Goal: Answer question/provide support: Share knowledge or assist other users

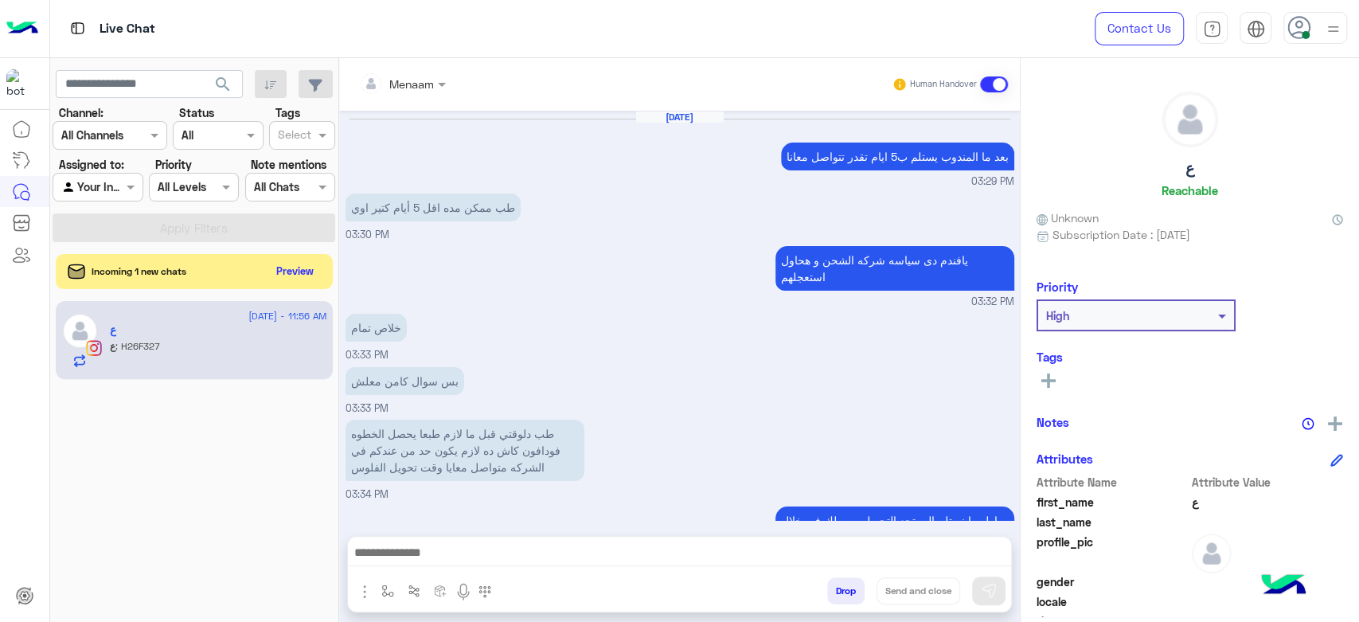
scroll to position [1333, 0]
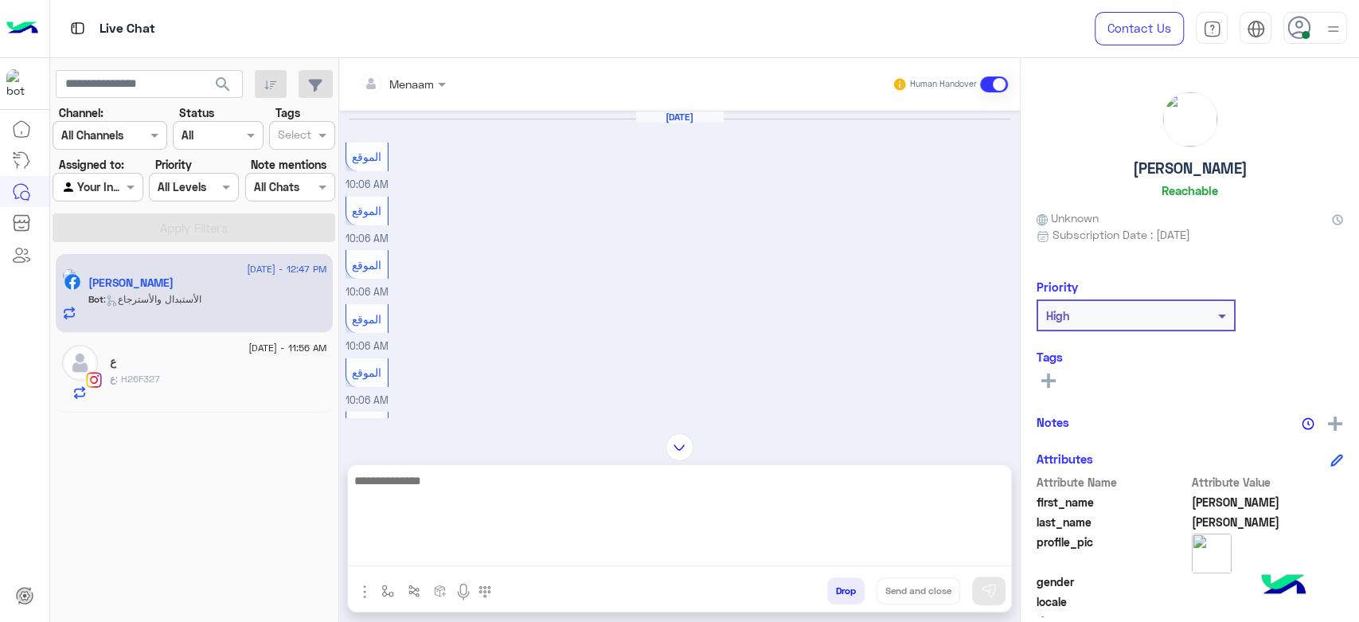
click at [436, 564] on textarea at bounding box center [679, 519] width 663 height 96
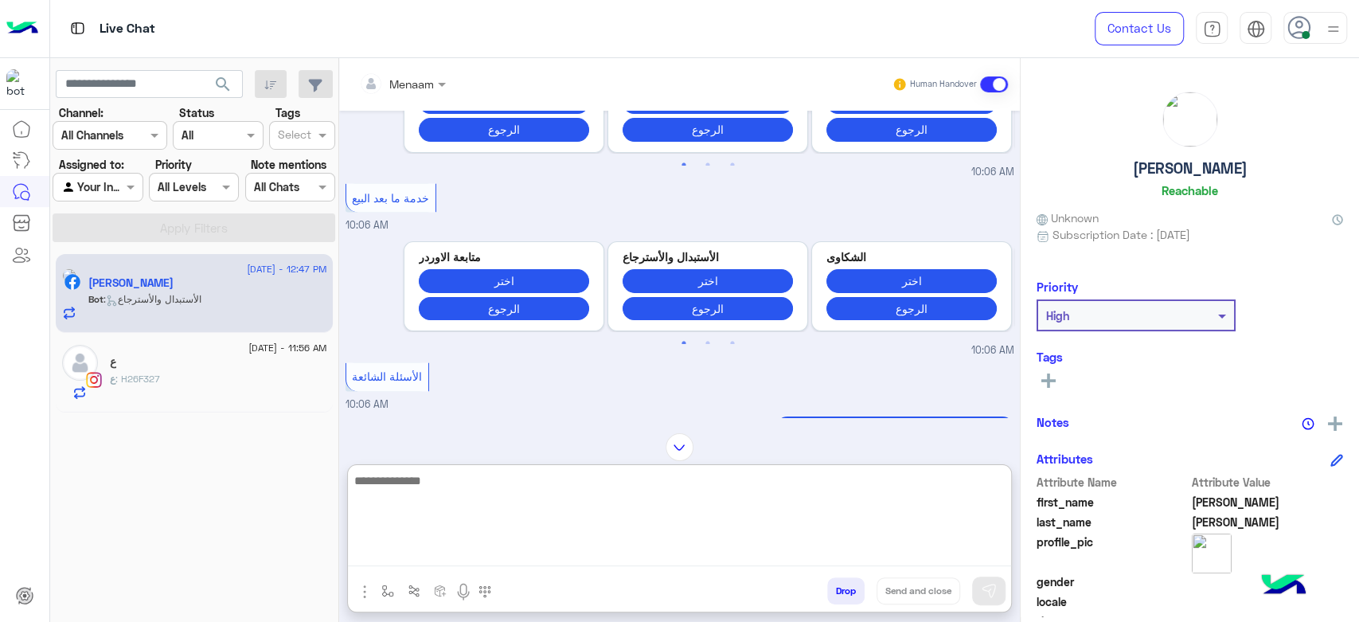
click at [433, 562] on textarea at bounding box center [679, 519] width 663 height 96
type textarea "**********"
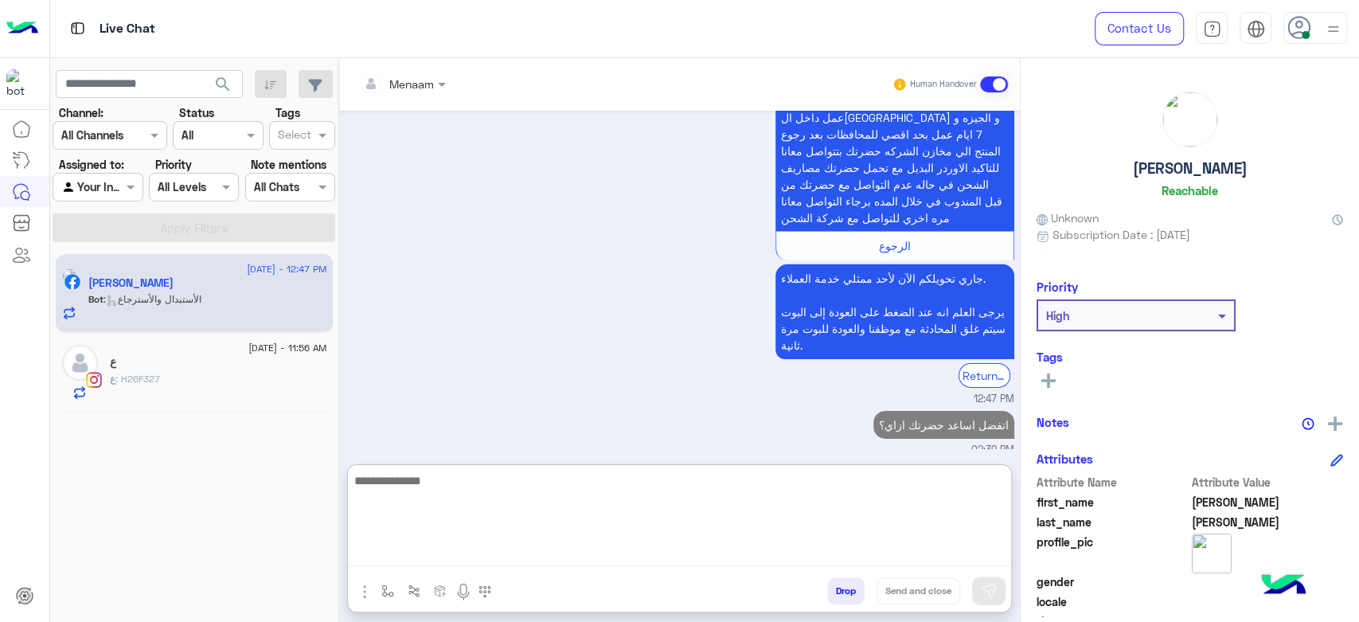
scroll to position [3433, 0]
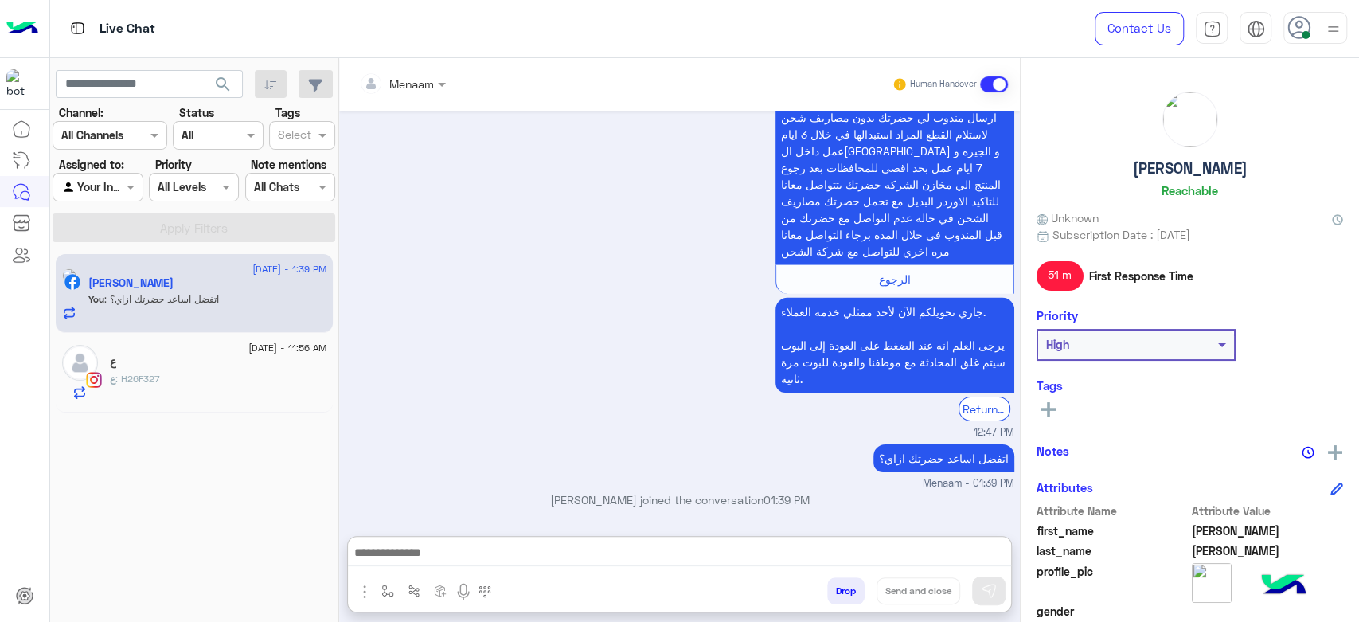
click at [209, 379] on div "ع : H26F327" at bounding box center [218, 386] width 217 height 28
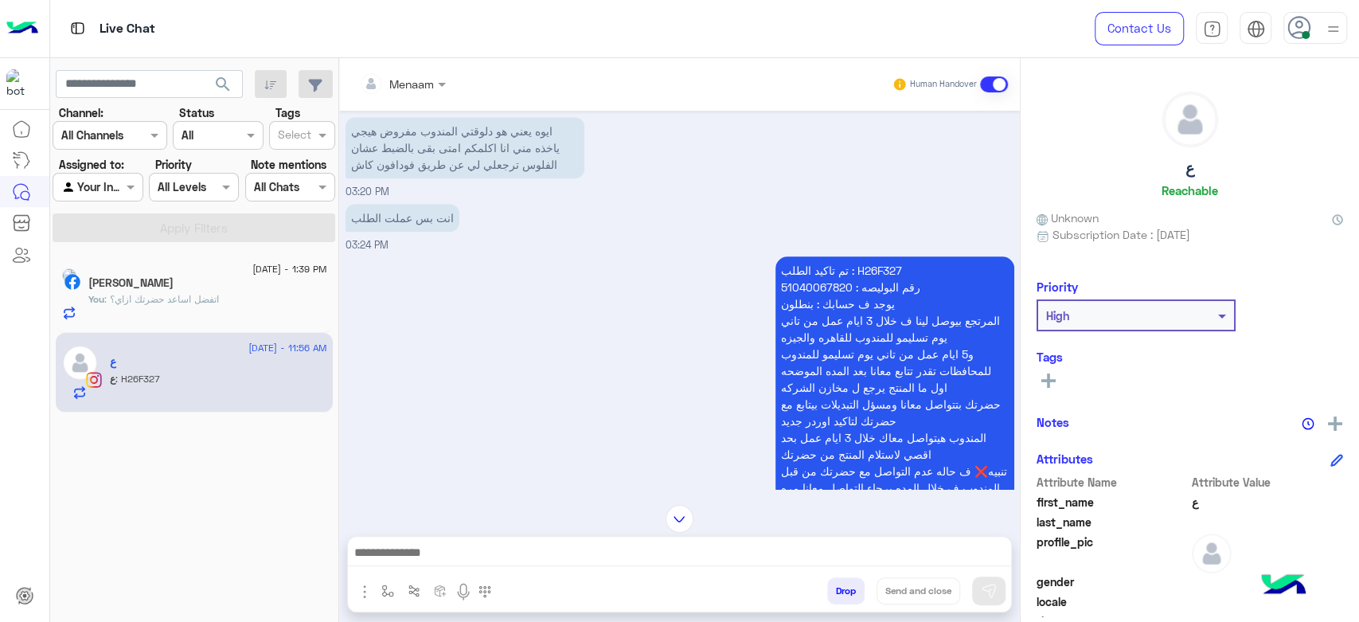
scroll to position [1007, 0]
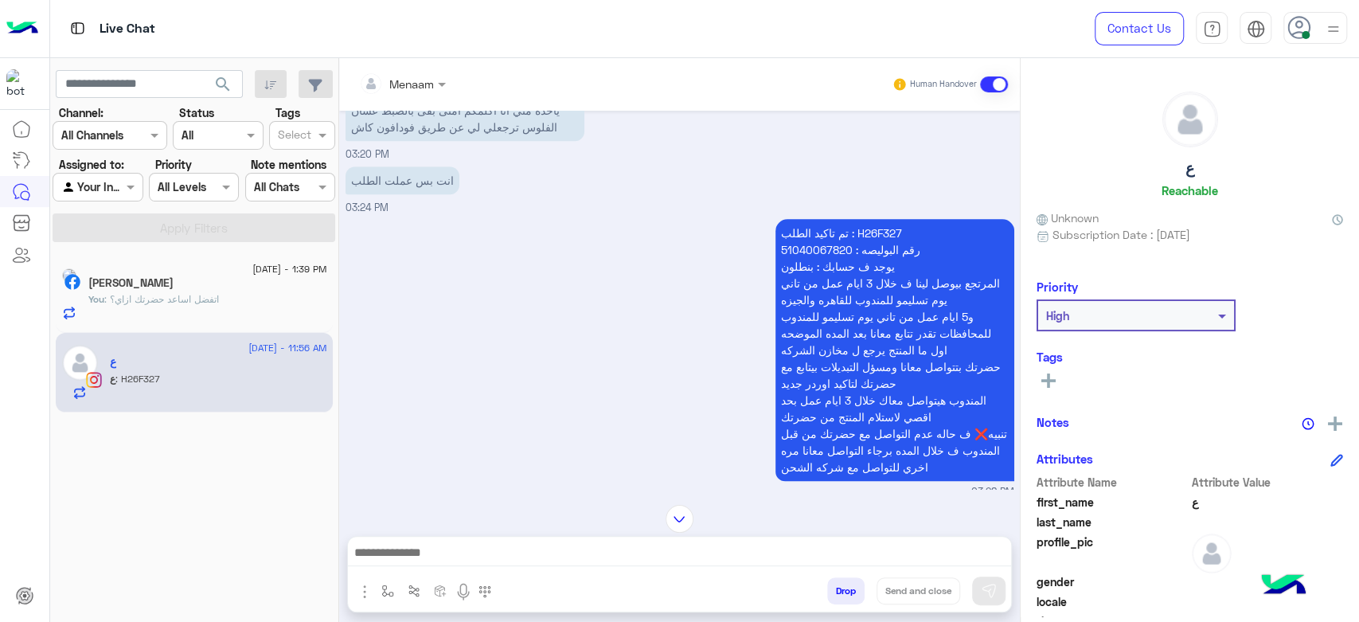
click at [877, 219] on p "تم تاكيد الطلب : H26F327 رقم البوليصه : 51040067820 يوجد ف حسابك : بنطلون المرت…" at bounding box center [895, 350] width 239 height 262
copy p "H26F327"
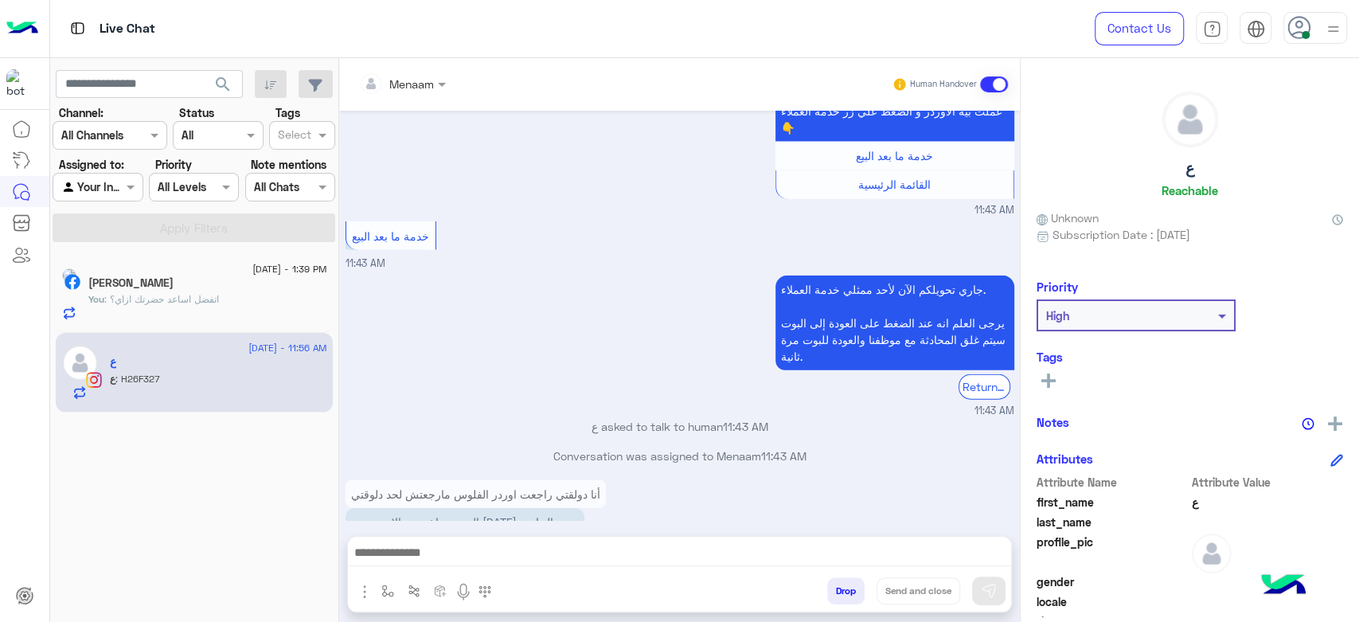
scroll to position [2682, 0]
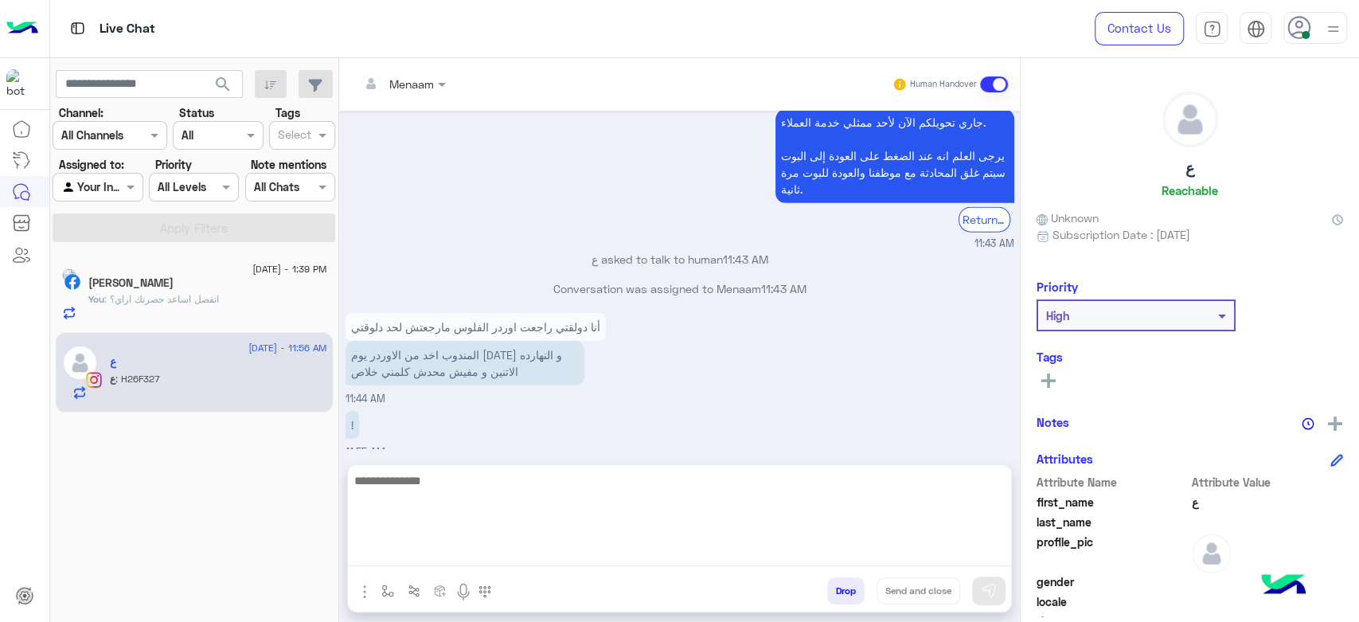
click at [487, 555] on textarea at bounding box center [679, 519] width 663 height 96
paste textarea "**********"
type textarea "**********"
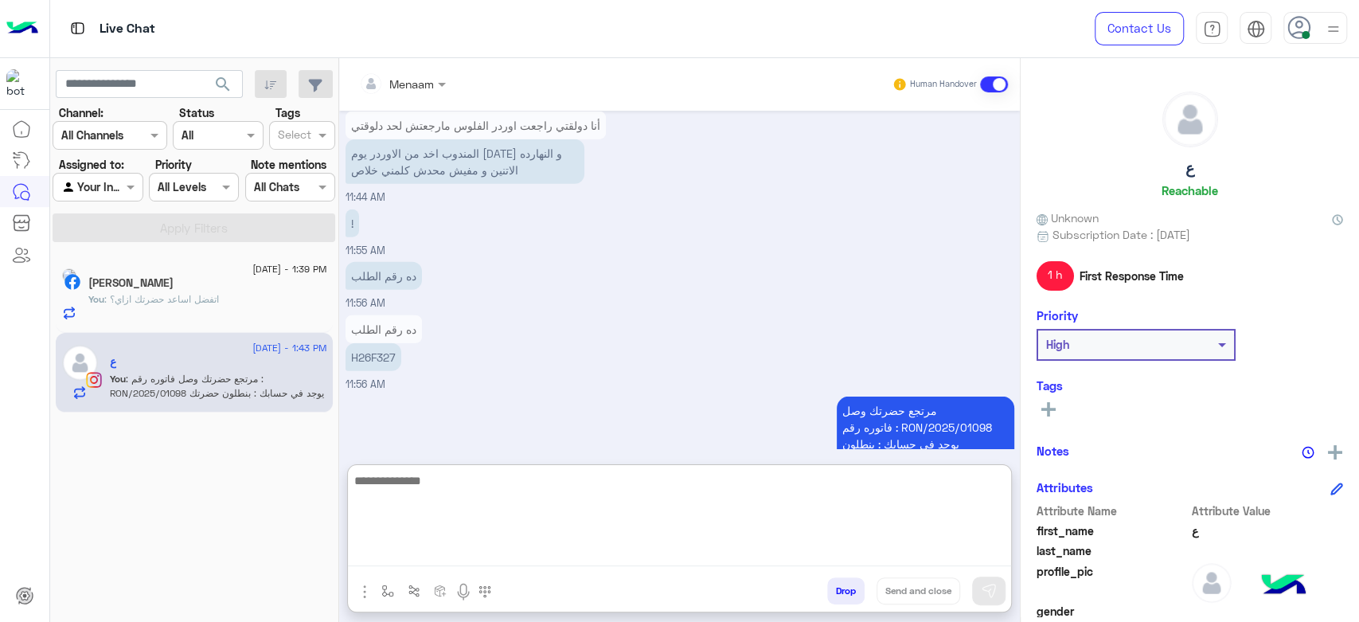
scroll to position [2884, 0]
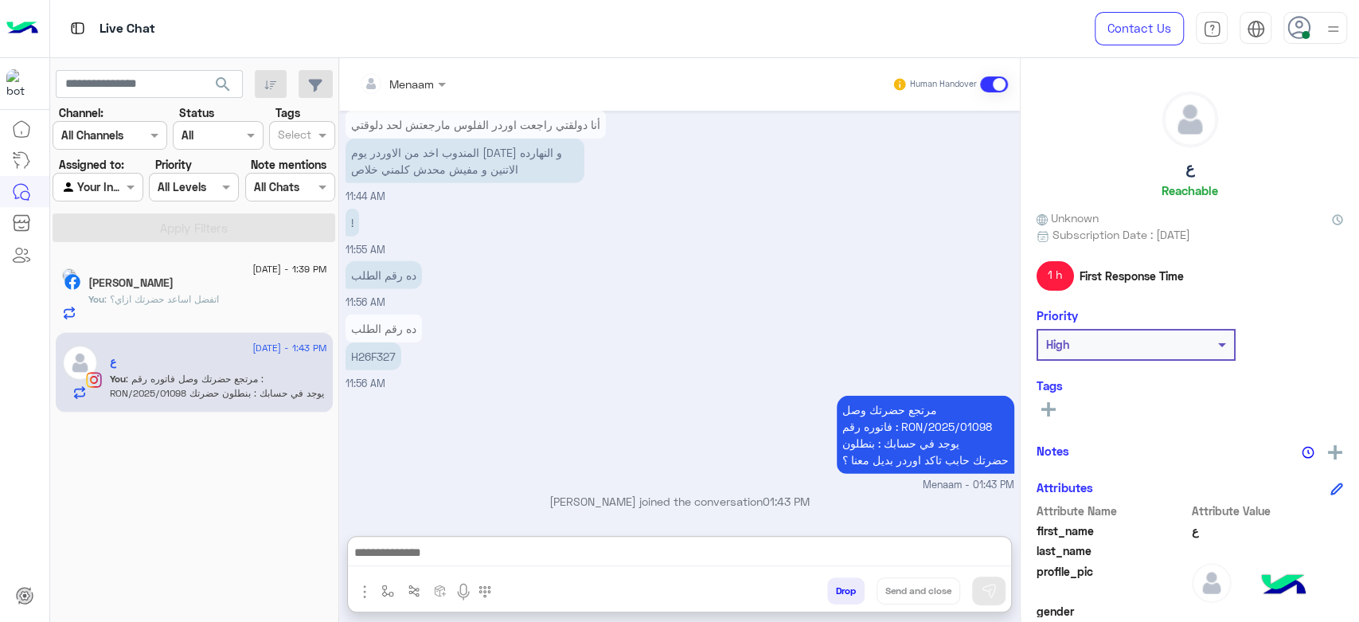
click at [186, 297] on span ": اتفضل اساعد حضرتك ازاي؟" at bounding box center [161, 299] width 115 height 12
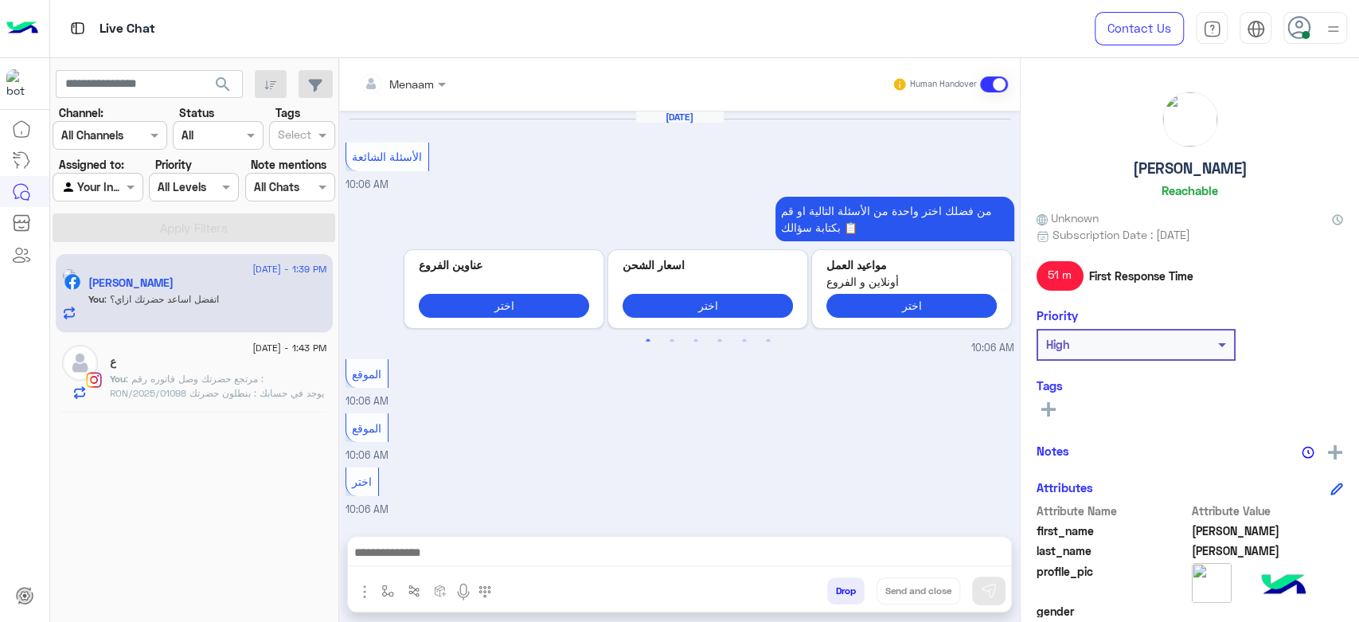
scroll to position [1395, 0]
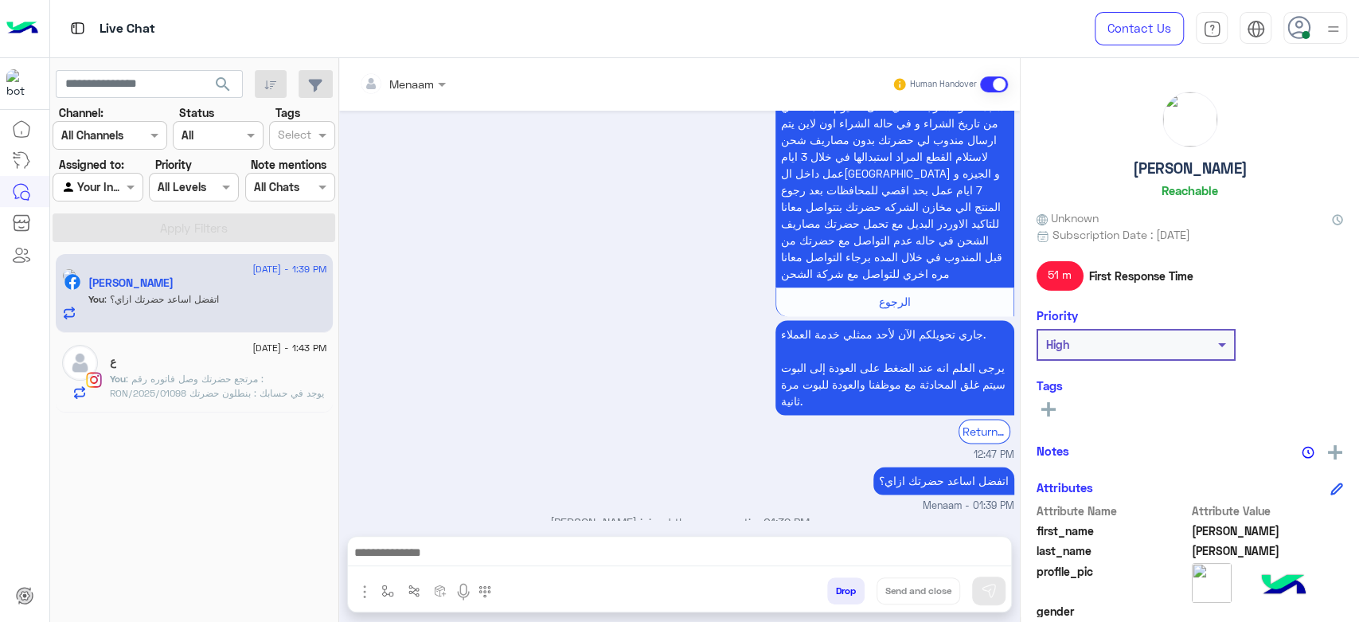
click at [218, 380] on span ": مرتجع حضرتك وصل فاتوره رقم : RON/2025/01098 يوجد في حسابك : بنطلون حضرتك حابب…" at bounding box center [217, 393] width 214 height 41
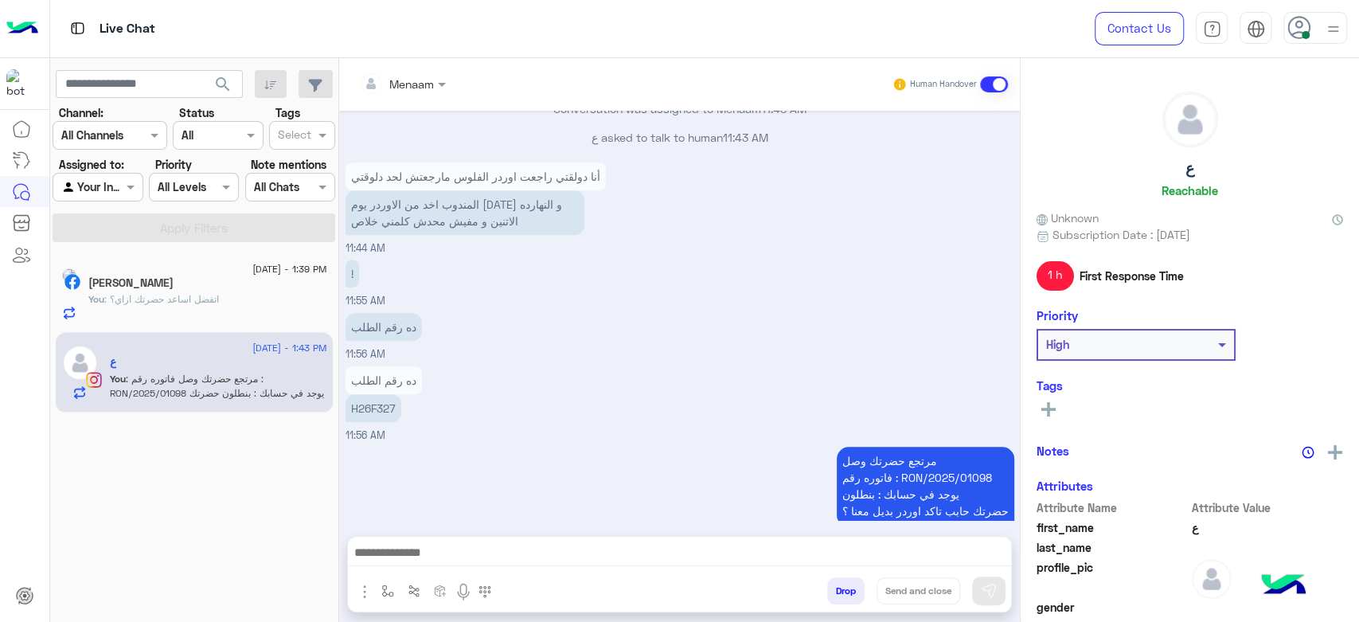
scroll to position [1100, 0]
click at [254, 285] on div "محمد احمد" at bounding box center [207, 284] width 239 height 17
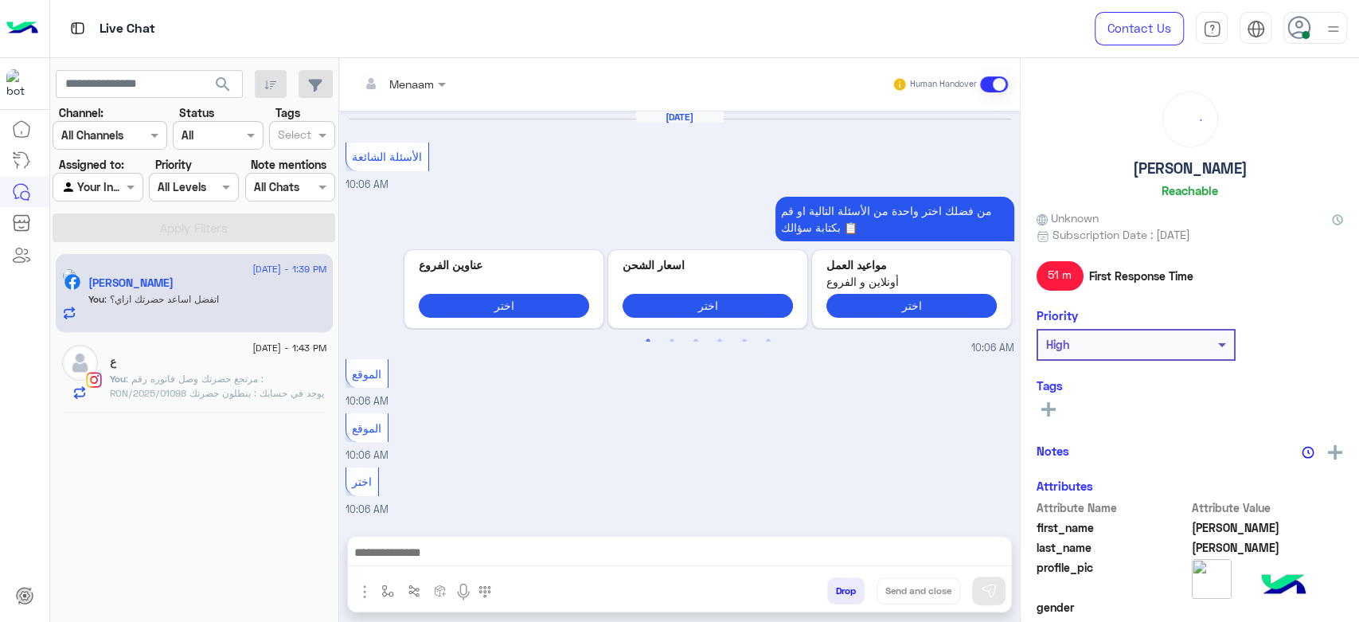
scroll to position [1395, 0]
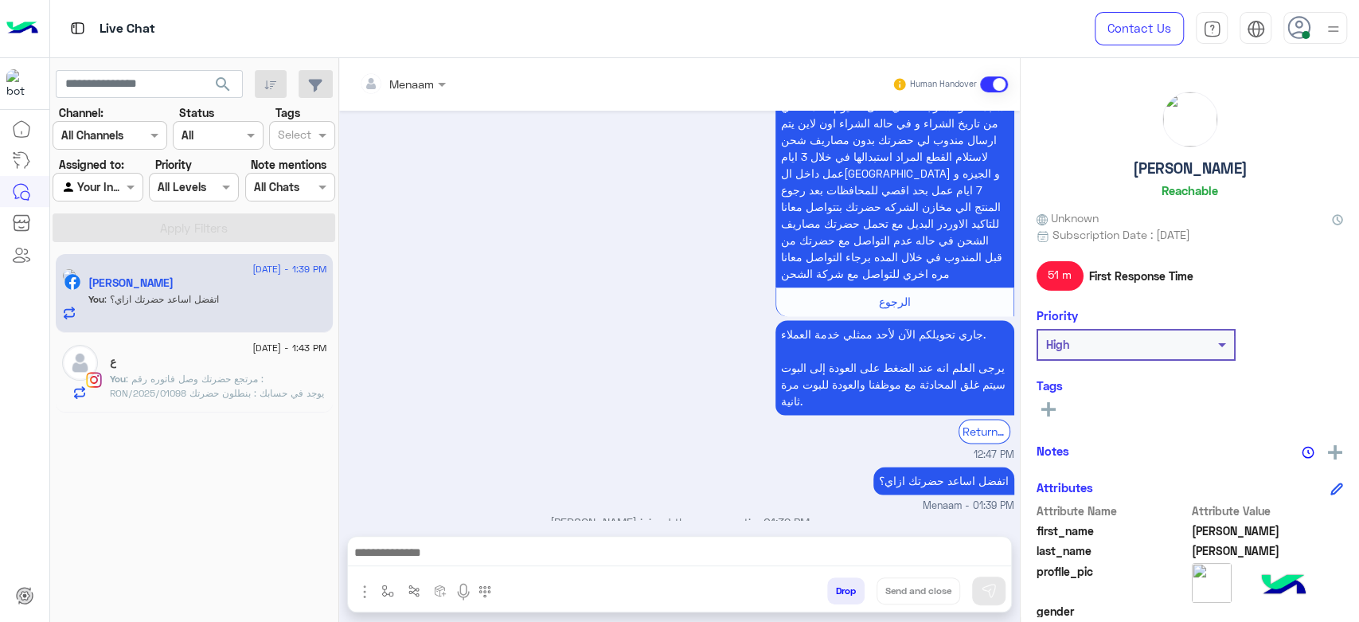
click at [155, 390] on span ": مرتجع حضرتك وصل فاتوره رقم : RON/2025/01098 يوجد في حسابك : بنطلون حضرتك حابب…" at bounding box center [217, 393] width 214 height 41
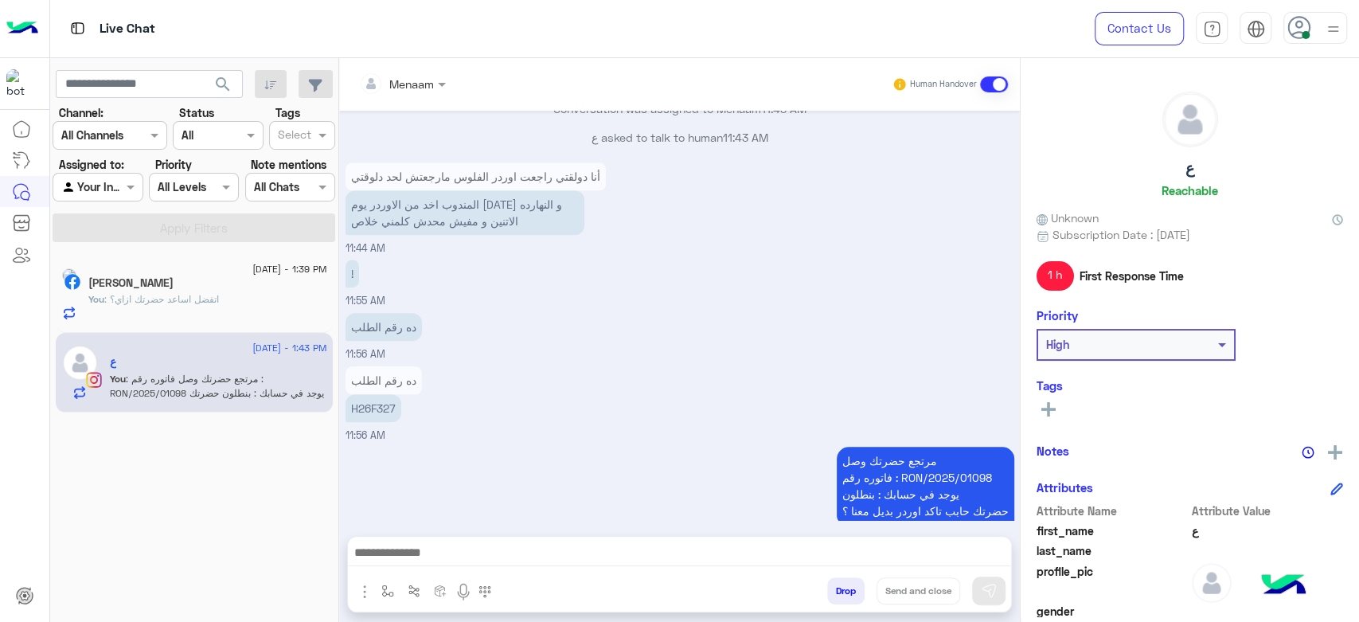
scroll to position [1100, 0]
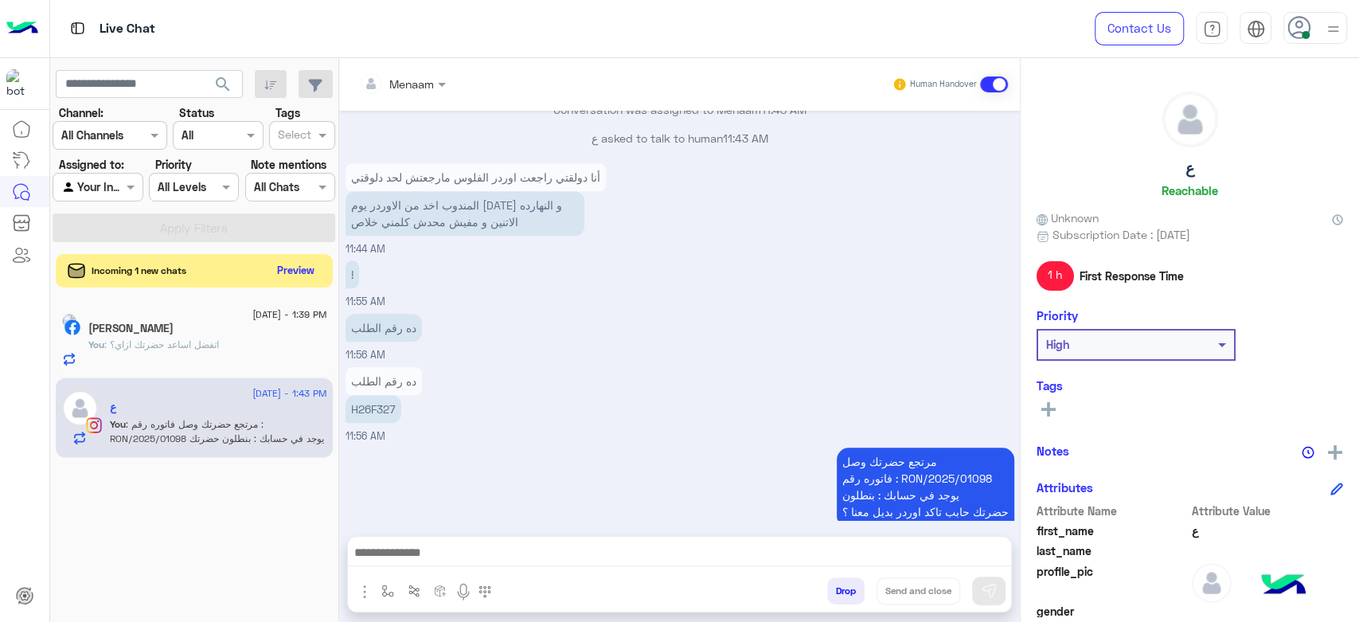
click at [310, 273] on button "Preview" at bounding box center [296, 271] width 49 height 22
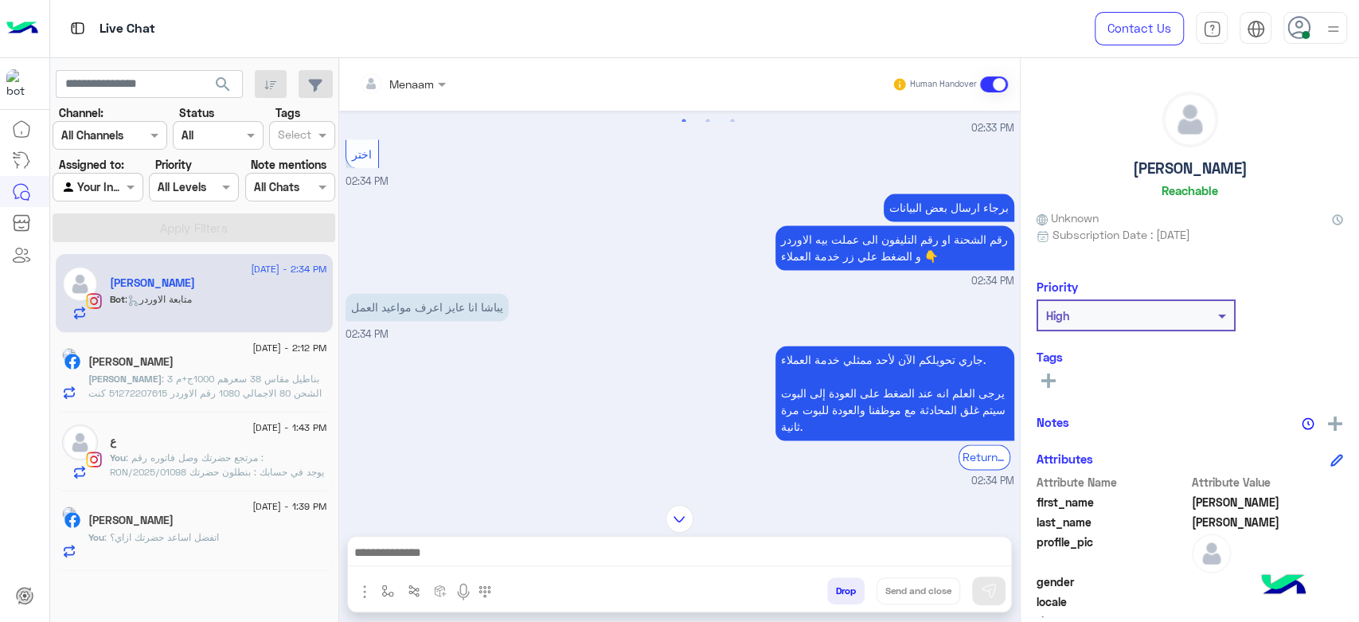
scroll to position [1461, 0]
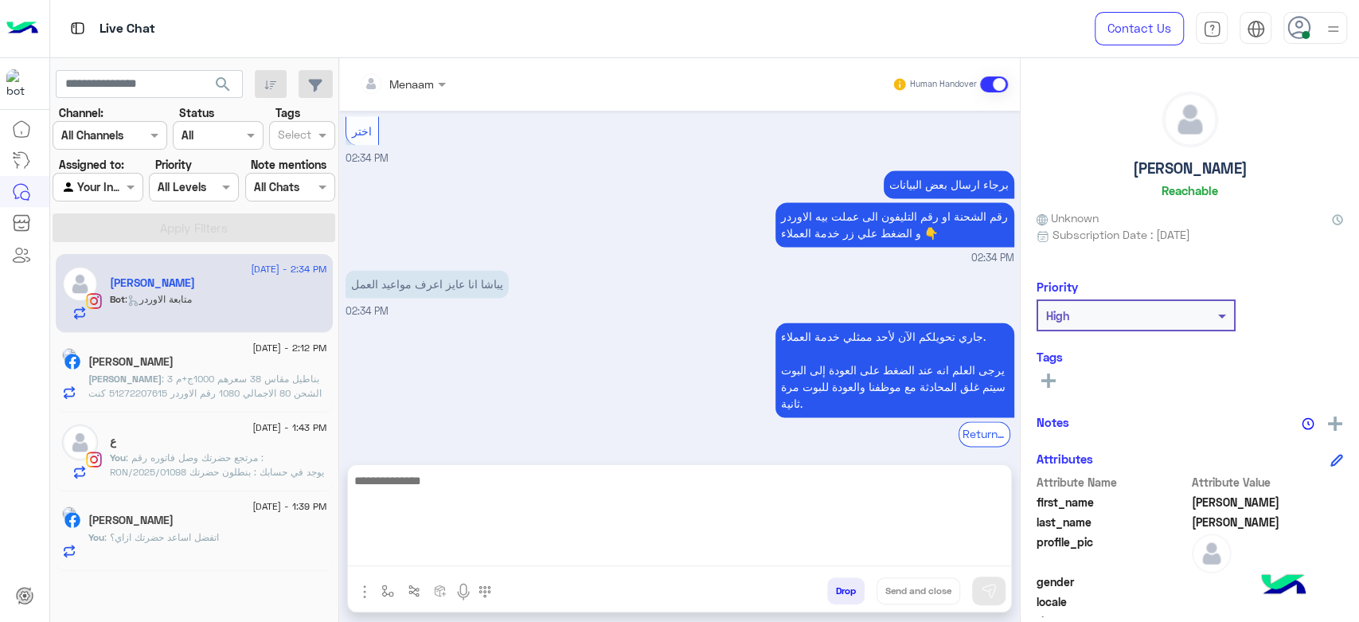
click at [556, 553] on textarea at bounding box center [679, 519] width 663 height 96
type textarea "**********"
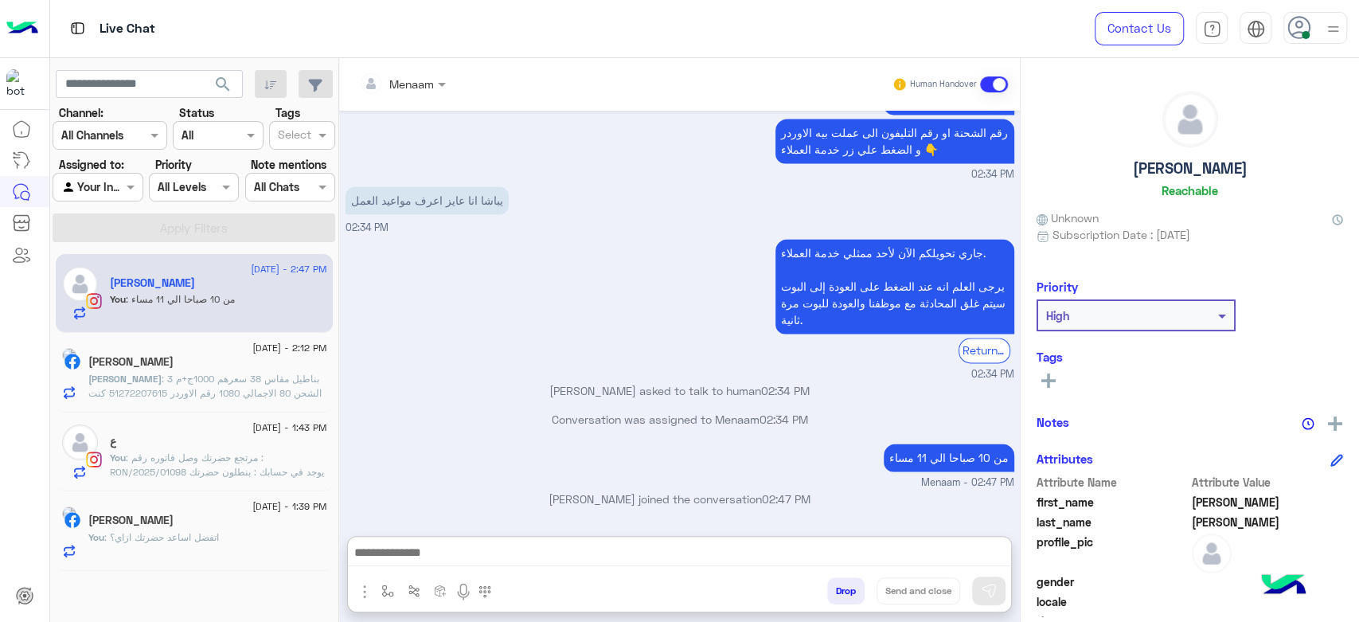
click at [1173, 170] on h5 "Ahmed Salah" at bounding box center [1190, 168] width 115 height 18
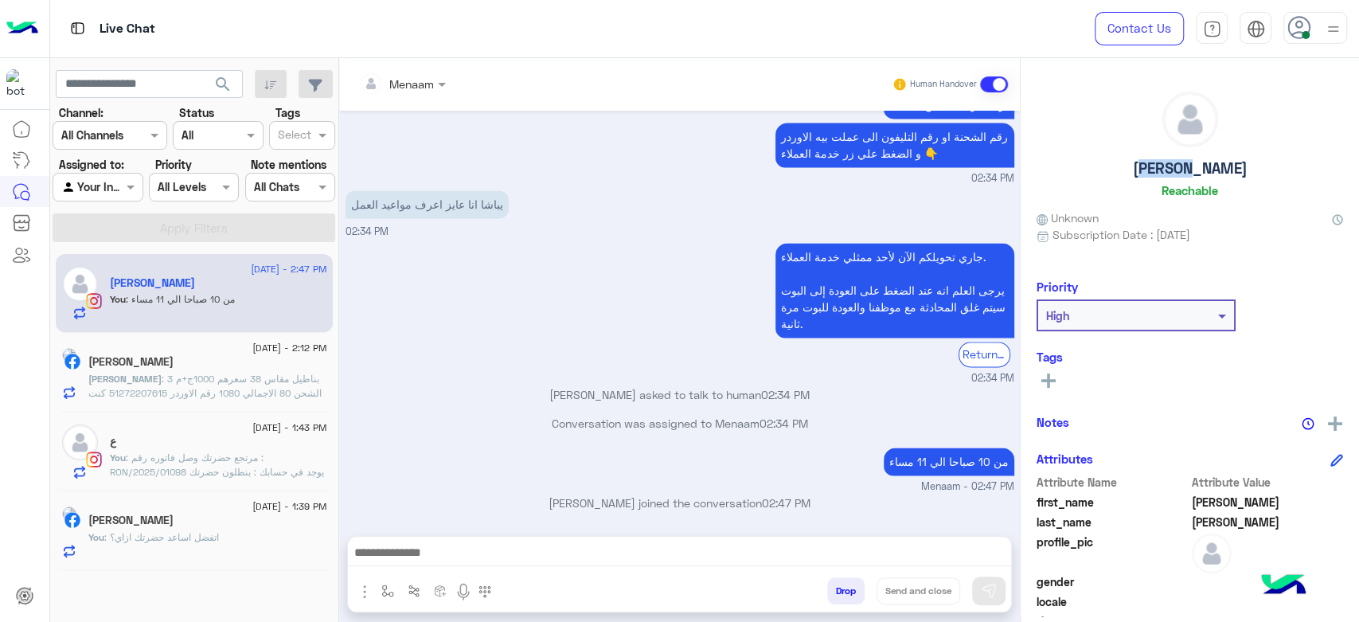
click at [1173, 170] on h5 "Ahmed Salah" at bounding box center [1190, 168] width 115 height 18
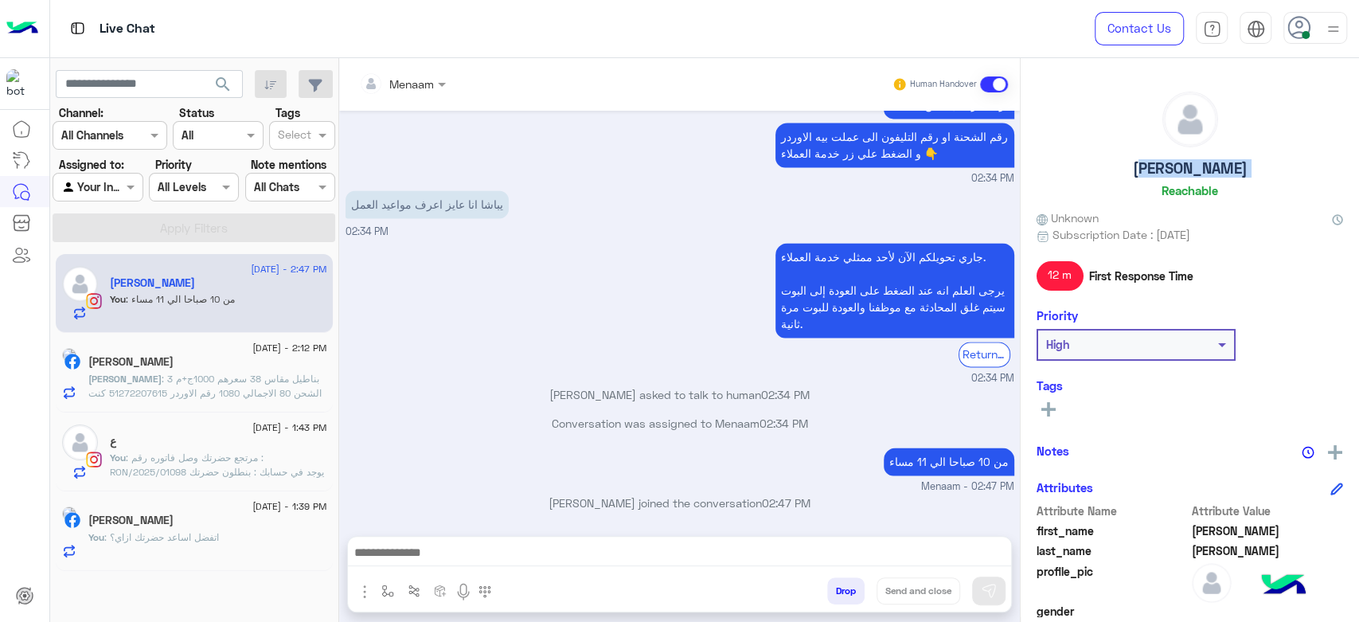
copy h5 "Ahmed Salah"
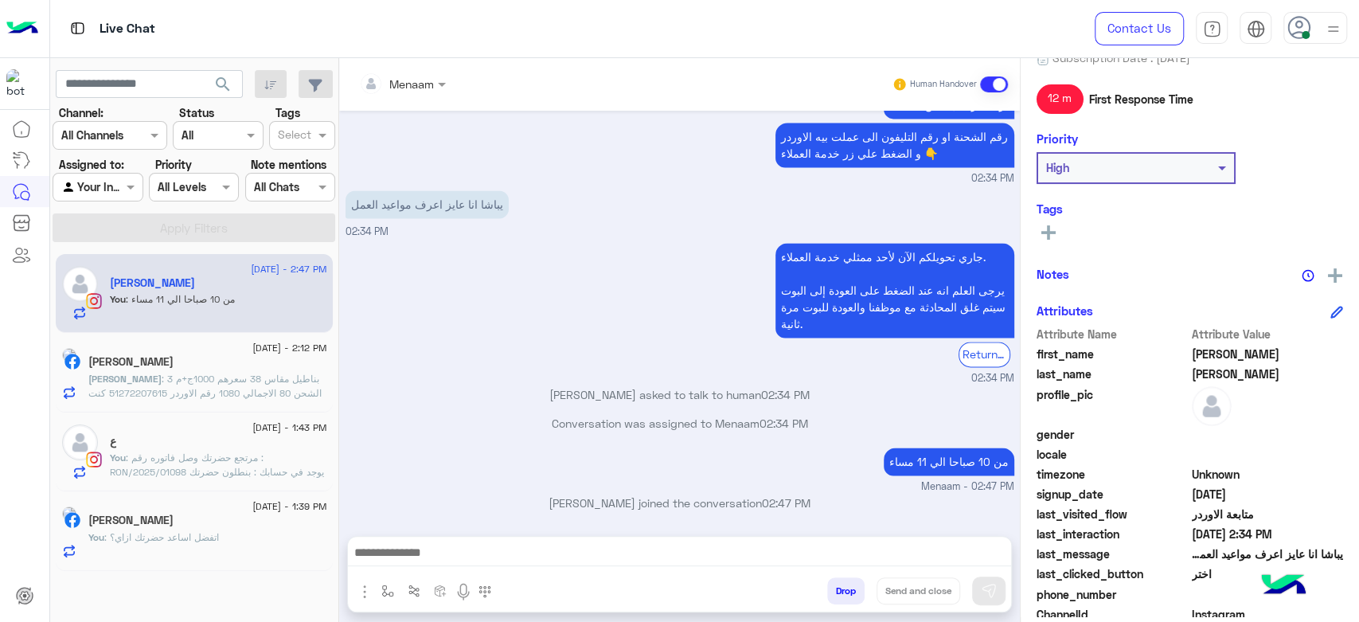
scroll to position [301, 0]
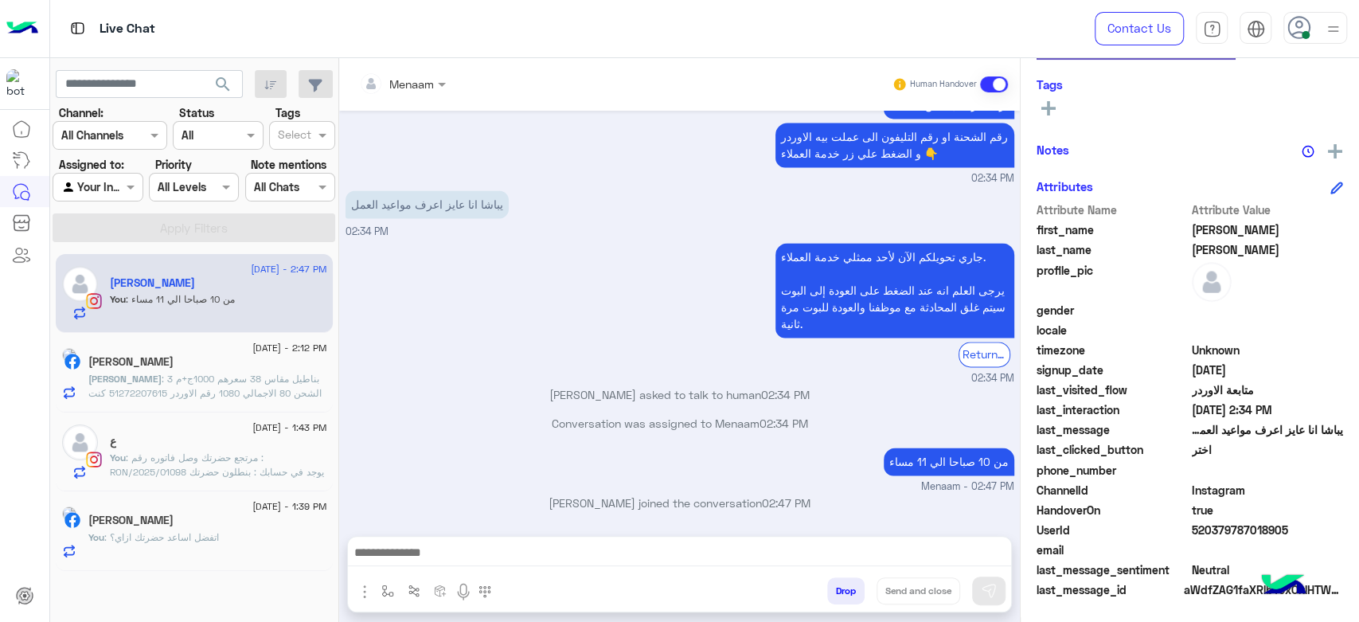
click at [1216, 524] on span "520379787018905" at bounding box center [1268, 530] width 152 height 17
copy span "520379787018905"
click at [851, 585] on button "Drop" at bounding box center [845, 590] width 37 height 27
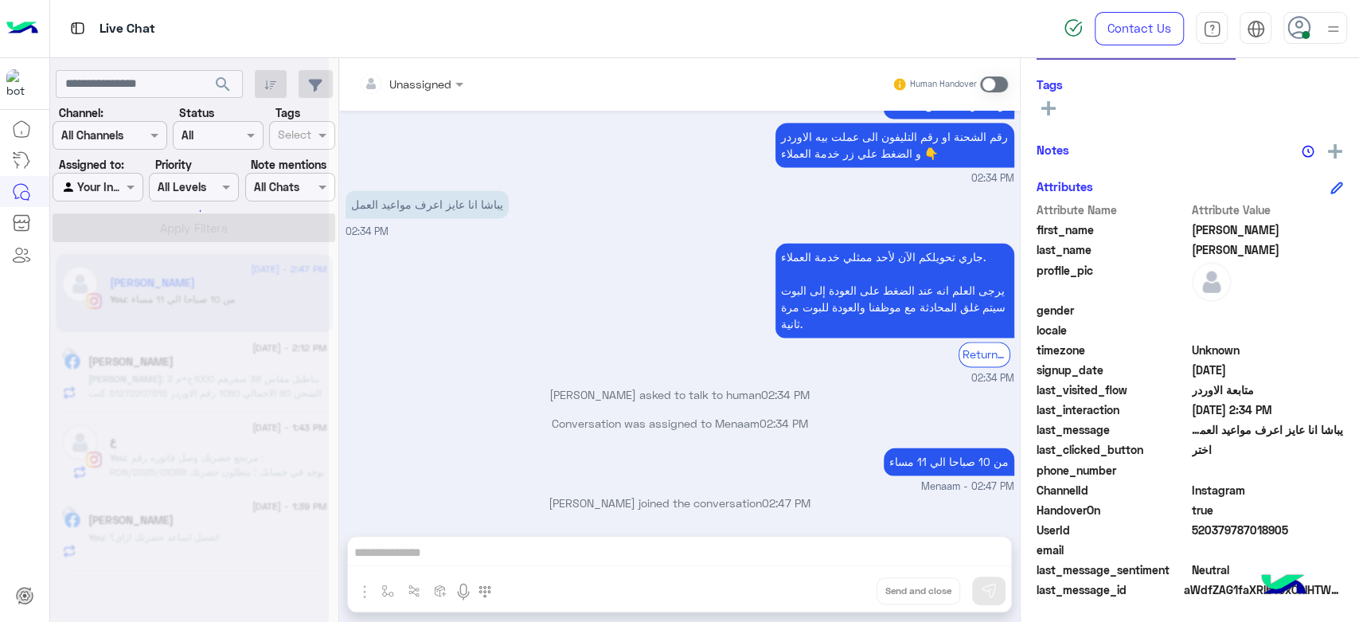
scroll to position [1569, 0]
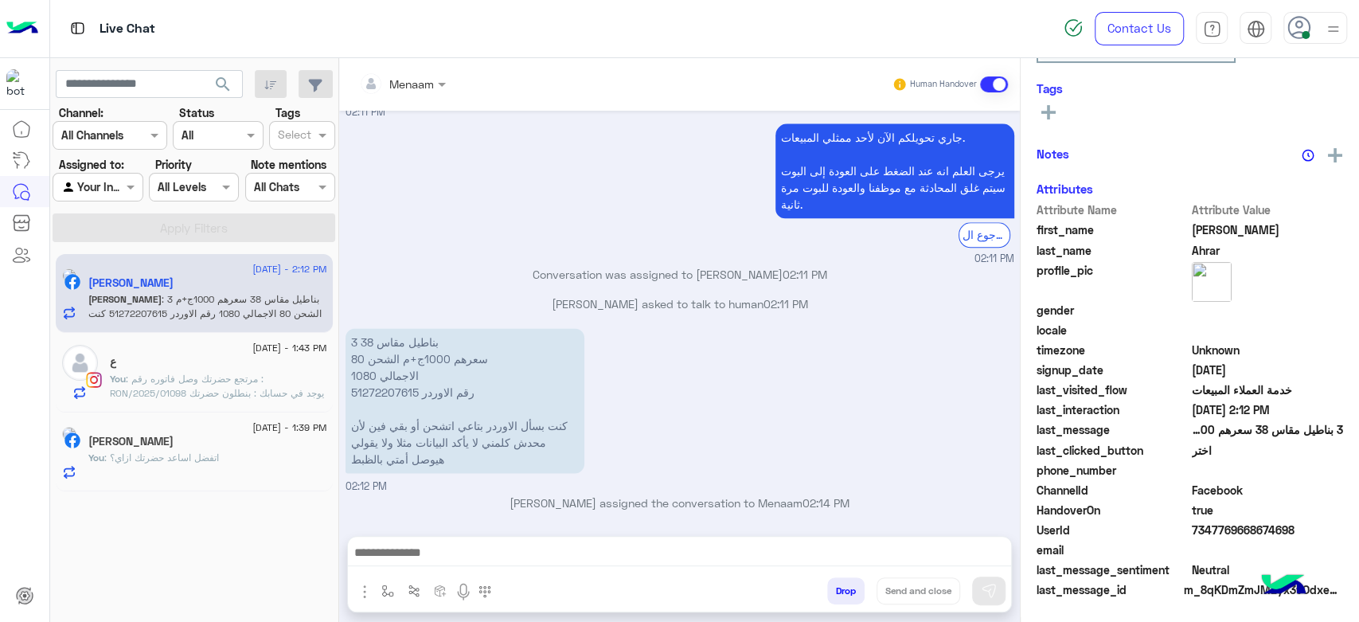
scroll to position [272, 0]
click at [391, 390] on p "3 بناطيل مقاس 38 سعرهم 1000ج+م الشحن 80 الاجمالي 1080 رقم الاوردر 51272207615 ك…" at bounding box center [465, 400] width 239 height 145
copy p "51272207615"
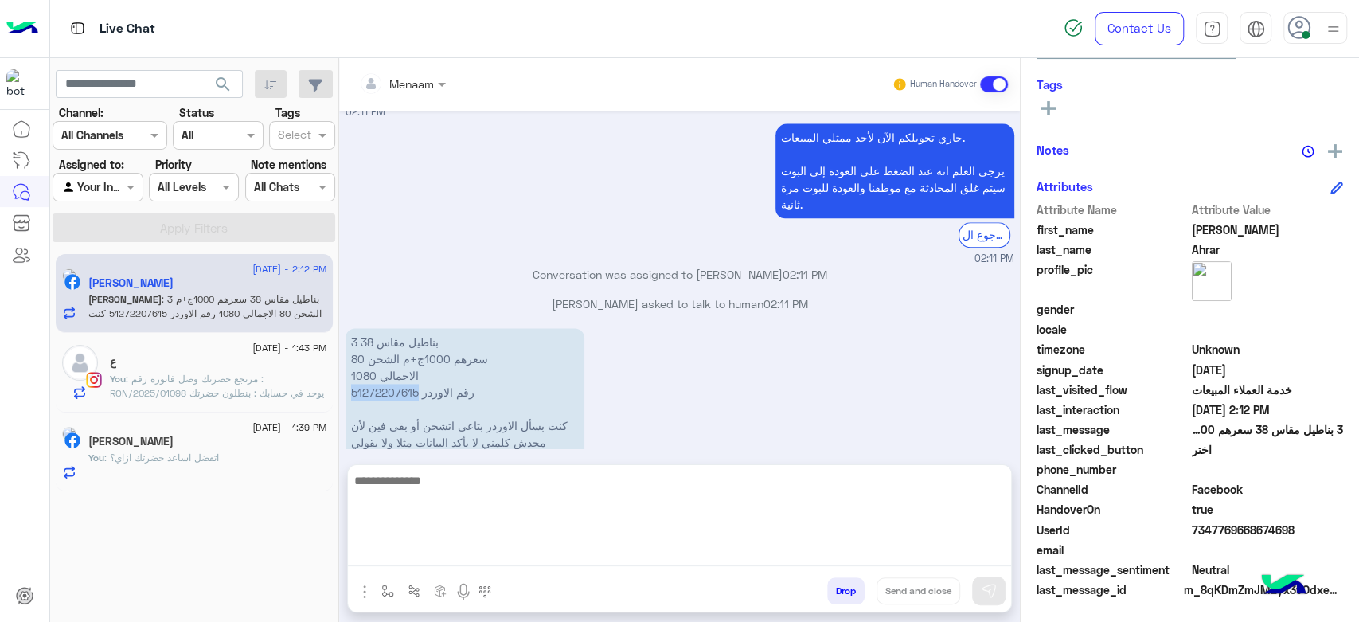
click at [654, 552] on textarea at bounding box center [679, 519] width 663 height 96
paste textarea "**********"
type textarea "**********"
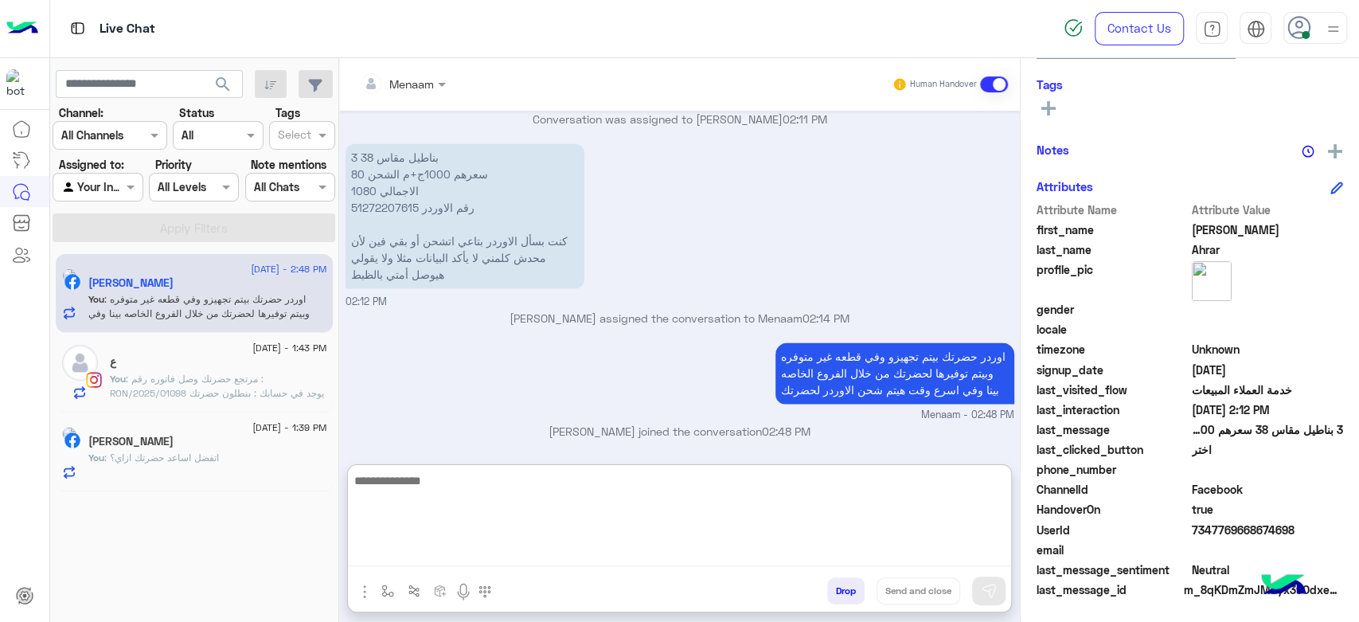
scroll to position [301, 0]
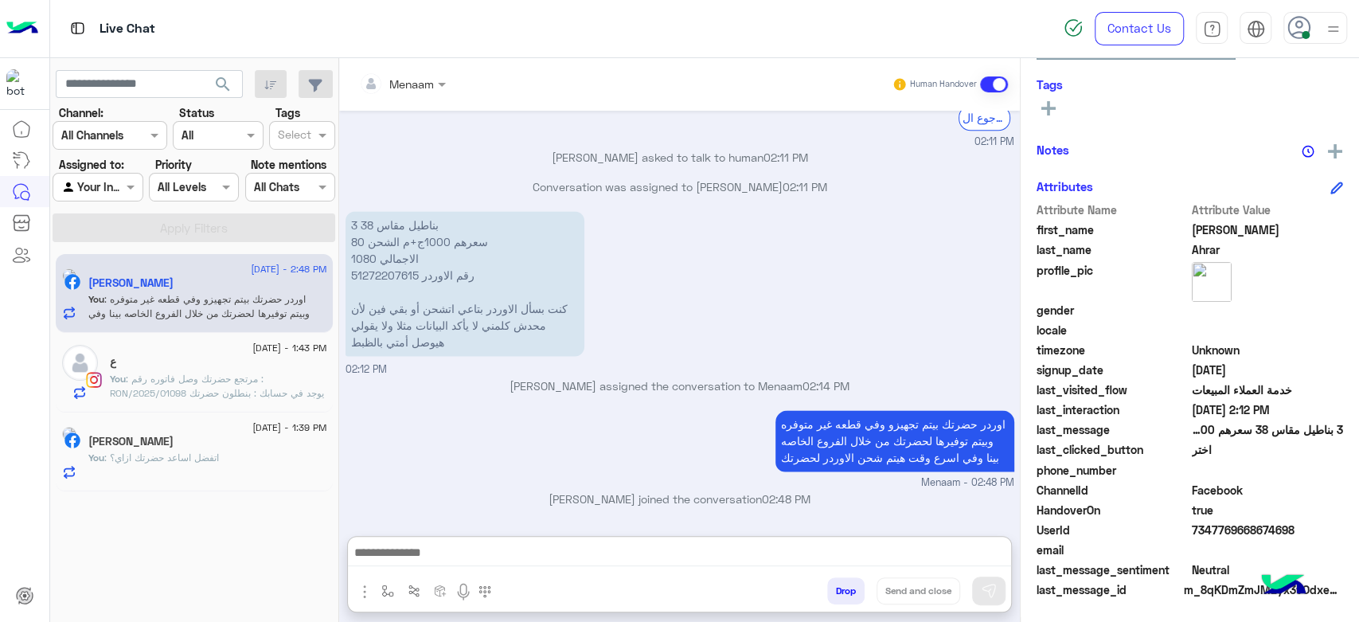
click at [382, 211] on p "3 بناطيل مقاس 38 سعرهم 1000ج+م الشحن 80 الاجمالي 1080 رقم الاوردر 51272207615 ك…" at bounding box center [465, 283] width 239 height 145
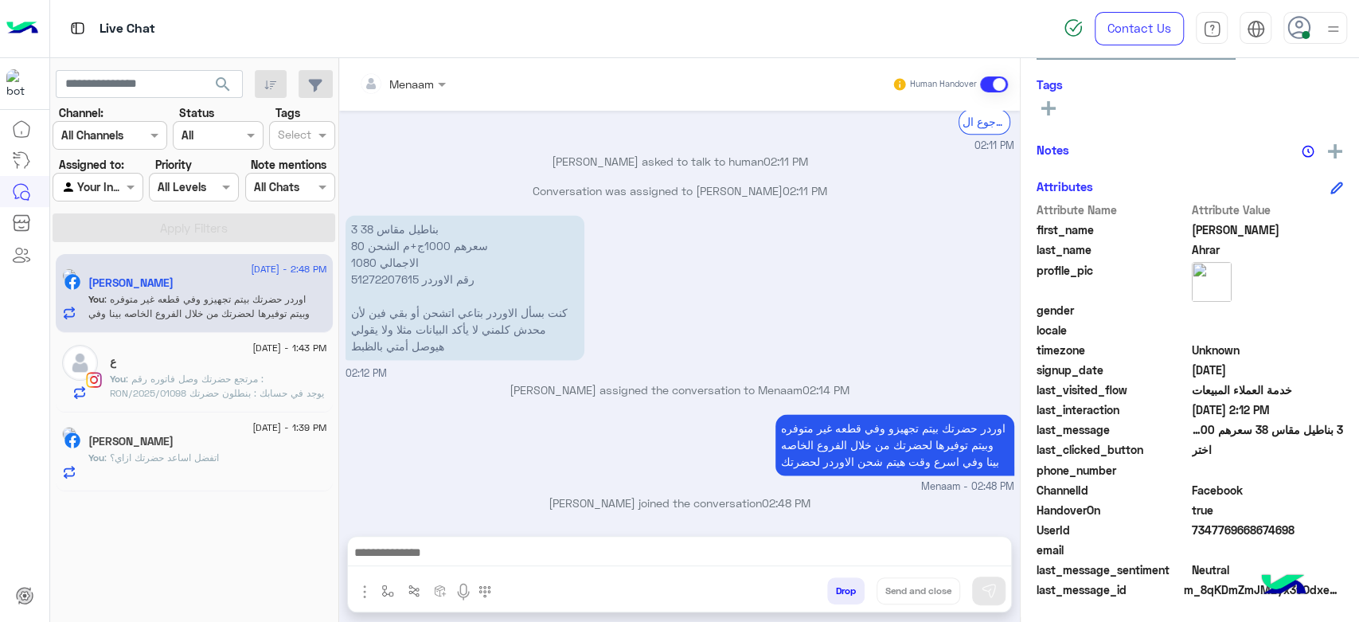
click at [373, 202] on div "Conversation was assigned to mohamed ahmed 02:11 PM" at bounding box center [680, 196] width 669 height 29
click at [366, 271] on p "3 بناطيل مقاس 38 سعرهم 1000ج+م الشحن 80 الاجمالي 1080 رقم الاوردر 51272207615 ك…" at bounding box center [465, 287] width 239 height 145
copy p "51272207615"
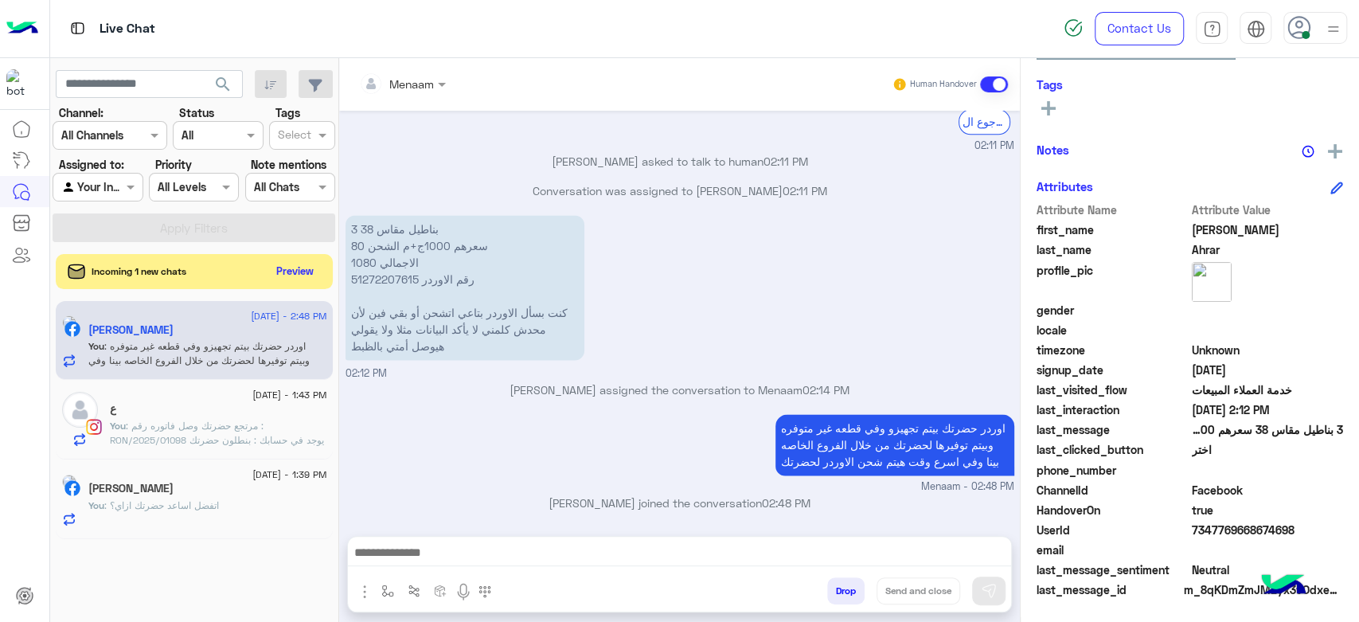
click at [151, 419] on p "You : مرتجع حضرتك وصل فاتوره رقم : RON/2025/01098 يوجد في حسابك : بنطلون حضرتك …" at bounding box center [218, 440] width 217 height 43
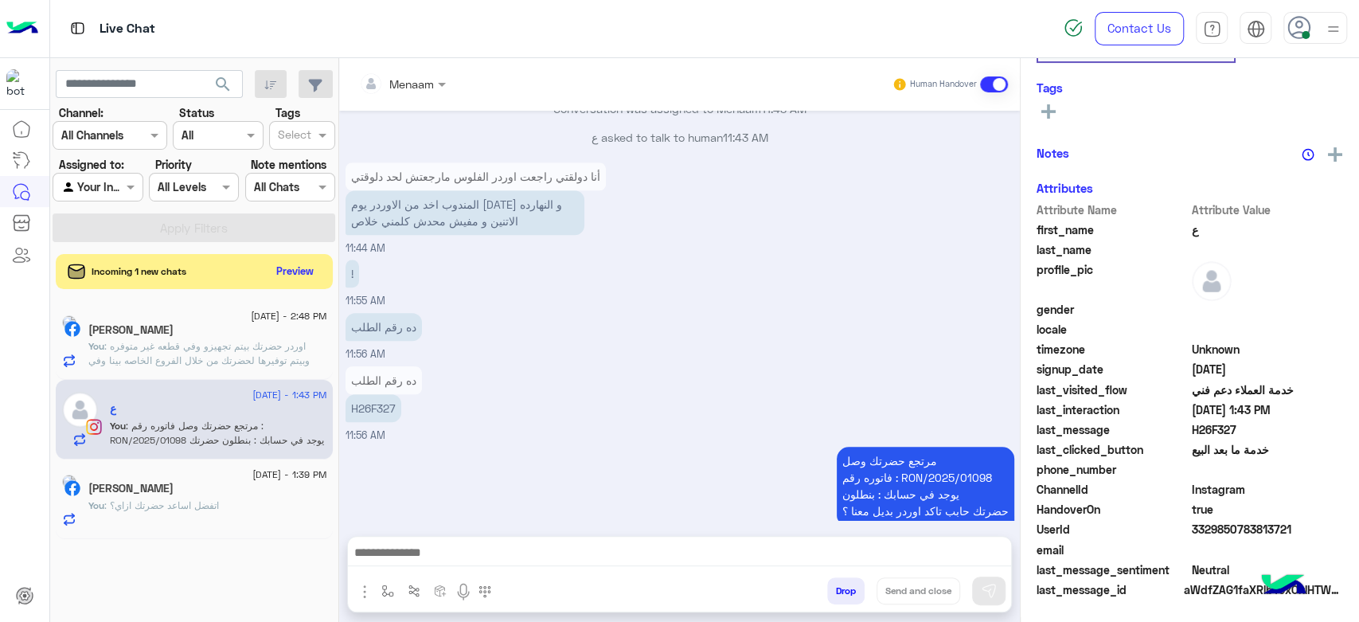
scroll to position [301, 0]
click at [296, 268] on button "Preview" at bounding box center [296, 271] width 49 height 22
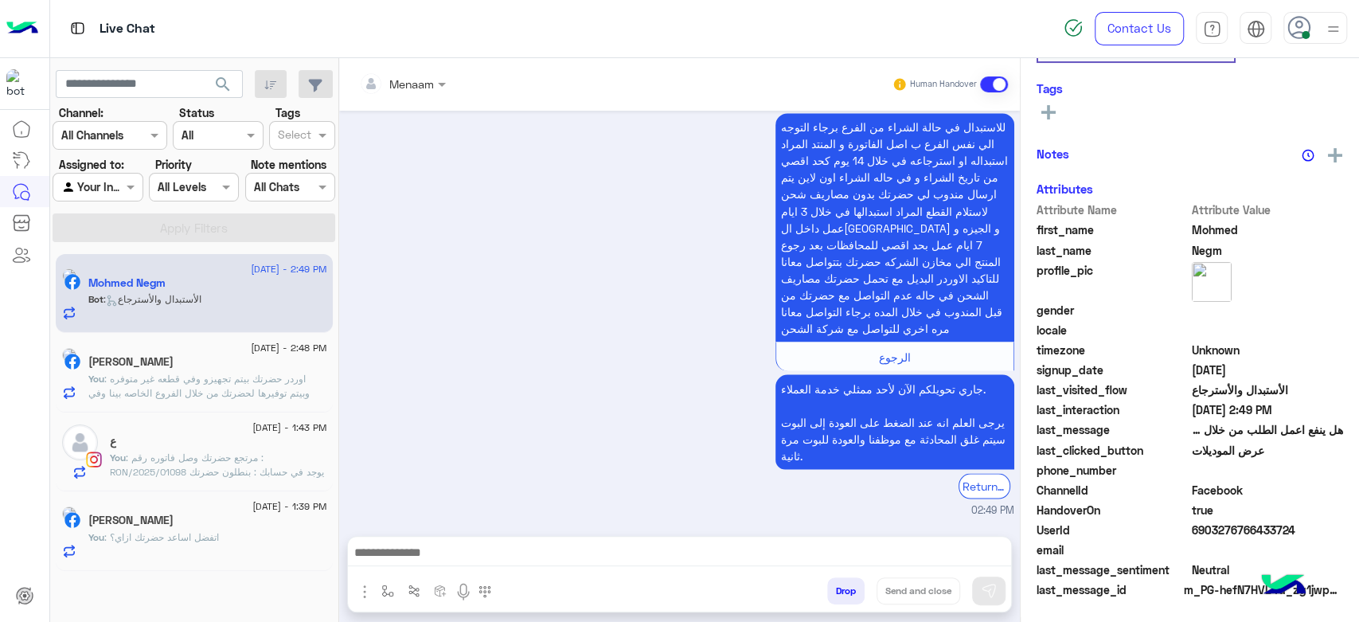
scroll to position [272, 0]
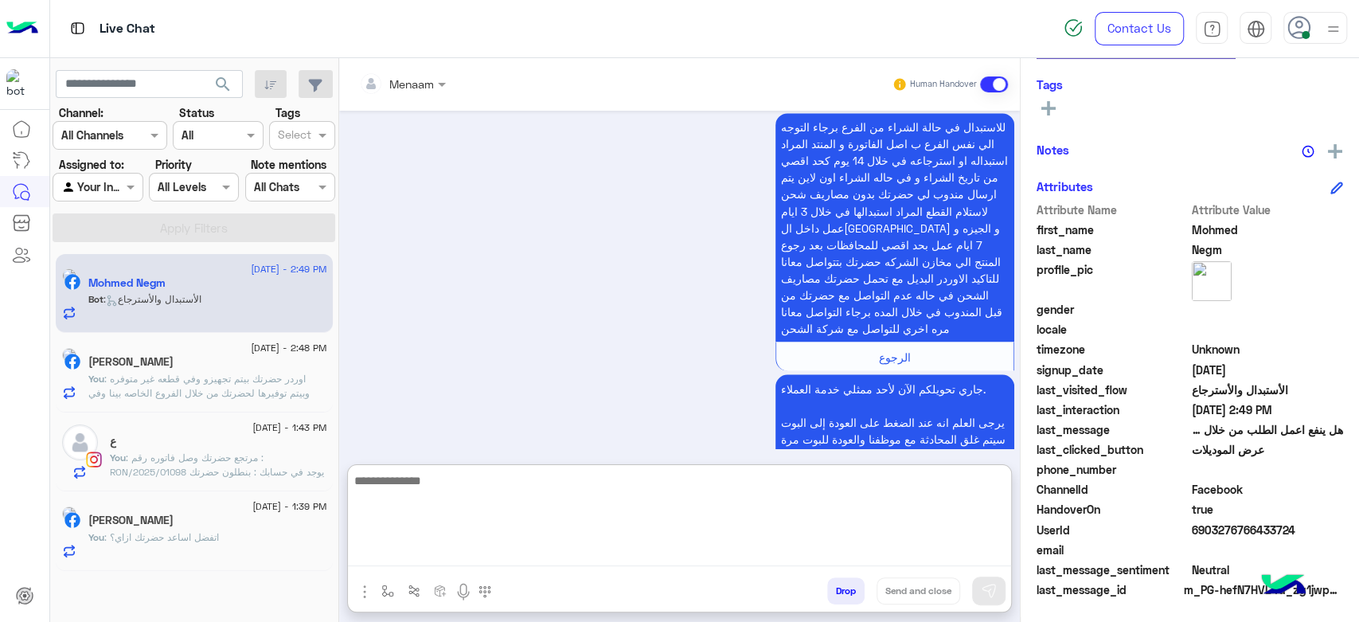
click at [490, 561] on textarea at bounding box center [679, 519] width 663 height 96
type textarea "**********"
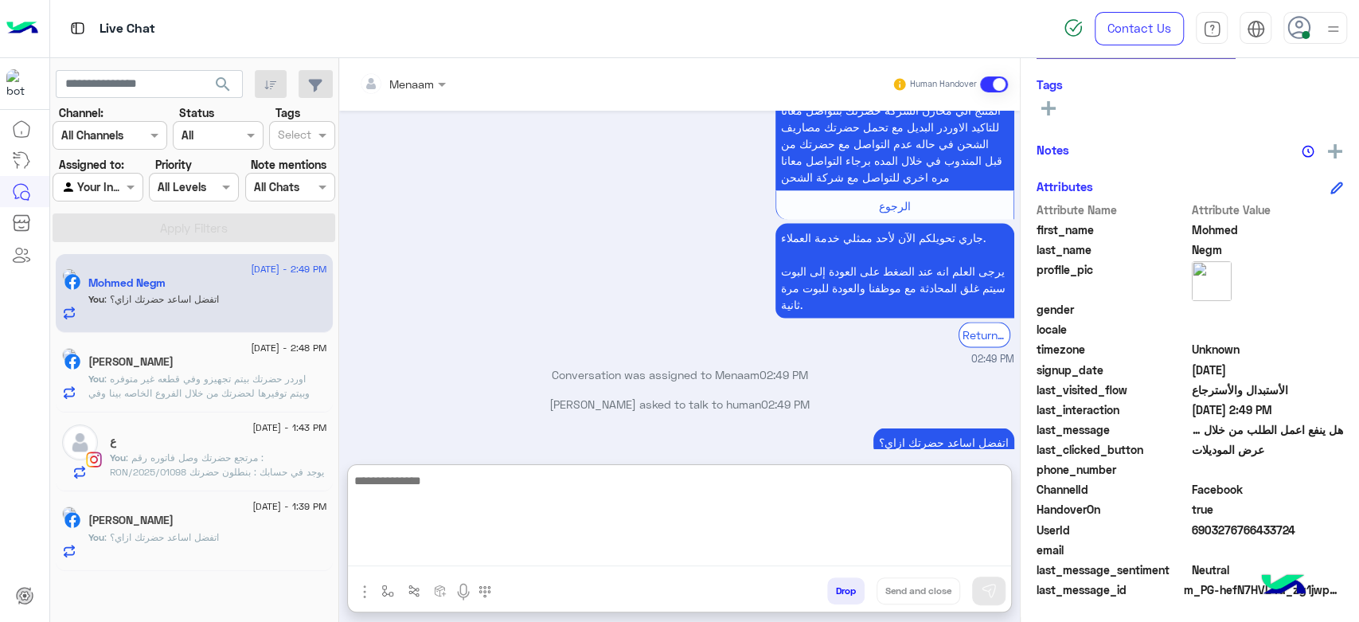
scroll to position [301, 0]
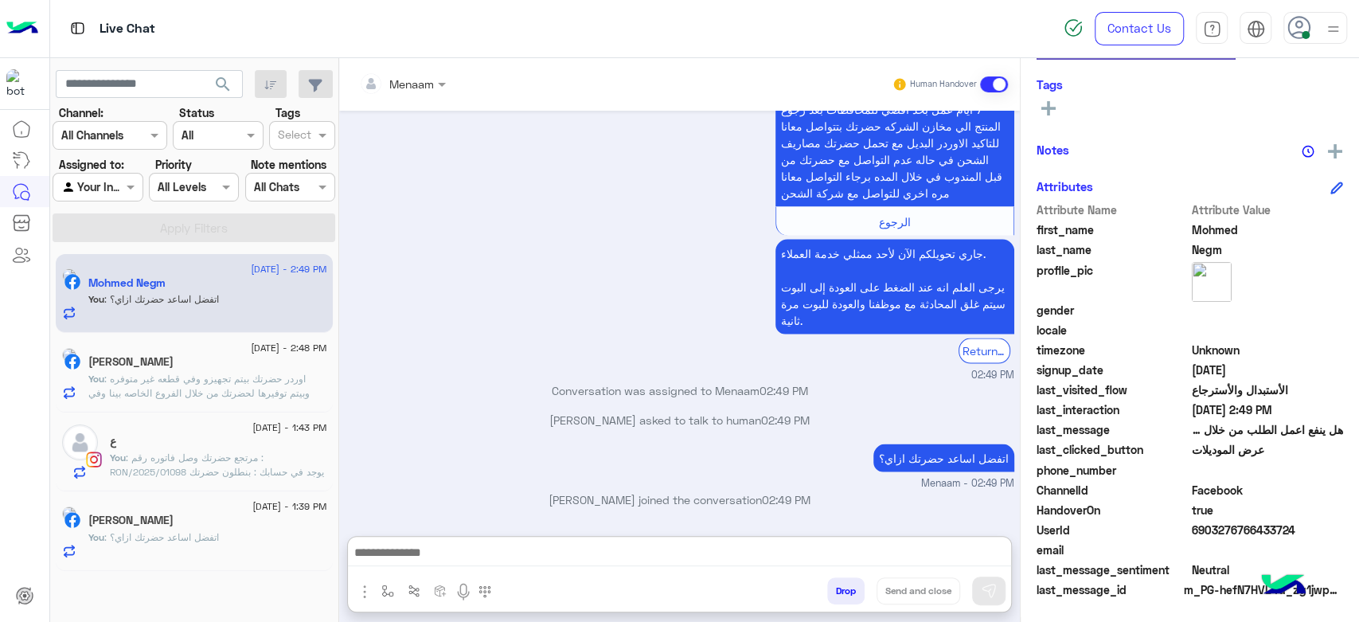
click at [247, 381] on span ": اوردر حضرتك بيتم تجهيزو وفي قطعه غير متوفره وبيتم توفيرها لحضرتك من خلال الفر…" at bounding box center [198, 393] width 221 height 41
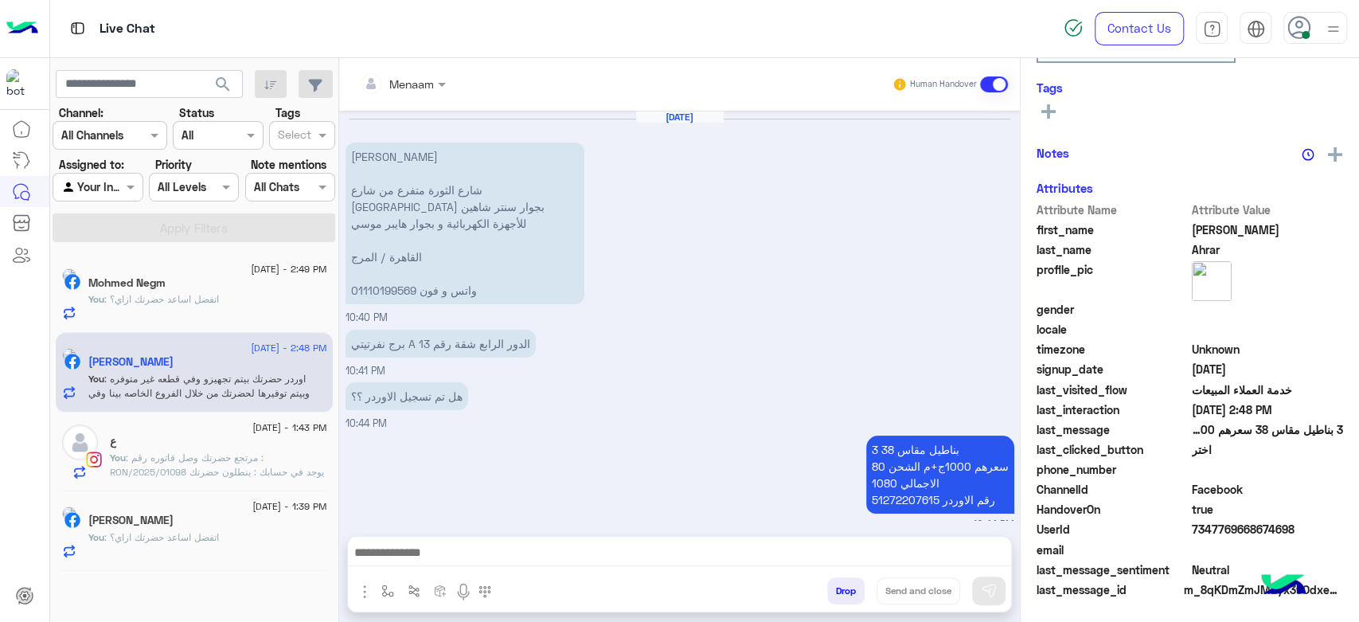
scroll to position [1158, 0]
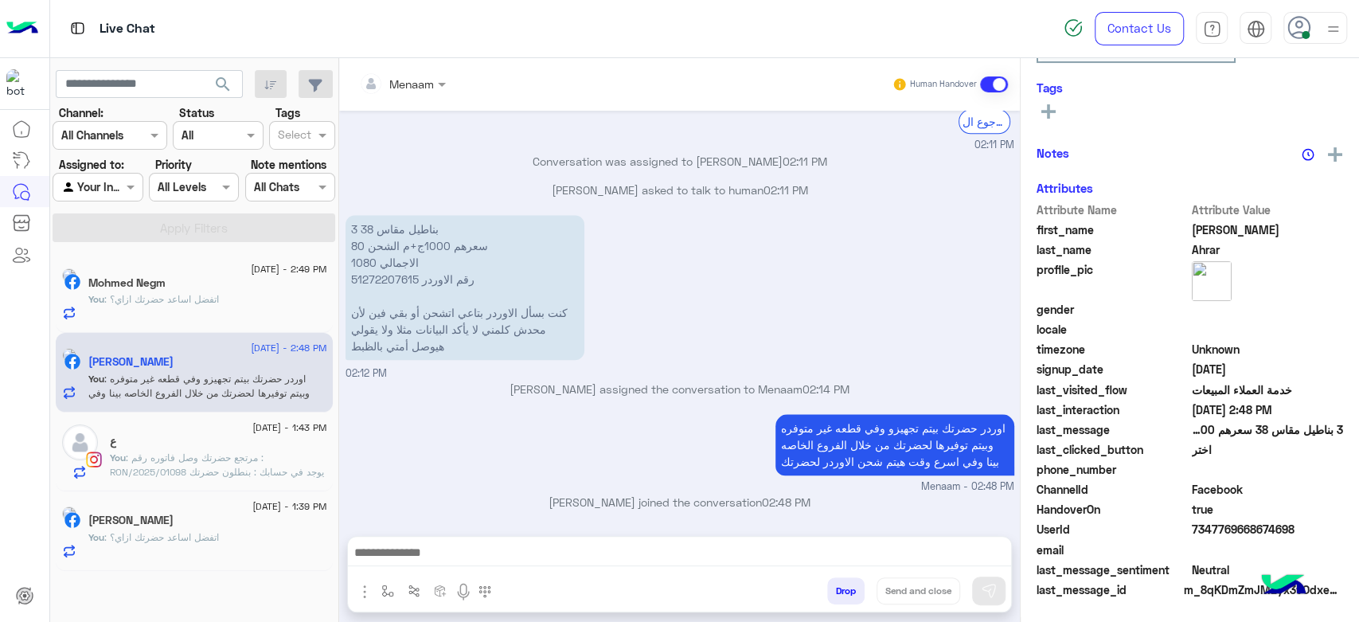
click at [181, 532] on span ": اتفضل اساعد حضرتك ازاي؟" at bounding box center [161, 537] width 115 height 12
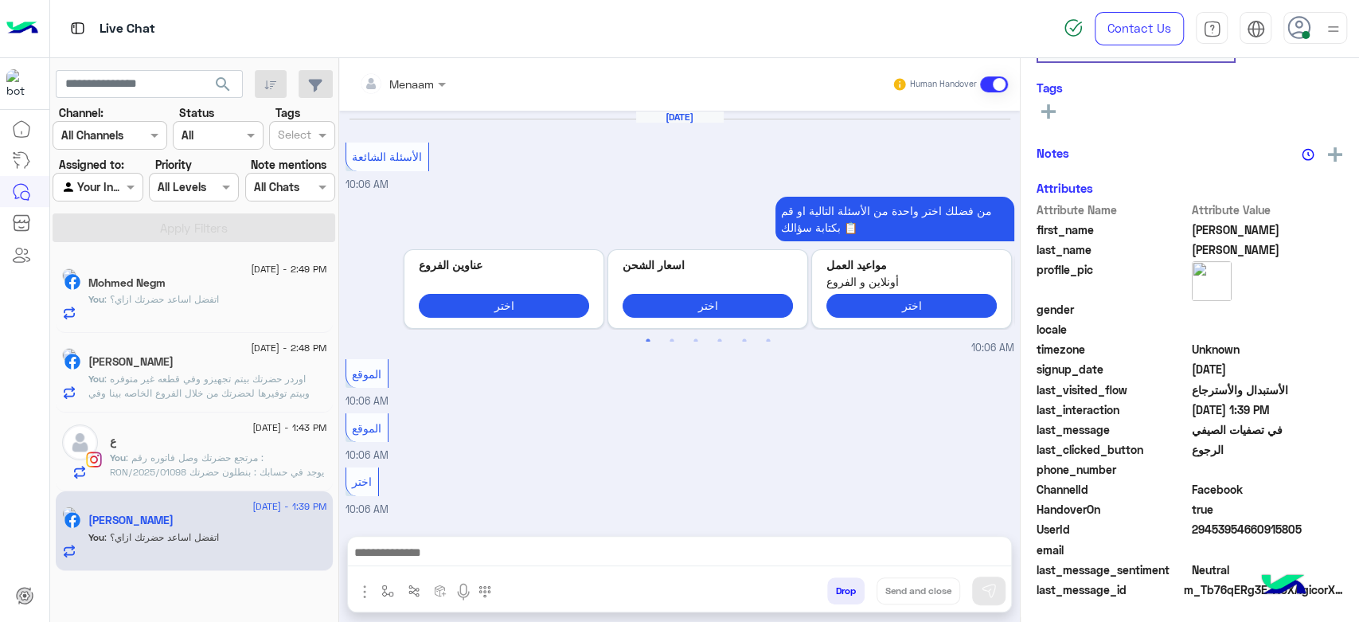
scroll to position [1395, 0]
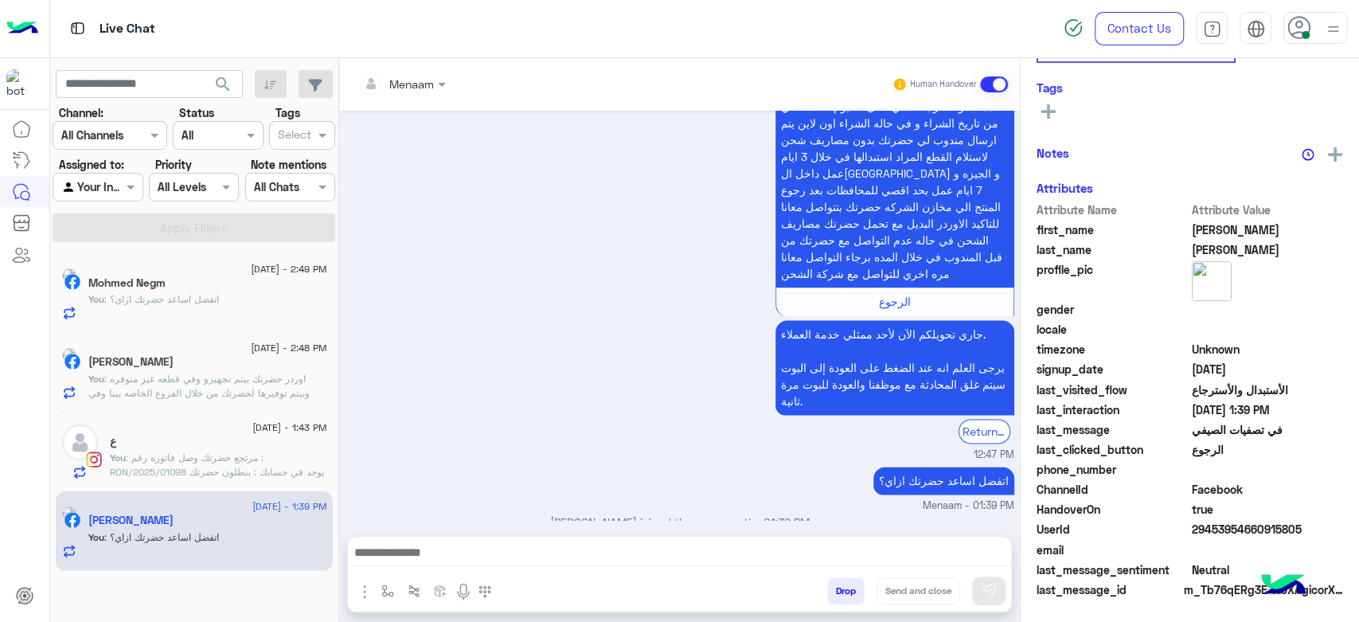
click at [201, 476] on span ": مرتجع حضرتك وصل فاتوره رقم : RON/2025/01098 يوجد في حسابك : بنطلون حضرتك حابب…" at bounding box center [217, 472] width 214 height 41
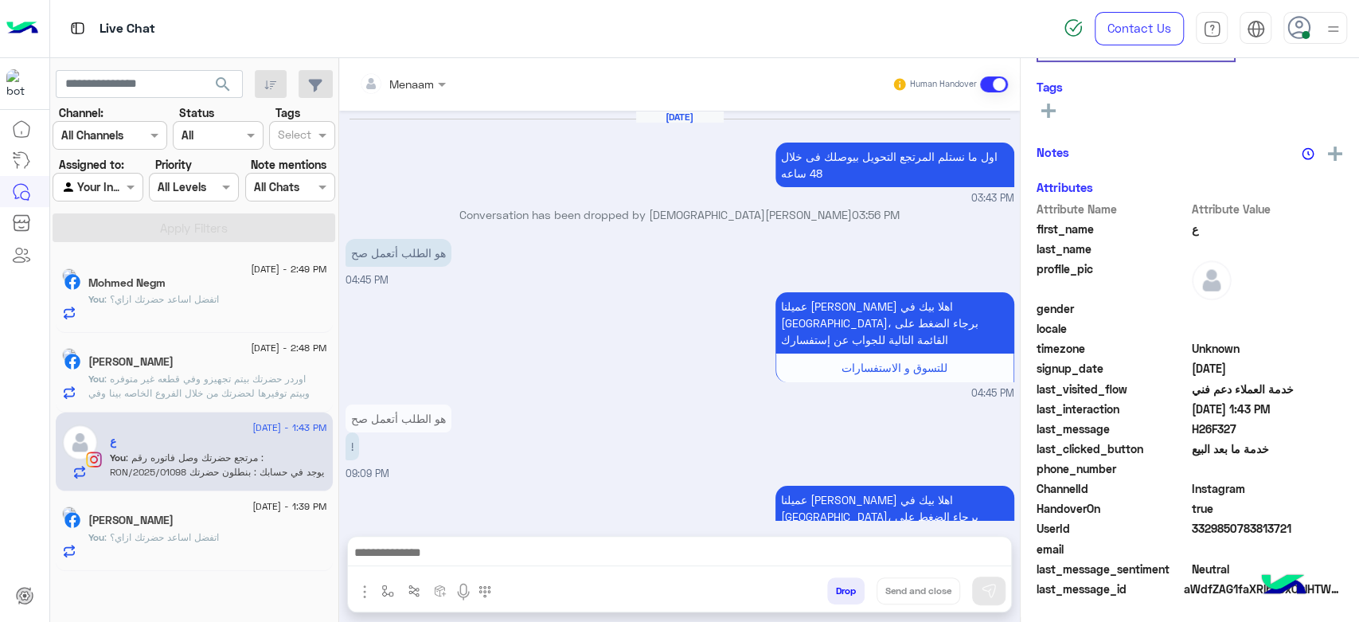
scroll to position [1101, 0]
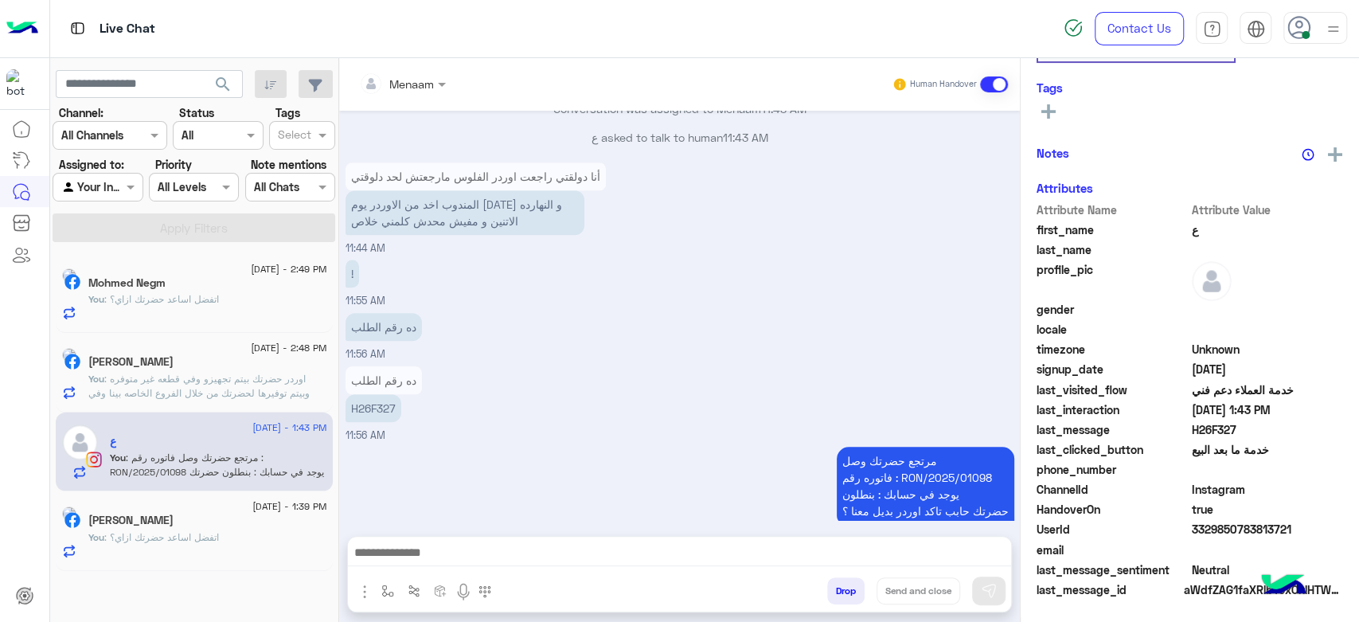
click at [208, 400] on div "1 September - 2:48 PM Ahmed Ahrar You : اوردر حضرتك بيتم تجهيزو وفي قطعه غير مت…" at bounding box center [194, 373] width 277 height 80
click at [184, 359] on div "Ahmed Ahrar" at bounding box center [207, 363] width 239 height 17
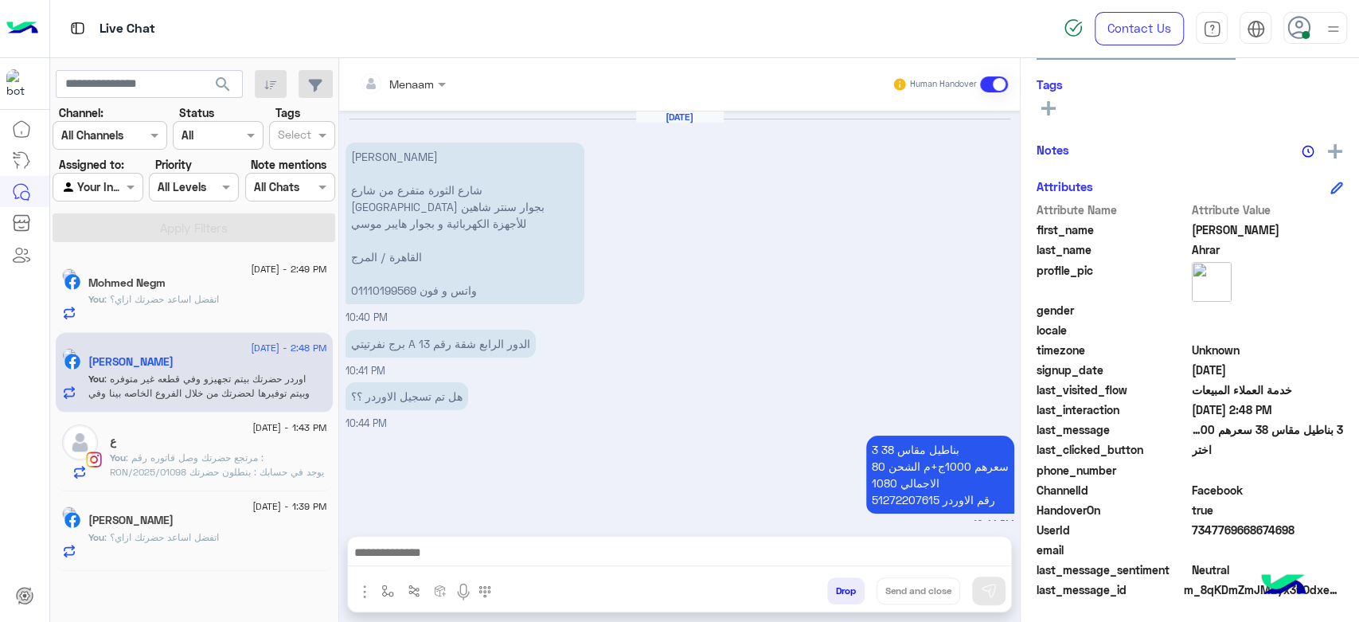
scroll to position [1158, 0]
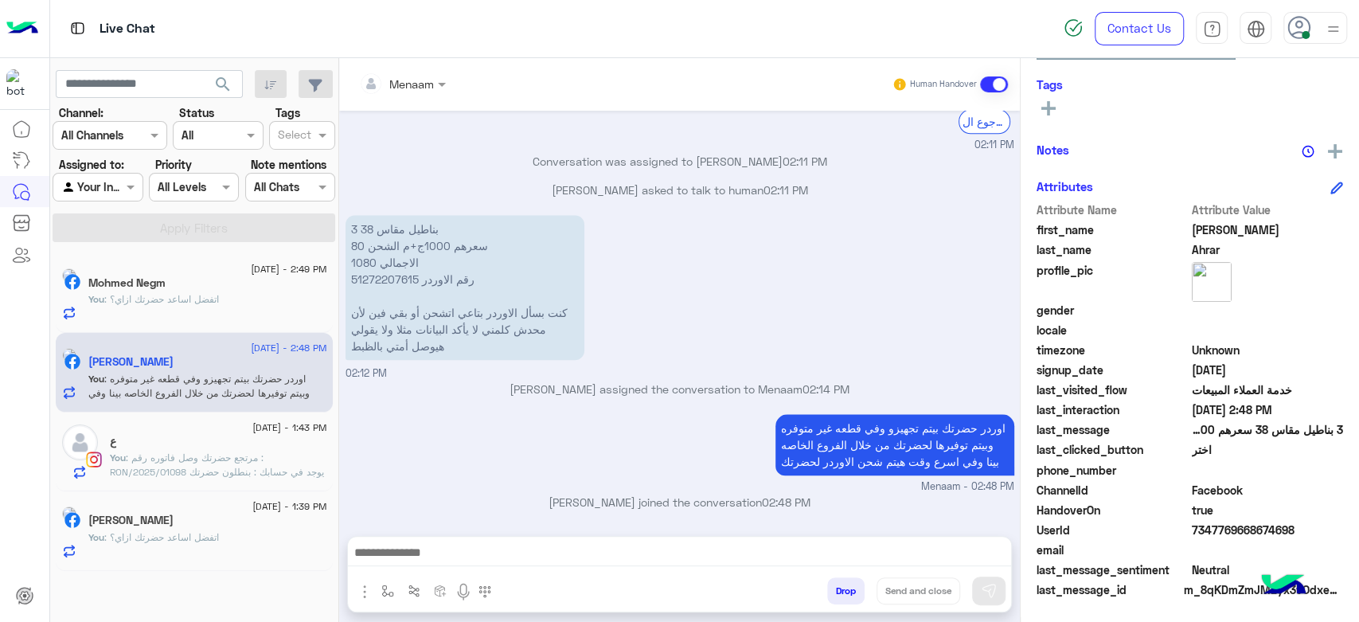
click at [227, 287] on div "Mohmed Negm" at bounding box center [207, 284] width 239 height 17
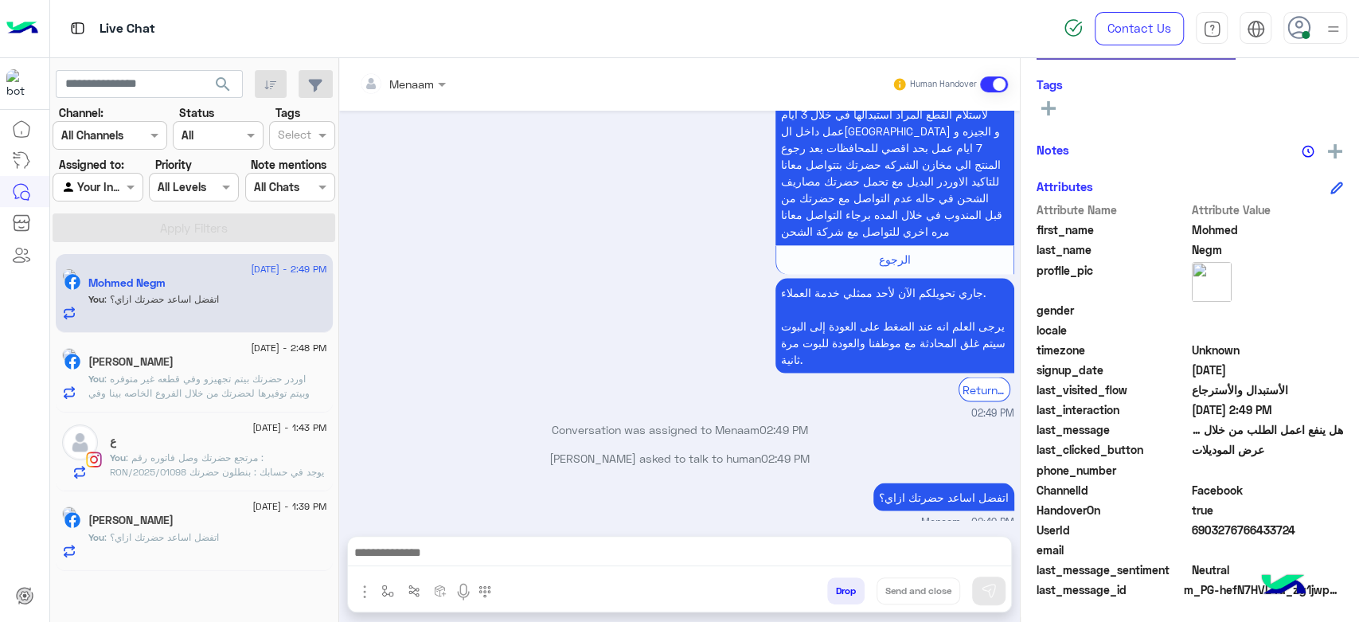
click at [202, 374] on span ": اوردر حضرتك بيتم تجهيزو وفي قطعه غير متوفره وبيتم توفيرها لحضرتك من خلال الفر…" at bounding box center [198, 393] width 221 height 41
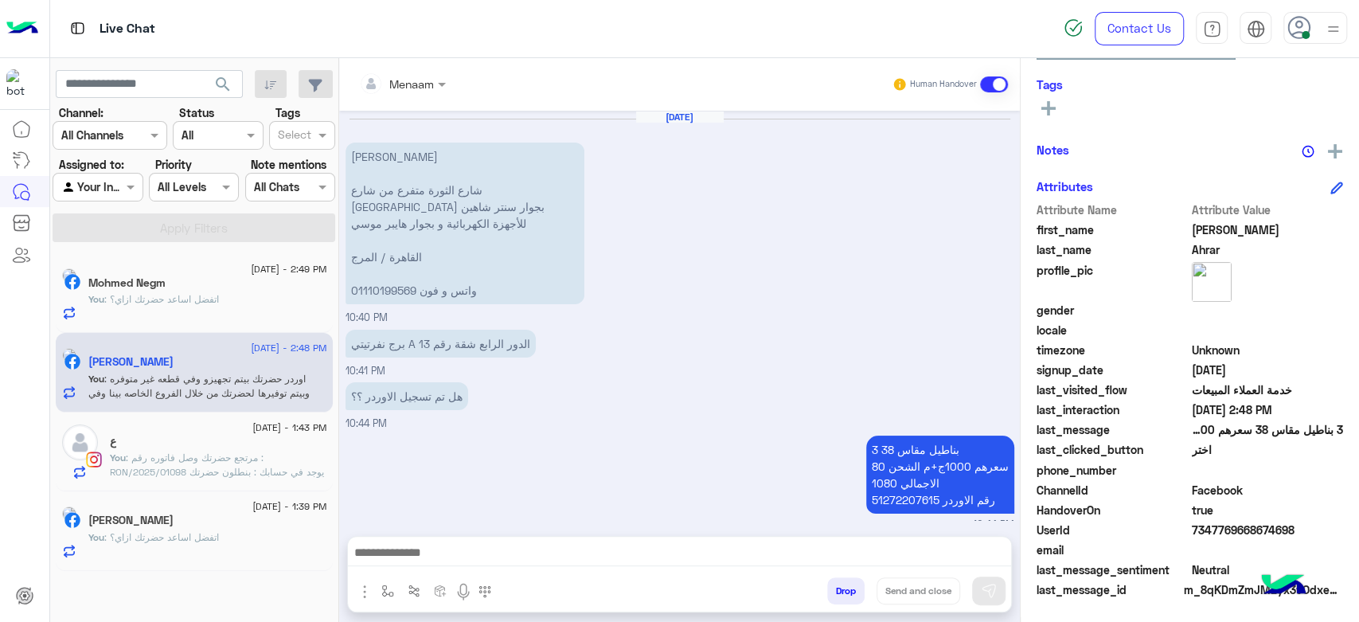
scroll to position [1158, 0]
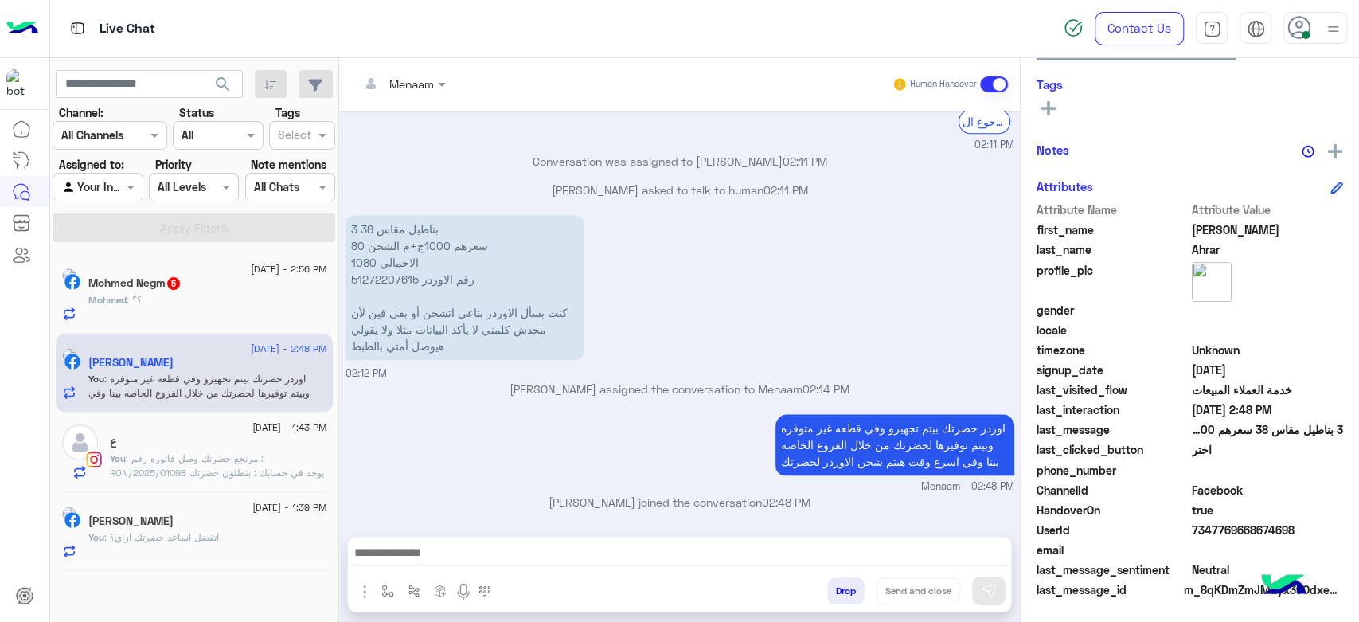
click at [172, 283] on h5 "Mohmed Negm 5" at bounding box center [134, 283] width 93 height 14
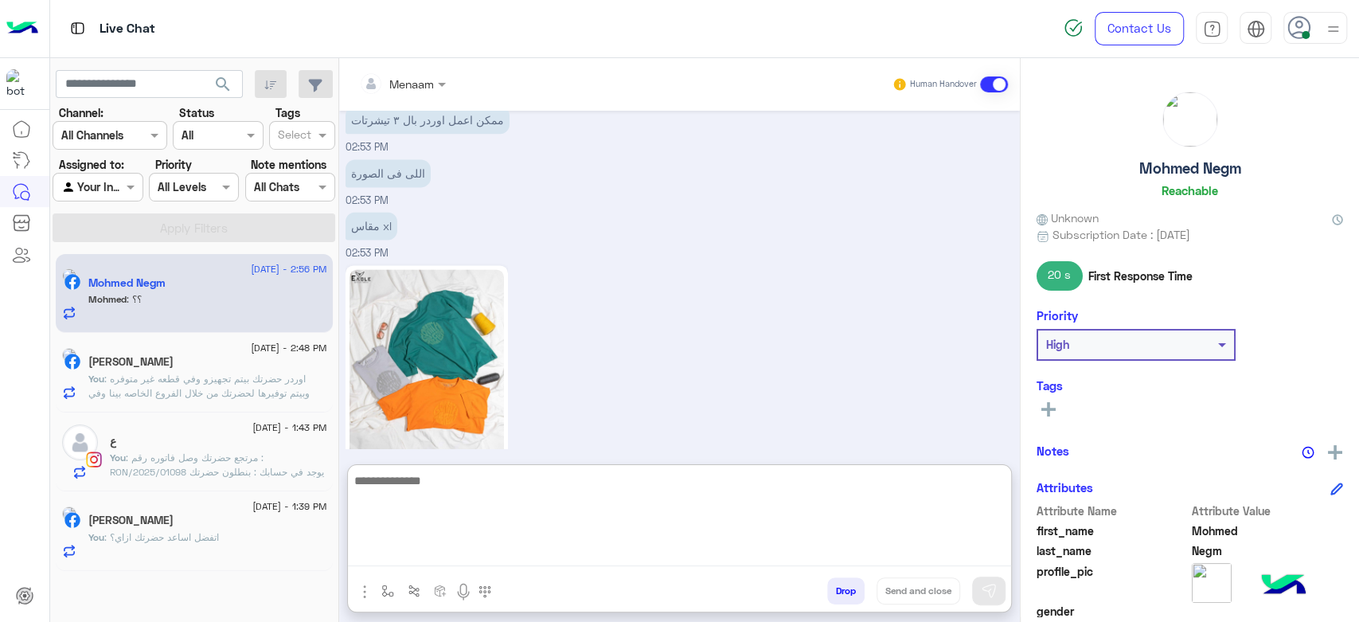
click at [436, 558] on textarea at bounding box center [679, 519] width 663 height 96
type textarea "**********"
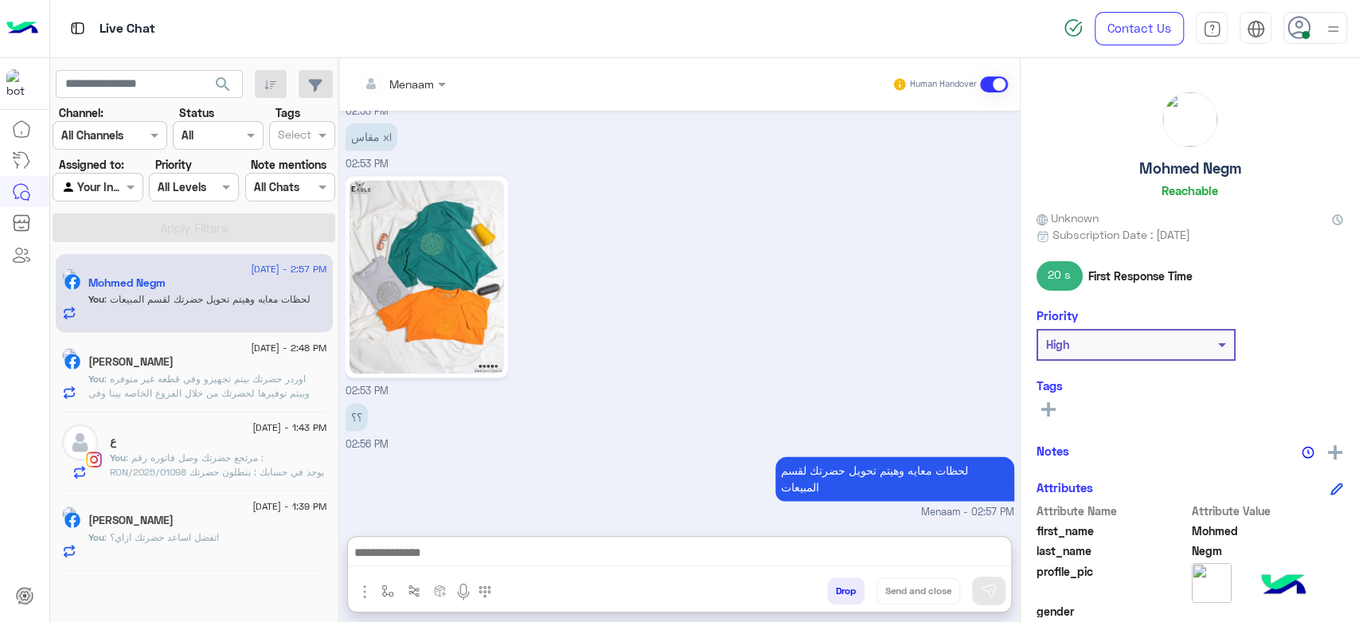
click at [1195, 177] on div "Mohmed Negm Reachable" at bounding box center [1190, 148] width 307 height 112
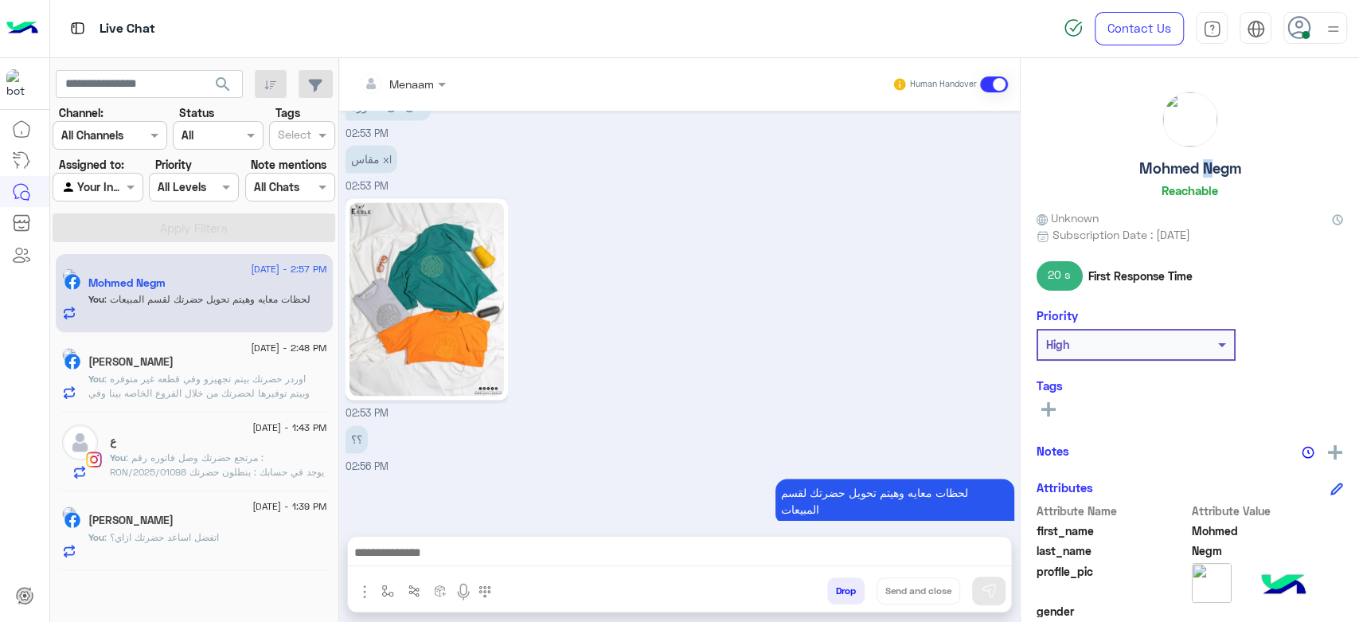
click at [1195, 177] on div "Mohmed Negm Reachable" at bounding box center [1190, 148] width 307 height 112
click at [1187, 170] on h5 "Mohmed Negm" at bounding box center [1191, 168] width 102 height 18
copy h5 "Mohmed Negm"
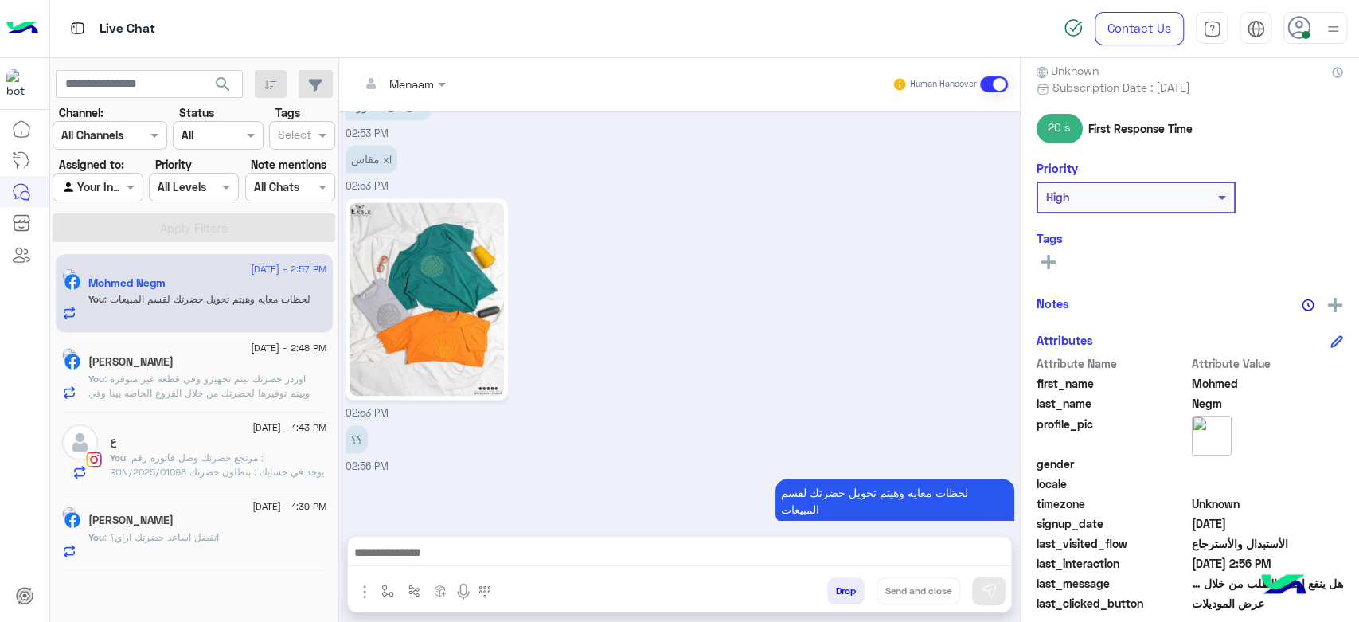
scroll to position [301, 0]
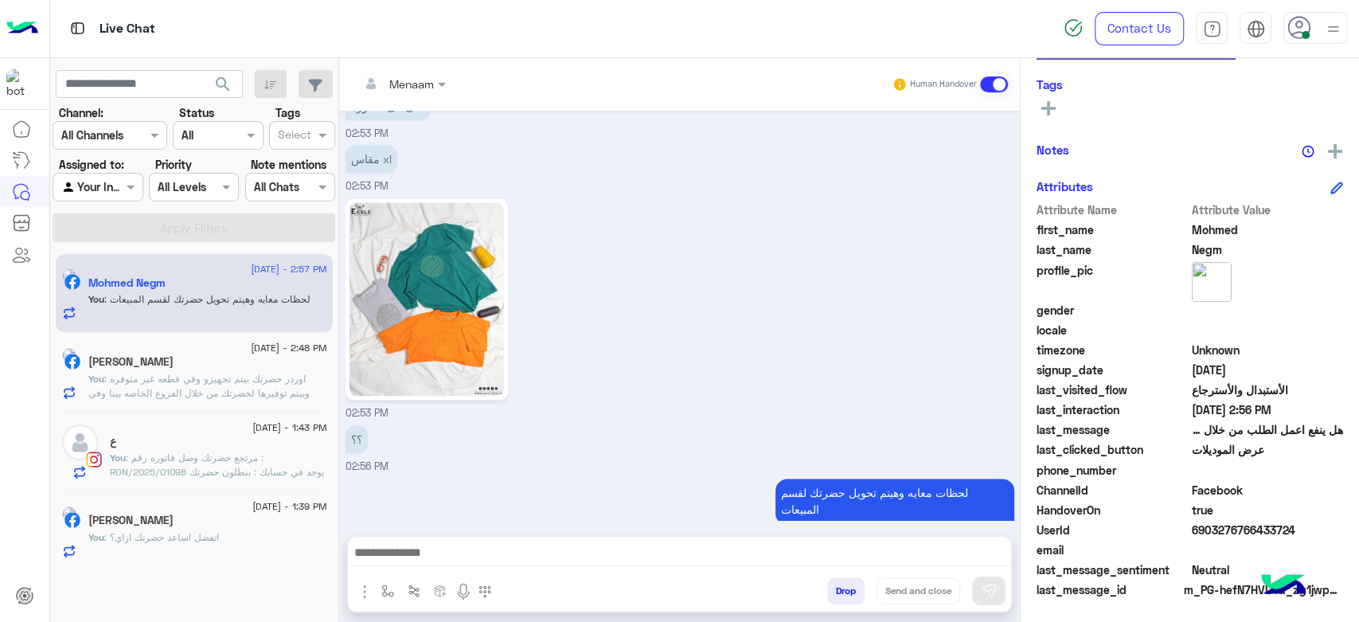
click at [1210, 530] on span "6903276766433724" at bounding box center [1268, 530] width 152 height 17
copy span "6903276766433724"
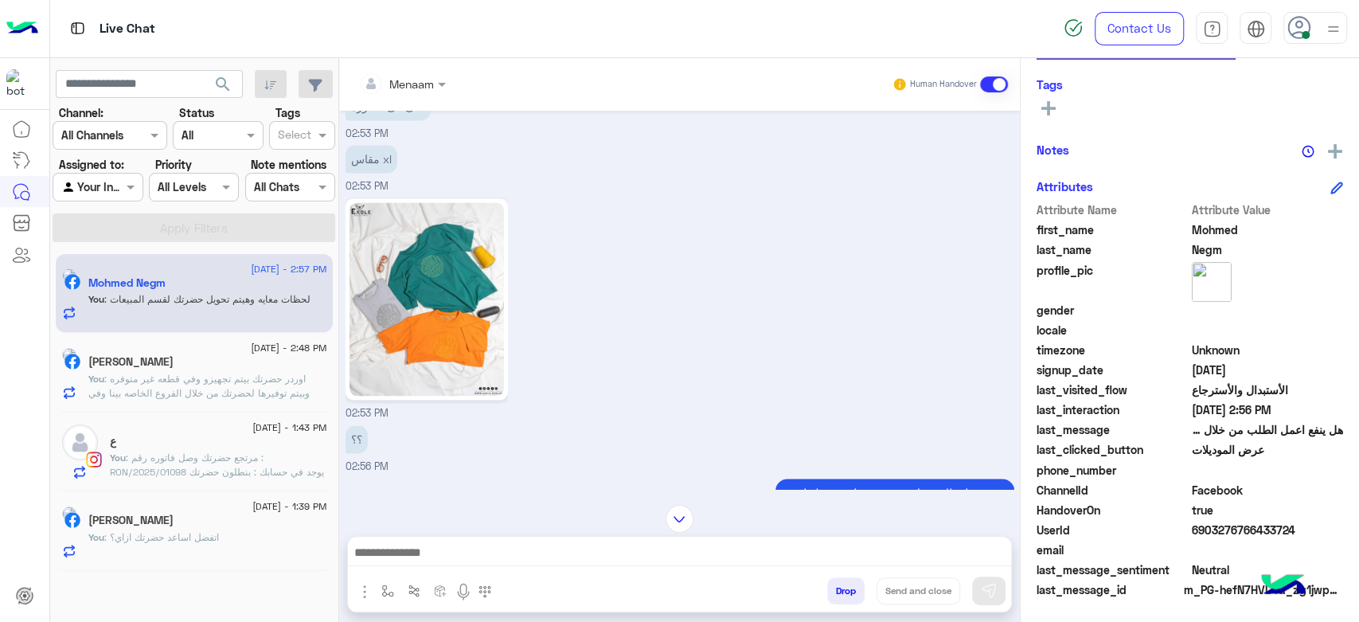
scroll to position [1197, 0]
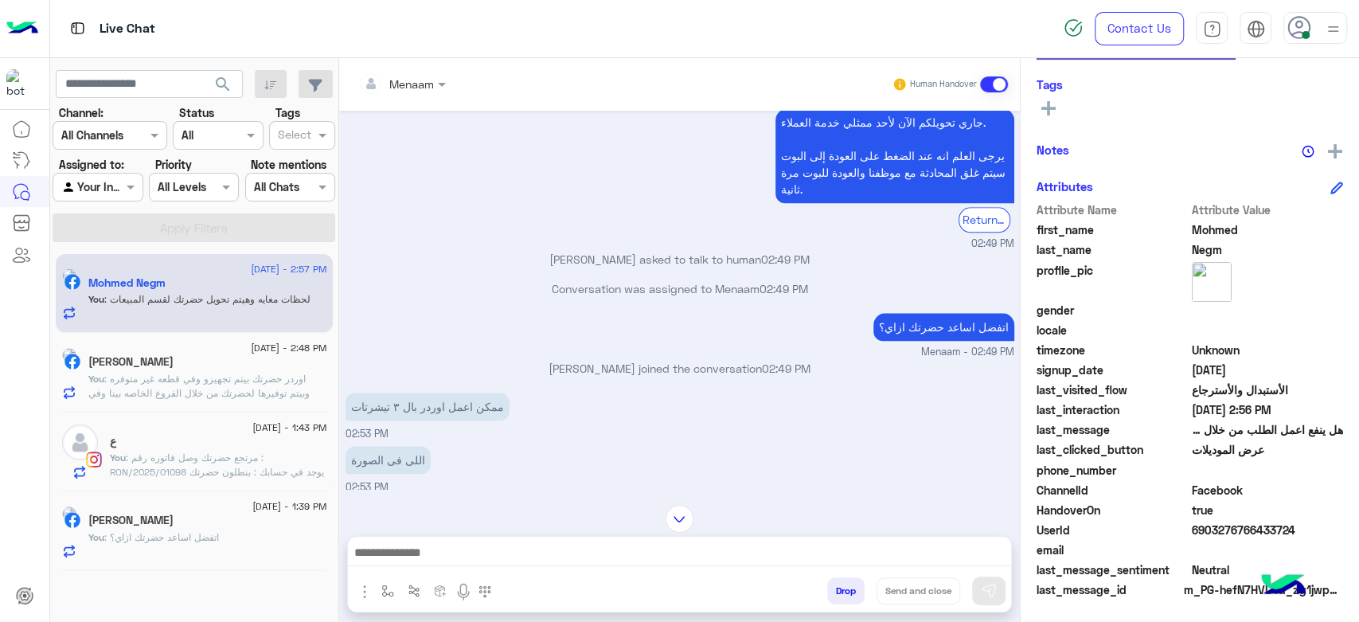
click at [417, 82] on div at bounding box center [402, 83] width 103 height 18
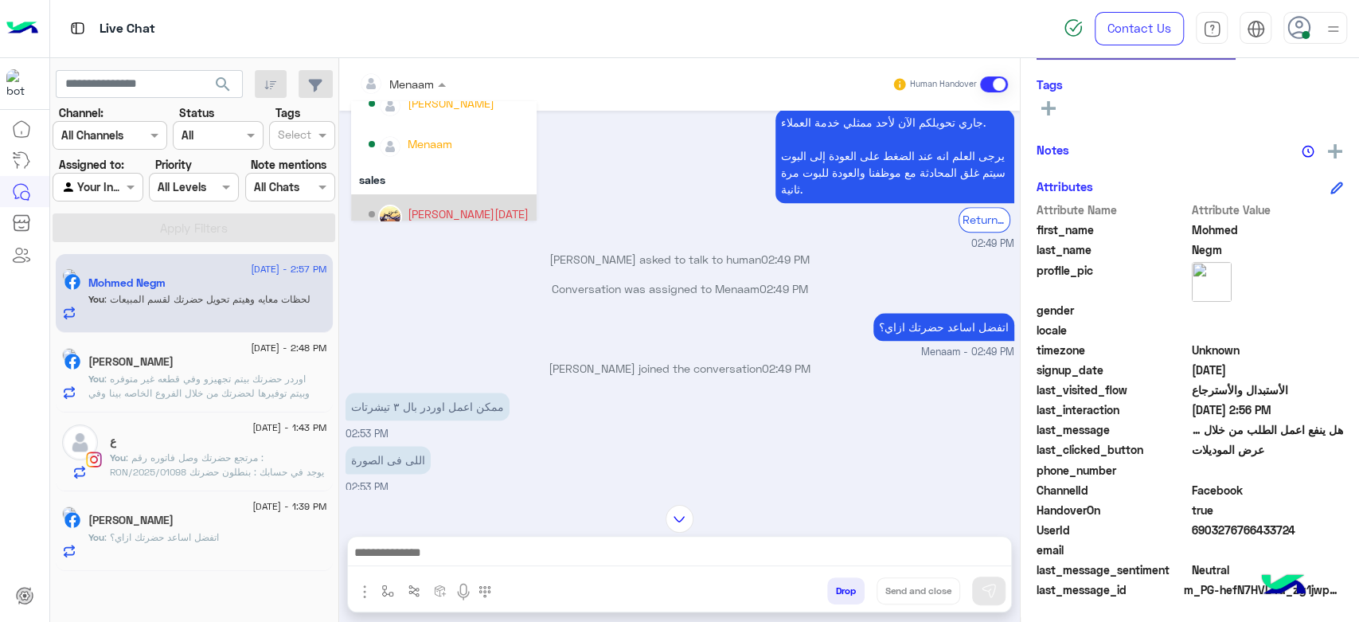
scroll to position [142, 0]
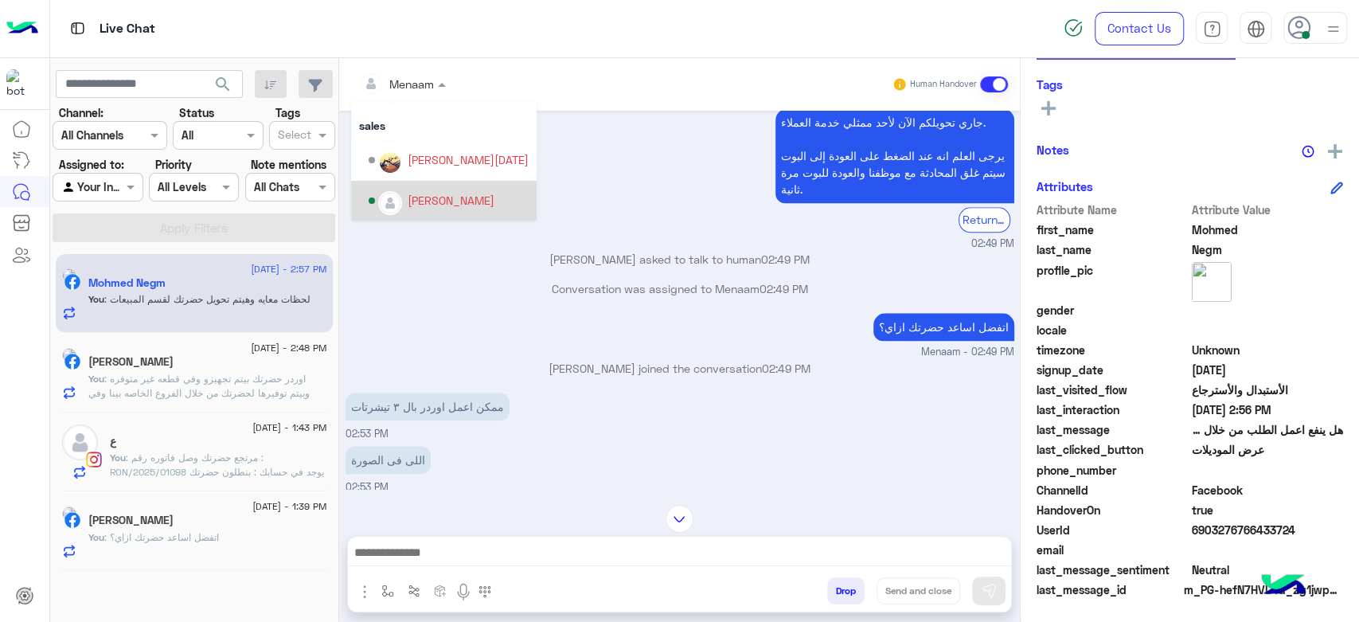
click at [444, 192] on div "mohamed ahmed" at bounding box center [451, 200] width 87 height 17
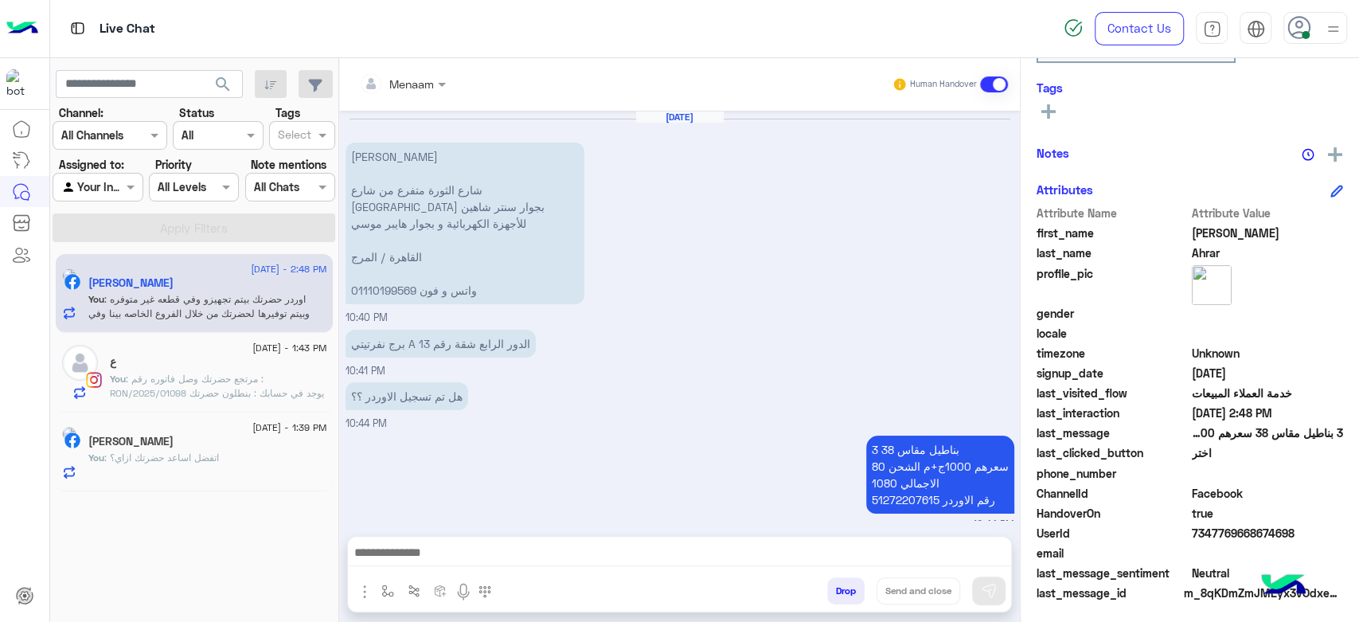
scroll to position [301, 0]
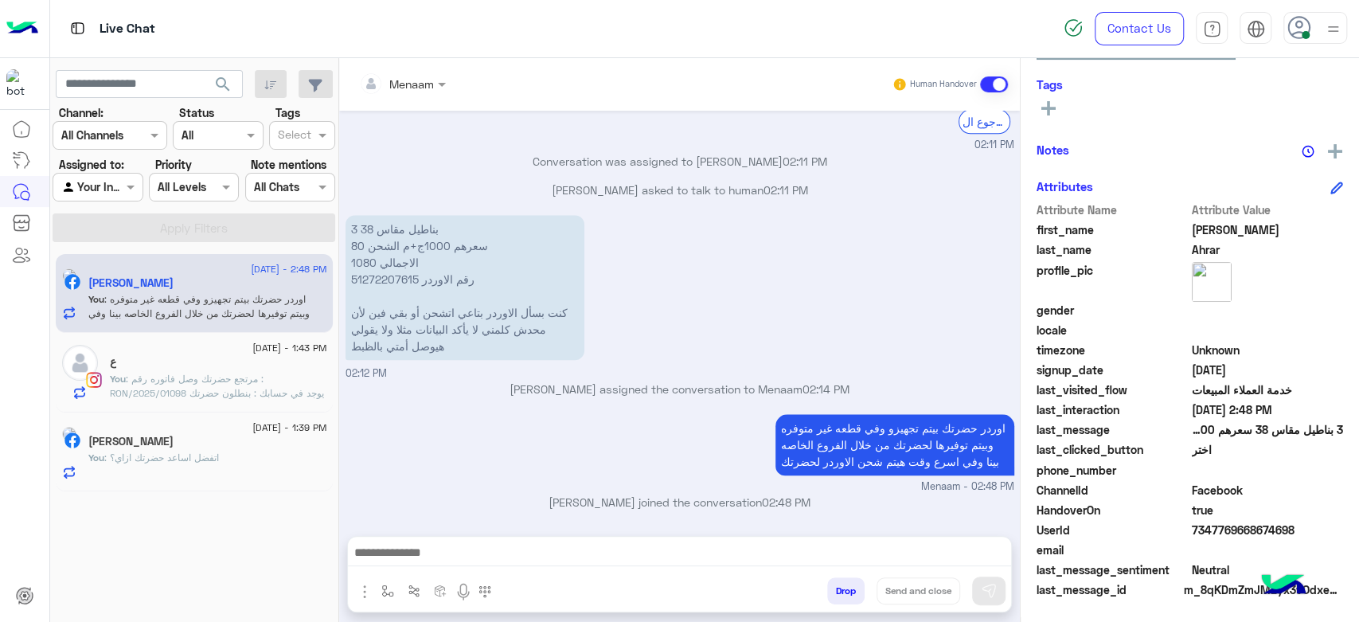
click at [162, 373] on span ": مرتجع حضرتك وصل فاتوره رقم : RON/2025/01098 يوجد في حسابك : بنطلون حضرتك حابب…" at bounding box center [217, 393] width 214 height 41
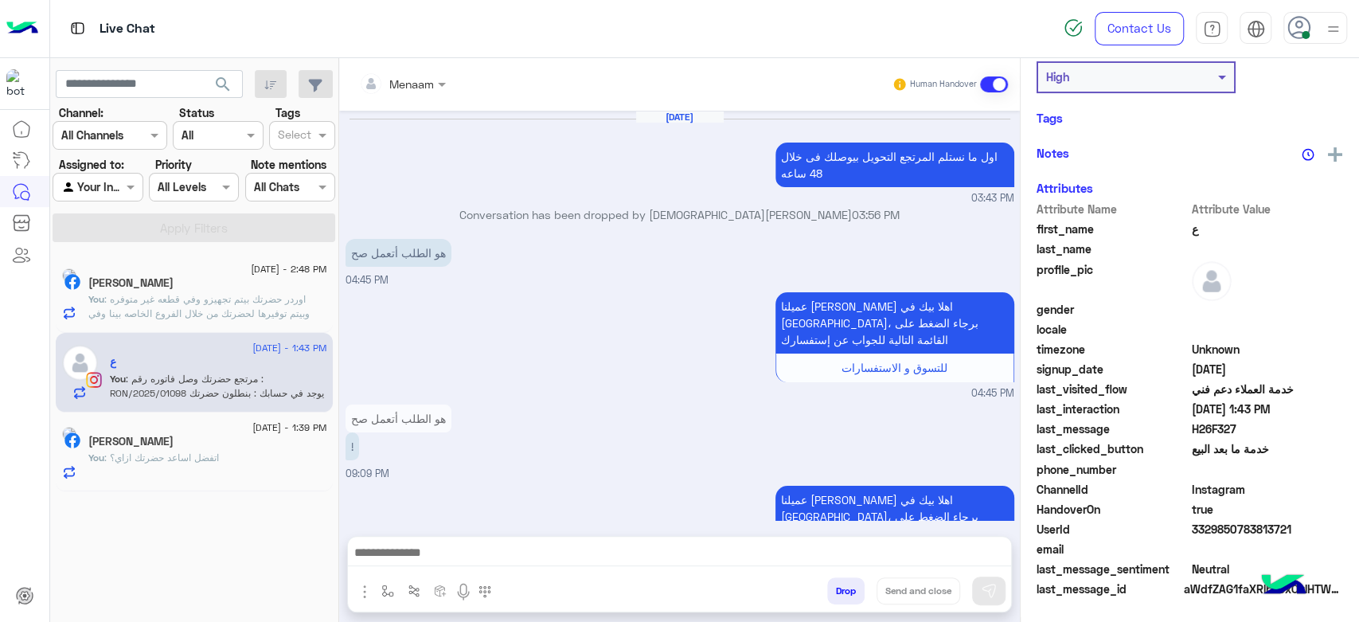
scroll to position [1101, 0]
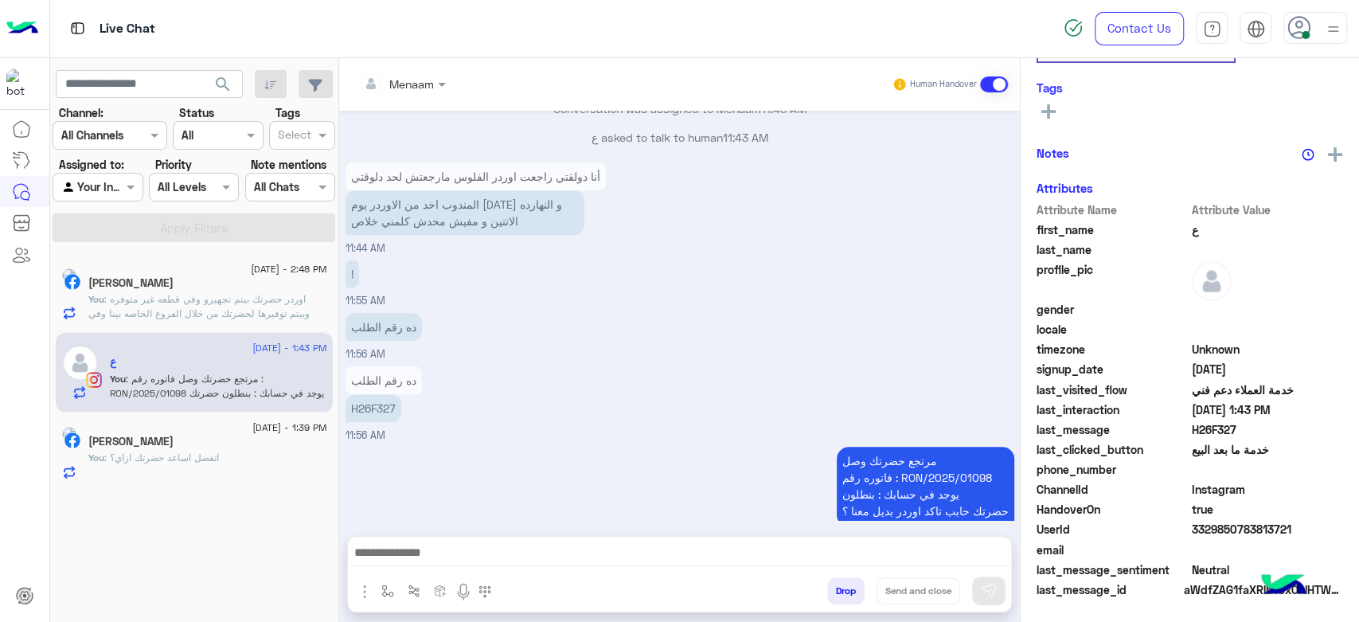
click at [186, 464] on p "You : اتفضل اساعد حضرتك ازاي؟" at bounding box center [153, 458] width 131 height 14
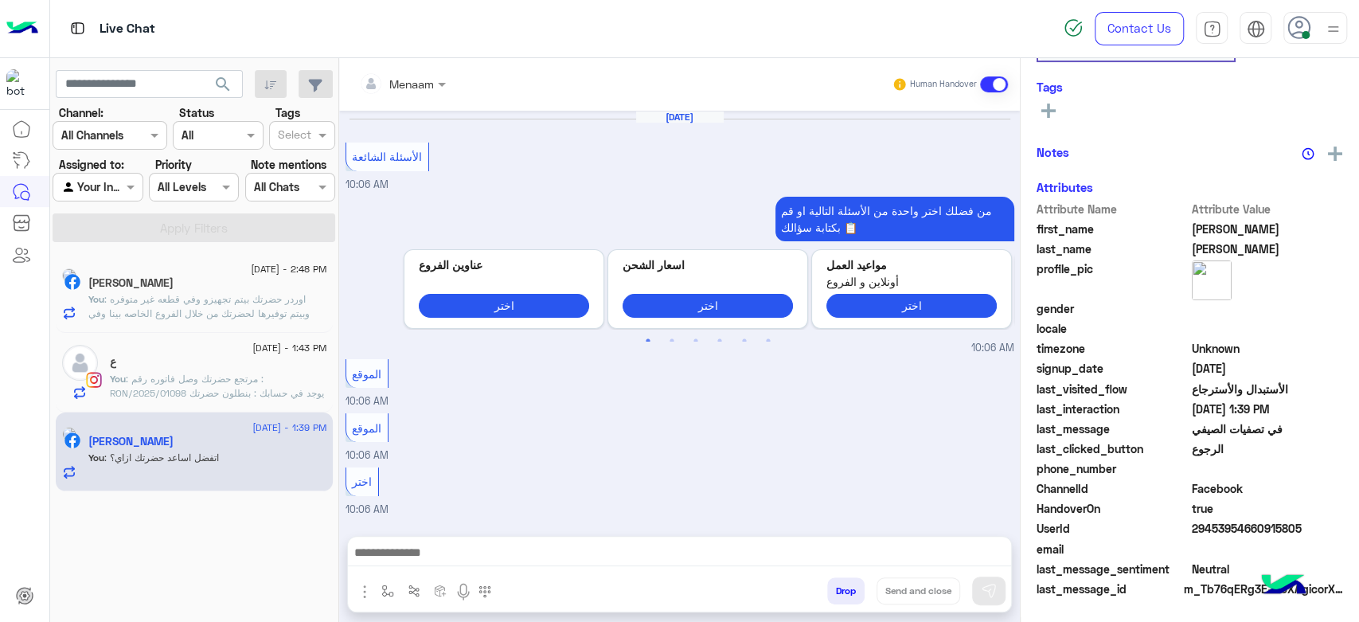
scroll to position [1395, 0]
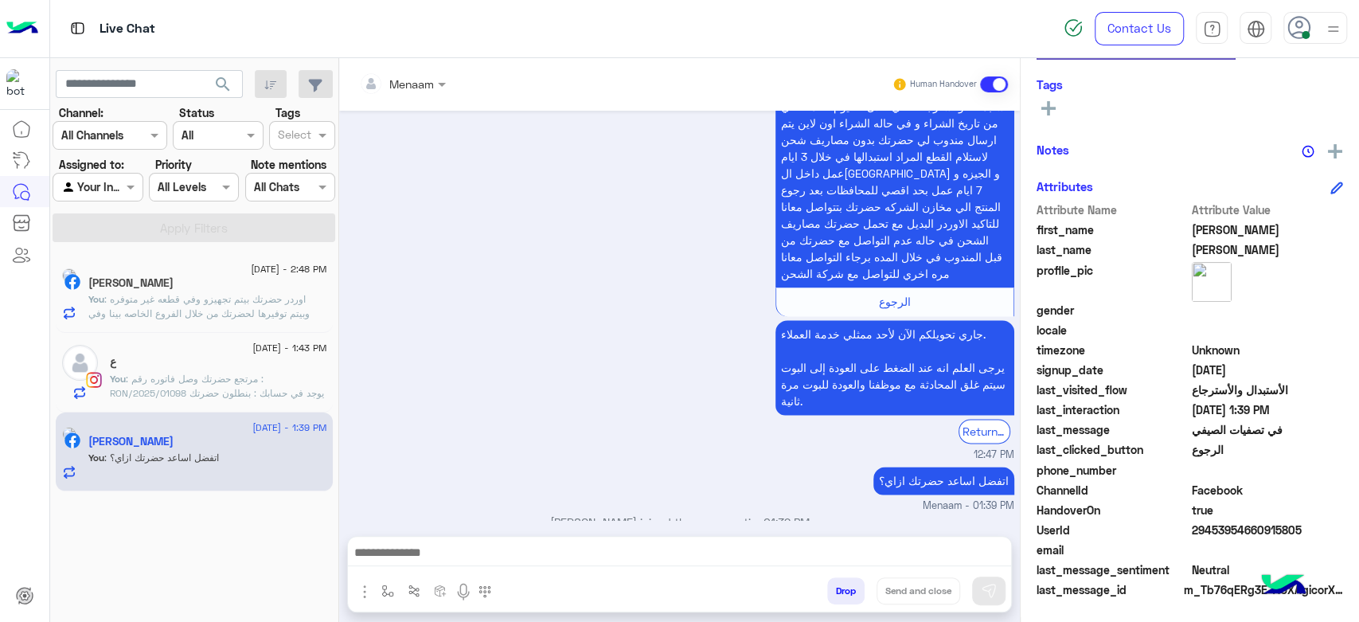
click at [209, 304] on span ": اوردر حضرتك بيتم تجهيزو وفي قطعه غير متوفره وبيتم توفيرها لحضرتك من خلال الفر…" at bounding box center [198, 313] width 221 height 41
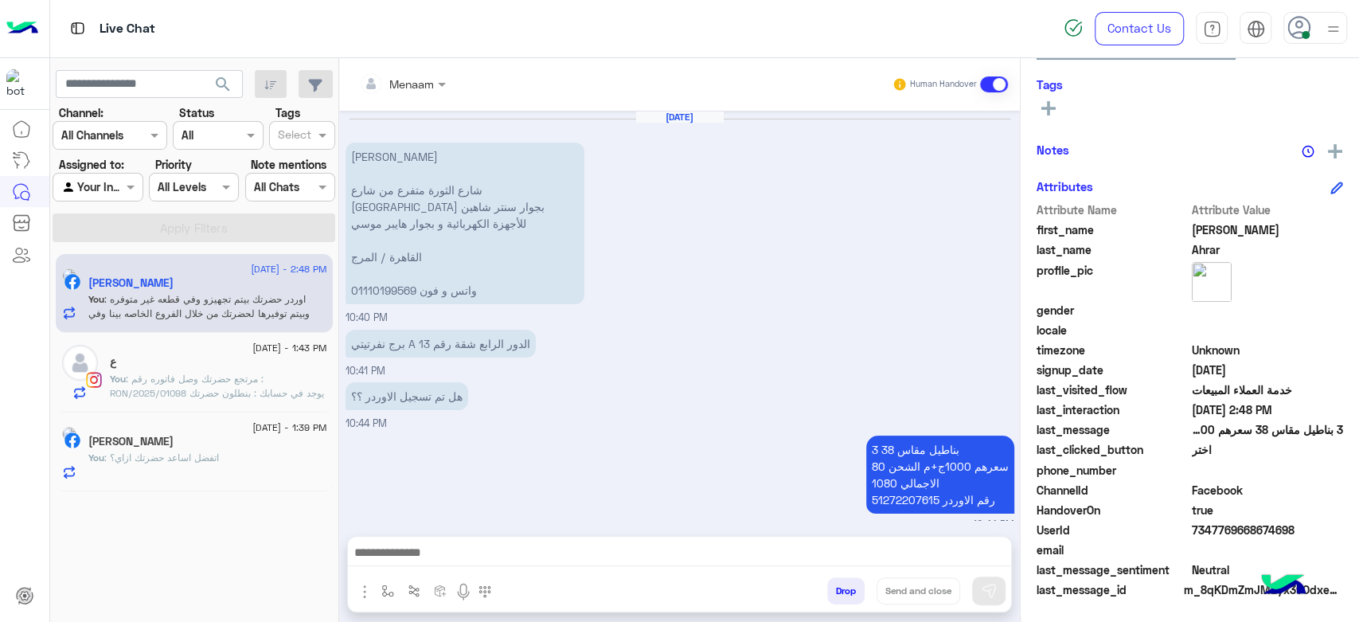
scroll to position [1158, 0]
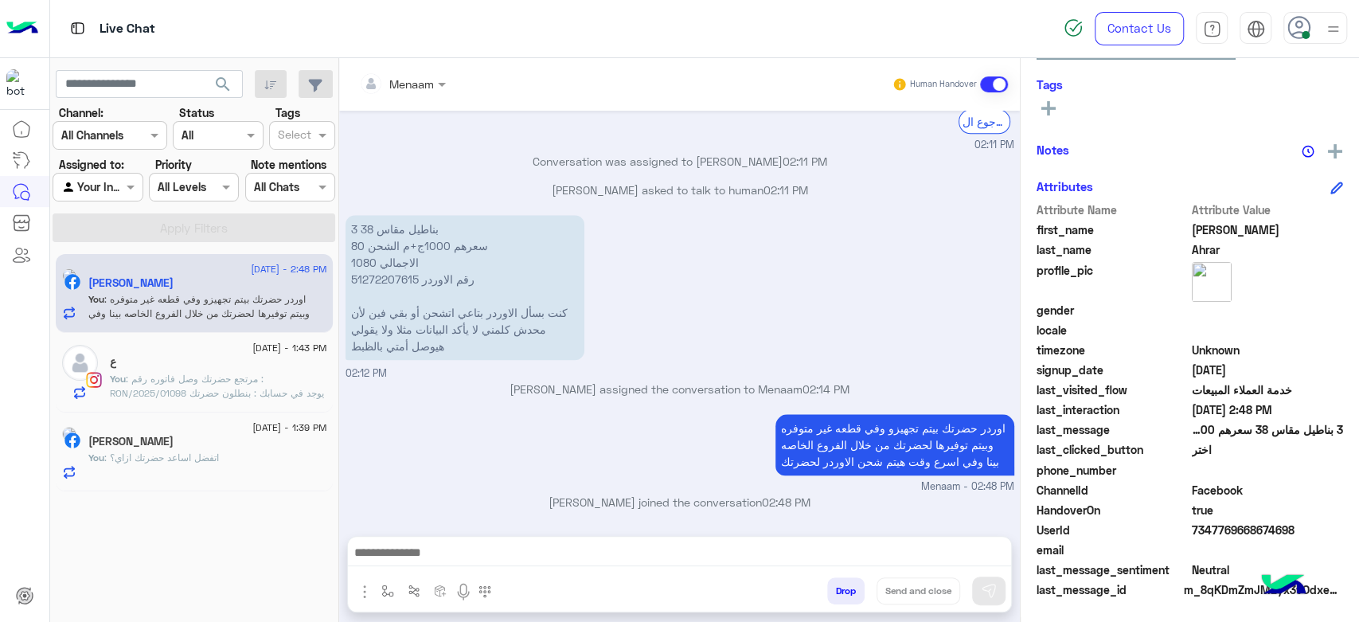
click at [180, 370] on div "ع" at bounding box center [218, 363] width 217 height 17
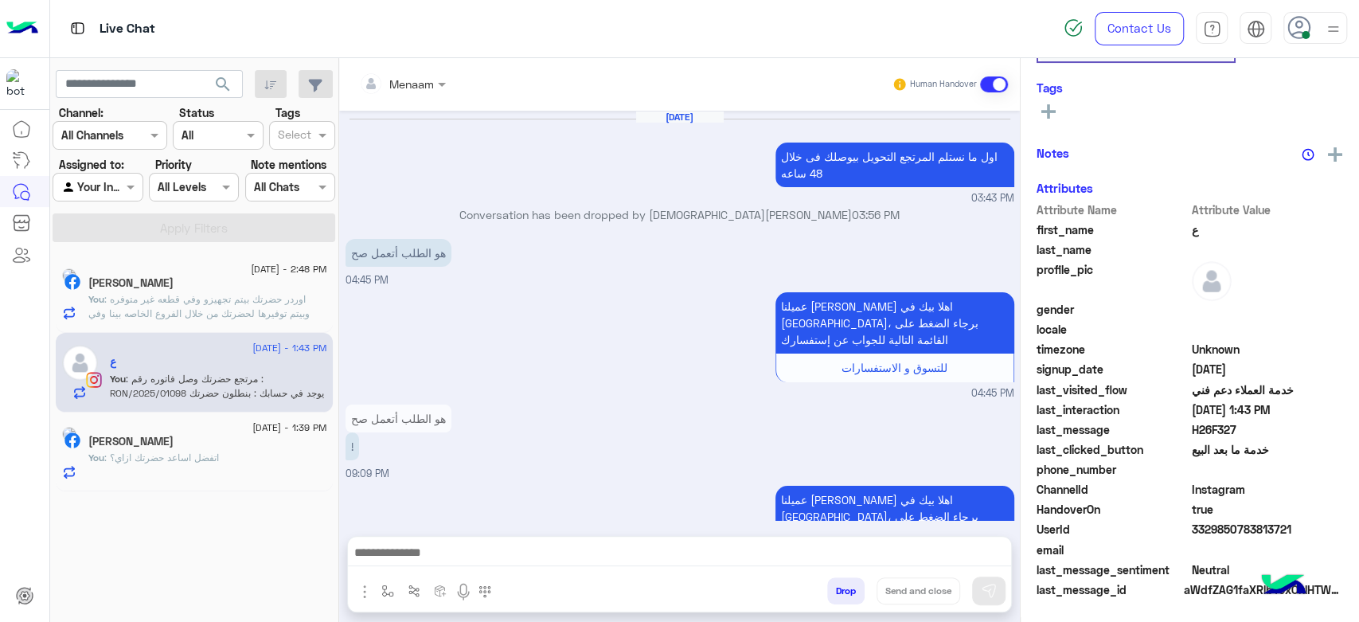
scroll to position [1101, 0]
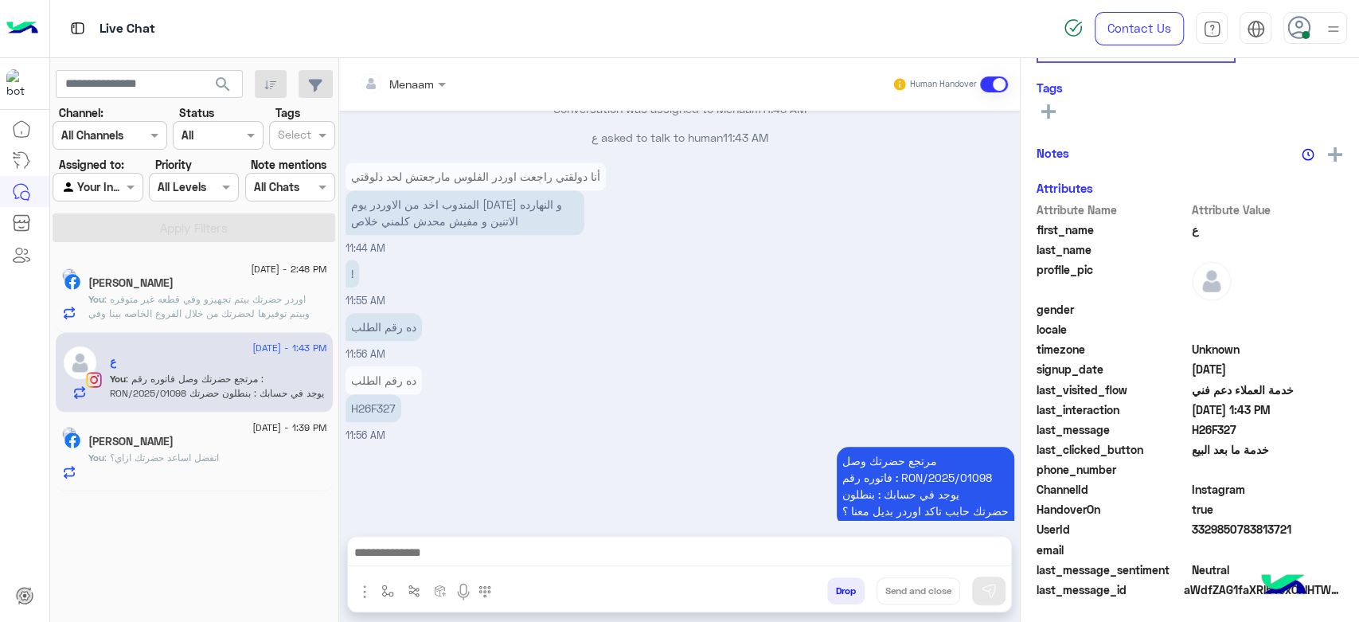
click at [203, 449] on div "محمد احمد" at bounding box center [207, 443] width 239 height 17
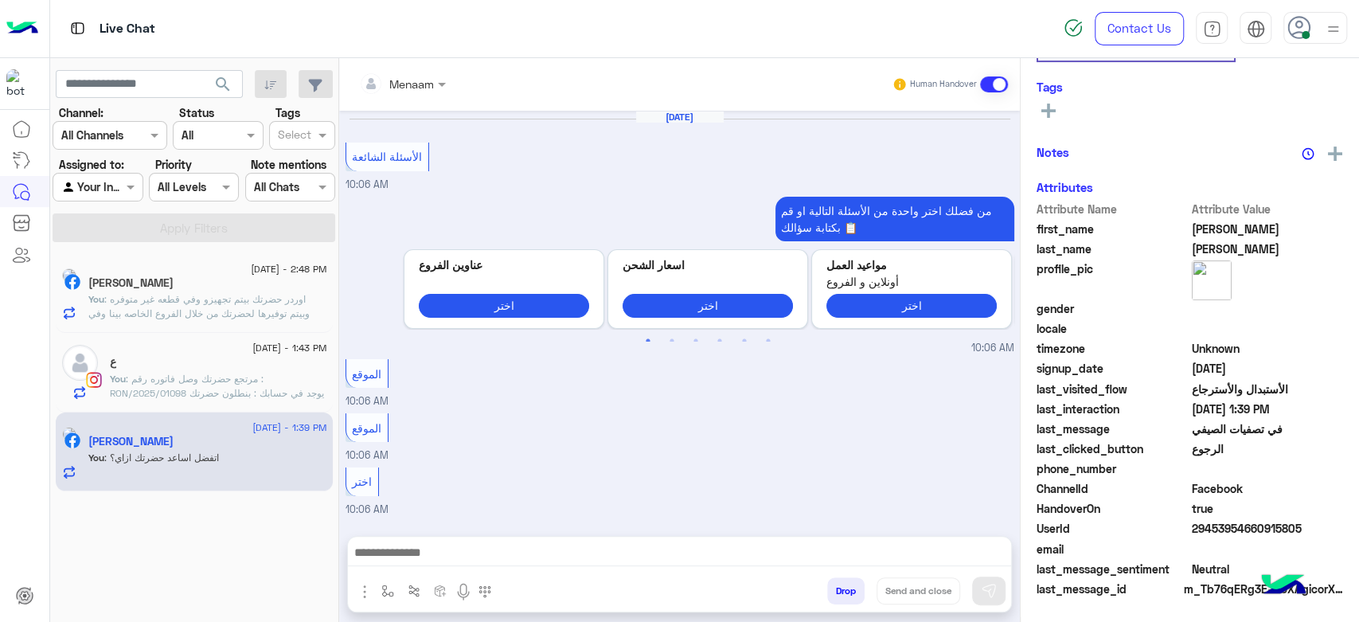
scroll to position [301, 0]
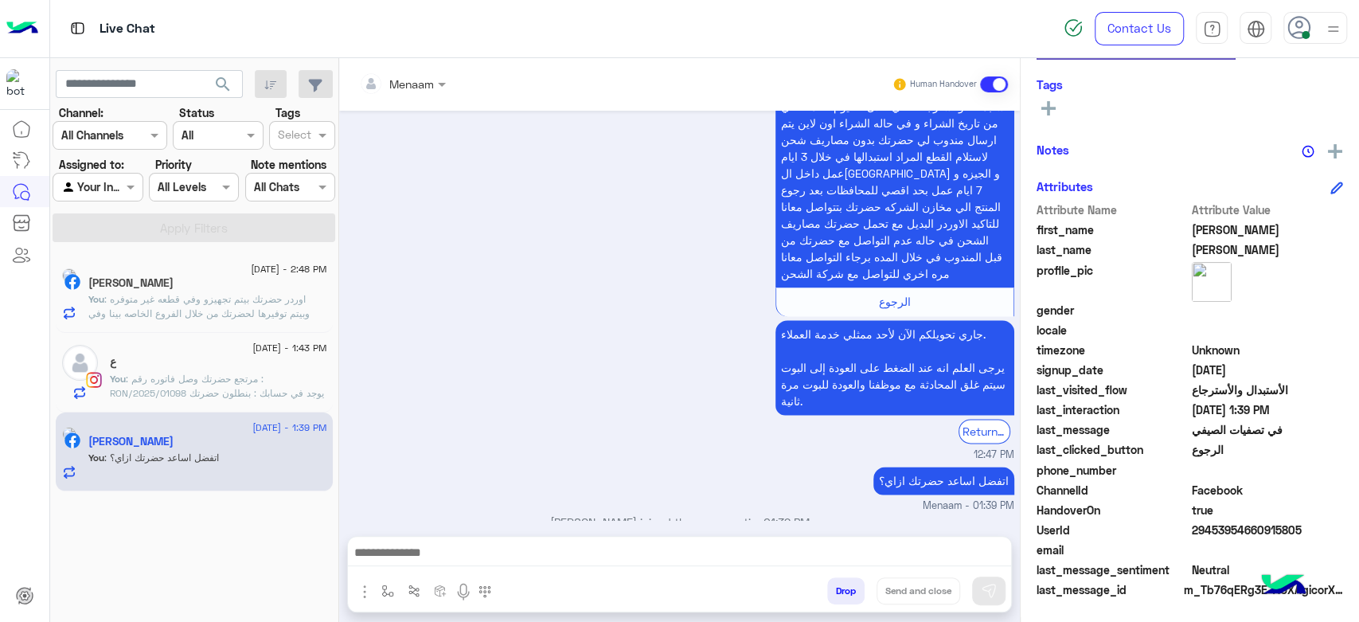
drag, startPoint x: 166, startPoint y: 318, endPoint x: 166, endPoint y: 365, distance: 47.0
click at [167, 326] on div "1 September - 2:48 PM Ahmed Ahrar You : اوردر حضرتك بيتم تجهيزو وفي قطعه غير مت…" at bounding box center [194, 294] width 277 height 80
click at [194, 385] on p "You : مرتجع حضرتك وصل فاتوره رقم : RON/2025/01098 يوجد في حسابك : بنطلون حضرتك …" at bounding box center [218, 393] width 217 height 43
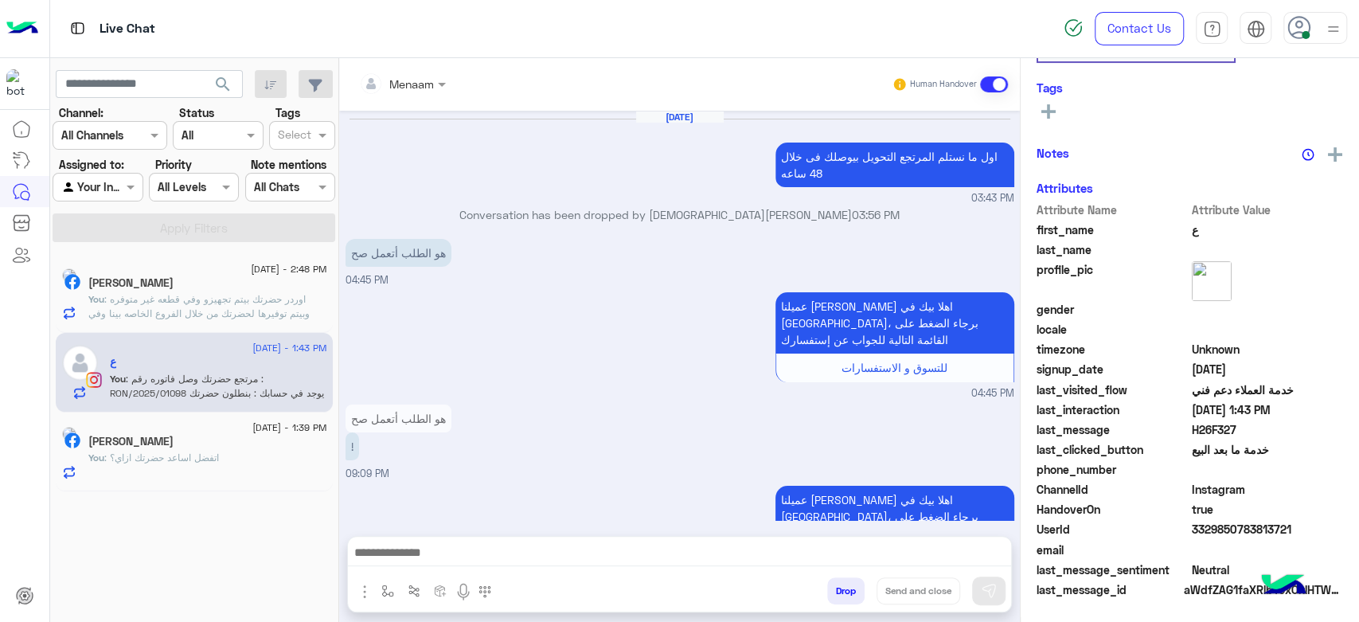
scroll to position [1101, 0]
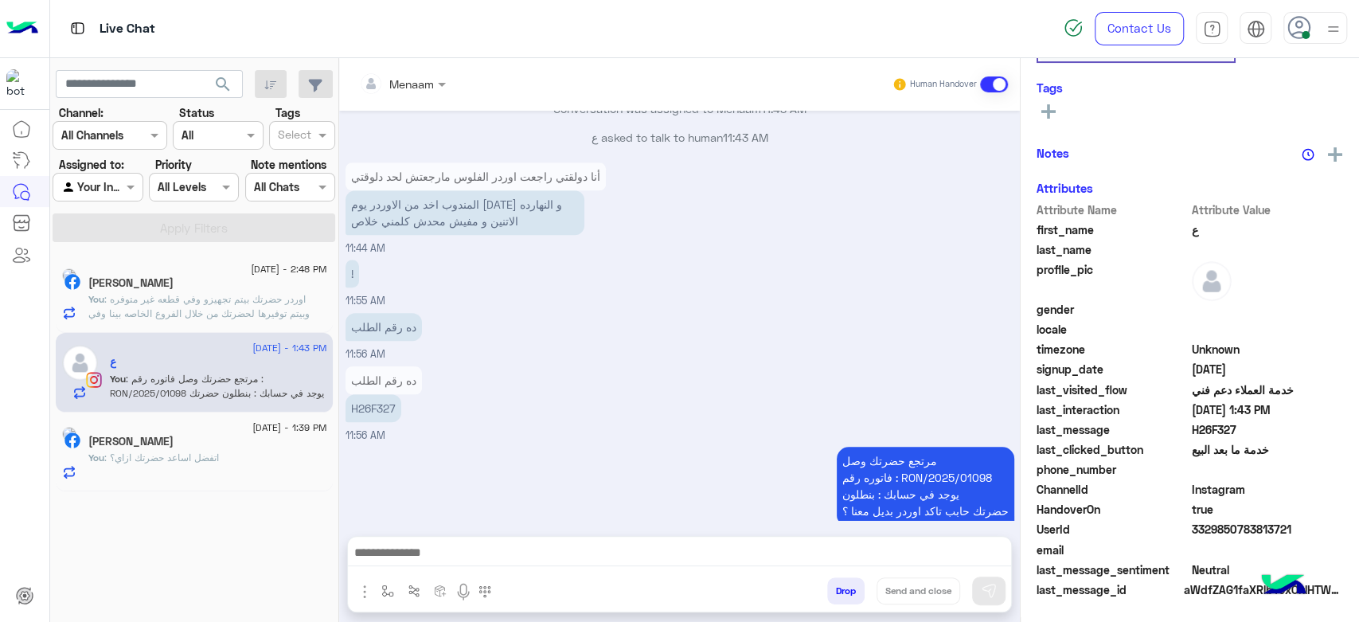
click at [194, 273] on div "1 September - 2:48 PM" at bounding box center [207, 271] width 239 height 10
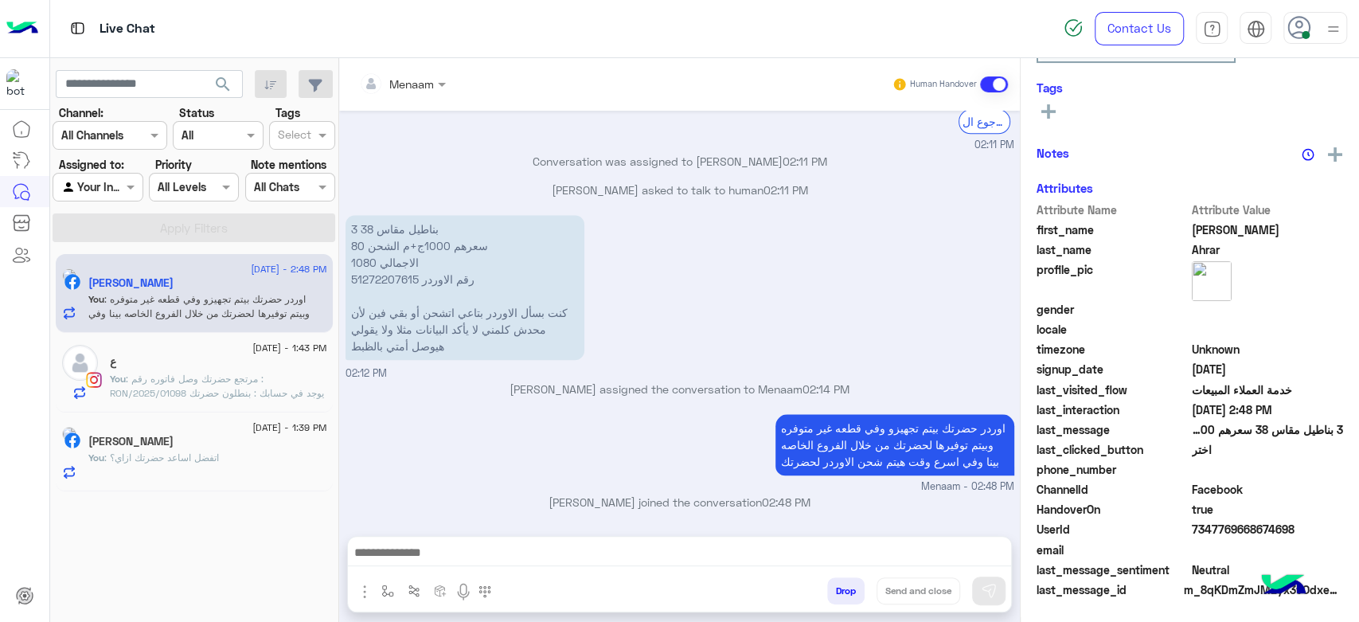
scroll to position [301, 0]
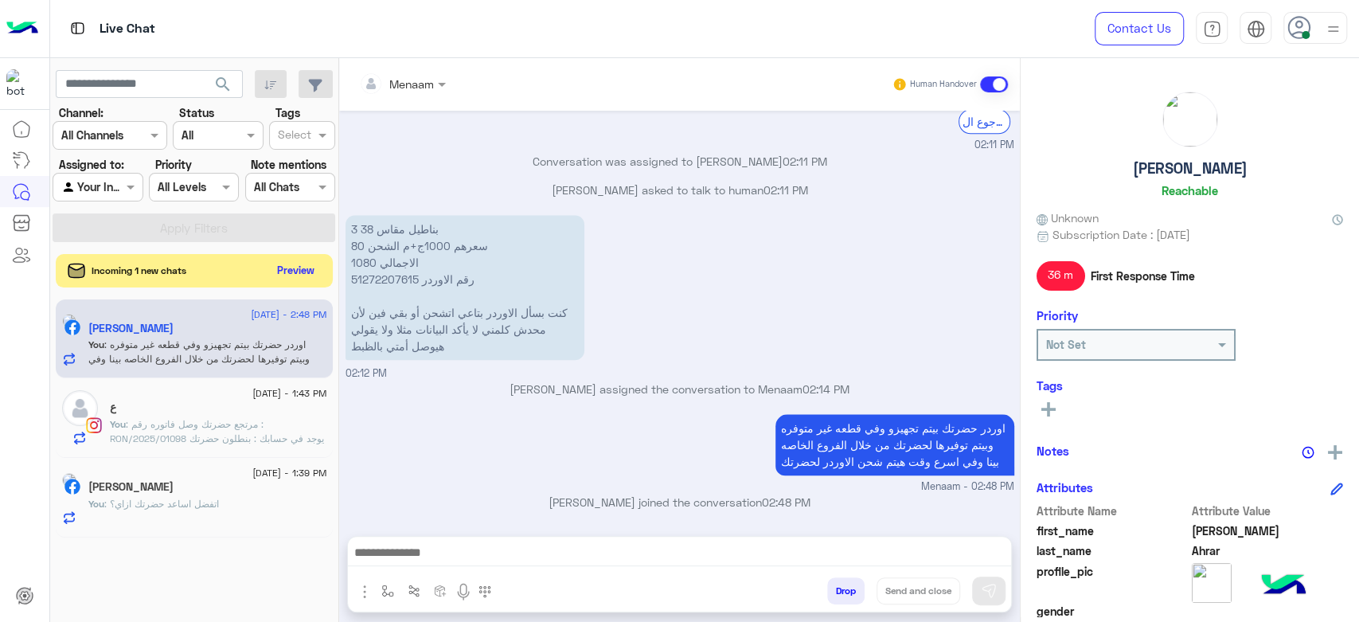
click at [295, 271] on button "Preview" at bounding box center [296, 271] width 49 height 22
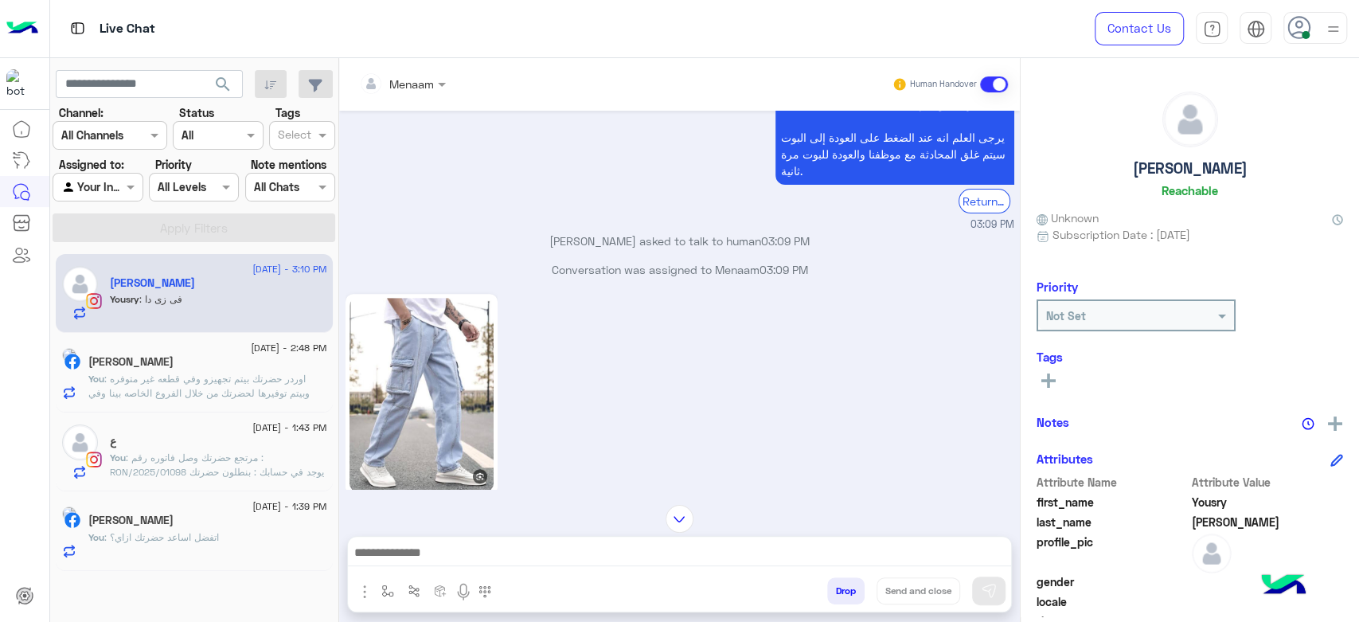
scroll to position [415, 0]
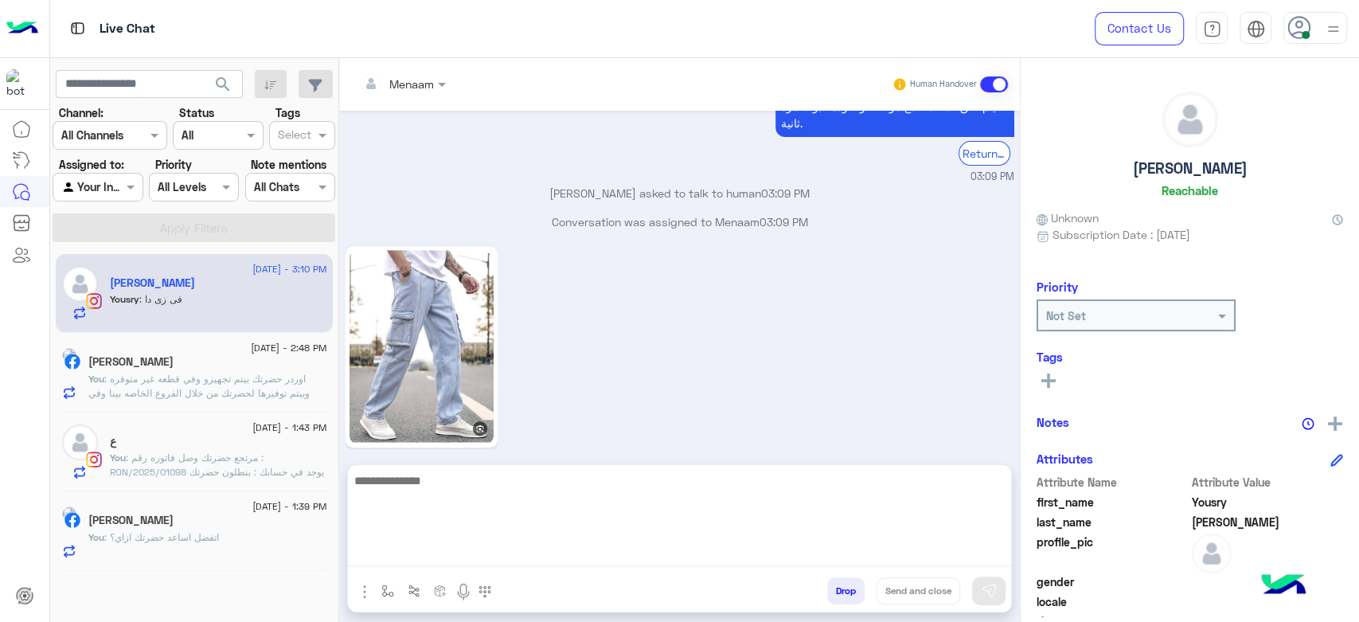
click at [446, 551] on textarea at bounding box center [679, 519] width 663 height 96
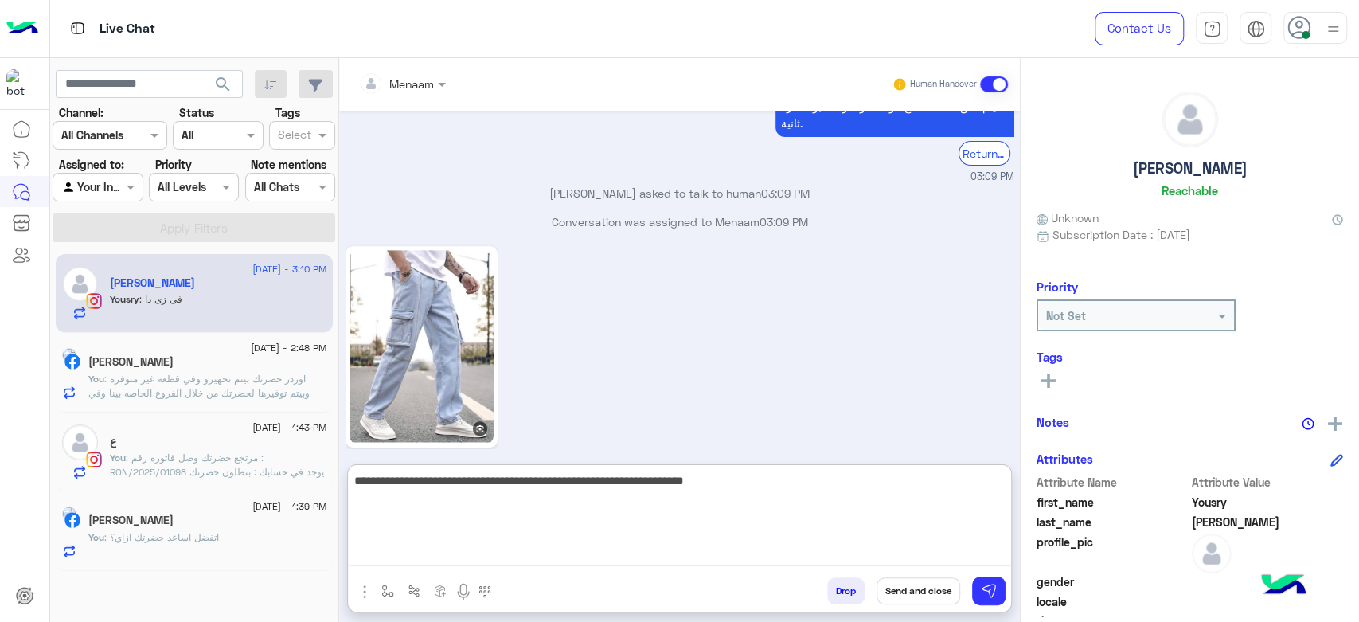
type textarea "**********"
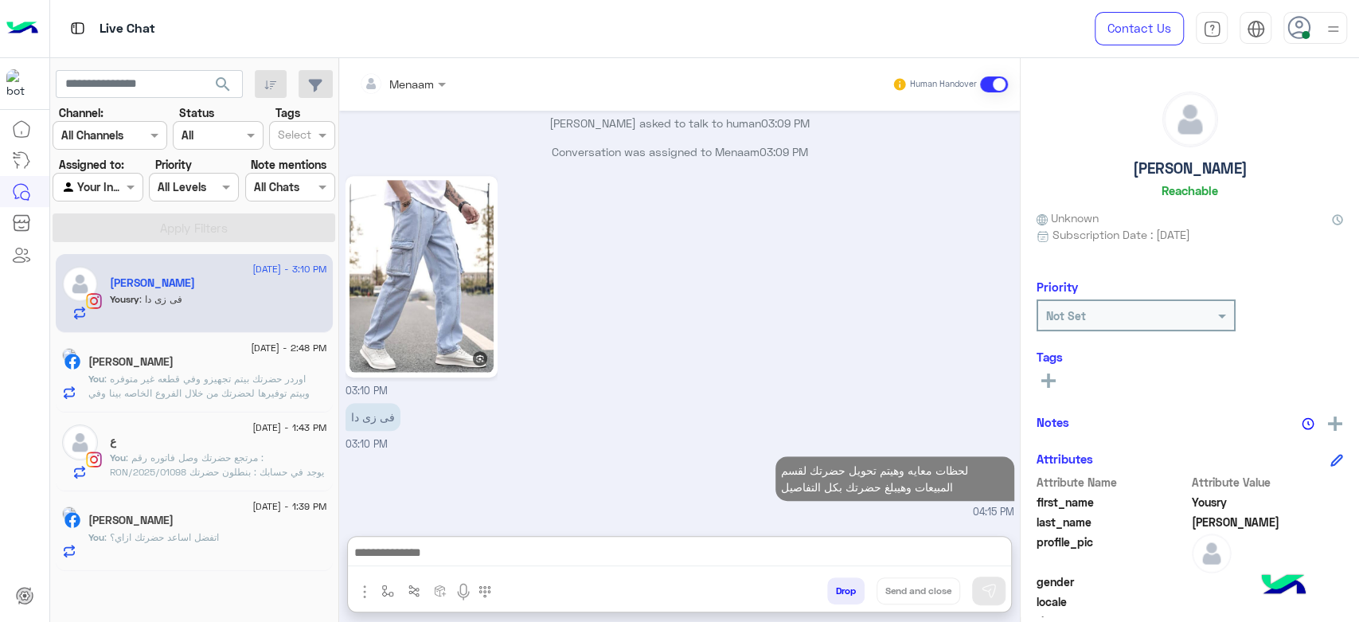
click at [1169, 177] on h5 "Yousry Mahmoud" at bounding box center [1190, 168] width 115 height 18
copy h5 "Yousry Mahmoud"
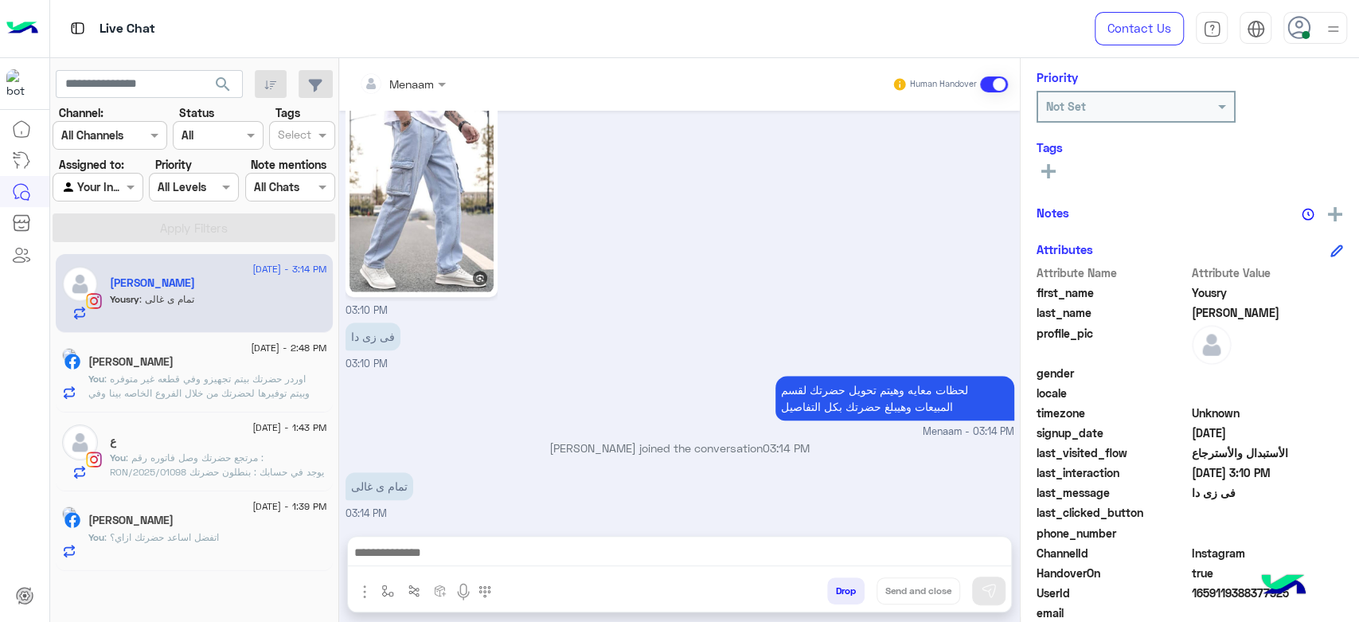
scroll to position [301, 0]
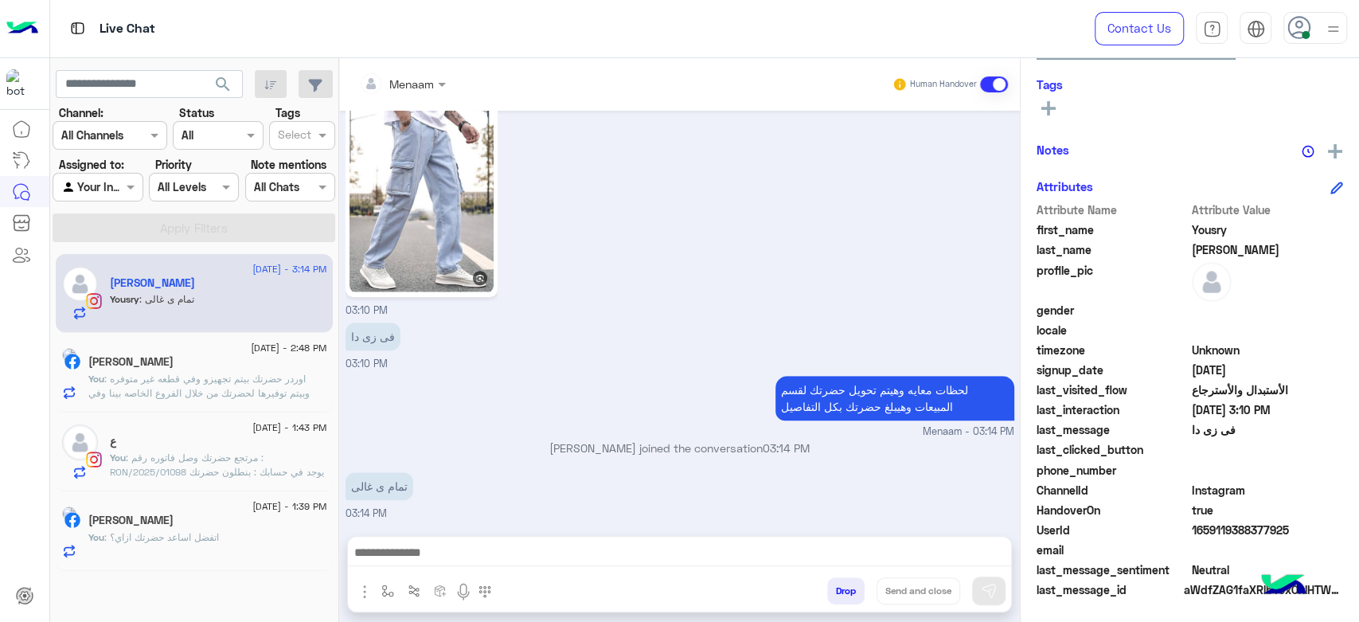
click at [1204, 527] on span "1659119388377925" at bounding box center [1268, 530] width 152 height 17
copy span "1659119388377925"
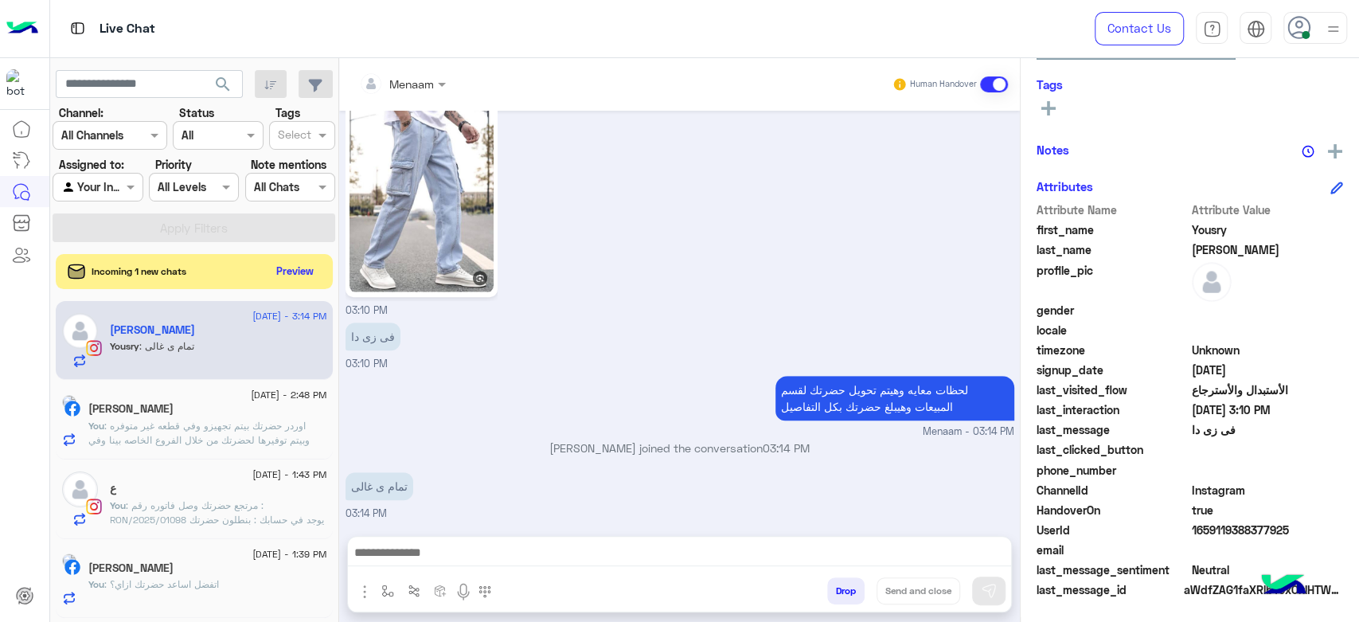
scroll to position [565, 0]
click at [428, 77] on div at bounding box center [402, 83] width 103 height 18
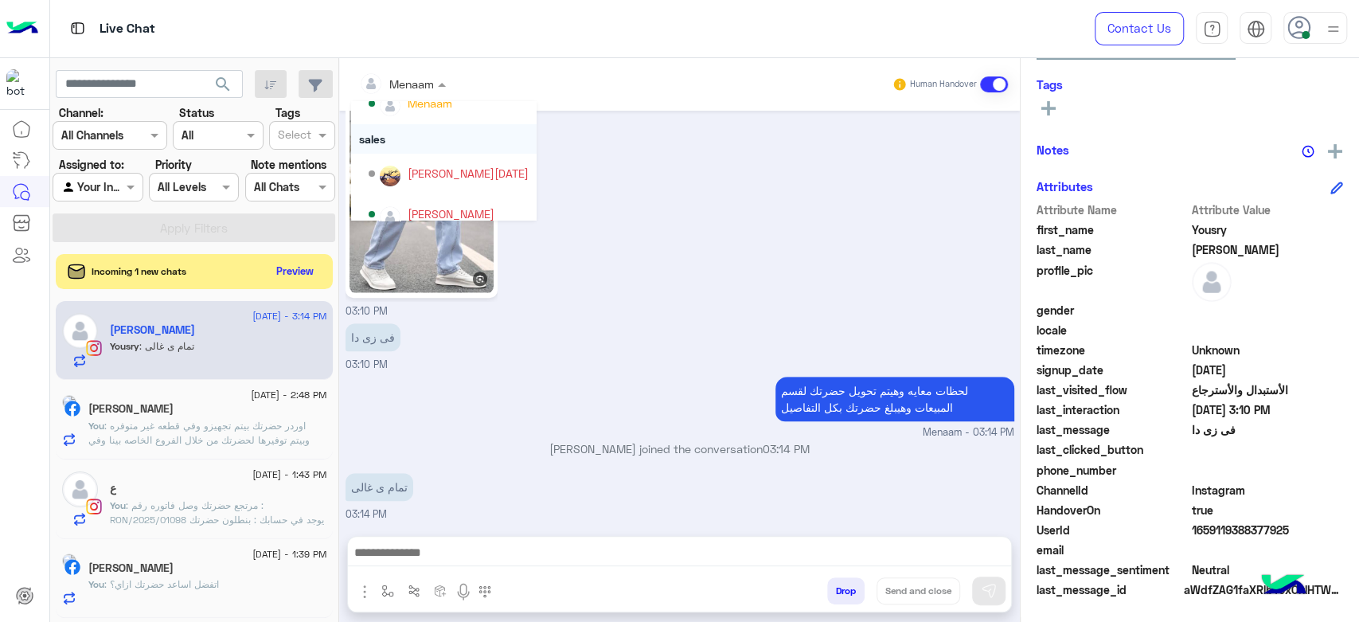
scroll to position [142, 0]
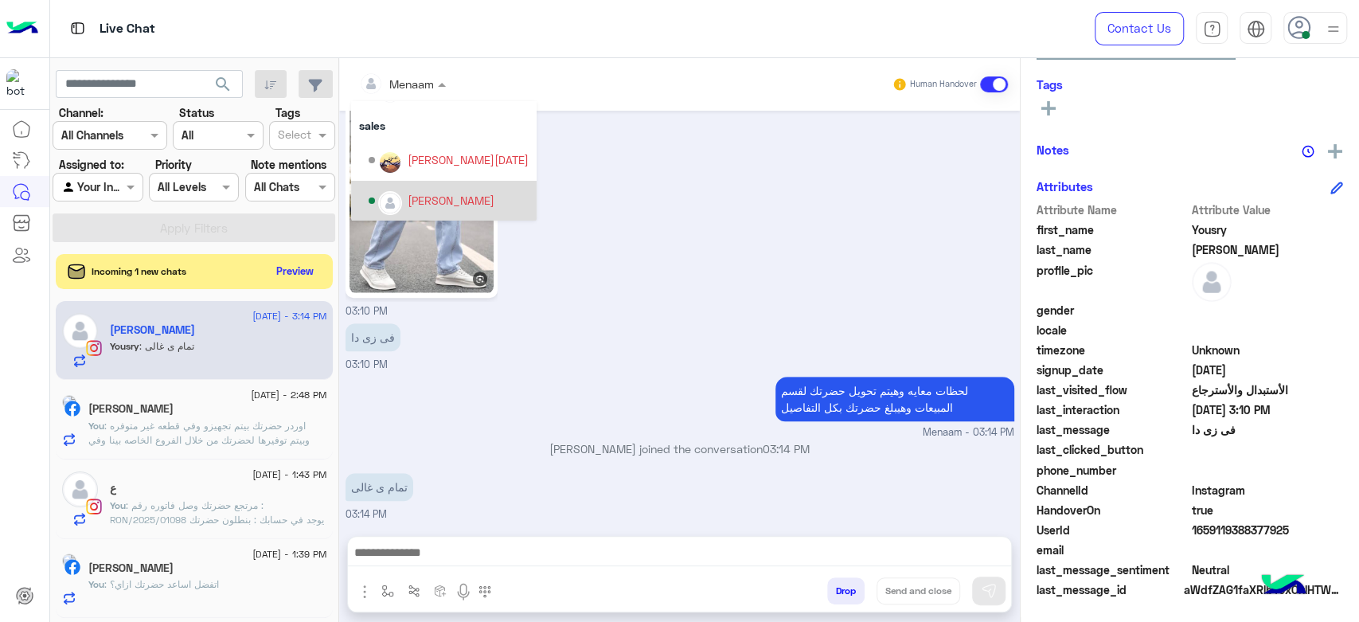
click at [440, 202] on div "mohamed ahmed" at bounding box center [451, 200] width 87 height 17
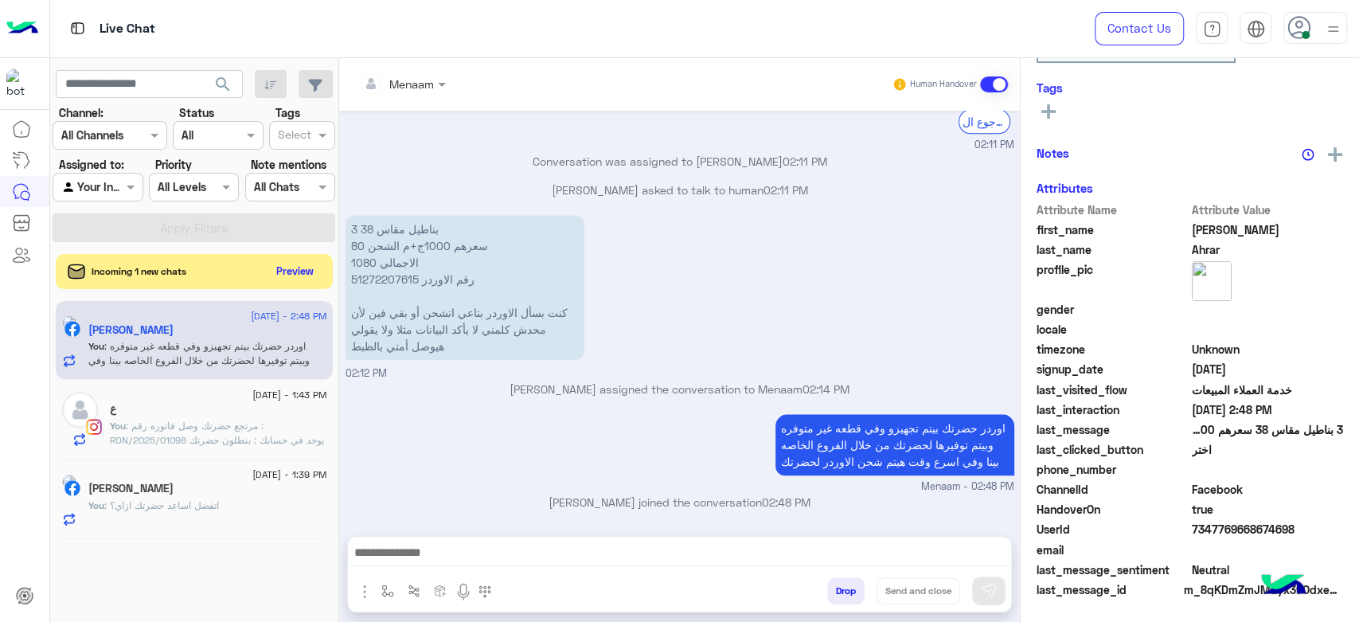
scroll to position [301, 0]
click at [301, 278] on button "Preview" at bounding box center [296, 271] width 49 height 22
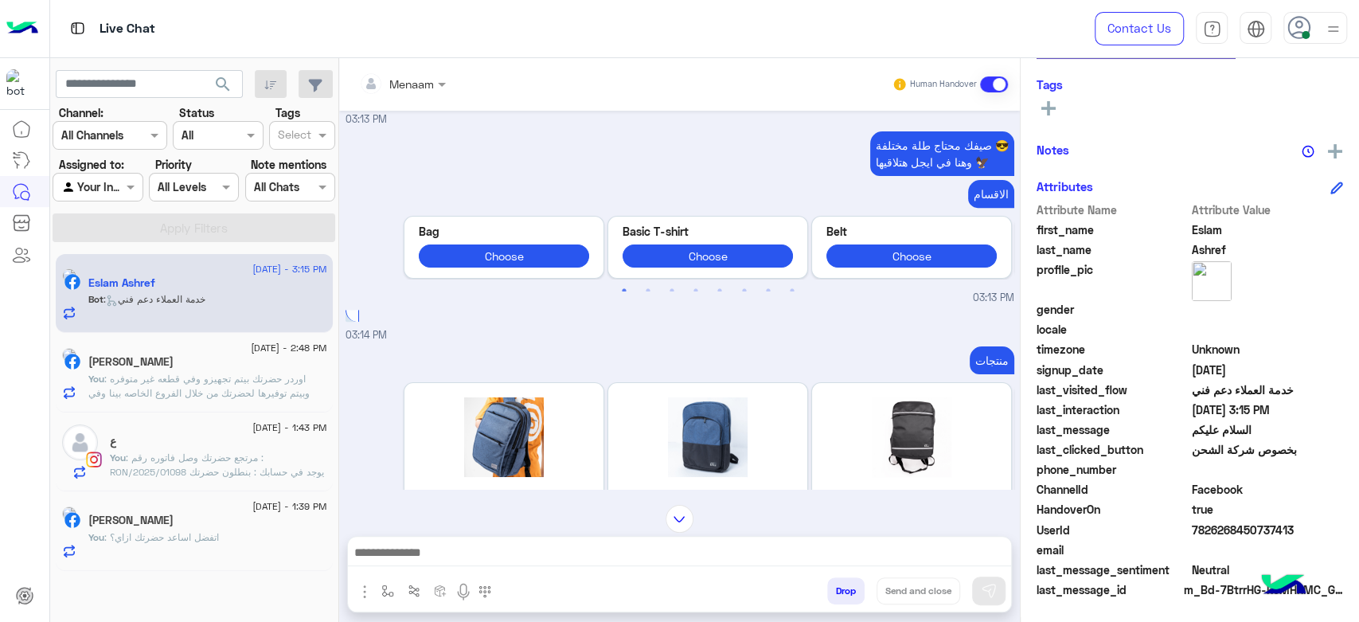
scroll to position [305, 0]
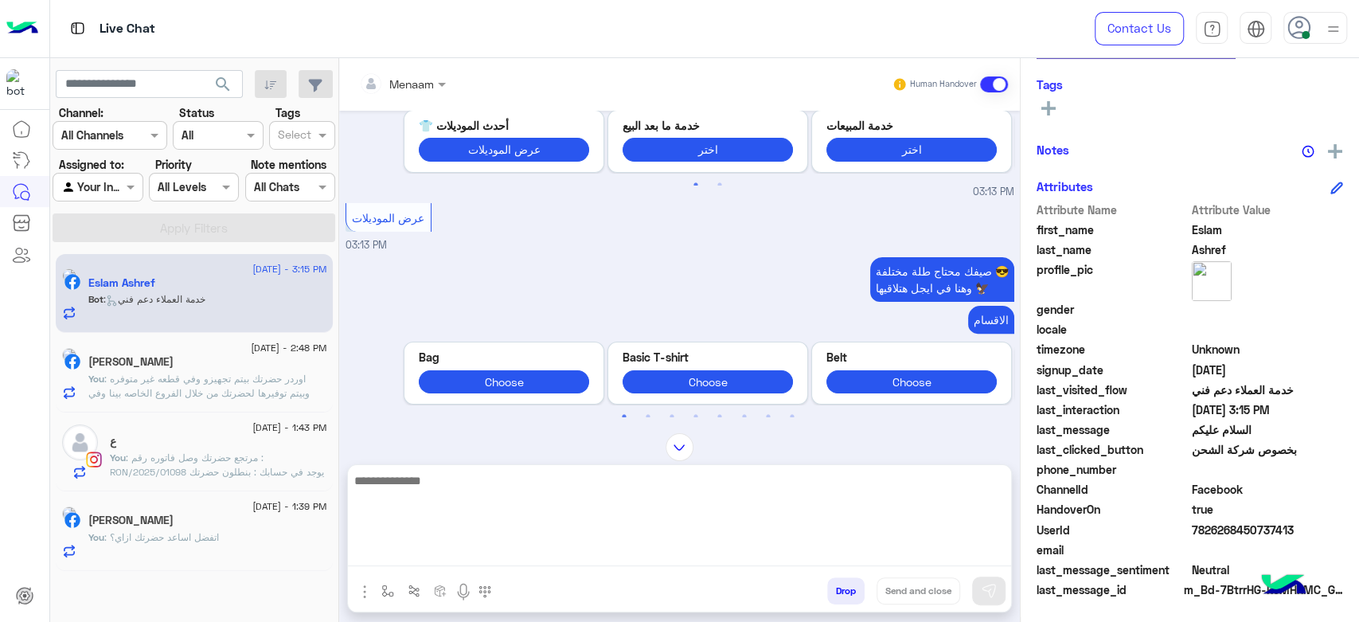
click at [436, 546] on textarea at bounding box center [679, 519] width 663 height 96
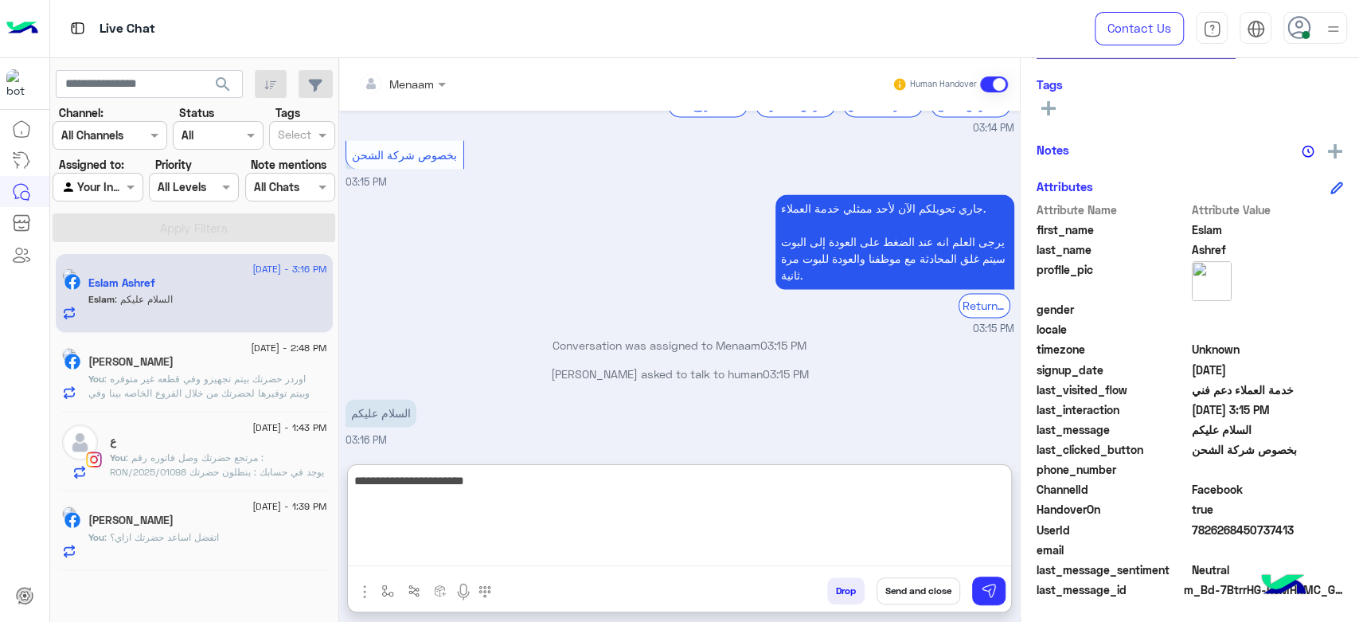
type textarea "**********"
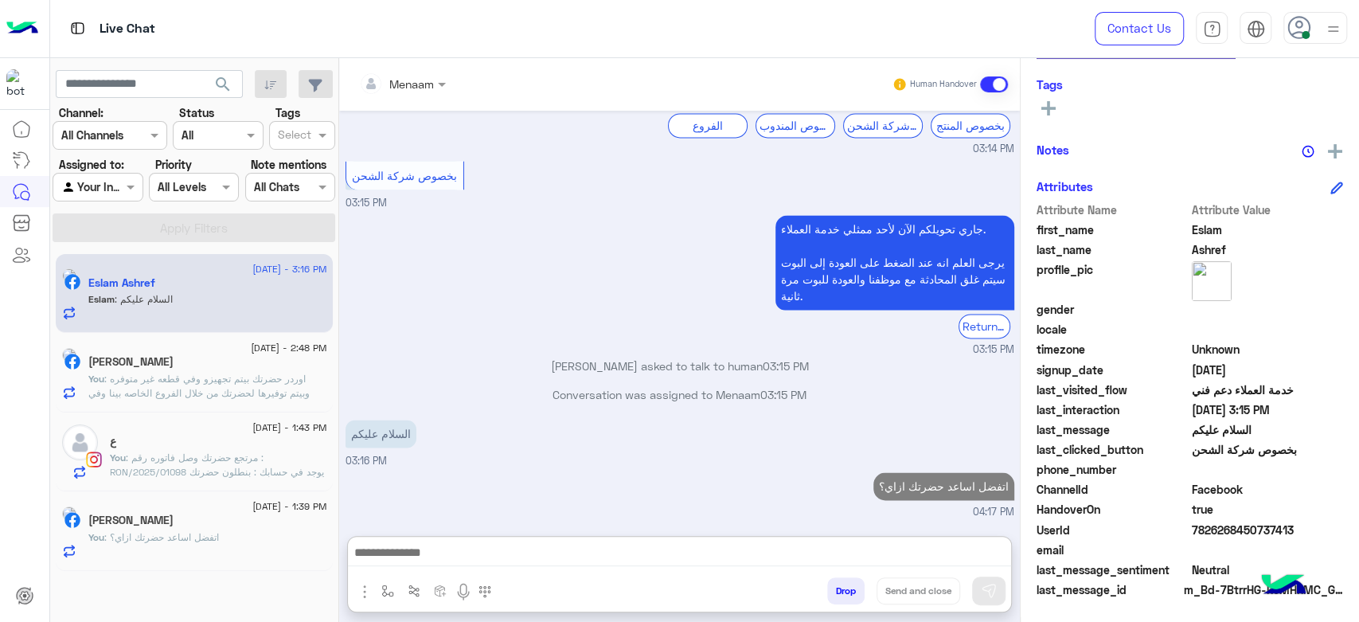
click at [219, 385] on p "You : اوردر حضرتك بيتم تجهيزو وفي قطعه غير متوفره وبيتم توفيرها لحضرتك من خلال …" at bounding box center [207, 393] width 239 height 43
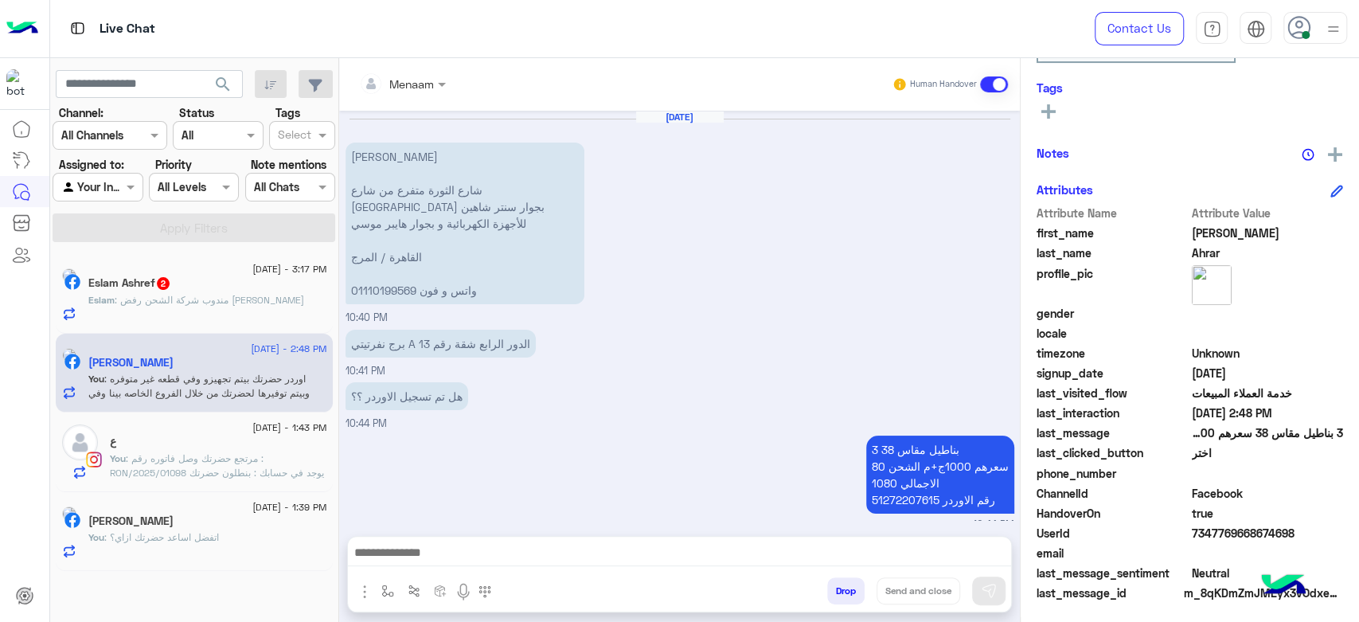
scroll to position [301, 0]
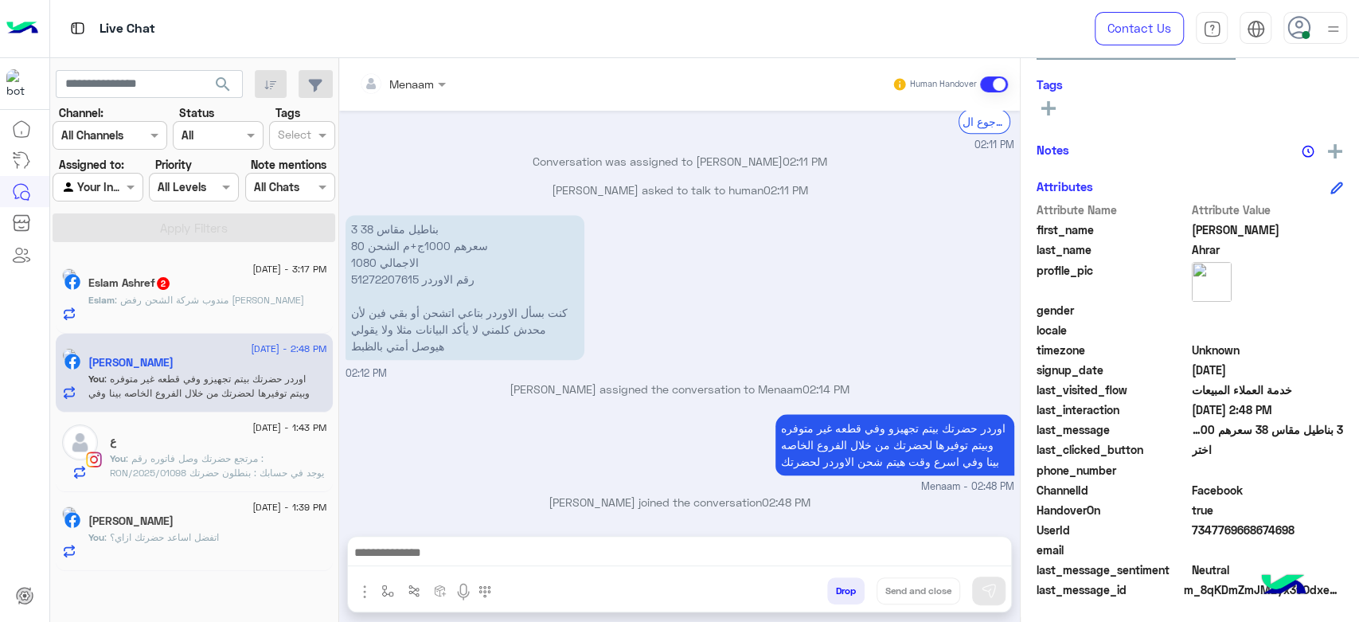
click at [235, 306] on p "Eslam : مندوب شركة الشحن رفض يوريني الاوردر" at bounding box center [196, 300] width 216 height 14
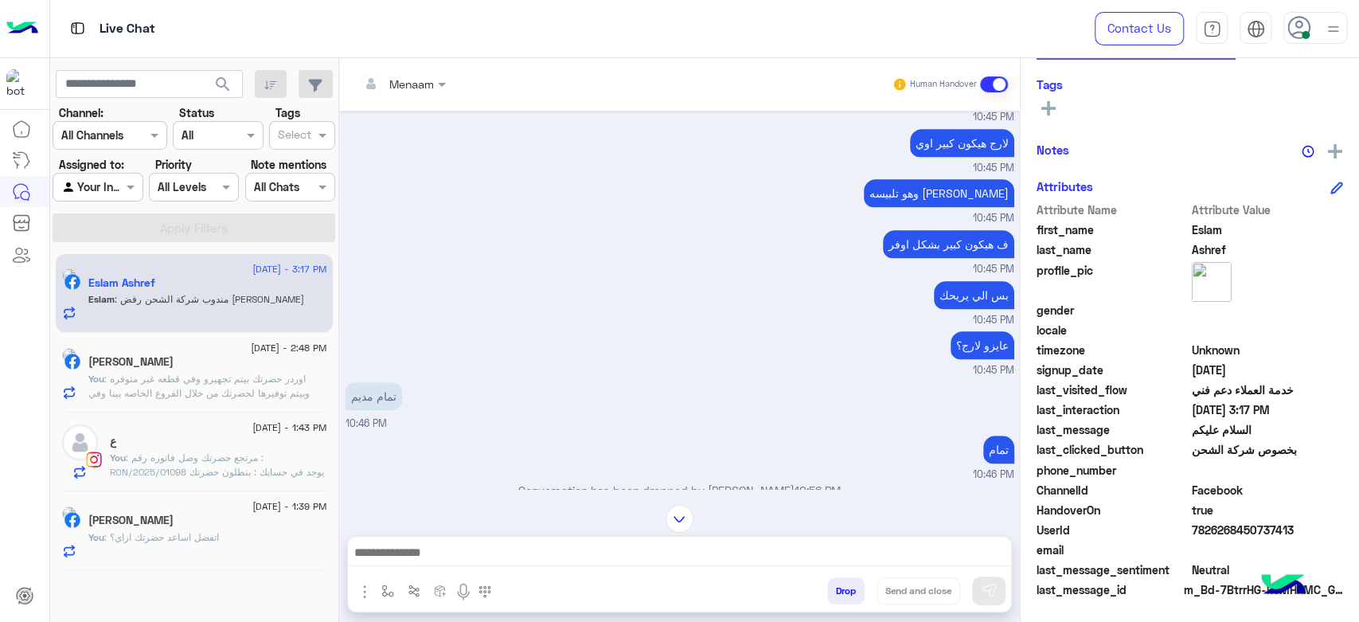
scroll to position [280, 0]
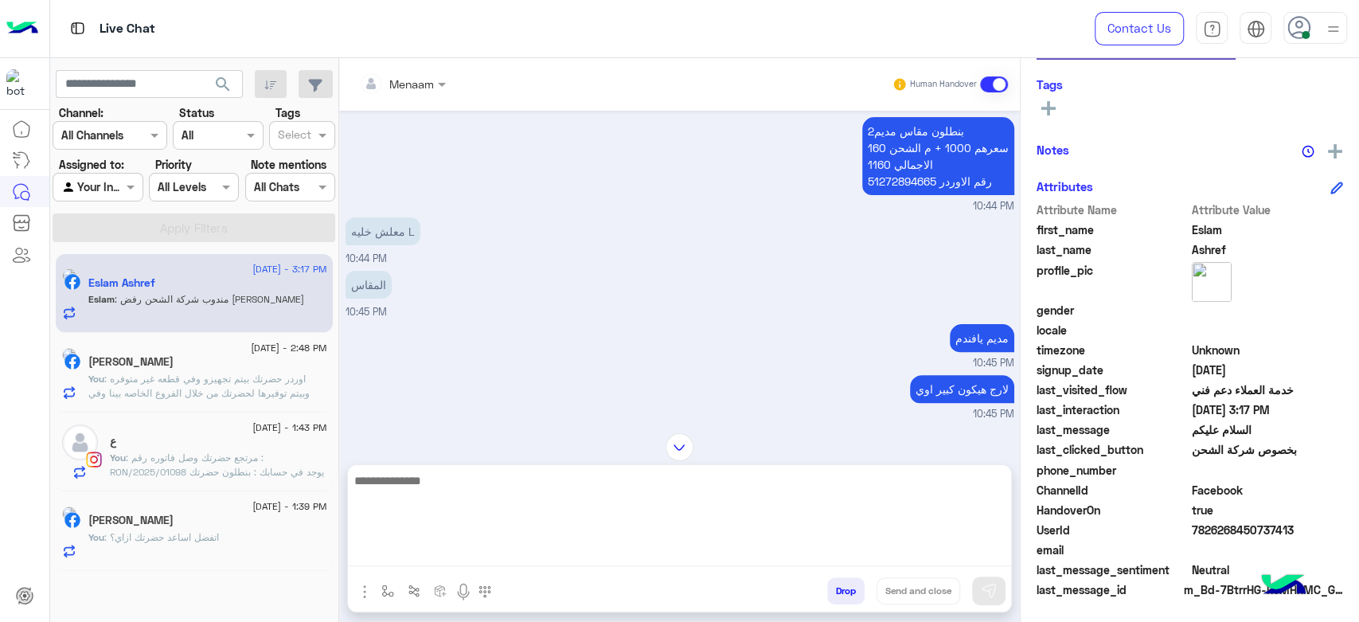
click at [427, 546] on textarea at bounding box center [679, 519] width 663 height 96
type textarea "**********"
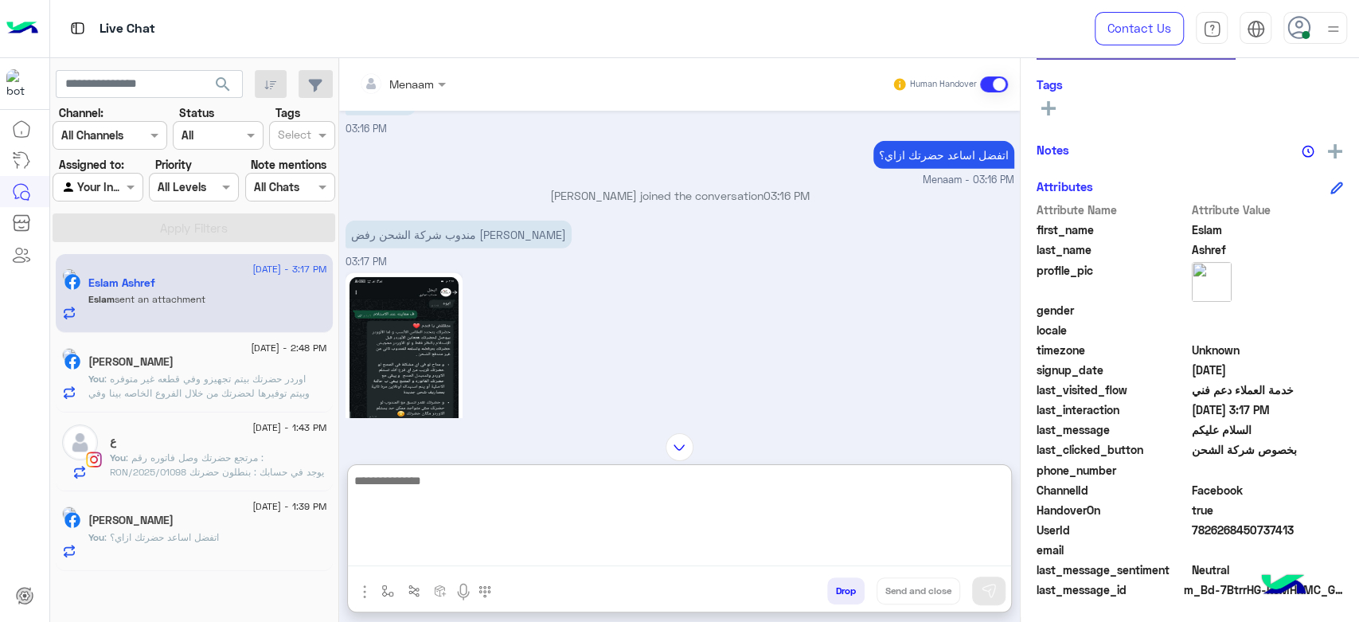
scroll to position [2931, 0]
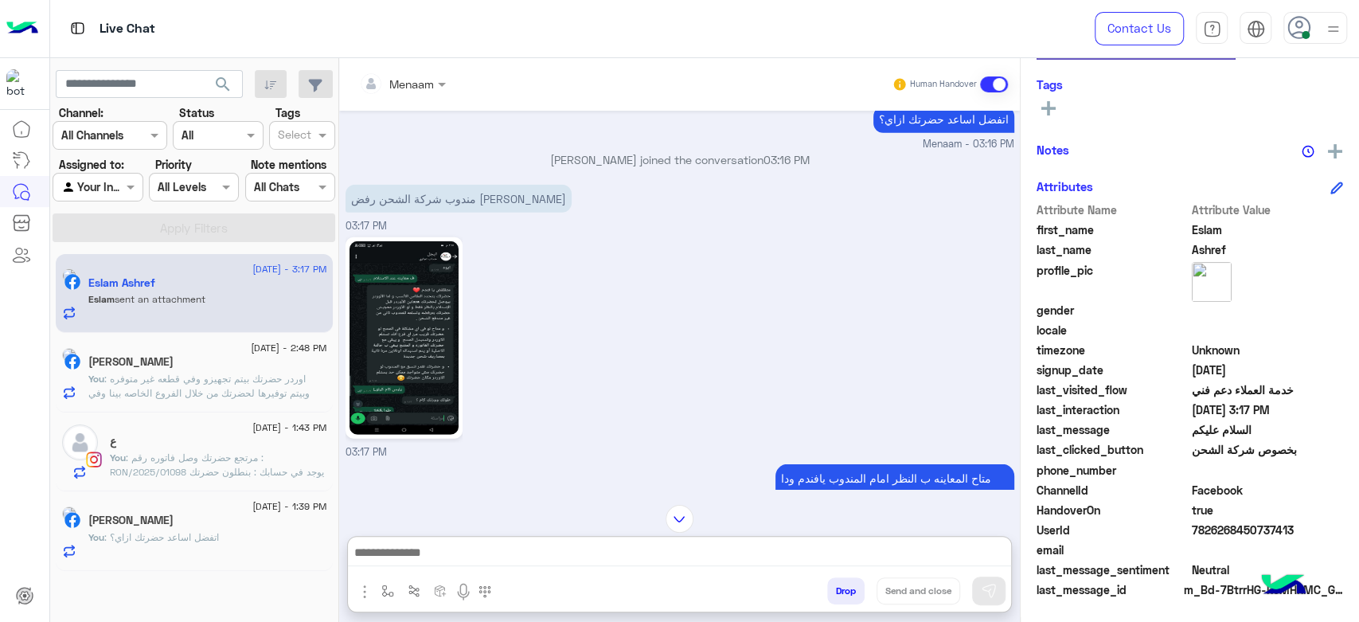
click at [389, 352] on img at bounding box center [404, 338] width 109 height 194
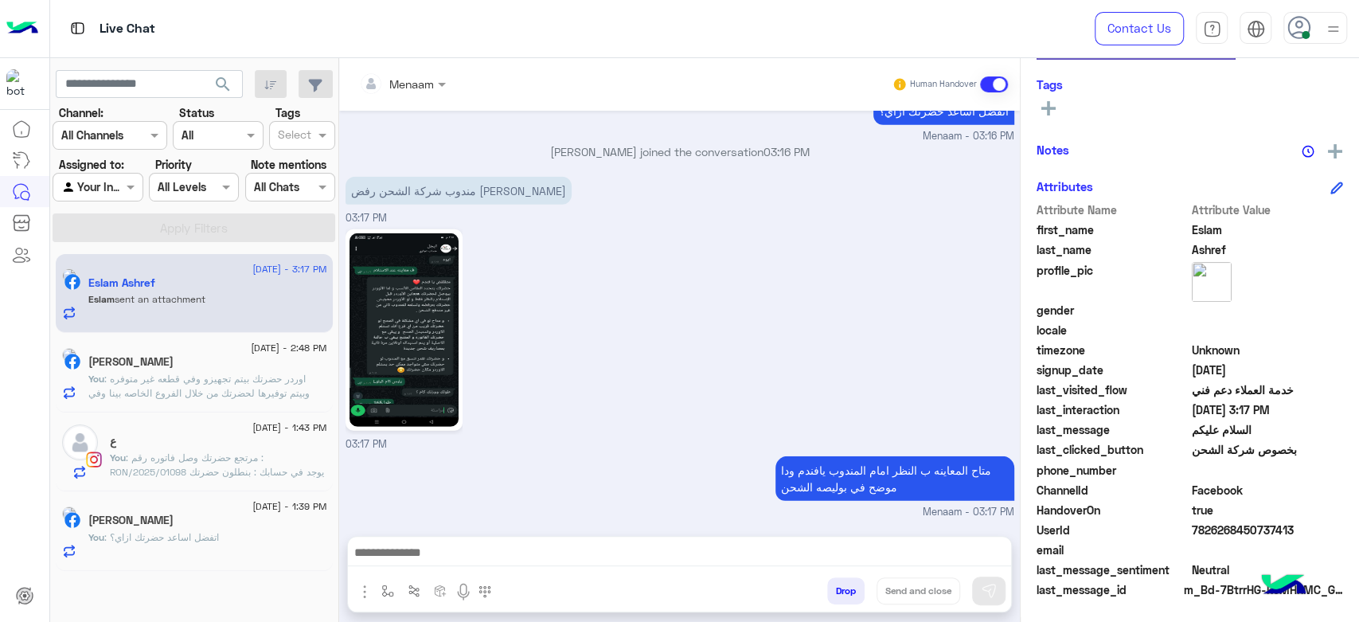
click at [191, 377] on span ": اوردر حضرتك بيتم تجهيزو وفي قطعه غير متوفره وبيتم توفيرها لحضرتك من خلال الفر…" at bounding box center [198, 393] width 221 height 41
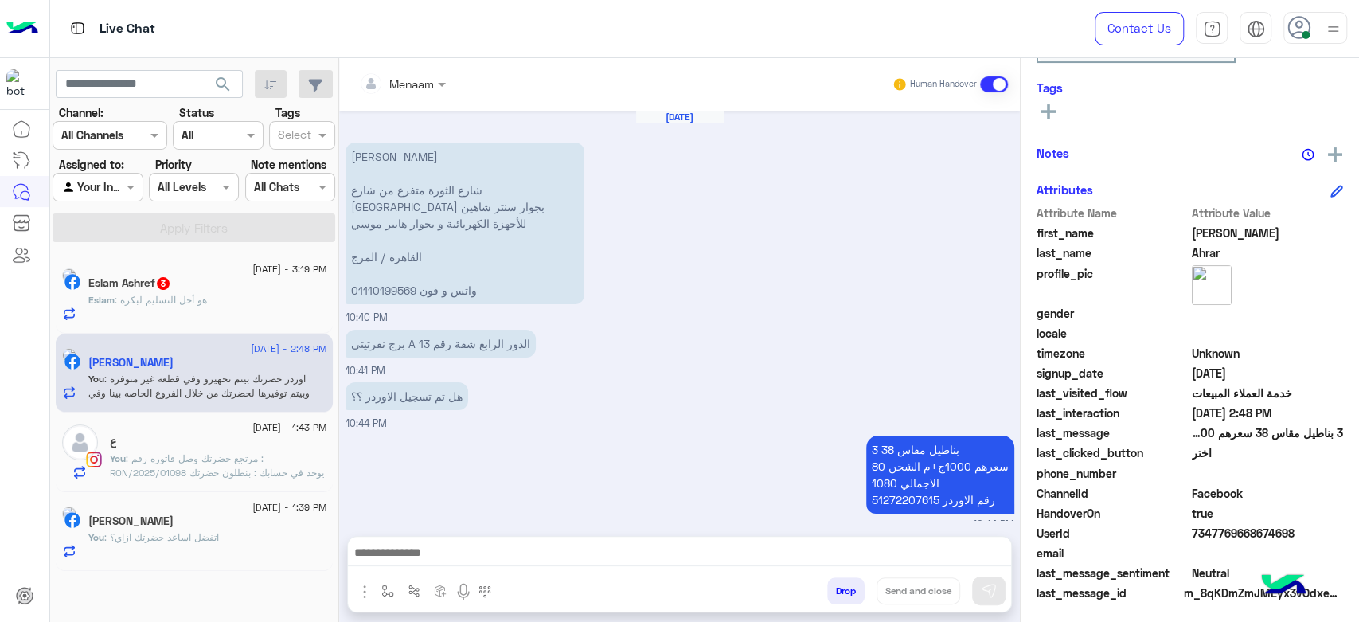
scroll to position [1158, 0]
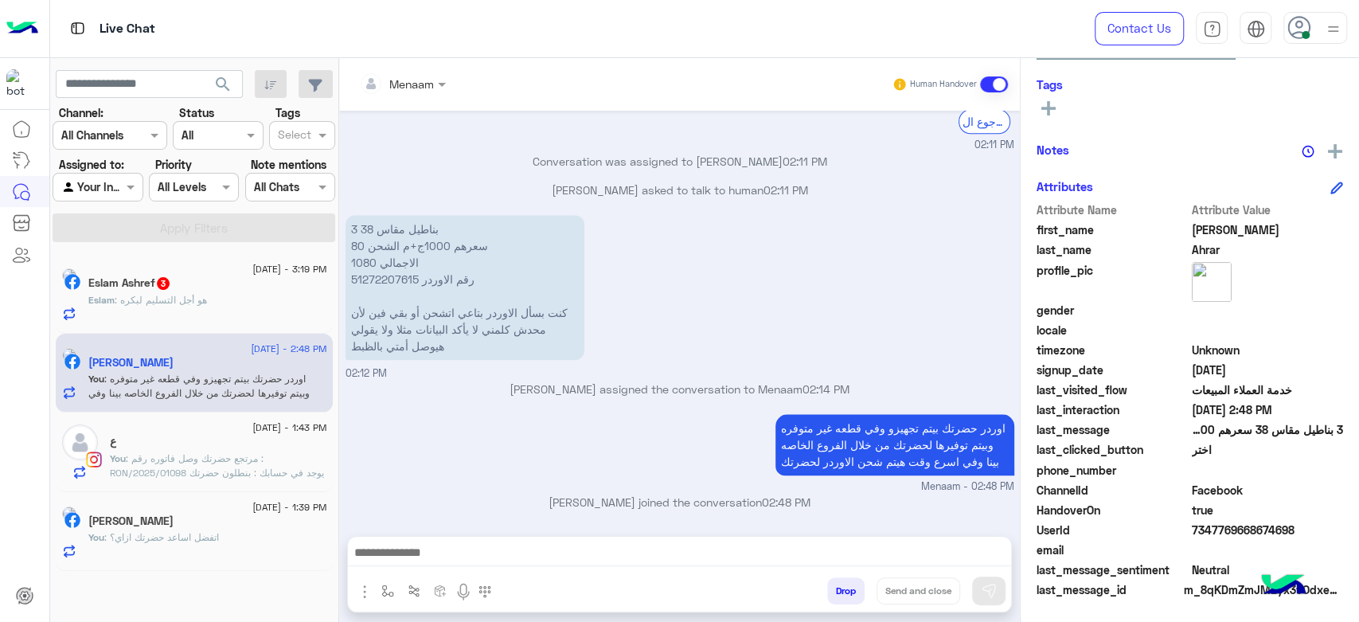
click at [209, 291] on div "Eslam Ashref 3" at bounding box center [207, 284] width 239 height 17
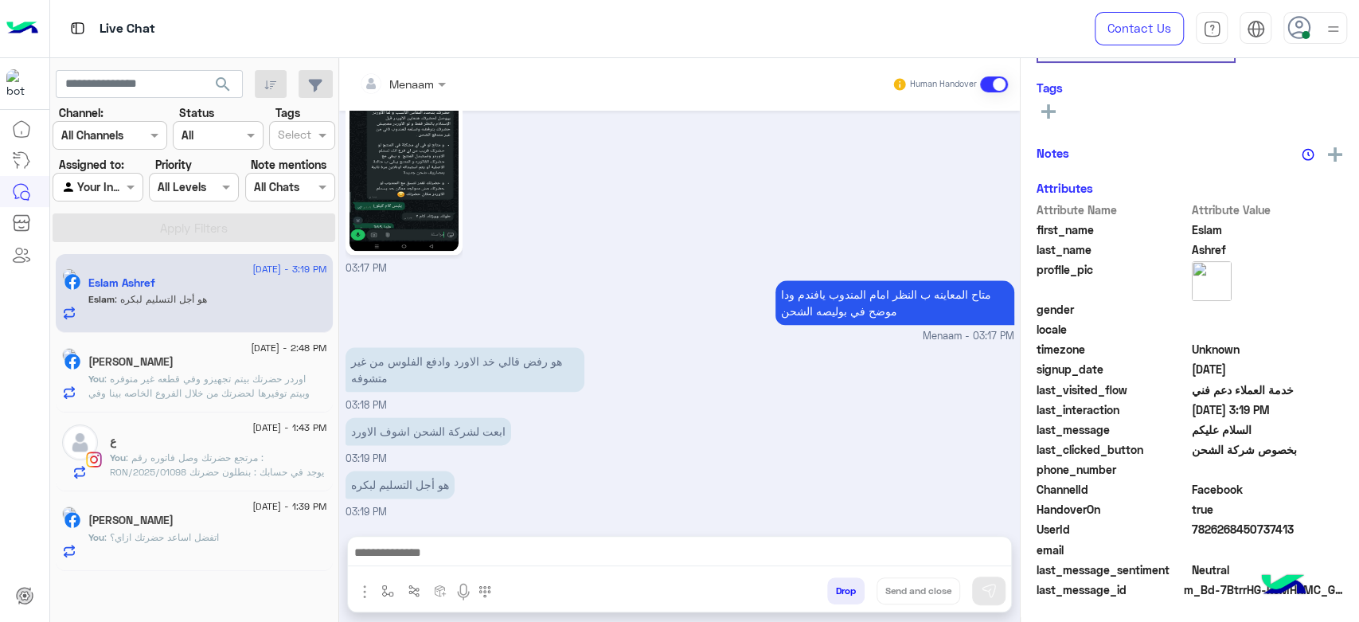
scroll to position [301, 0]
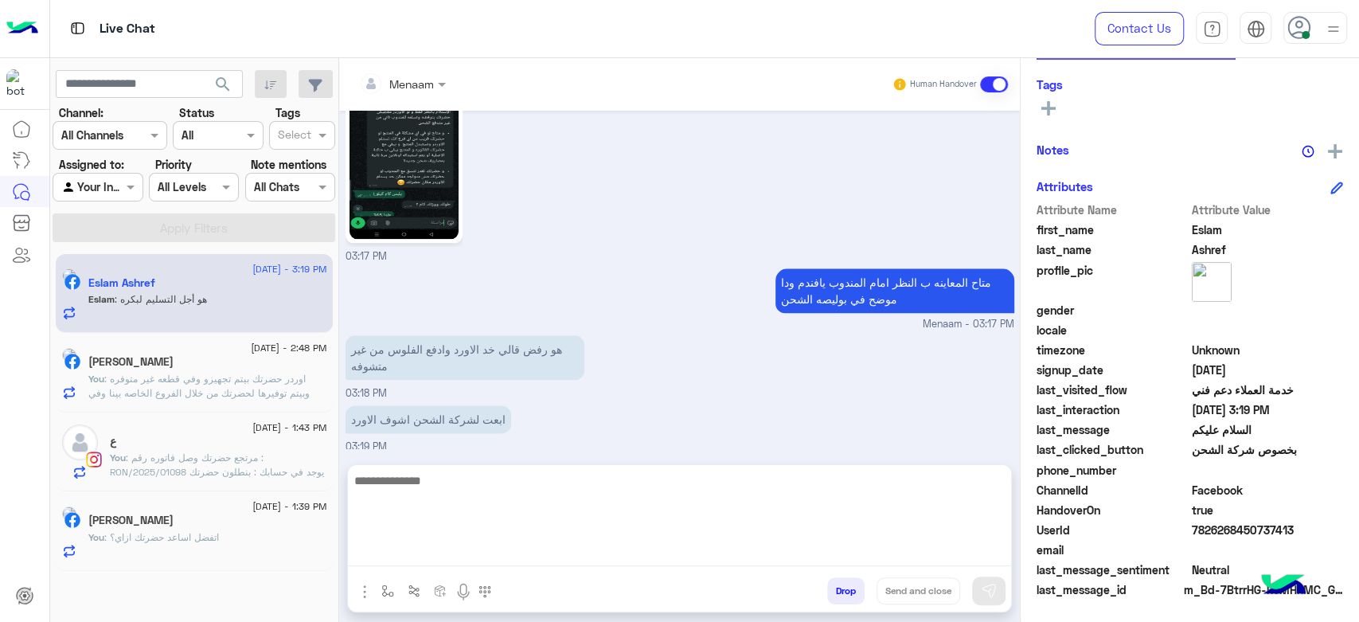
click at [461, 554] on textarea at bounding box center [679, 519] width 663 height 96
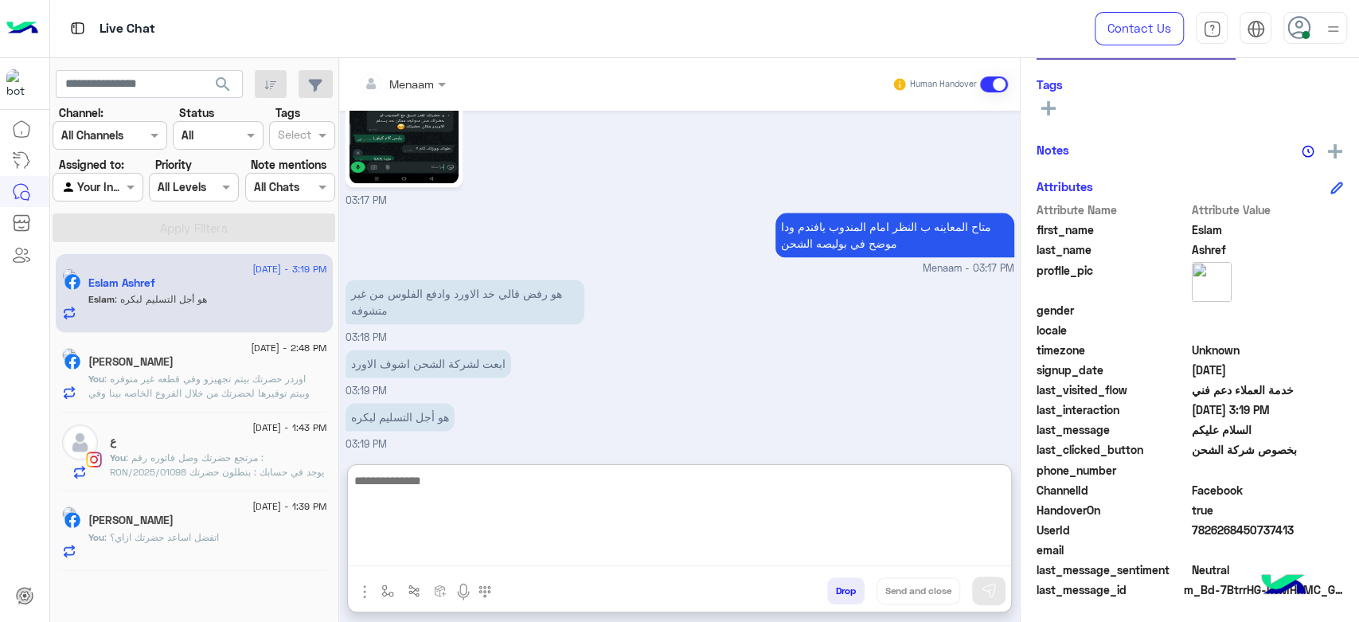
scroll to position [1324, 0]
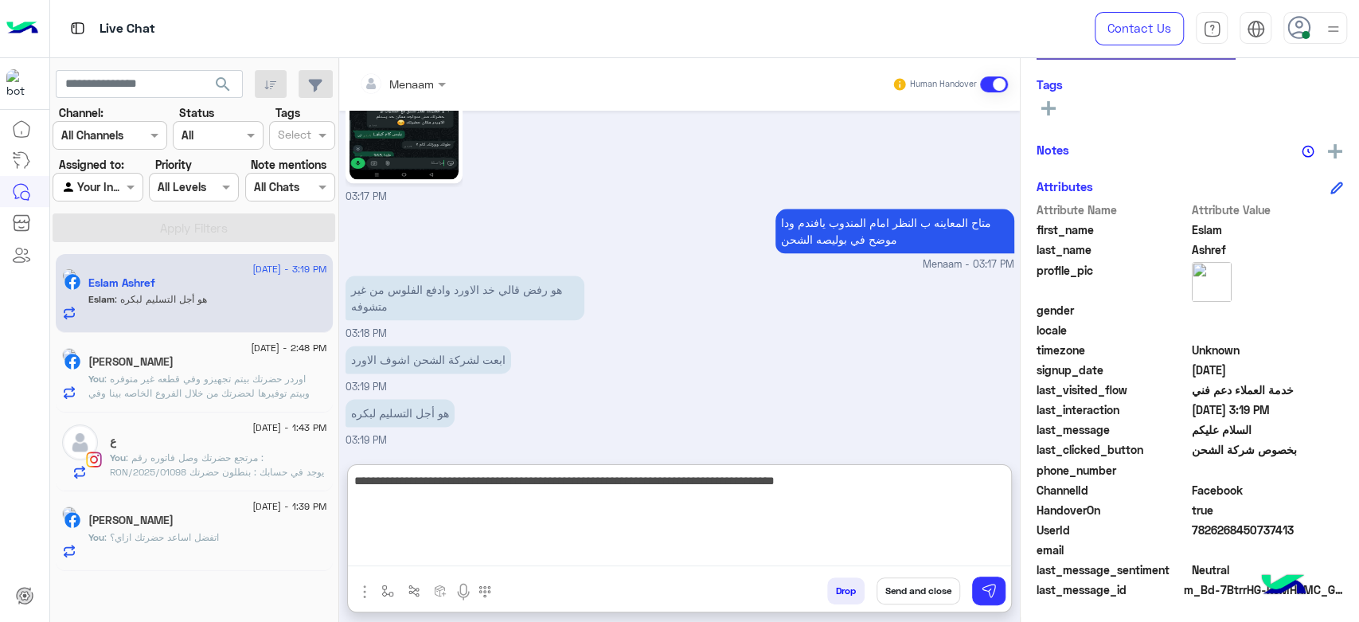
type textarea "**********"
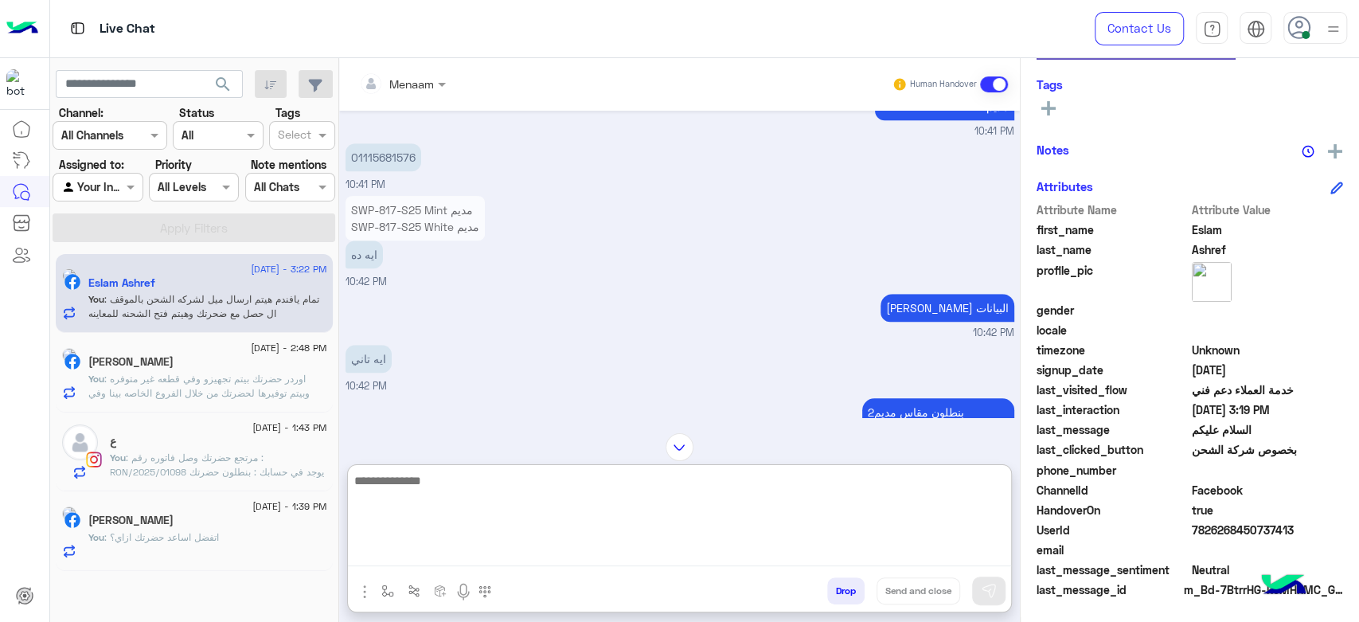
scroll to position [765, 0]
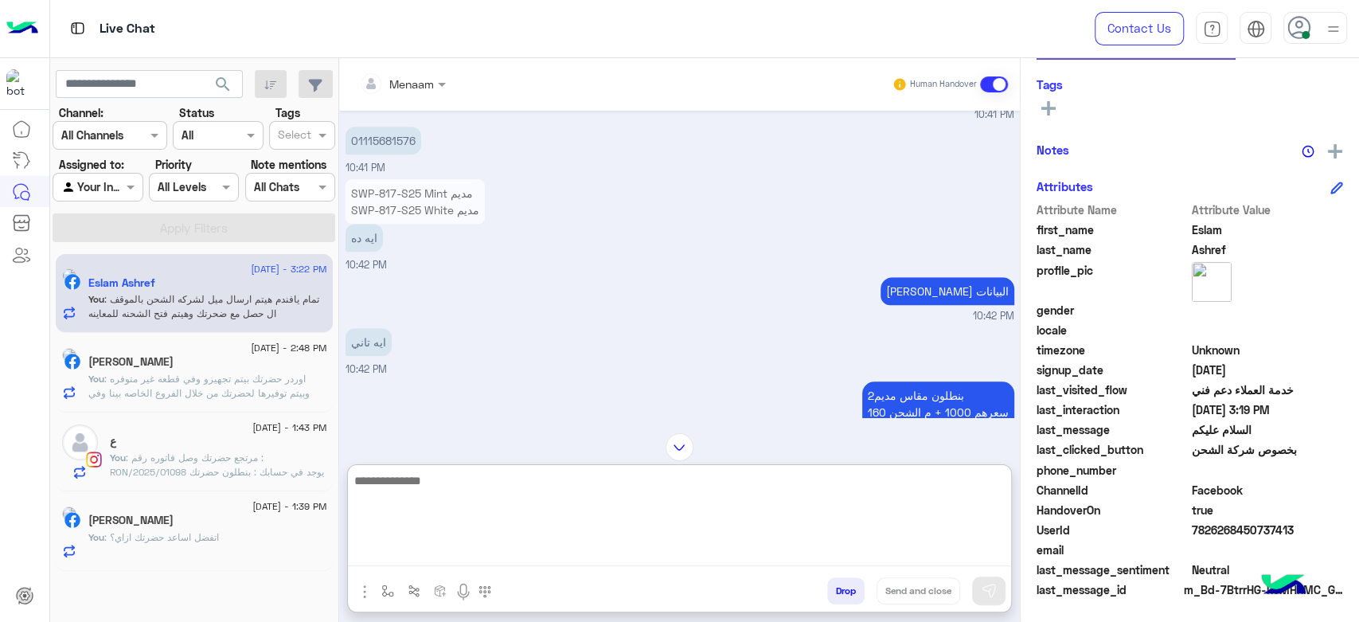
click at [484, 484] on textarea at bounding box center [679, 519] width 663 height 96
type textarea "**********"
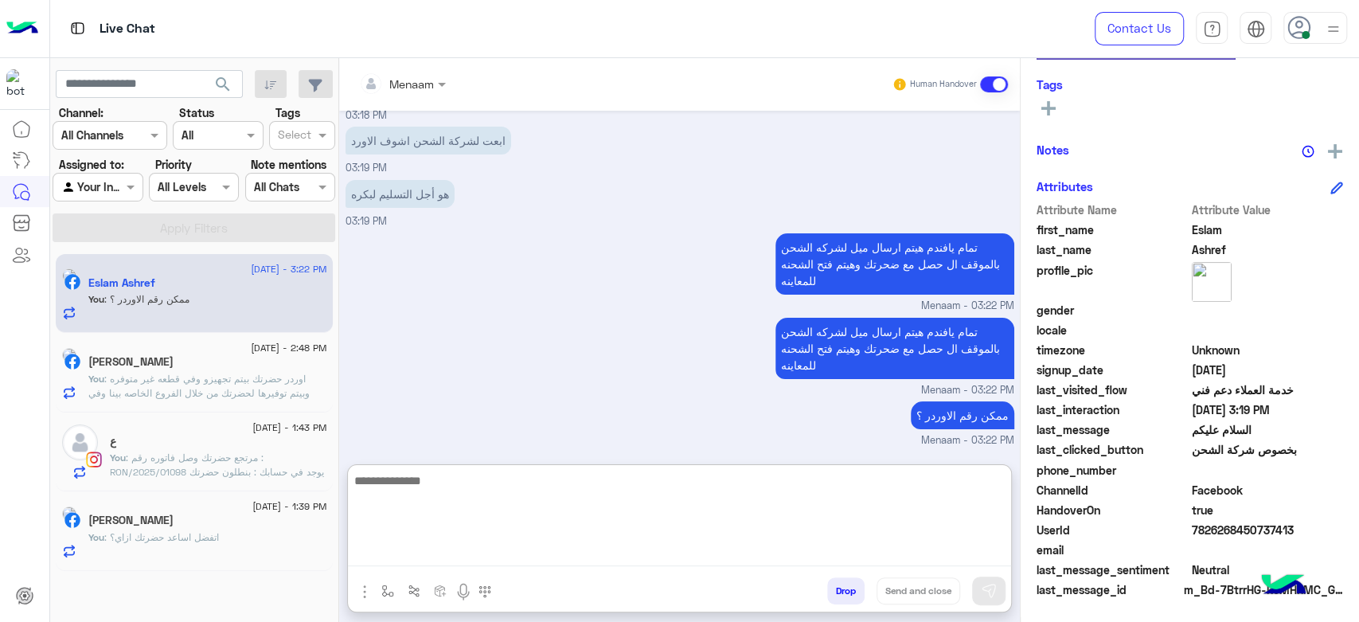
scroll to position [4160, 0]
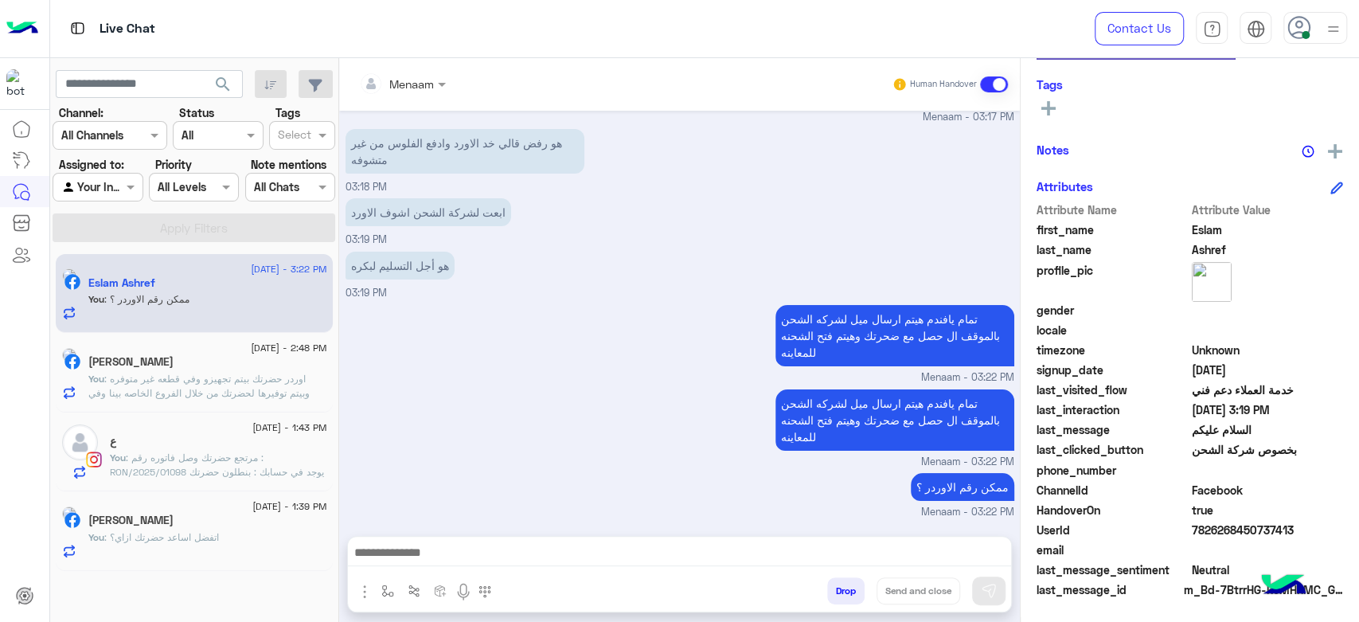
click at [153, 356] on h5 "Ahmed Ahrar" at bounding box center [130, 362] width 85 height 14
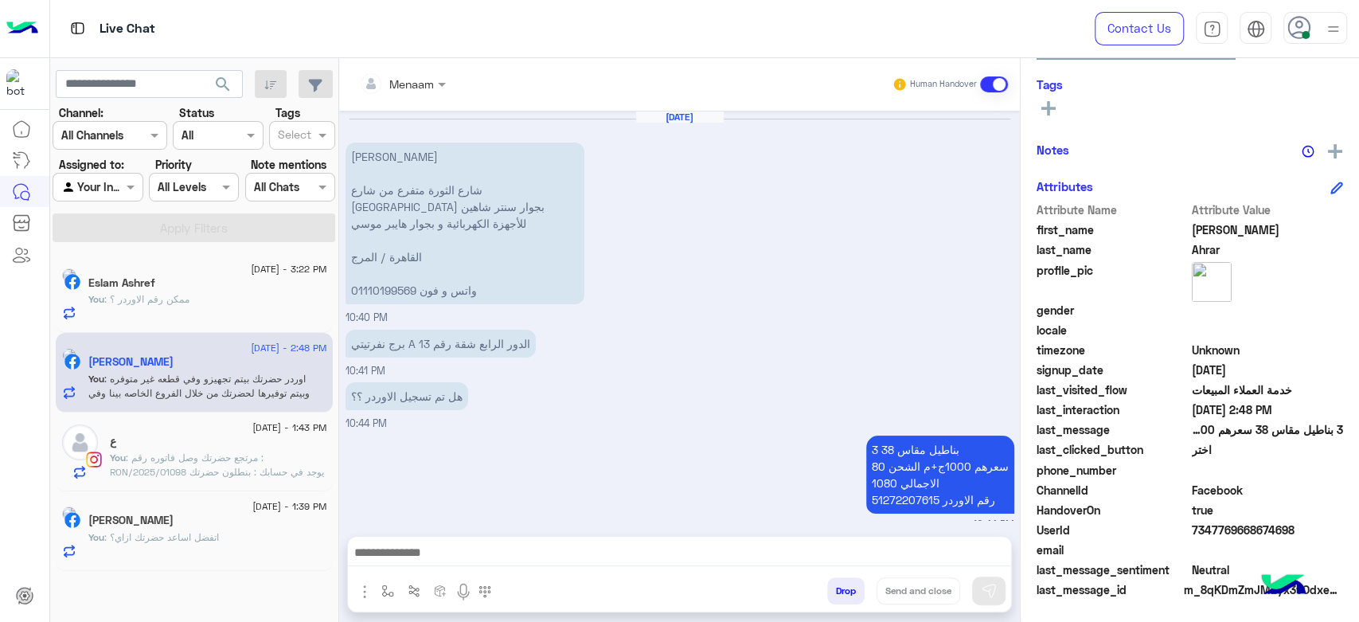
scroll to position [1158, 0]
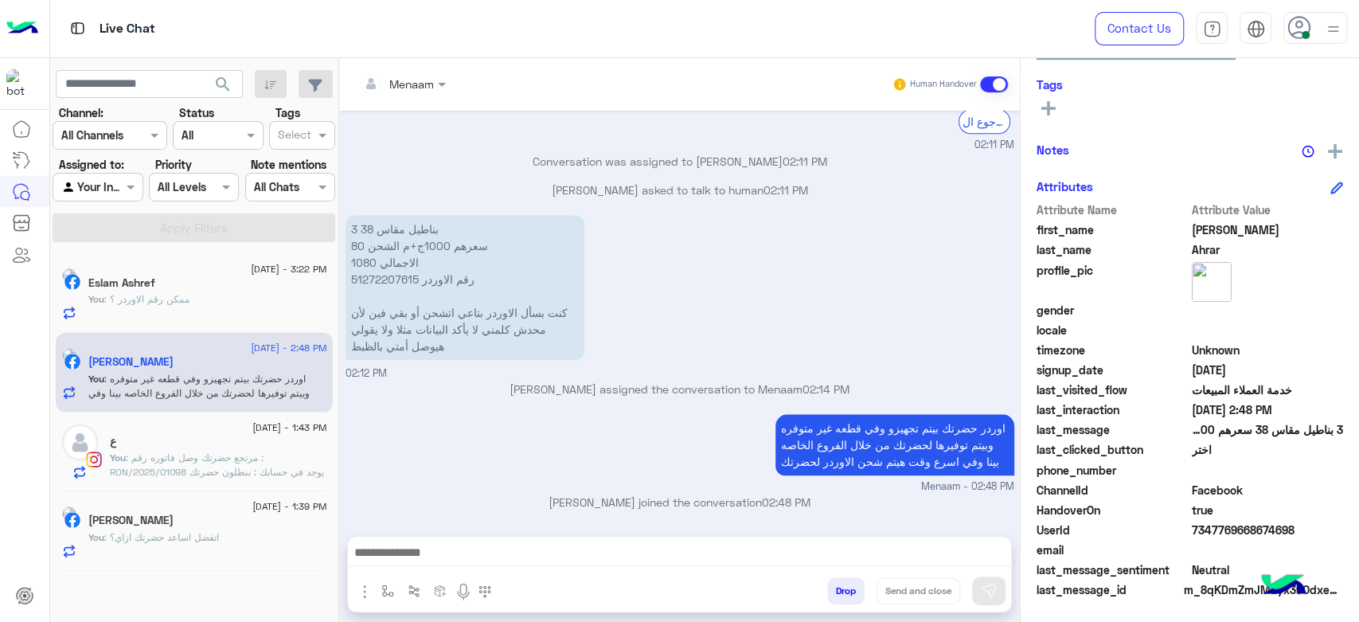
click at [157, 476] on span ": مرتجع حضرتك وصل فاتوره رقم : RON/2025/01098 يوجد في حسابك : بنطلون حضرتك حابب…" at bounding box center [217, 472] width 214 height 41
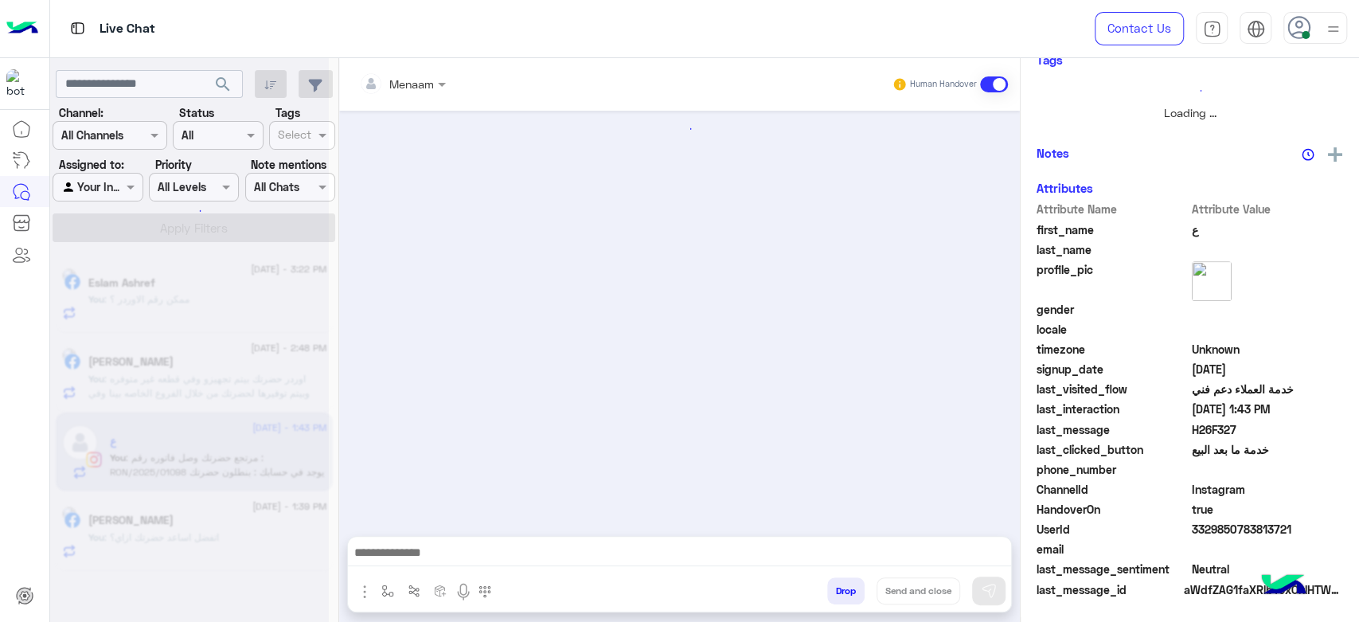
scroll to position [1101, 0]
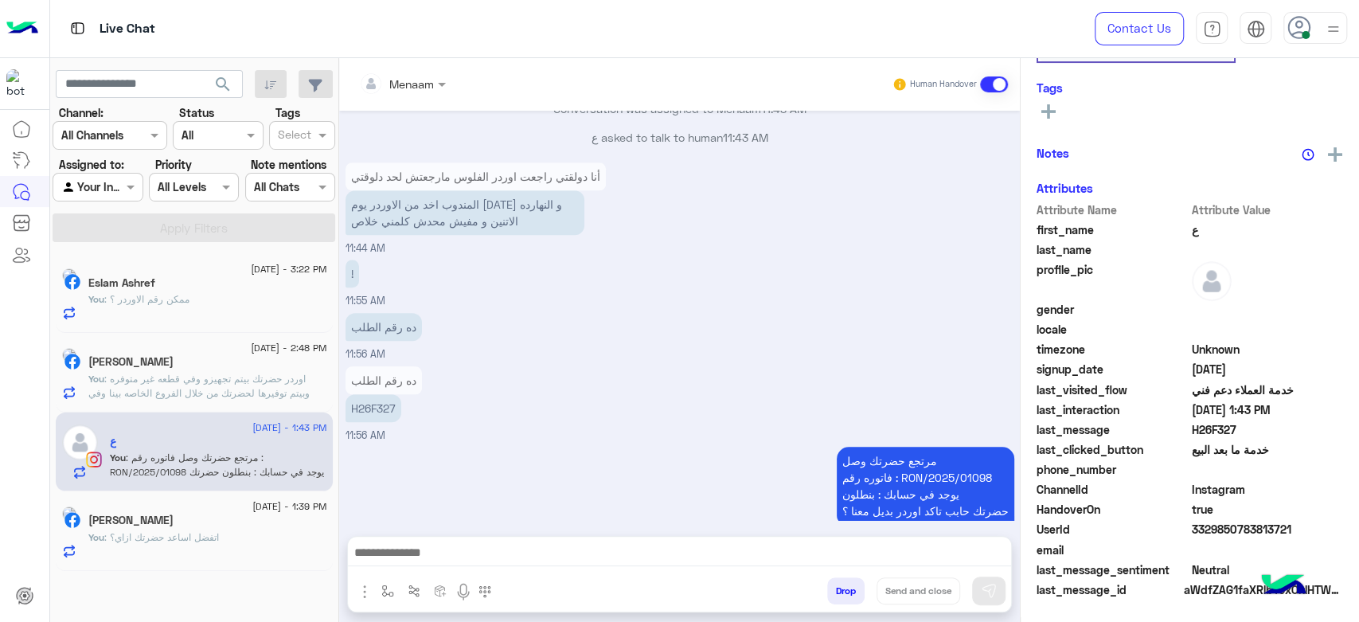
click at [151, 538] on span ": اتفضل اساعد حضرتك ازاي؟" at bounding box center [161, 537] width 115 height 12
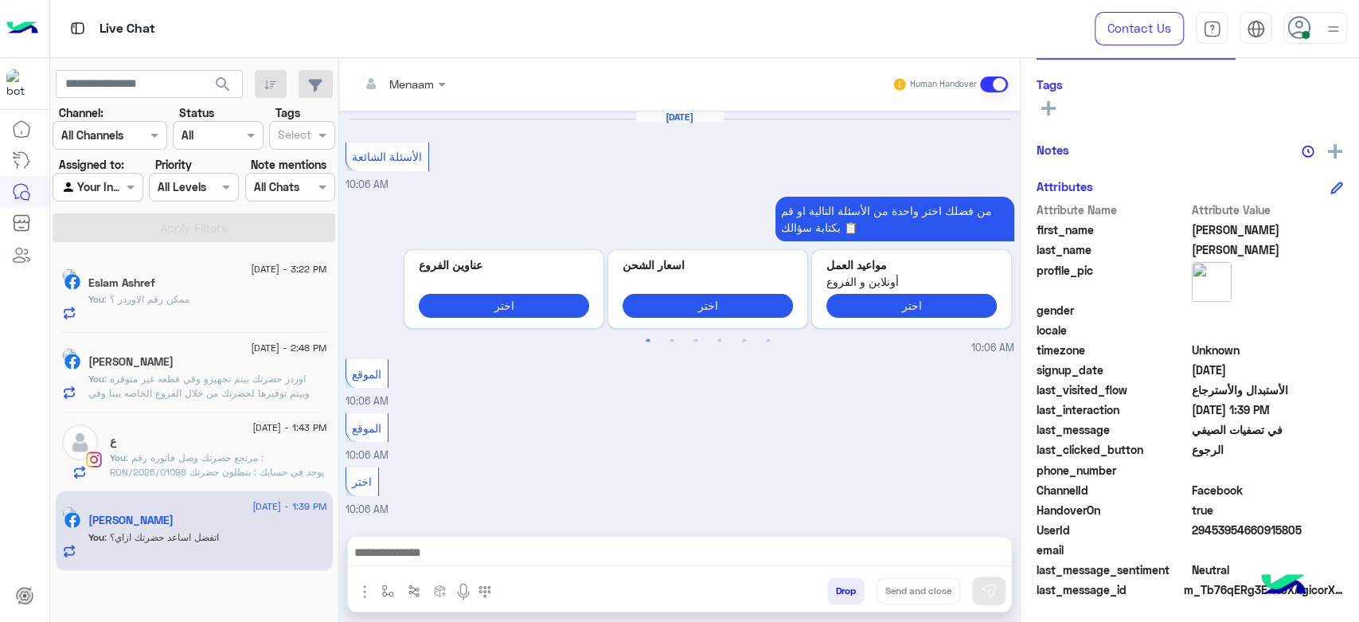
scroll to position [1395, 0]
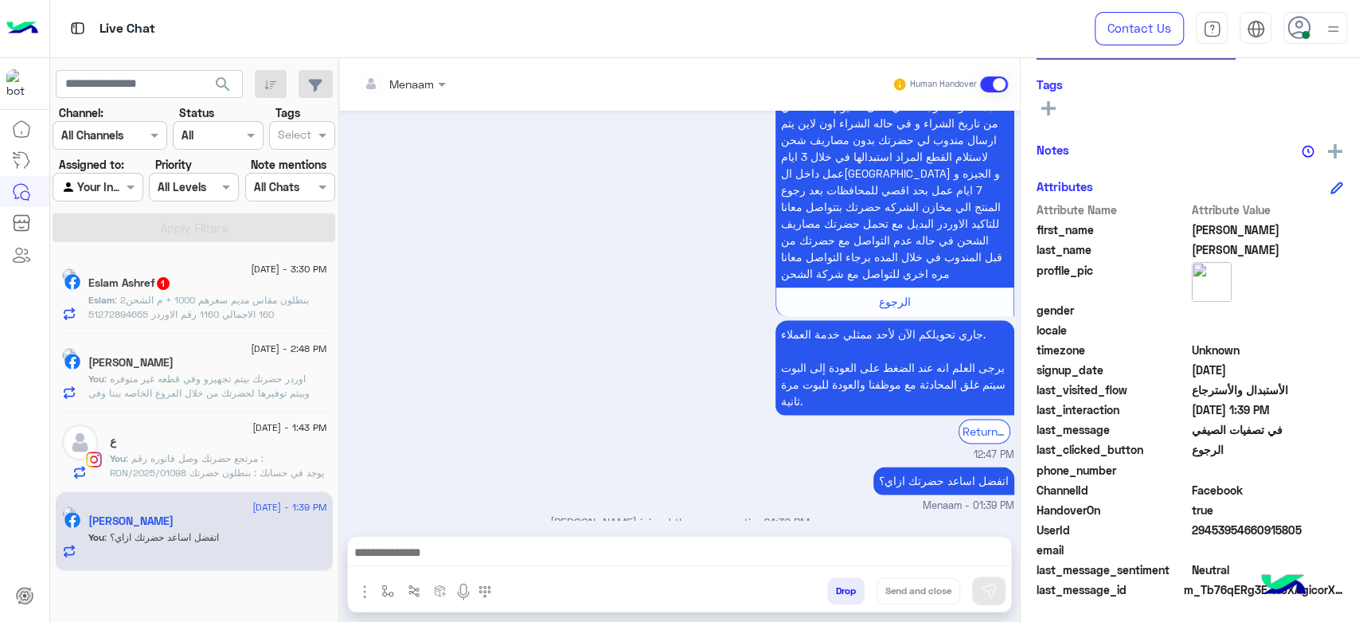
click at [171, 286] on span "1" at bounding box center [163, 283] width 16 height 14
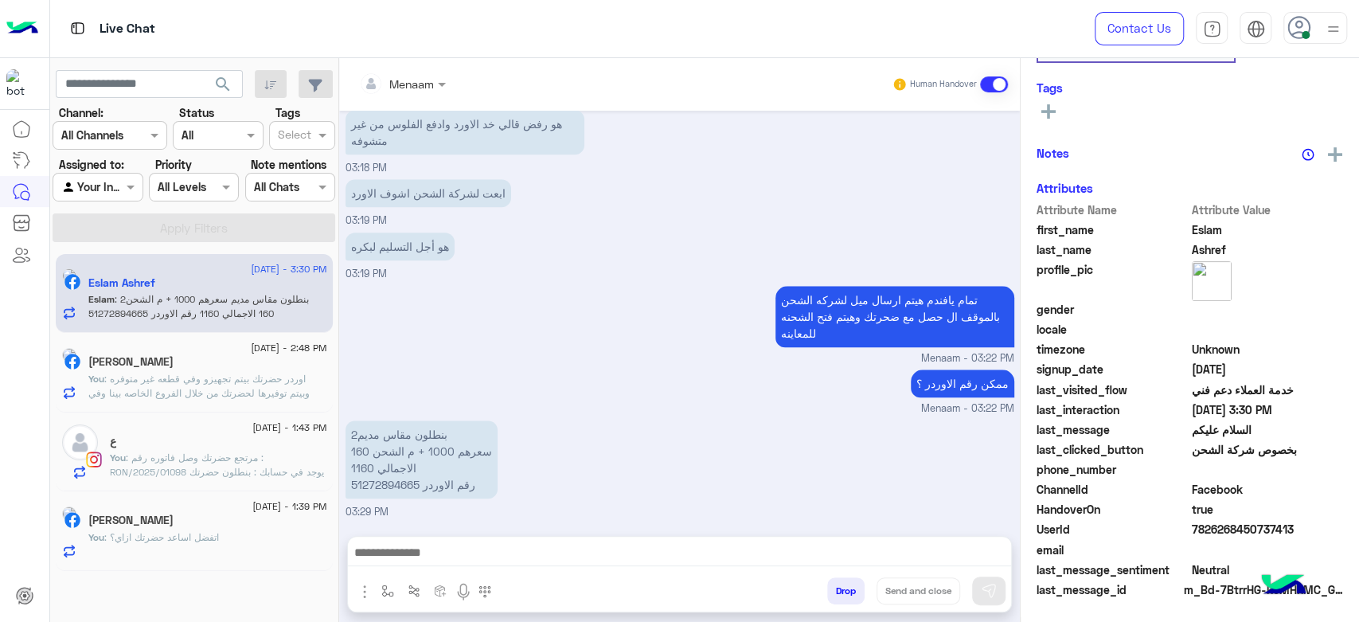
scroll to position [301, 0]
click at [370, 483] on p "2بنطلون مقاس مديم سعرهم 1000 + م الشحن 160 الاجمالي 1160 رقم الاوردر 51272894665" at bounding box center [422, 459] width 152 height 78
copy p "51272894665"
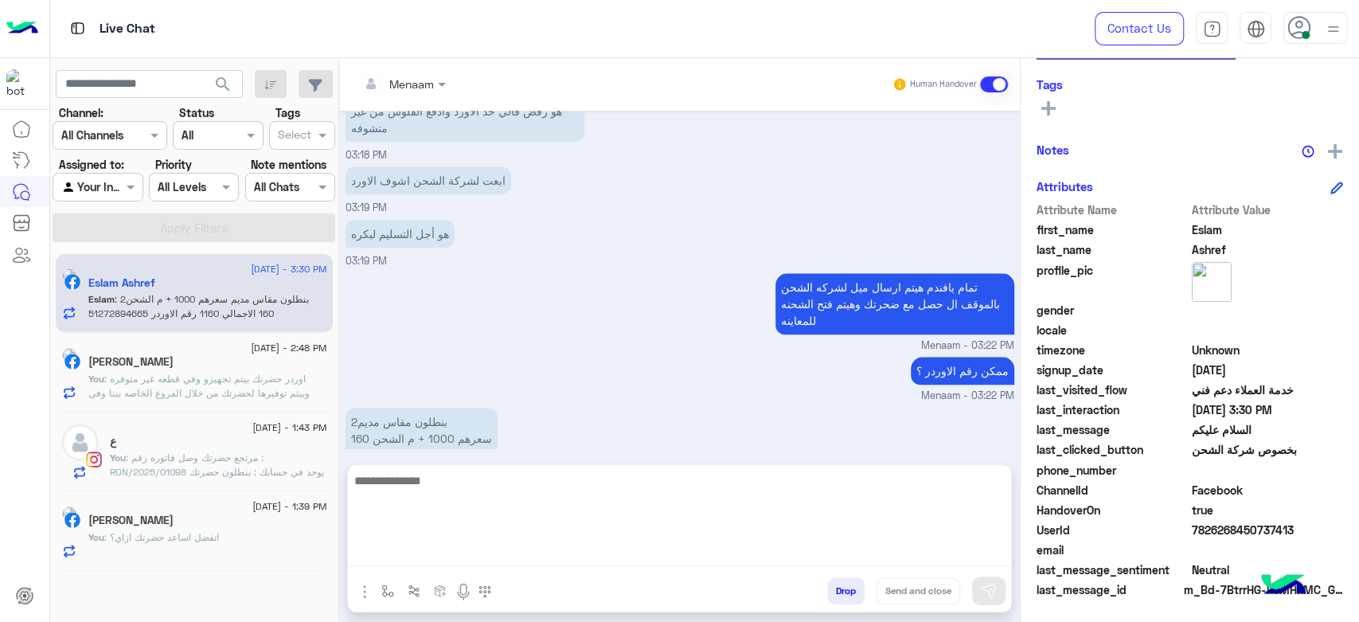
click at [432, 552] on textarea at bounding box center [679, 519] width 663 height 96
type textarea "**********"
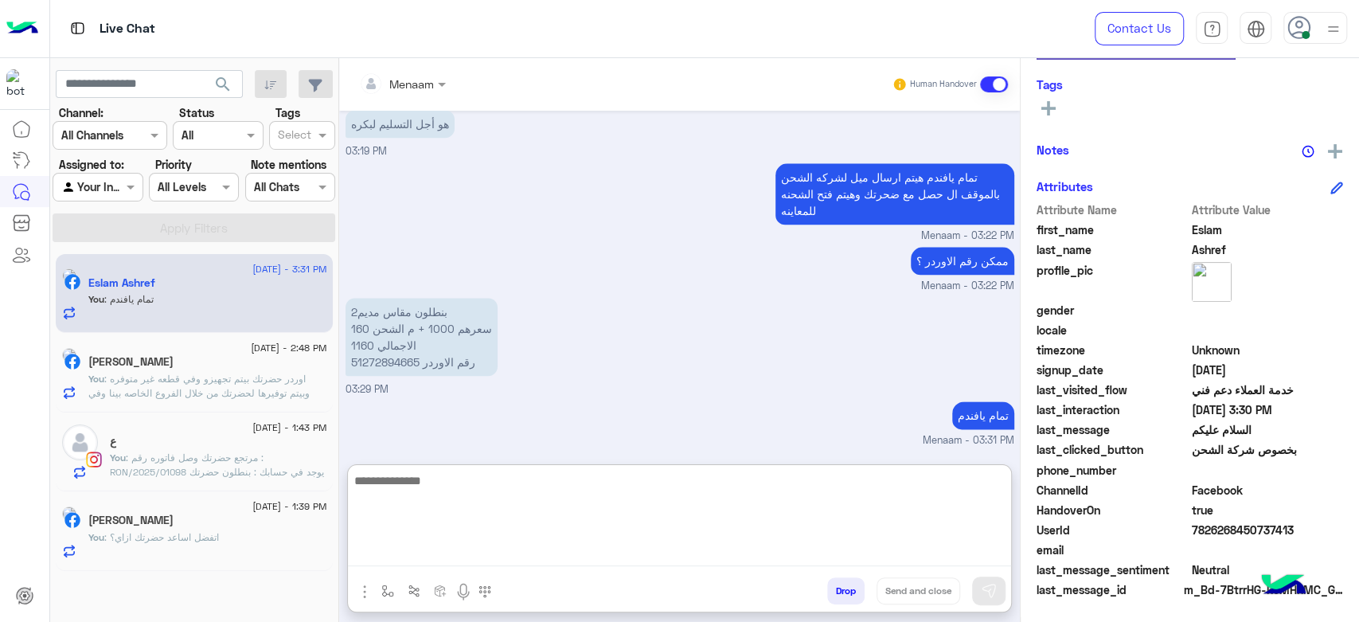
scroll to position [1253, 0]
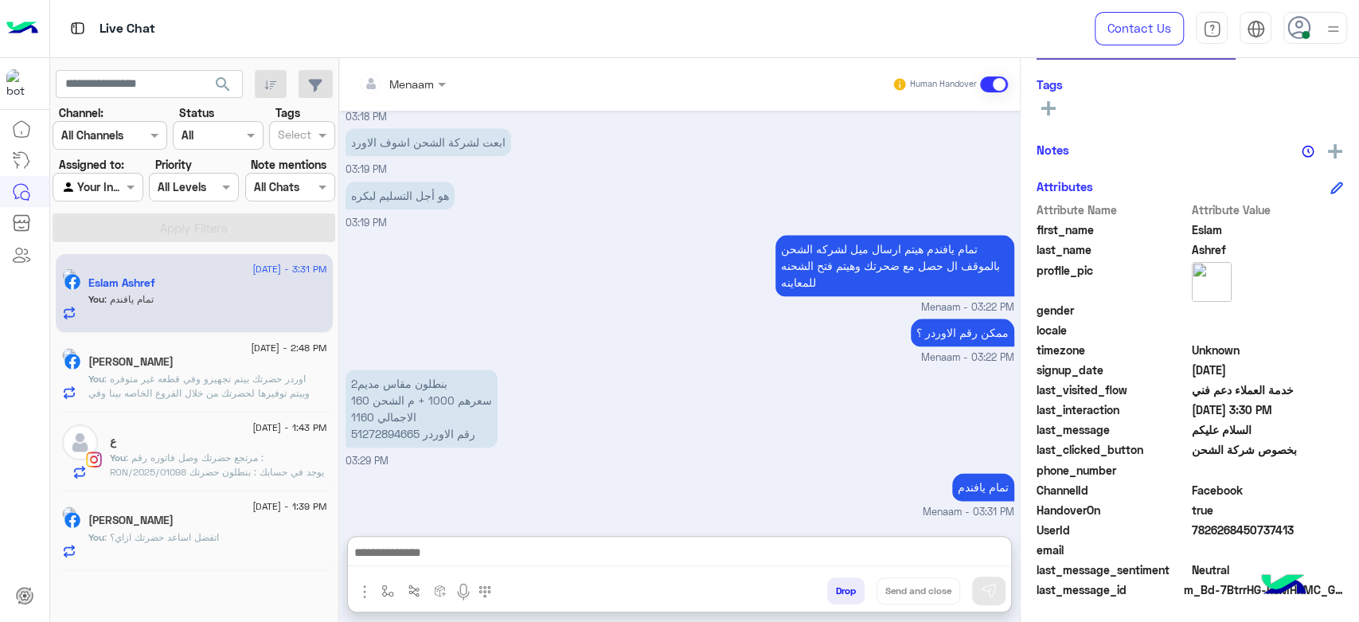
click at [140, 388] on span ": اوردر حضرتك بيتم تجهيزو وفي قطعه غير متوفره وبيتم توفيرها لحضرتك من خلال الفر…" at bounding box center [198, 393] width 221 height 41
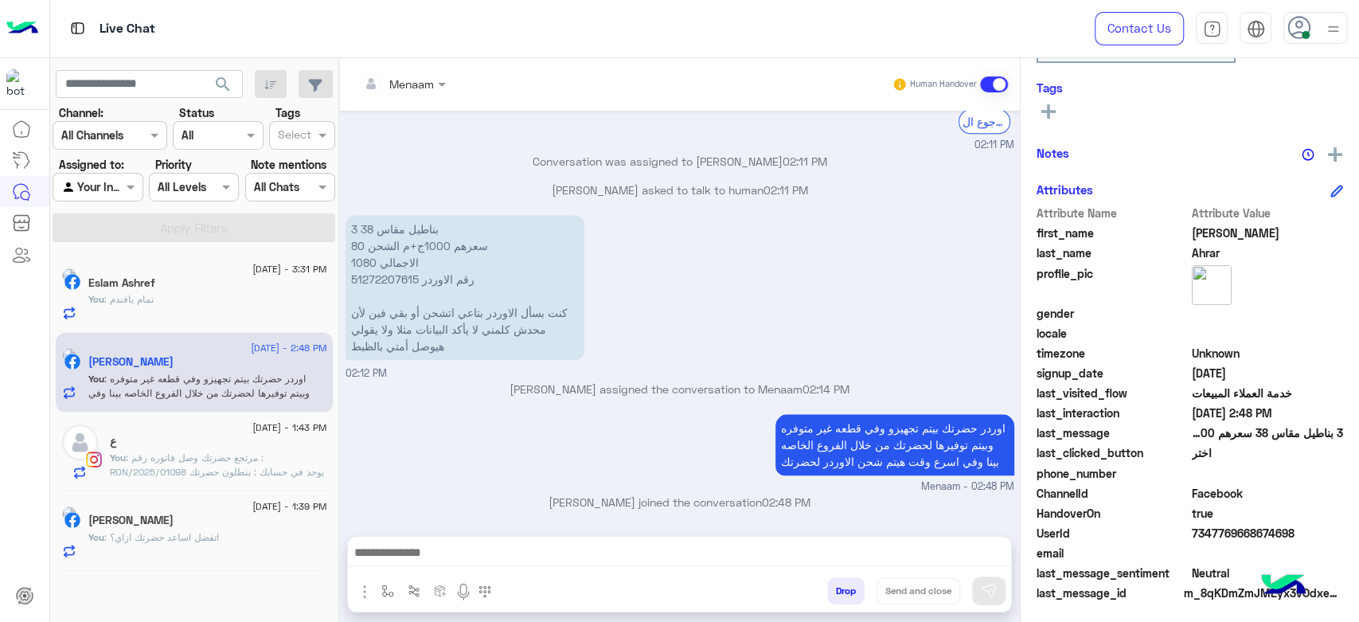
scroll to position [301, 0]
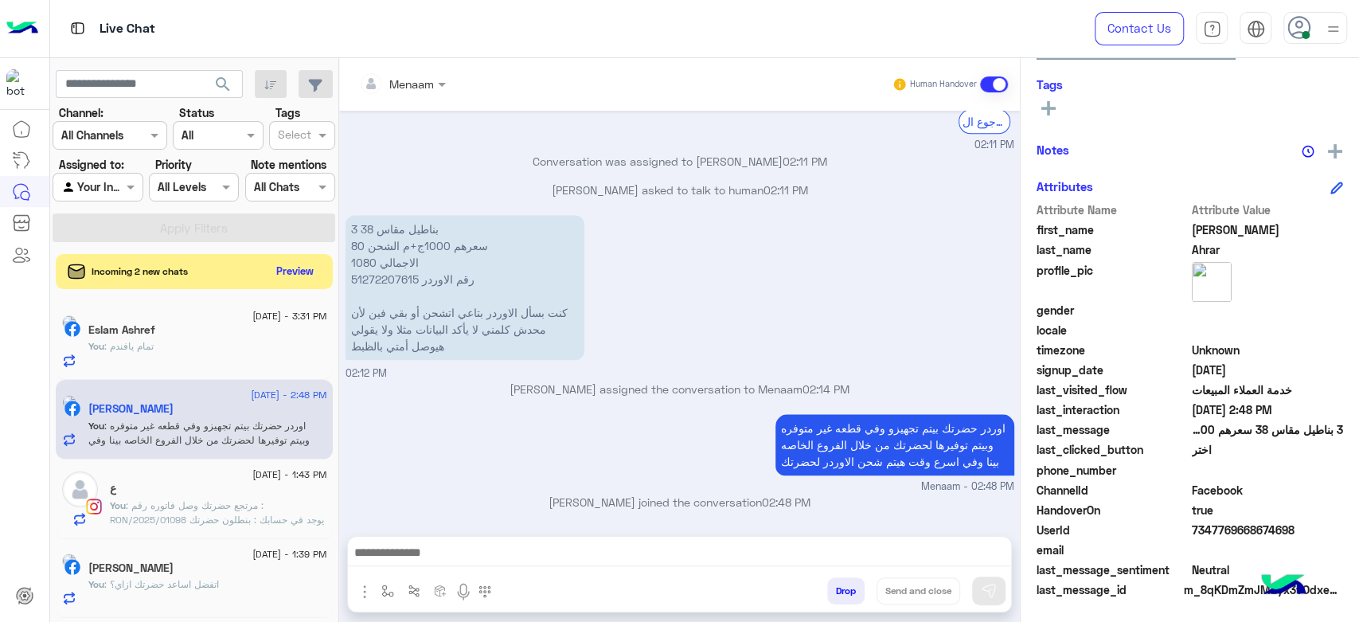
click at [195, 344] on div "You : تمام يافندم" at bounding box center [207, 353] width 239 height 28
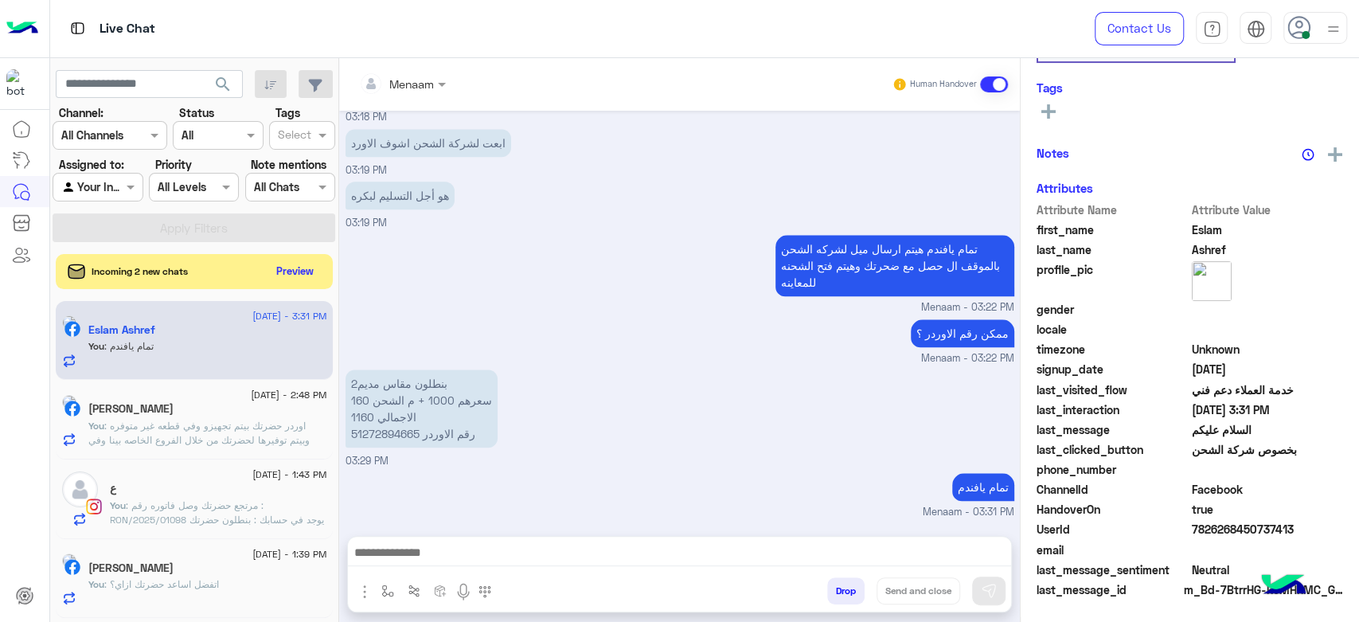
scroll to position [301, 0]
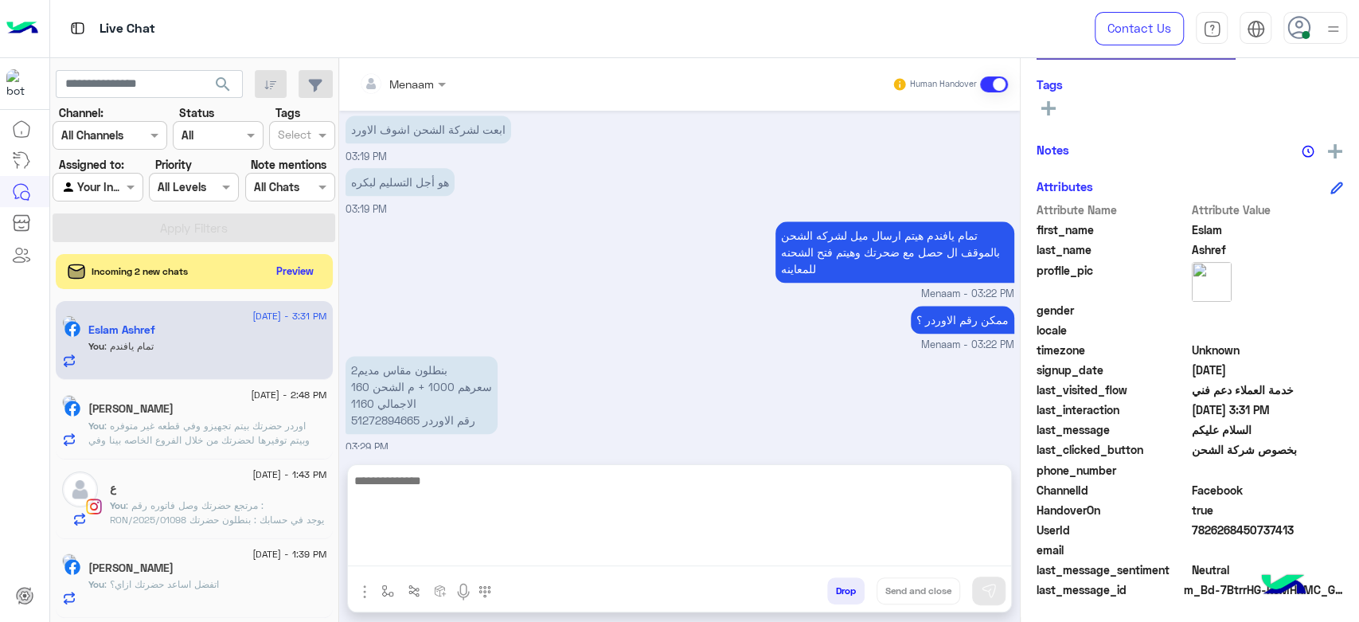
click at [460, 553] on textarea at bounding box center [679, 519] width 663 height 96
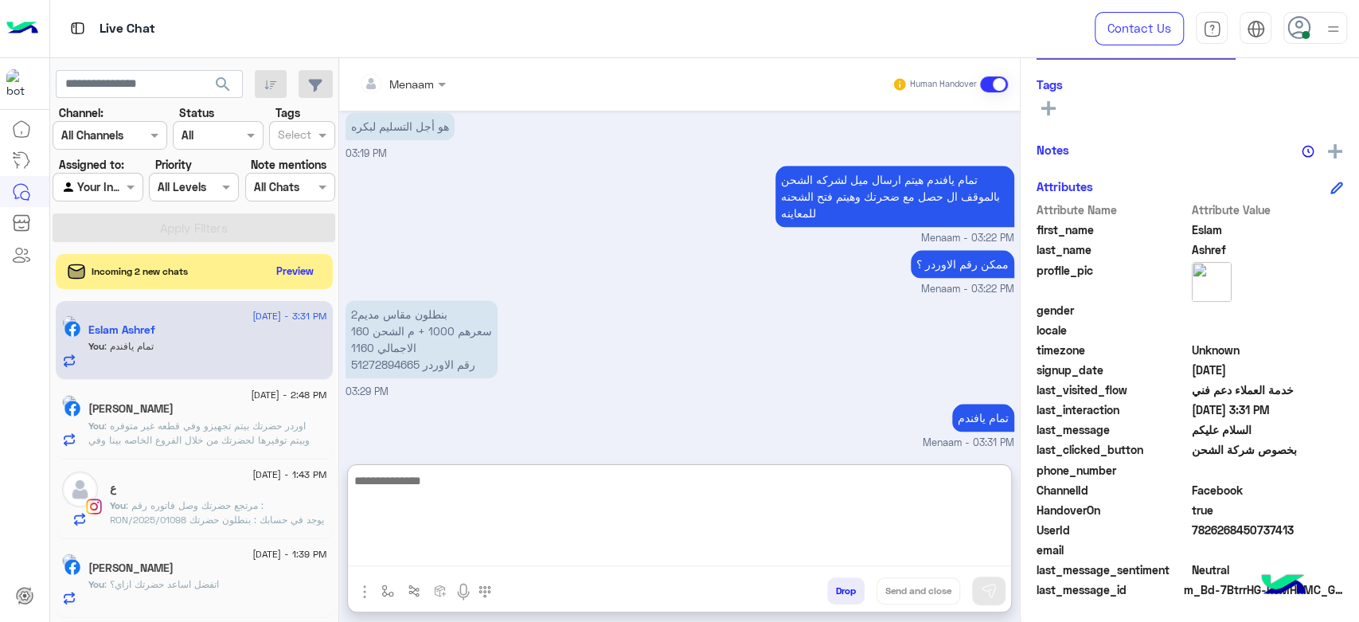
scroll to position [1199, 0]
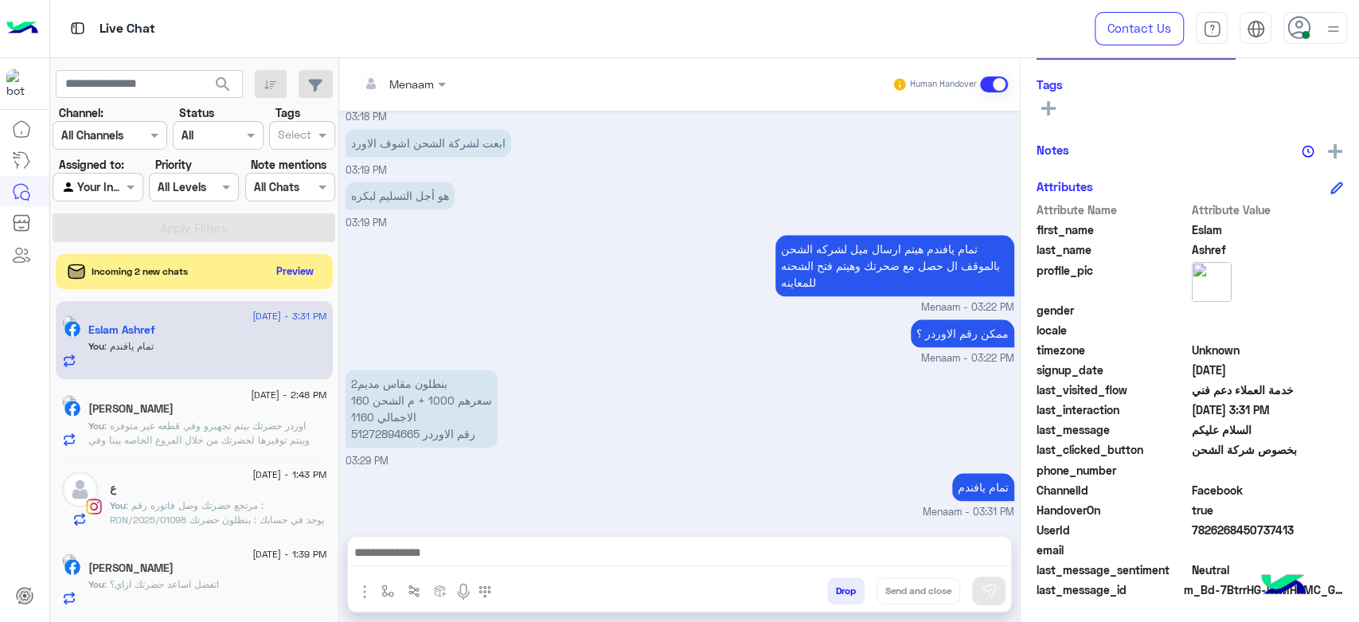
click at [839, 611] on div "Drop Send and close" at bounding box center [757, 594] width 508 height 35
click at [835, 586] on button "Drop" at bounding box center [845, 590] width 37 height 27
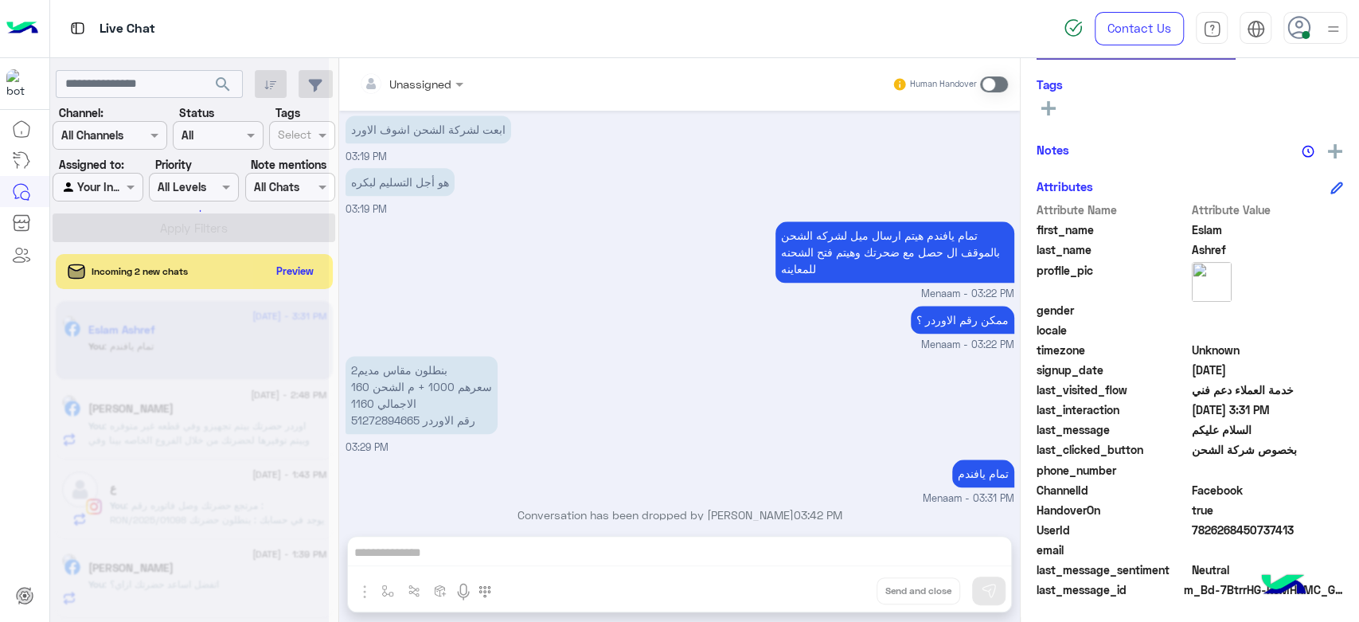
scroll to position [1156, 0]
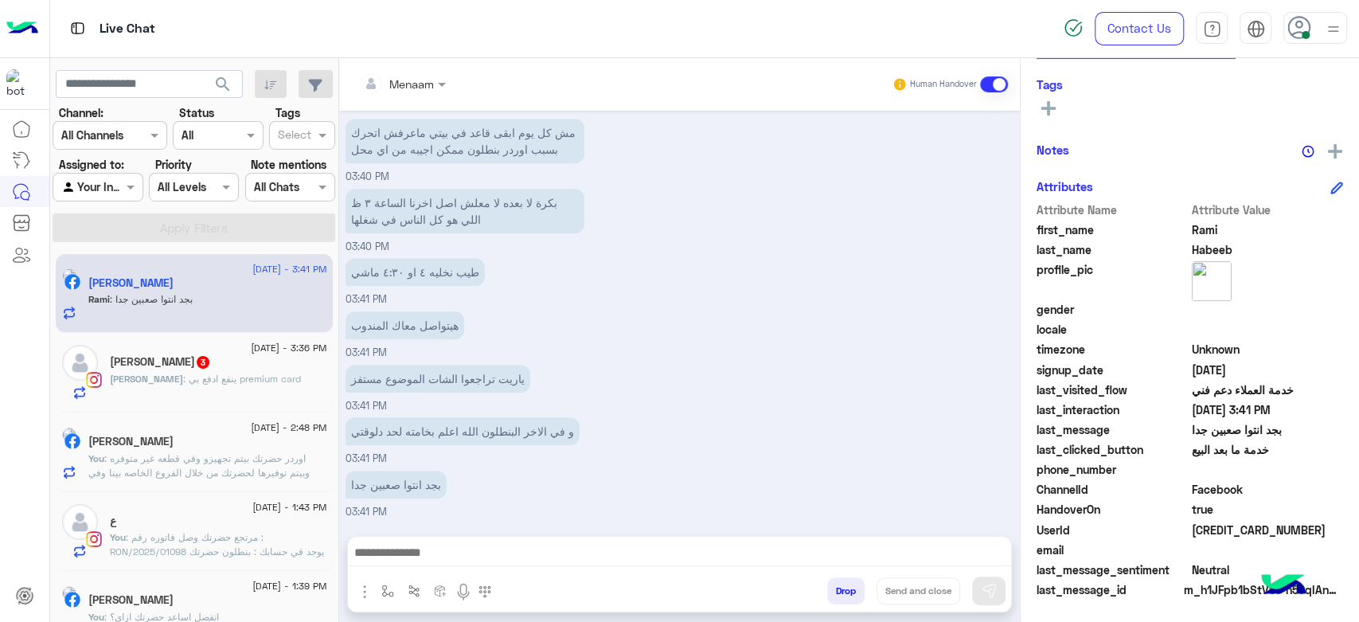
scroll to position [974, 0]
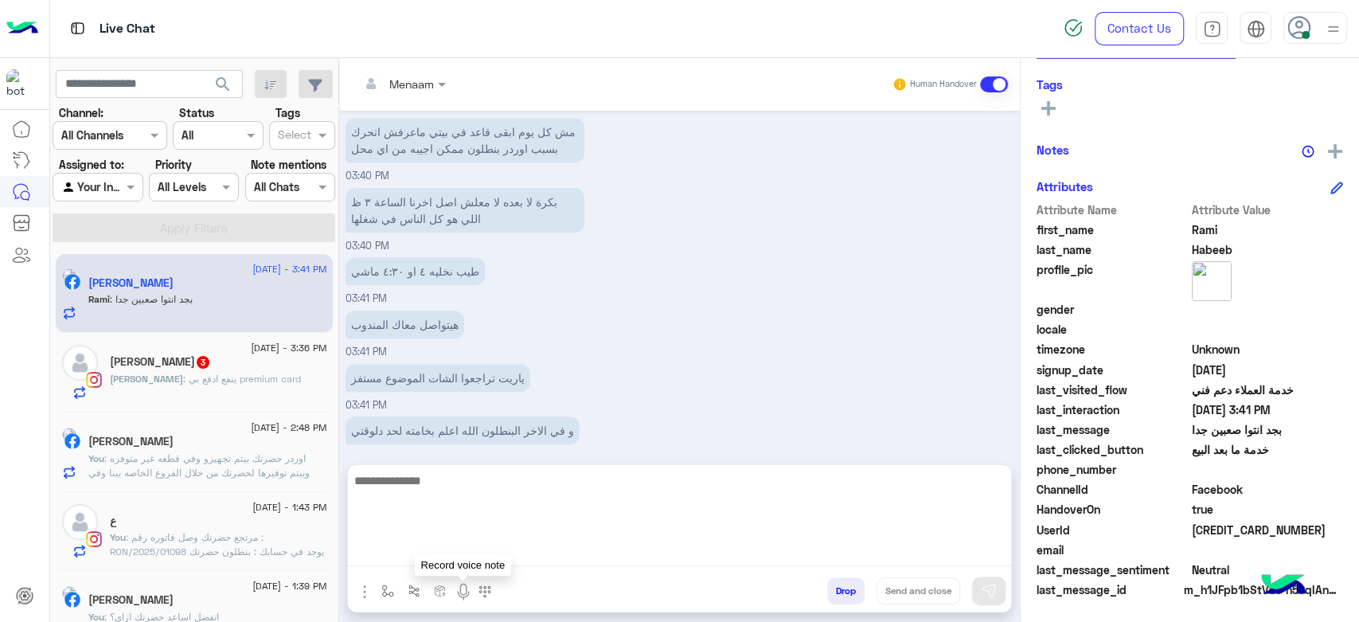
click at [471, 555] on textarea at bounding box center [679, 519] width 663 height 96
type textarea "**********"
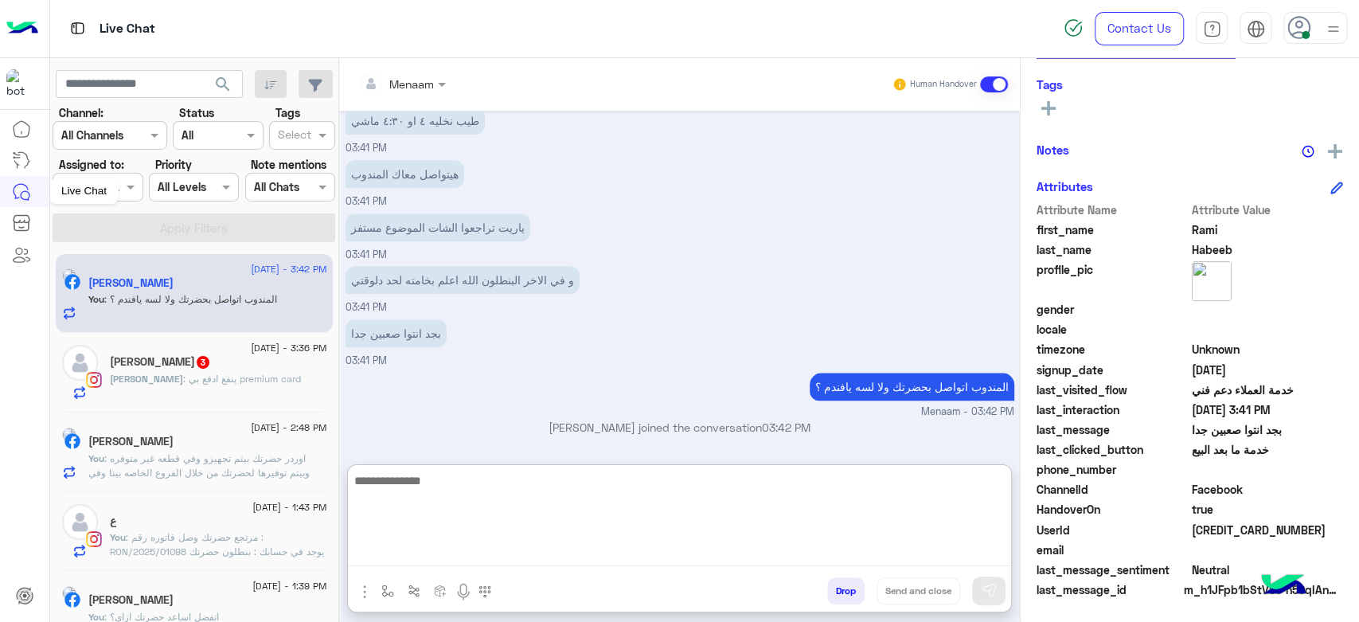
scroll to position [301, 0]
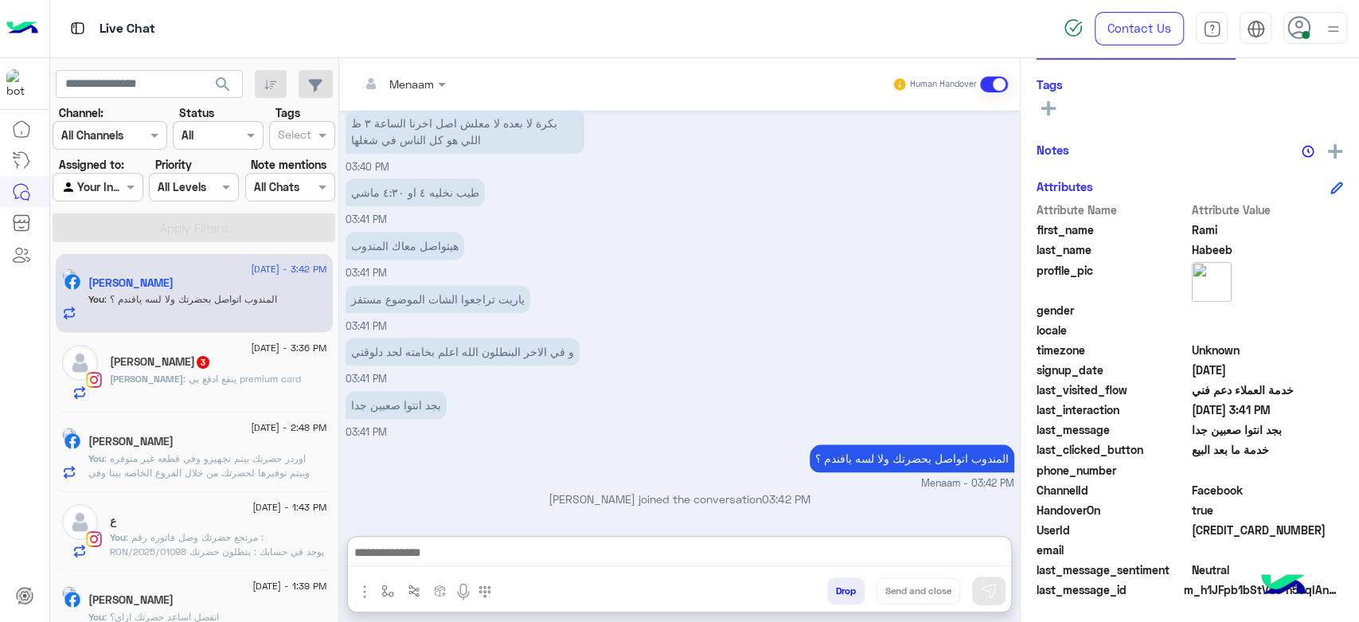
click at [180, 385] on p "Mohamed : ينفع ادفع بي premium card" at bounding box center [205, 379] width 191 height 14
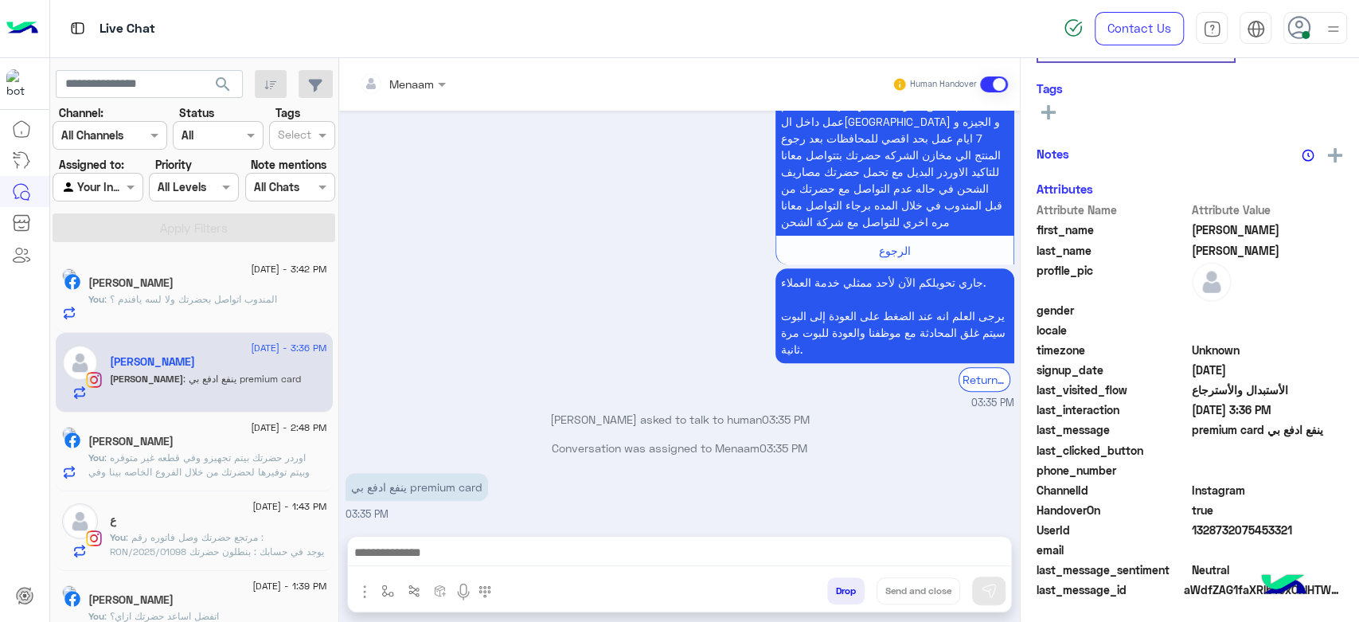
scroll to position [272, 0]
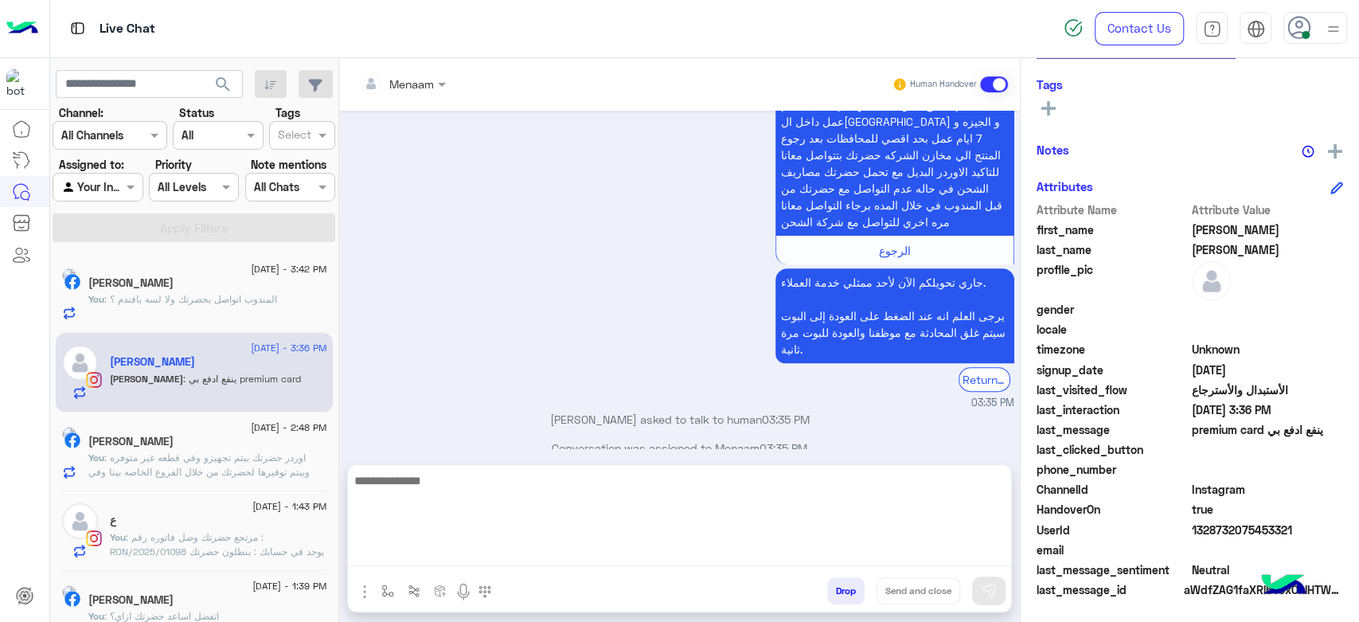
click at [459, 555] on textarea at bounding box center [679, 519] width 663 height 96
type textarea "**********"
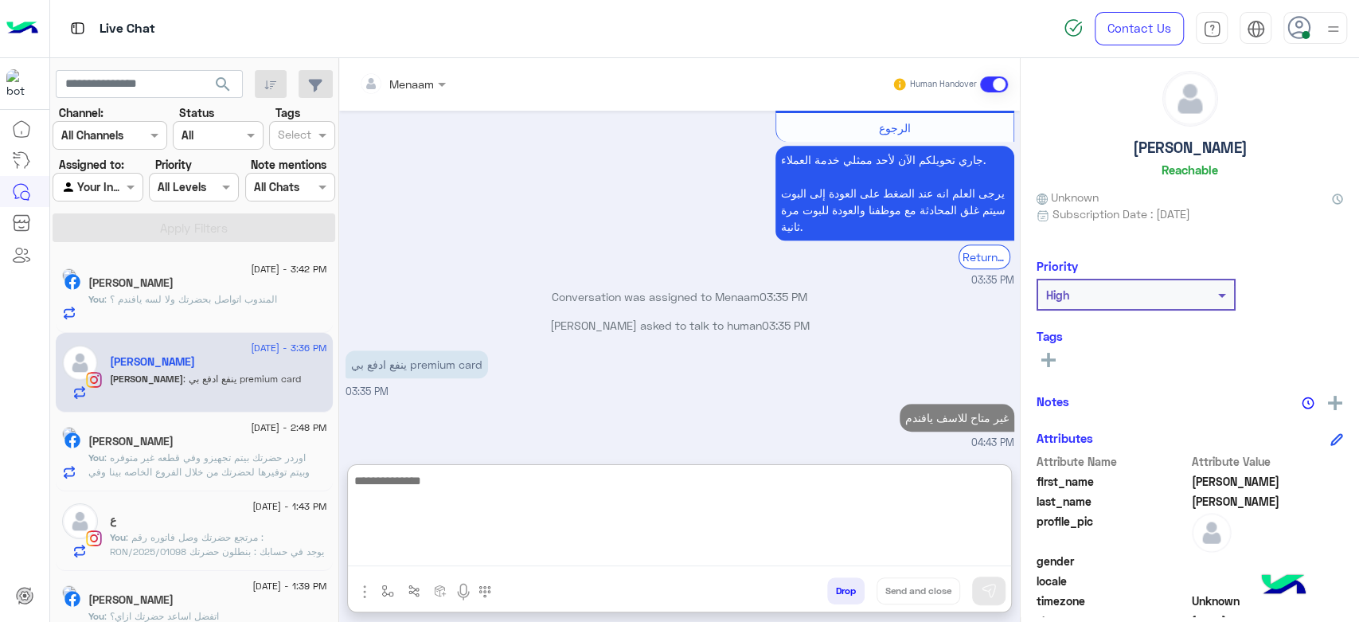
scroll to position [0, 0]
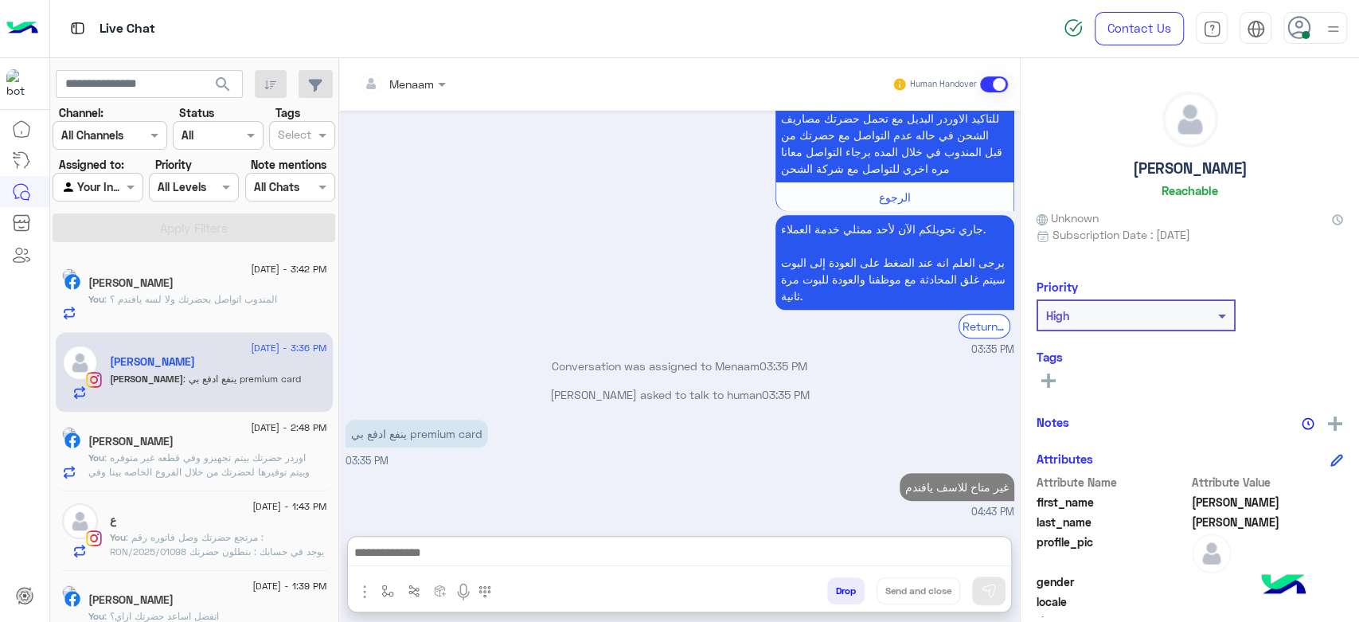
click at [1174, 166] on h5 "Mohamed Abdelhady" at bounding box center [1190, 168] width 115 height 18
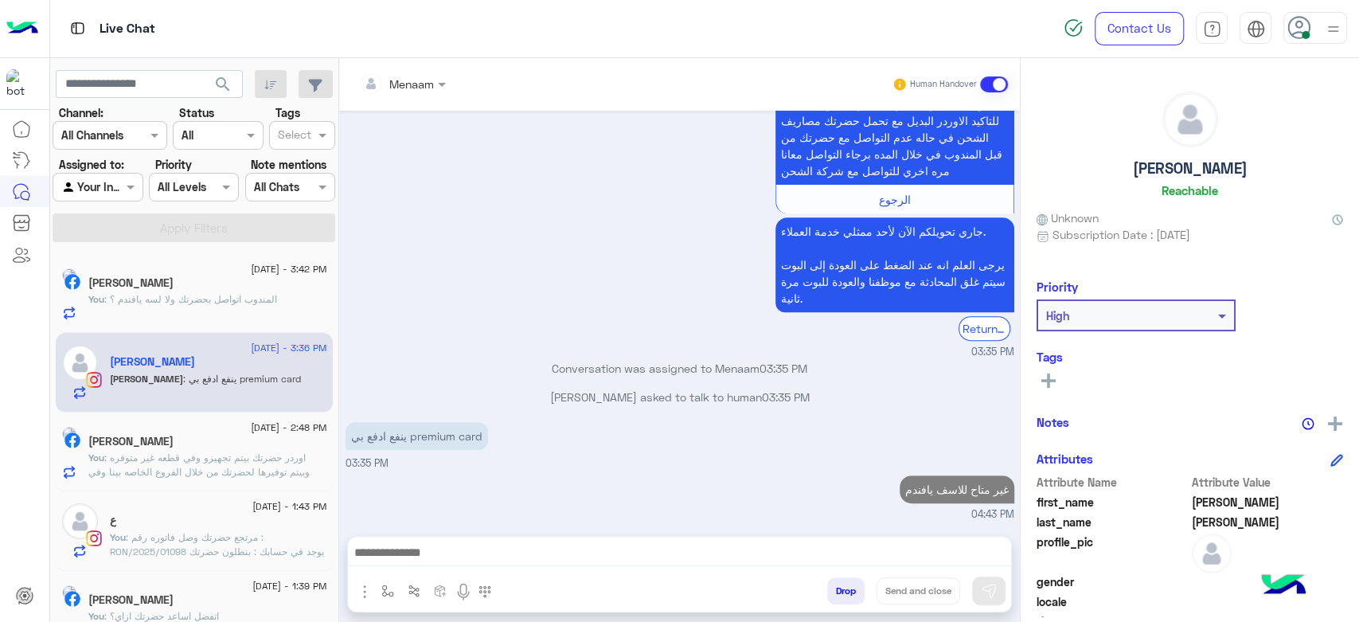
click at [1174, 166] on h5 "Mohamed Abdelhady" at bounding box center [1190, 168] width 115 height 18
copy h5 "Mohamed Abdelhady"
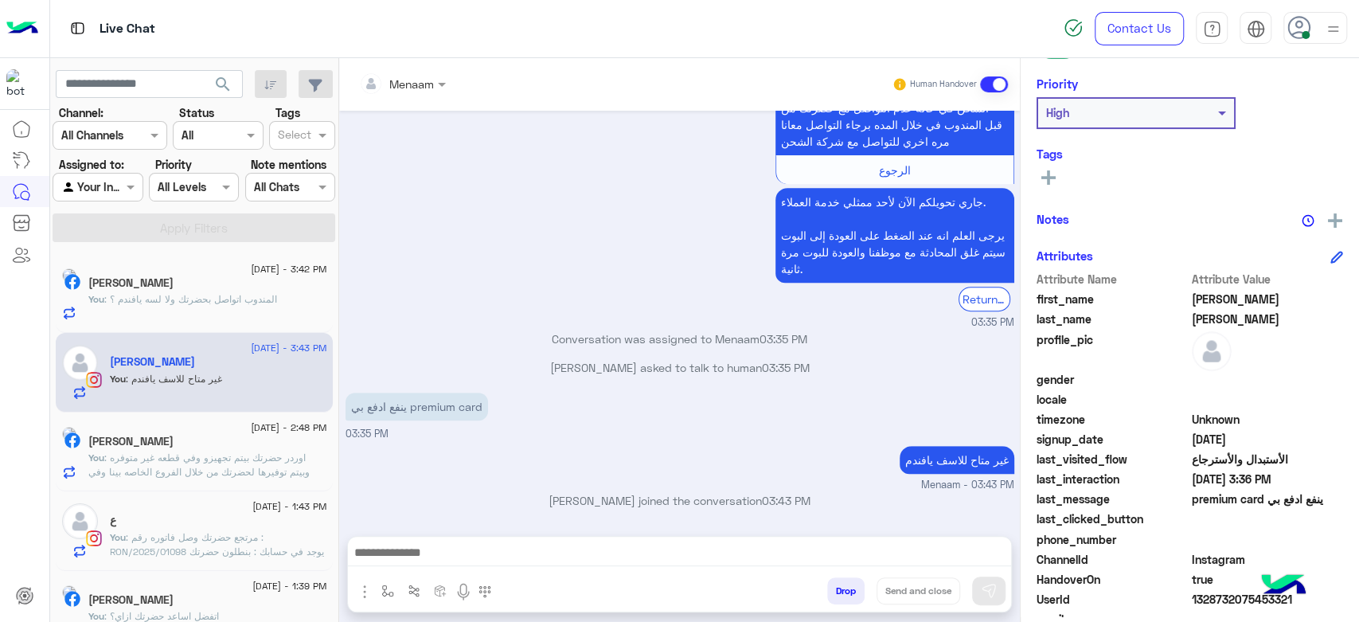
scroll to position [301, 0]
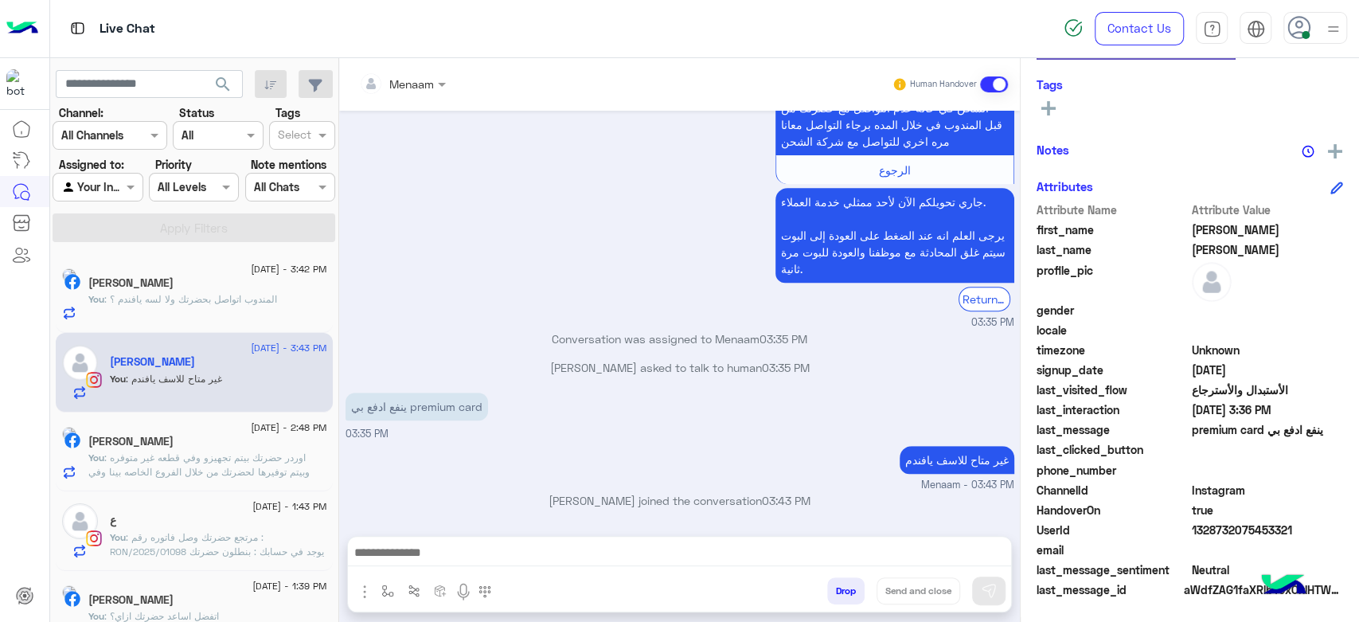
click at [1199, 537] on span "1328732075453321" at bounding box center [1268, 530] width 152 height 17
click at [1204, 522] on span "1328732075453321" at bounding box center [1268, 530] width 152 height 17
copy span "1328732075453321"
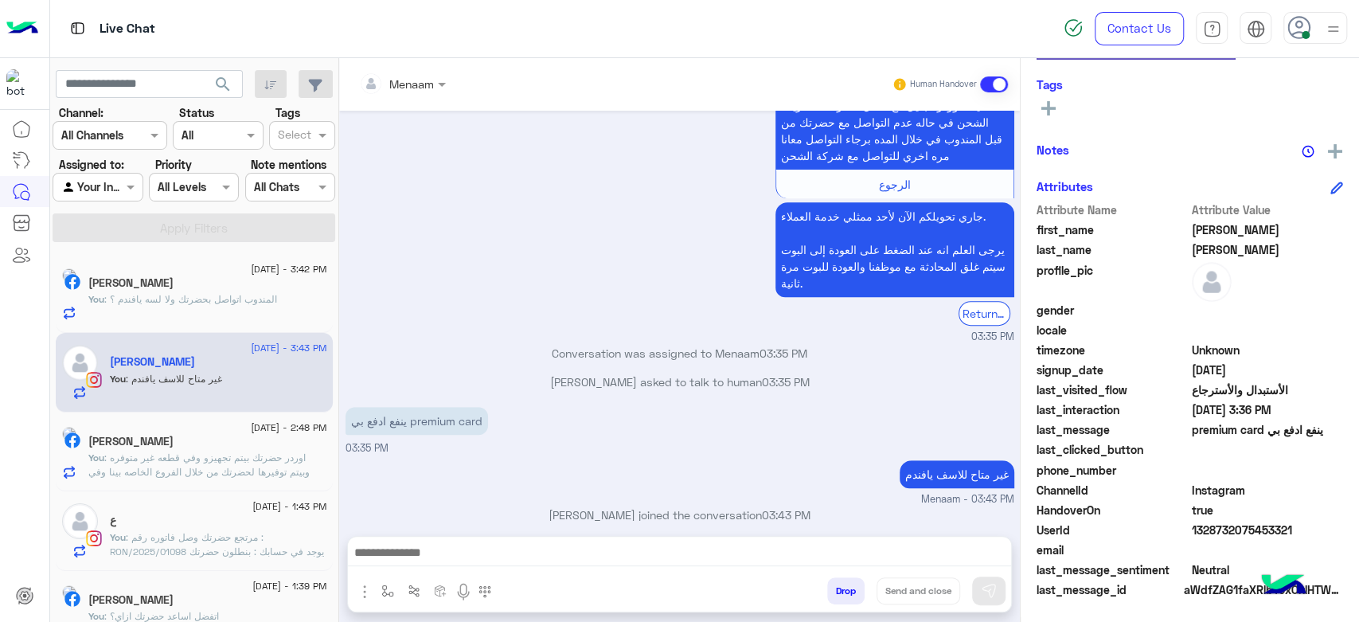
scroll to position [452, 0]
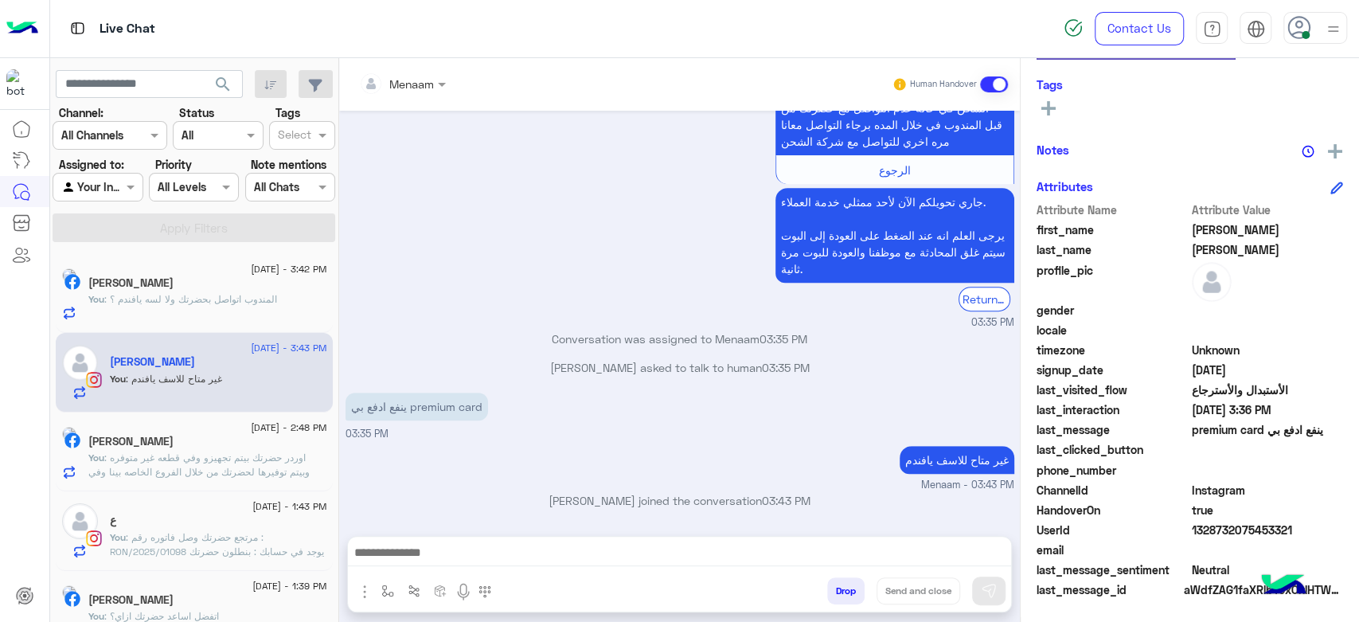
click at [835, 591] on button "Drop" at bounding box center [845, 590] width 37 height 27
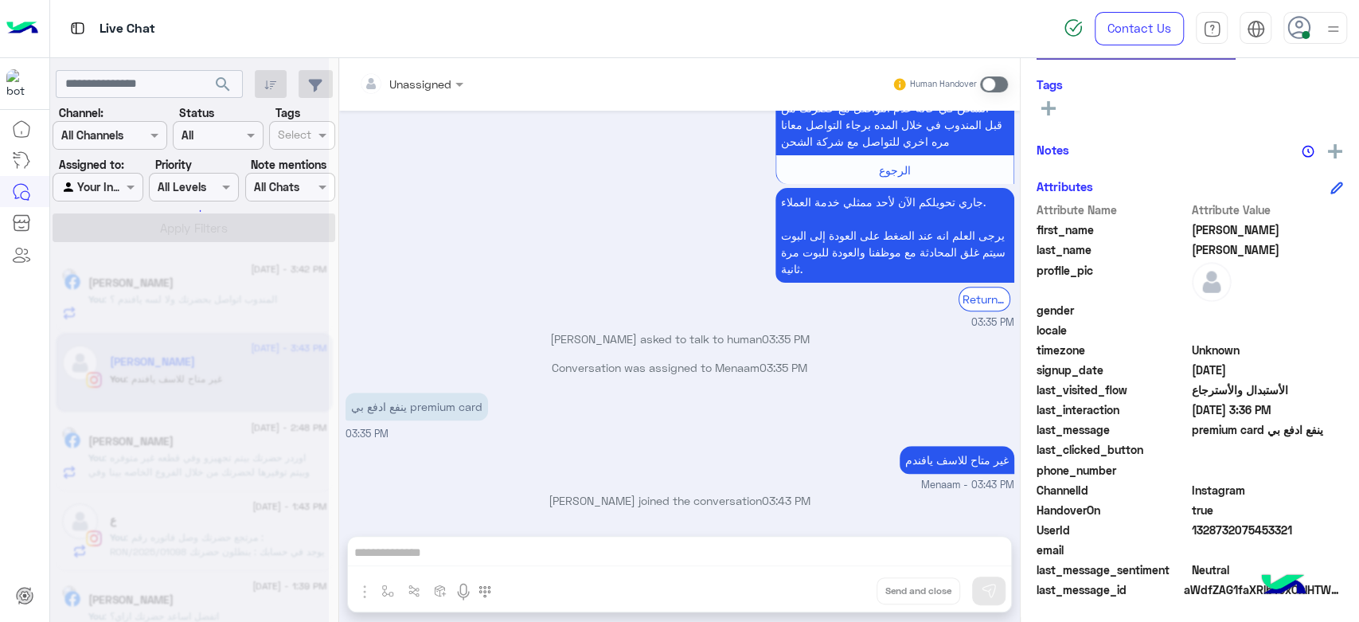
scroll to position [480, 0]
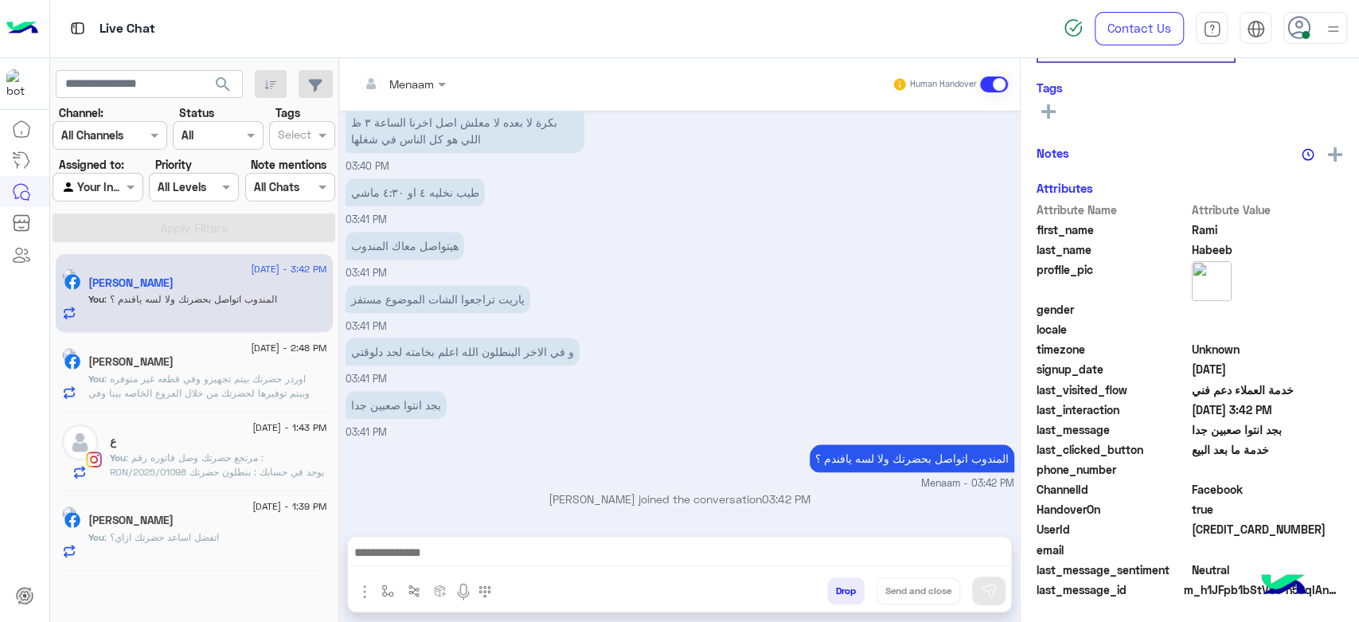
scroll to position [301, 0]
click at [216, 379] on span ": اوردر حضرتك بيتم تجهيزو وفي قطعه غير متوفره وبيتم توفيرها لحضرتك من خلال الفر…" at bounding box center [198, 393] width 221 height 41
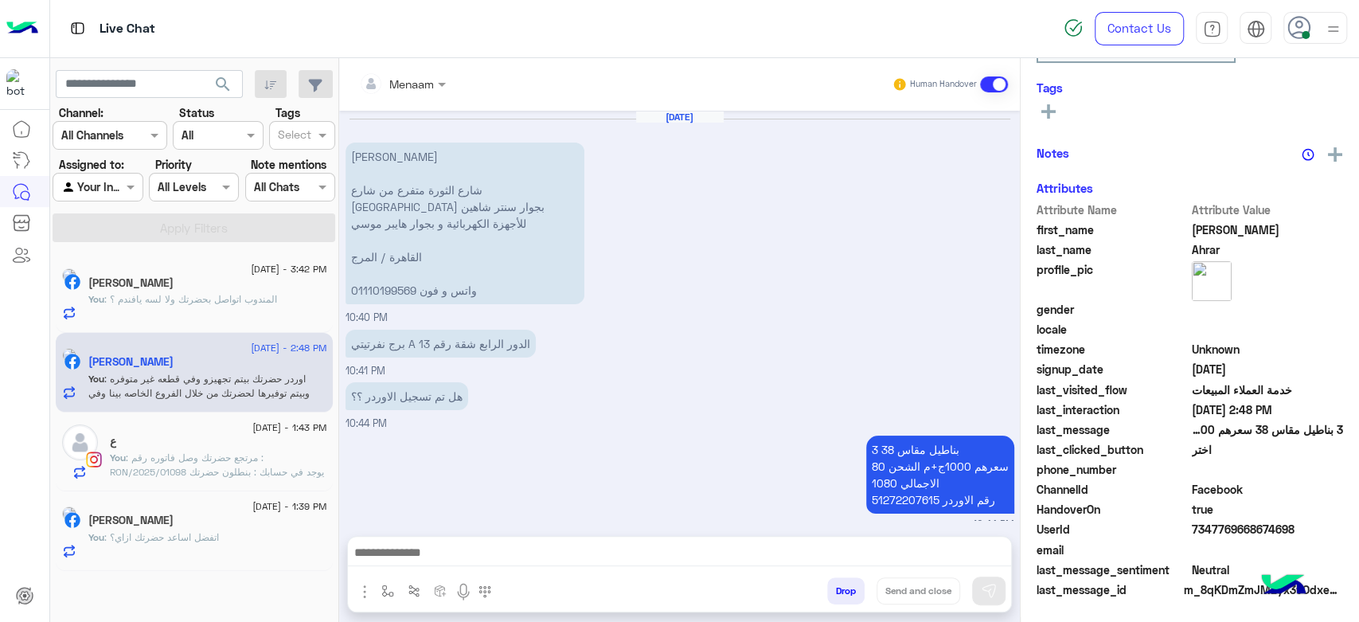
scroll to position [1158, 0]
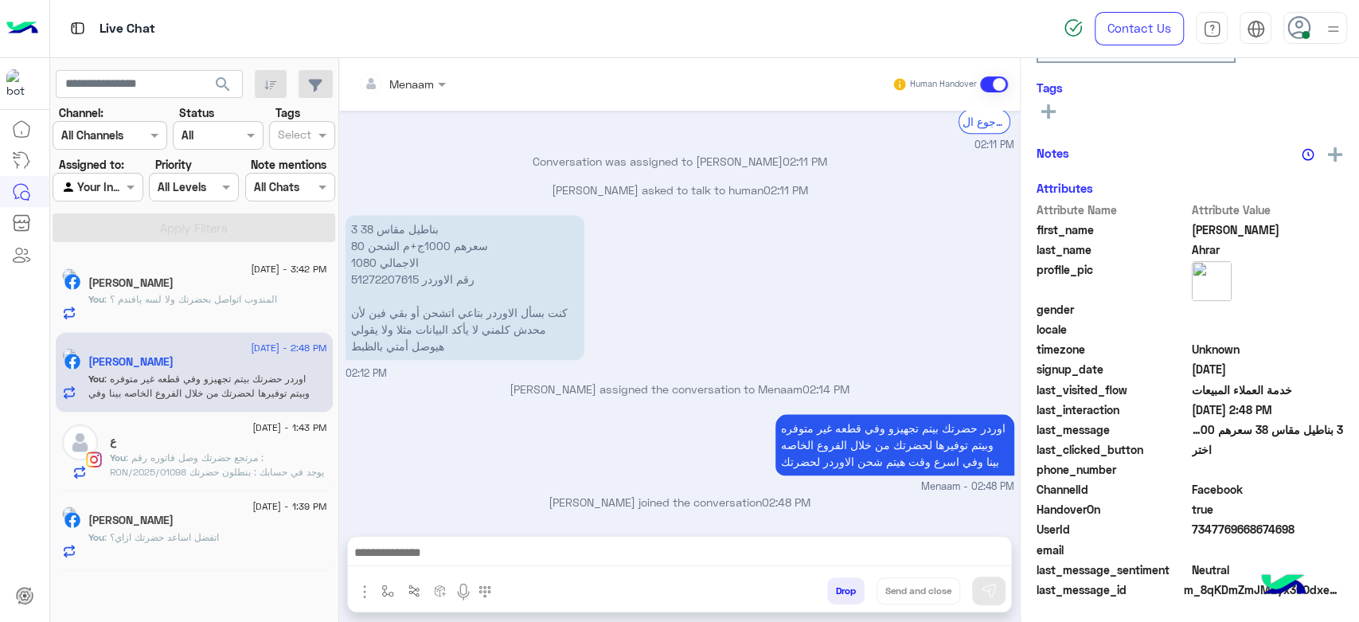
click at [198, 302] on span ": المندوب اتواصل بحضرتك ولا لسه يافندم ؟" at bounding box center [190, 299] width 173 height 12
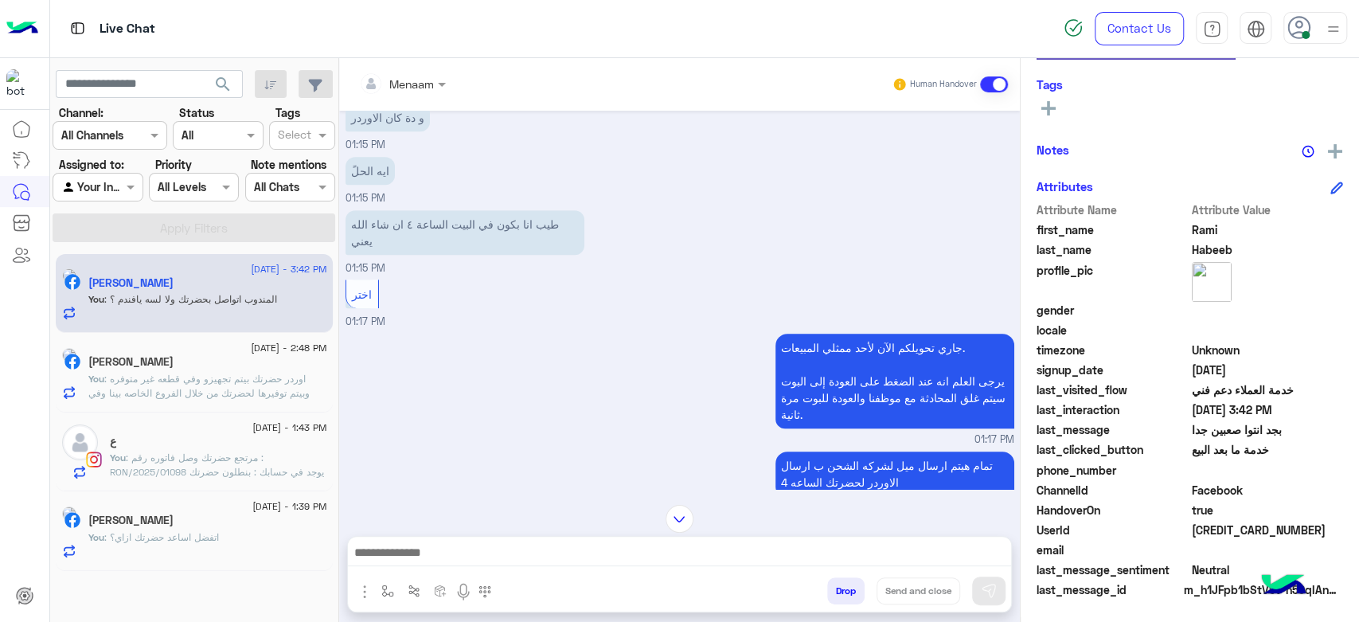
scroll to position [209, 0]
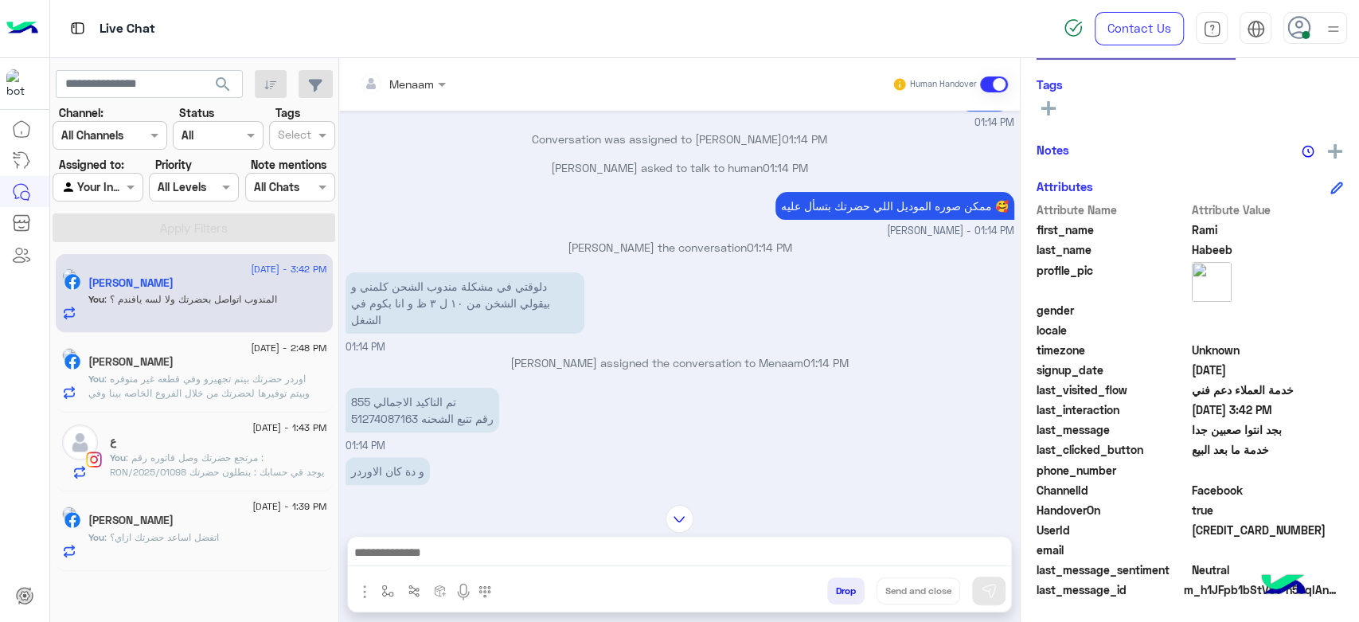
click at [384, 420] on p "تم التاكيد الاجمالي 855 رقم تتبع الشحنه 51274087163" at bounding box center [423, 410] width 154 height 45
copy p "51274087163"
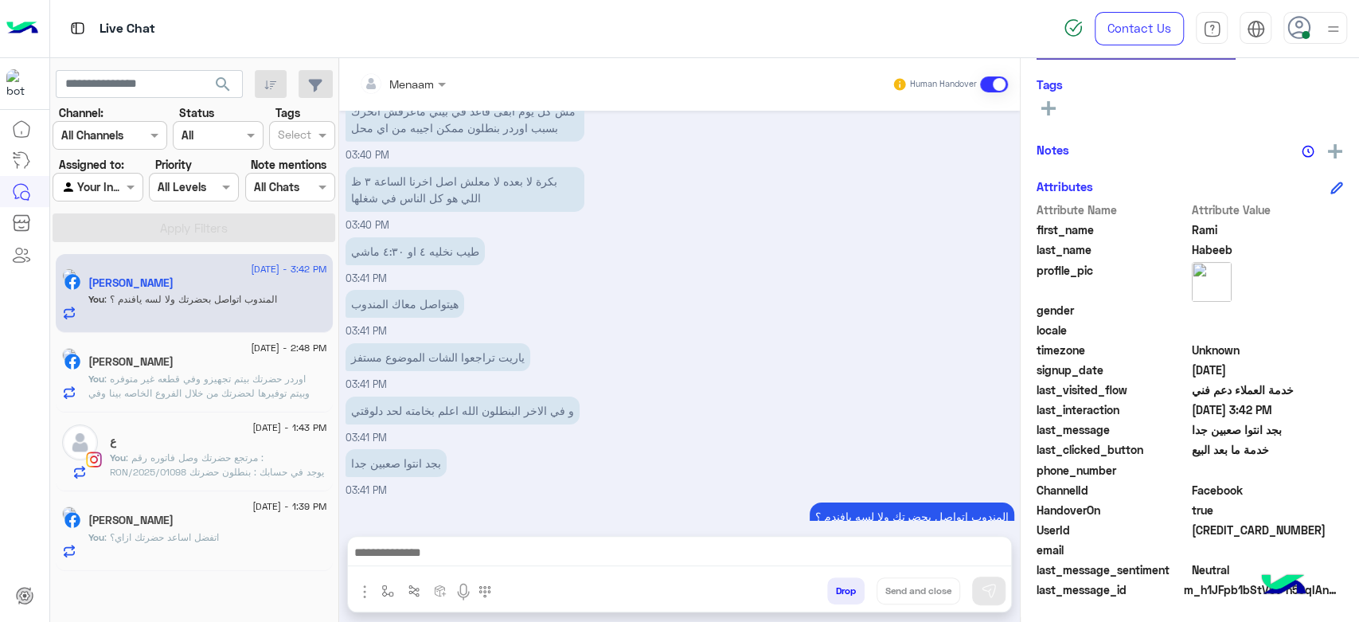
scroll to position [3497, 0]
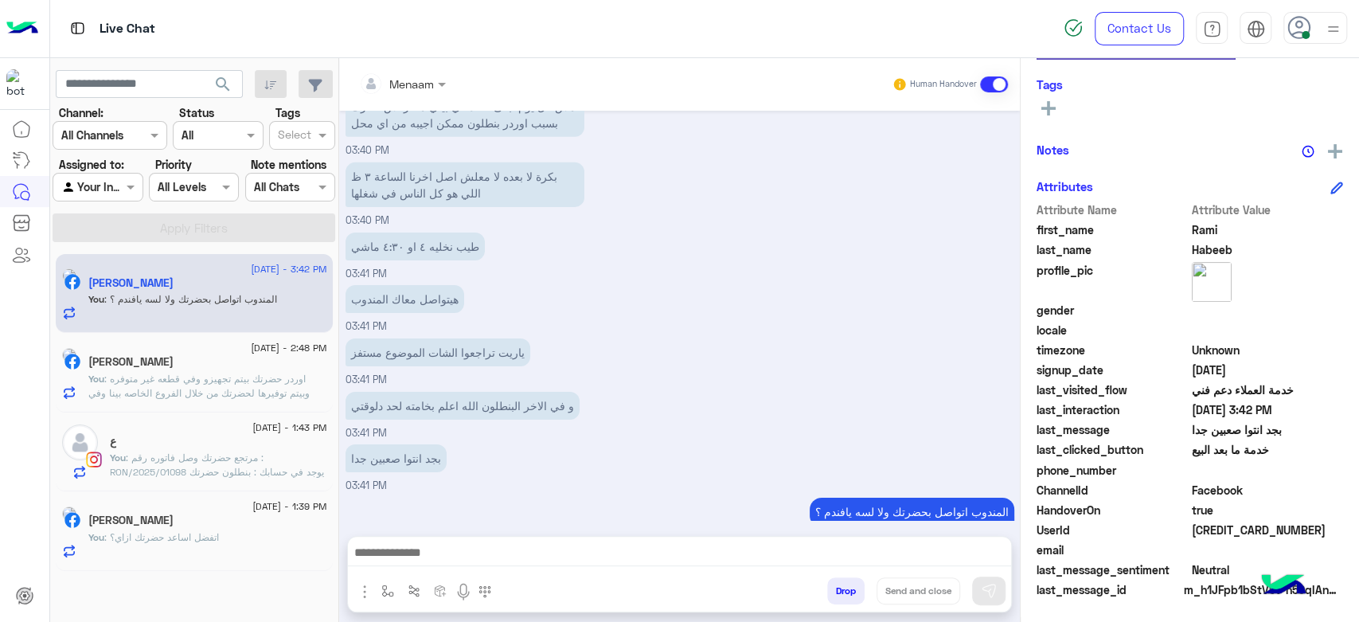
click at [208, 385] on p "You : اوردر حضرتك بيتم تجهيزو وفي قطعه غير متوفره وبيتم توفيرها لحضرتك من خلال …" at bounding box center [207, 393] width 239 height 43
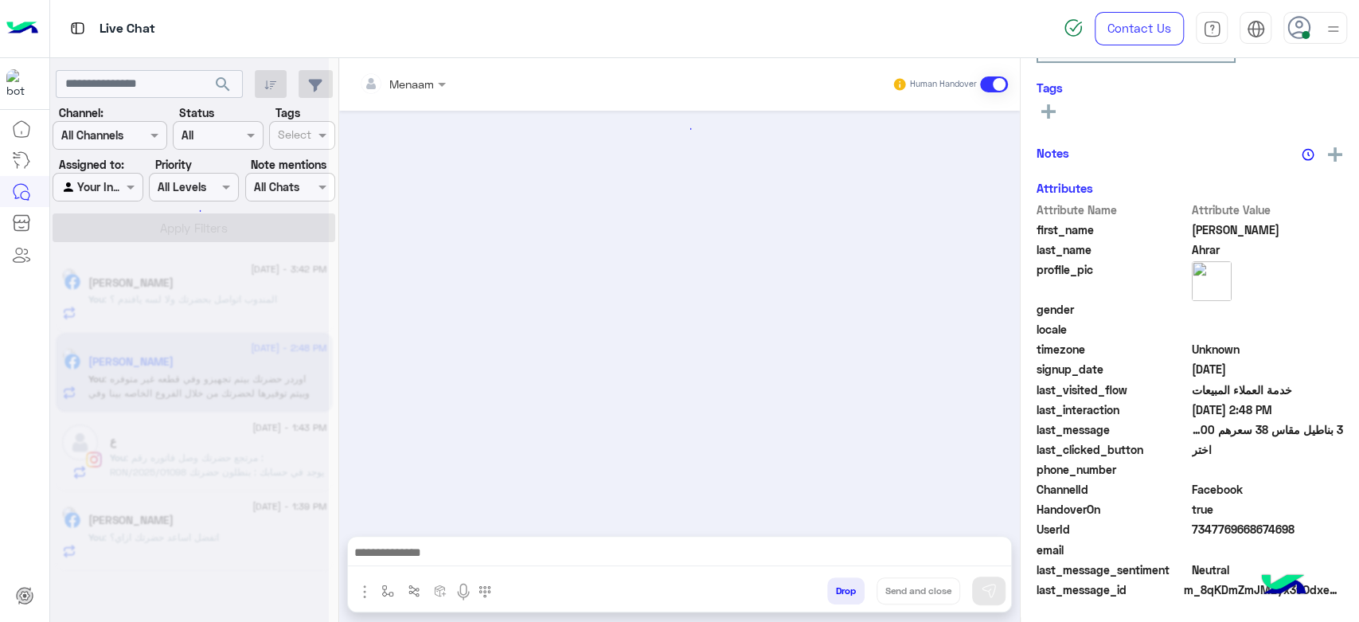
scroll to position [1158, 0]
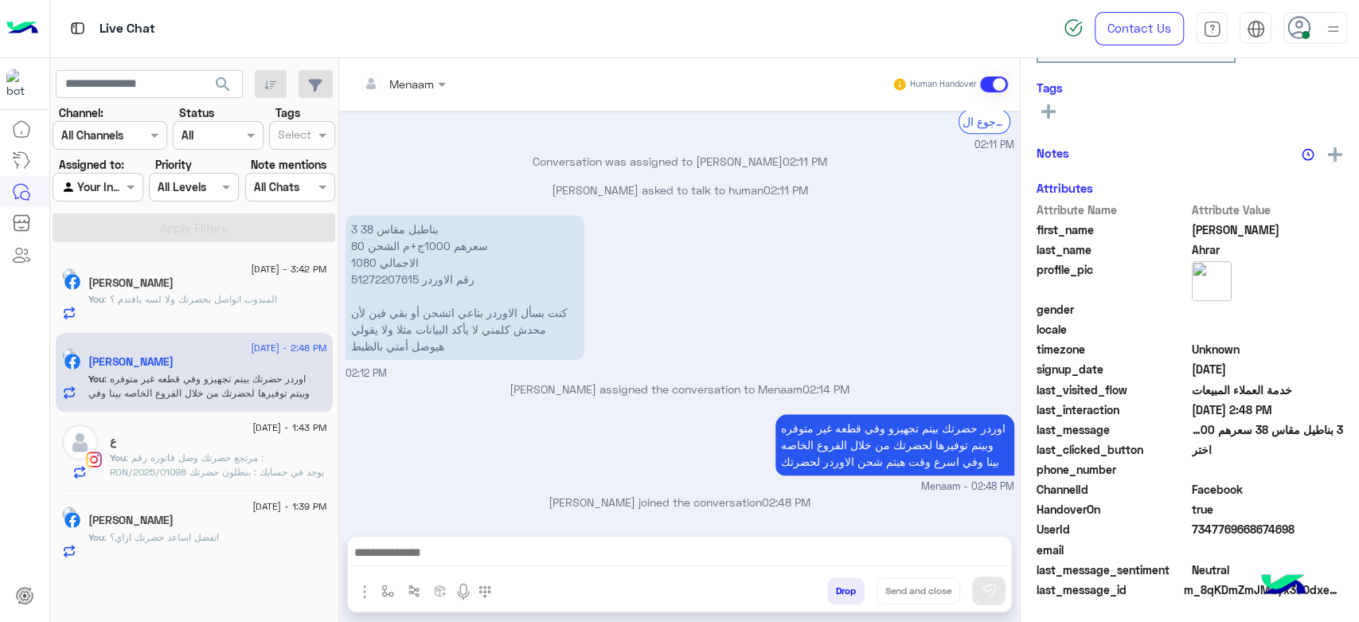
click at [212, 483] on div "1 September - 1:43 PM ع You : مرتجع حضرتك وصل فاتوره رقم : RON/2025/01098 يوجد …" at bounding box center [194, 453] width 277 height 80
click at [172, 457] on span ": مرتجع حضرتك وصل فاتوره رقم : RON/2025/01098 يوجد في حسابك : بنطلون حضرتك حابب…" at bounding box center [217, 472] width 214 height 41
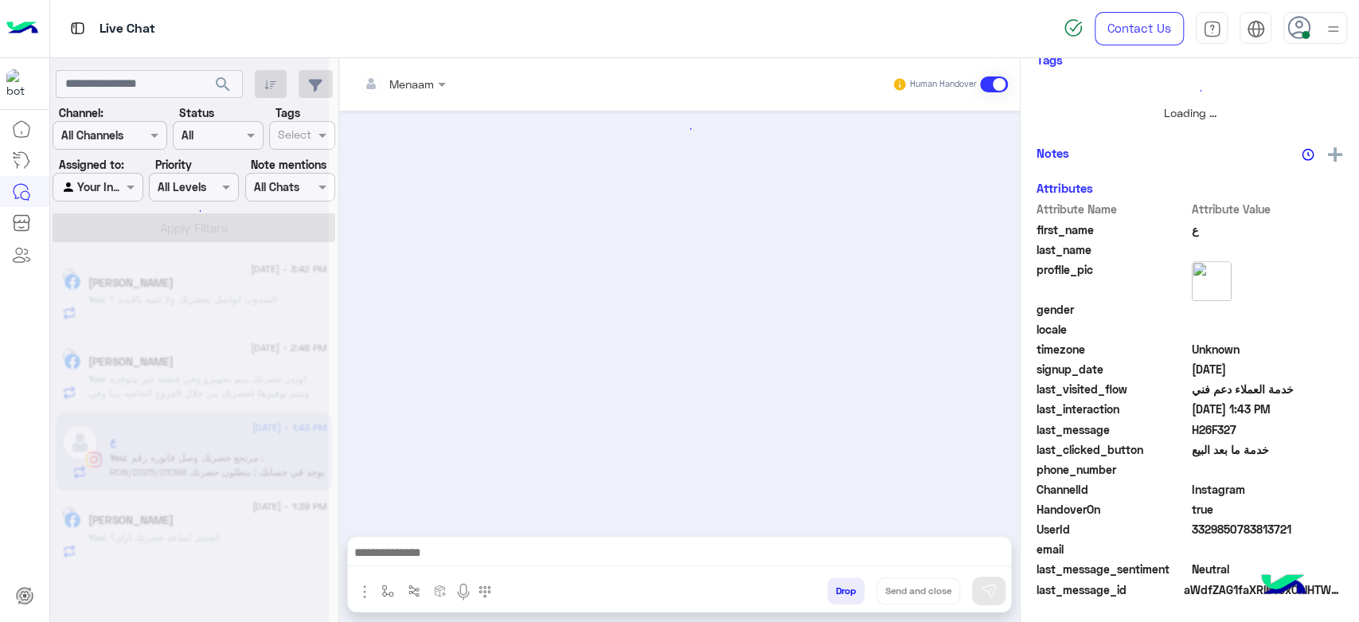
click at [193, 534] on div at bounding box center [189, 317] width 279 height 622
click at [203, 533] on div at bounding box center [189, 317] width 279 height 622
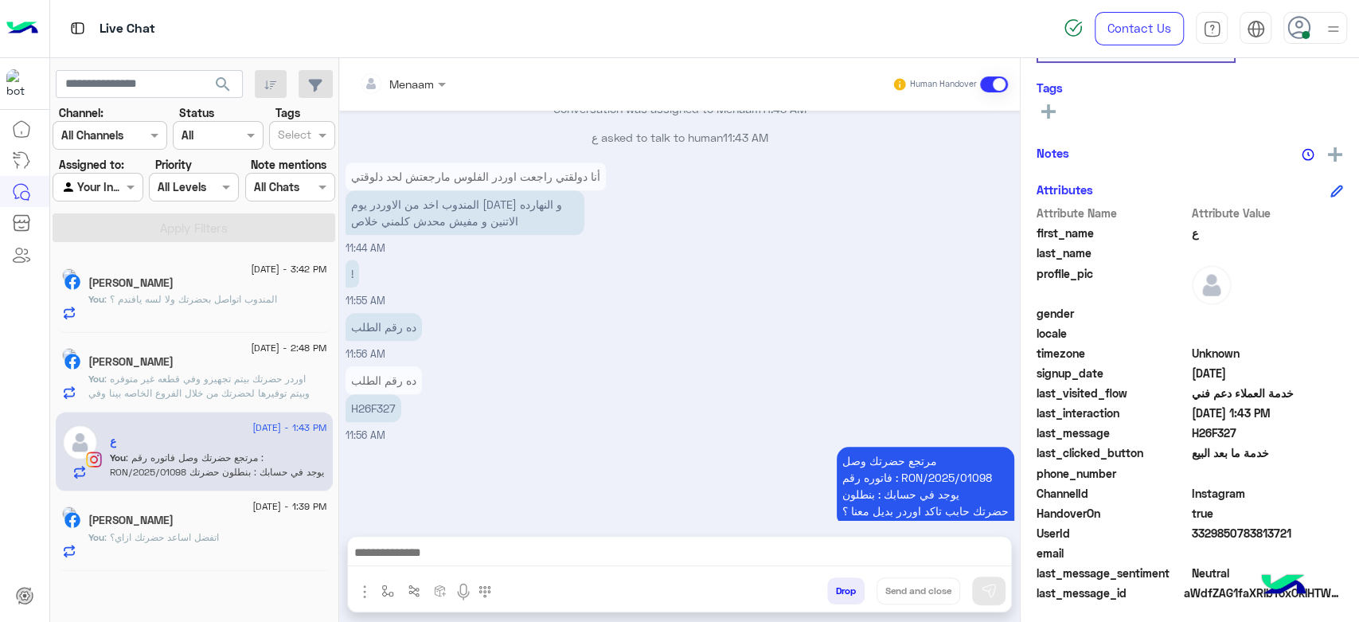
scroll to position [301, 0]
click at [201, 298] on span ": المندوب اتواصل بحضرتك ولا لسه يافندم ؟" at bounding box center [190, 299] width 173 height 12
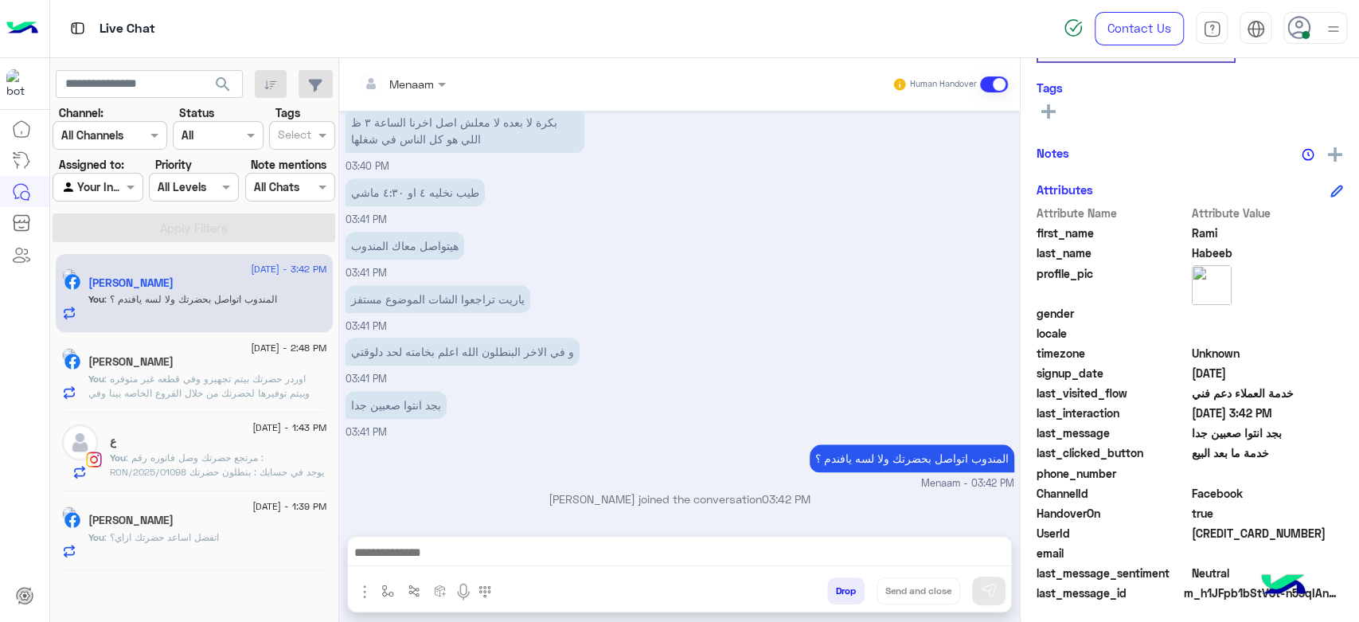
scroll to position [301, 0]
click at [233, 406] on div "1 September - 2:48 PM Ahmed Ahrar You : اوردر حضرتك بيتم تجهيزو وفي قطعه غير مت…" at bounding box center [194, 373] width 277 height 80
click at [165, 362] on h5 "Ahmed Ahrar" at bounding box center [130, 362] width 85 height 14
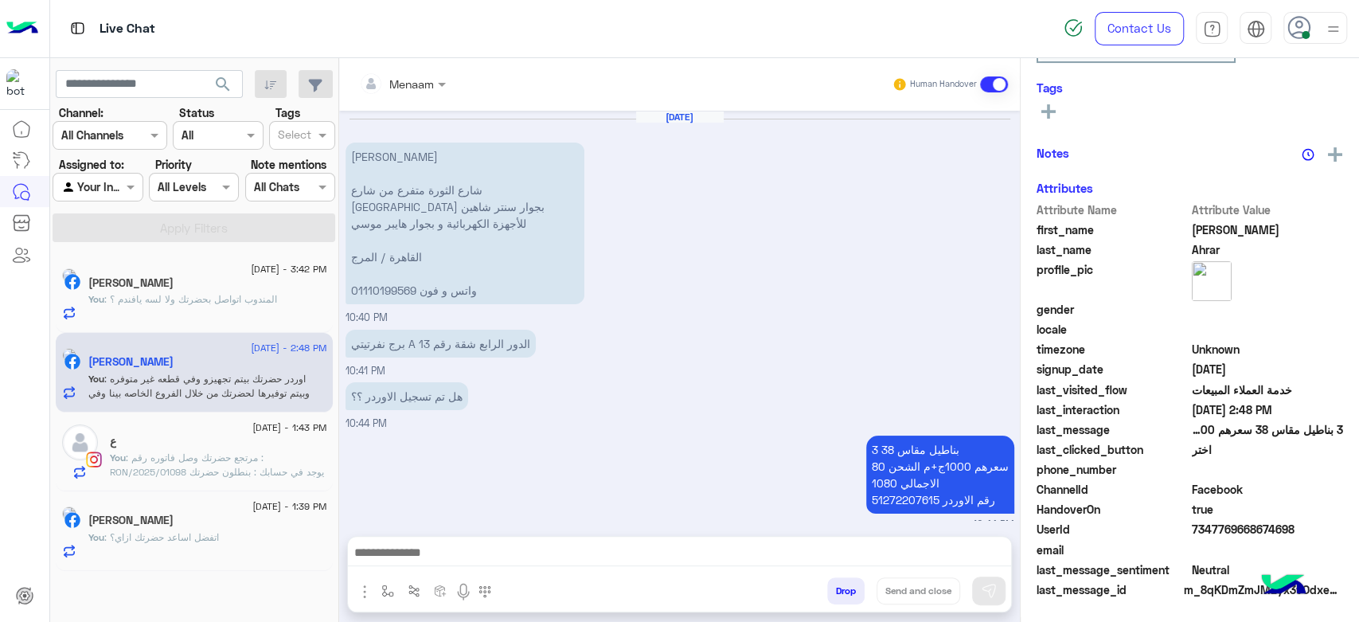
scroll to position [1158, 0]
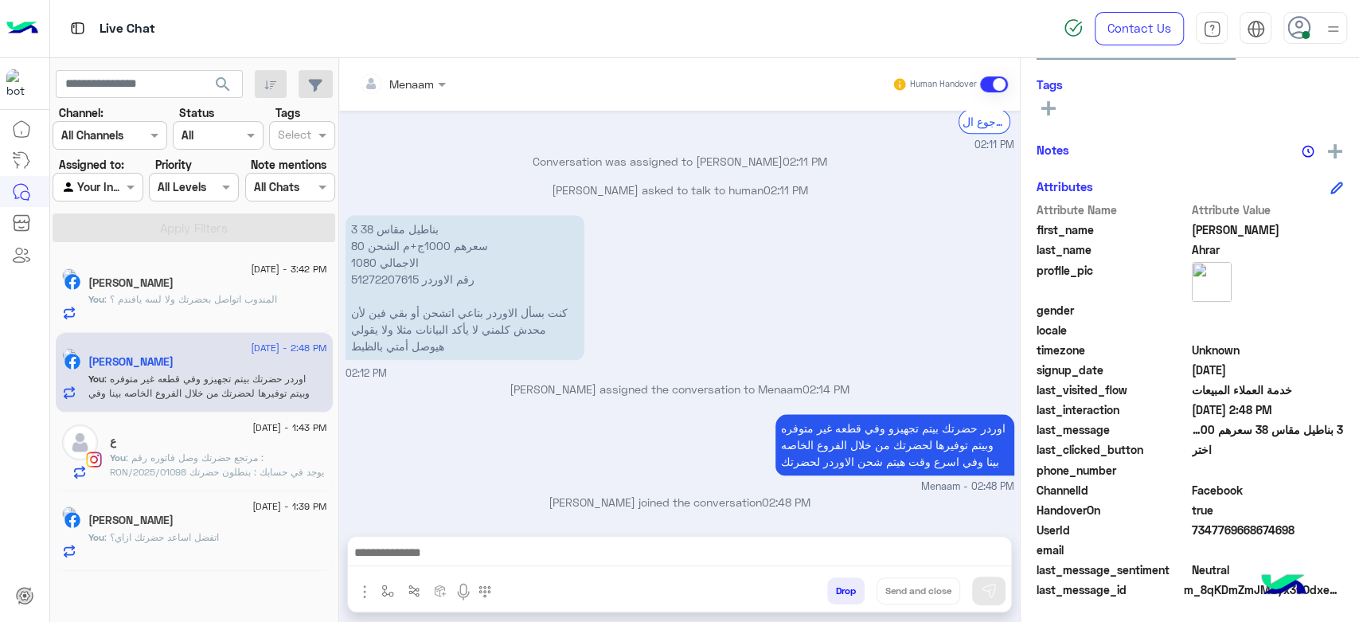
click at [237, 471] on span ": مرتجع حضرتك وصل فاتوره رقم : RON/2025/01098 يوجد في حسابك : بنطلون حضرتك حابب…" at bounding box center [217, 472] width 214 height 41
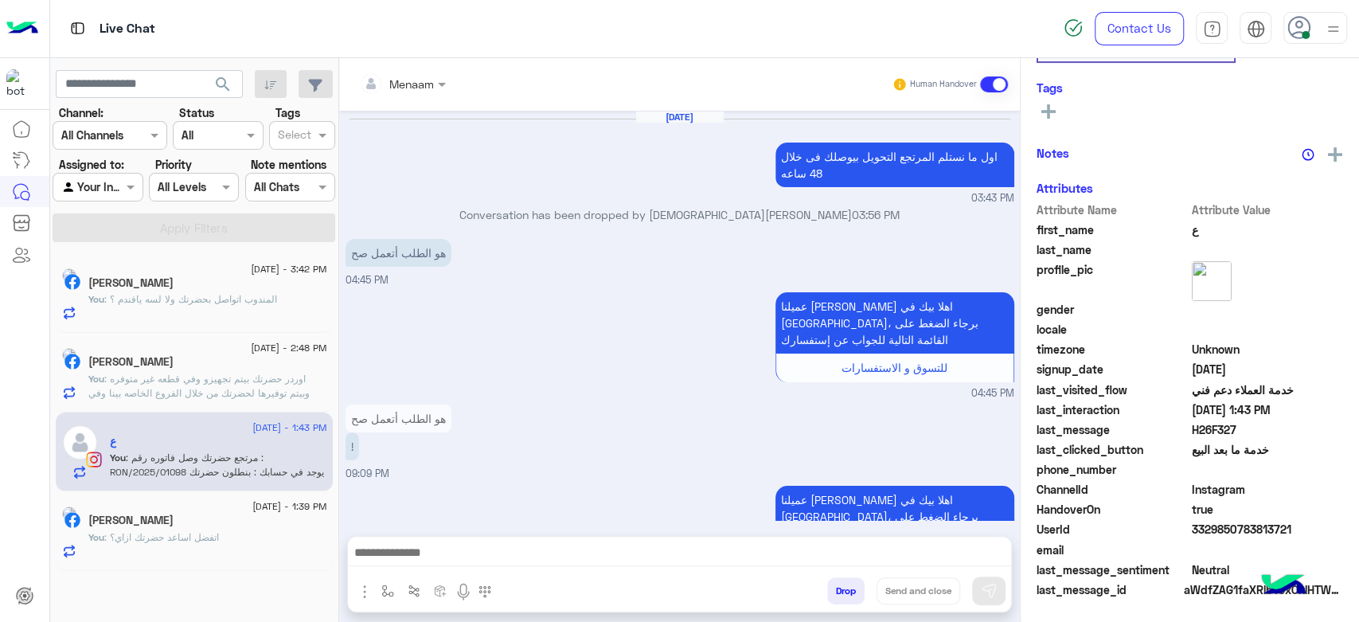
scroll to position [1101, 0]
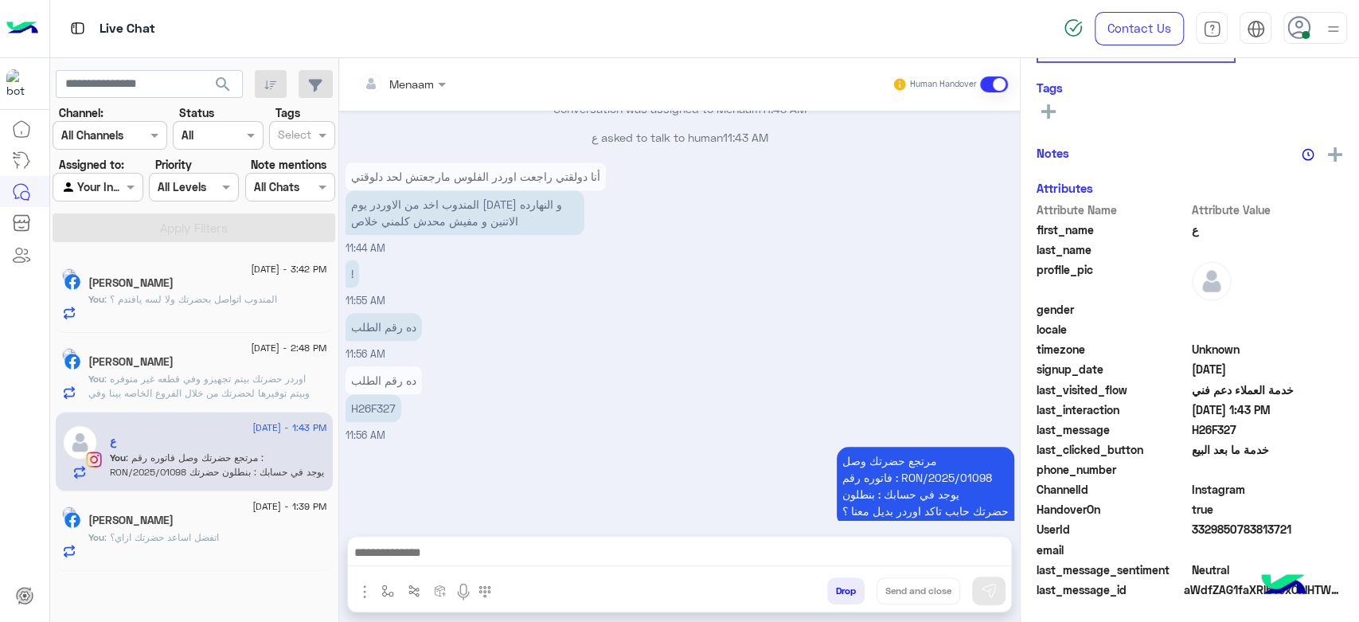
click at [200, 540] on span ": اتفضل اساعد حضرتك ازاي؟" at bounding box center [161, 537] width 115 height 12
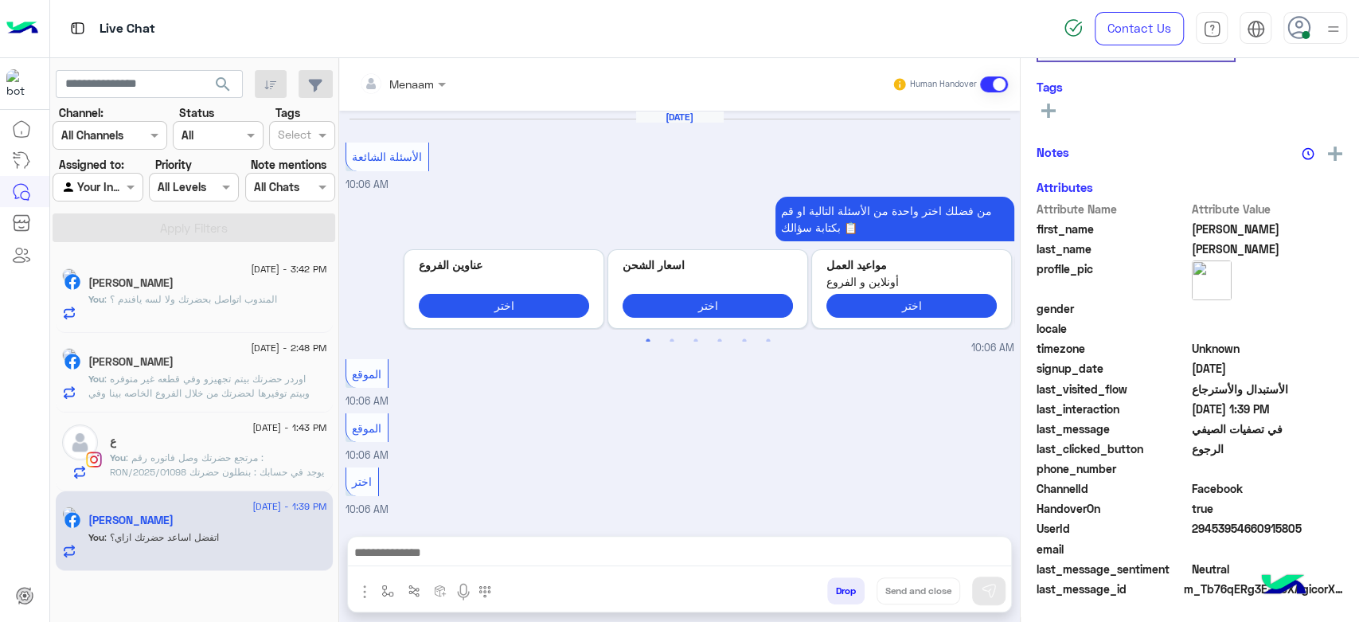
scroll to position [301, 0]
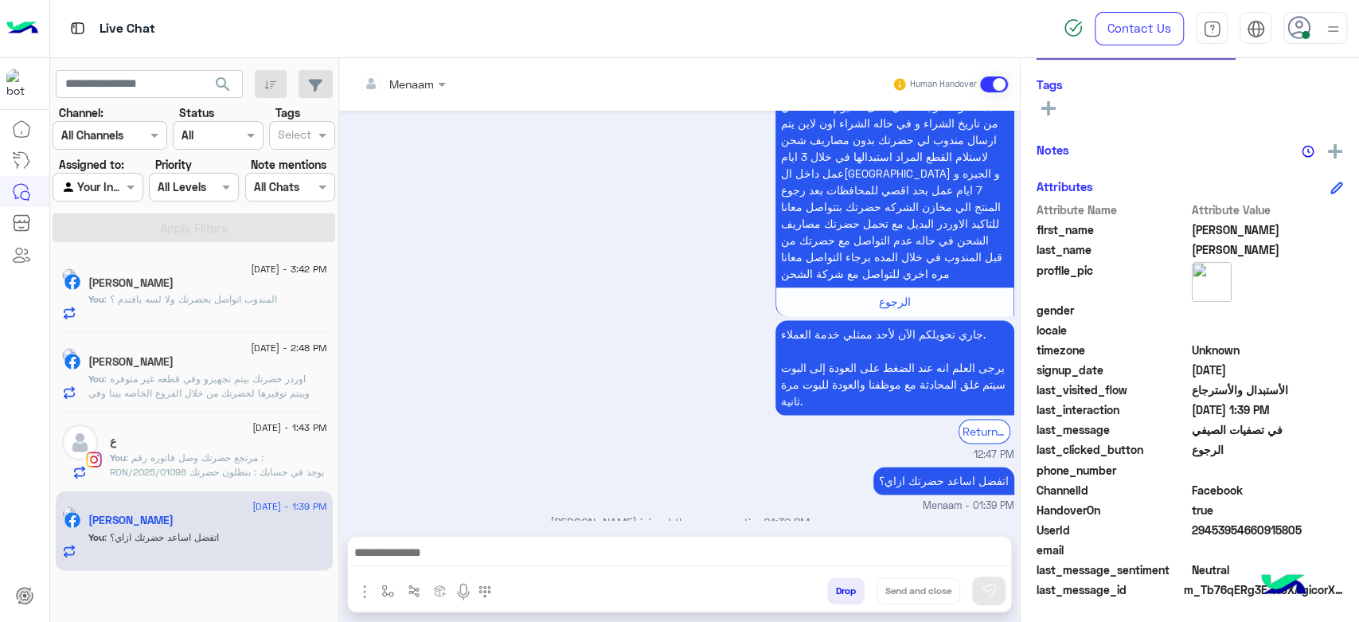
click at [249, 318] on div "You : المندوب اتواصل بحضرتك ولا لسه يافندم ؟" at bounding box center [207, 306] width 239 height 28
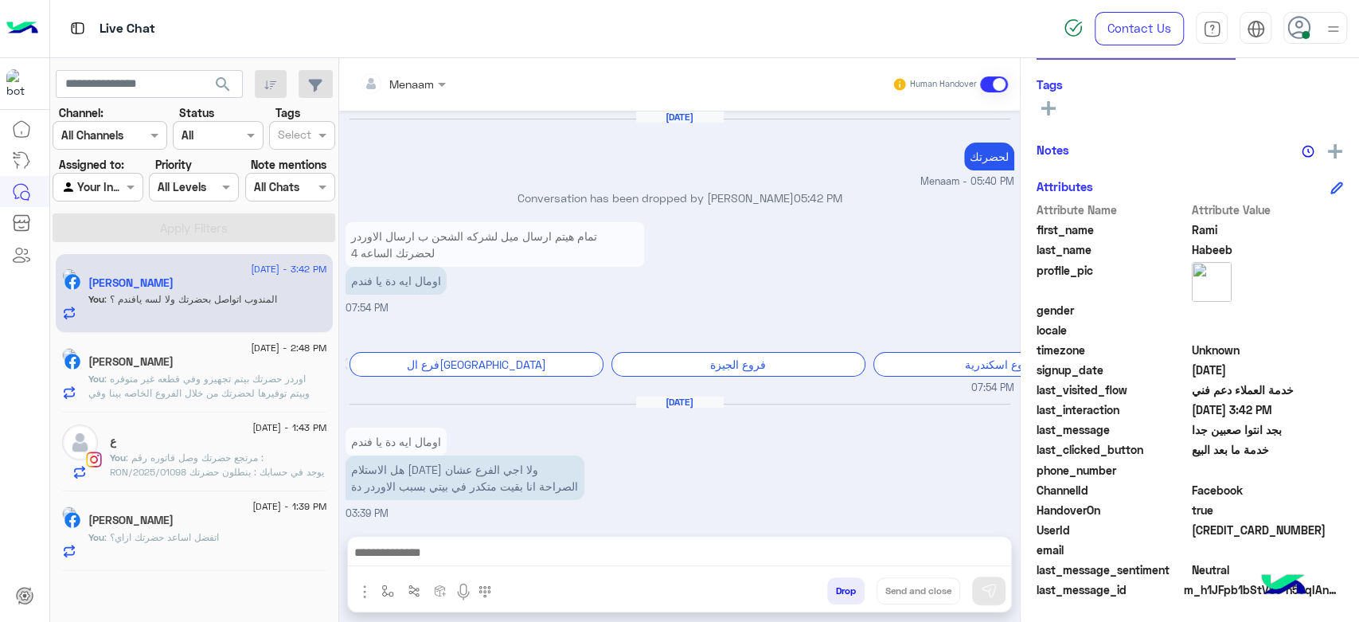
scroll to position [941, 0]
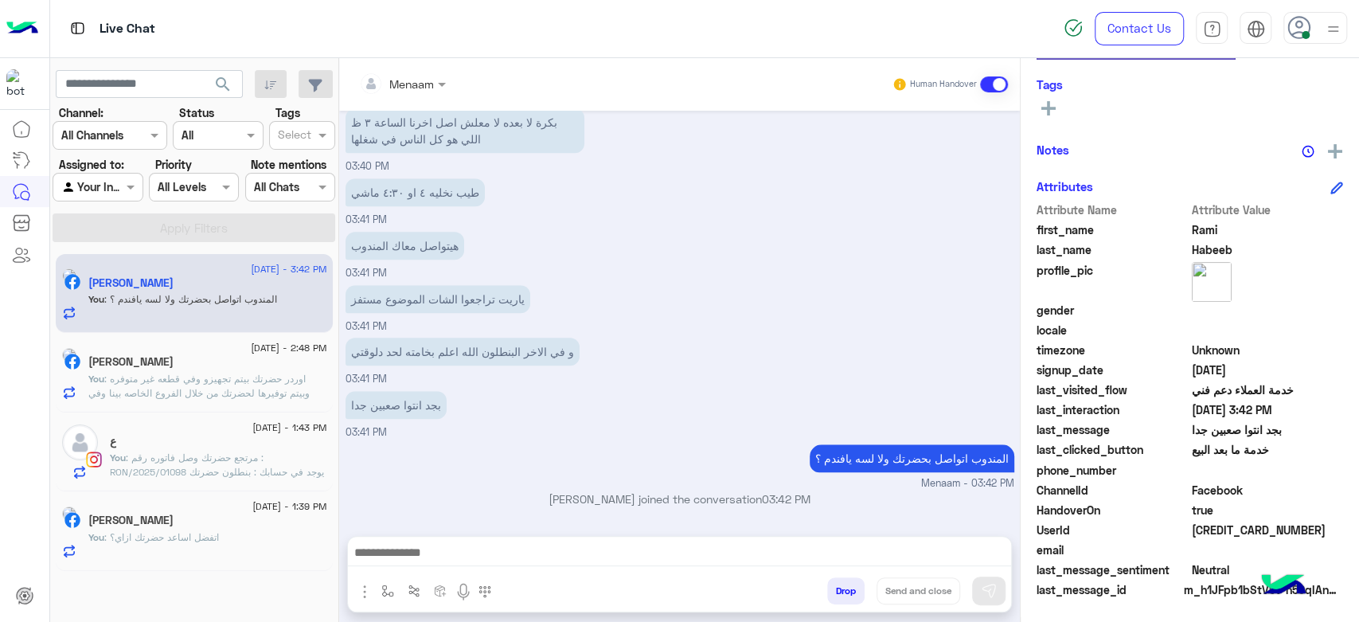
click at [241, 374] on span ": اوردر حضرتك بيتم تجهيزو وفي قطعه غير متوفره وبيتم توفيرها لحضرتك من خلال الفر…" at bounding box center [198, 393] width 221 height 41
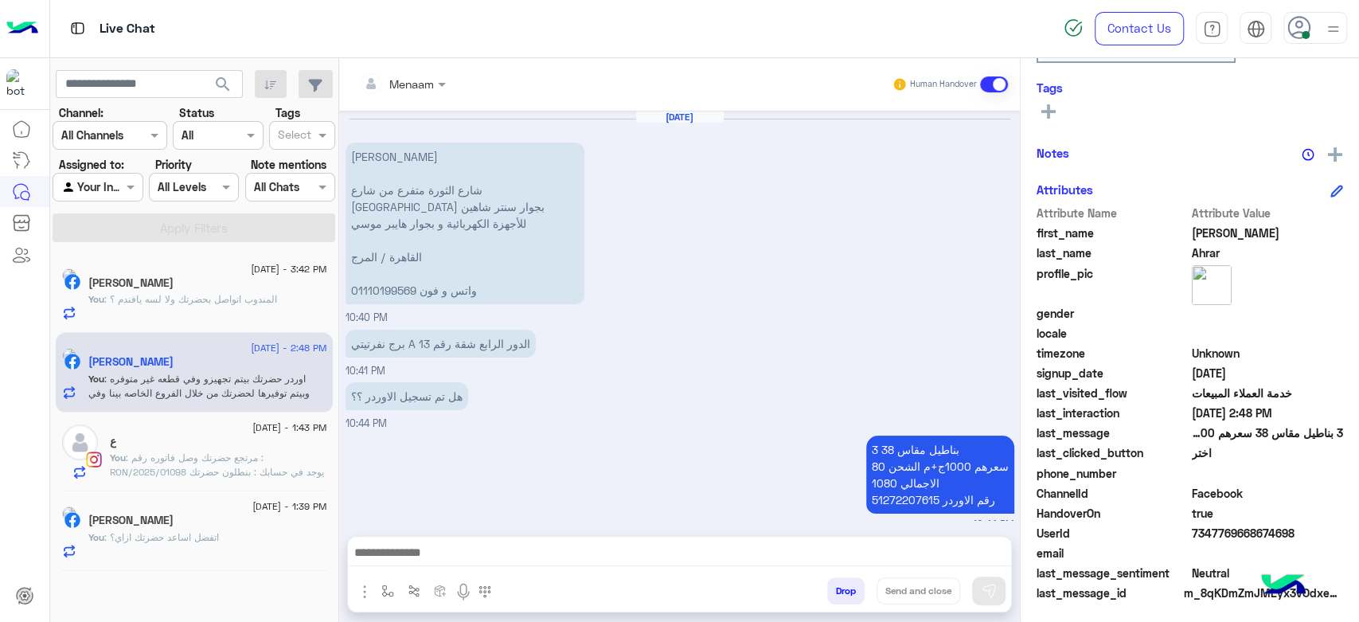
scroll to position [301, 0]
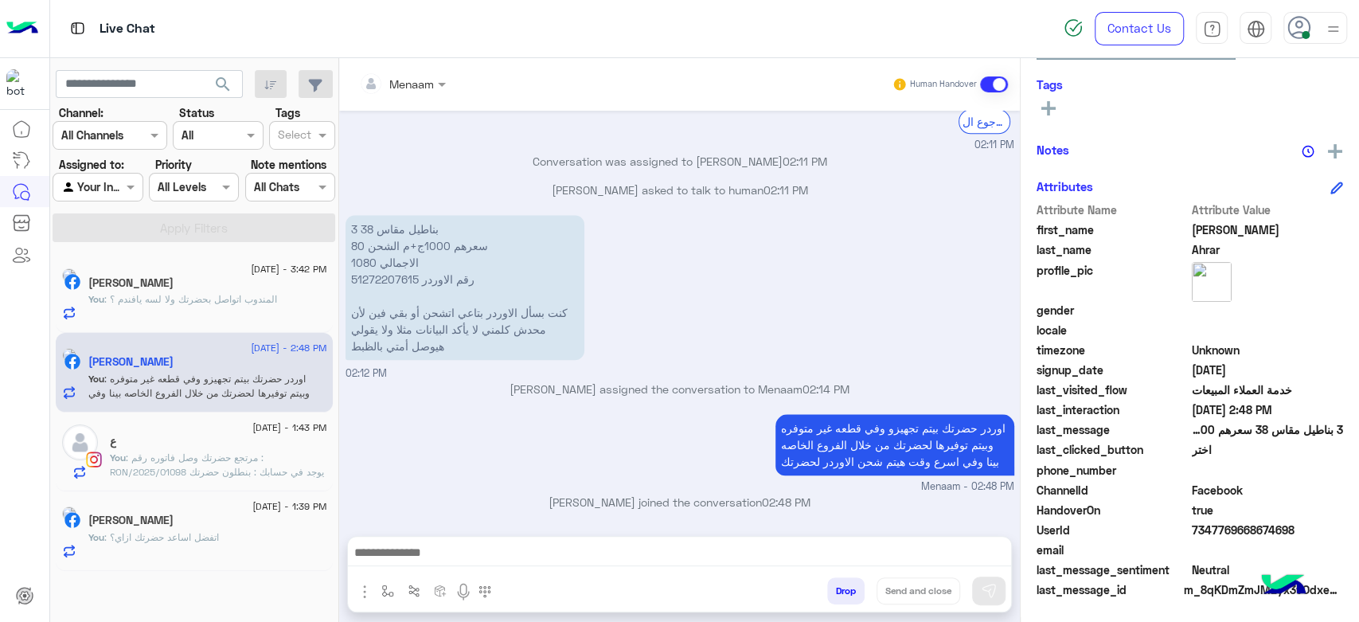
click at [229, 470] on span ": مرتجع حضرتك وصل فاتوره رقم : RON/2025/01098 يوجد في حسابك : بنطلون حضرتك حابب…" at bounding box center [217, 472] width 214 height 41
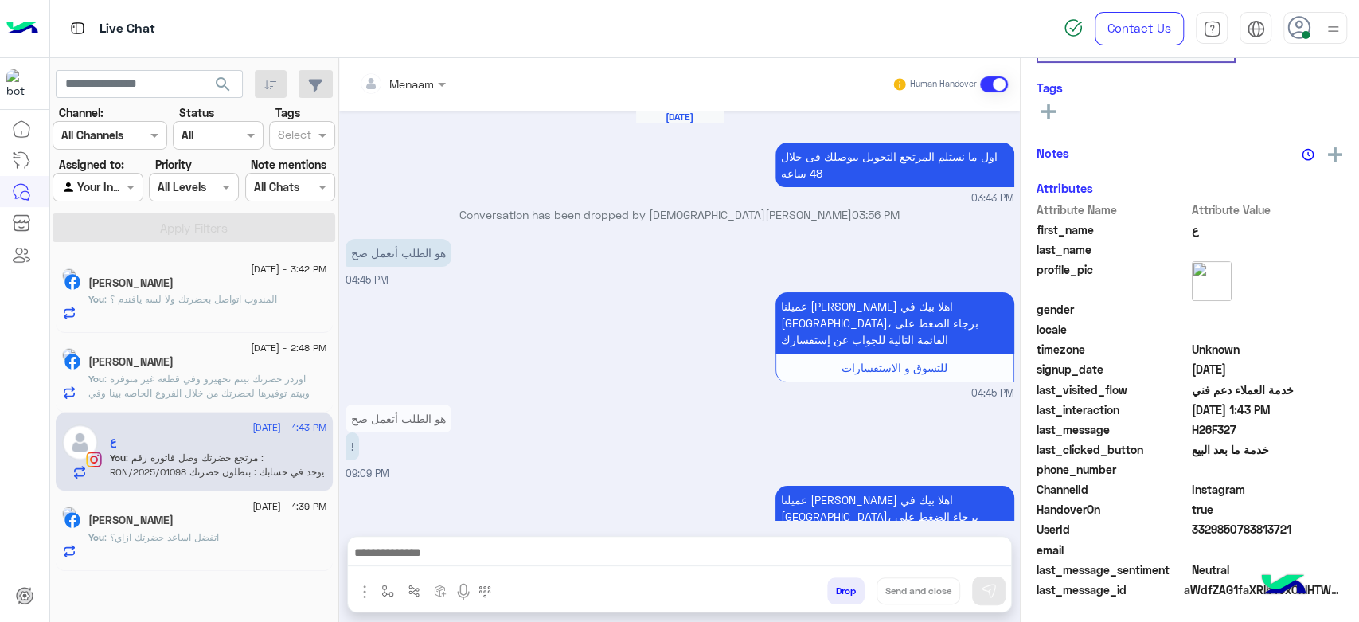
scroll to position [1101, 0]
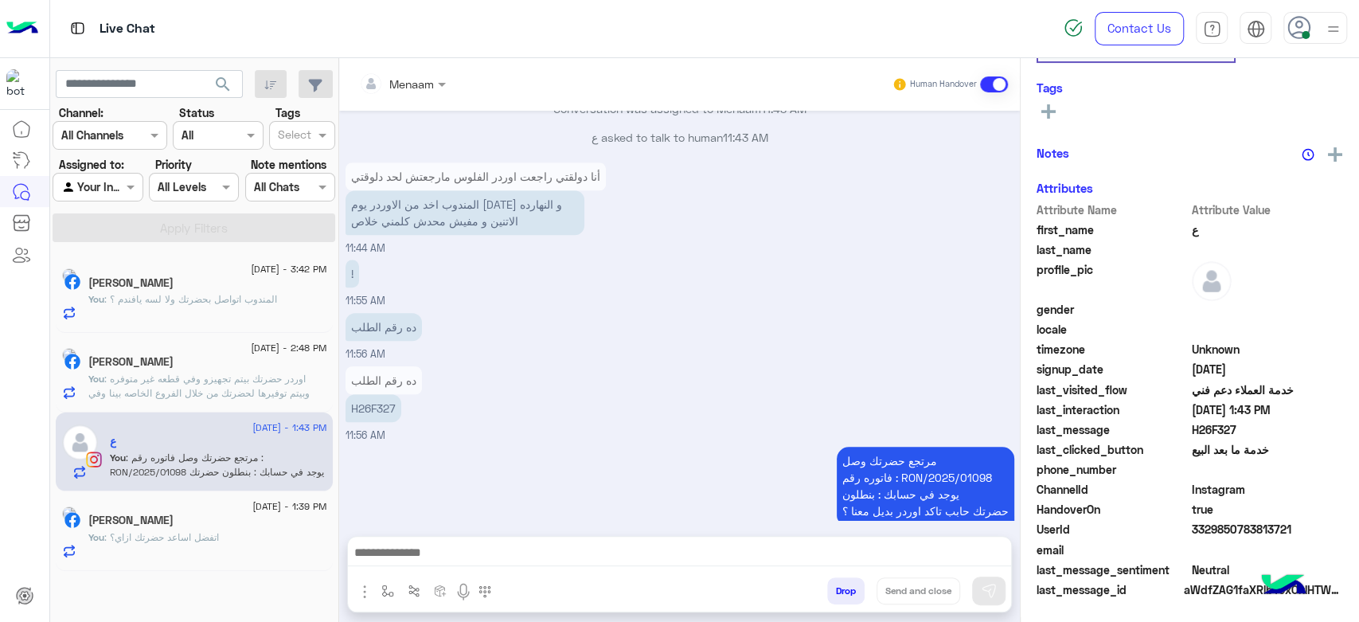
click at [153, 534] on span ": اتفضل اساعد حضرتك ازاي؟" at bounding box center [161, 537] width 115 height 12
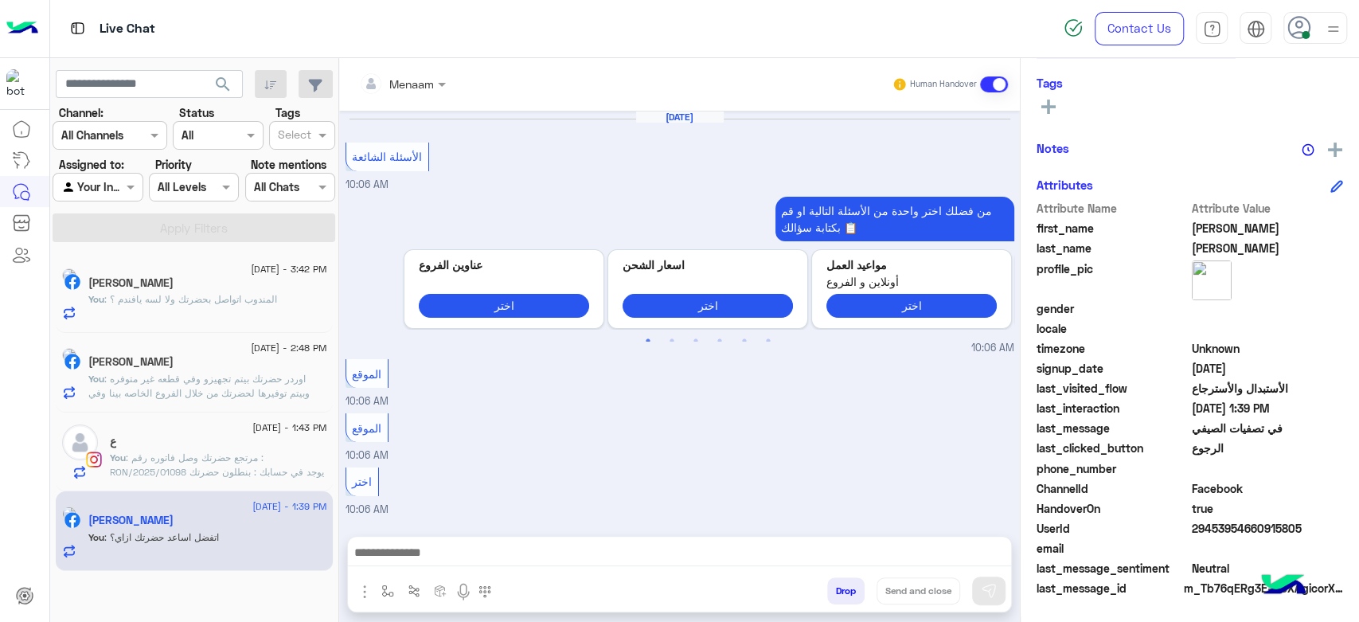
scroll to position [301, 0]
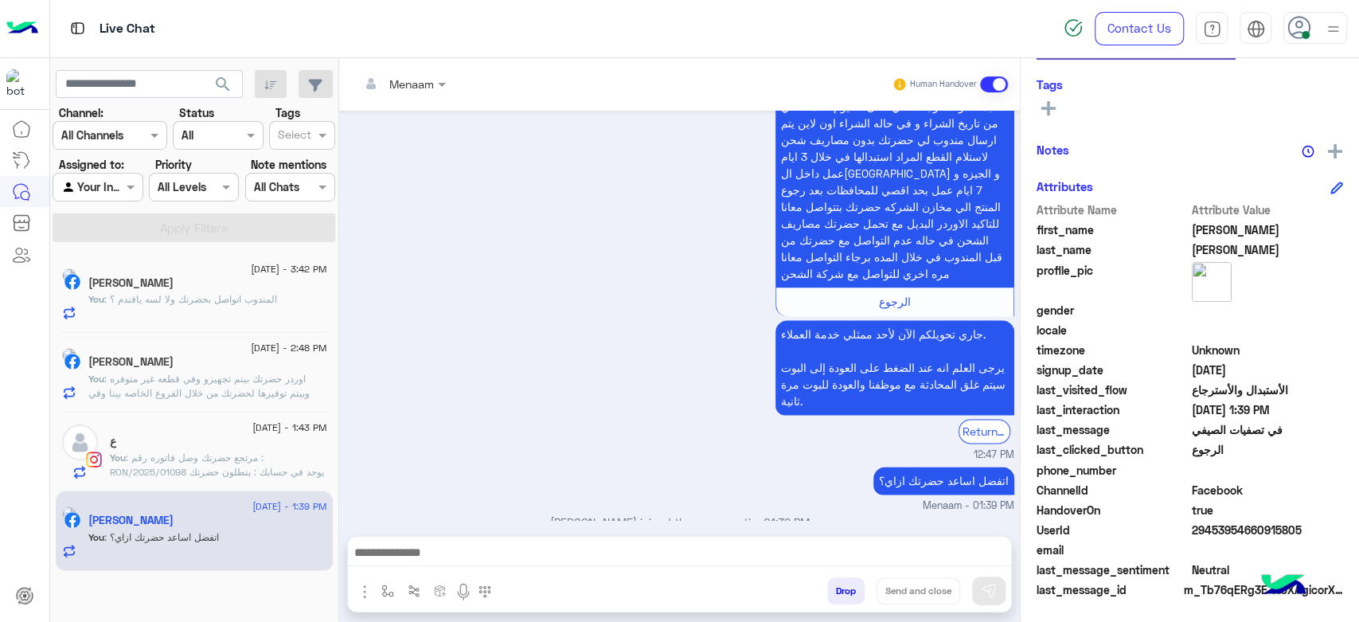
click at [213, 290] on div "Rami Habeeb" at bounding box center [207, 284] width 239 height 17
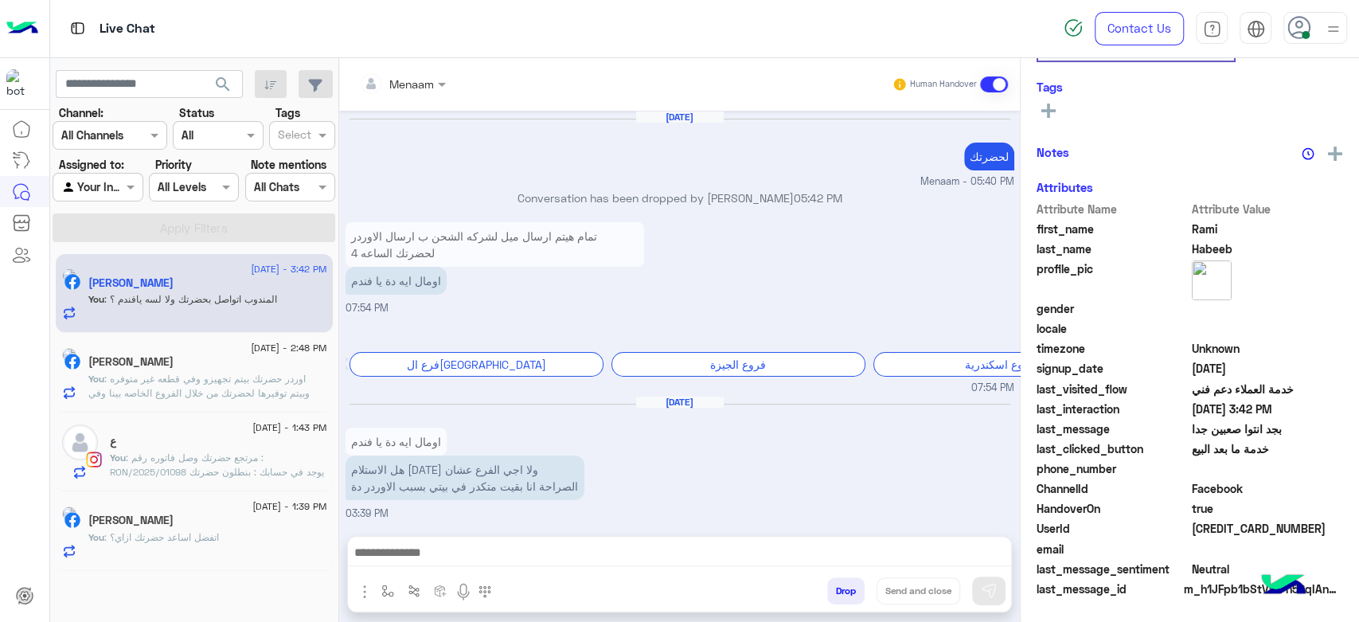
scroll to position [941, 0]
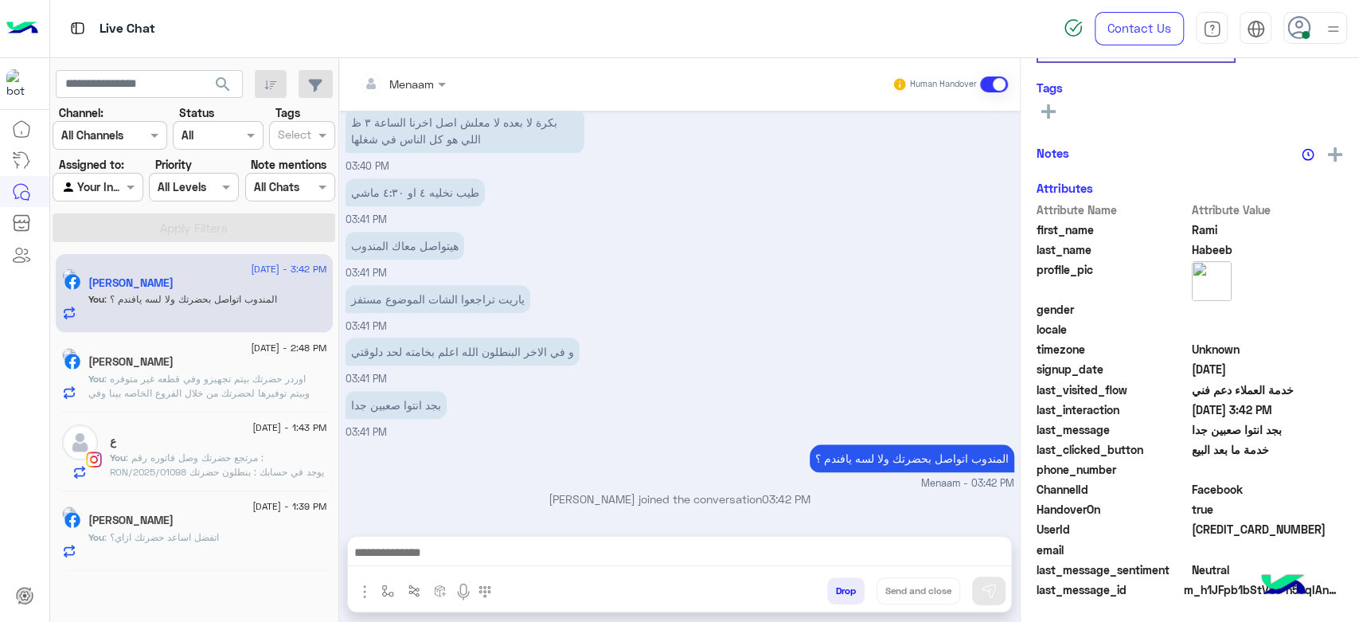
click at [182, 381] on span ": اوردر حضرتك بيتم تجهيزو وفي قطعه غير متوفره وبيتم توفيرها لحضرتك من خلال الفر…" at bounding box center [198, 393] width 221 height 41
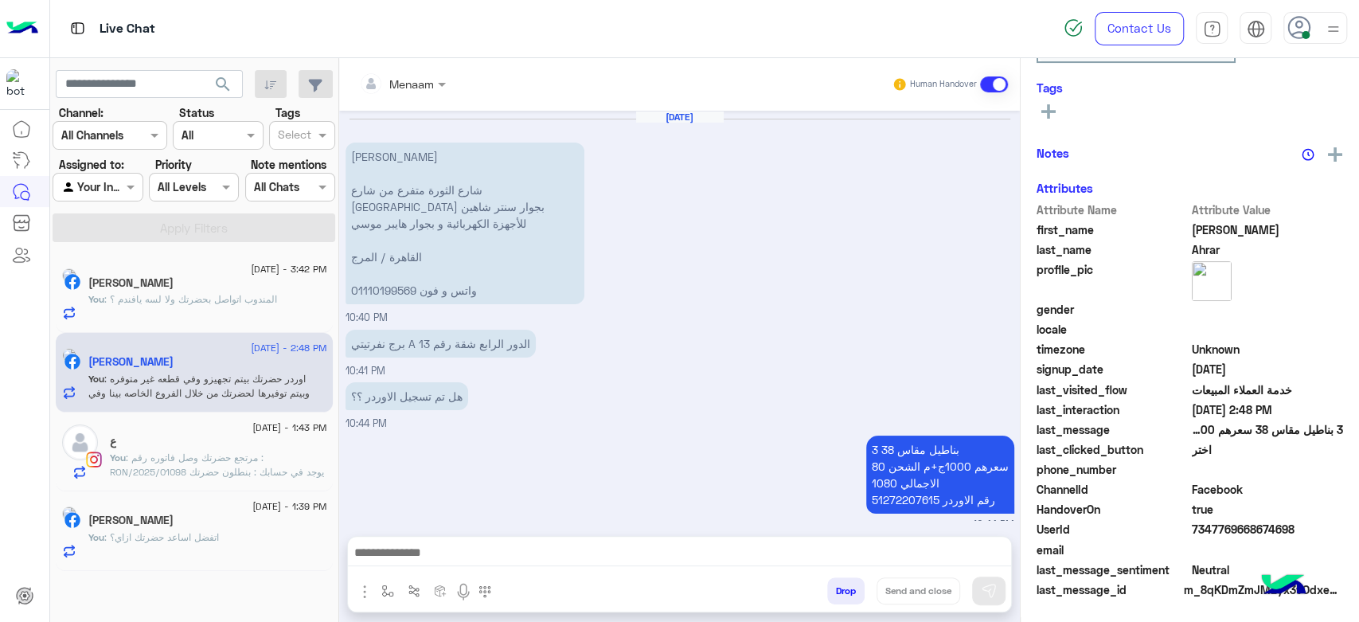
scroll to position [1158, 0]
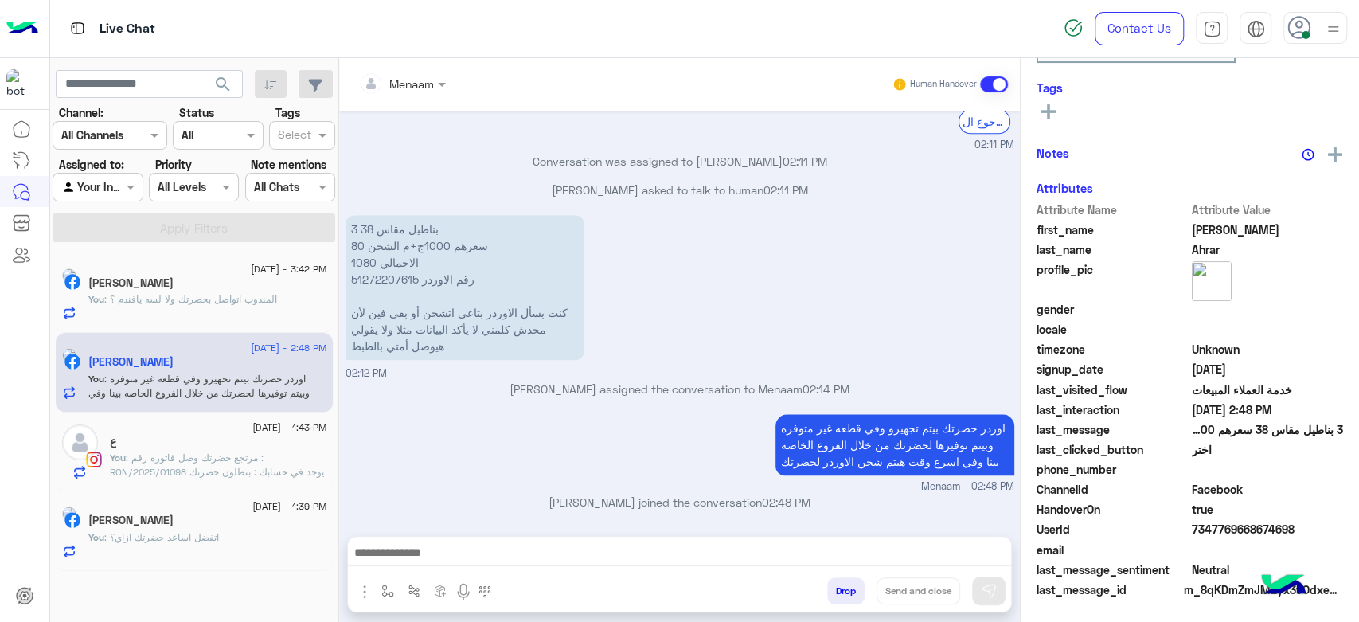
click at [262, 459] on p "You : مرتجع حضرتك وصل فاتوره رقم : RON/2025/01098 يوجد في حسابك : بنطلون حضرتك …" at bounding box center [218, 472] width 217 height 43
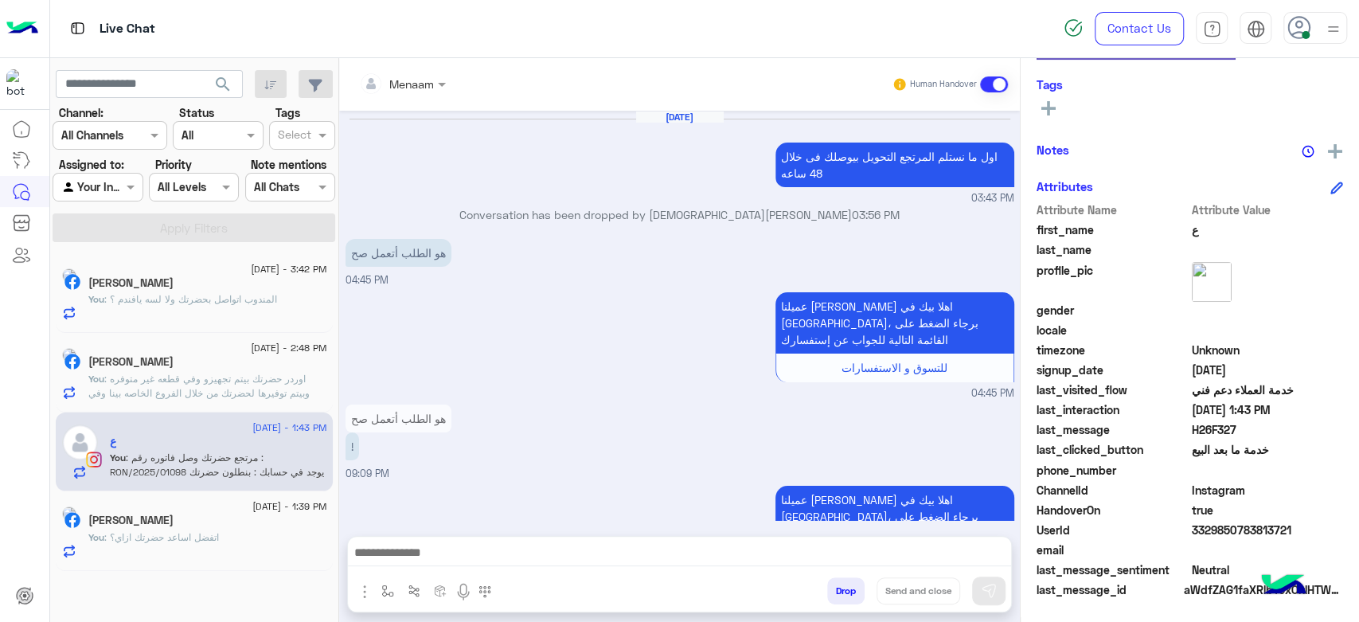
scroll to position [1101, 0]
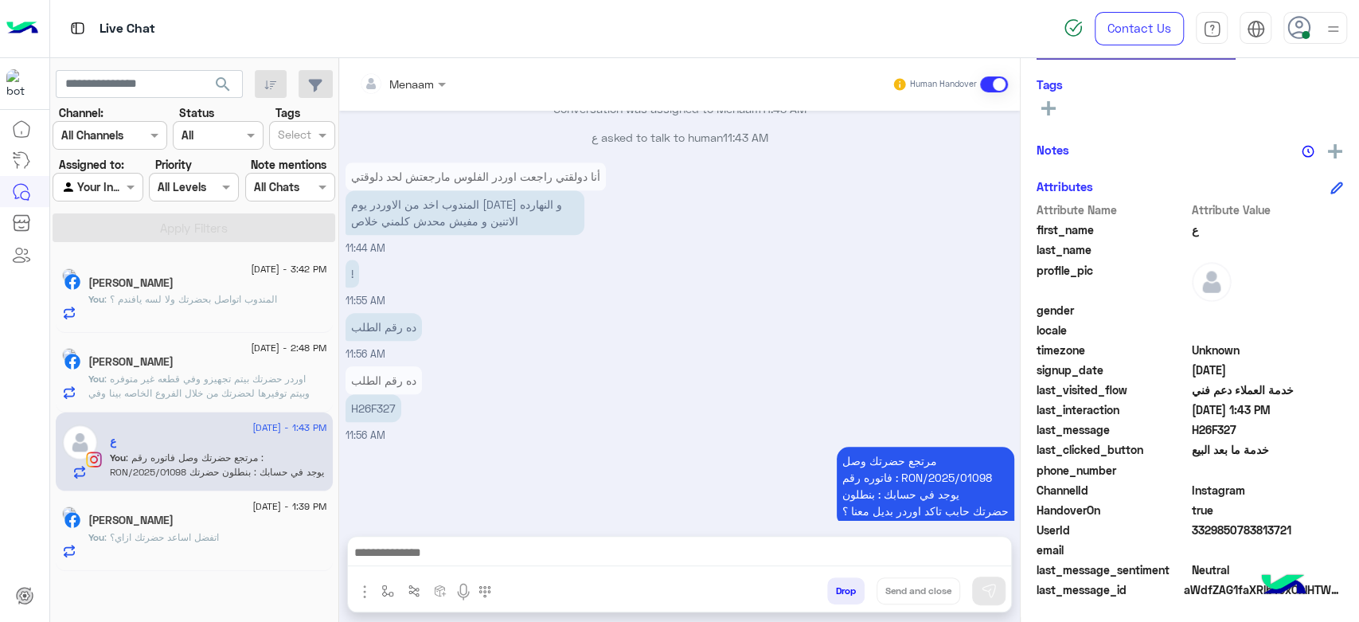
click at [195, 516] on div "محمد احمد" at bounding box center [207, 522] width 239 height 17
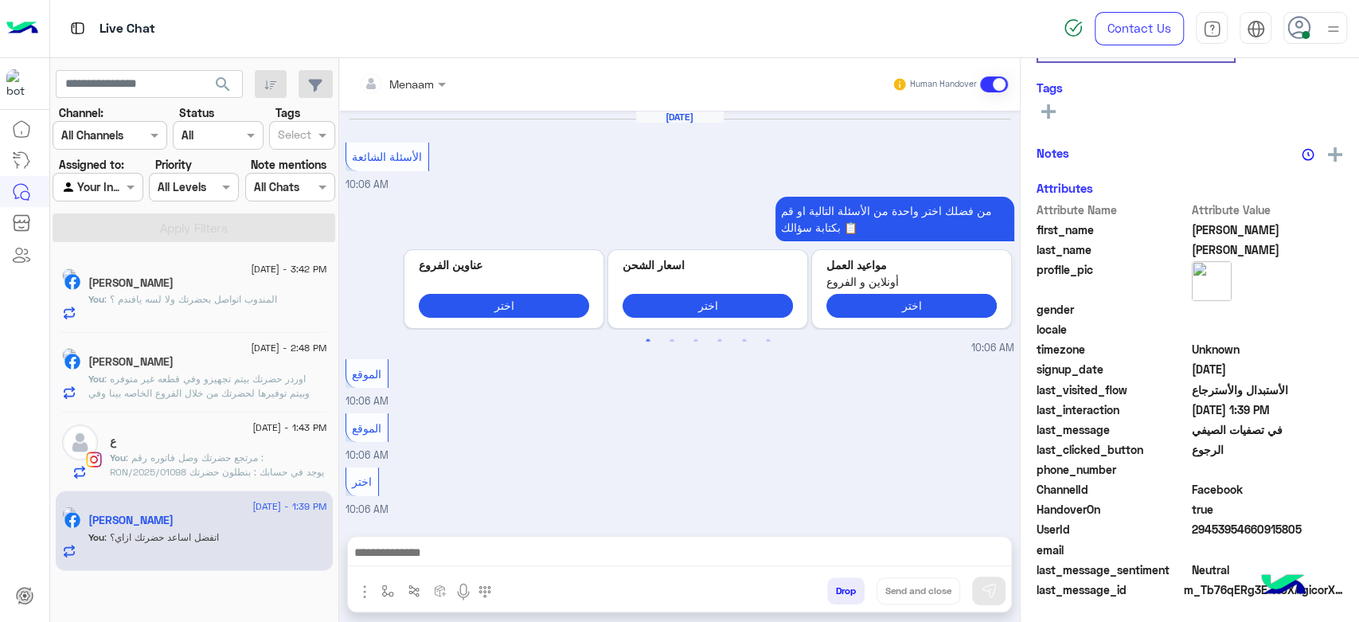
scroll to position [1395, 0]
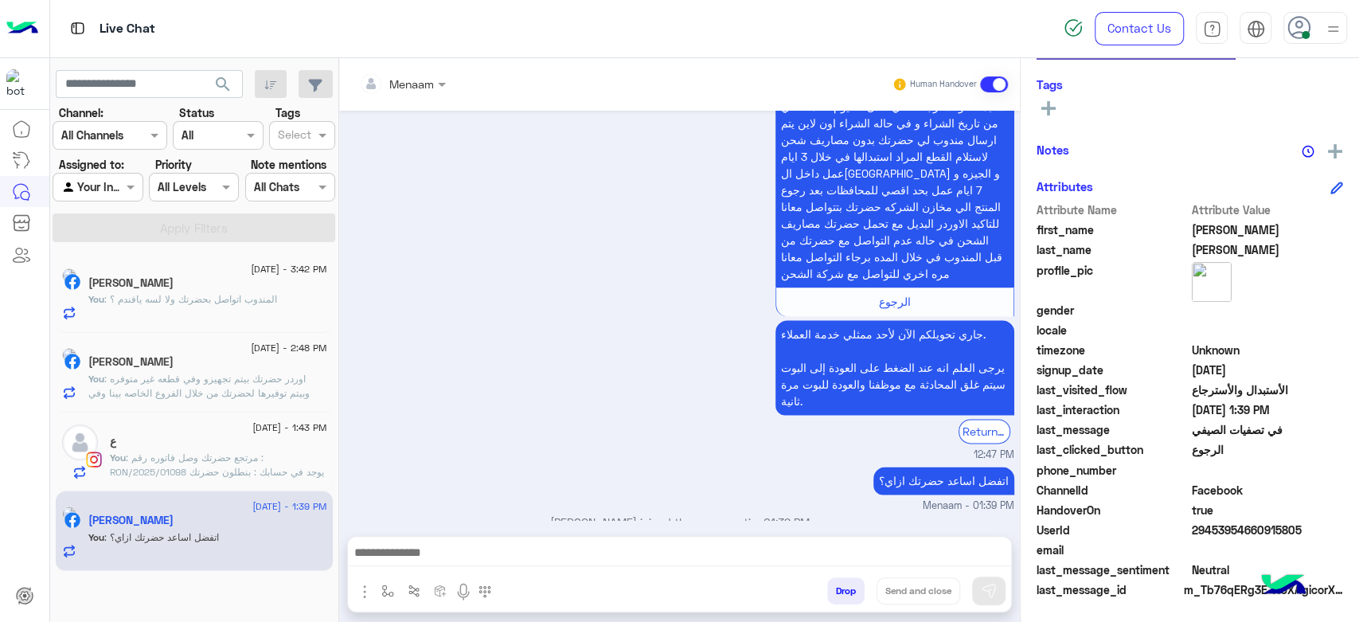
click at [195, 306] on p "You : المندوب اتواصل بحضرتك ولا لسه يافندم ؟" at bounding box center [182, 299] width 189 height 14
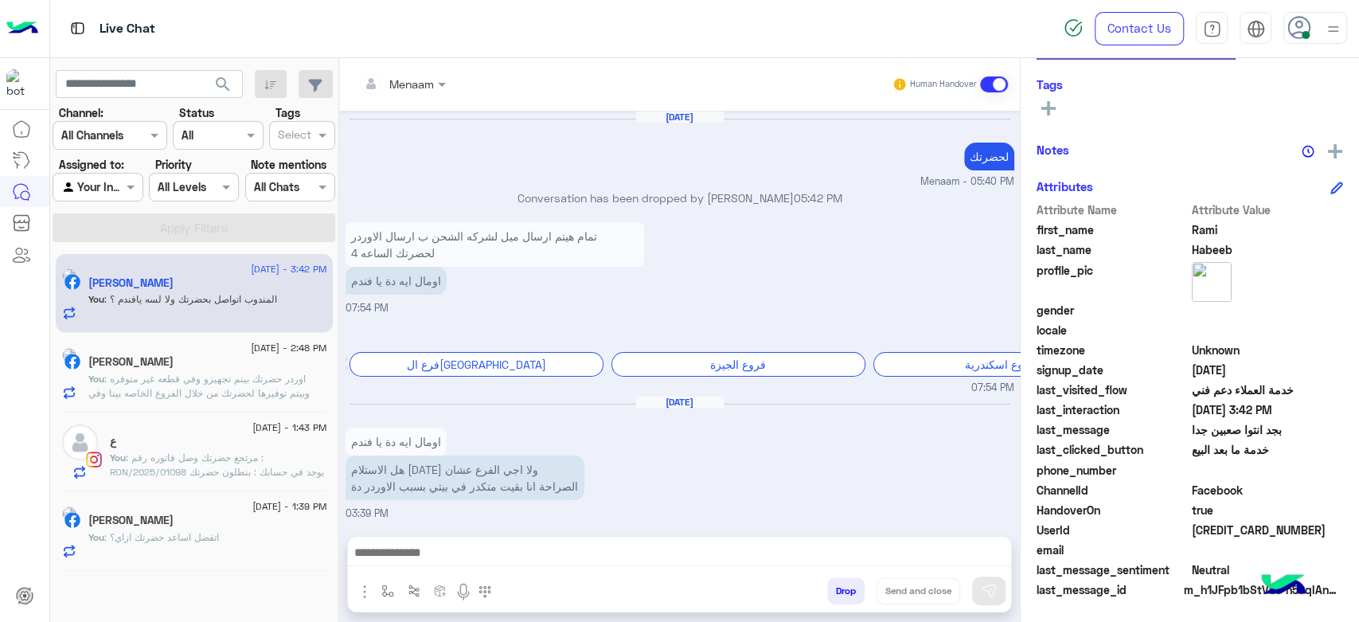
scroll to position [941, 0]
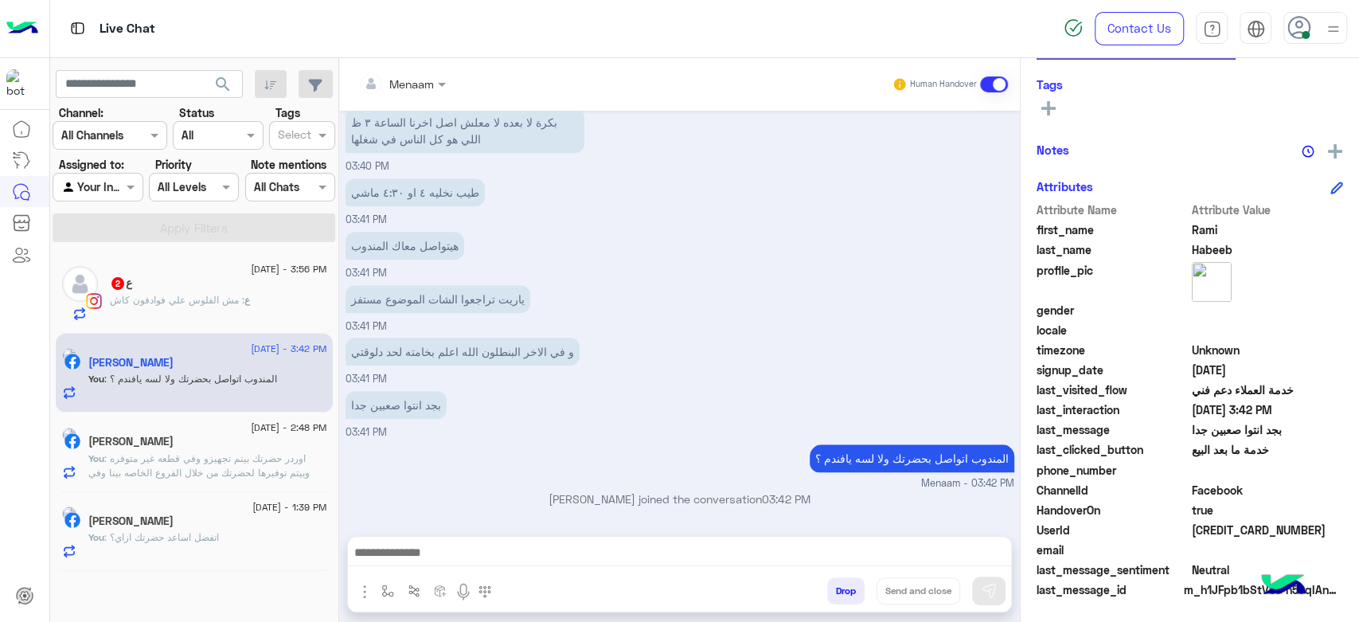
click at [186, 285] on div "ع 2" at bounding box center [218, 284] width 217 height 17
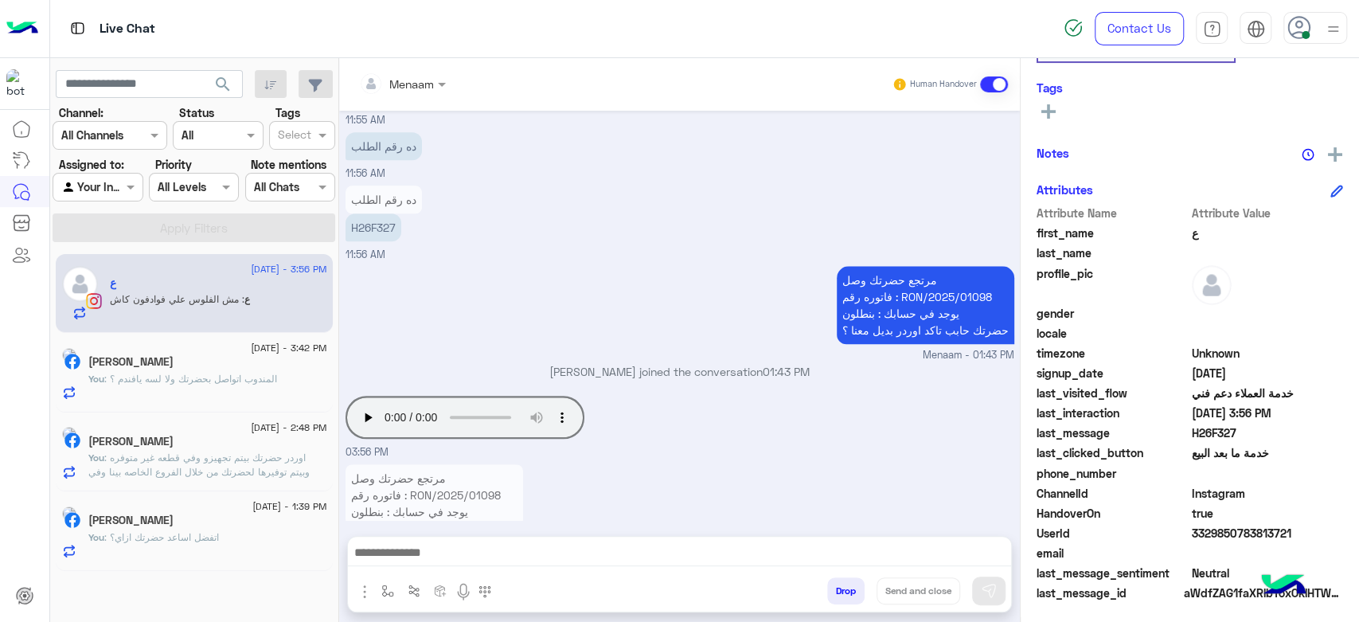
scroll to position [301, 0]
click at [536, 262] on div "مرتجع حضرتك وصل فاتوره رقم : RON/2025/01098 يوجد في حسابك : بنطلون حضرتك حابب ت…" at bounding box center [680, 312] width 669 height 101
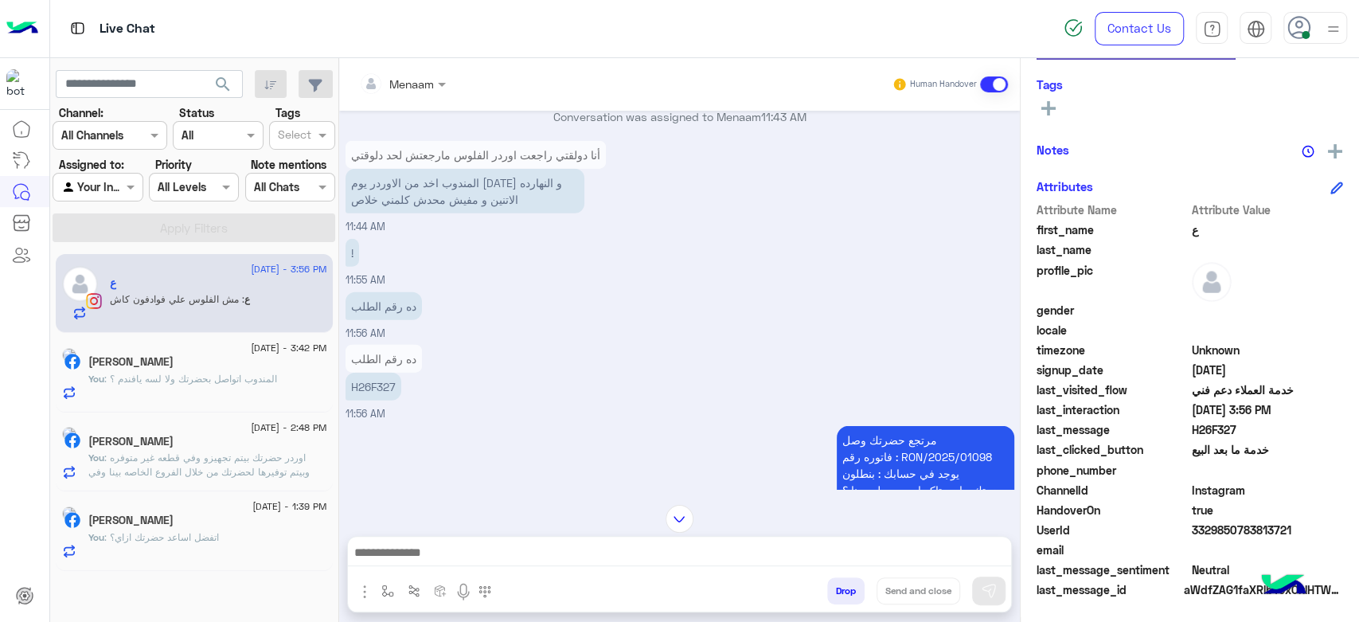
scroll to position [2784, 0]
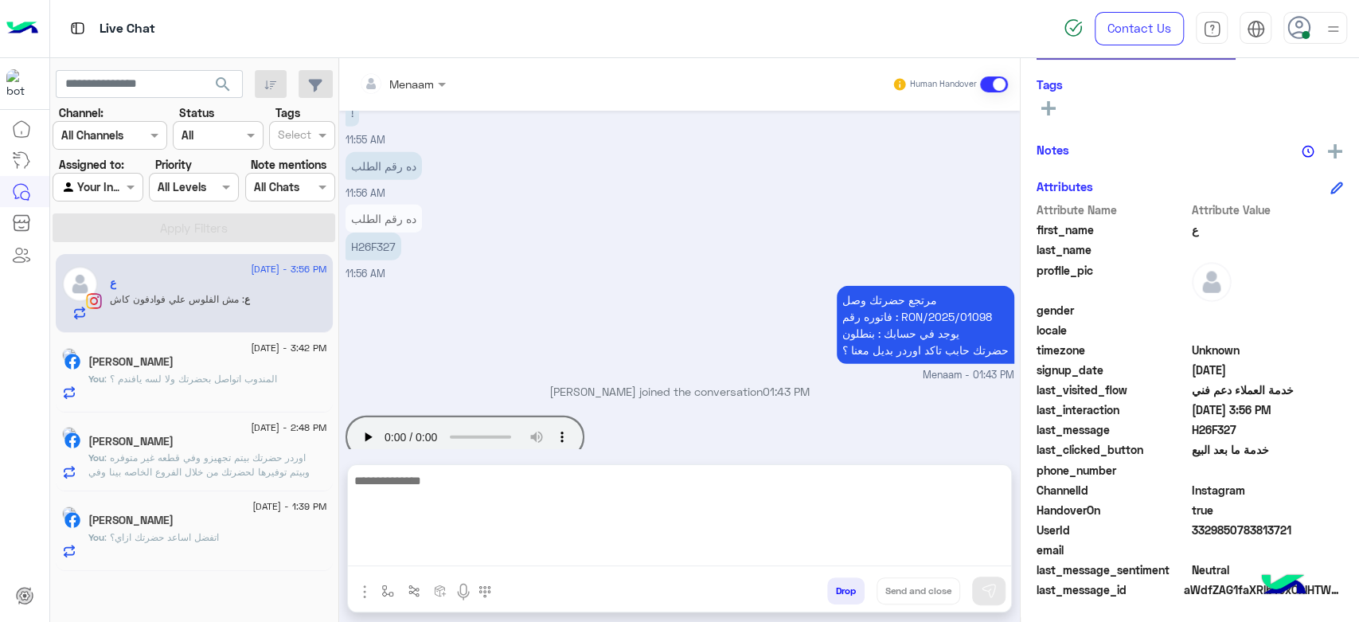
click at [440, 547] on textarea at bounding box center [679, 519] width 663 height 96
type textarea "**********"
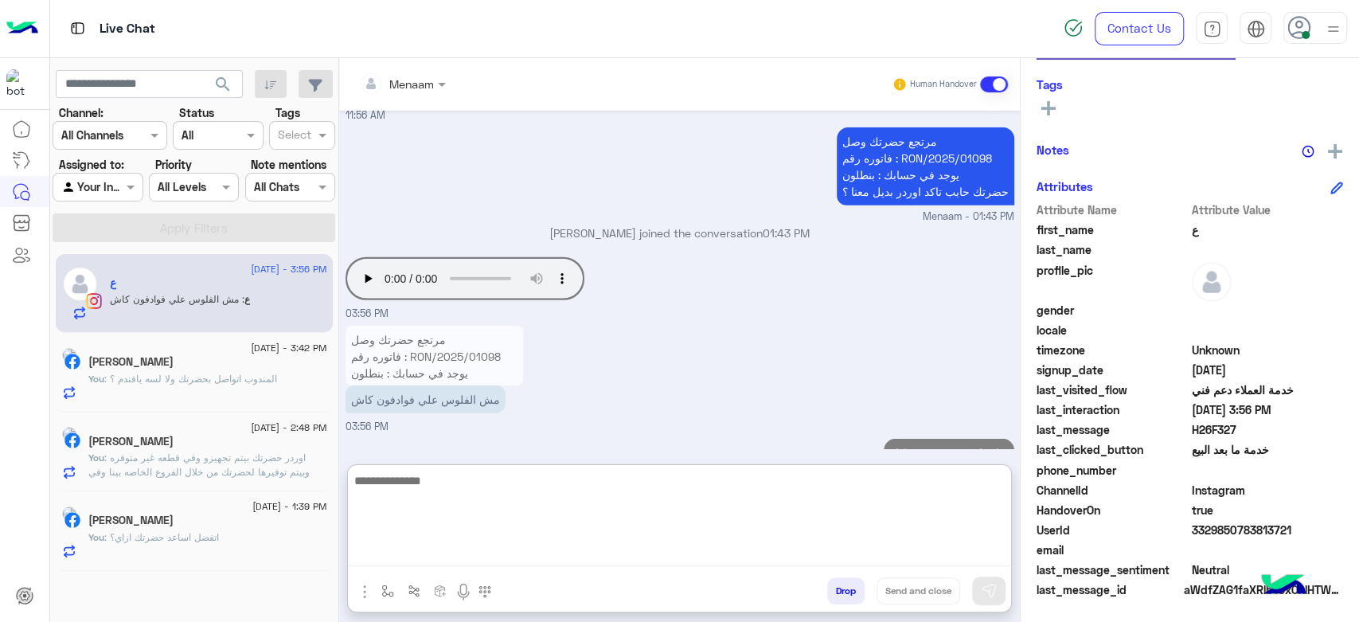
scroll to position [2906, 0]
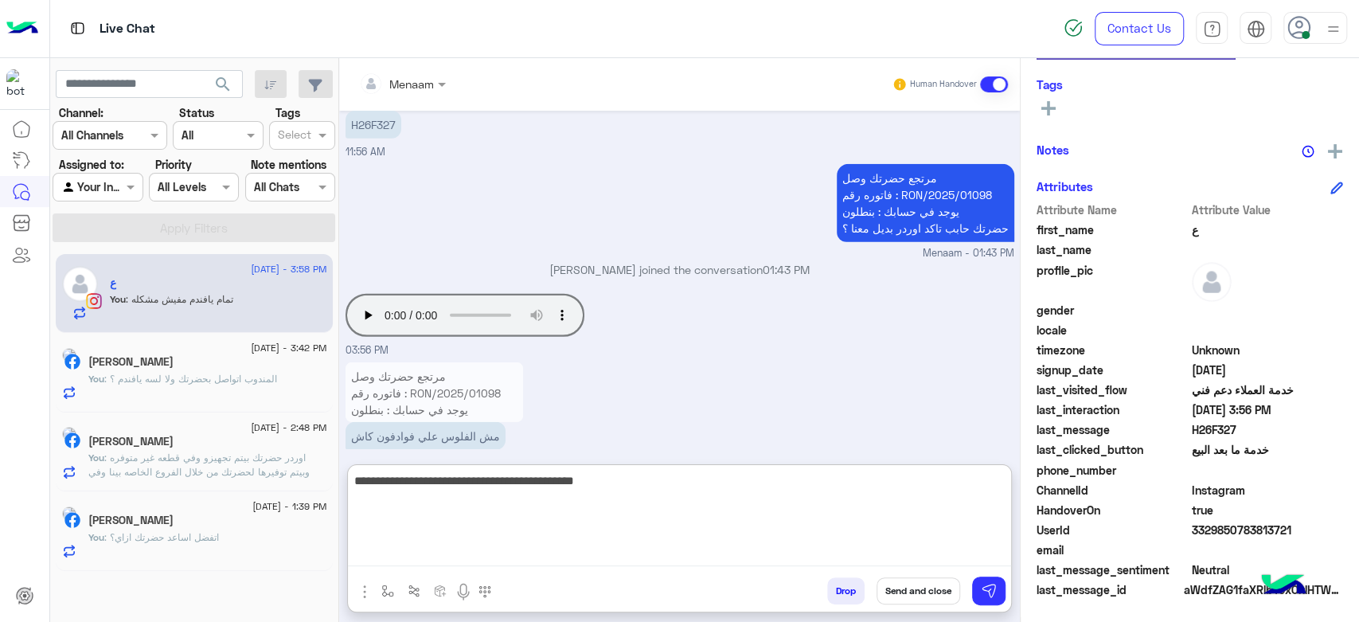
type textarea "**********"
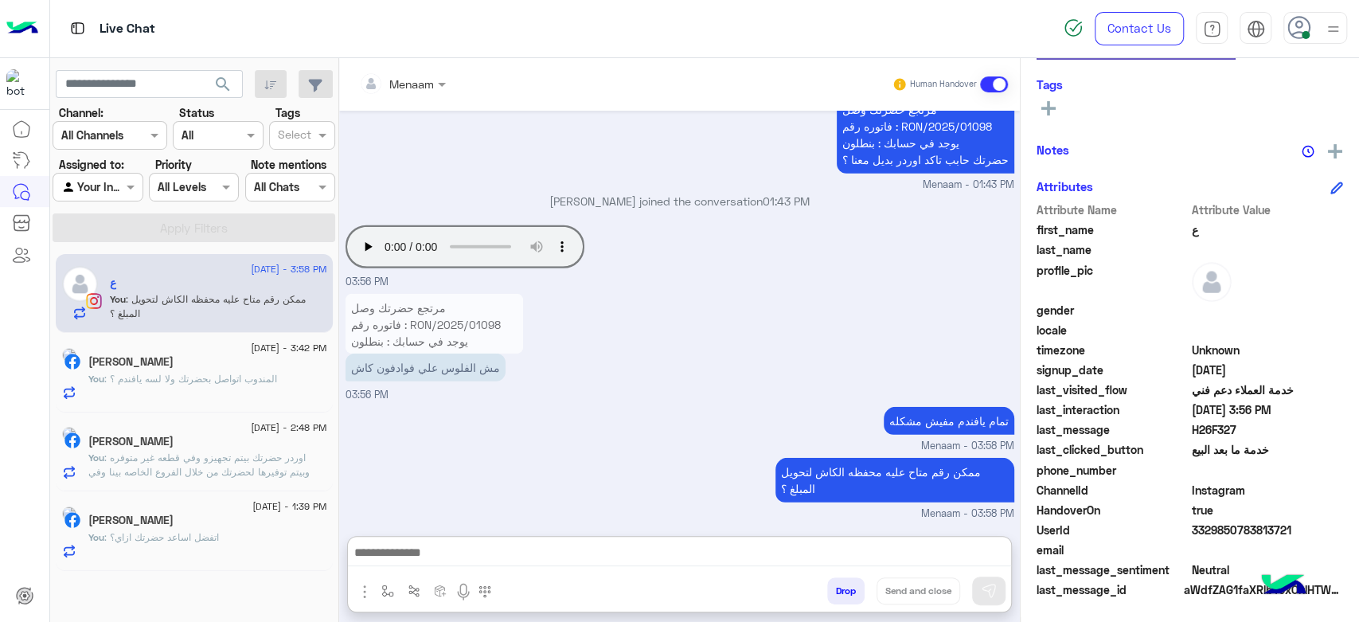
click at [184, 355] on div "Rami Habeeb" at bounding box center [207, 363] width 239 height 17
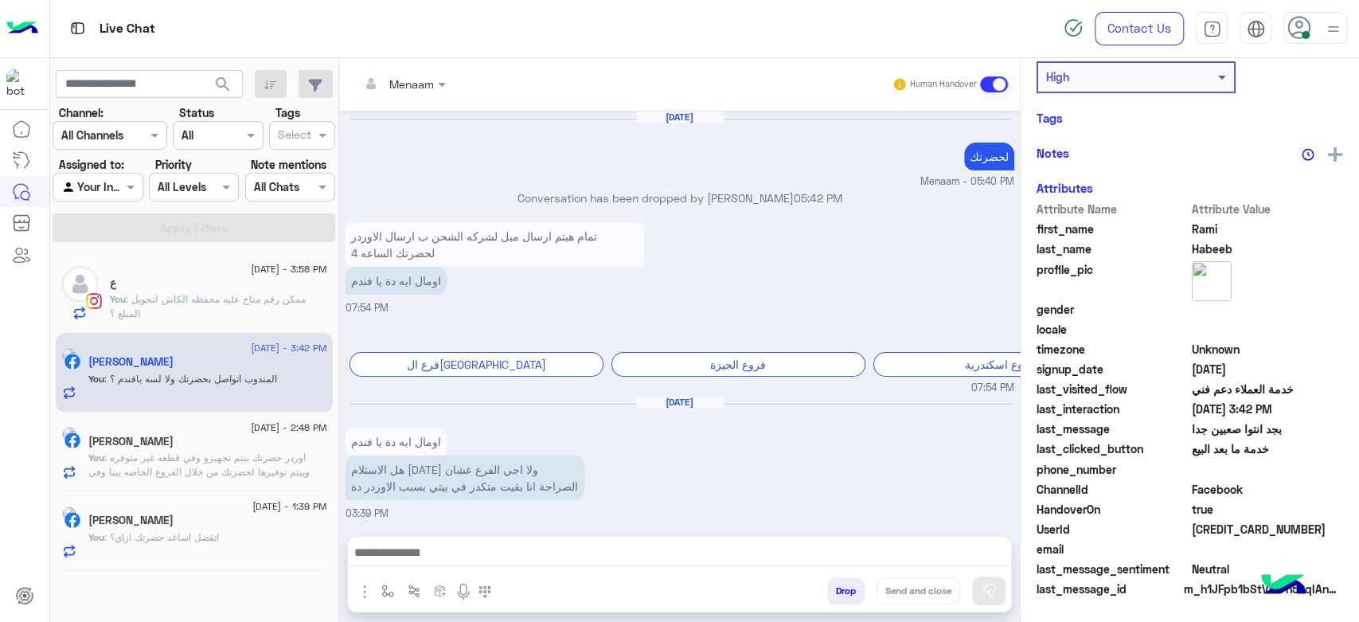
scroll to position [941, 0]
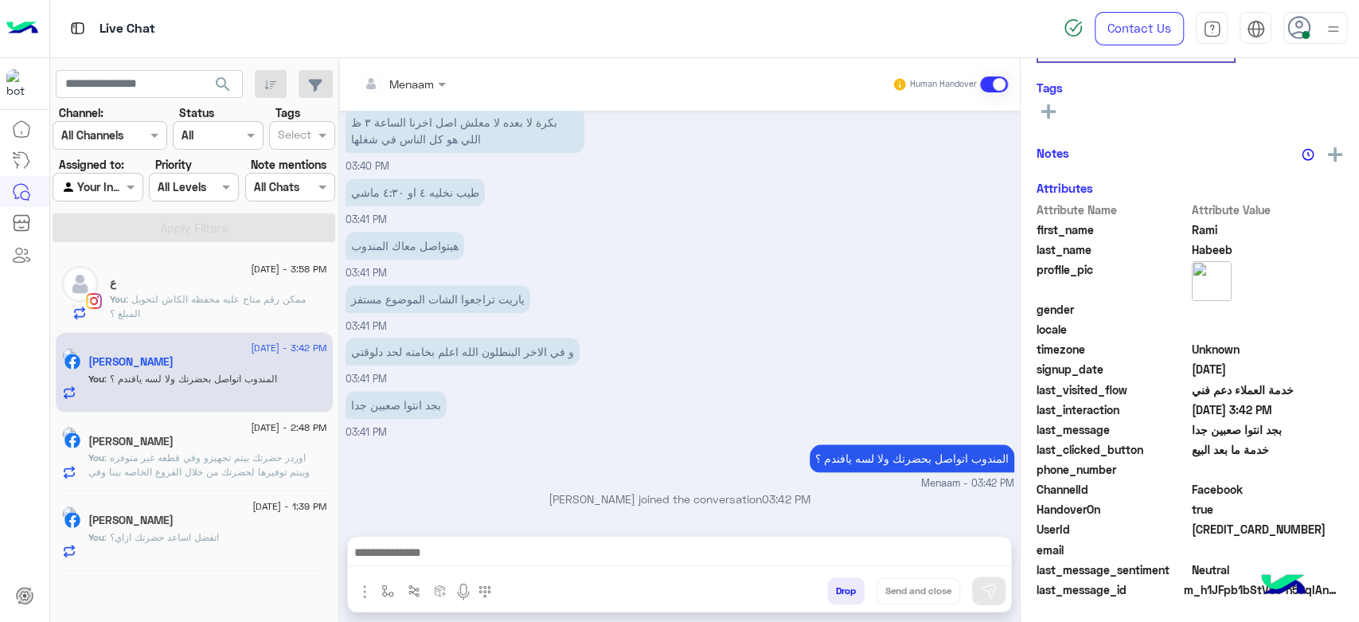
click at [230, 461] on span ": اوردر حضرتك بيتم تجهيزو وفي قطعه غير متوفره وبيتم توفيرها لحضرتك من خلال الفر…" at bounding box center [198, 472] width 221 height 41
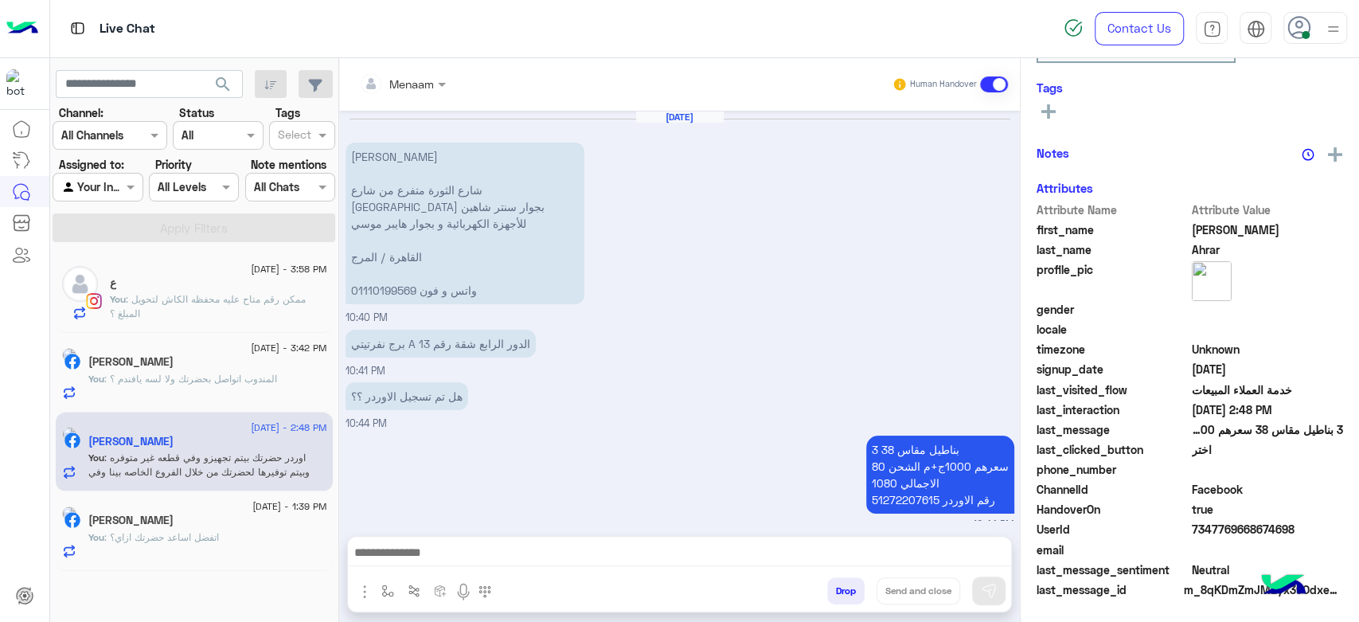
scroll to position [1158, 0]
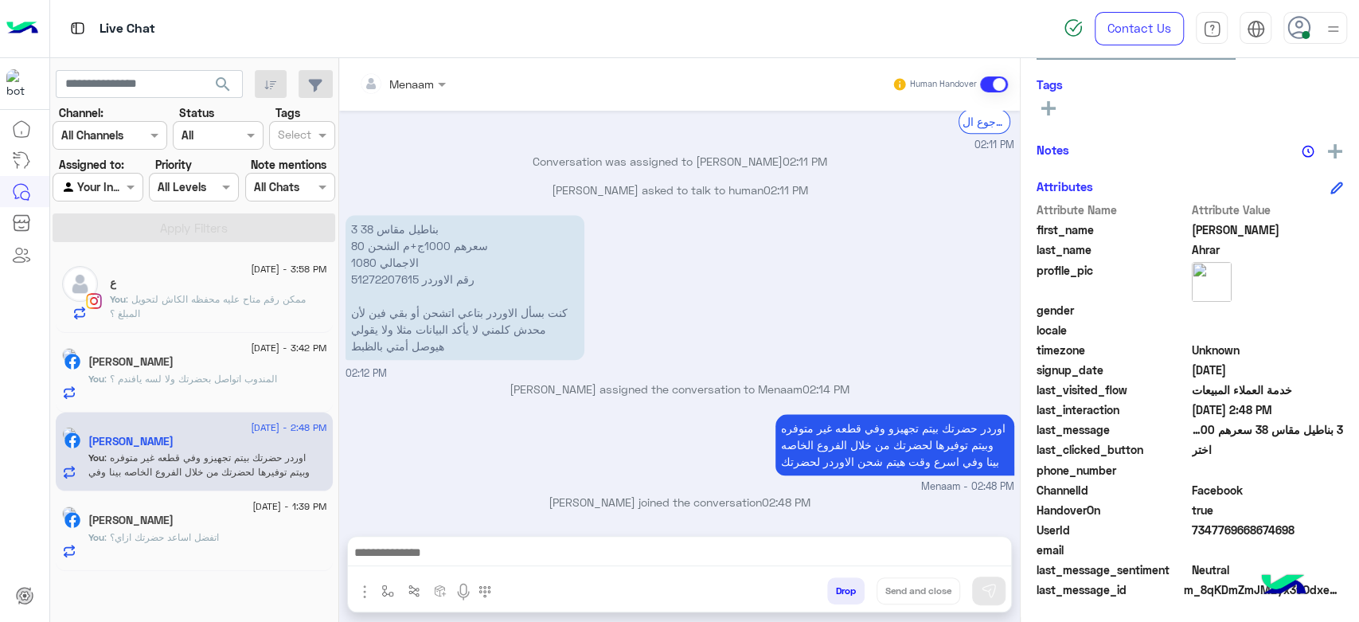
click at [198, 542] on span ": اتفضل اساعد حضرتك ازاي؟" at bounding box center [161, 537] width 115 height 12
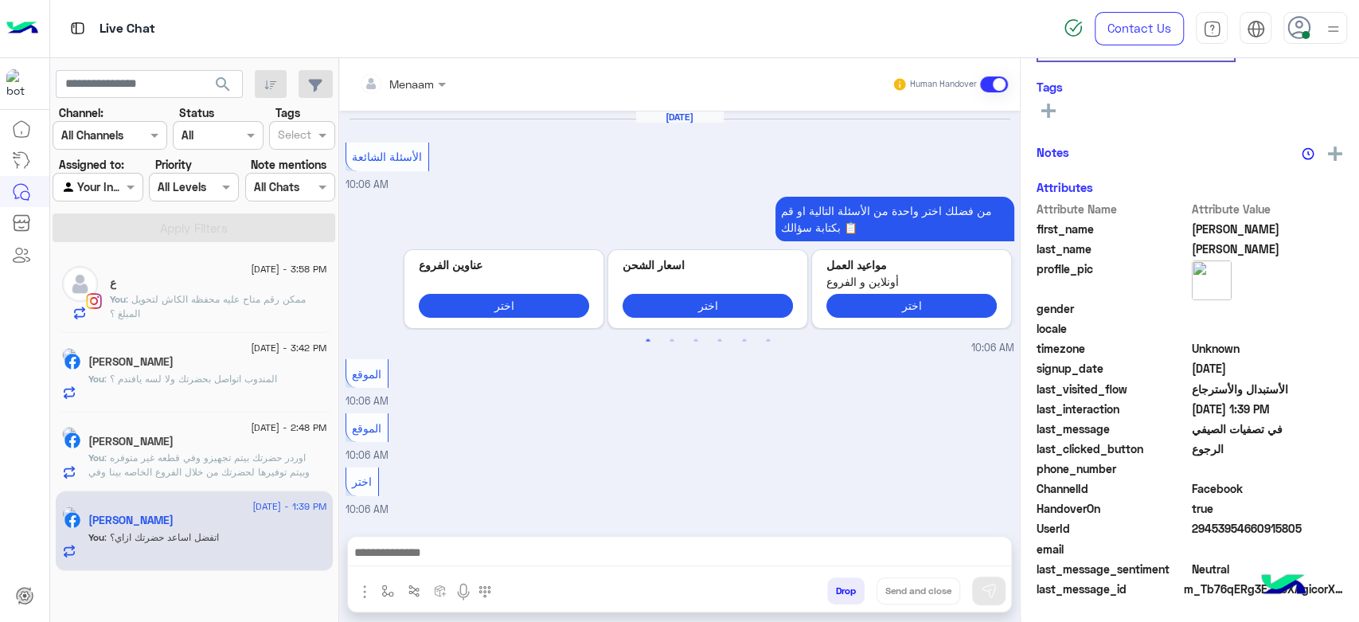
scroll to position [1395, 0]
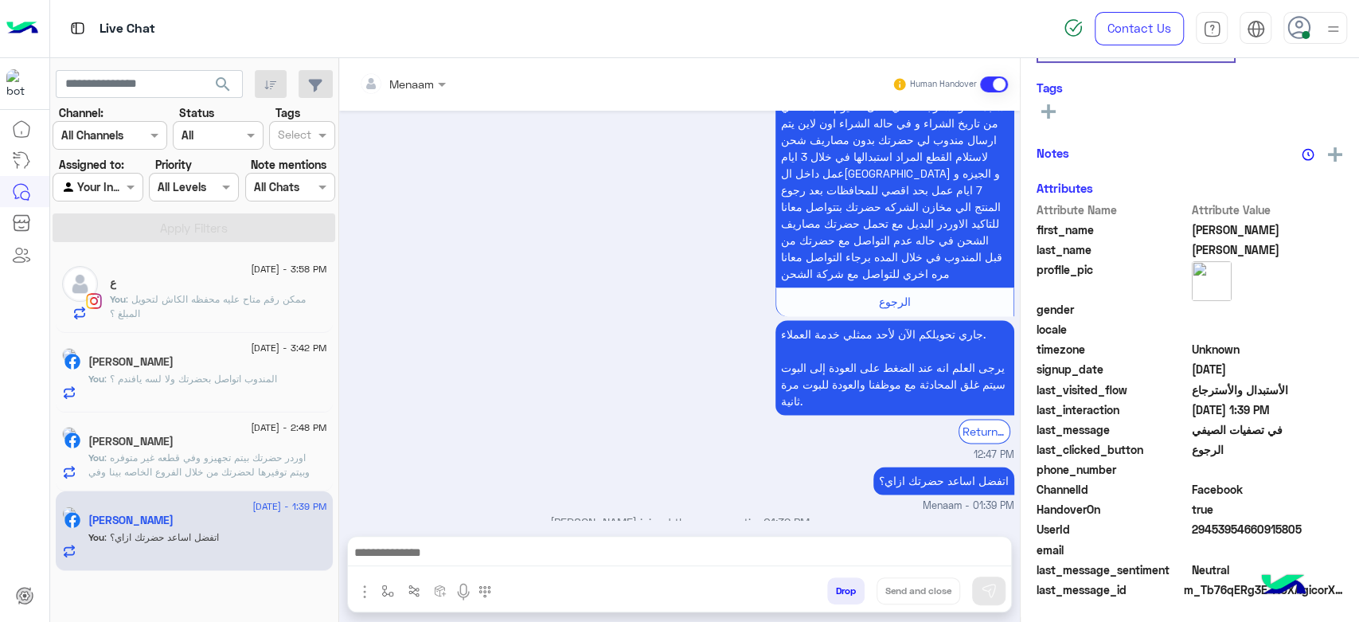
click at [178, 324] on div "1 September - 3:58 PM ع You : ممكن رقم متاح عليه محفظه الكاش لتحويل المبلغ ؟" at bounding box center [194, 294] width 277 height 80
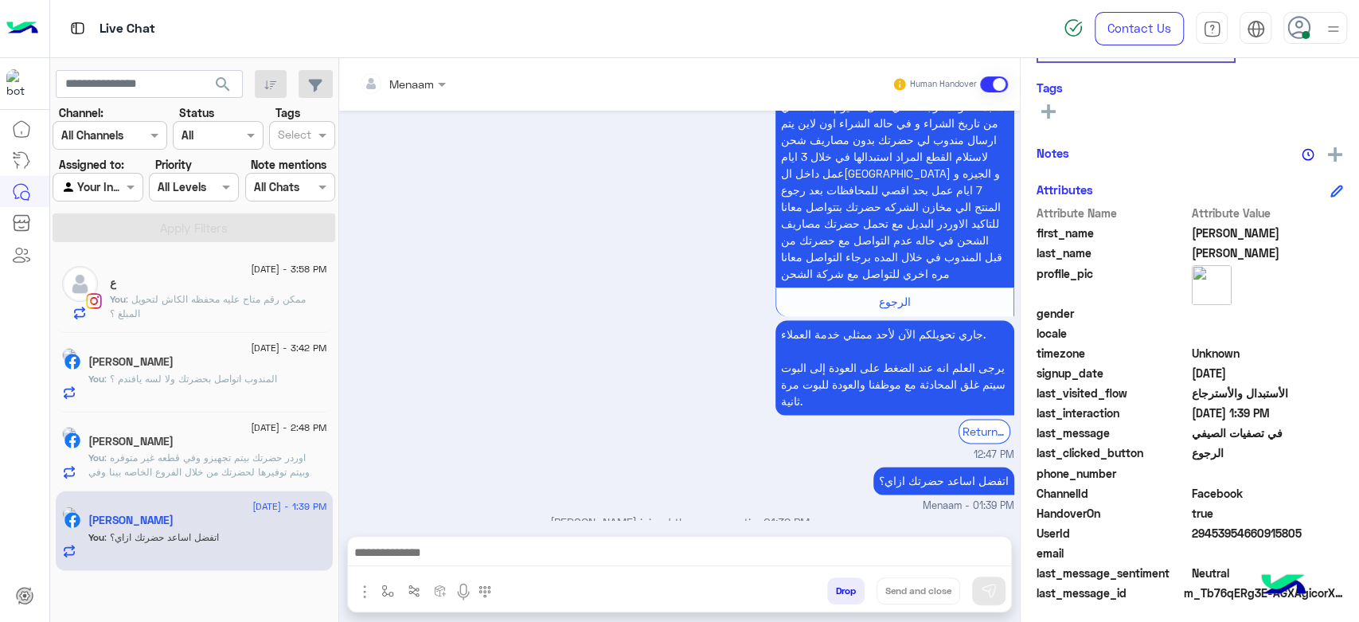
scroll to position [301, 0]
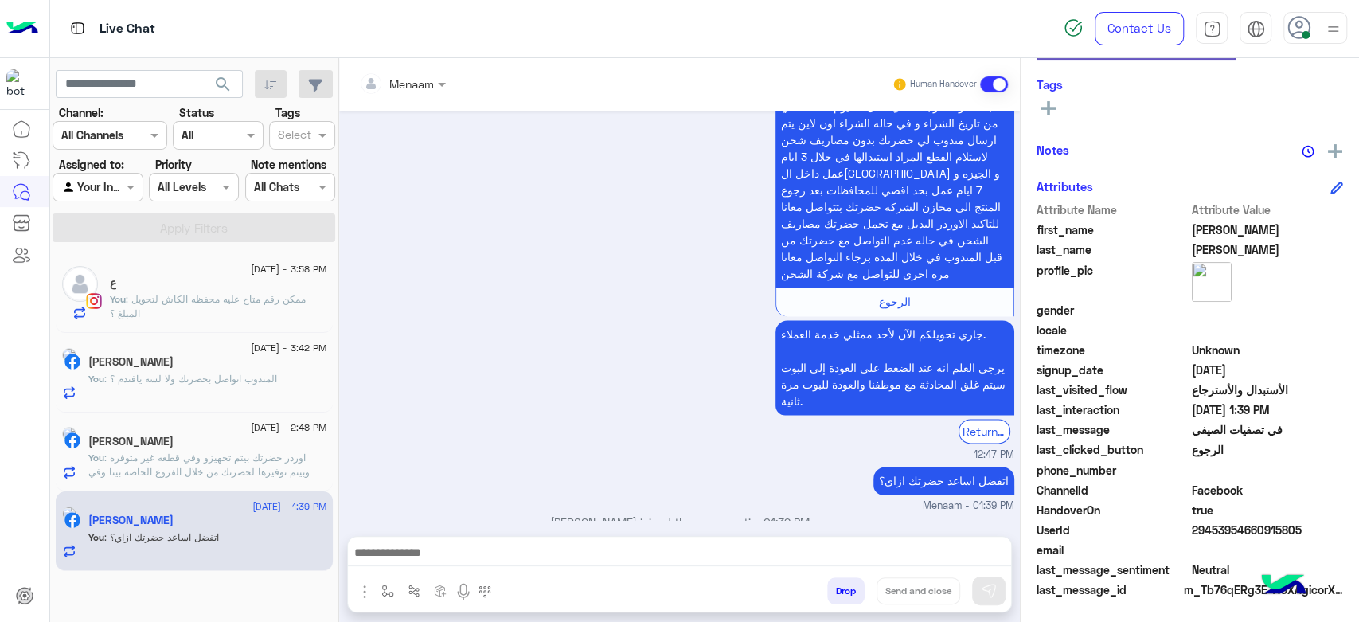
click at [166, 270] on div "1 September - 3:58 PM" at bounding box center [218, 271] width 217 height 10
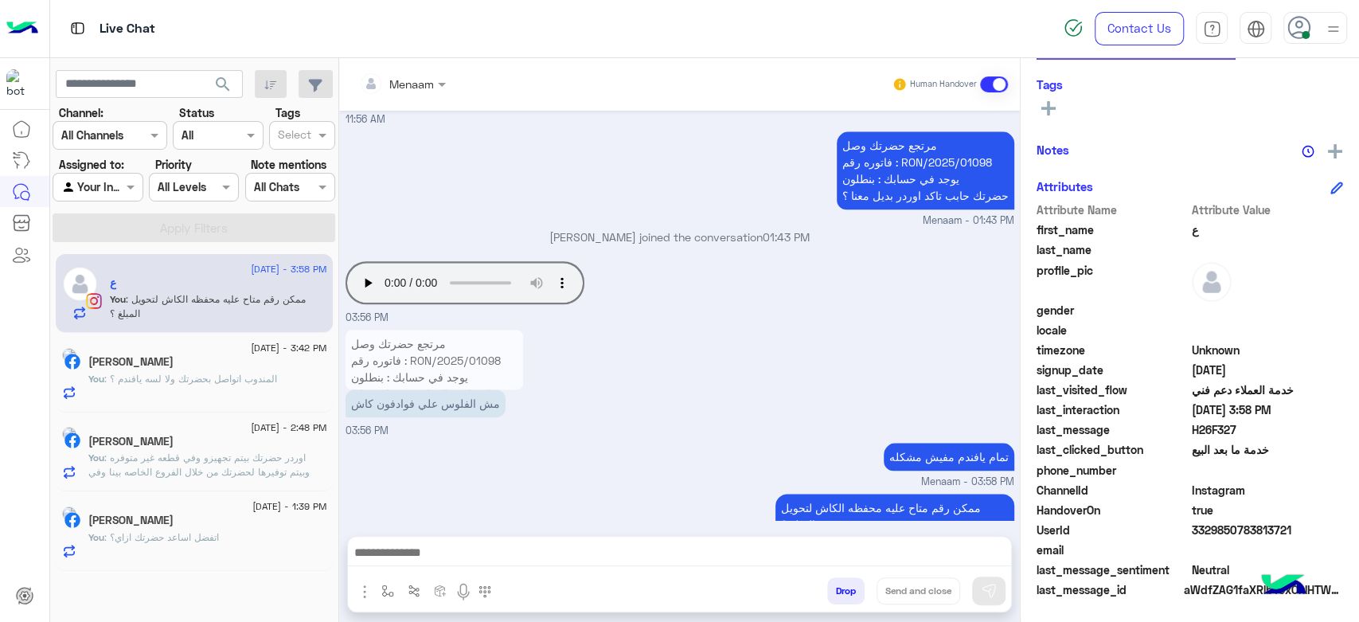
scroll to position [1153, 0]
click at [170, 379] on p "You : المندوب اتواصل بحضرتك ولا لسه يافندم ؟" at bounding box center [182, 379] width 189 height 14
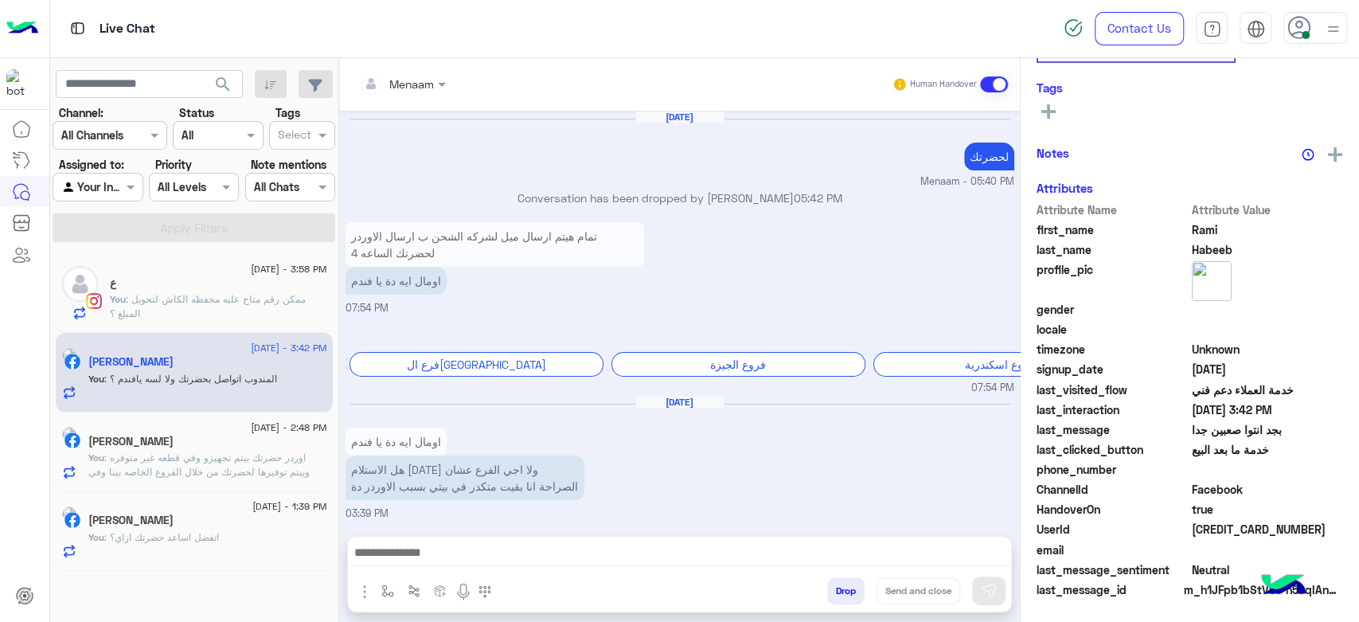
scroll to position [941, 0]
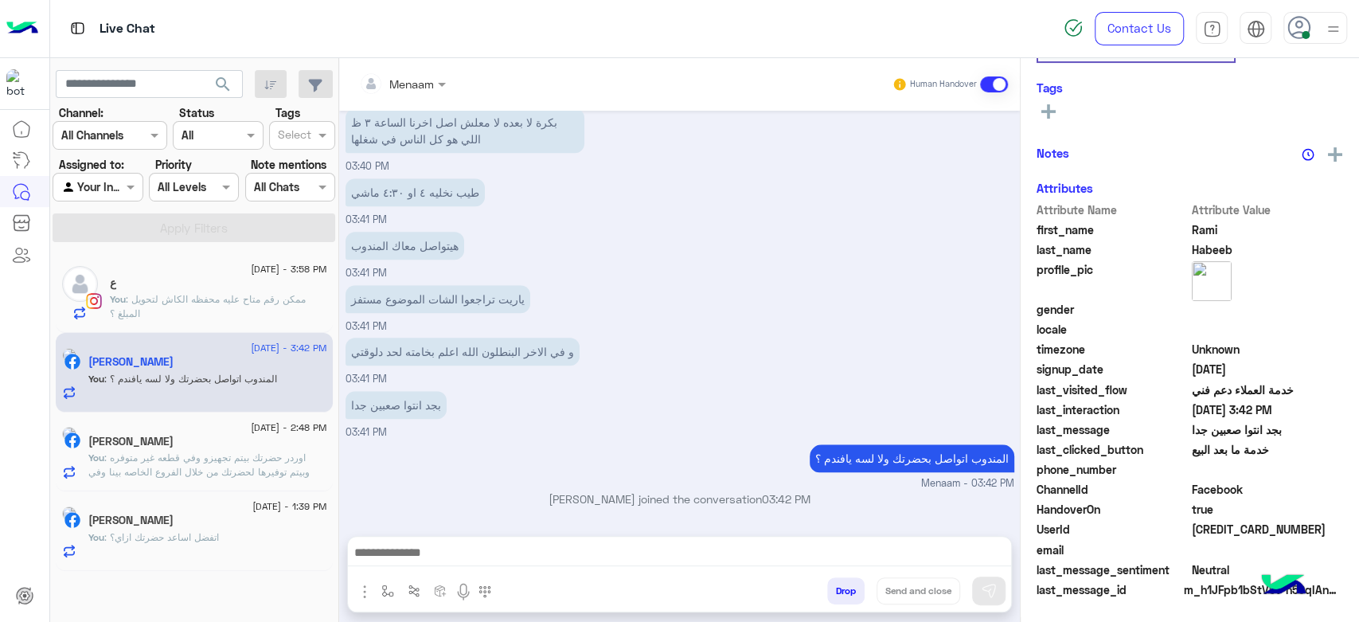
click at [147, 460] on span ": اوردر حضرتك بيتم تجهيزو وفي قطعه غير متوفره وبيتم توفيرها لحضرتك من خلال الفر…" at bounding box center [198, 472] width 221 height 41
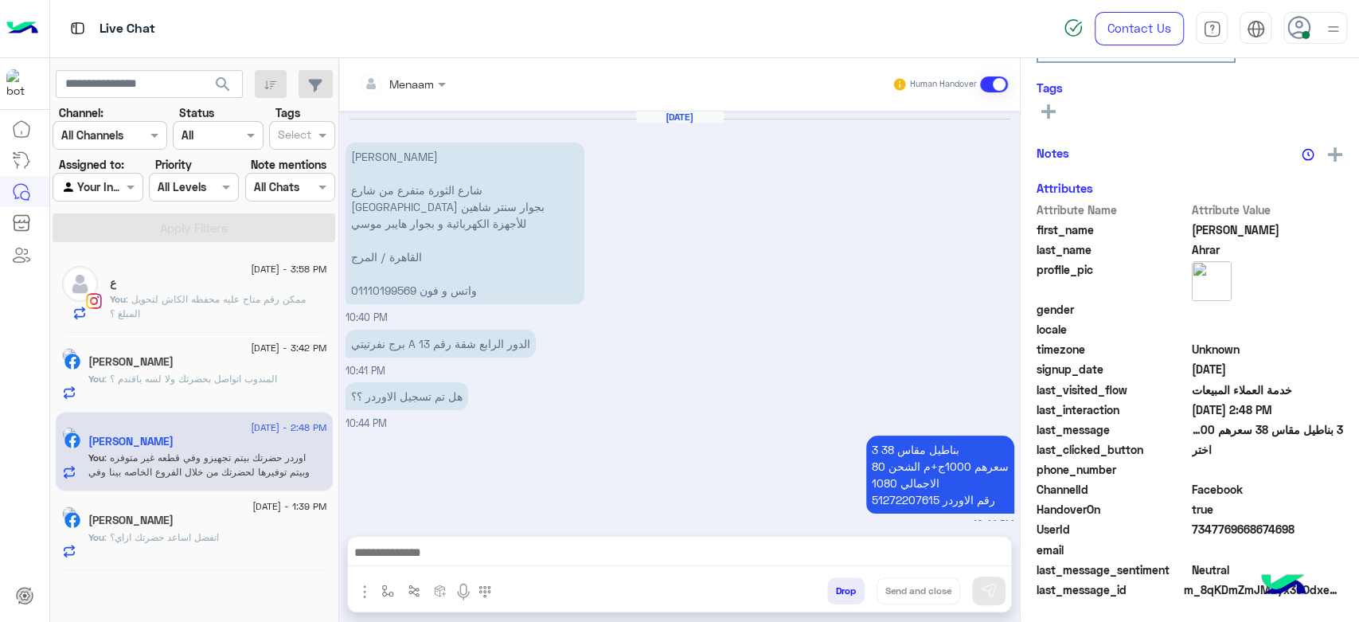
scroll to position [1158, 0]
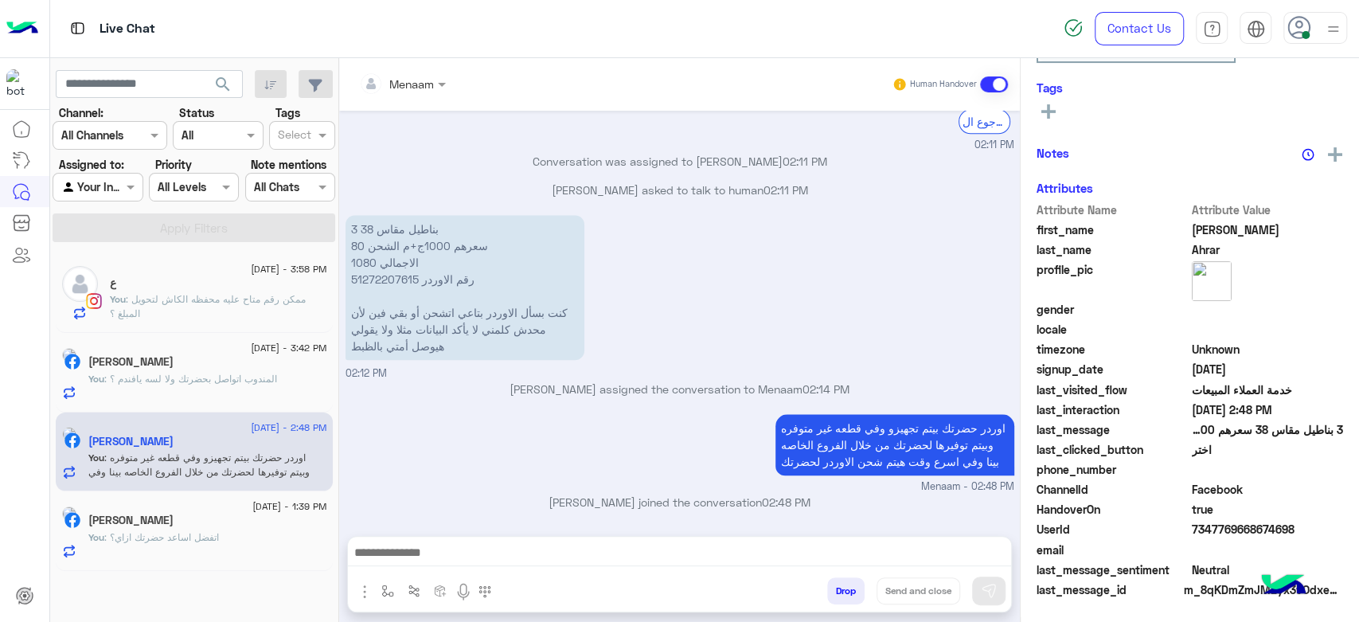
click at [179, 546] on div "You : اتفضل اساعد حضرتك ازاي؟" at bounding box center [207, 544] width 239 height 28
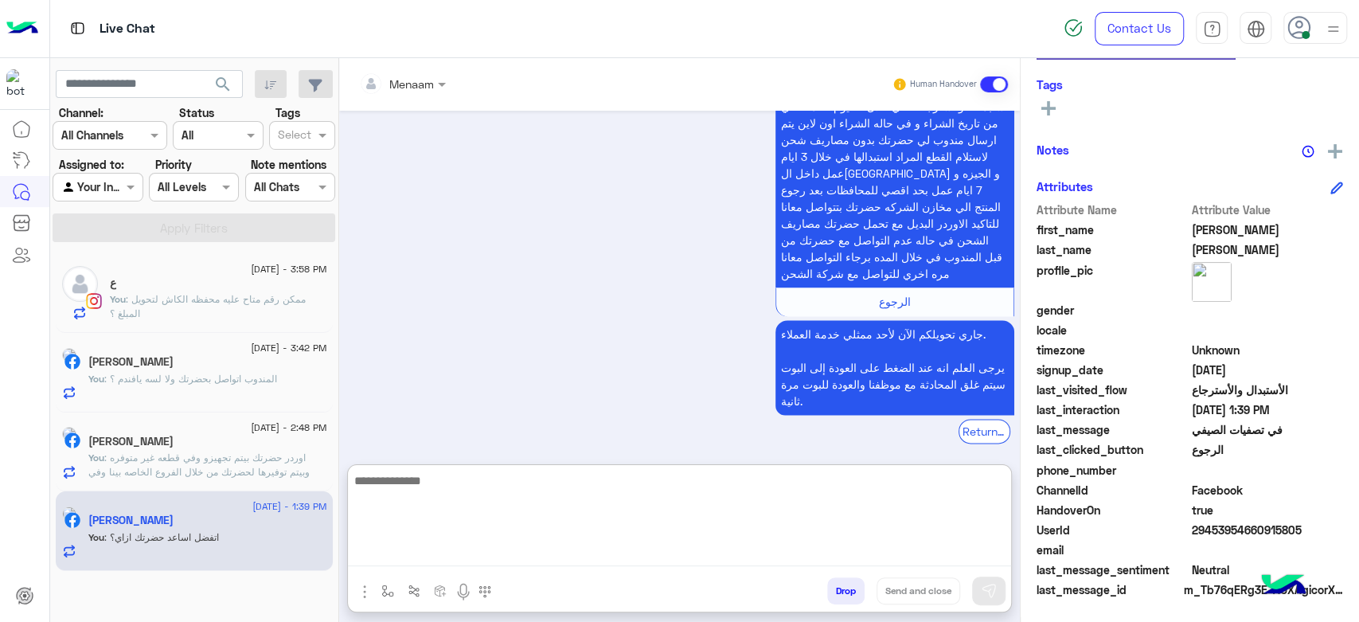
drag, startPoint x: 535, startPoint y: 552, endPoint x: 526, endPoint y: 557, distance: 10.4
click at [534, 552] on textarea at bounding box center [679, 519] width 663 height 96
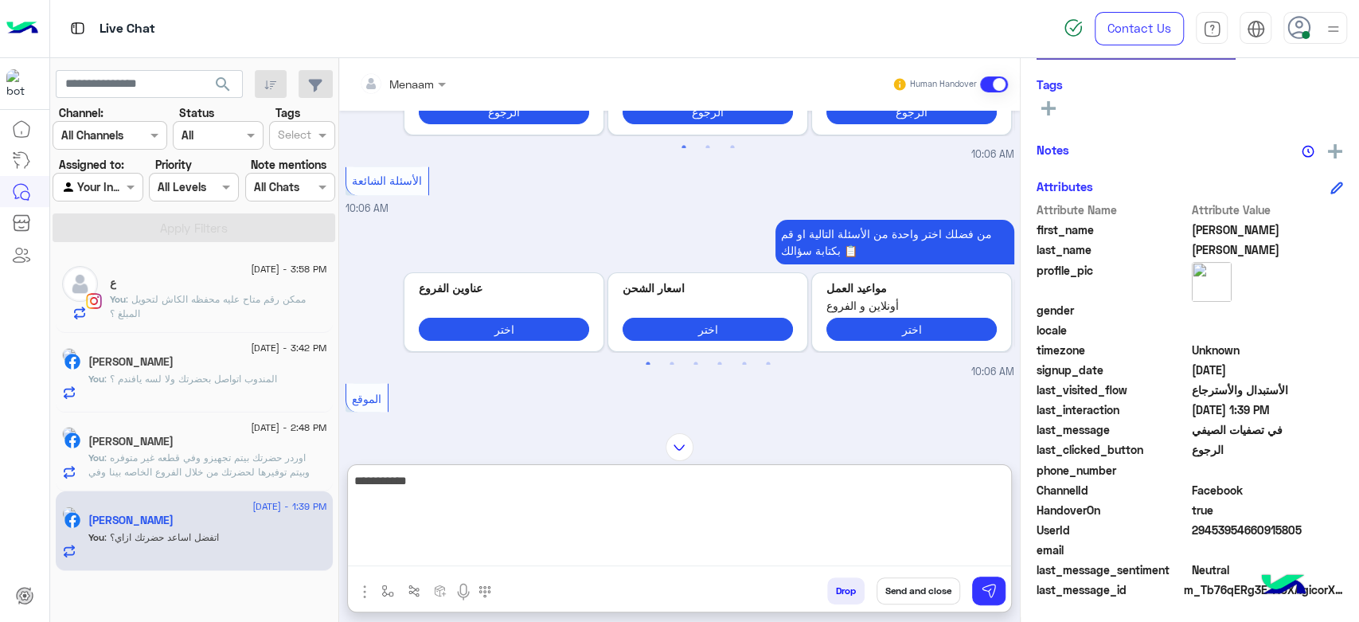
click at [952, 489] on textarea "**********" at bounding box center [679, 519] width 663 height 96
click at [952, 488] on textarea "**********" at bounding box center [679, 519] width 663 height 96
type textarea "*"
type textarea "**********"
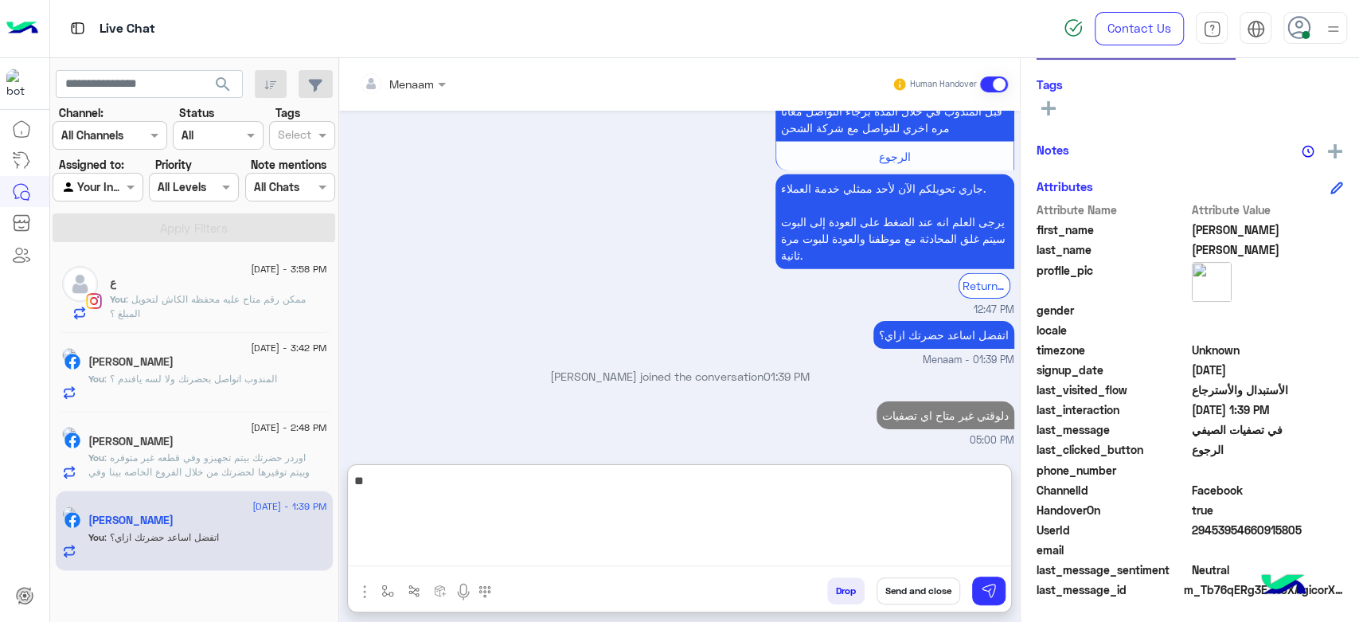
scroll to position [3377, 0]
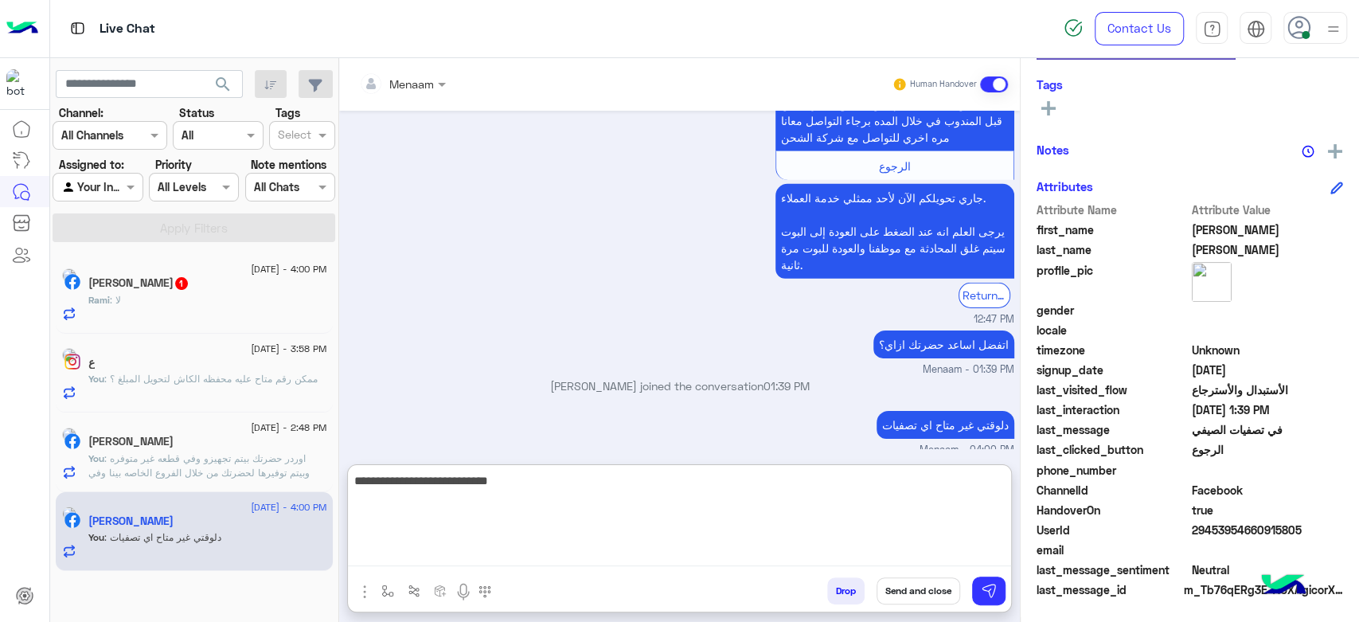
type textarea "**********"
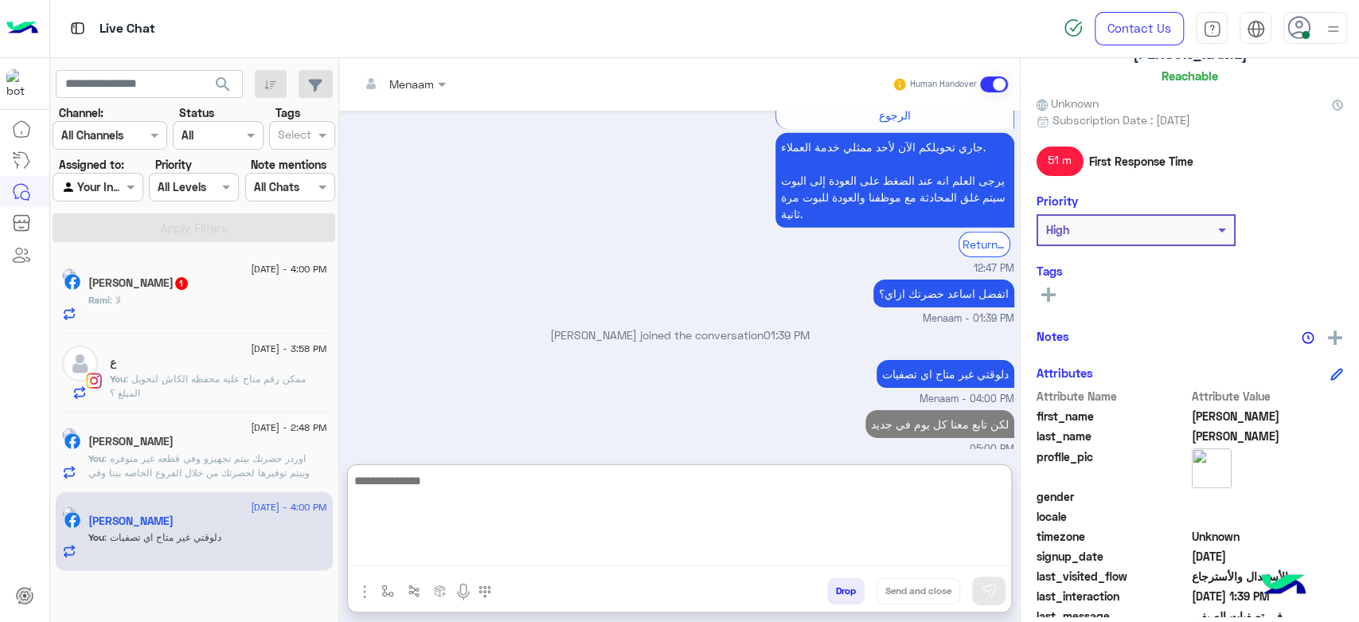
scroll to position [0, 0]
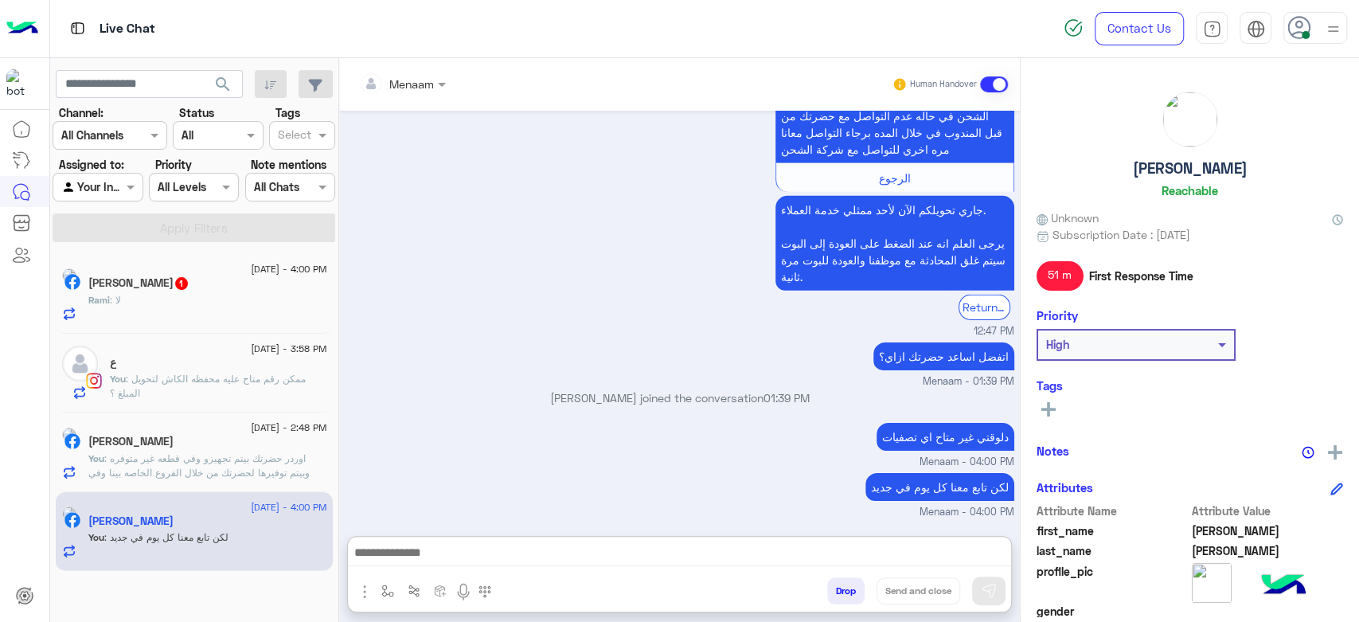
click at [1181, 177] on div "محمد احمد Reachable" at bounding box center [1190, 148] width 307 height 112
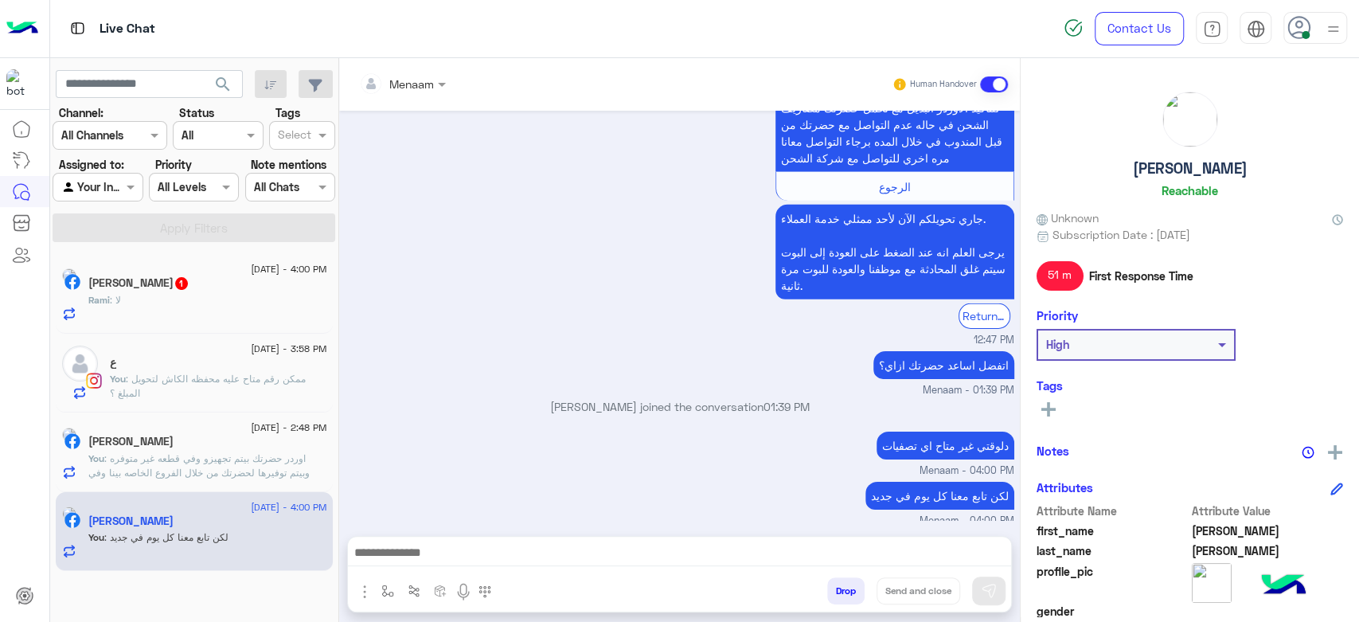
click at [1177, 168] on h5 "محمد احمد" at bounding box center [1190, 168] width 115 height 18
copy h5 "محمد احمد"
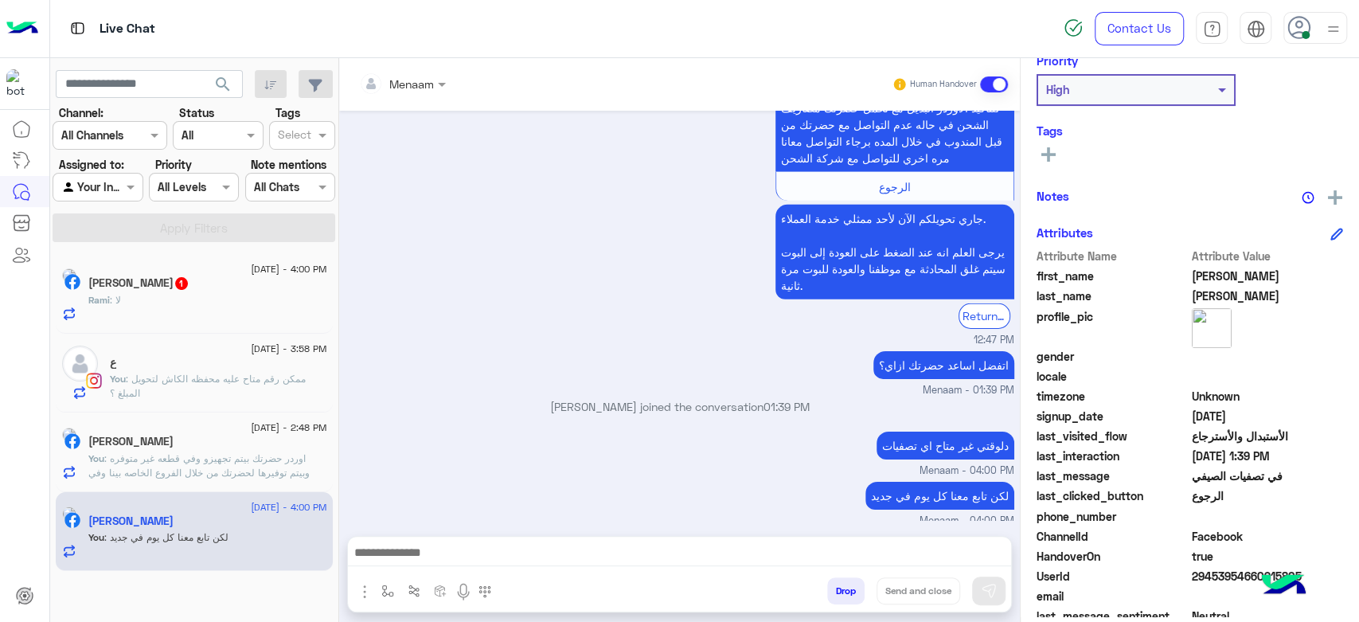
scroll to position [301, 0]
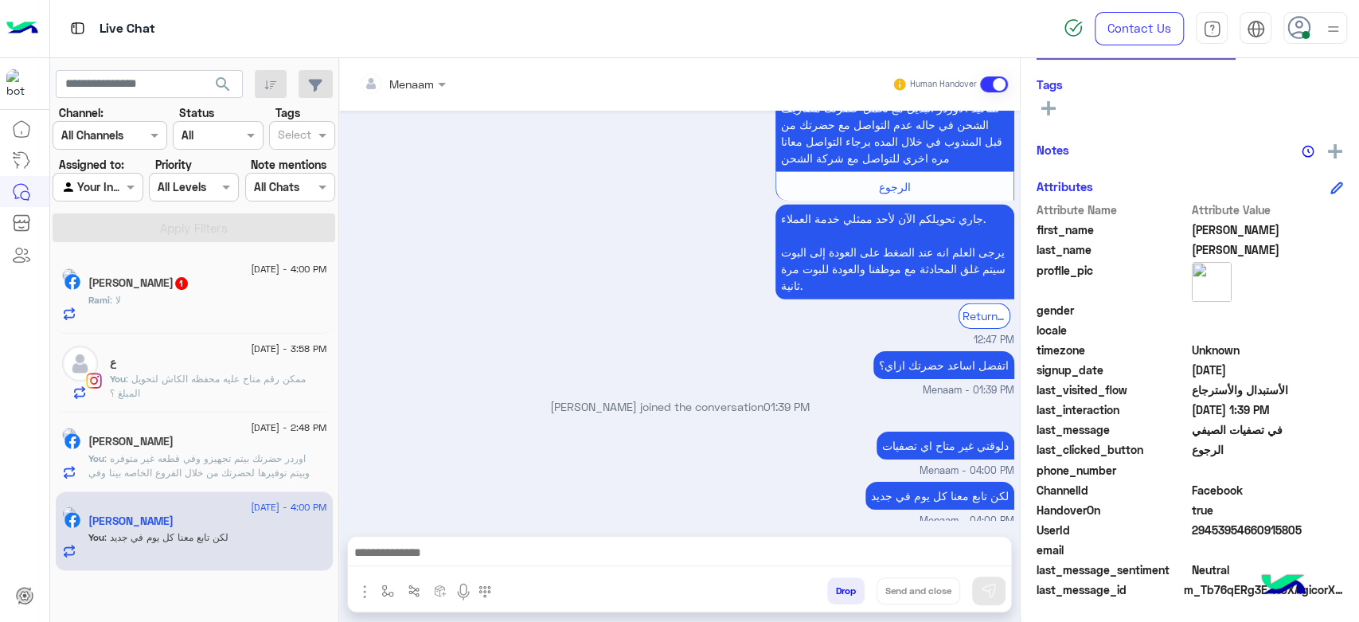
click at [1224, 535] on span "29453954660915805" at bounding box center [1268, 530] width 152 height 17
click at [1224, 536] on span "29453954660915805" at bounding box center [1268, 530] width 152 height 17
copy span "29453954660915805"
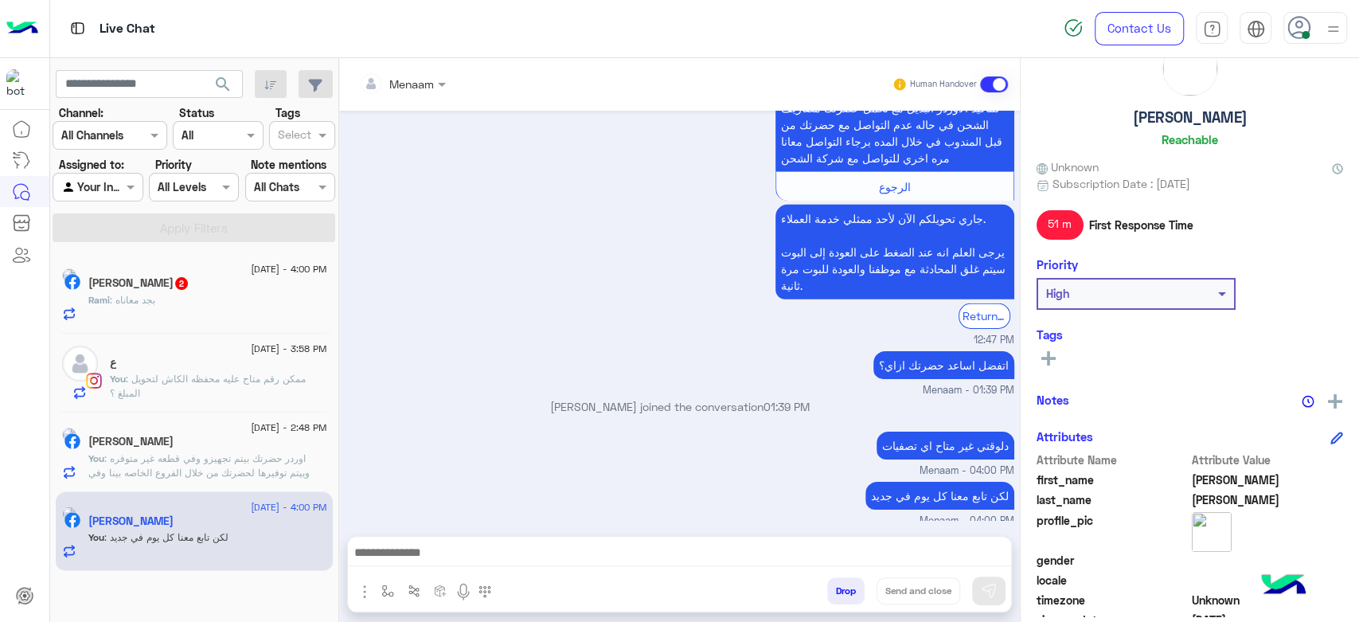
scroll to position [0, 0]
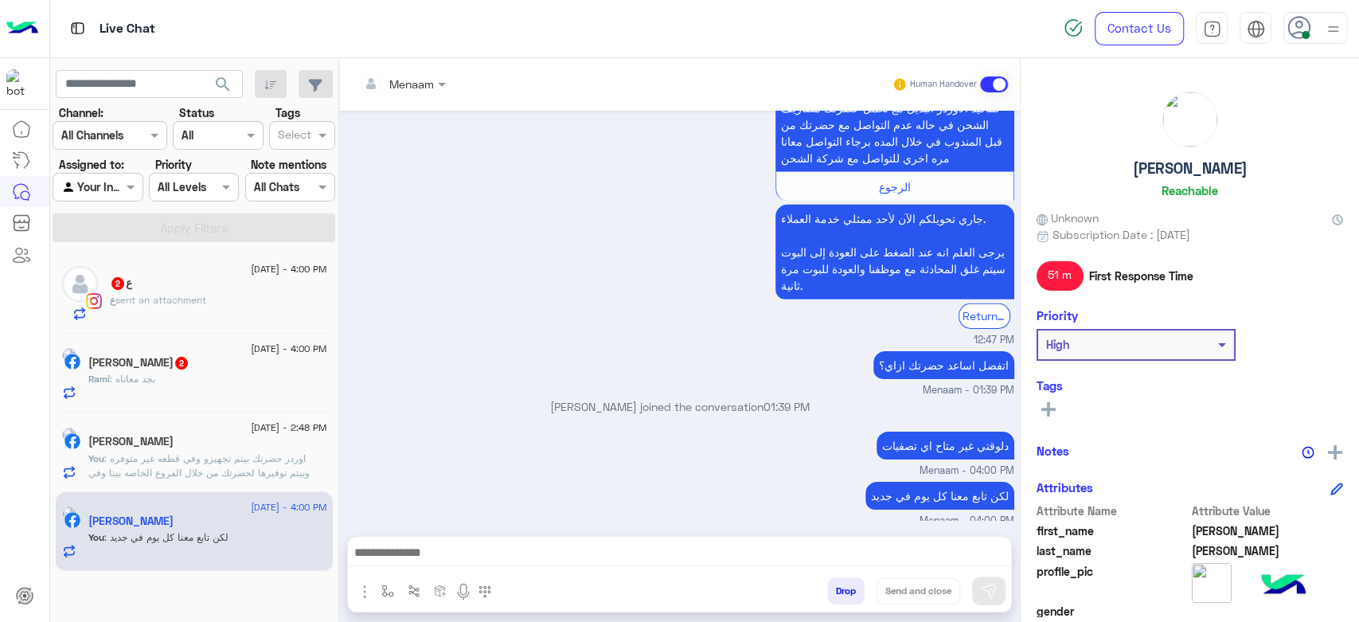
click at [842, 598] on button "Drop" at bounding box center [845, 590] width 37 height 27
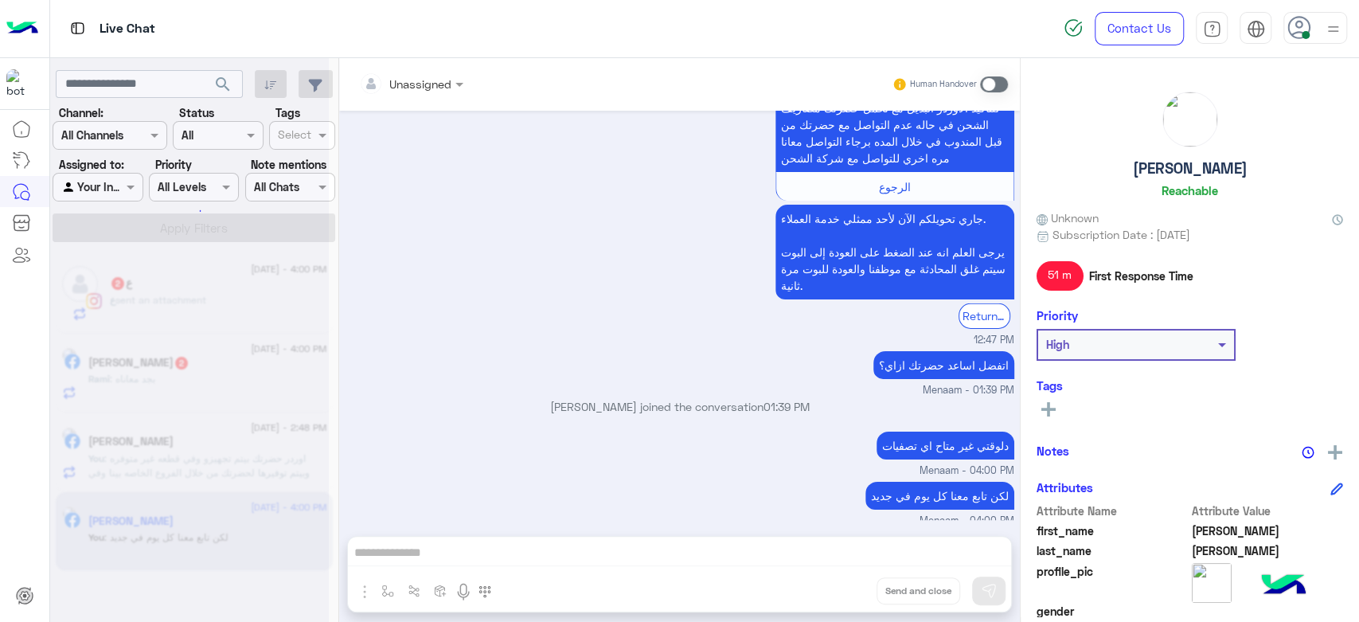
scroll to position [3385, 0]
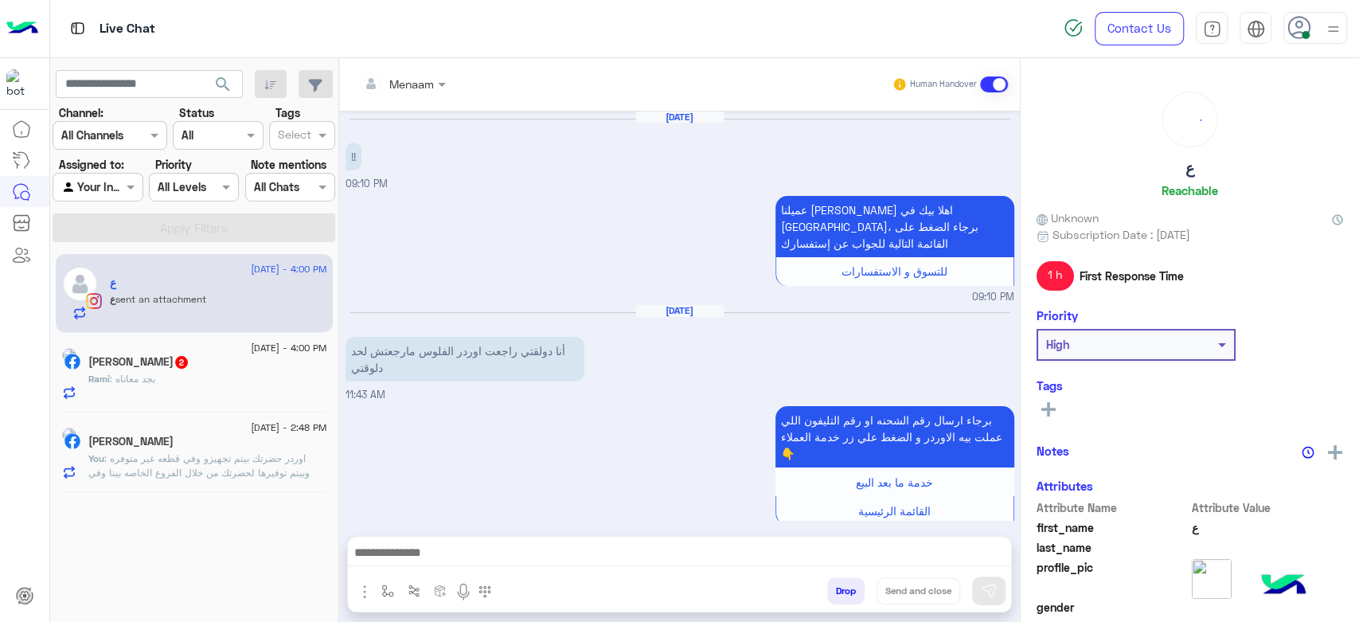
scroll to position [1113, 0]
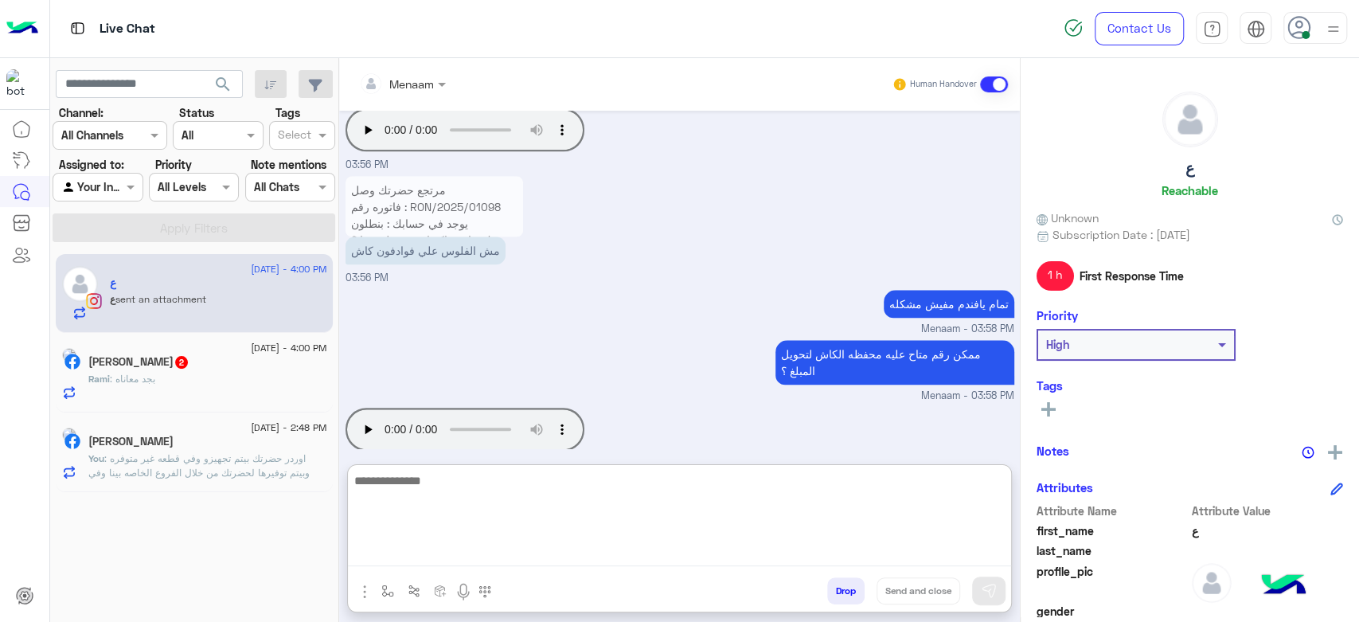
click at [463, 556] on textarea at bounding box center [679, 519] width 663 height 96
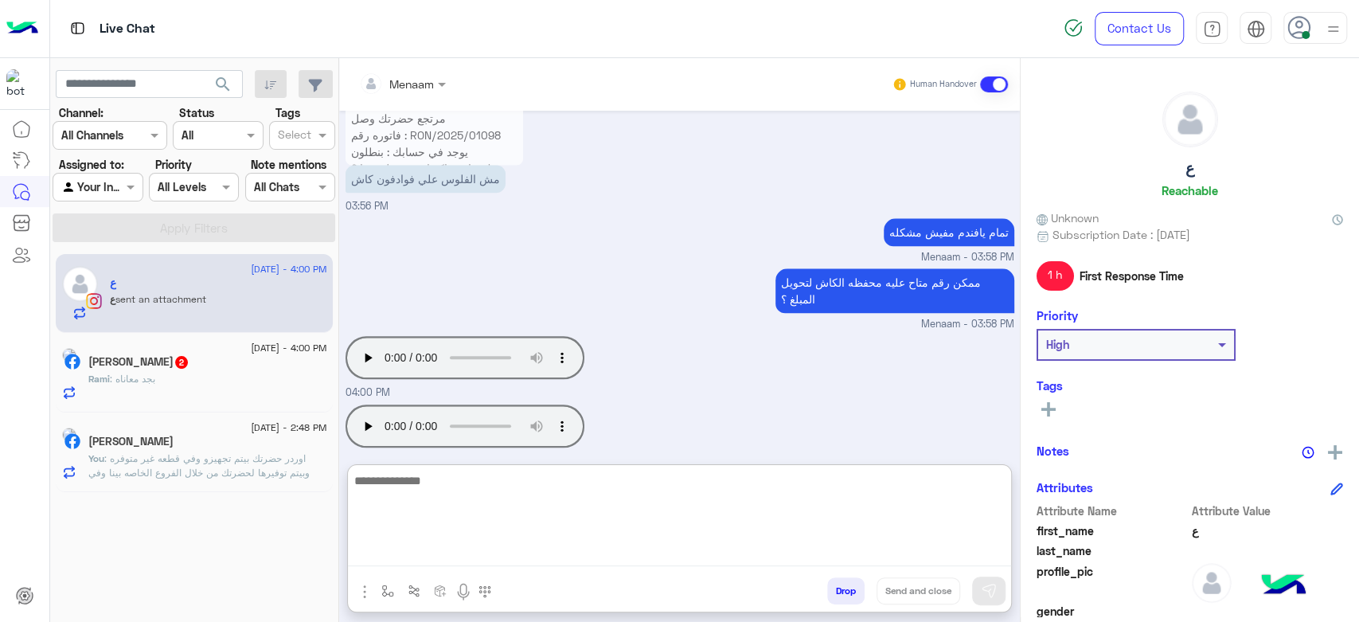
click at [431, 484] on textarea at bounding box center [679, 519] width 663 height 96
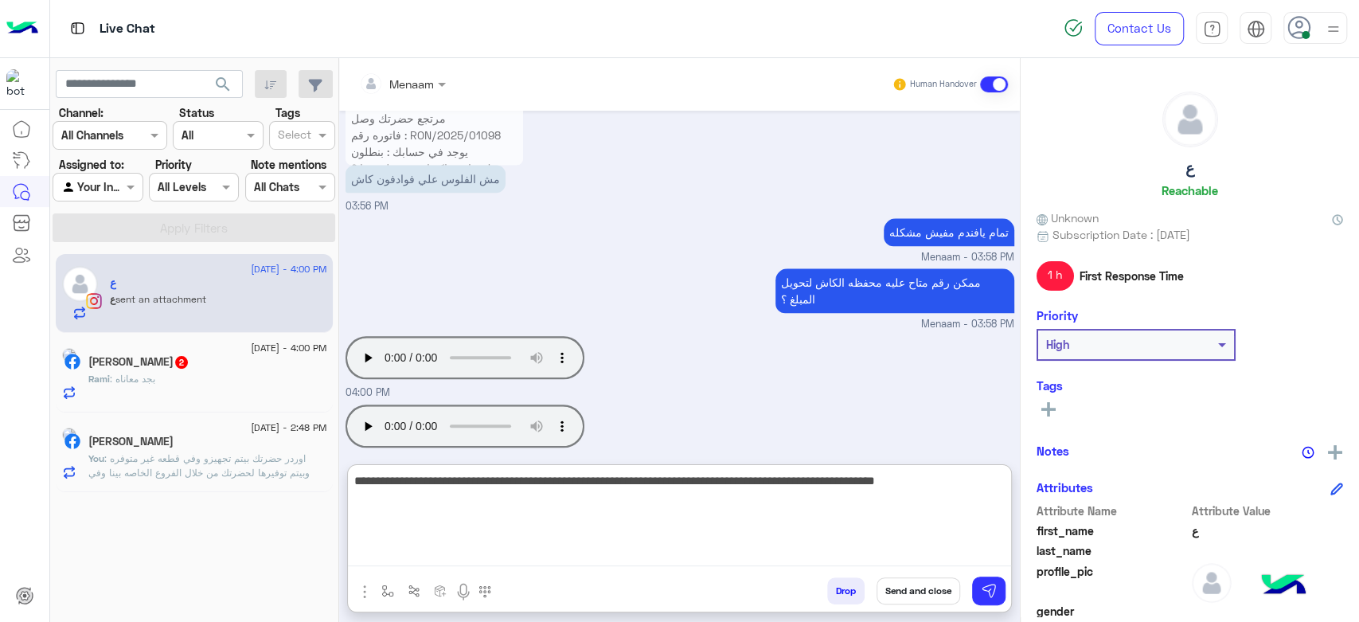
type textarea "**********"
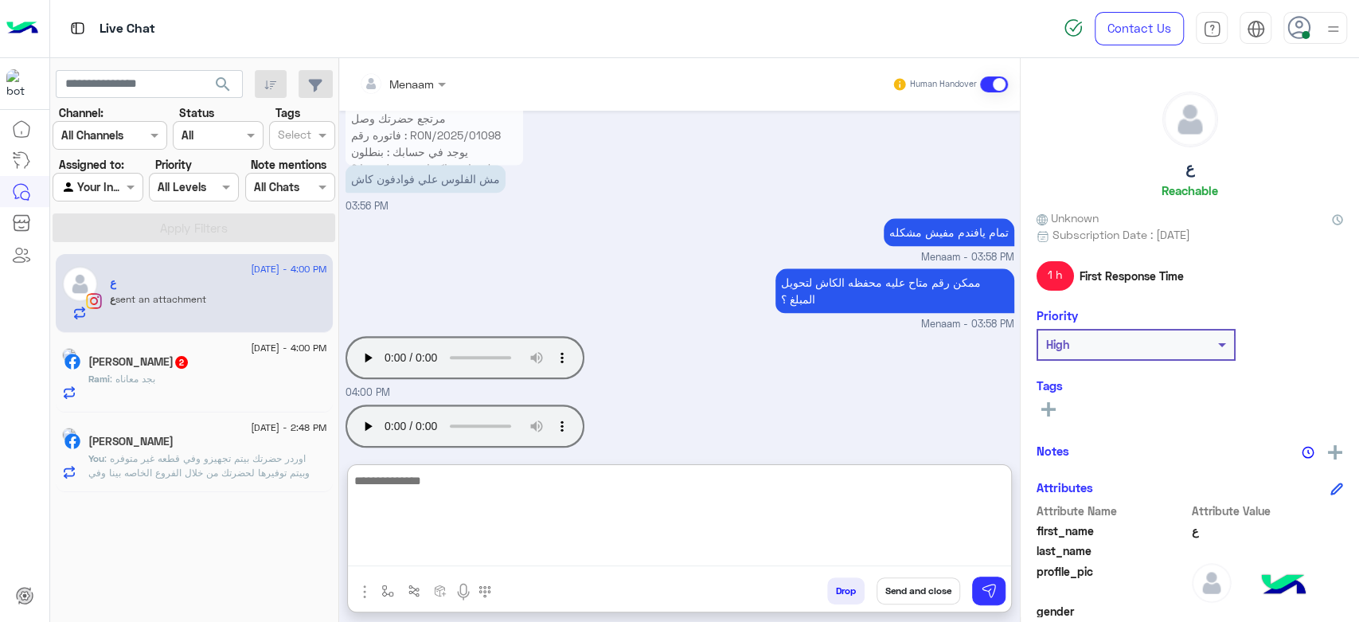
scroll to position [1269, 0]
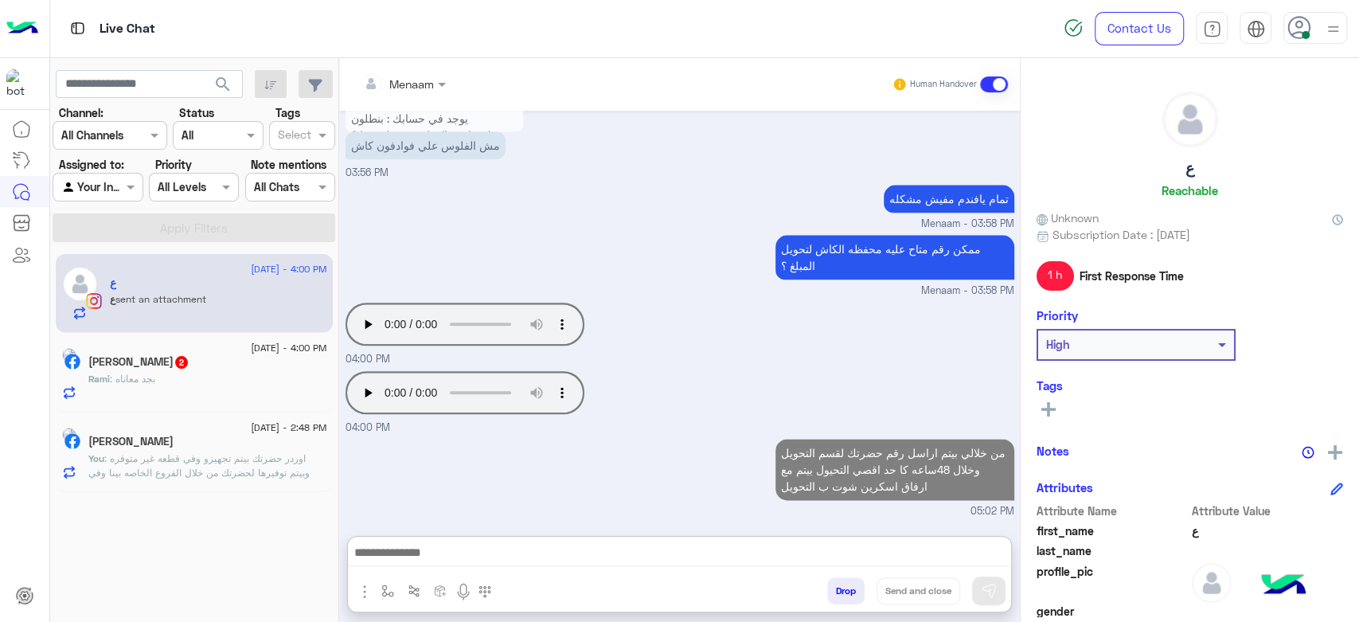
click at [196, 389] on div "Rami : بجد معاناه" at bounding box center [207, 386] width 239 height 28
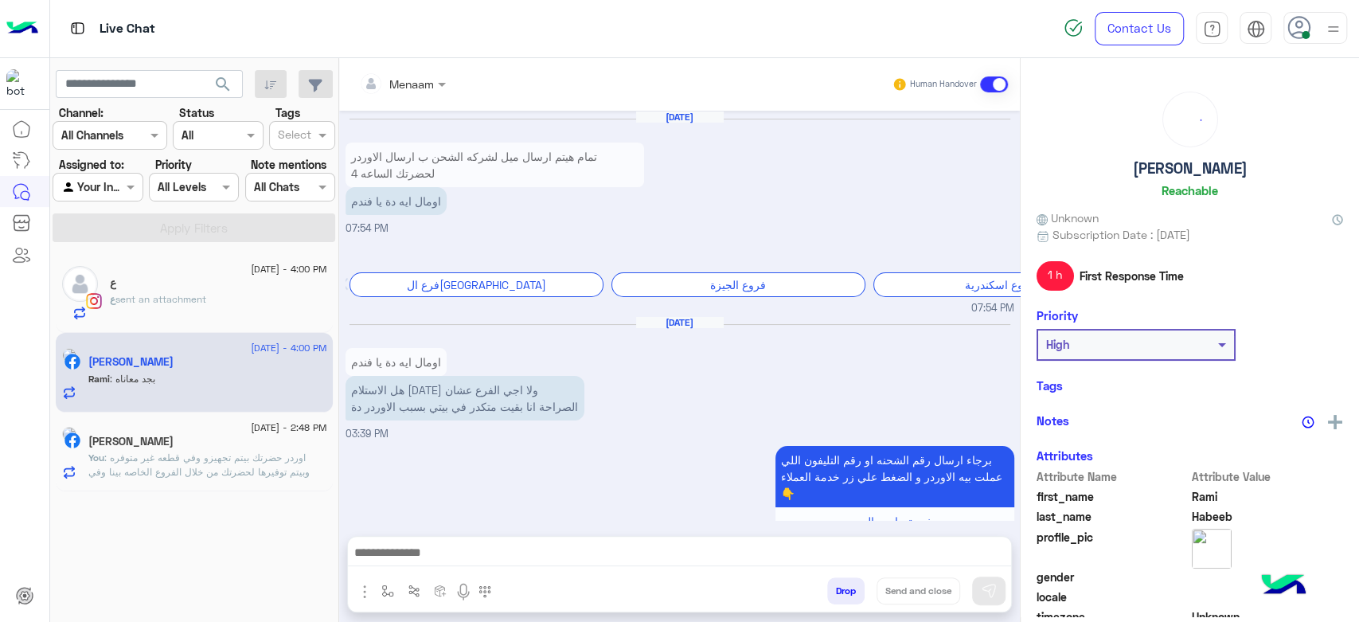
scroll to position [994, 0]
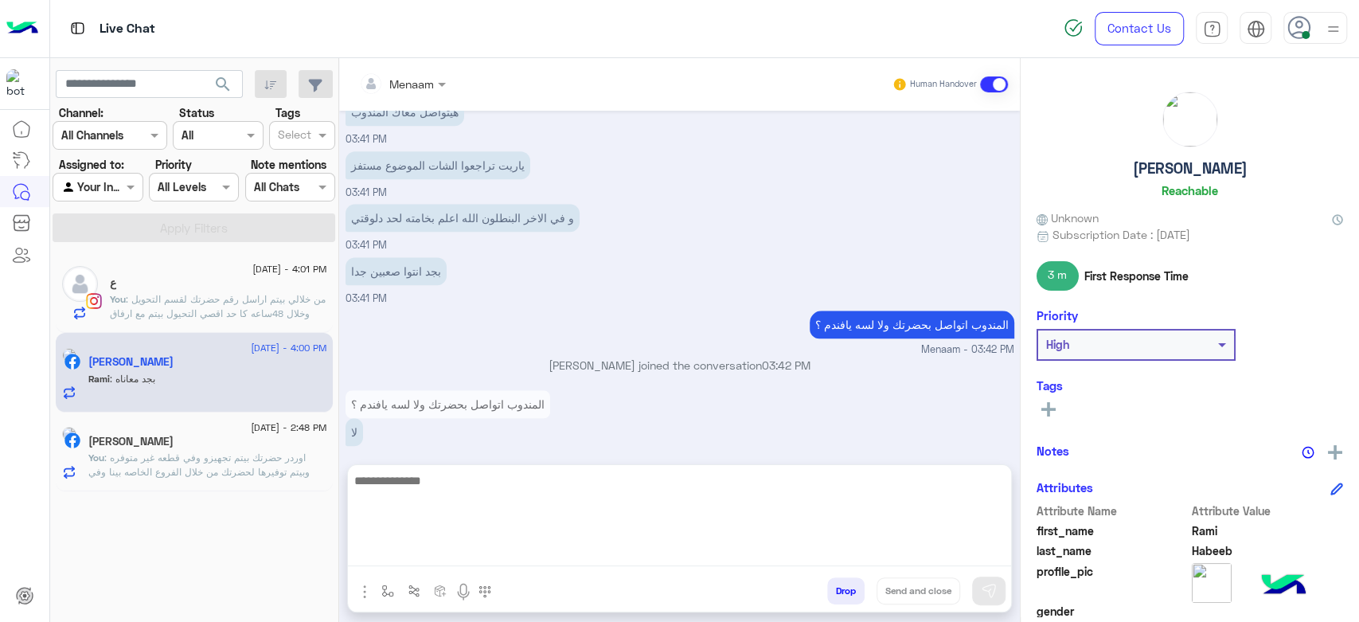
click at [475, 561] on textarea at bounding box center [679, 519] width 663 height 96
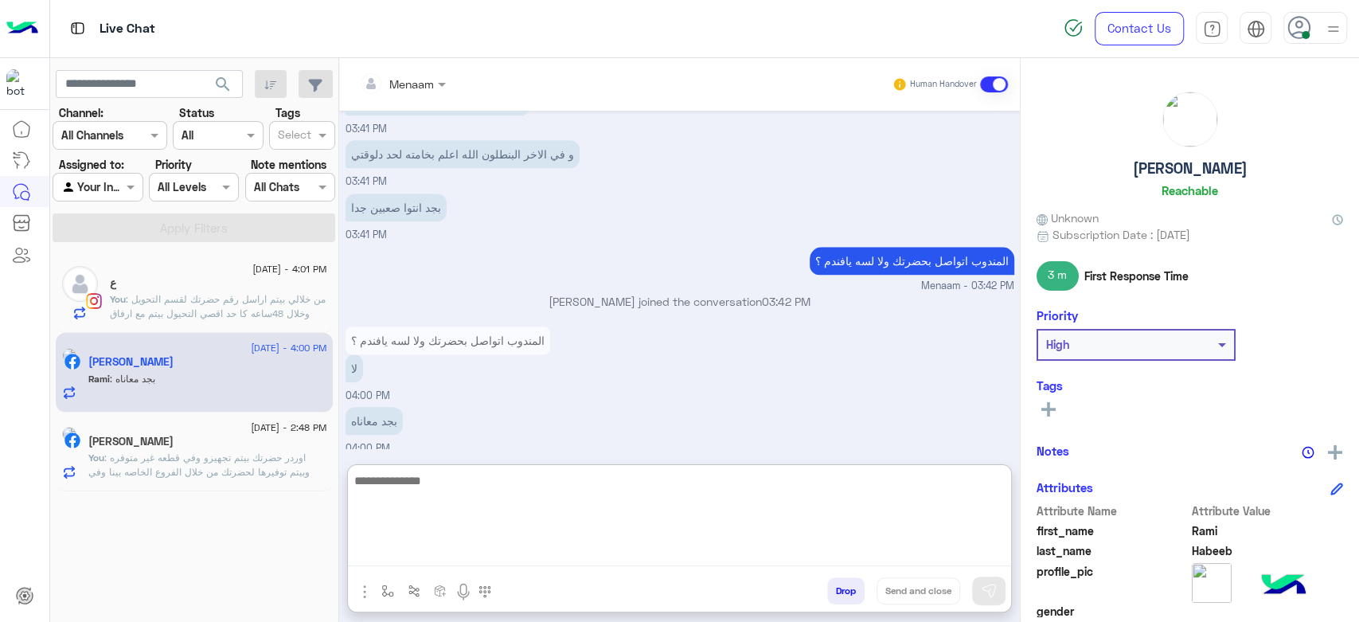
scroll to position [1066, 0]
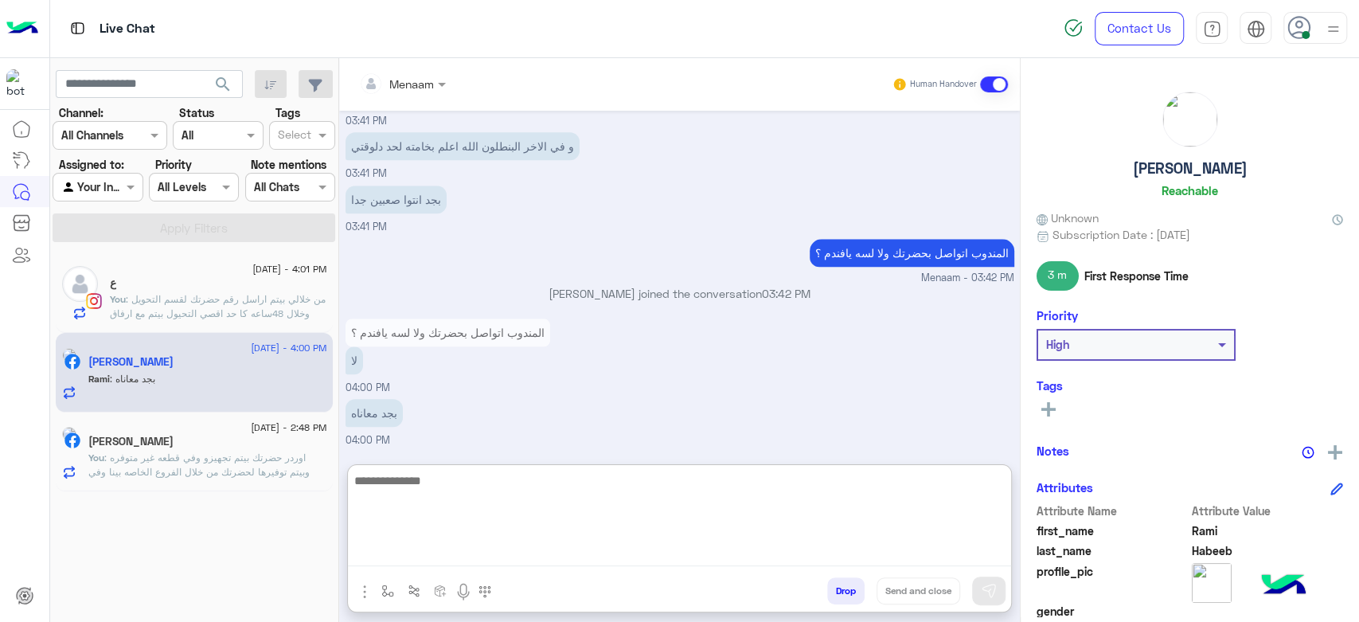
click at [417, 488] on textarea at bounding box center [679, 519] width 663 height 96
type textarea "**********"
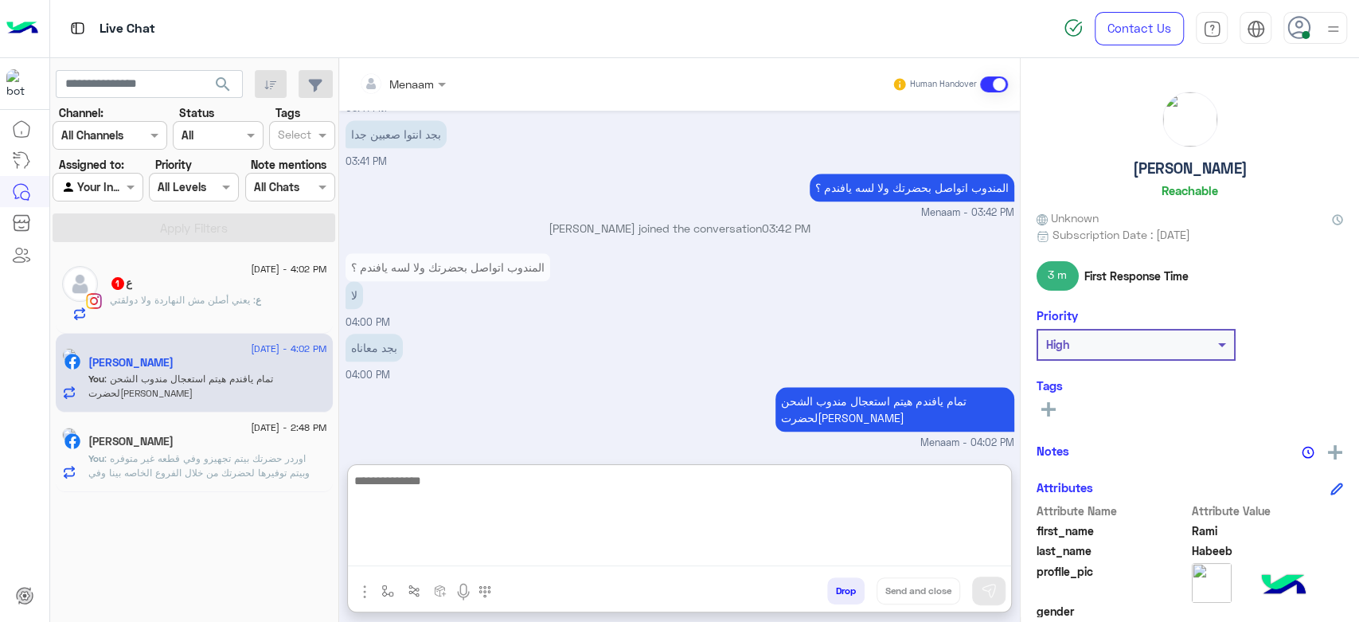
scroll to position [1134, 0]
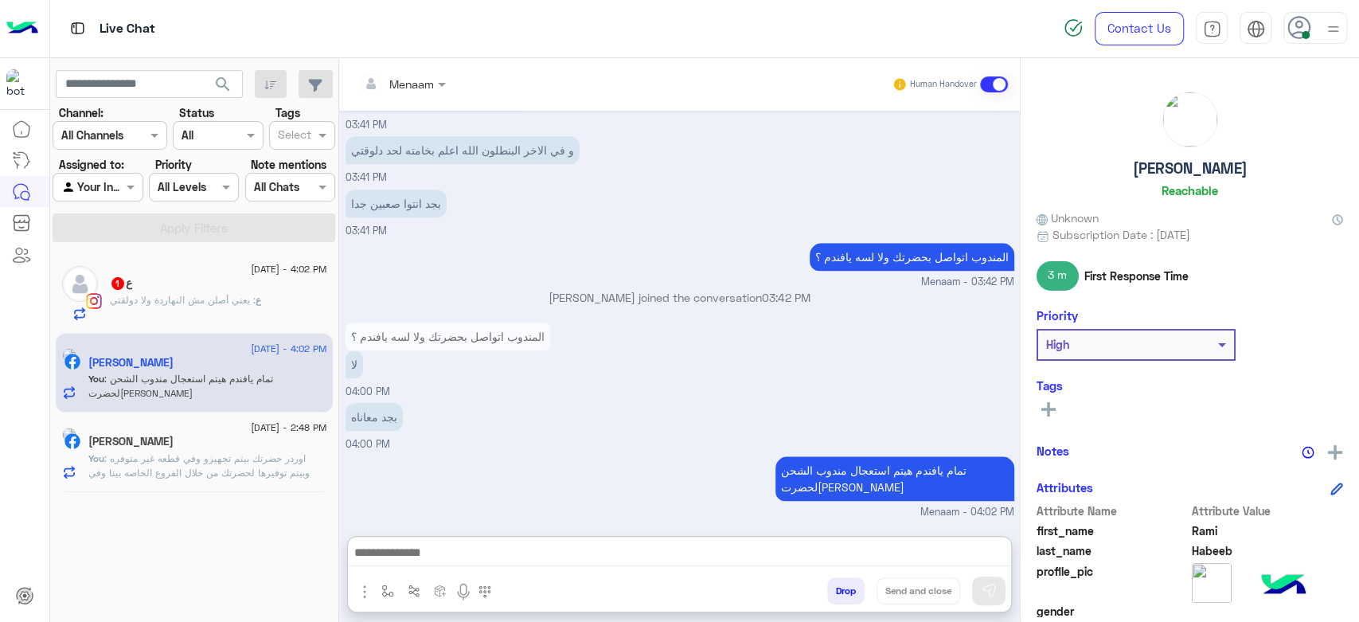
click at [173, 305] on p "ع : يعني أصلن مش النهاردة ولا دولقتي" at bounding box center [185, 300] width 151 height 14
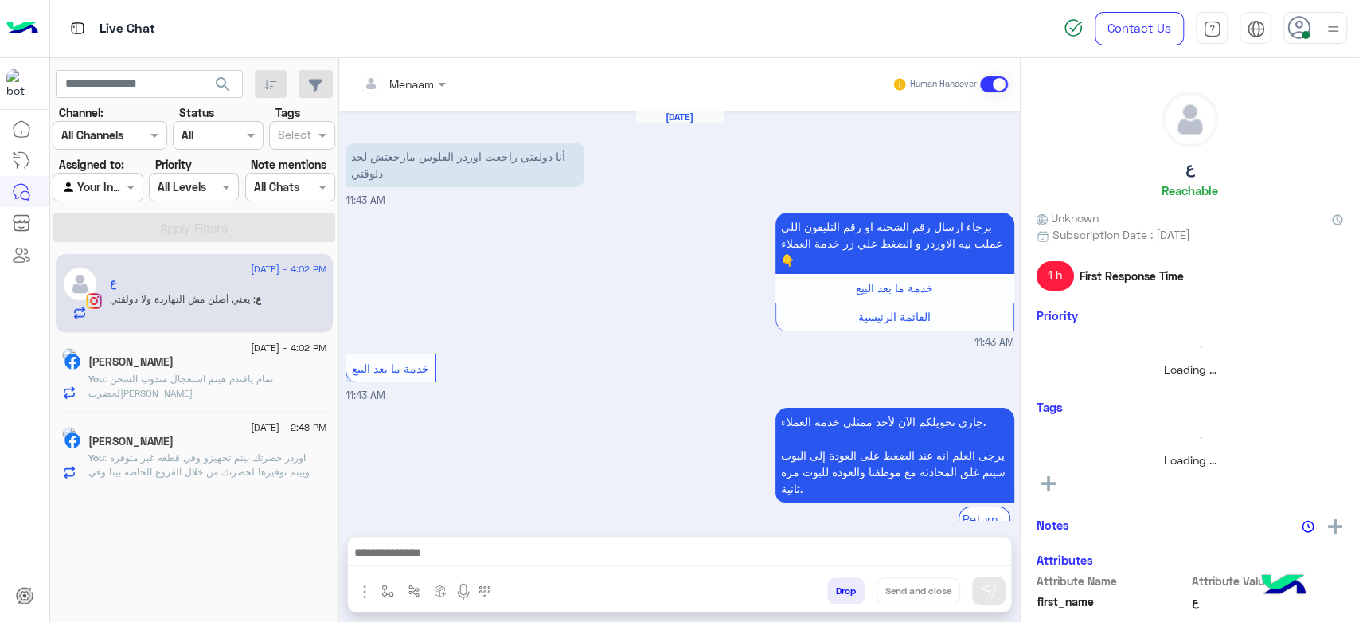
scroll to position [1073, 0]
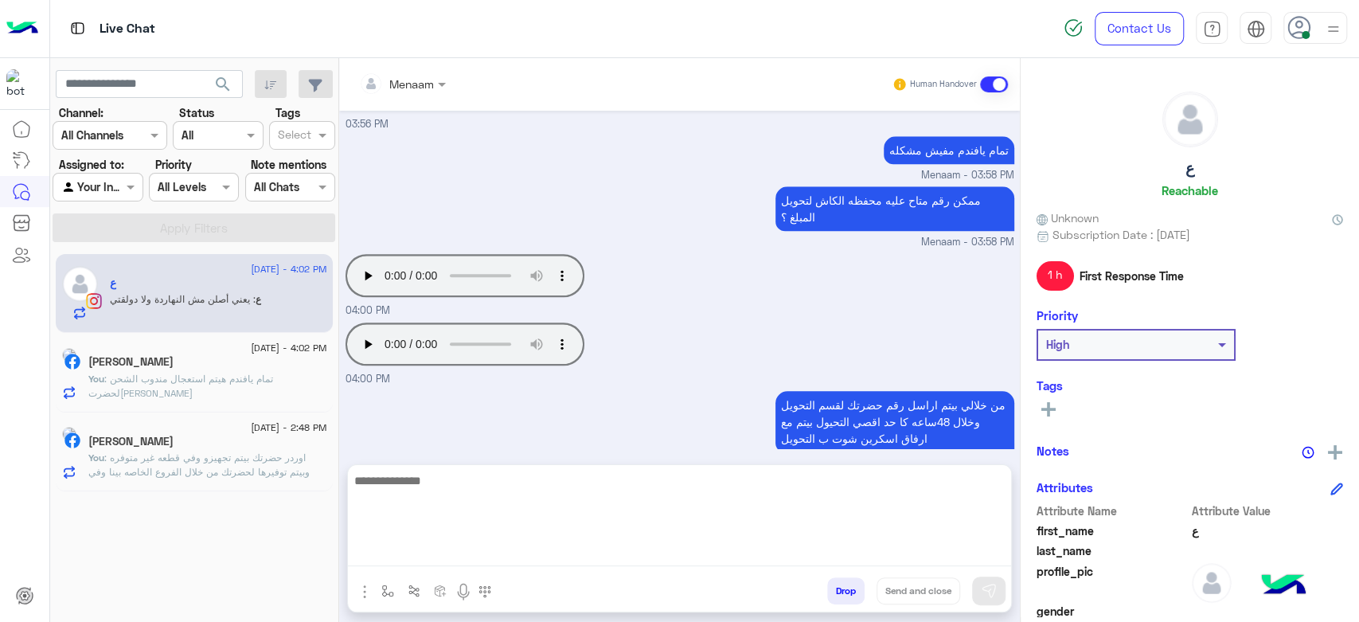
click at [456, 548] on textarea at bounding box center [679, 519] width 663 height 96
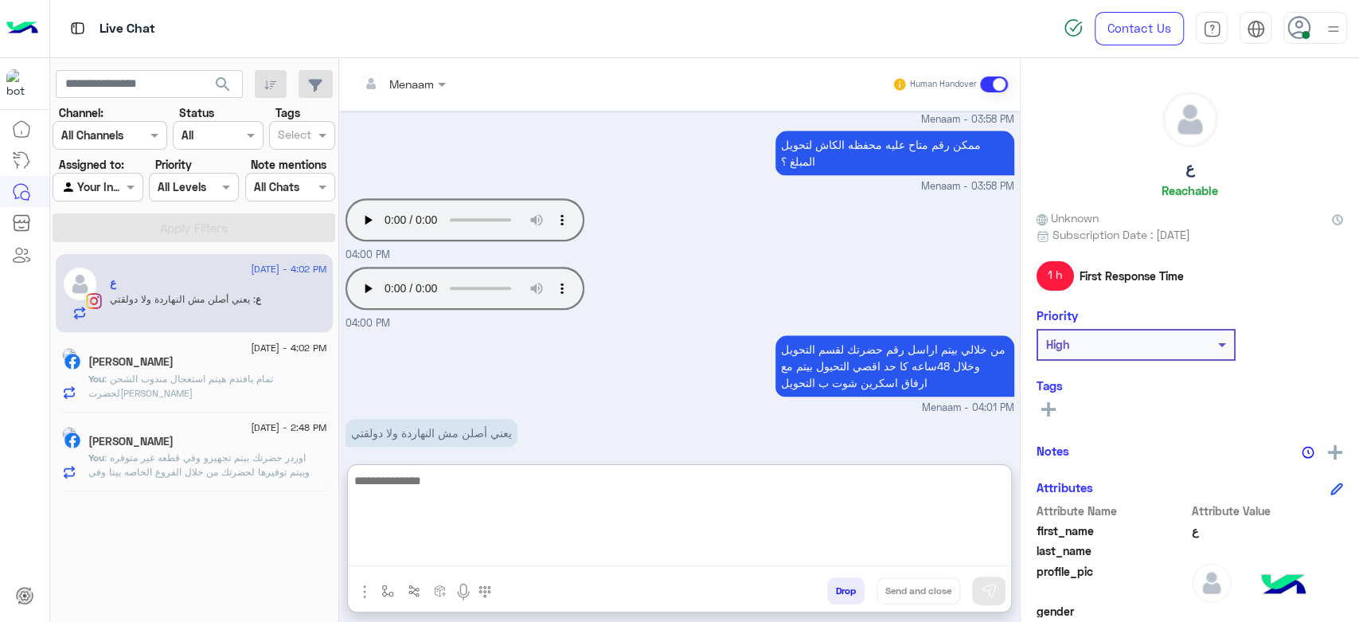
scroll to position [1144, 0]
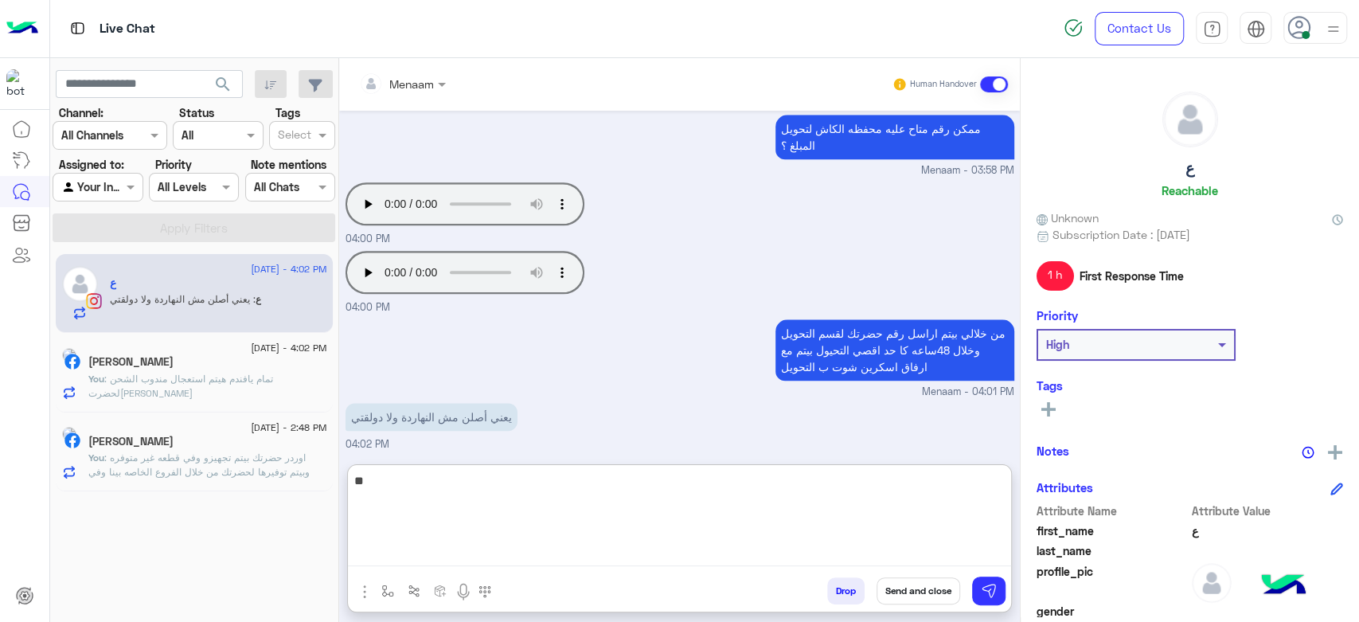
type textarea "*"
type textarea "**********"
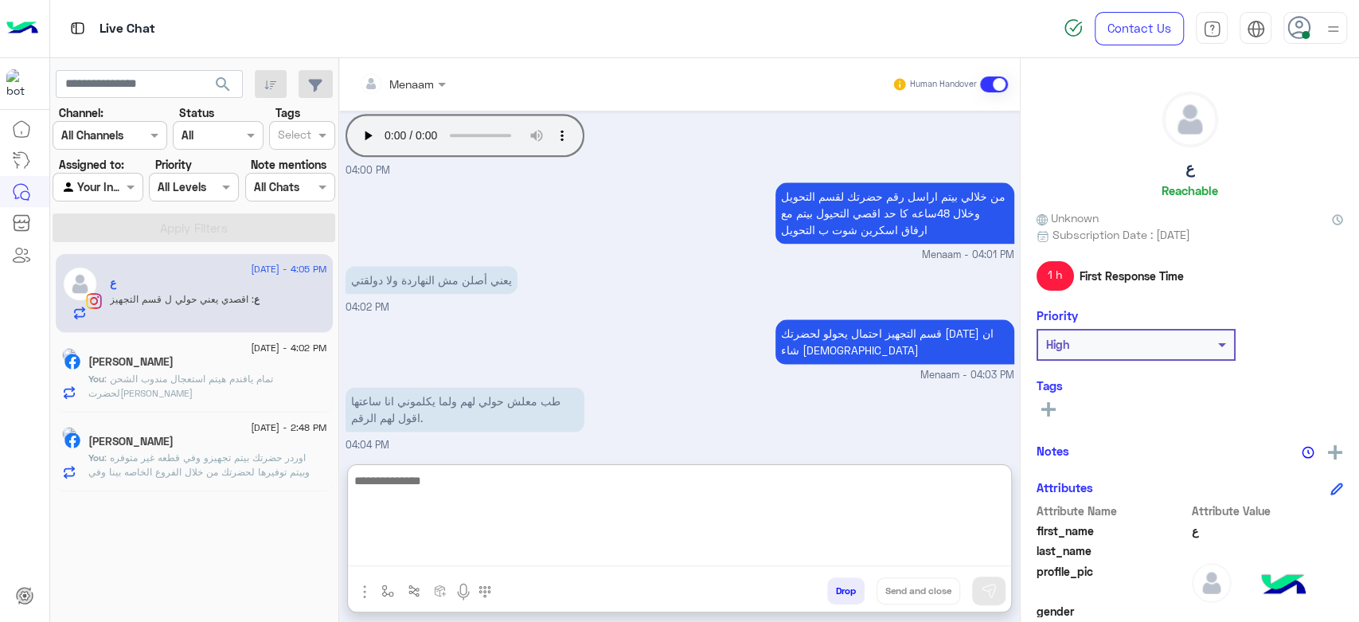
scroll to position [1335, 0]
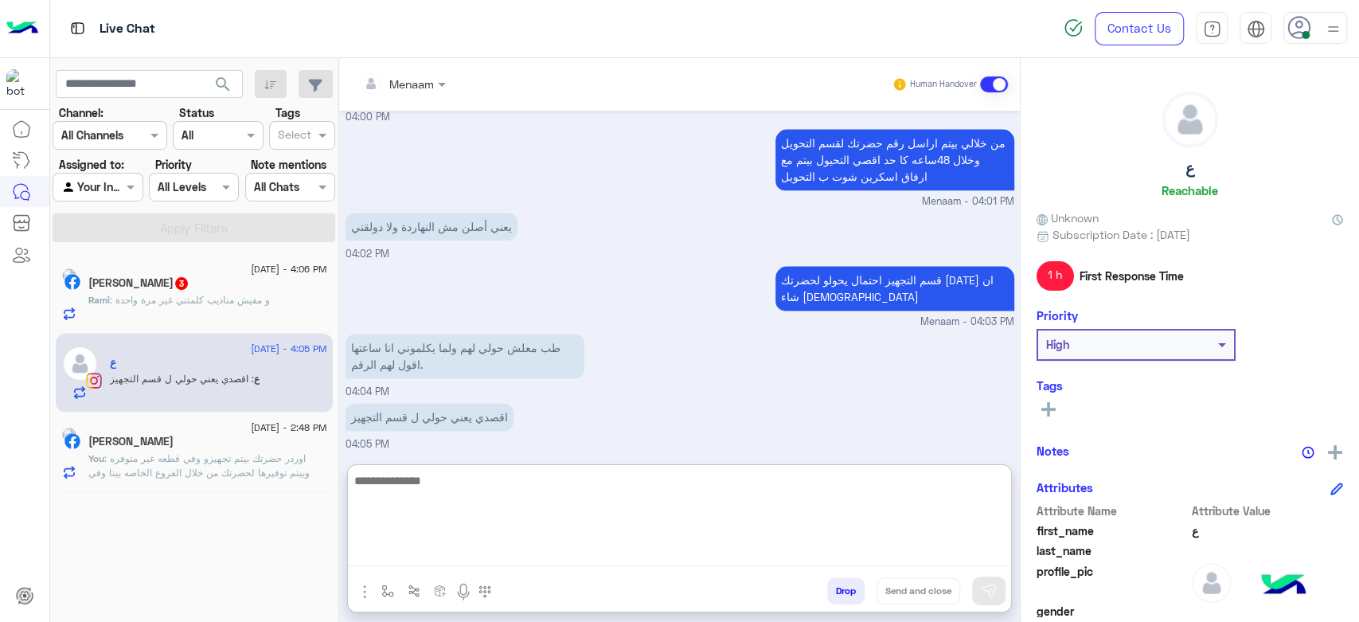
click at [503, 483] on textarea at bounding box center [679, 519] width 663 height 96
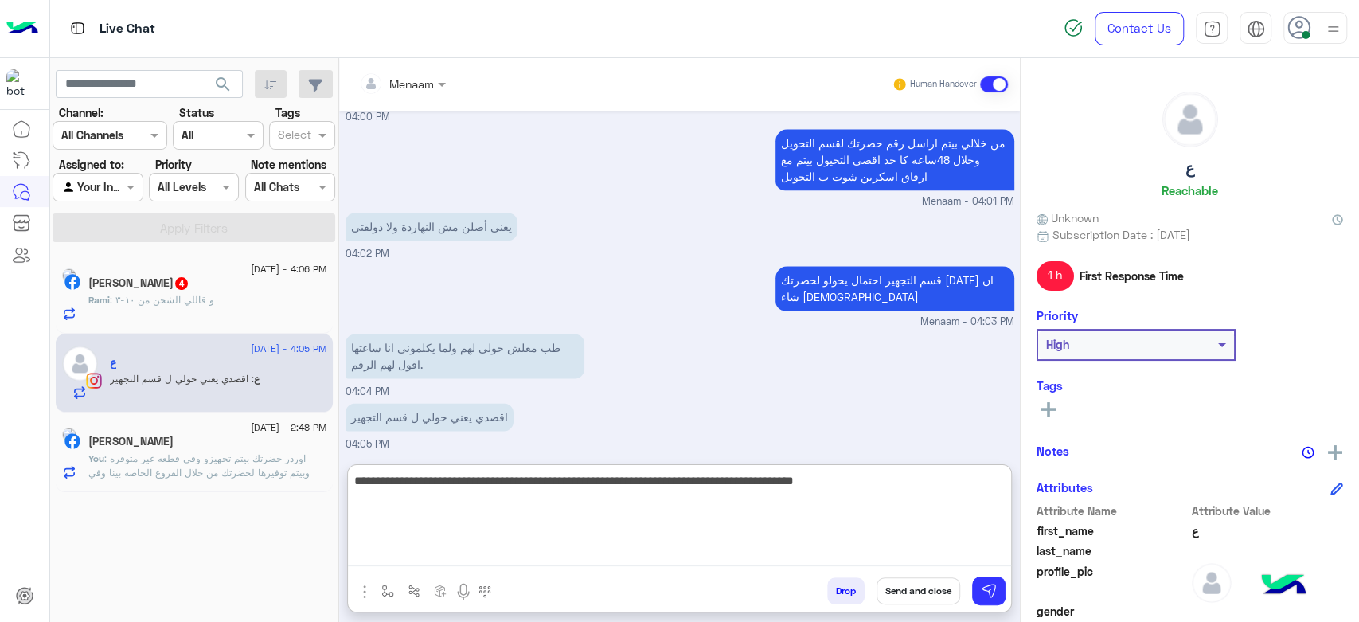
type textarea "**********"
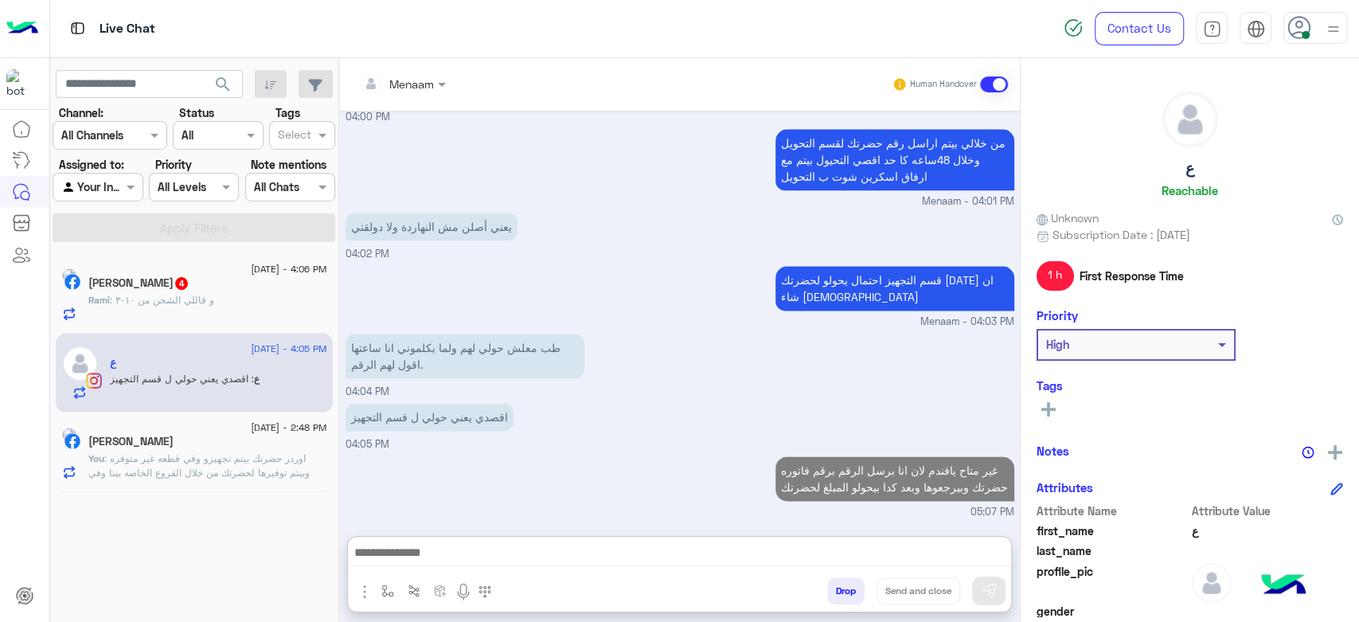
click at [163, 304] on span ": و قاللي الشحن من ١٠-٣" at bounding box center [162, 300] width 104 height 12
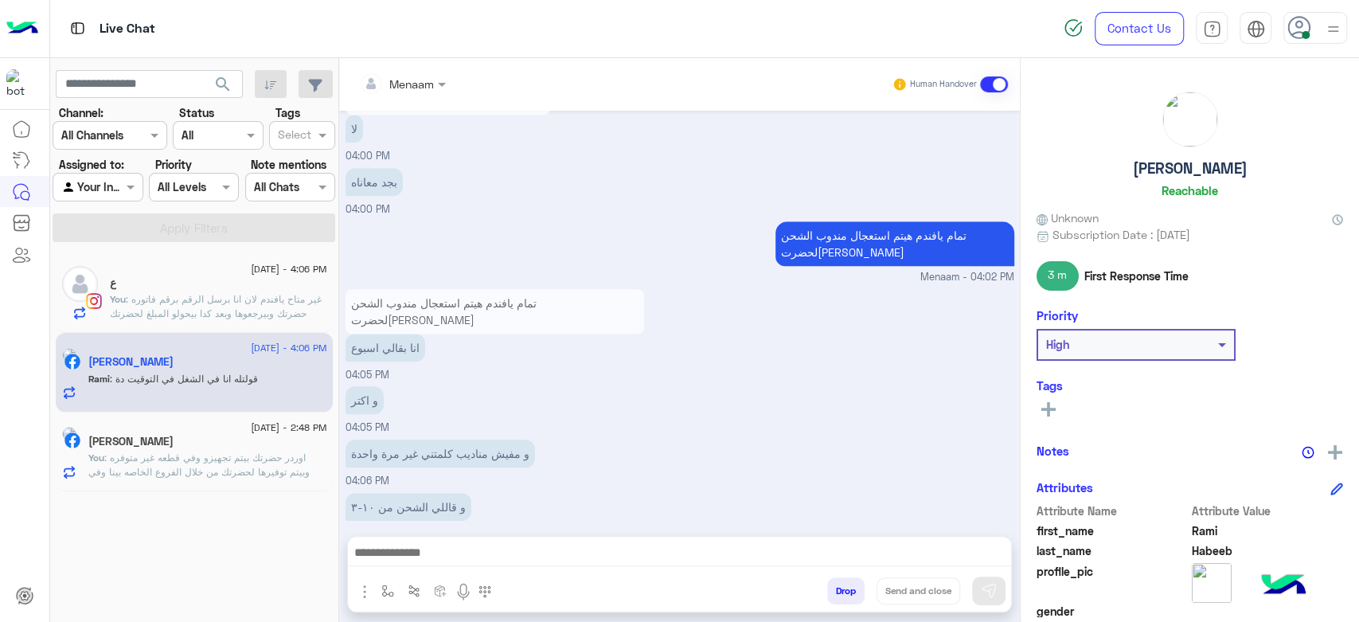
scroll to position [851, 0]
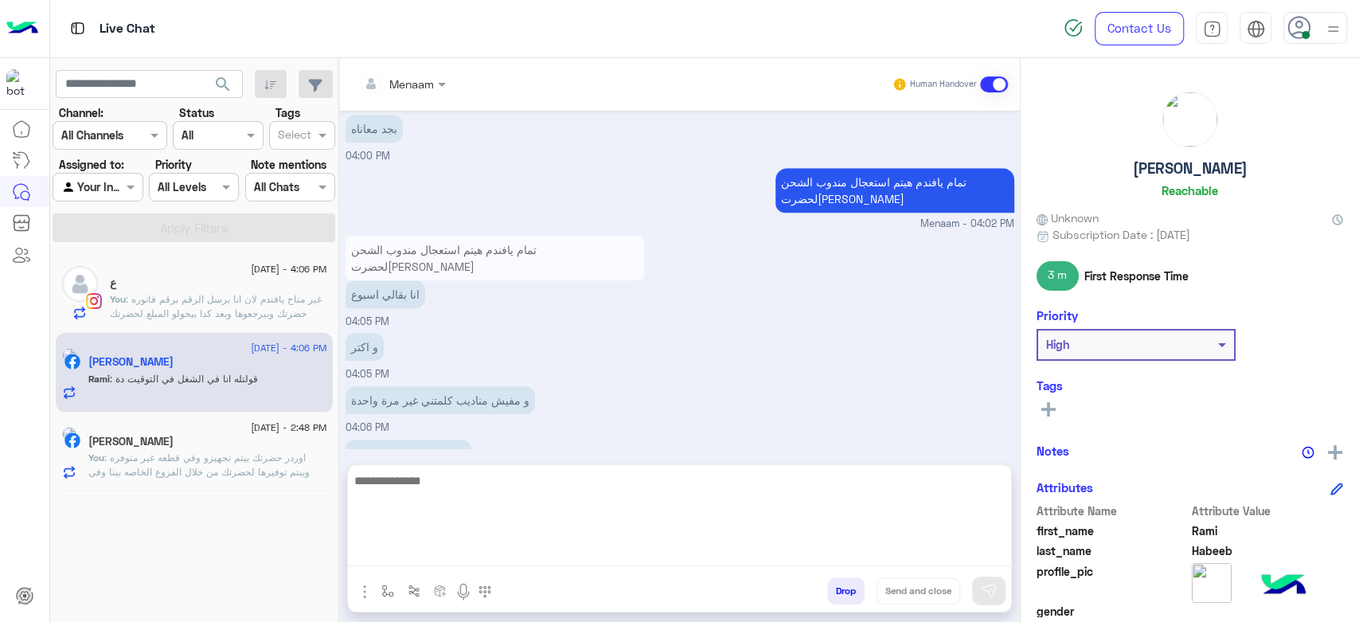
click at [510, 550] on textarea at bounding box center [679, 519] width 663 height 96
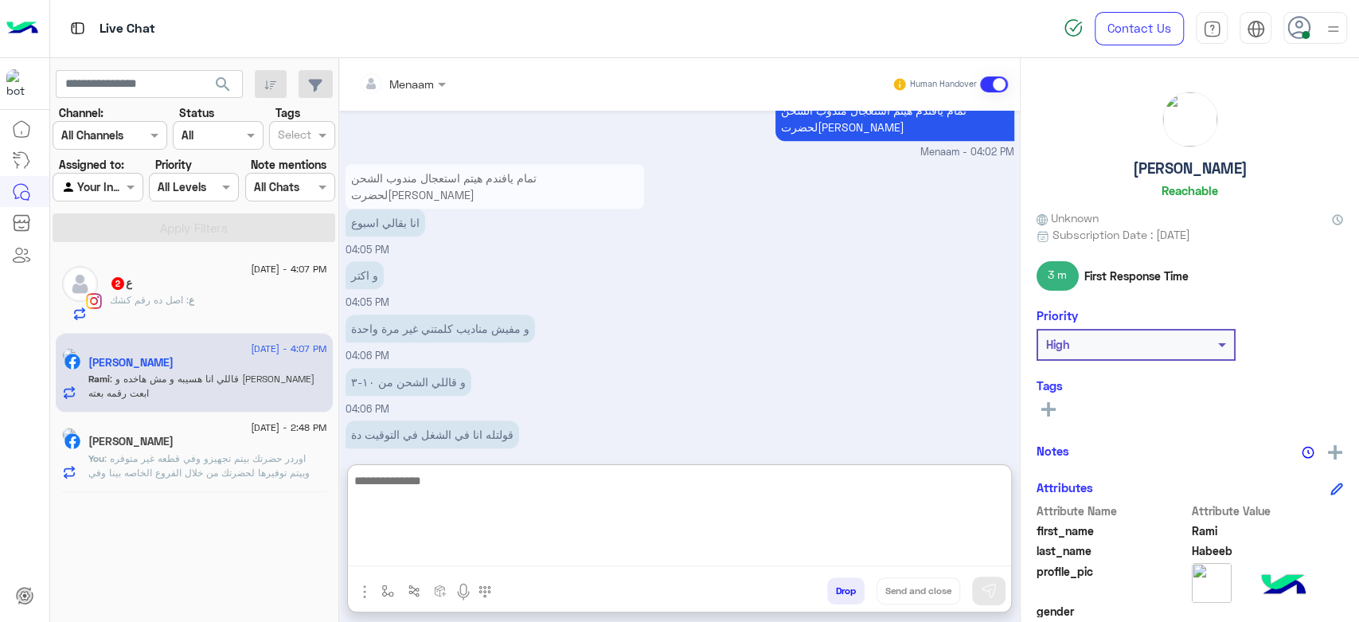
scroll to position [993, 0]
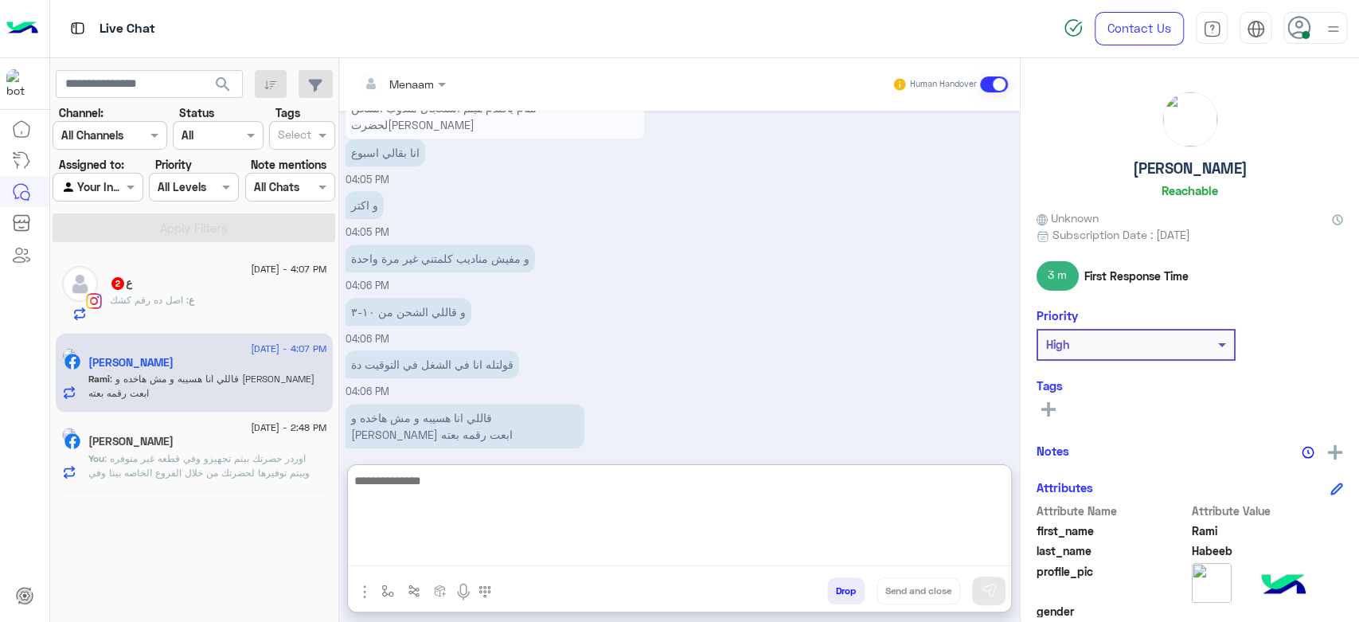
click at [453, 483] on textarea at bounding box center [679, 519] width 663 height 96
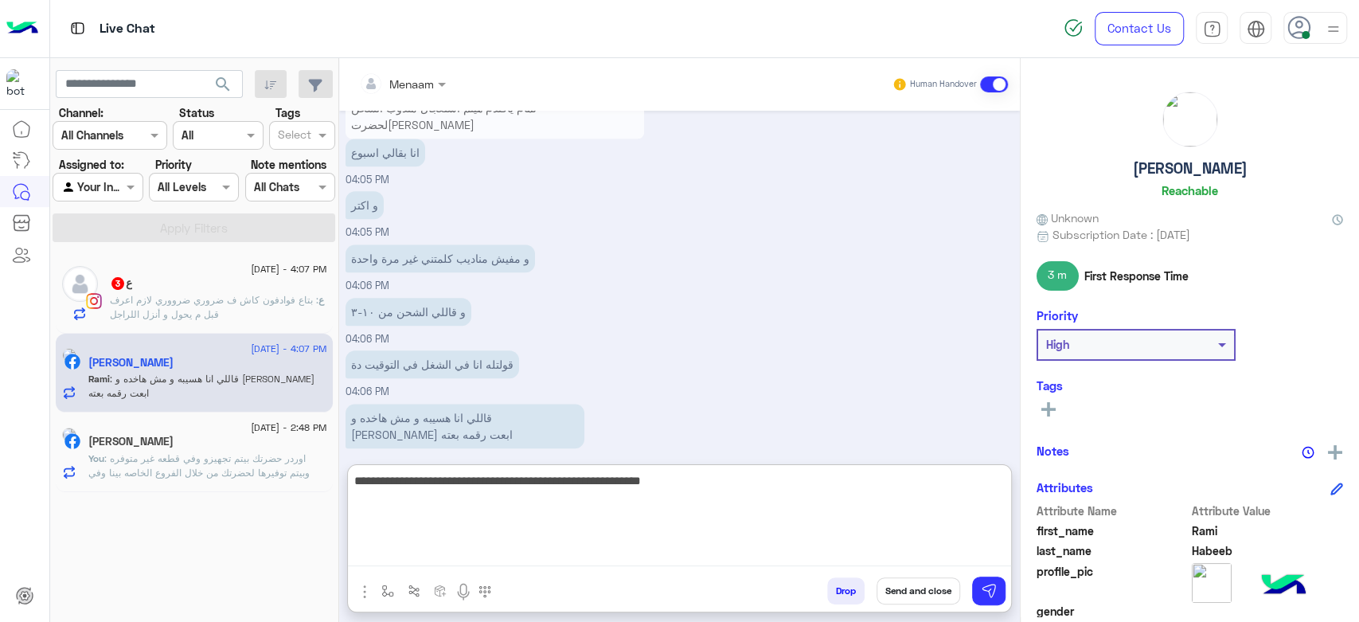
type textarea "**********"
click at [639, 489] on textarea "**********" at bounding box center [679, 519] width 663 height 96
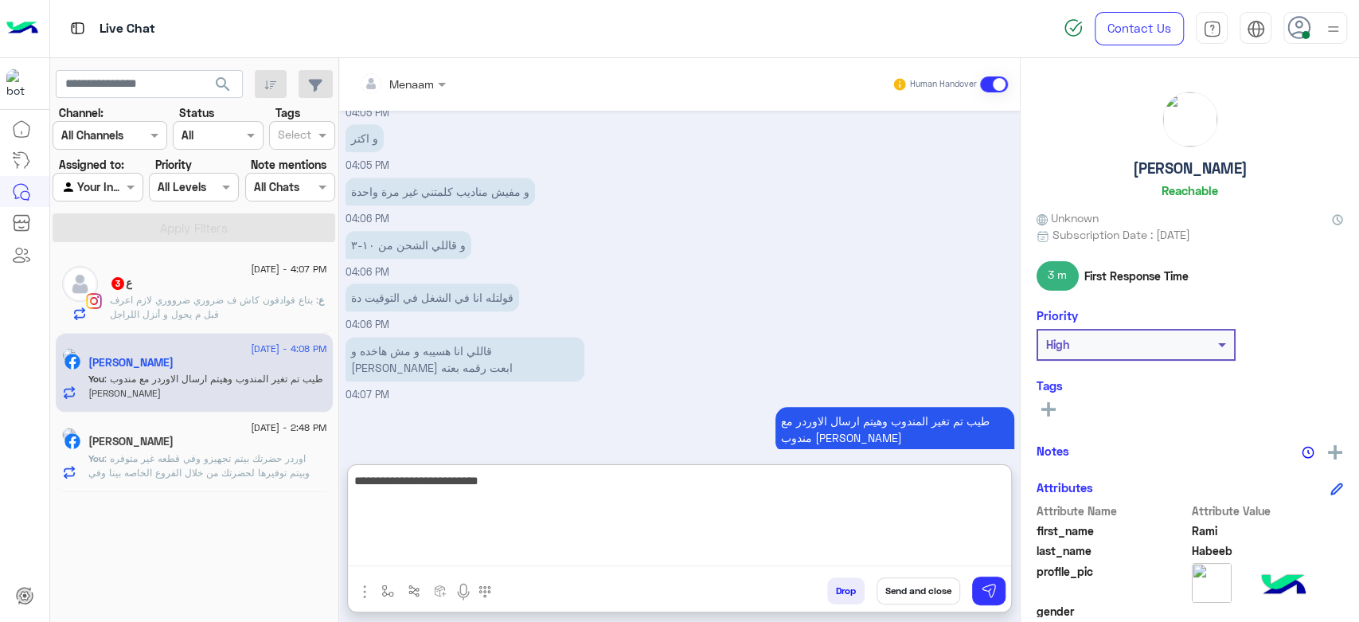
type textarea "**********"
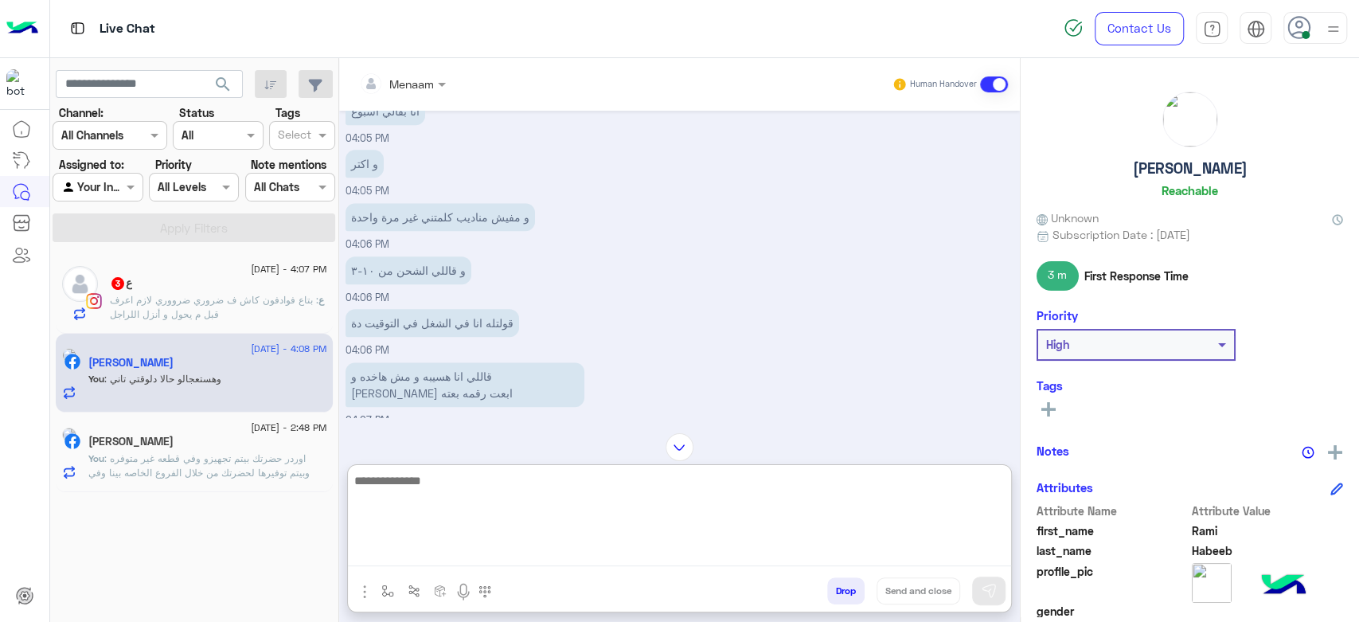
scroll to position [1111, 0]
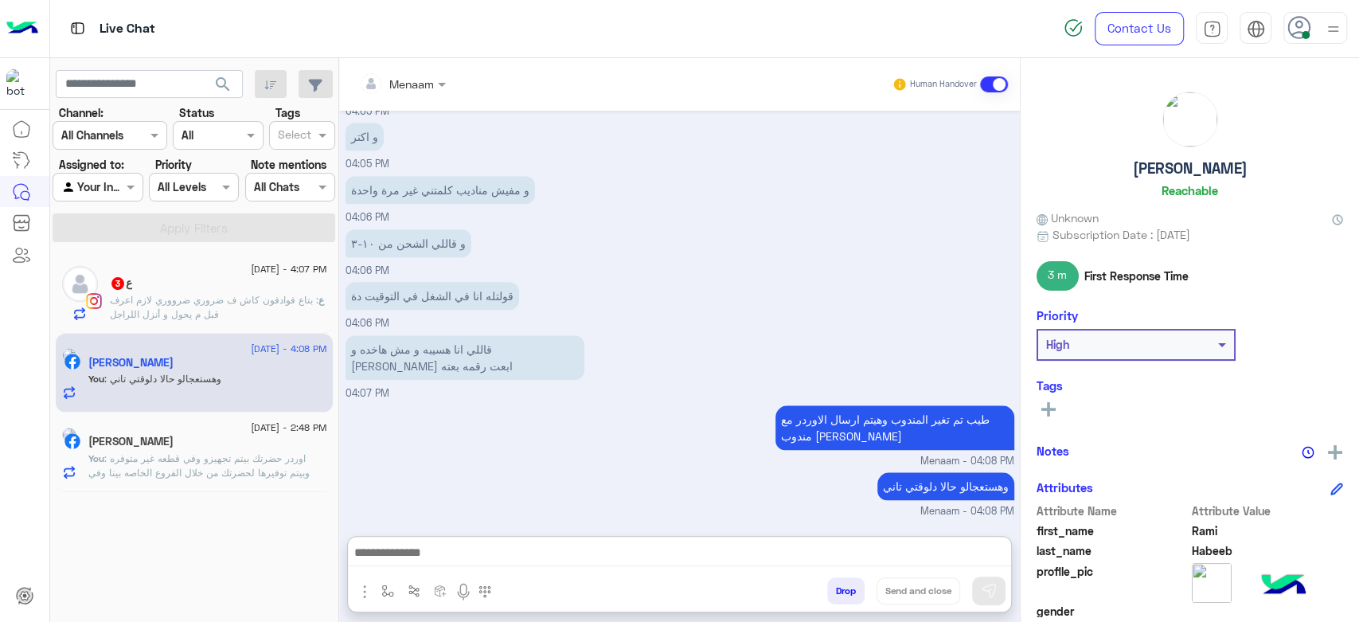
click at [272, 286] on div "ع 3" at bounding box center [218, 284] width 217 height 17
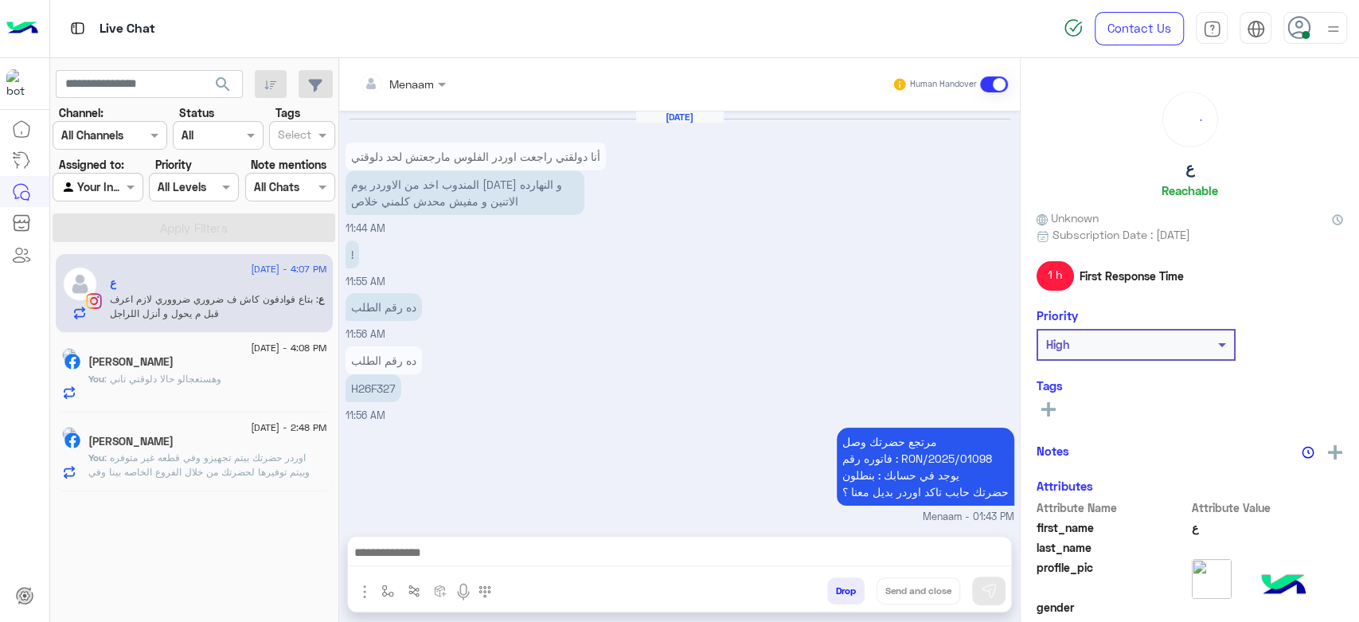
scroll to position [1000, 0]
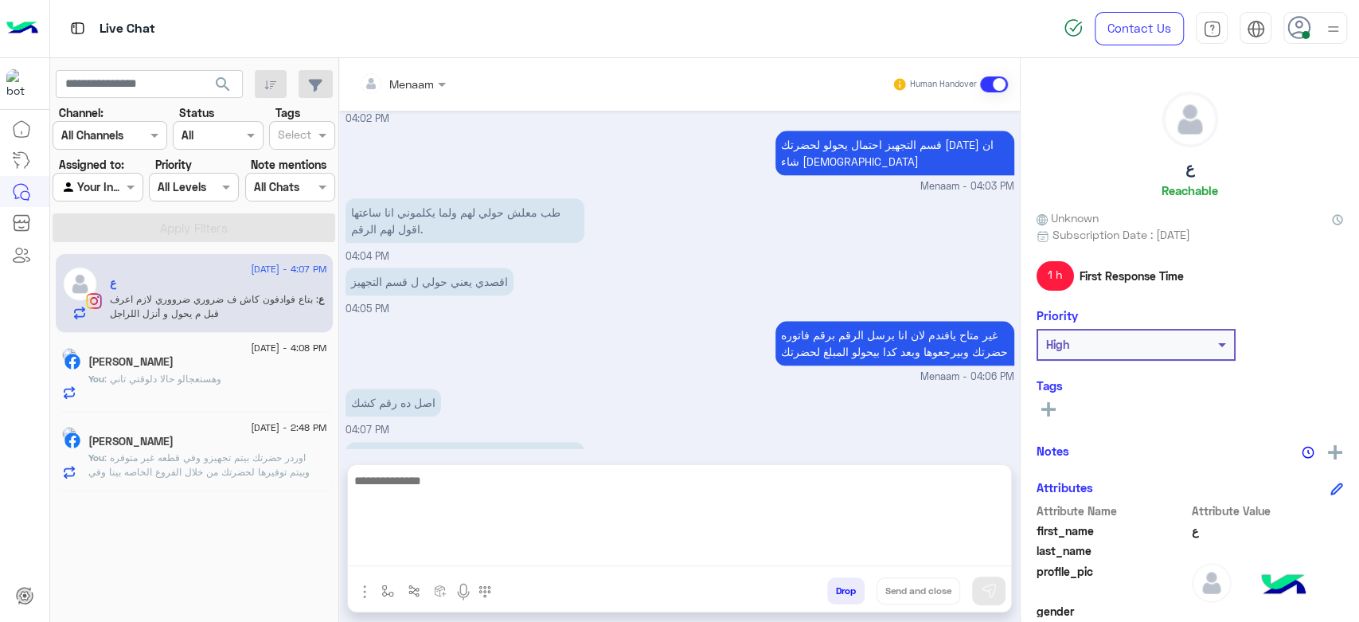
click at [439, 563] on textarea at bounding box center [679, 519] width 663 height 96
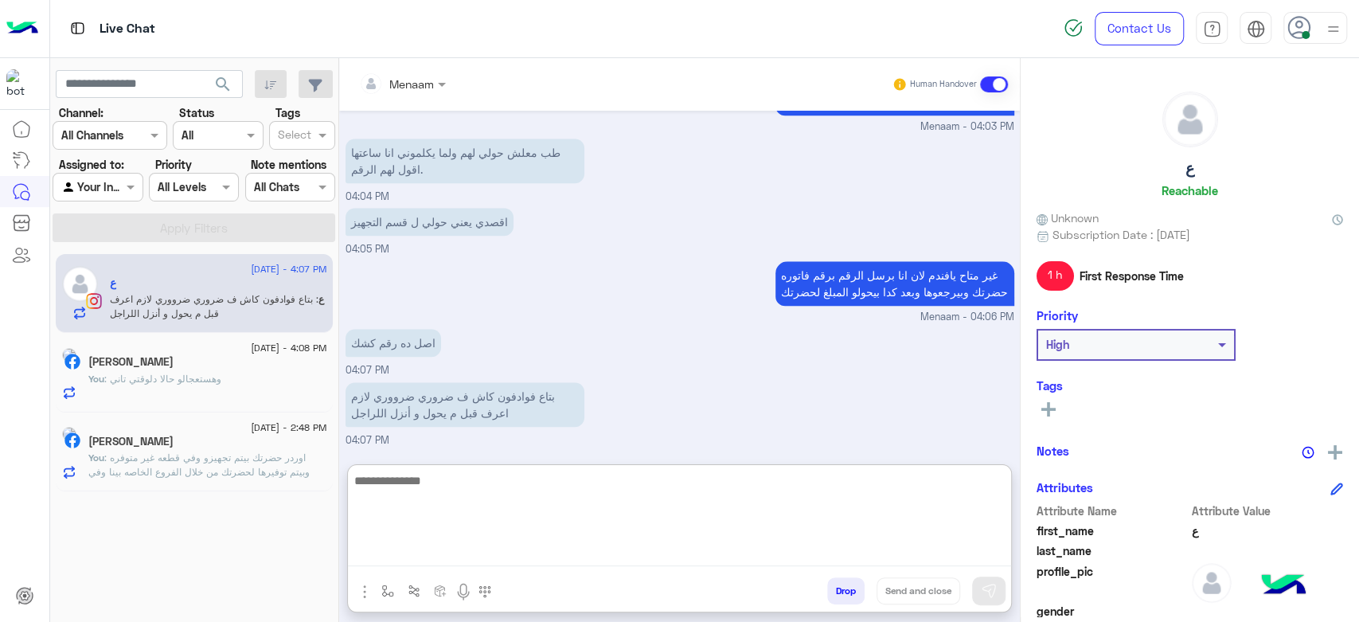
scroll to position [1072, 0]
type textarea "*"
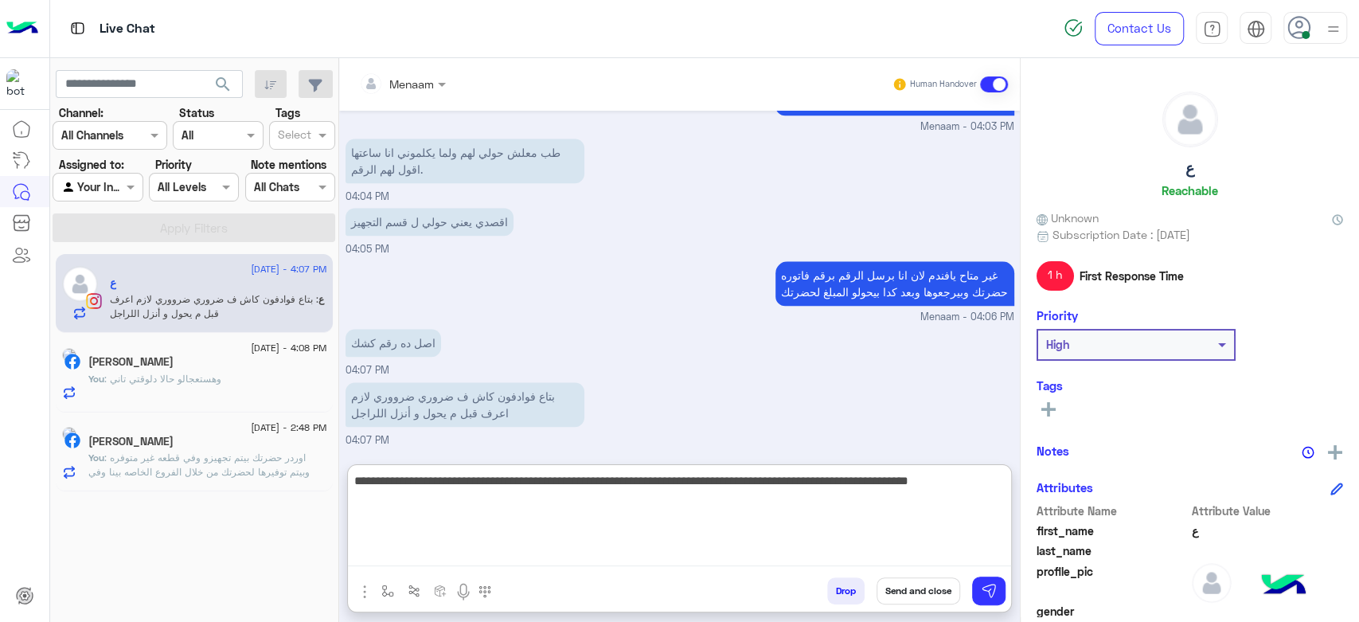
type textarea "**********"
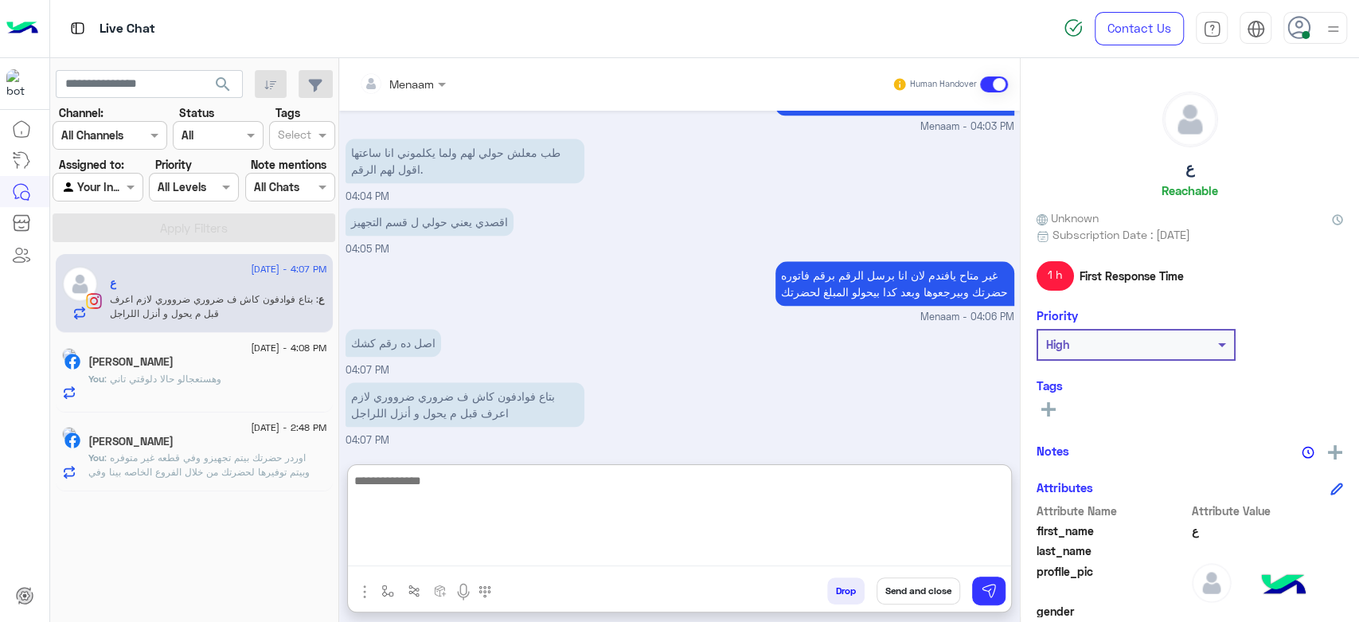
scroll to position [1156, 0]
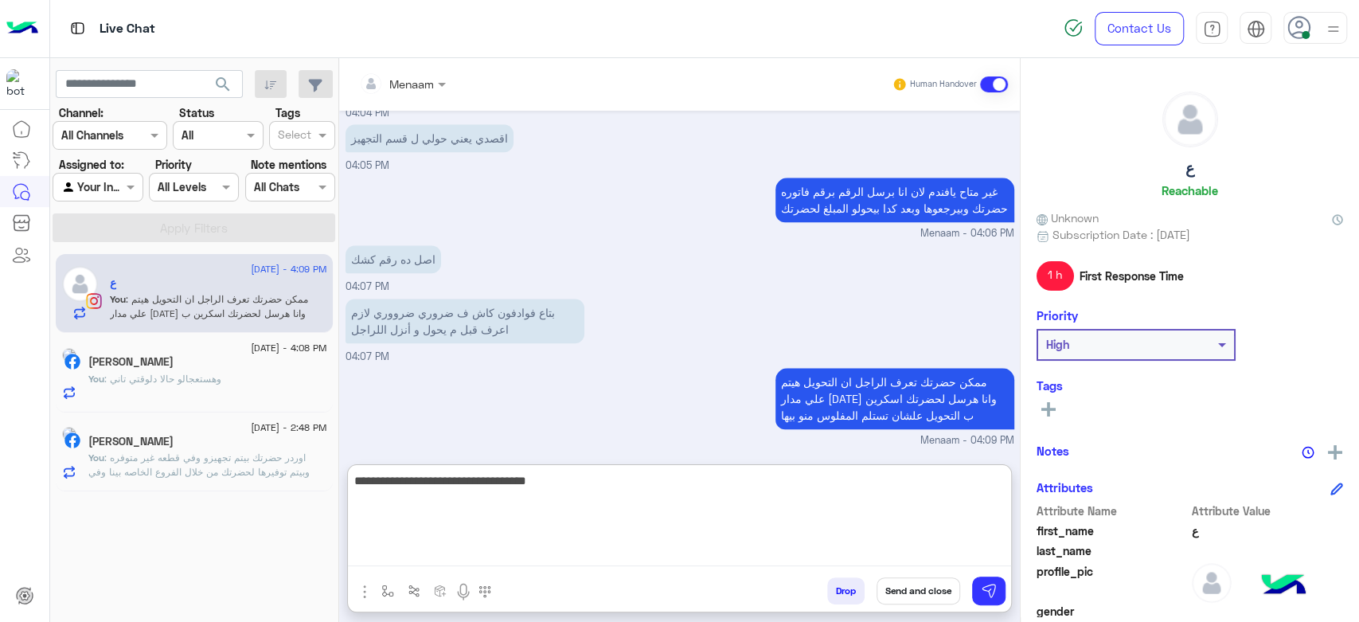
type textarea "**********"
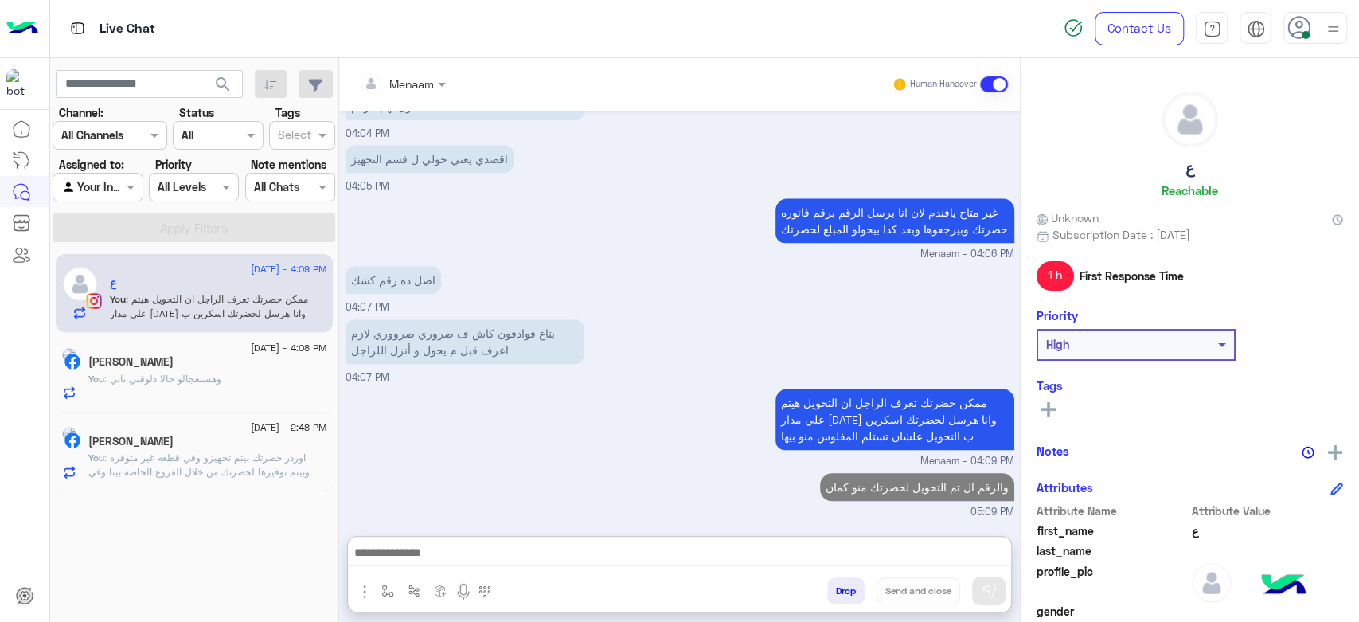
click at [178, 374] on span ": وهستعجالو حالا دلوقتي تاني" at bounding box center [162, 379] width 117 height 12
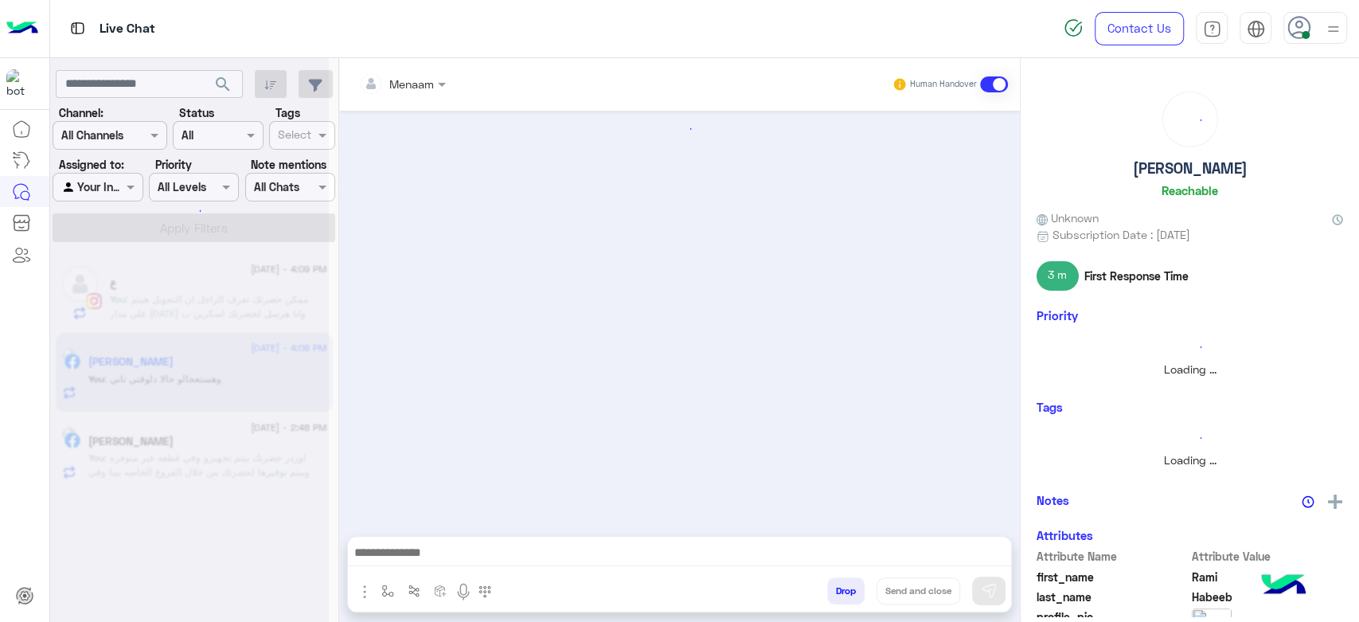
scroll to position [782, 0]
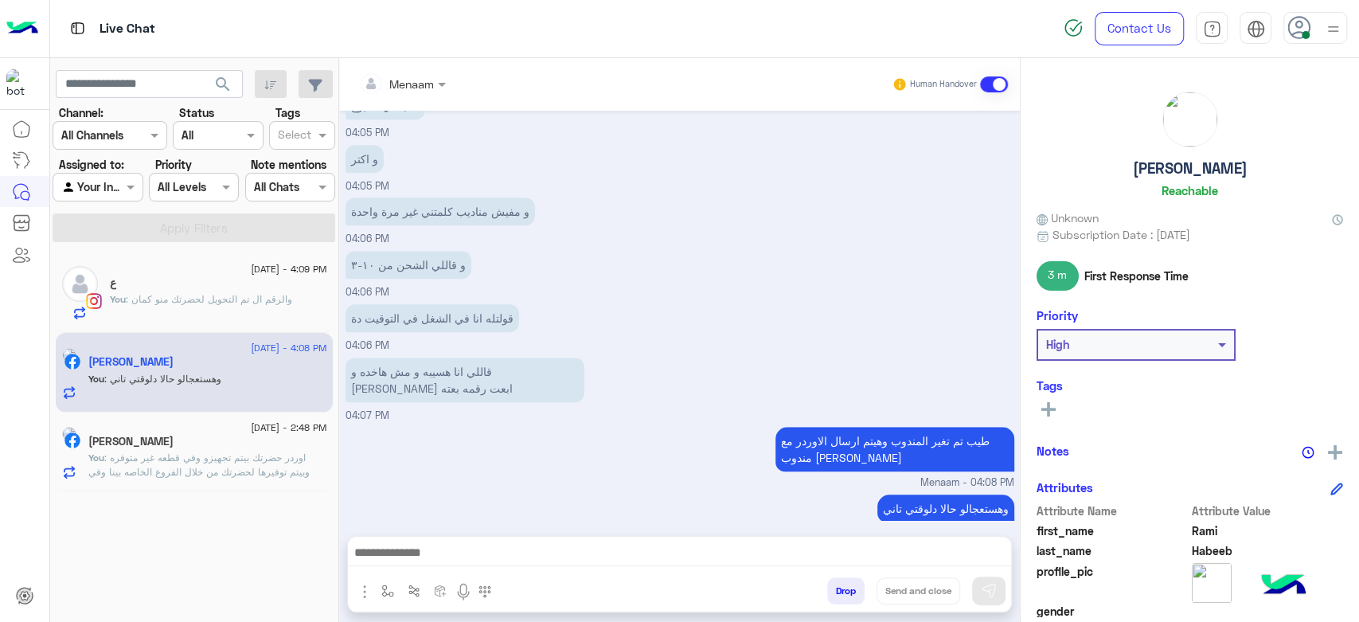
click at [229, 444] on div "Ahmed Ahrar" at bounding box center [207, 443] width 239 height 17
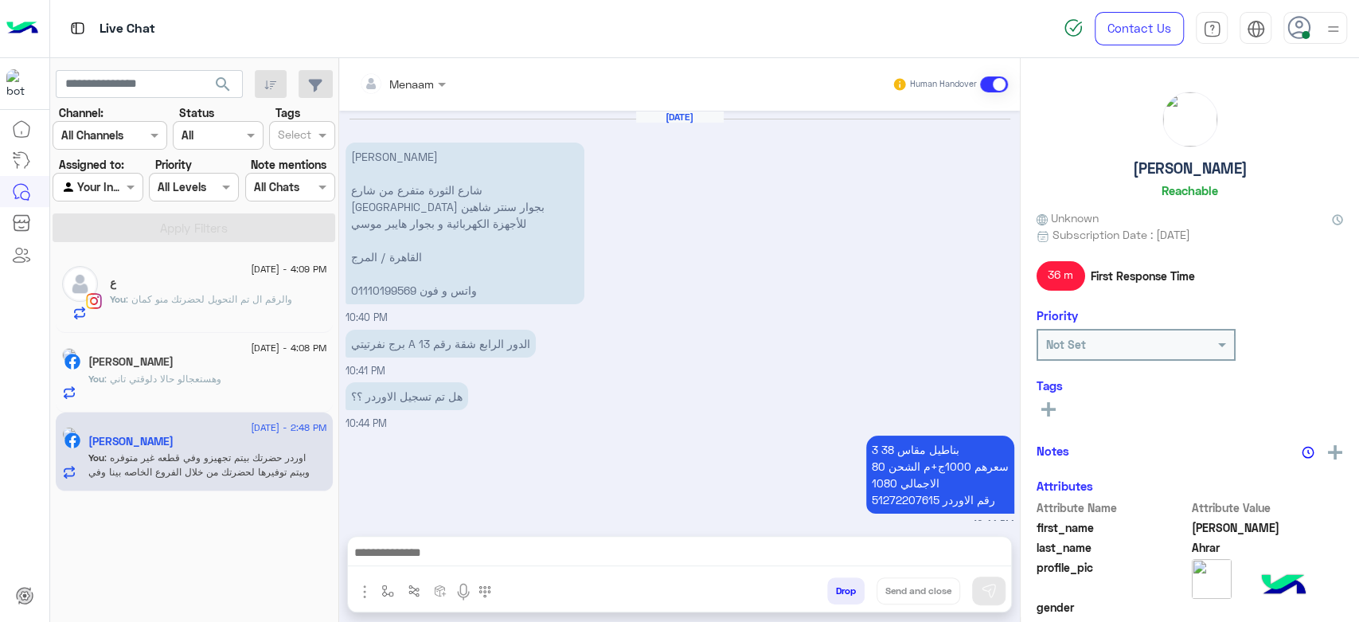
scroll to position [1158, 0]
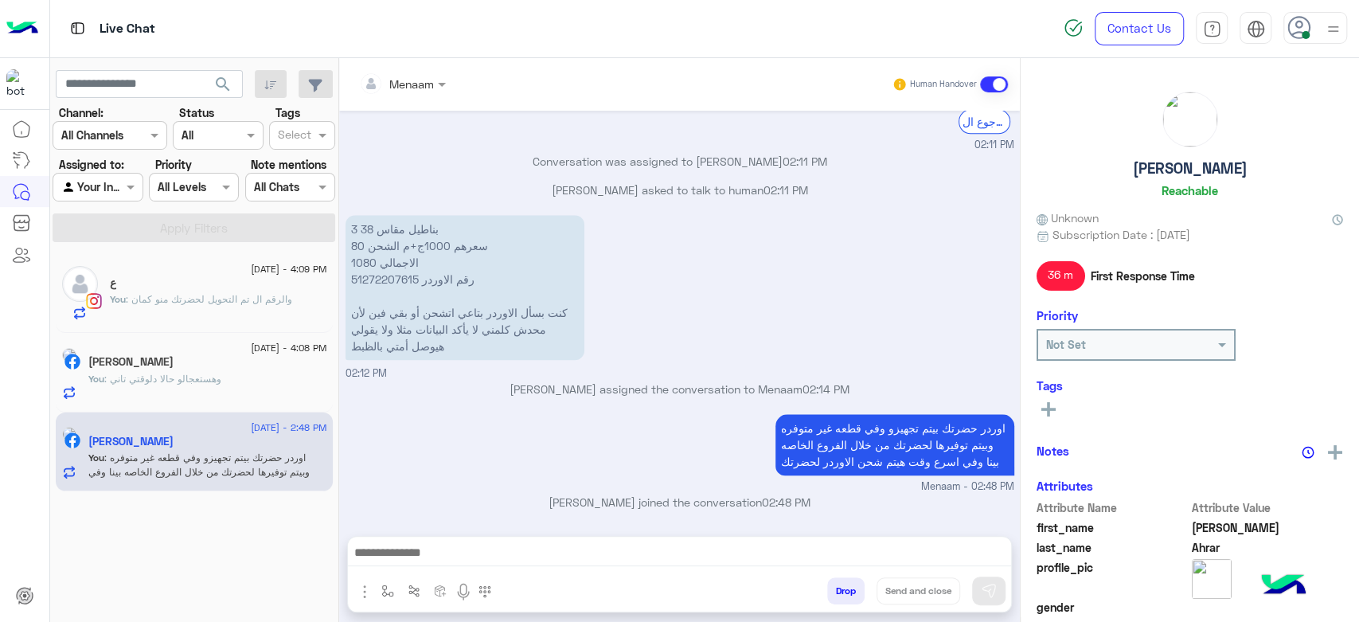
click at [861, 590] on button "Drop" at bounding box center [845, 590] width 37 height 27
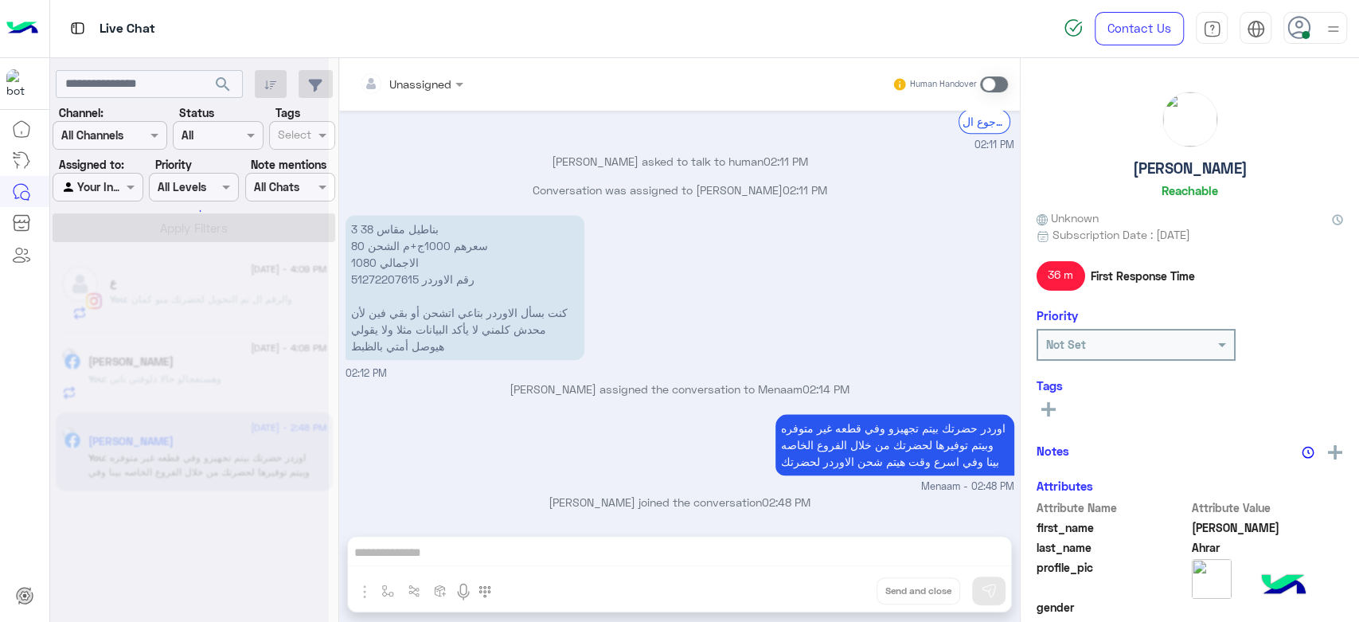
scroll to position [1187, 0]
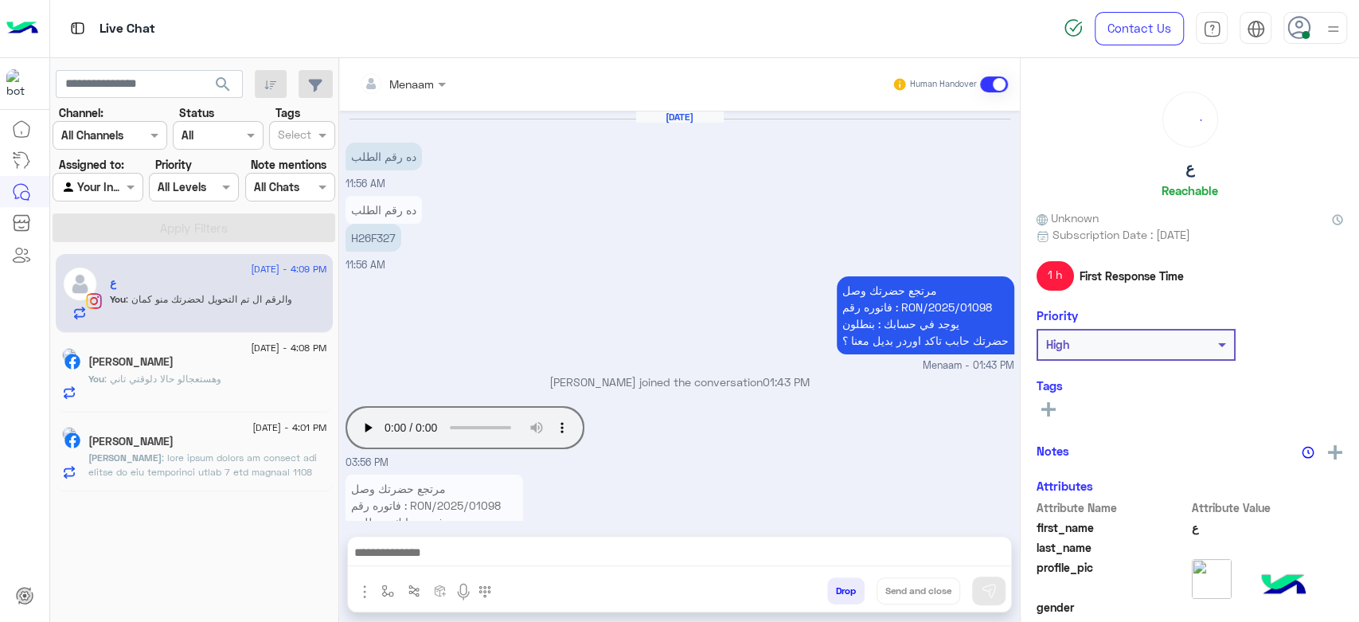
scroll to position [985, 0]
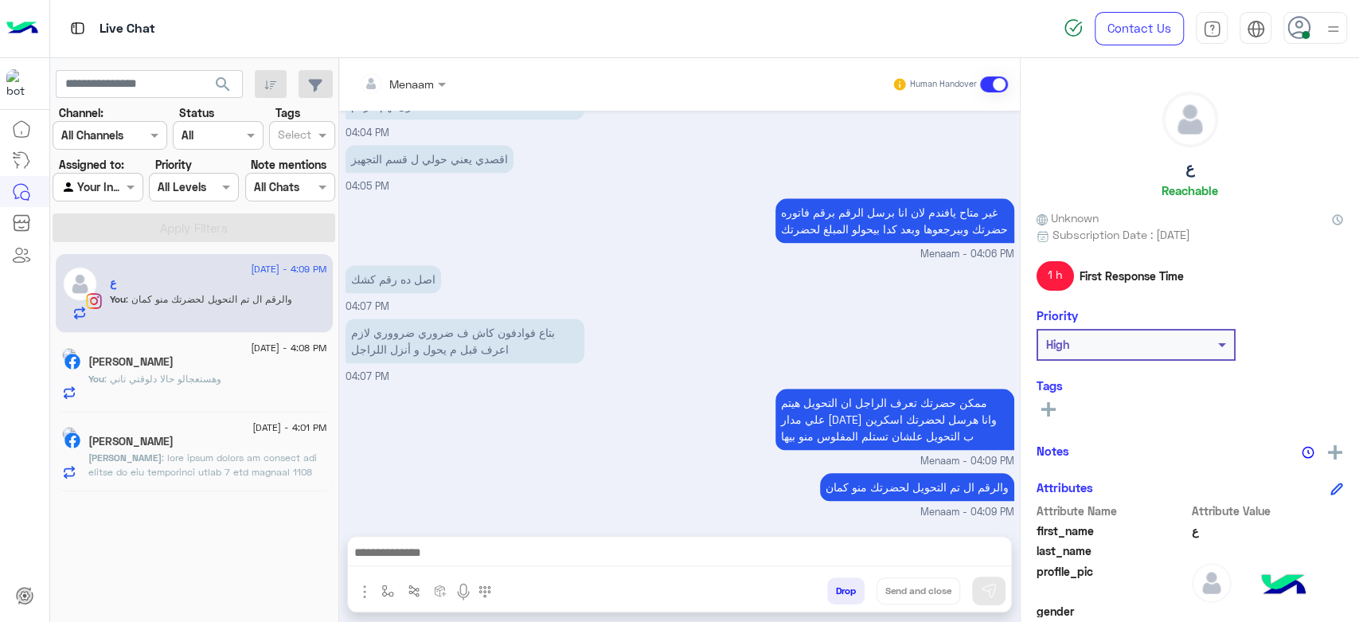
click at [252, 374] on div "You : وهستعجالو حالا دلوقتي تاني" at bounding box center [207, 386] width 239 height 28
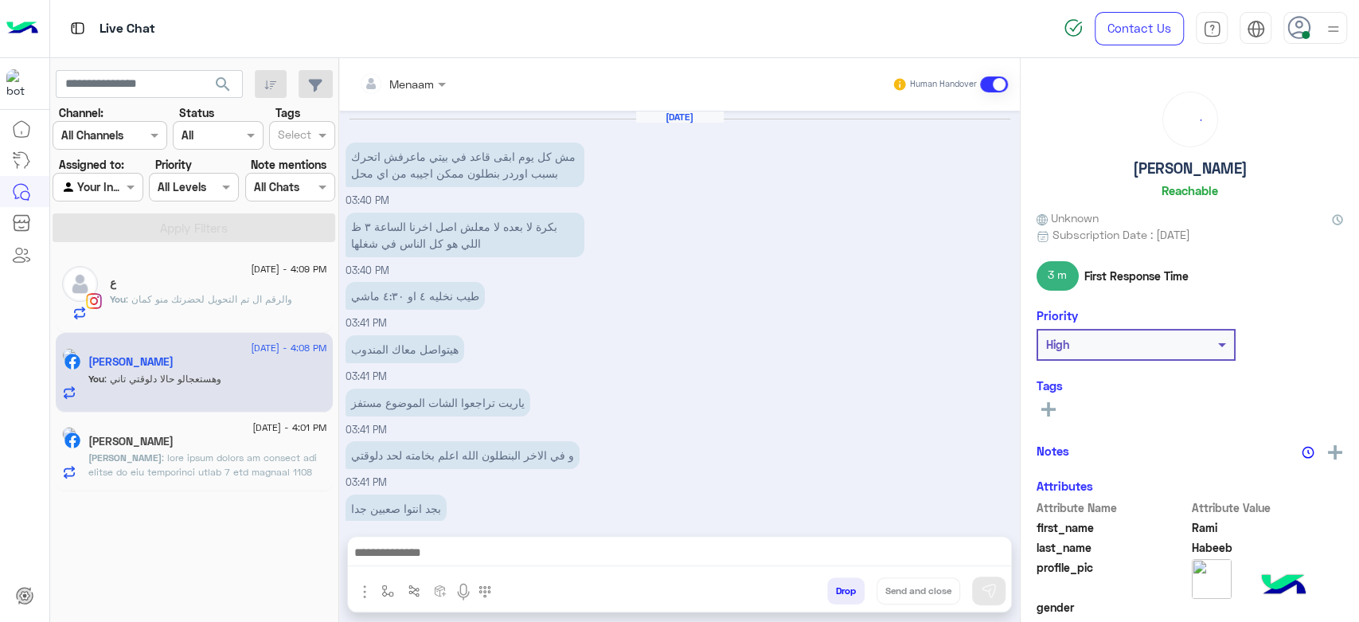
scroll to position [782, 0]
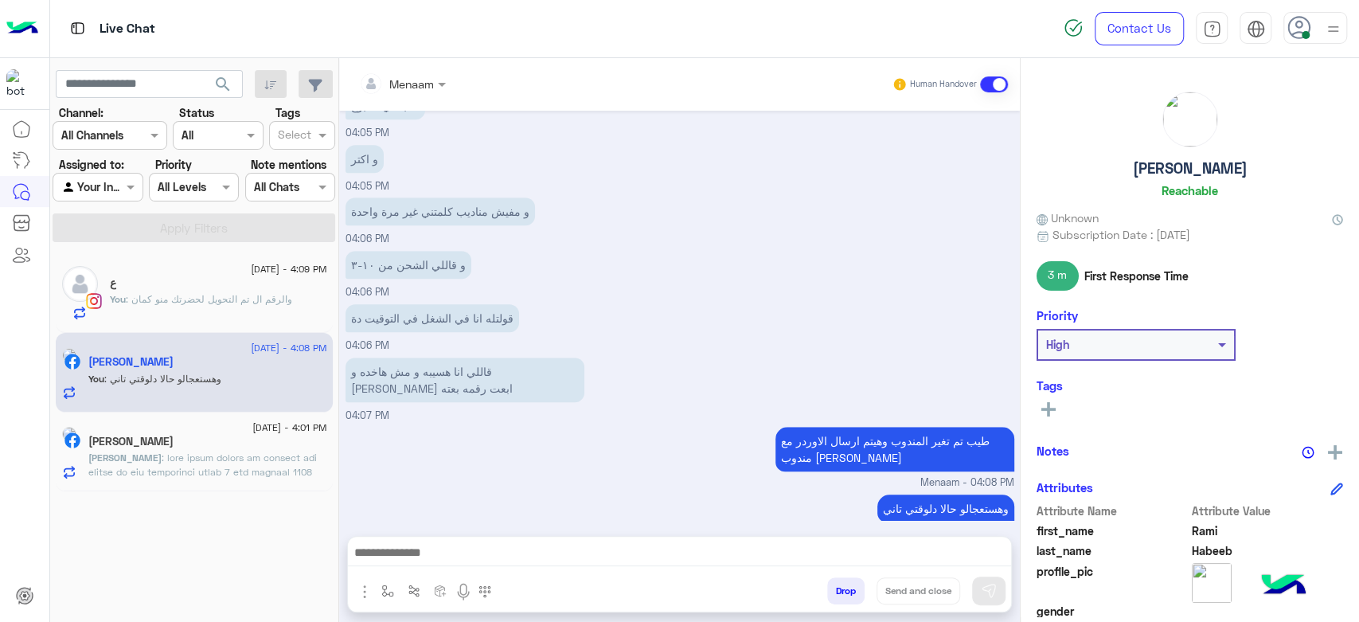
click at [191, 470] on span at bounding box center [206, 544] width 237 height 184
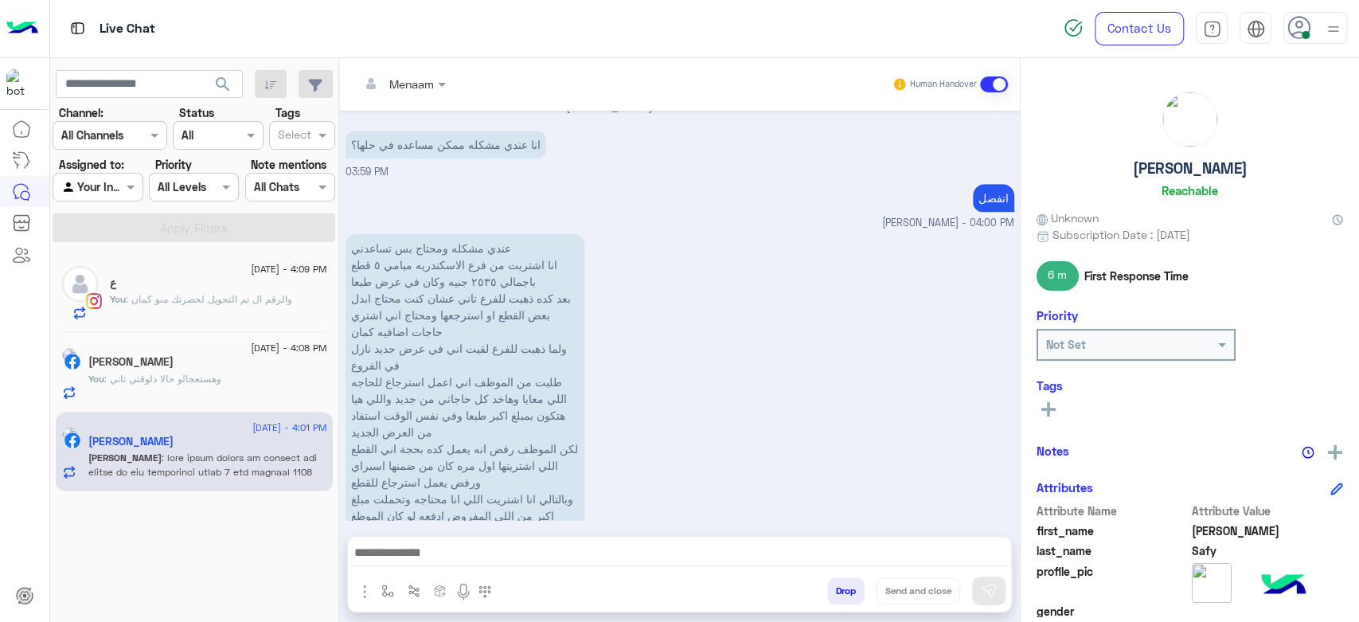
scroll to position [808, 0]
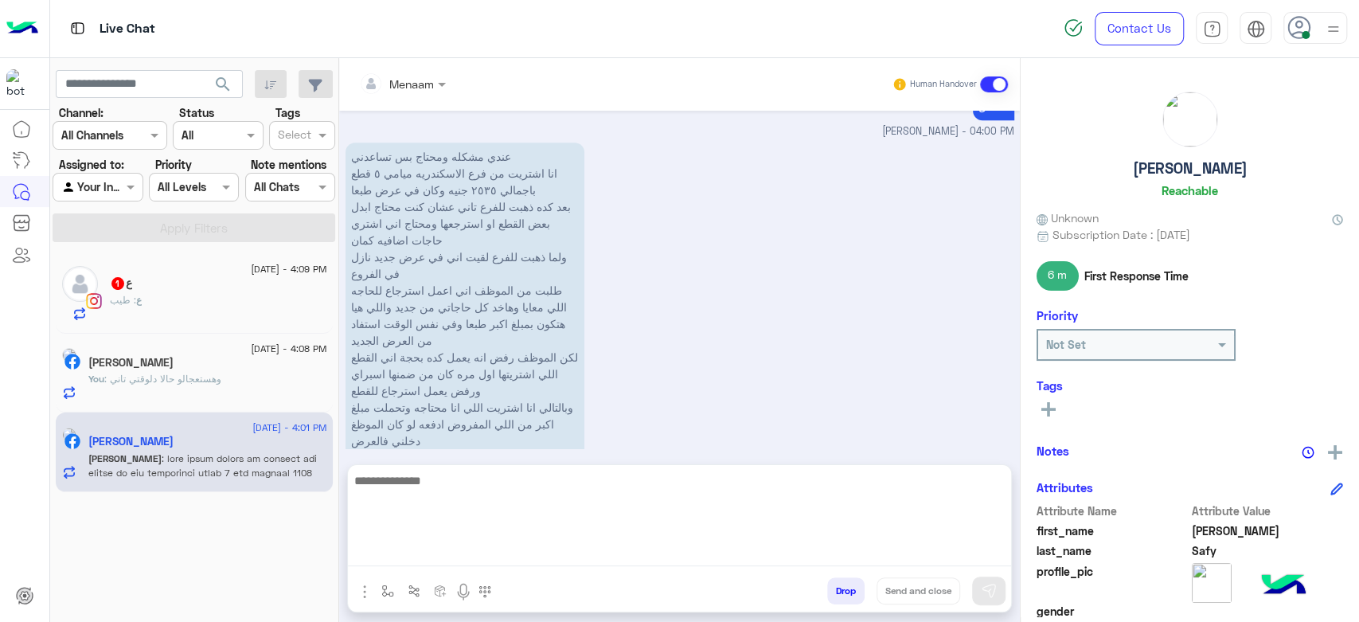
click at [484, 547] on textarea at bounding box center [679, 519] width 663 height 96
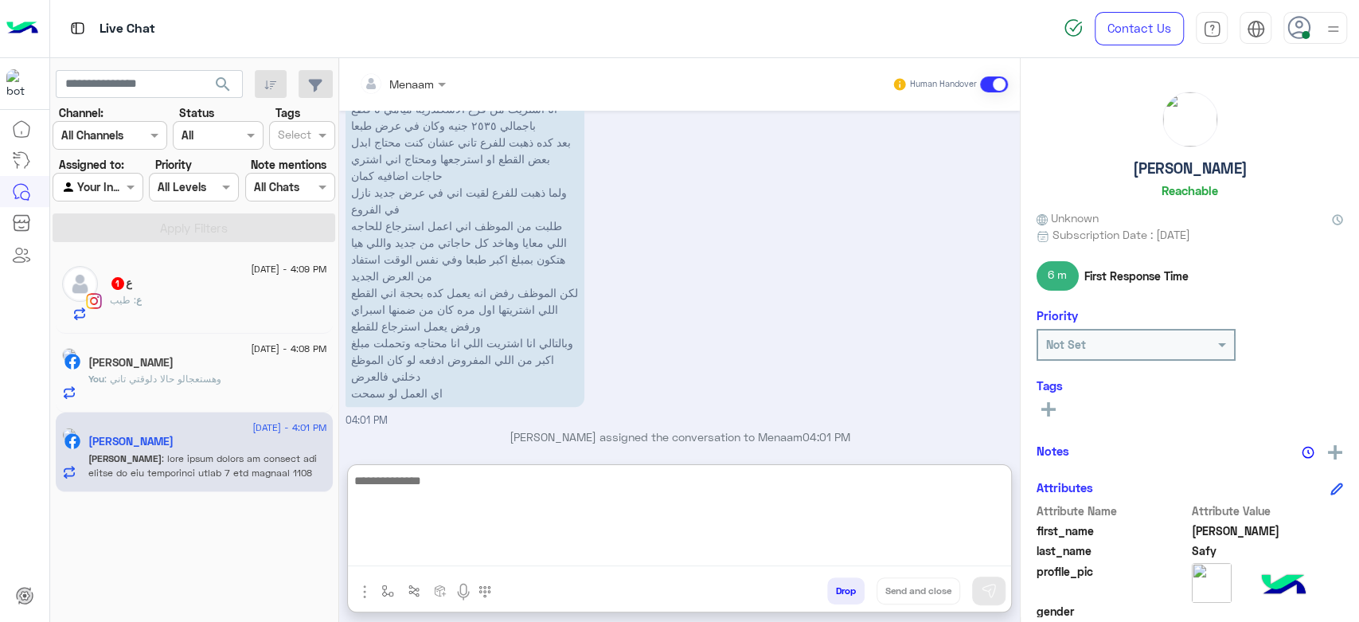
scroll to position [879, 0]
type textarea "**********"
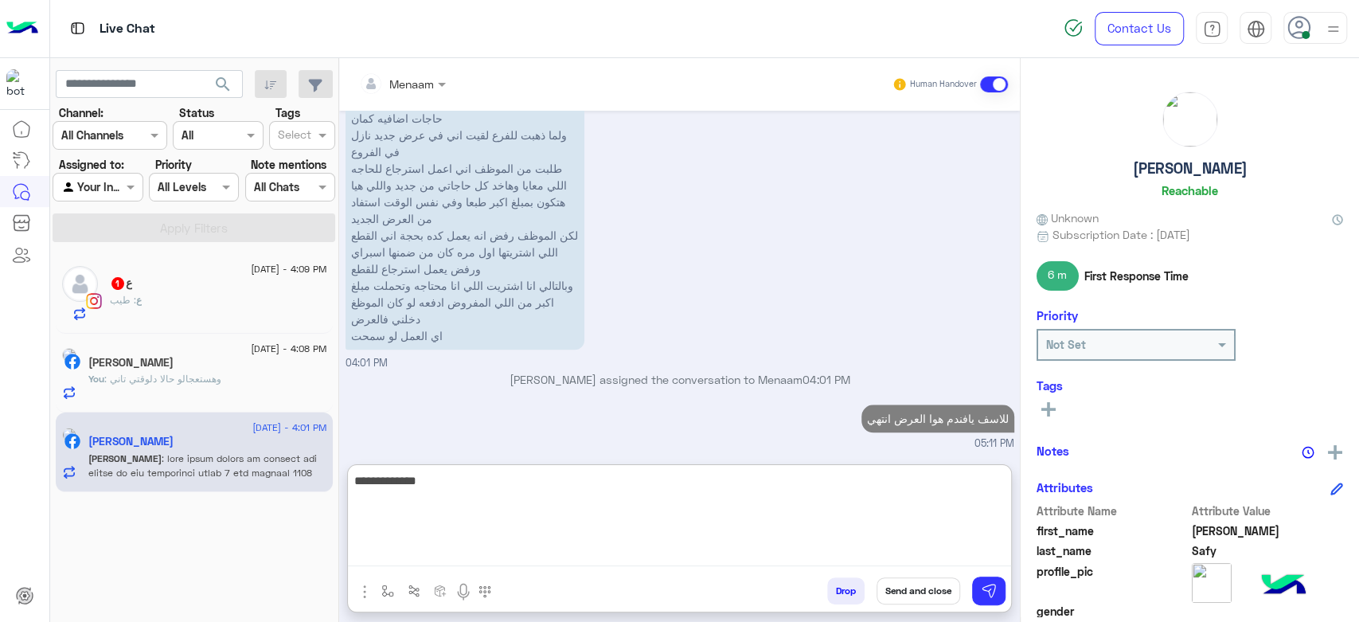
scroll to position [959, 0]
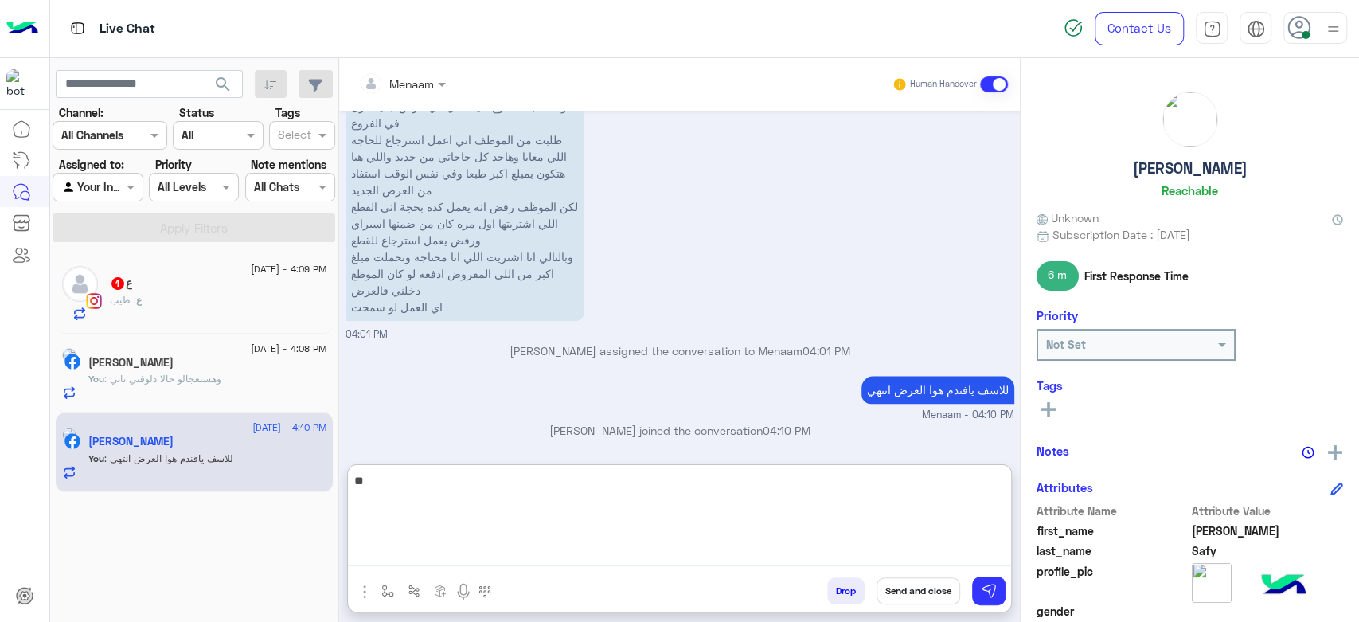
type textarea "*"
click at [660, 479] on textarea "**********" at bounding box center [679, 519] width 663 height 96
paste textarea "**********"
type textarea "**********"
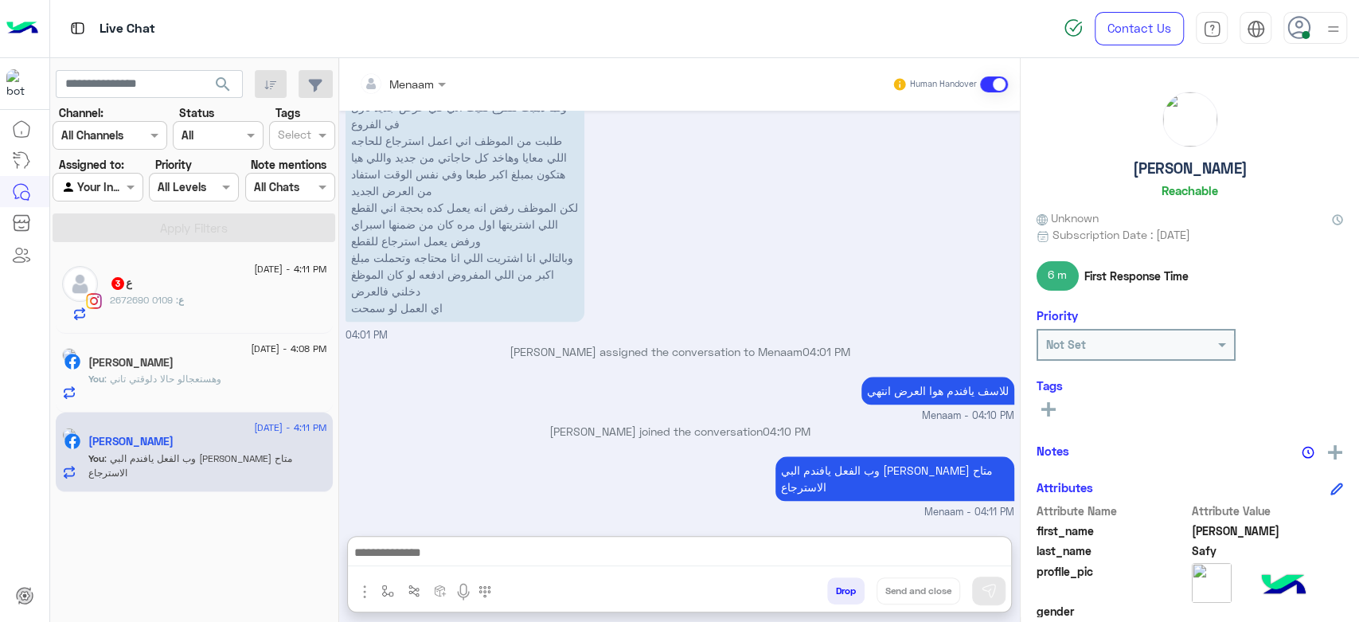
click at [194, 299] on div "ع : 0109 2672690" at bounding box center [218, 307] width 217 height 28
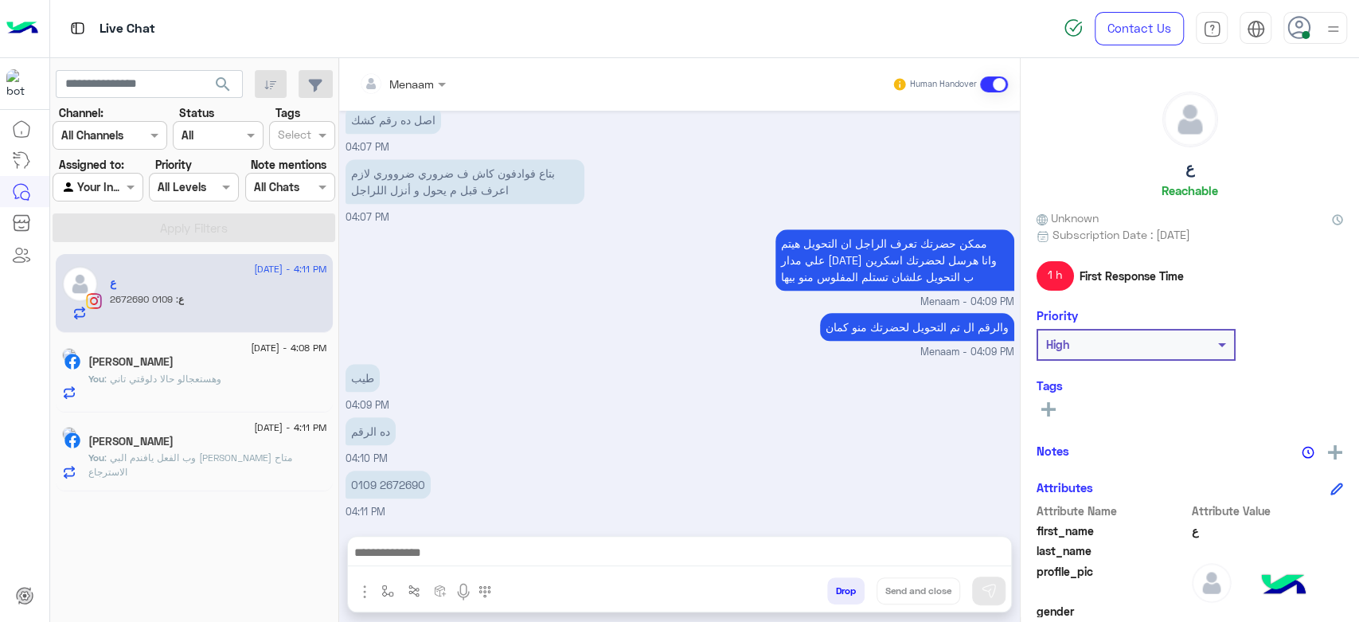
scroll to position [990, 0]
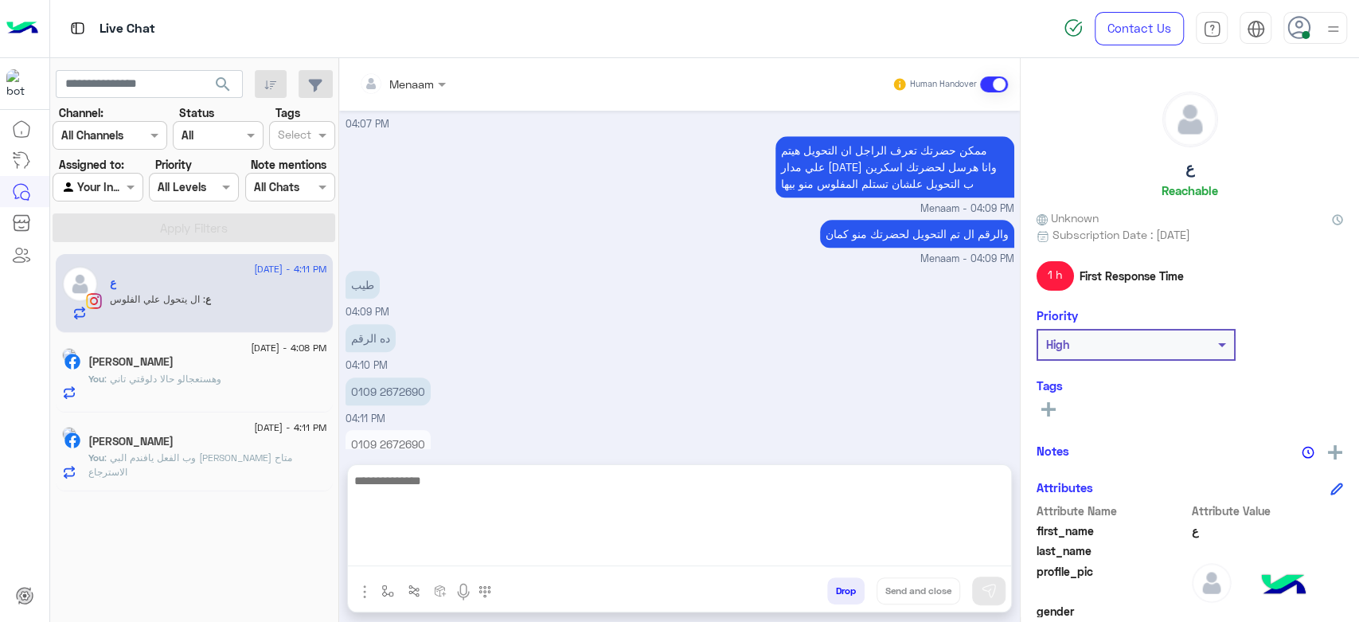
click at [510, 560] on textarea at bounding box center [679, 519] width 663 height 96
paste textarea "**********"
type textarea "**********"
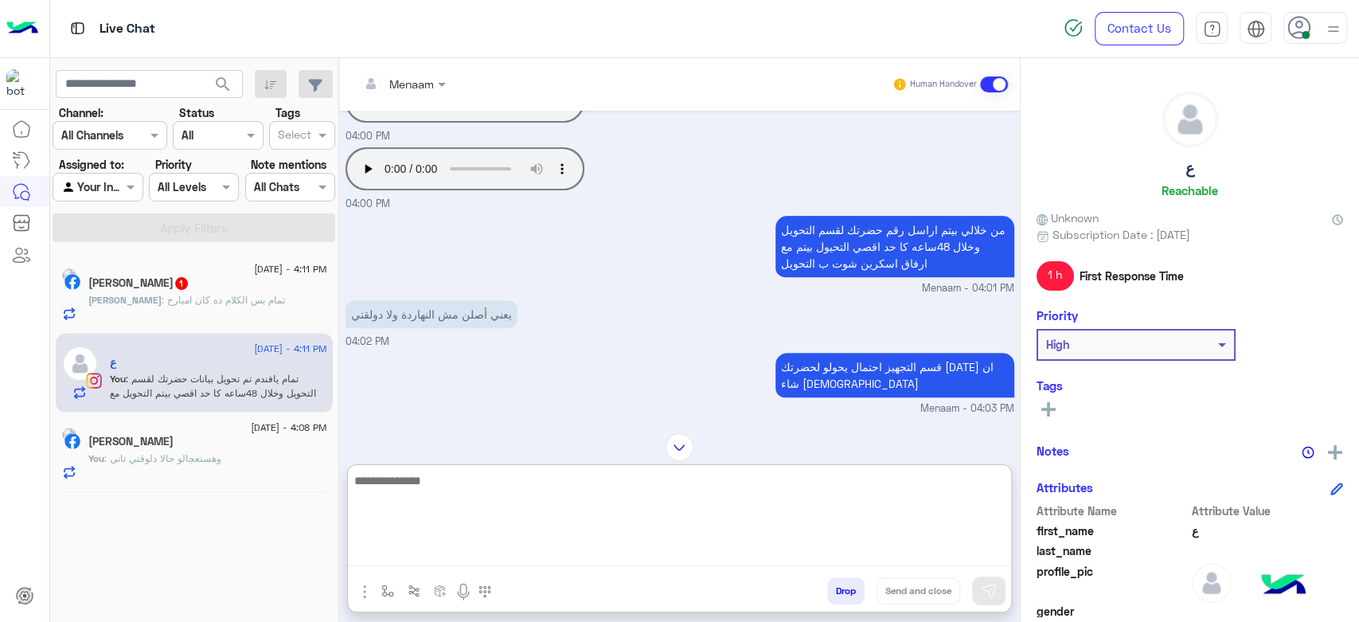
scroll to position [366, 0]
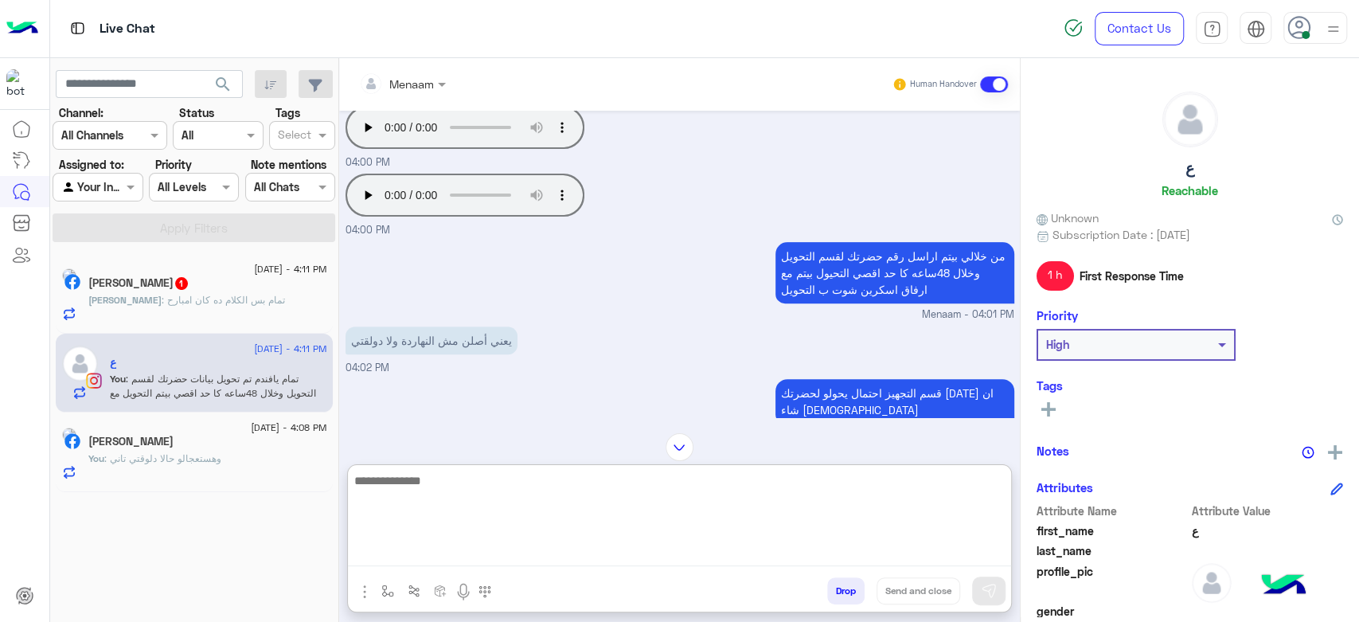
click at [166, 303] on span ": تمام بس الكلام ده كان امبارح" at bounding box center [223, 300] width 123 height 12
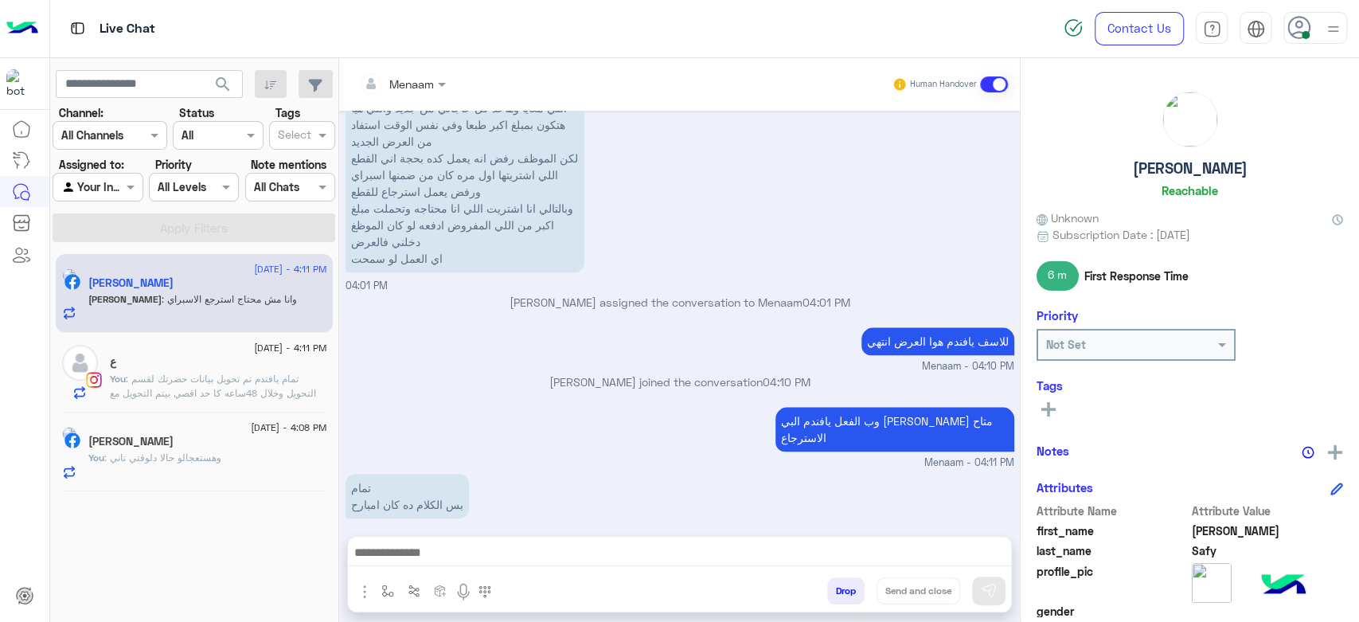
scroll to position [1061, 0]
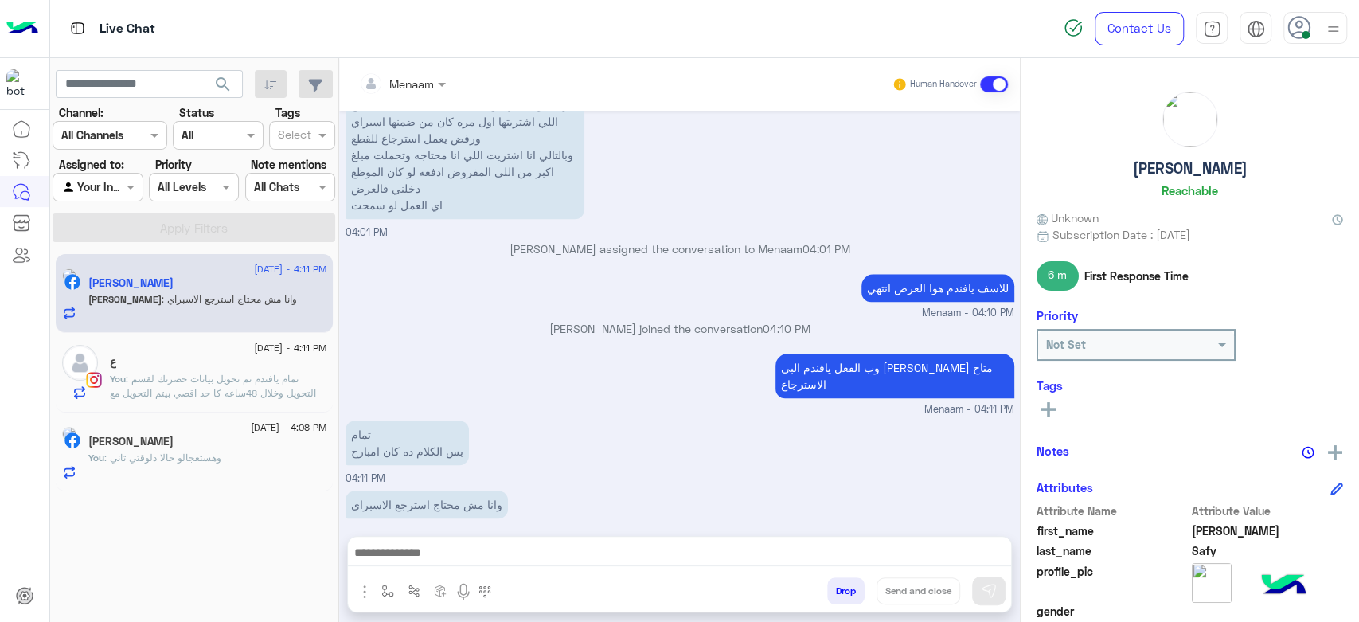
click at [422, 551] on textarea at bounding box center [679, 554] width 663 height 24
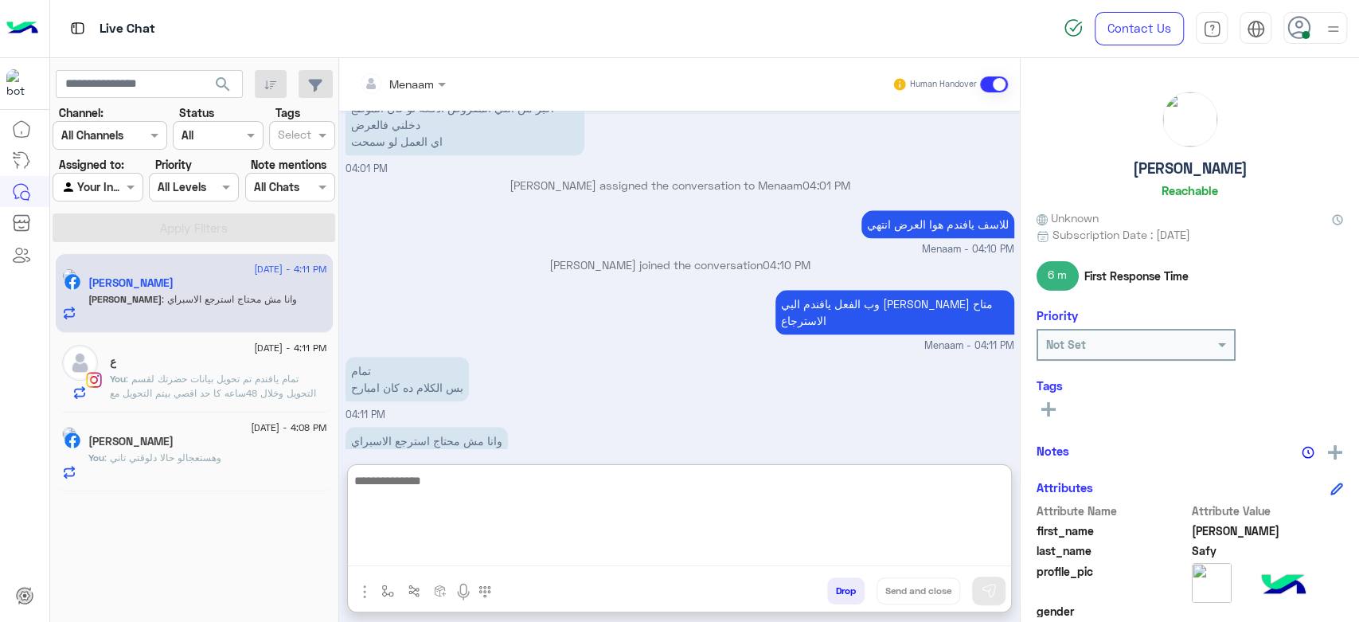
scroll to position [1132, 0]
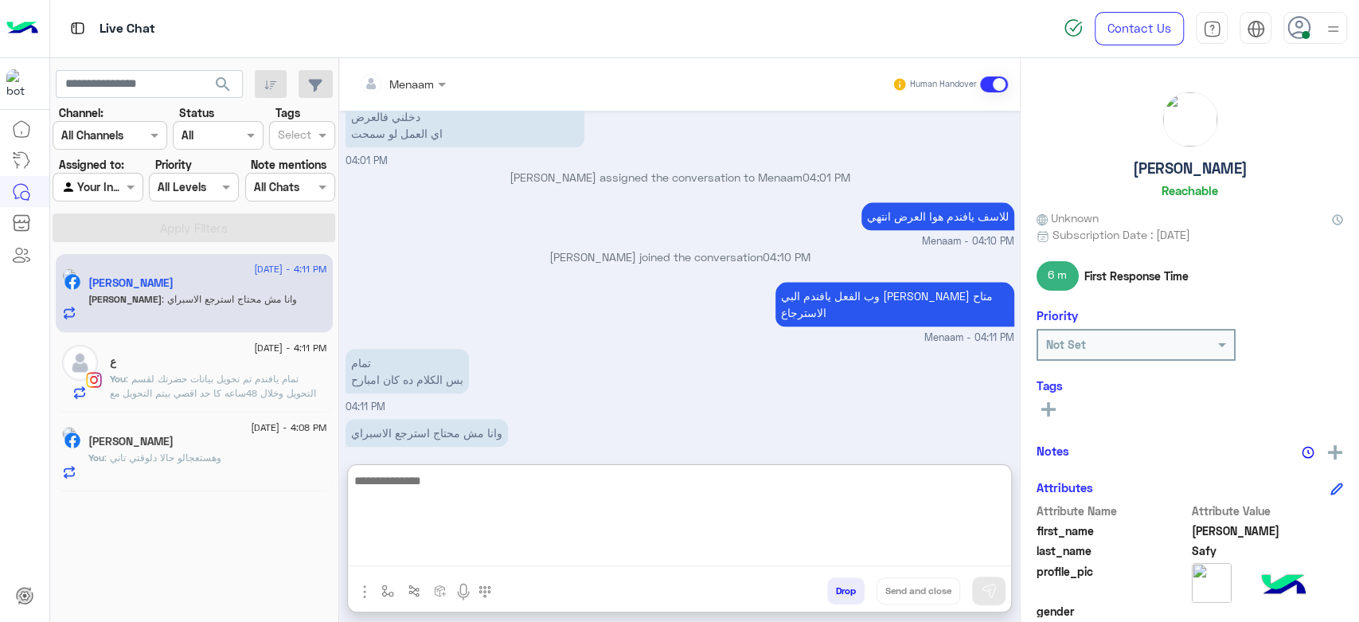
click at [433, 495] on textarea at bounding box center [679, 519] width 663 height 96
click at [221, 393] on span ": تمام يافندم تم تحويل بيانات حضرتك لقسم التحويل وخلال 48ساعه كا حد اقصي بيتم ا…" at bounding box center [214, 400] width 209 height 55
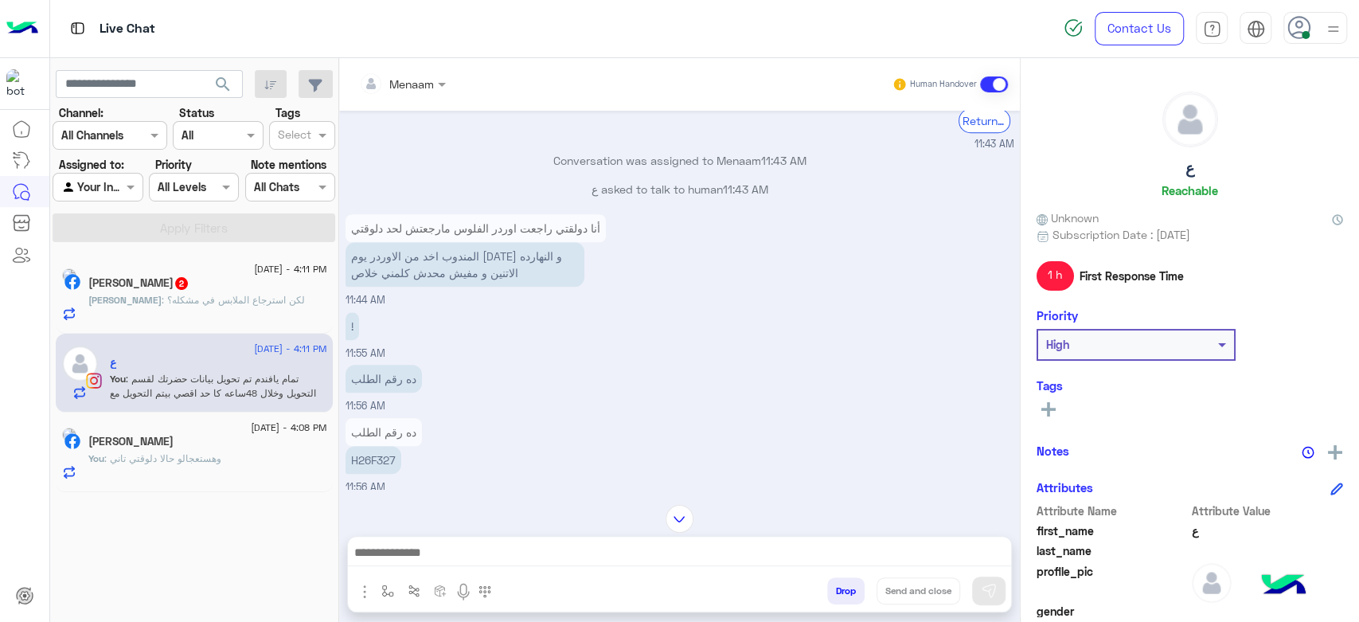
scroll to position [916, 0]
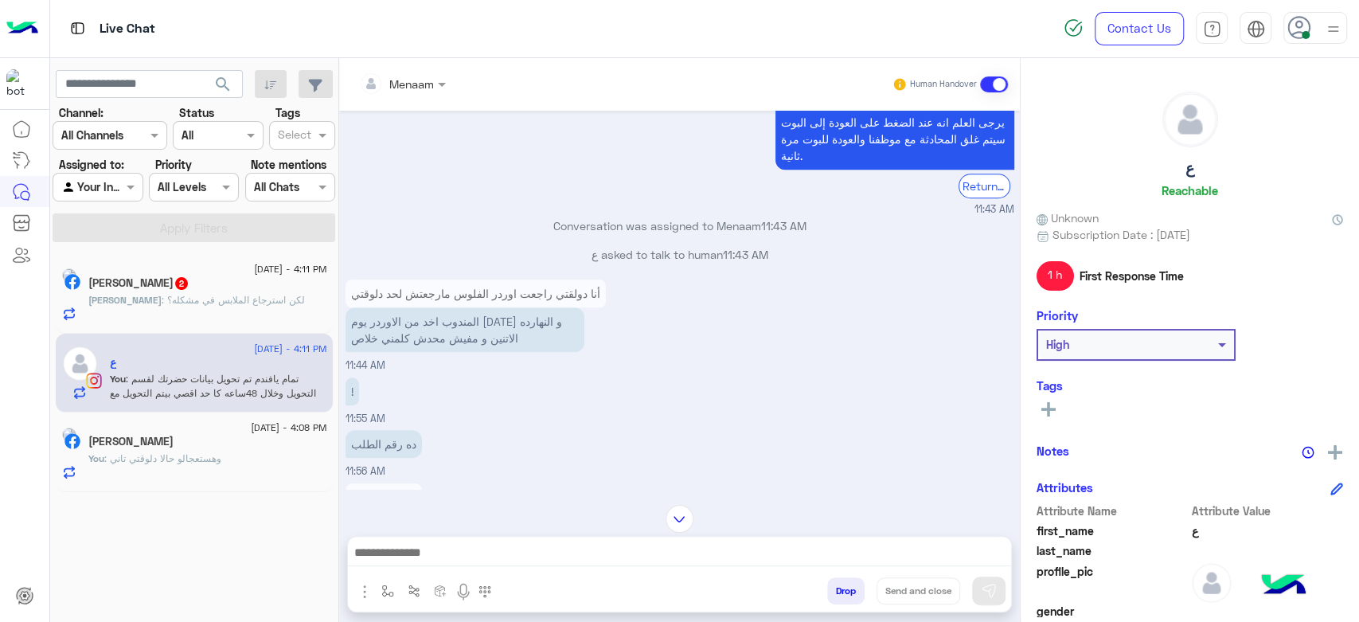
click at [216, 309] on div "Mohamed : لكن استرجاع الملابس في مشكله؟" at bounding box center [207, 307] width 239 height 28
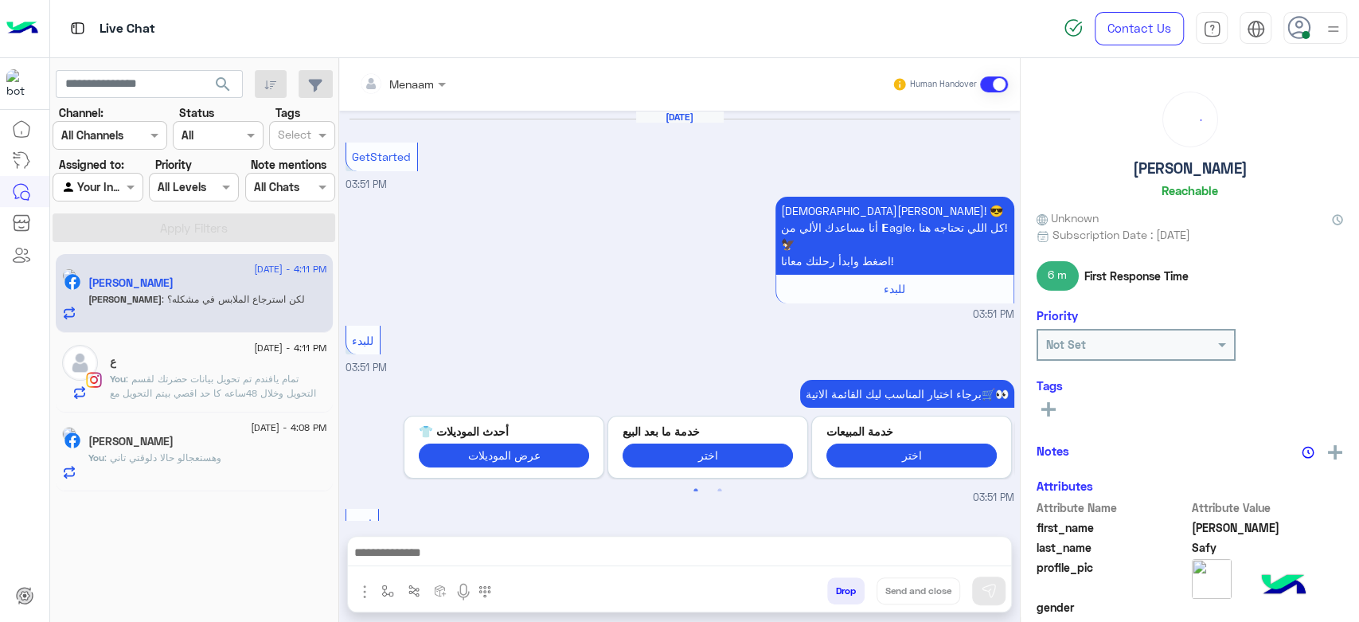
scroll to position [1114, 0]
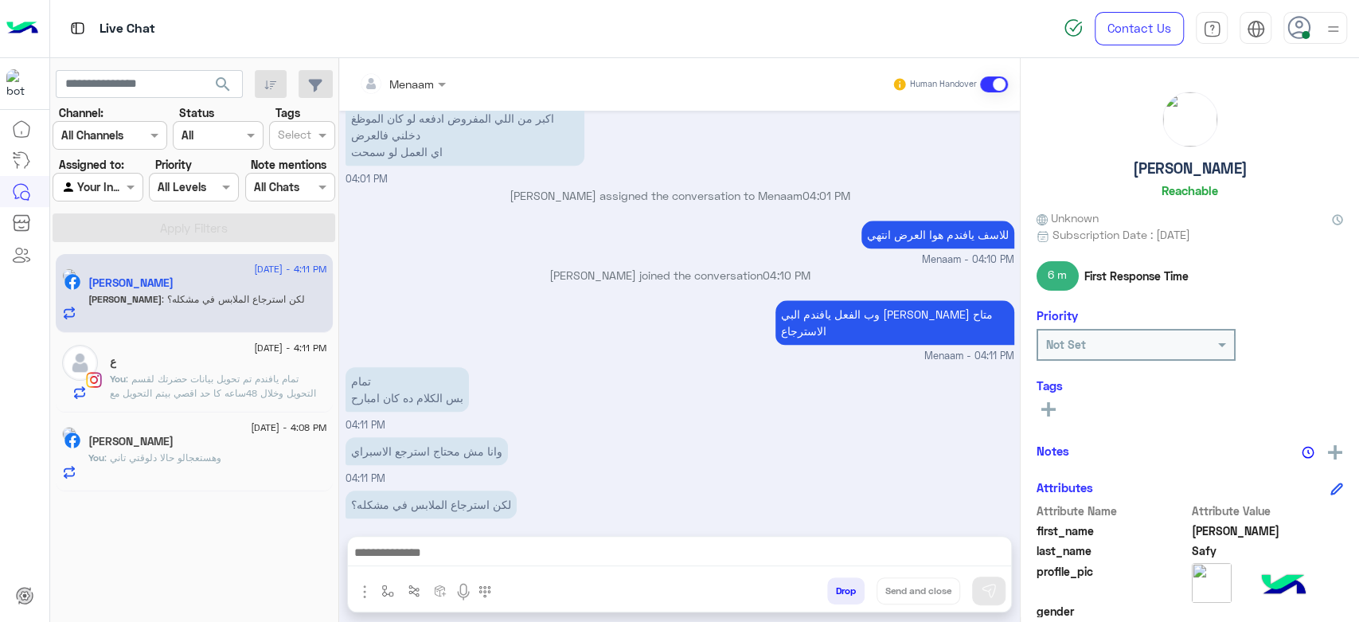
click at [477, 546] on textarea at bounding box center [679, 554] width 663 height 24
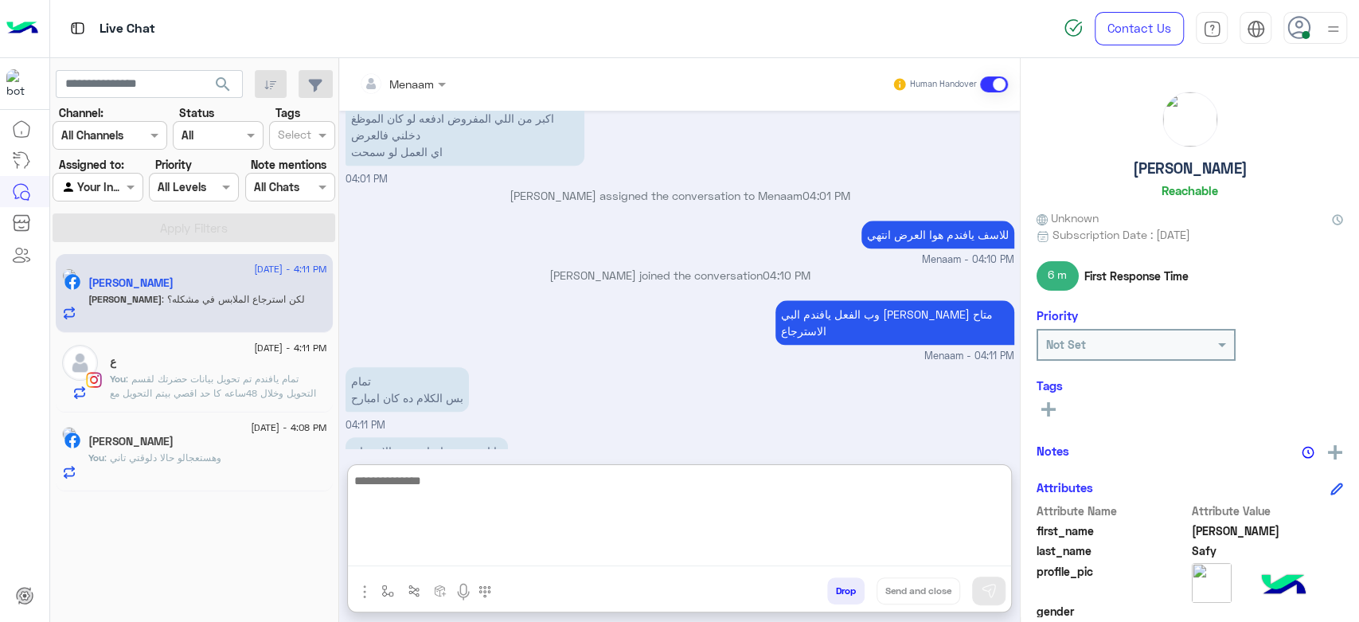
scroll to position [1185, 0]
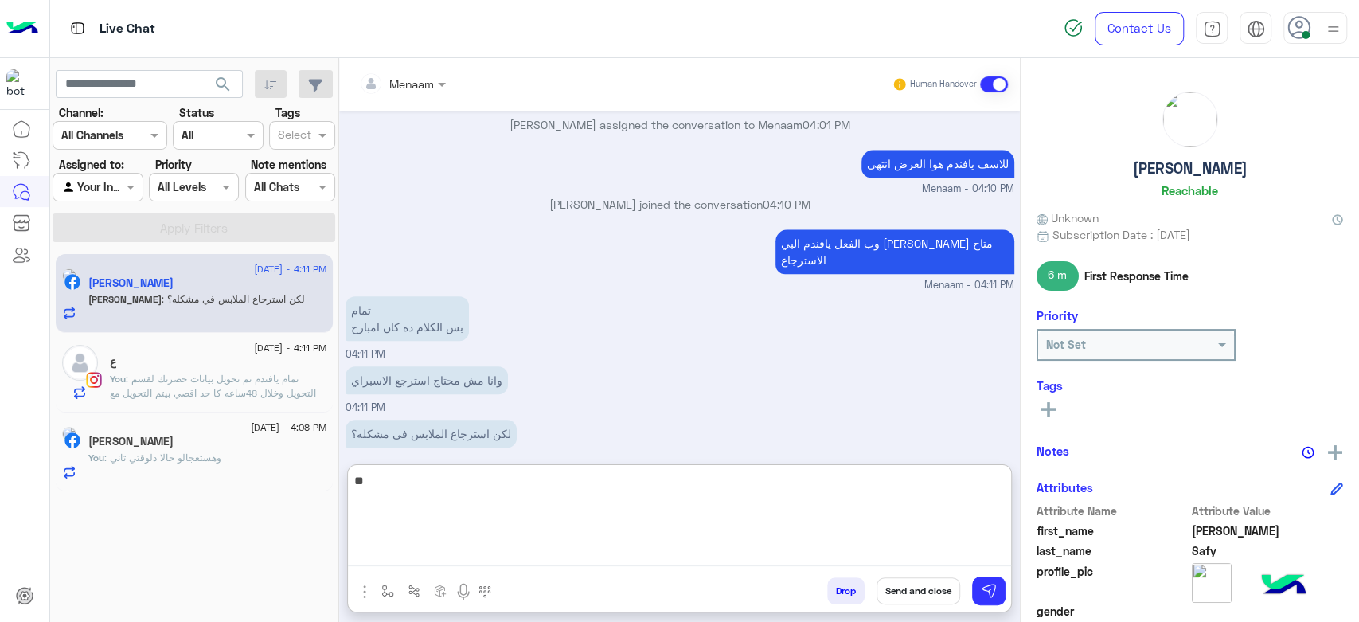
type textarea "*"
type textarea "**********"
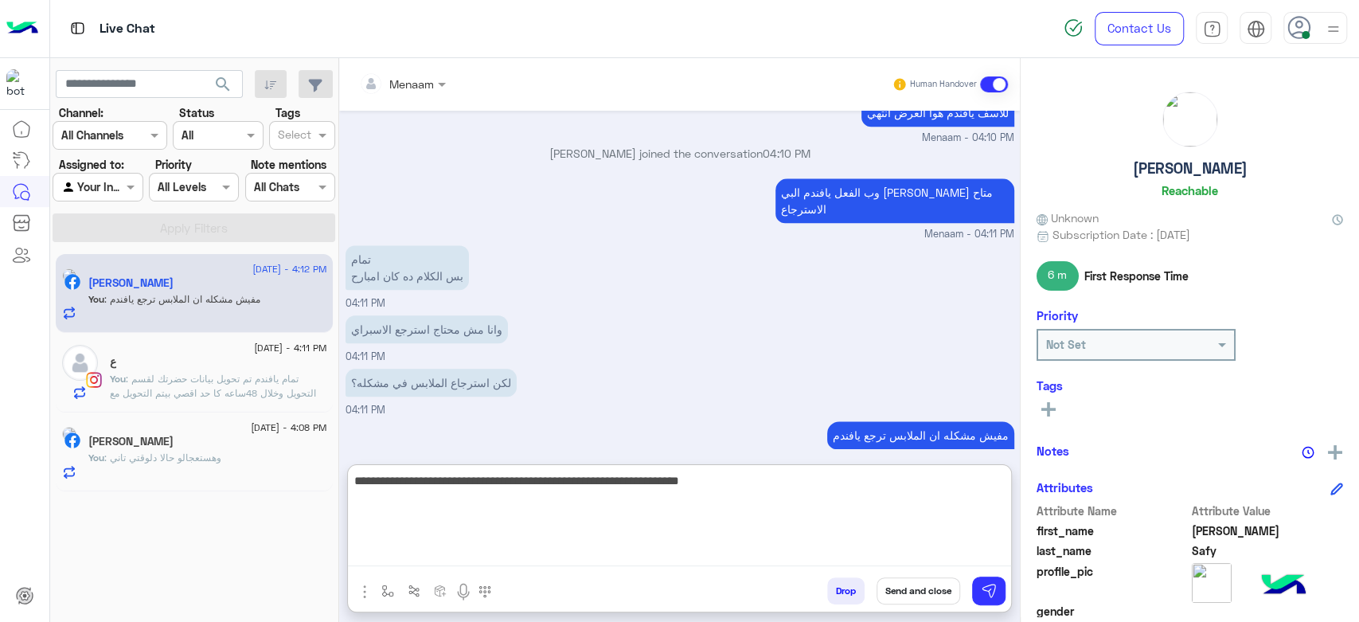
type textarea "**********"
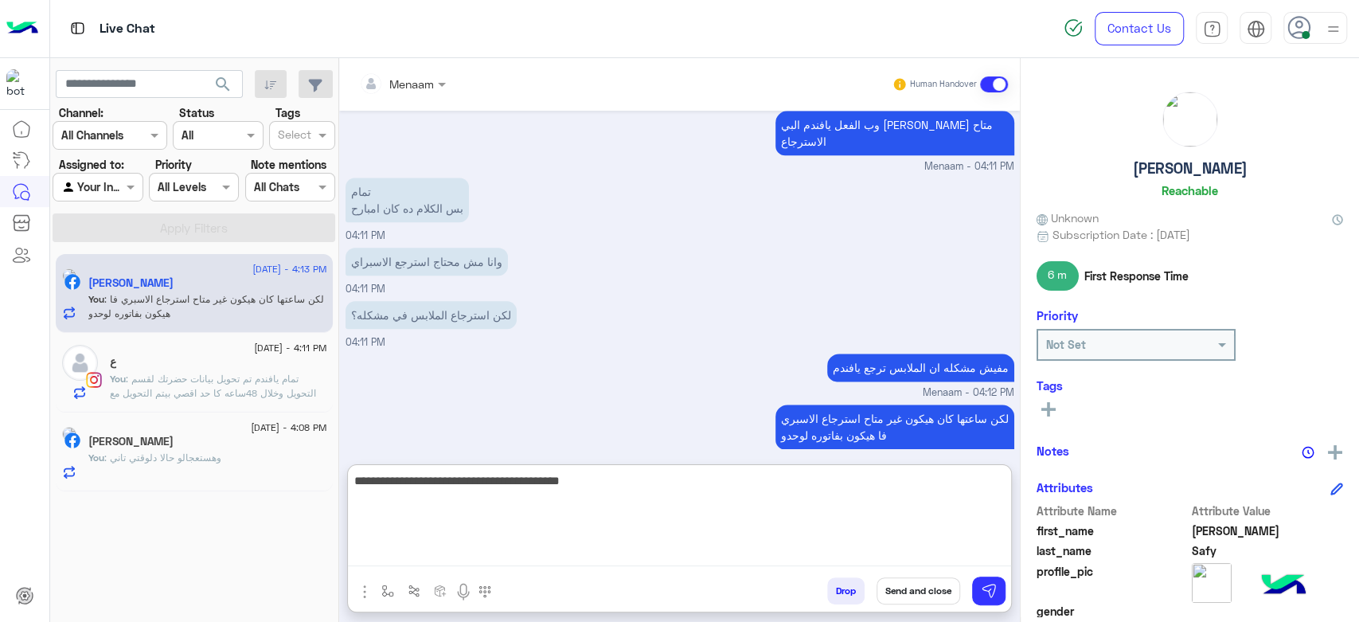
type textarea "**********"
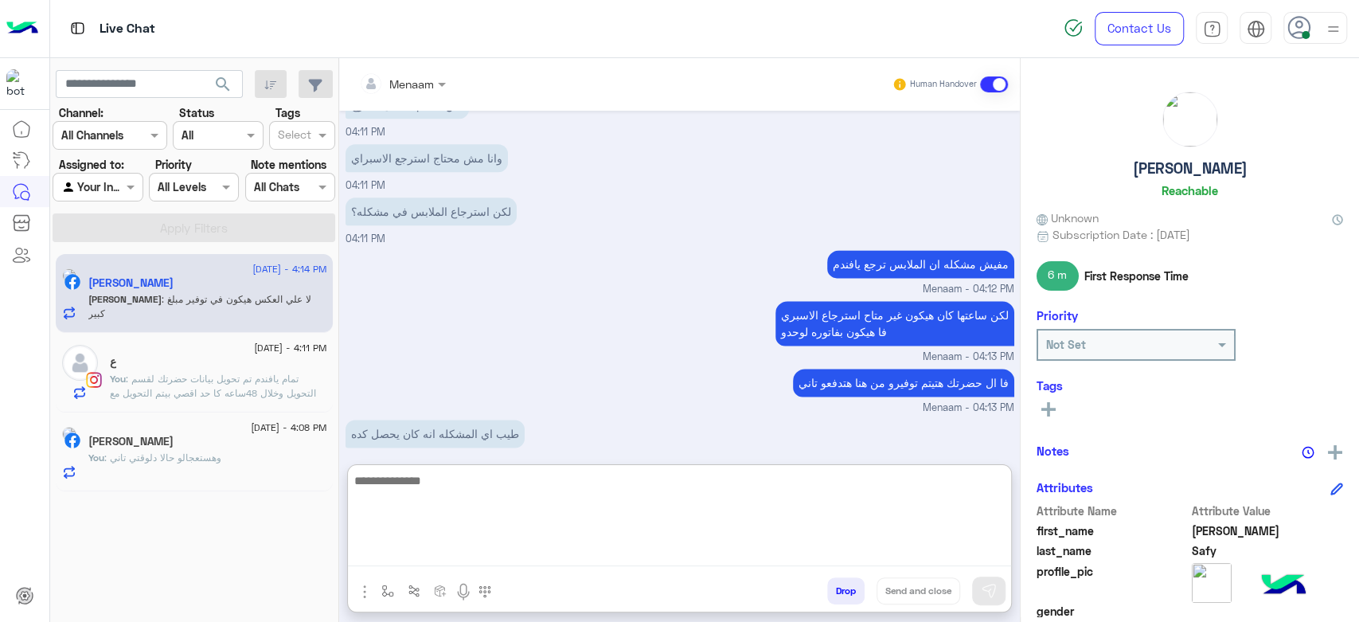
scroll to position [1460, 0]
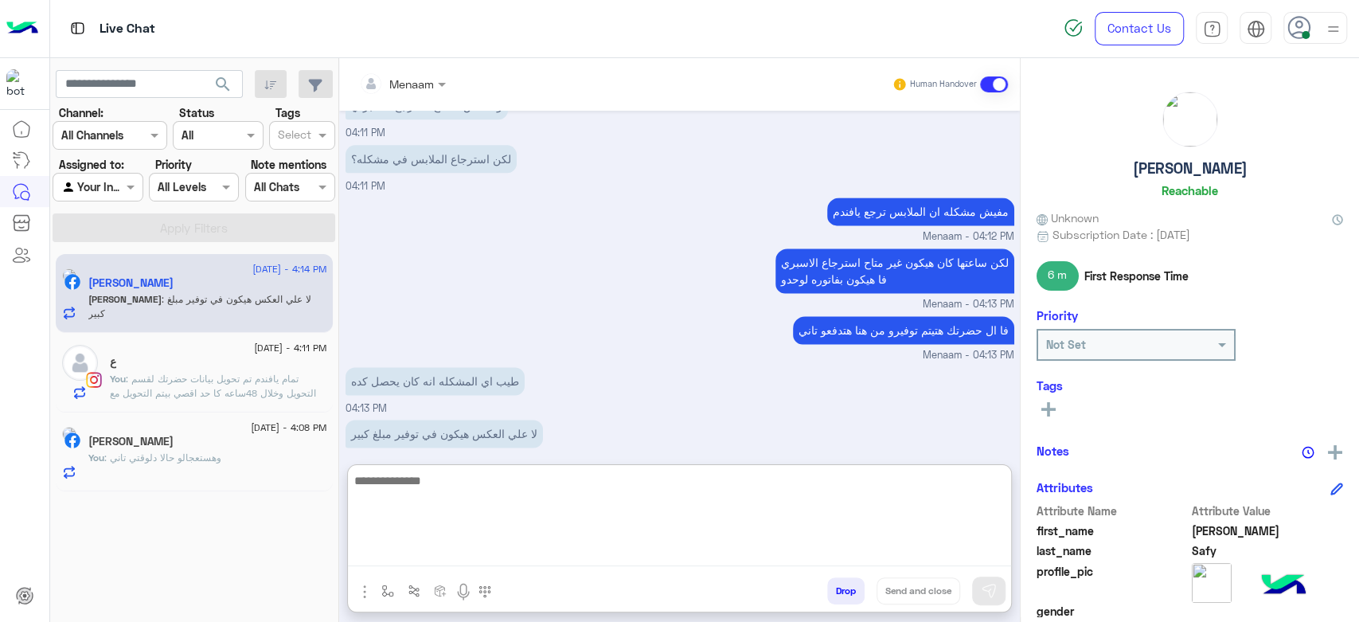
click at [466, 483] on textarea at bounding box center [679, 519] width 663 height 96
click at [459, 470] on div "Menaam Human Handover Sep 1, 2025 GetStarted 03:51 PM اهلًا Mohamed! 😎 أنا مساع…" at bounding box center [679, 343] width 681 height 570
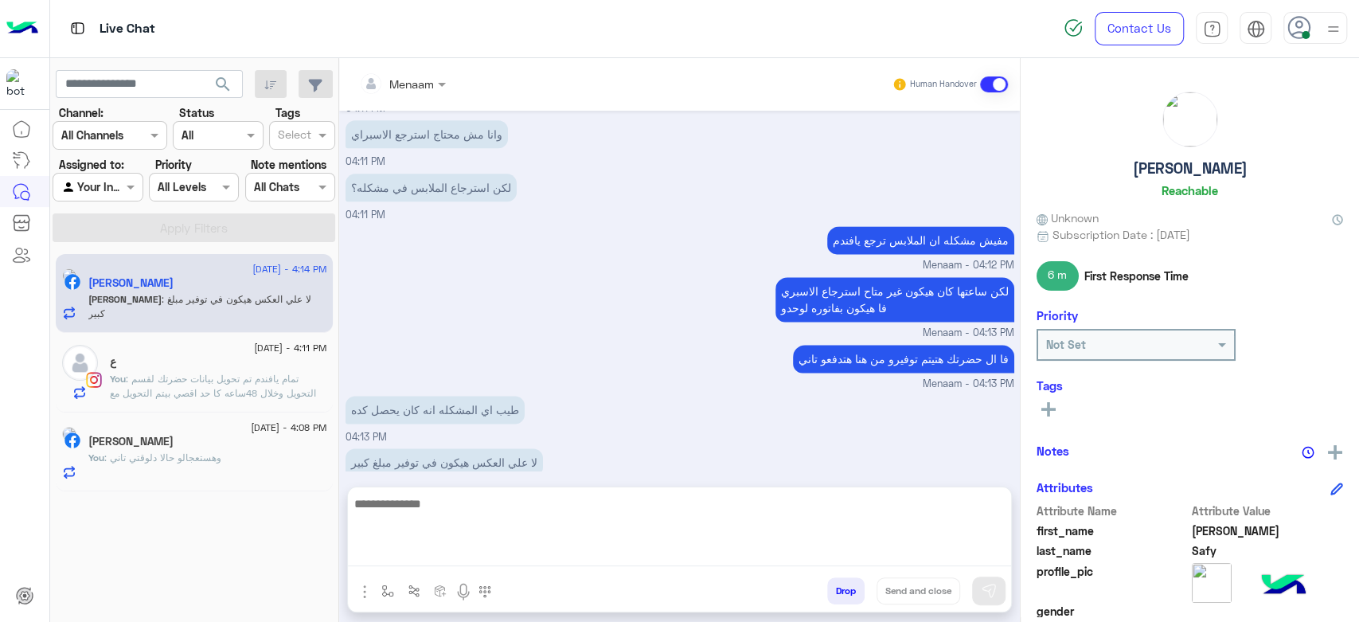
scroll to position [1389, 0]
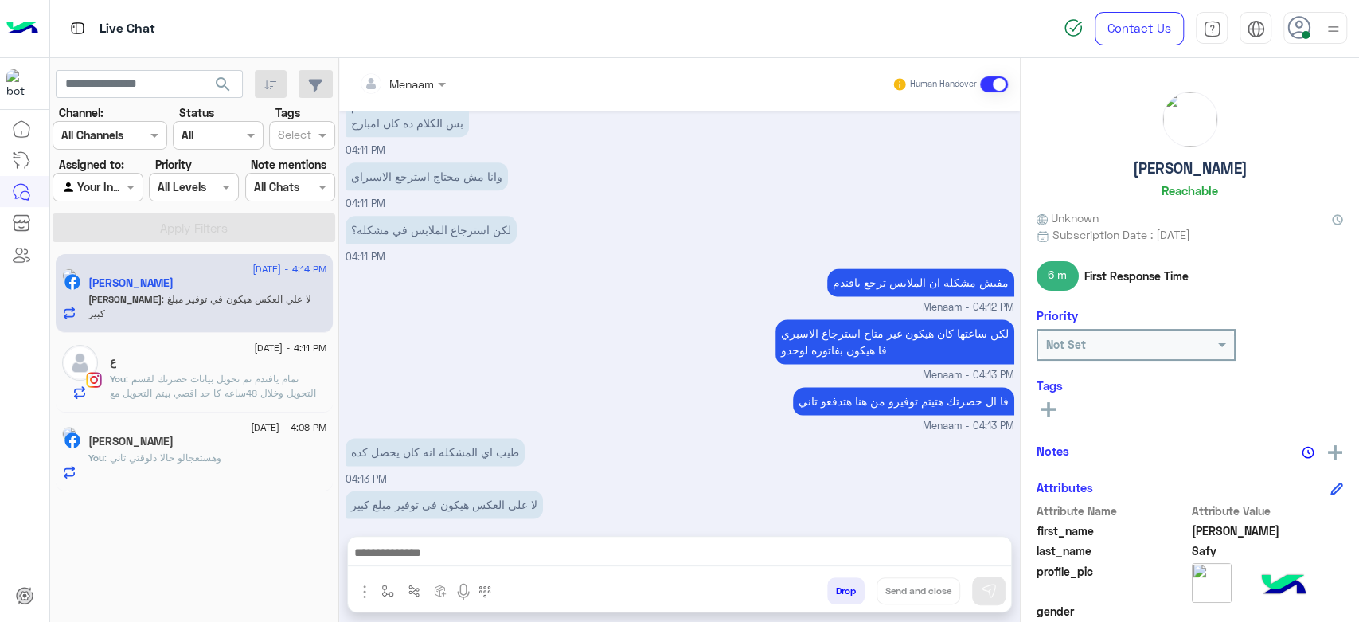
click at [444, 549] on textarea at bounding box center [679, 554] width 663 height 24
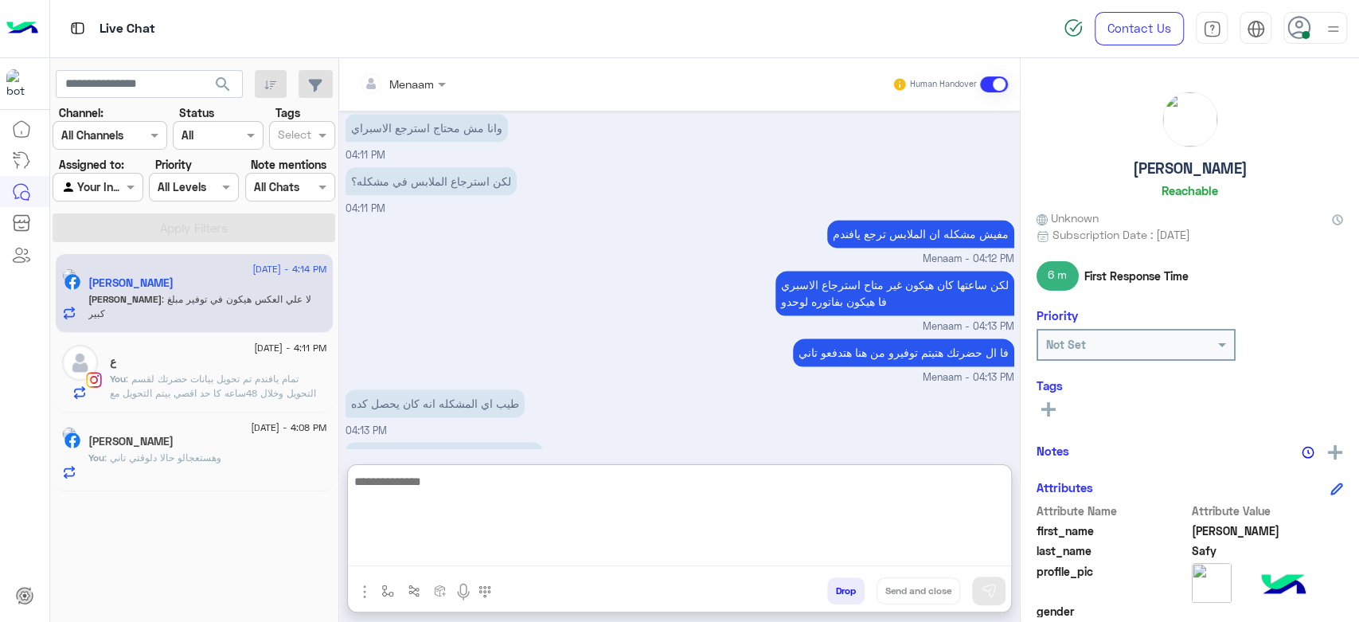
scroll to position [1460, 0]
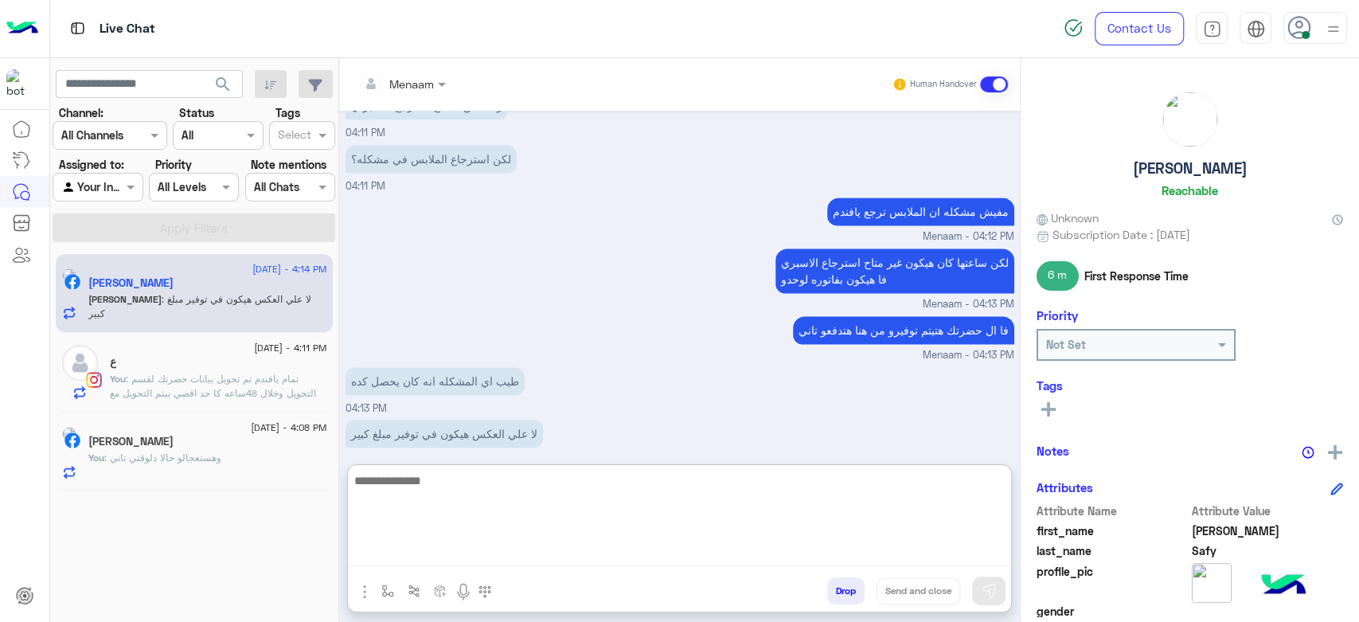
click at [241, 358] on div "ع" at bounding box center [218, 363] width 217 height 17
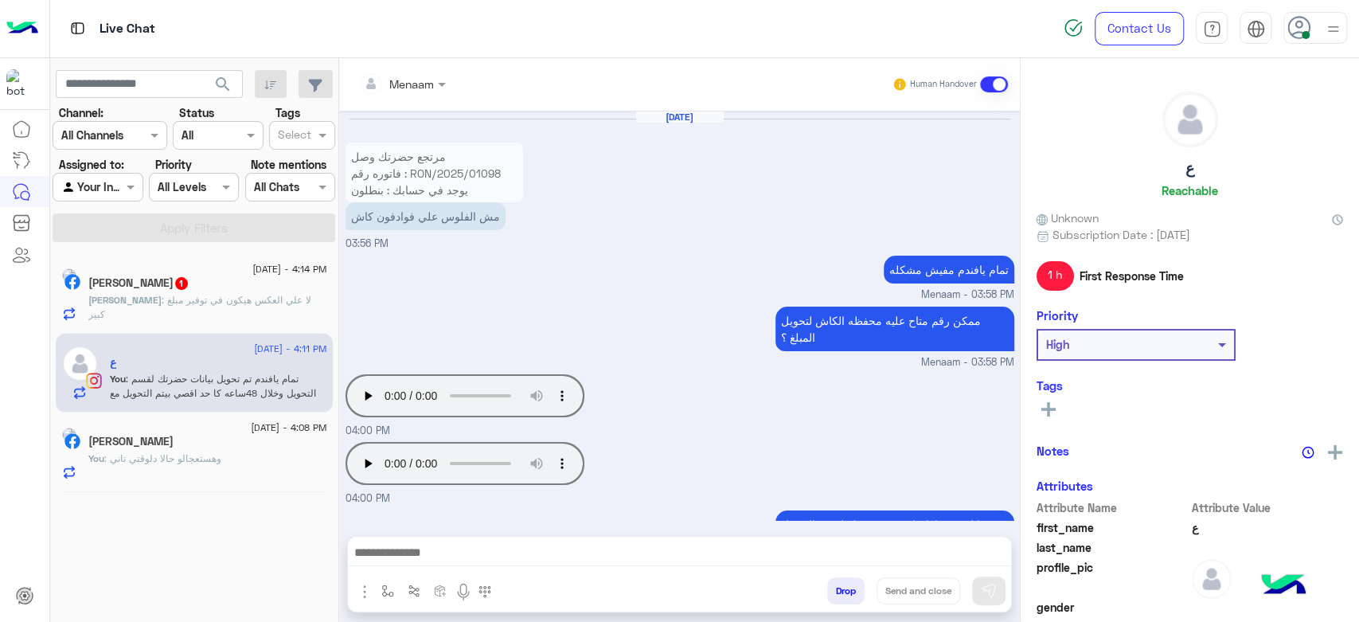
scroll to position [994, 0]
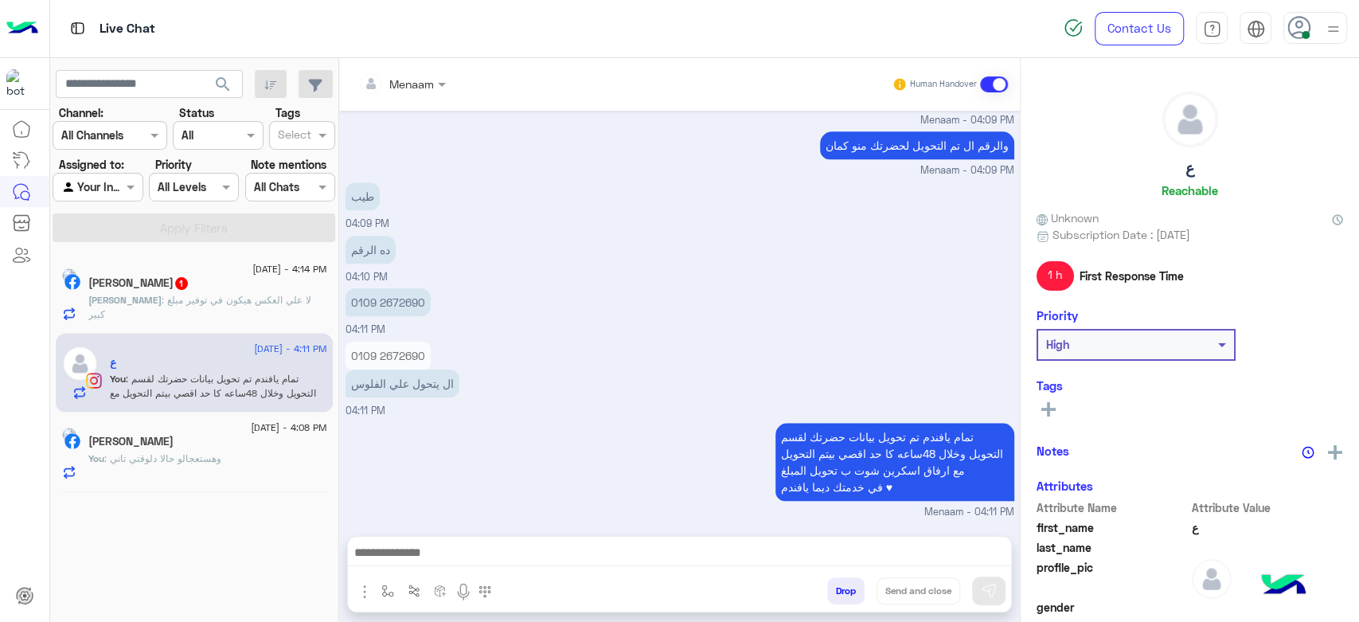
click at [216, 300] on span ": لا علي العكس هيكون في توفير مبلغ كبير" at bounding box center [199, 307] width 223 height 26
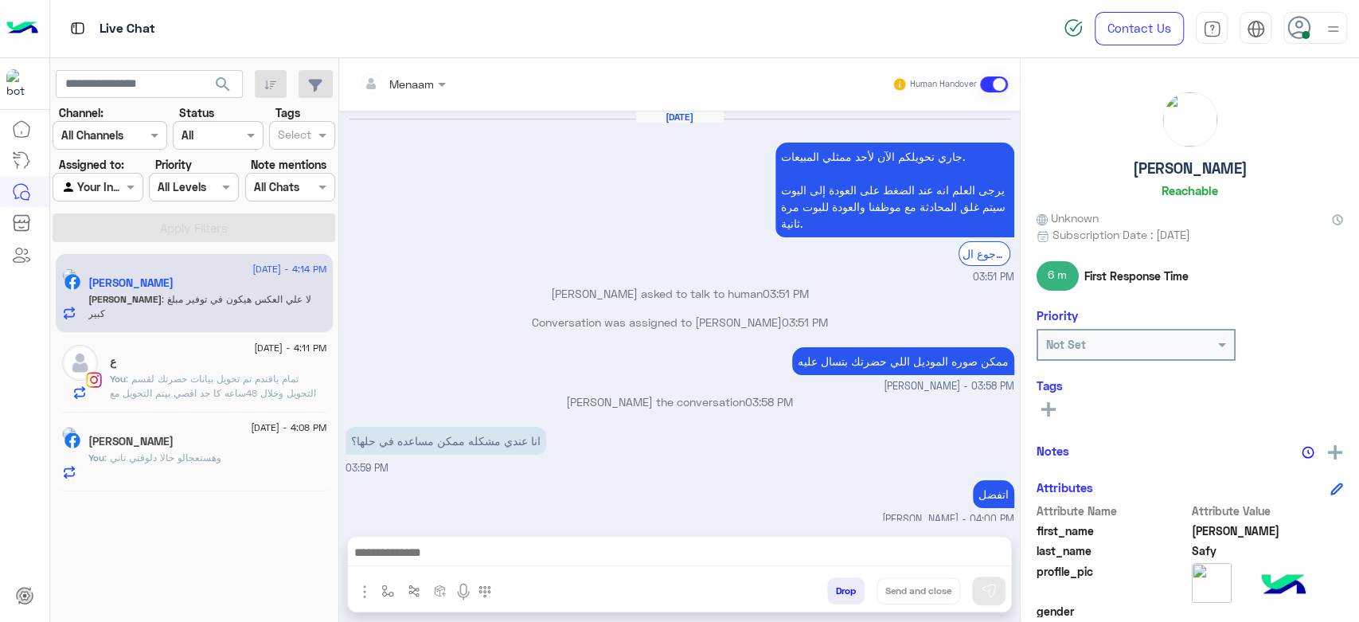
scroll to position [968, 0]
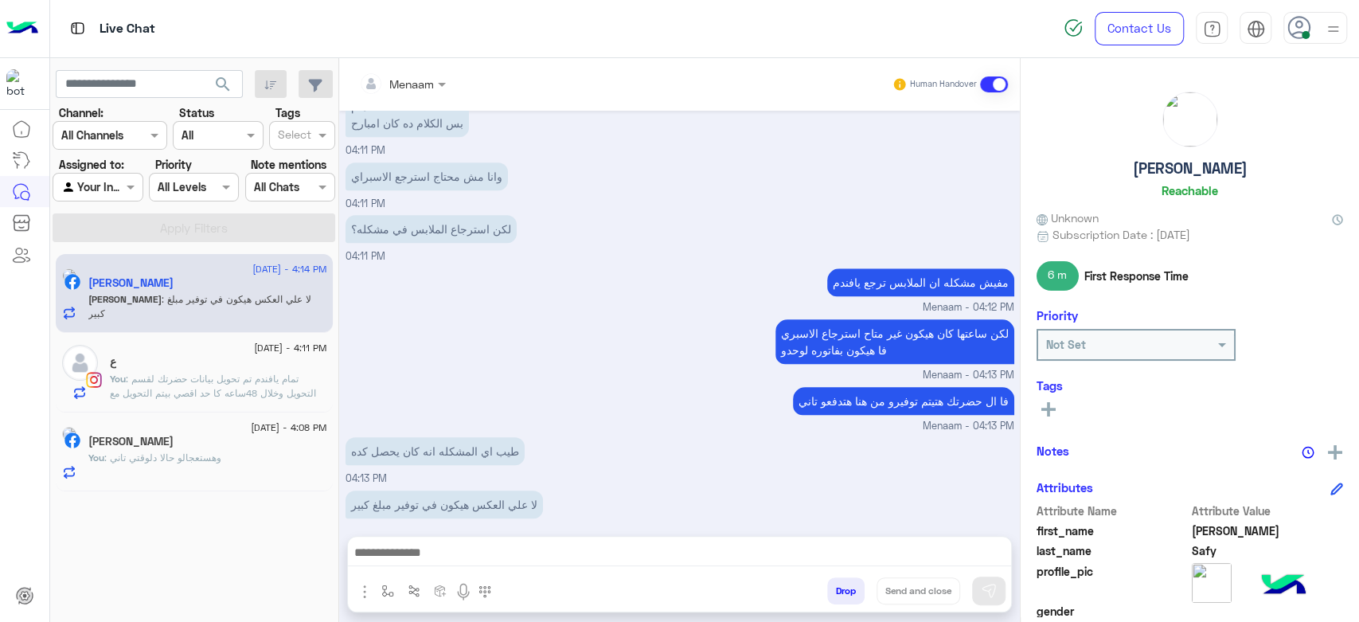
click at [77, 340] on div "1 September - 4:11 PM ع You : تمام يافندم تم تحويل بيانات حضرتك لقسم التحويل وخ…" at bounding box center [194, 373] width 277 height 80
click at [237, 374] on span ": تمام يافندم تم تحويل بيانات حضرتك لقسم التحويل وخلال 48ساعه كا حد اقصي بيتم ا…" at bounding box center [214, 400] width 209 height 55
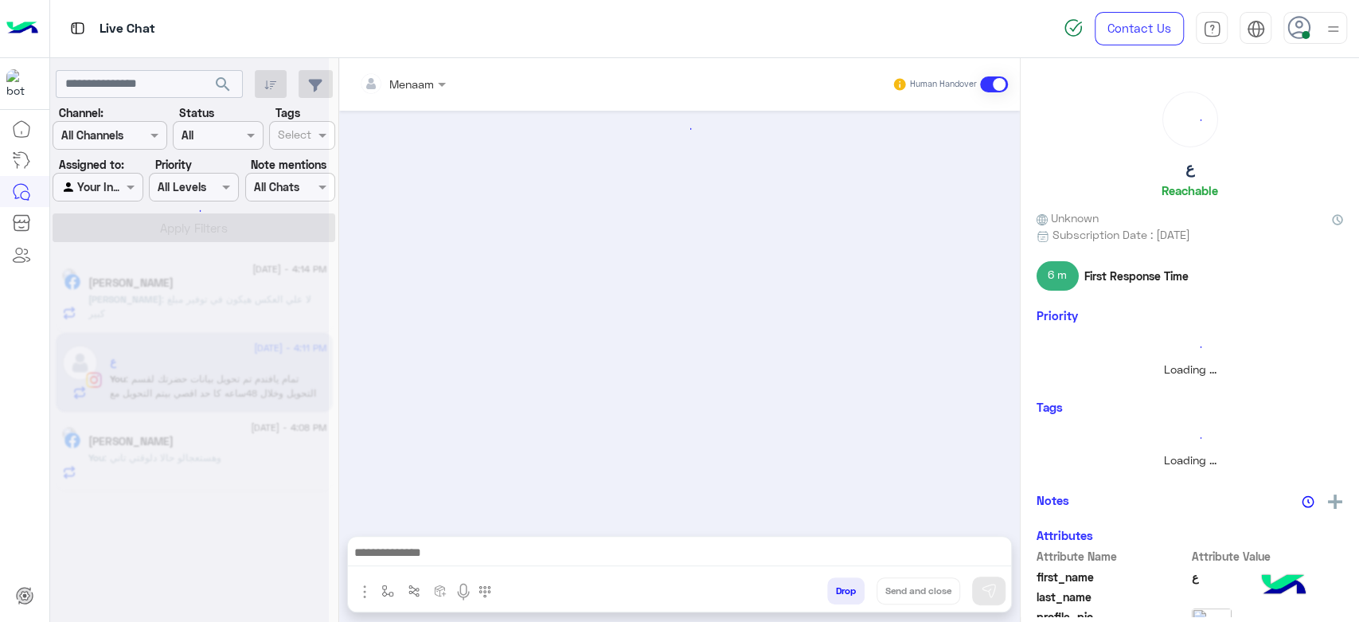
scroll to position [994, 0]
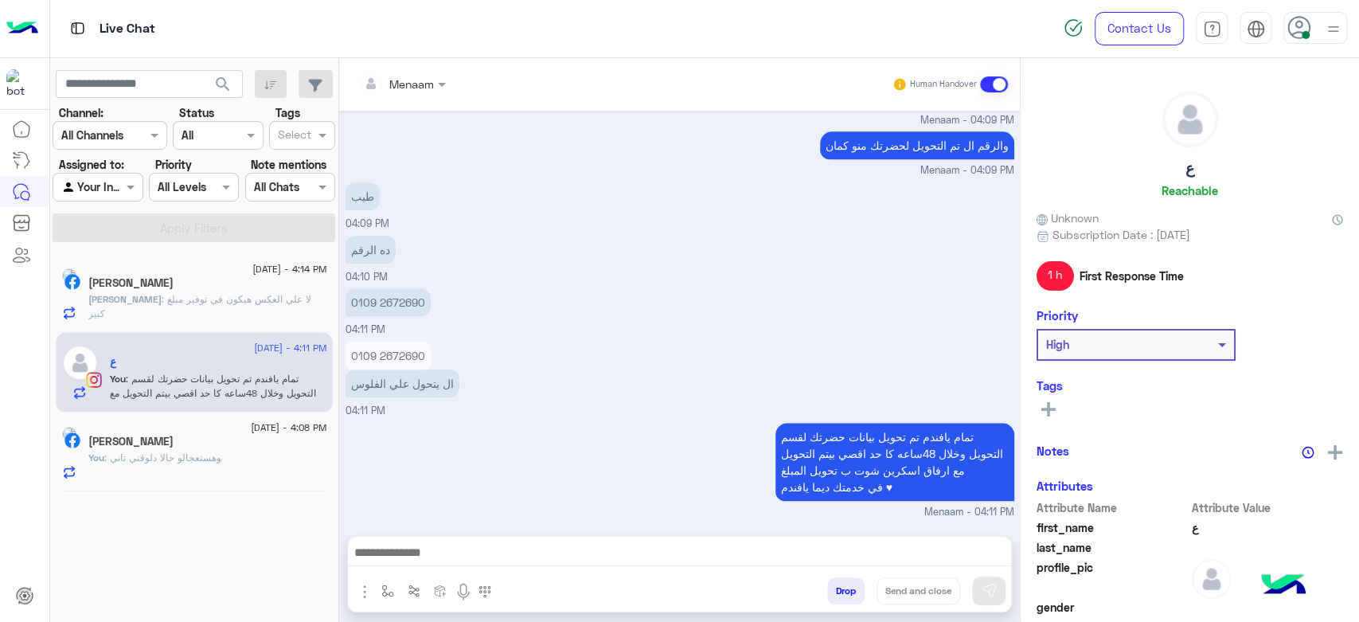
click at [196, 272] on div "1 September - 4:14 PM" at bounding box center [207, 271] width 239 height 10
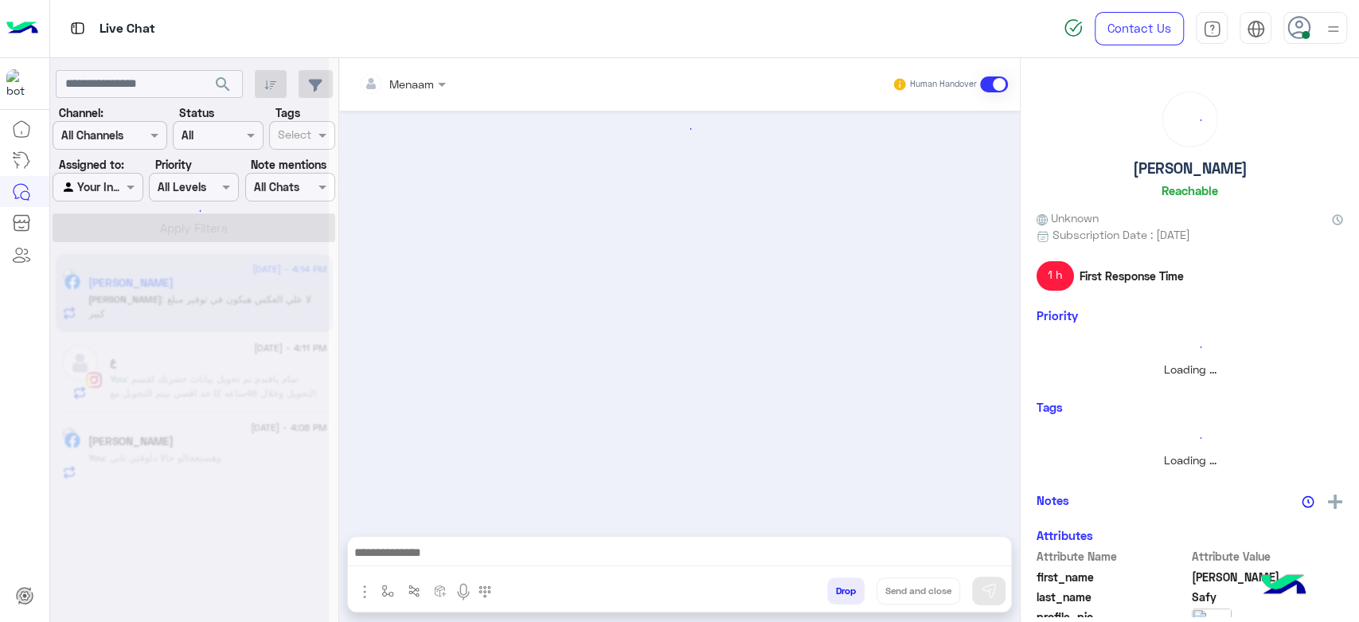
scroll to position [968, 0]
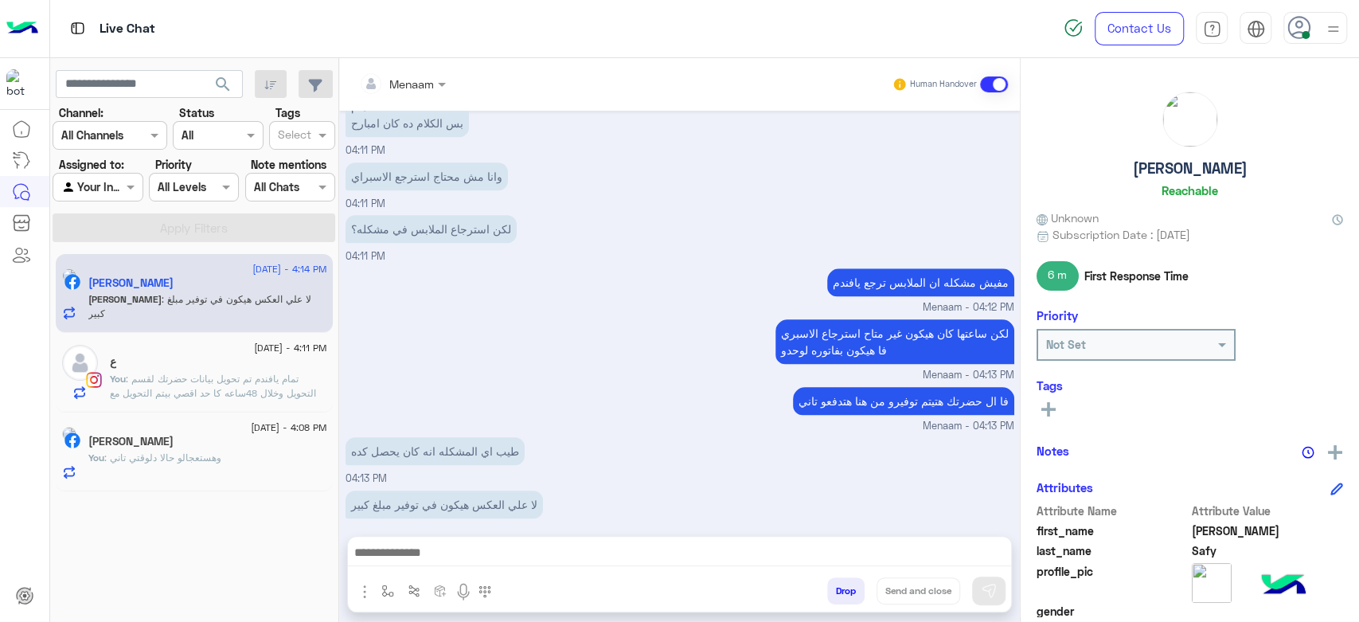
click at [459, 553] on textarea at bounding box center [679, 554] width 663 height 24
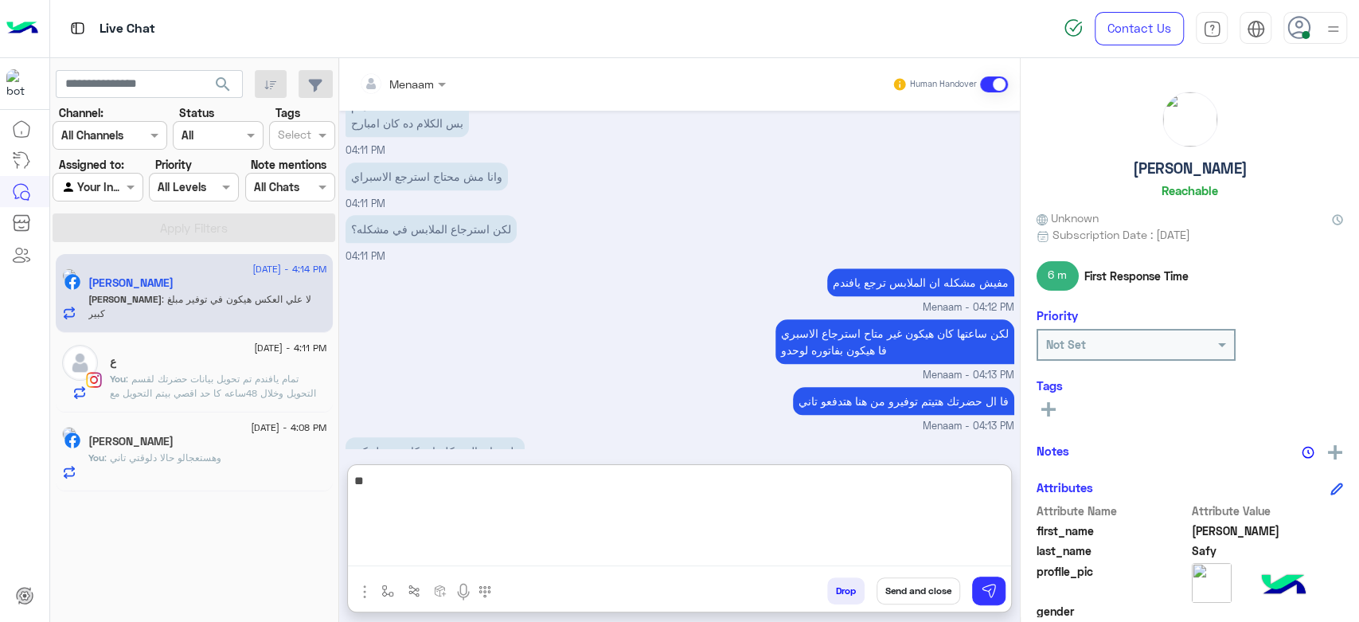
type textarea "*"
type textarea "**********"
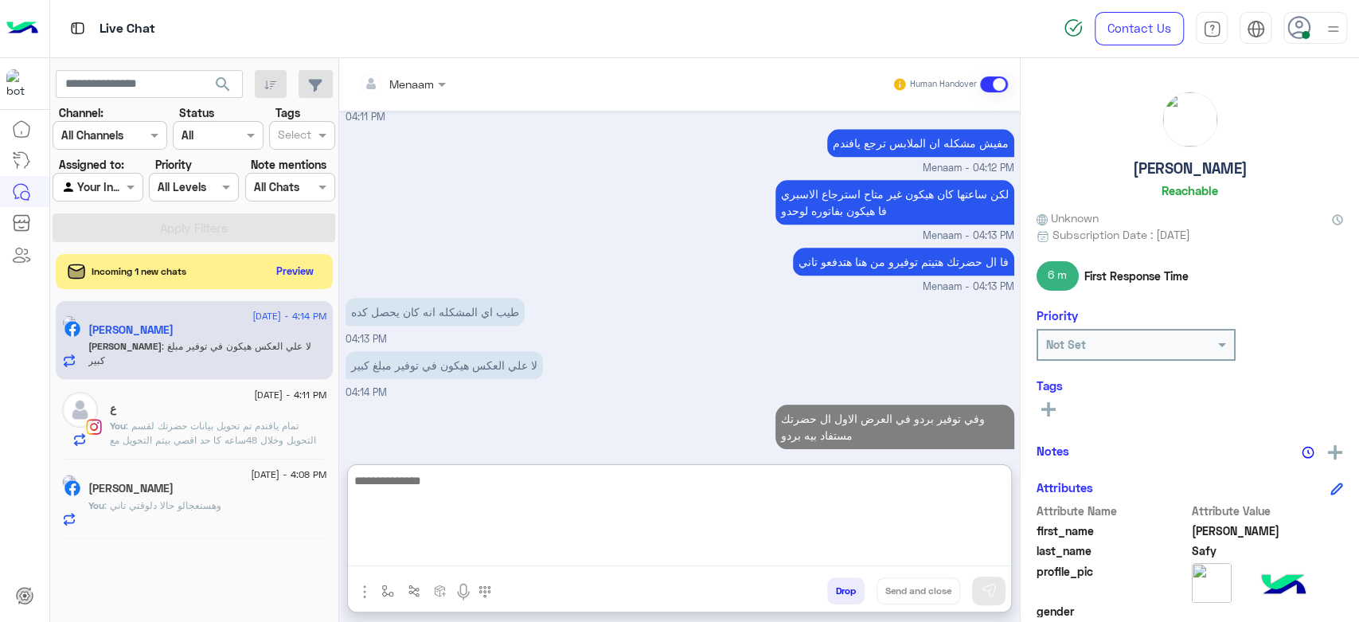
type textarea "*"
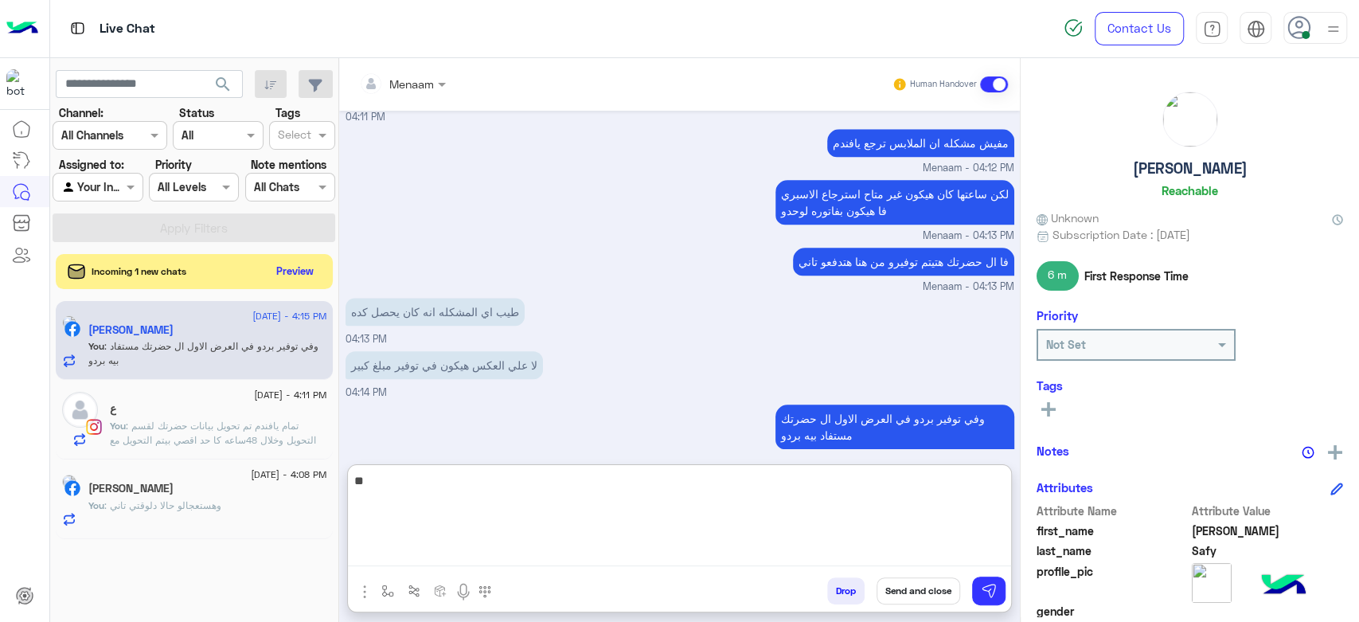
type textarea "*"
click at [287, 274] on button "Preview" at bounding box center [296, 271] width 49 height 22
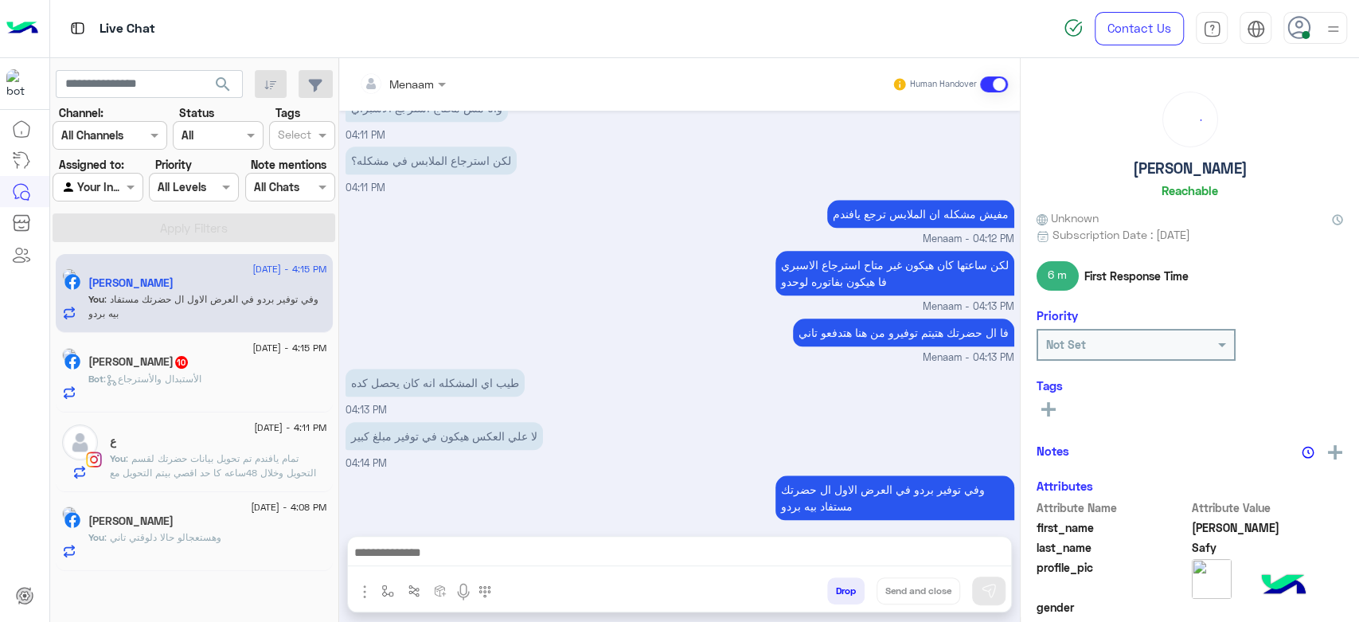
scroll to position [890, 0]
click at [196, 374] on span ": الأستبدال والأسترجاع" at bounding box center [153, 379] width 98 height 12
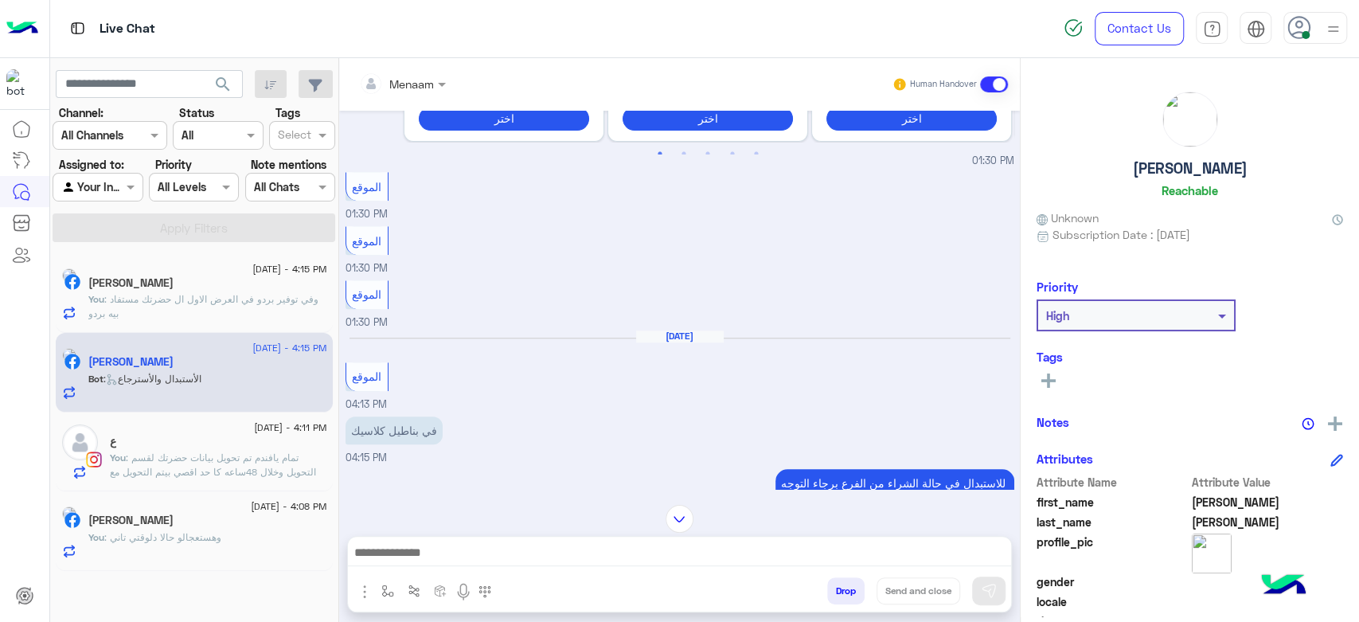
scroll to position [918, 0]
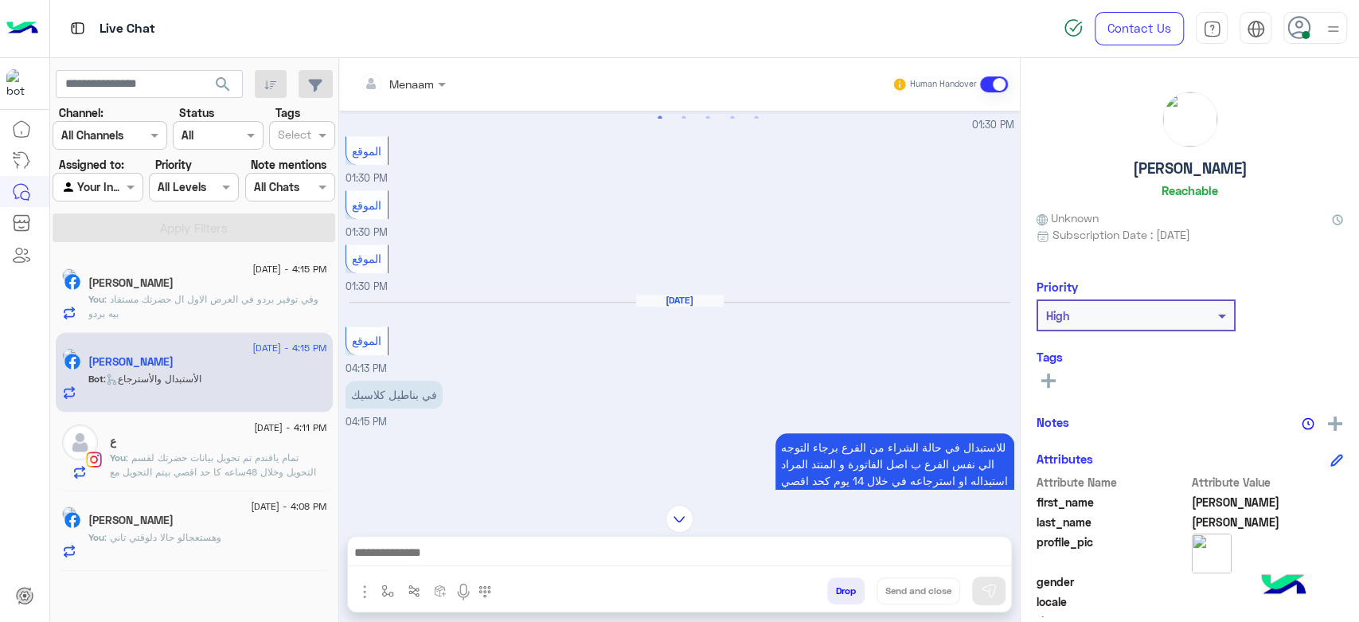
click at [456, 551] on textarea at bounding box center [679, 554] width 663 height 24
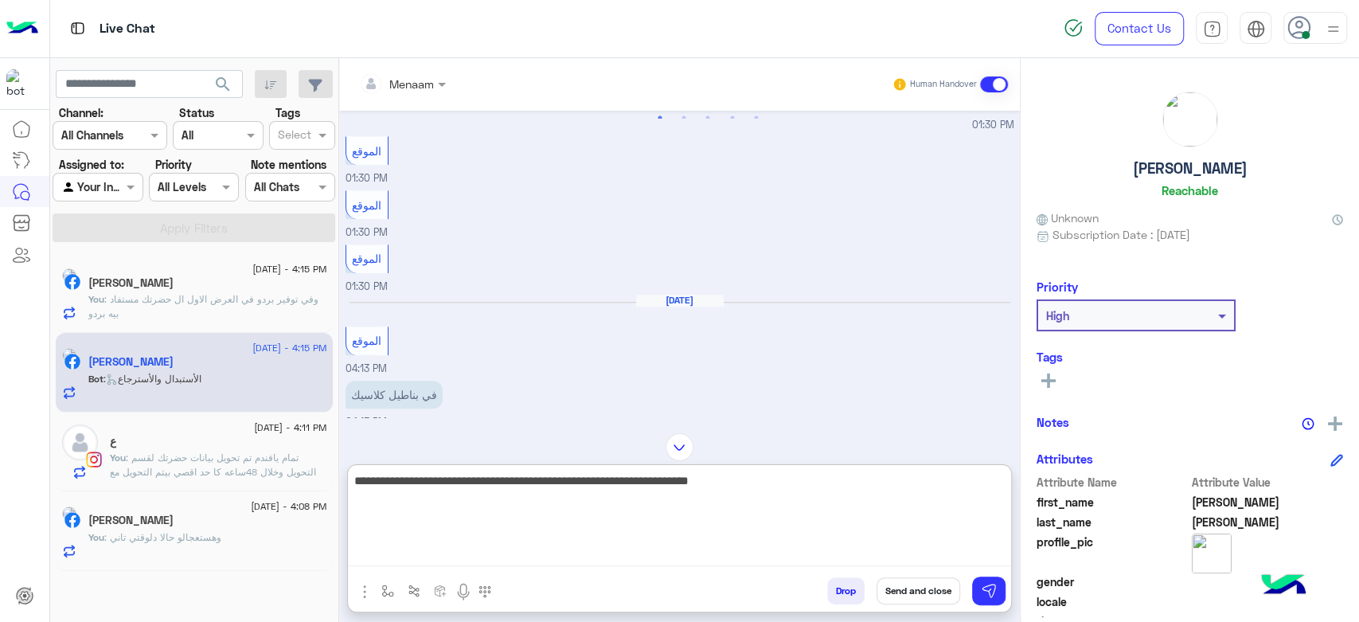
type textarea "**********"
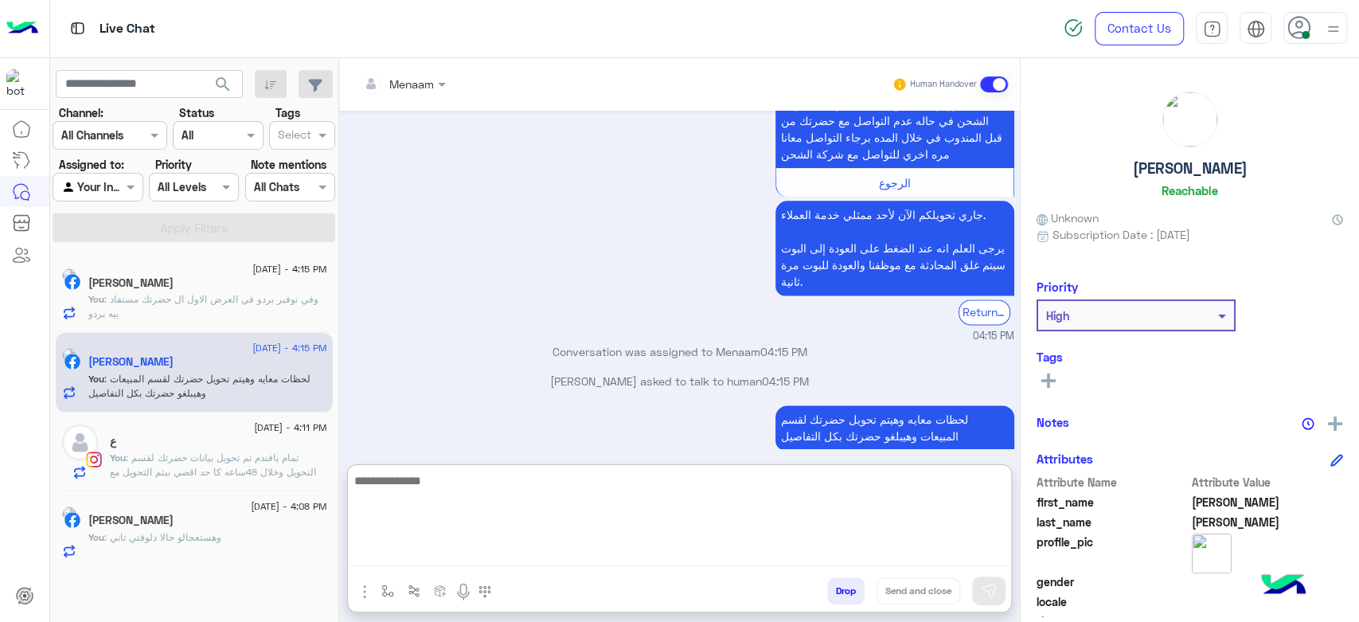
scroll to position [1441, 0]
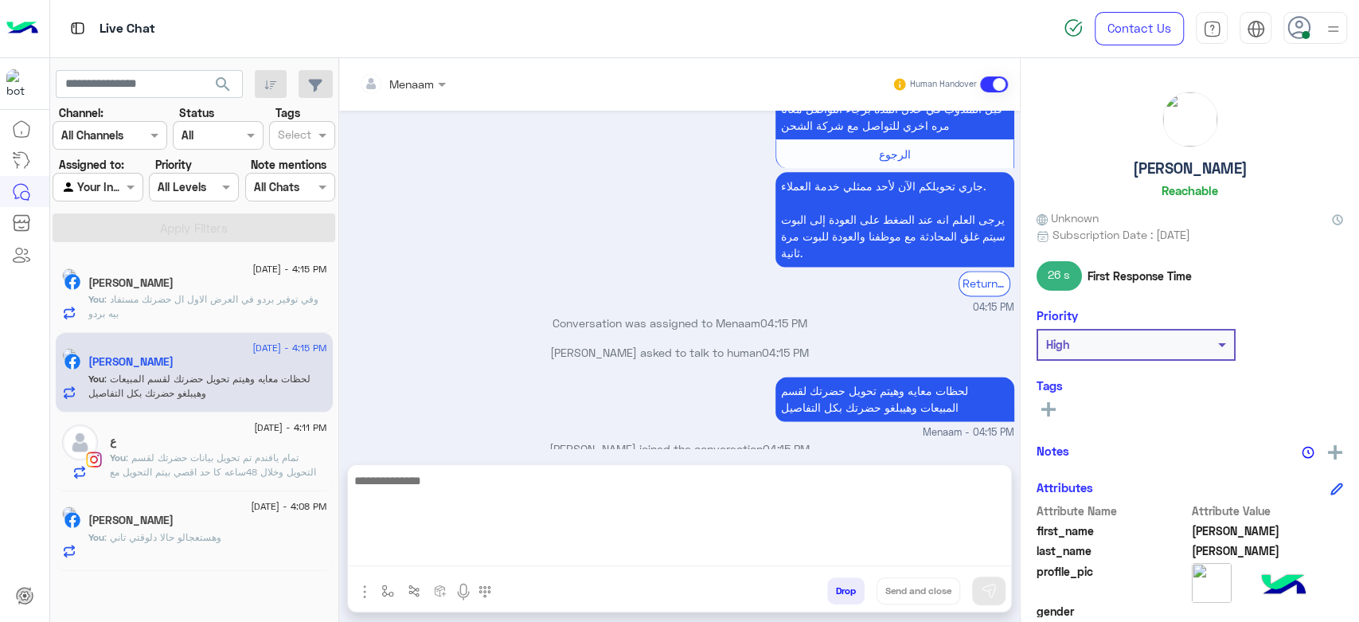
click at [1154, 174] on h5 "إبراهيم عبدالله" at bounding box center [1190, 168] width 115 height 18
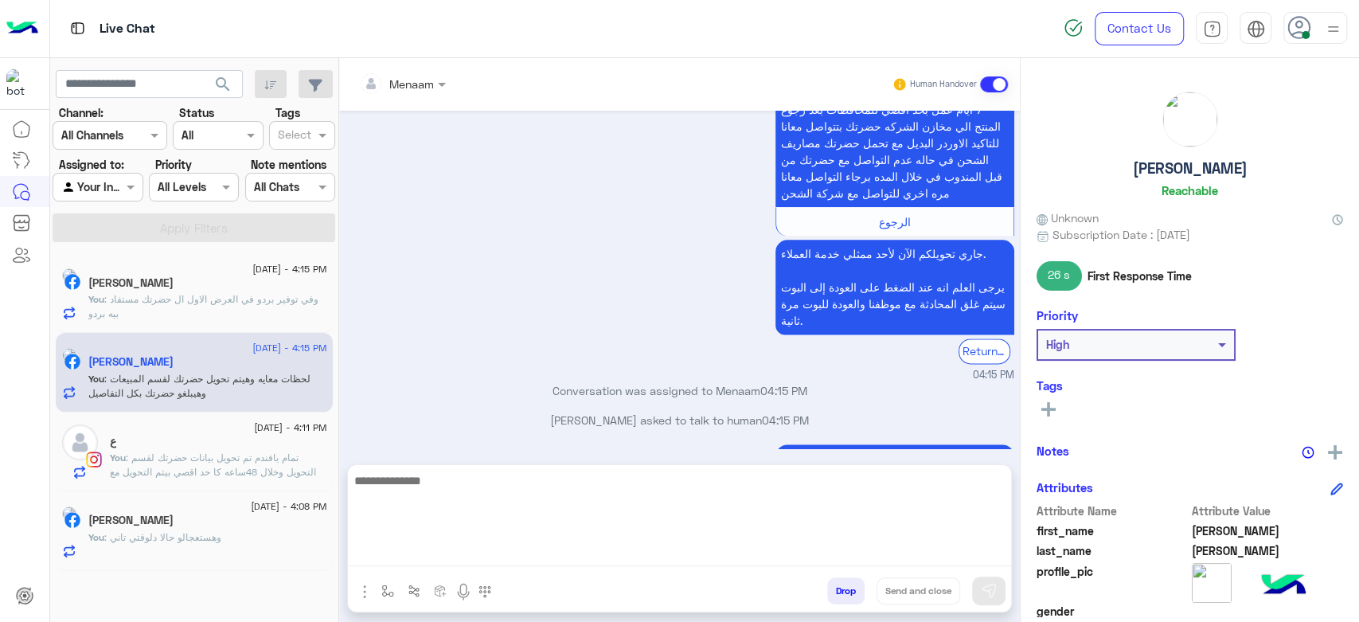
click at [1154, 174] on h5 "إبراهيم عبدالله" at bounding box center [1190, 168] width 115 height 18
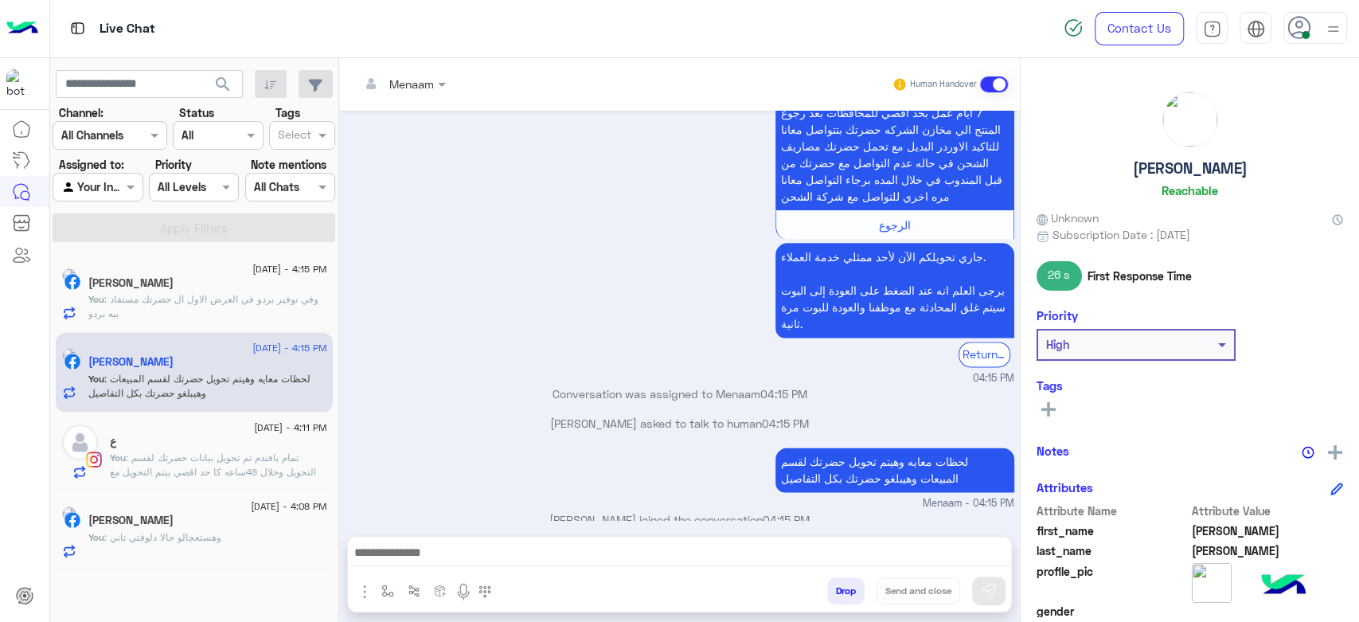
click at [1154, 174] on h5 "إبراهيم عبدالله" at bounding box center [1190, 168] width 115 height 18
copy h5 "إبراهيم عبدالله"
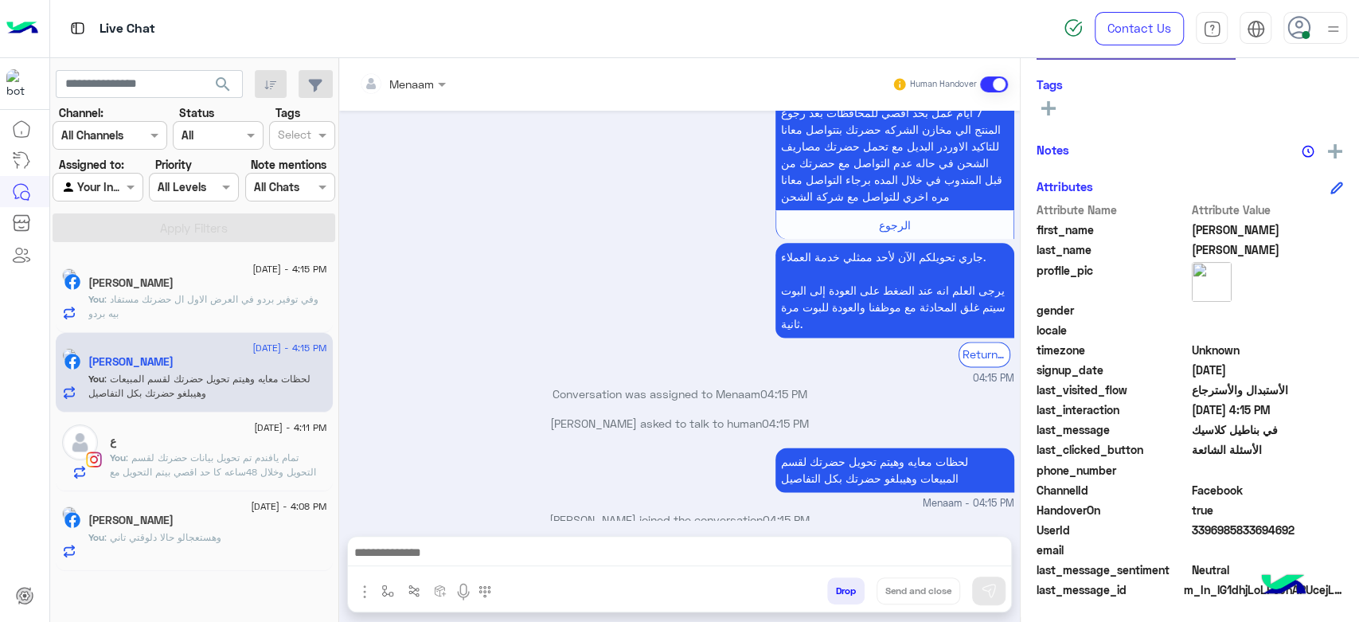
click at [1197, 522] on span "3396985833694692" at bounding box center [1268, 530] width 152 height 17
copy span "3396985833694692"
click at [211, 310] on div "Mohamed : مفيش حل صح؟" at bounding box center [207, 307] width 239 height 28
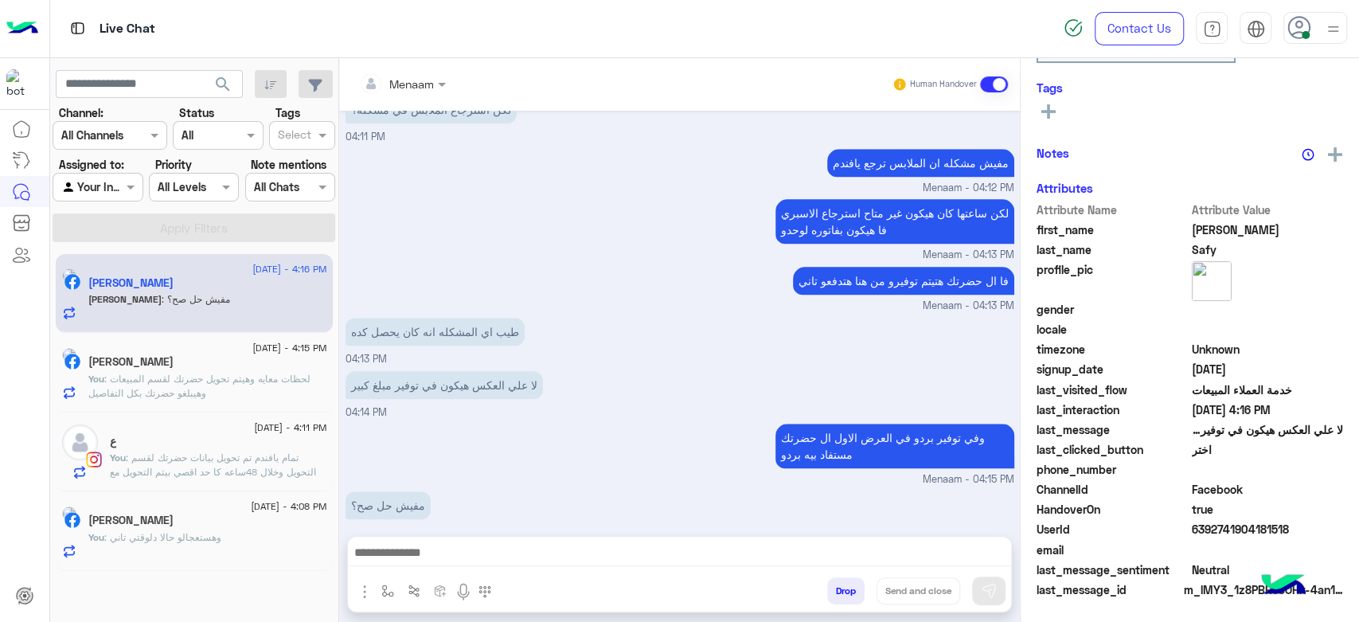
scroll to position [913, 0]
click at [441, 548] on textarea at bounding box center [679, 554] width 663 height 24
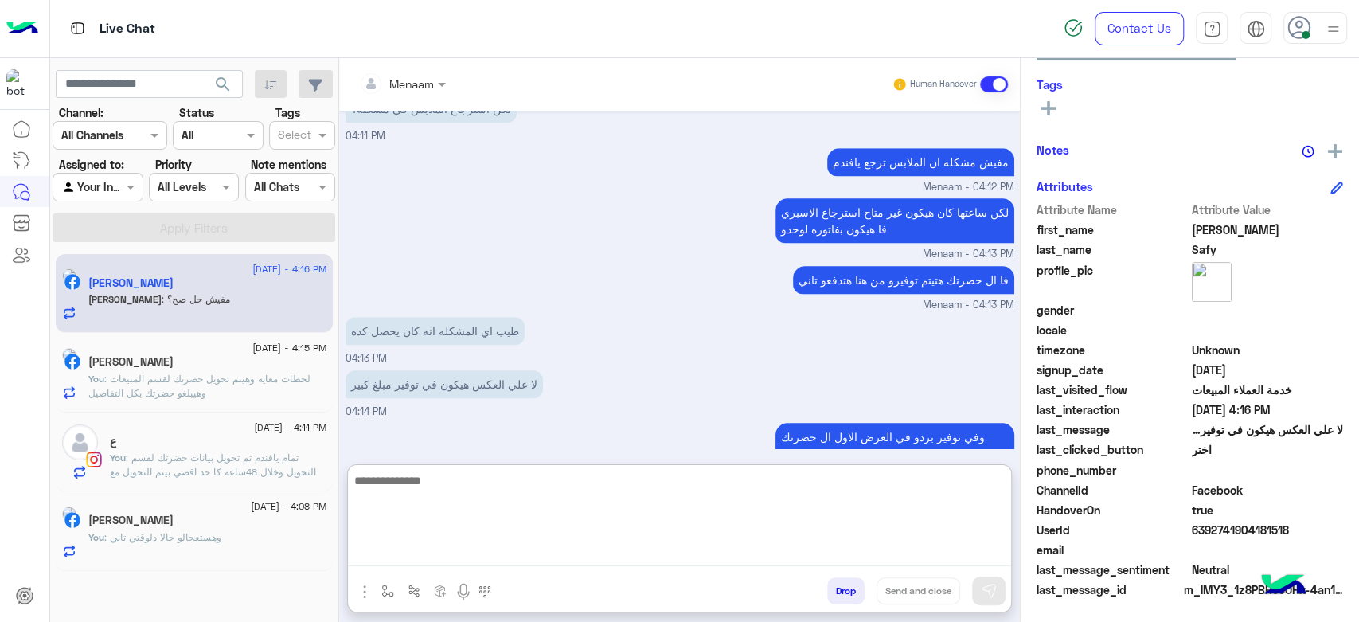
scroll to position [985, 0]
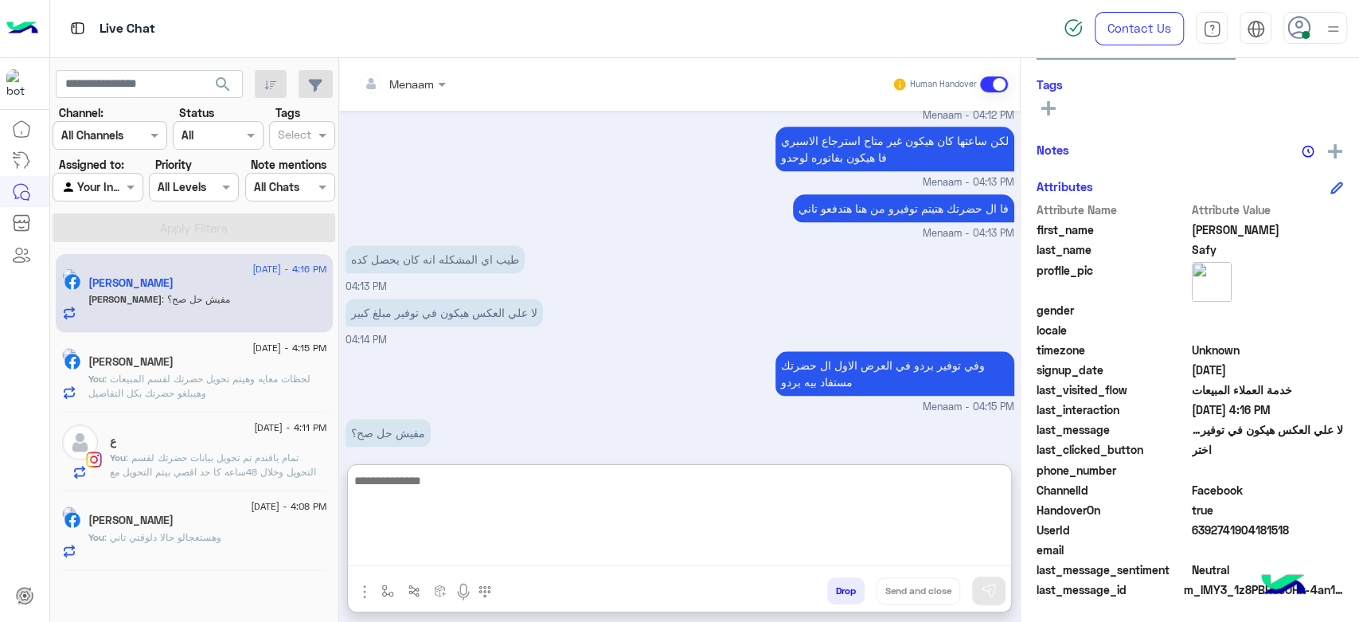
click at [476, 487] on textarea at bounding box center [679, 519] width 663 height 96
type textarea "**********"
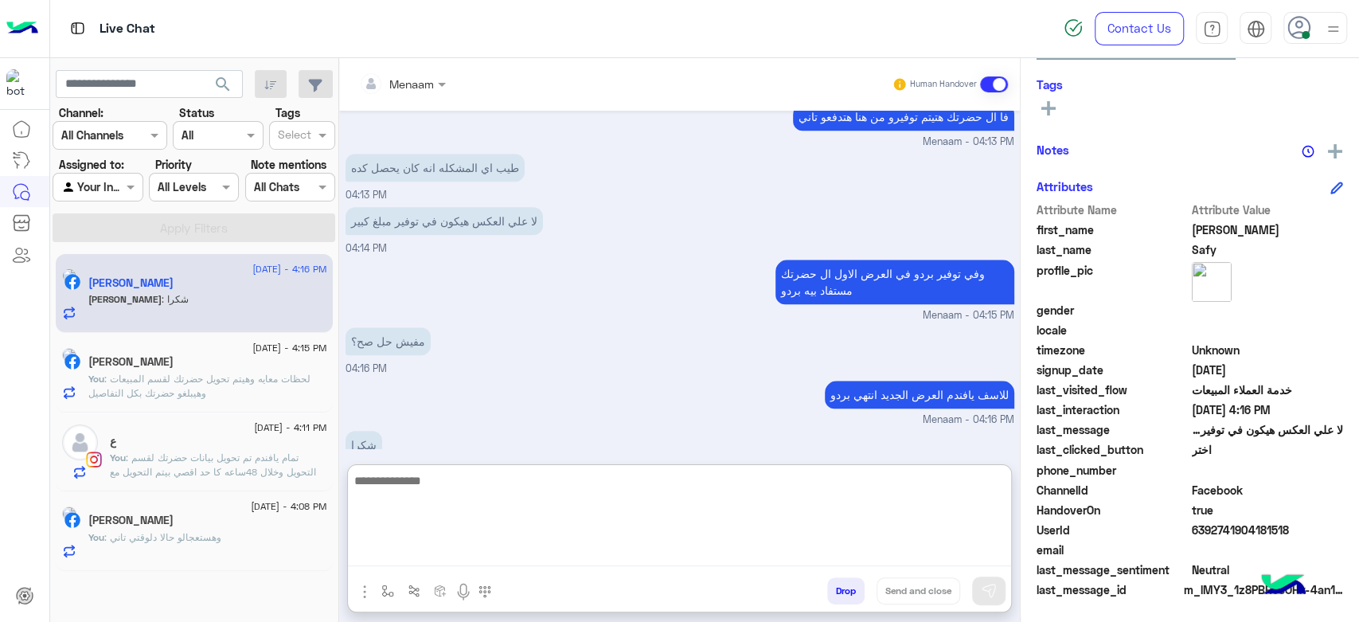
scroll to position [1089, 0]
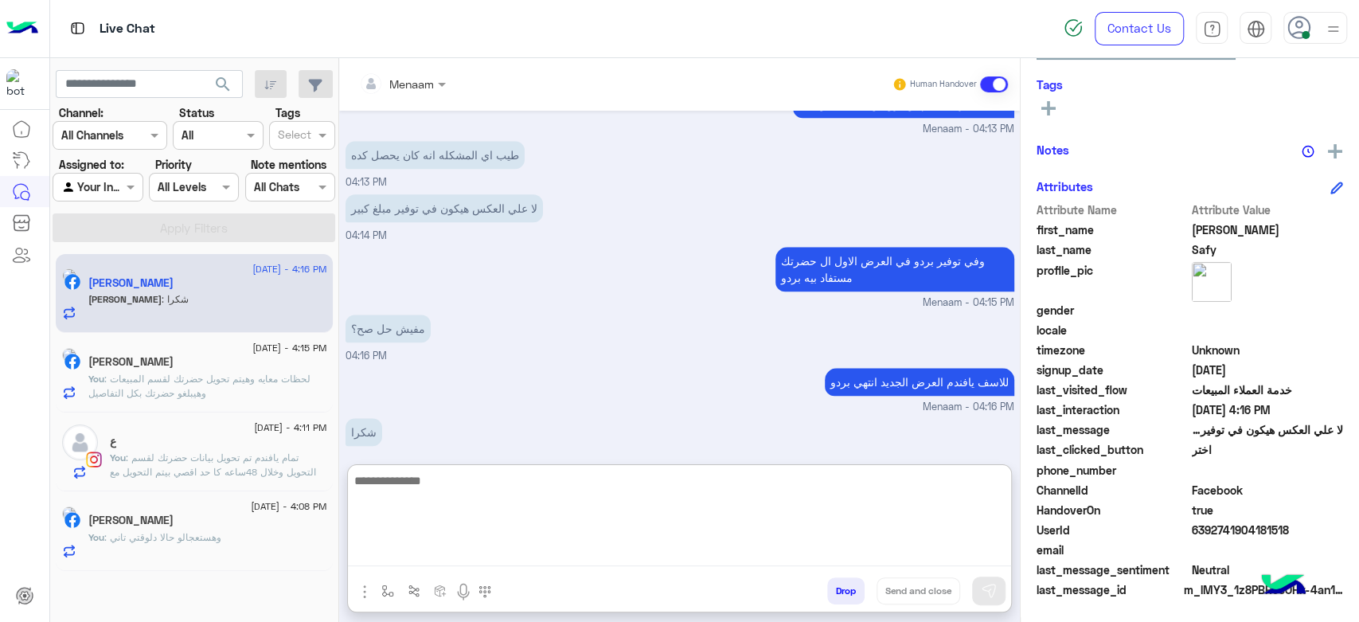
click at [453, 482] on textarea at bounding box center [679, 519] width 663 height 96
paste textarea "**********"
drag, startPoint x: 930, startPoint y: 482, endPoint x: 1024, endPoint y: 495, distance: 94.8
click at [1024, 495] on mat-drawer-container "Menaam Human Handover Sep 1, 2025 Conversation was assigned to mohamed ahmed 03…" at bounding box center [849, 343] width 1020 height 570
click at [949, 486] on textarea "**********" at bounding box center [679, 519] width 663 height 96
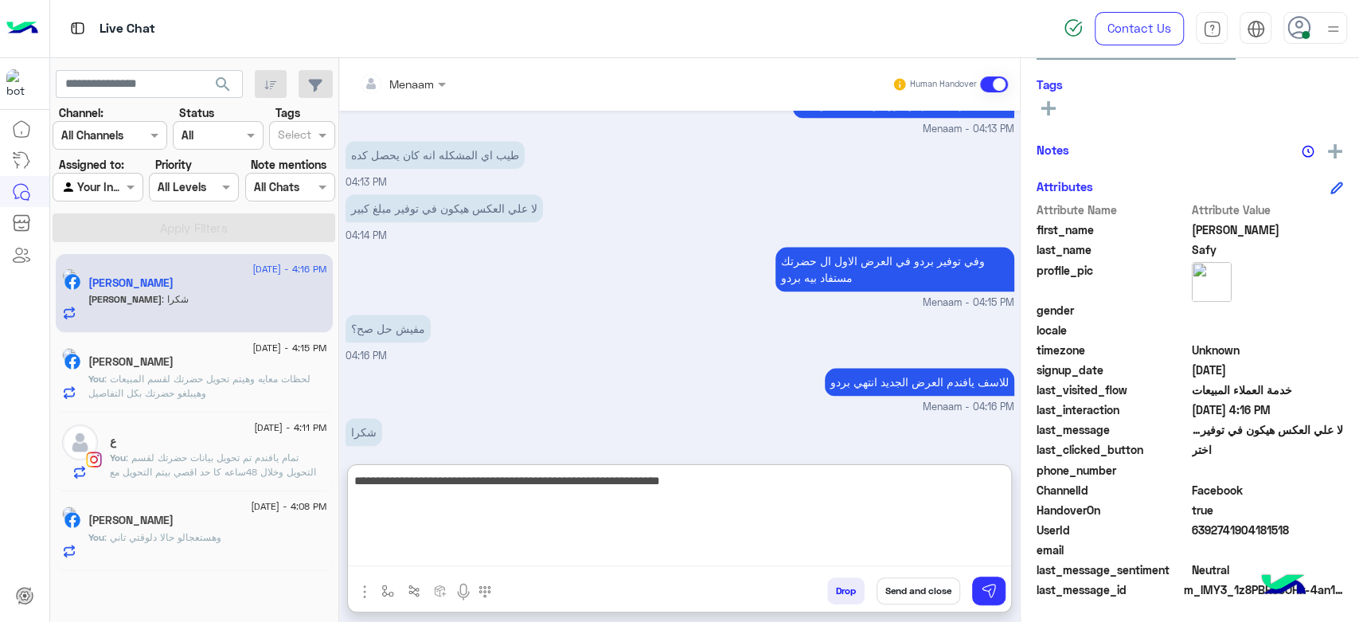
click at [949, 486] on textarea "**********" at bounding box center [679, 519] width 663 height 96
click at [682, 480] on textarea "**********" at bounding box center [679, 519] width 663 height 96
type textarea "**********"
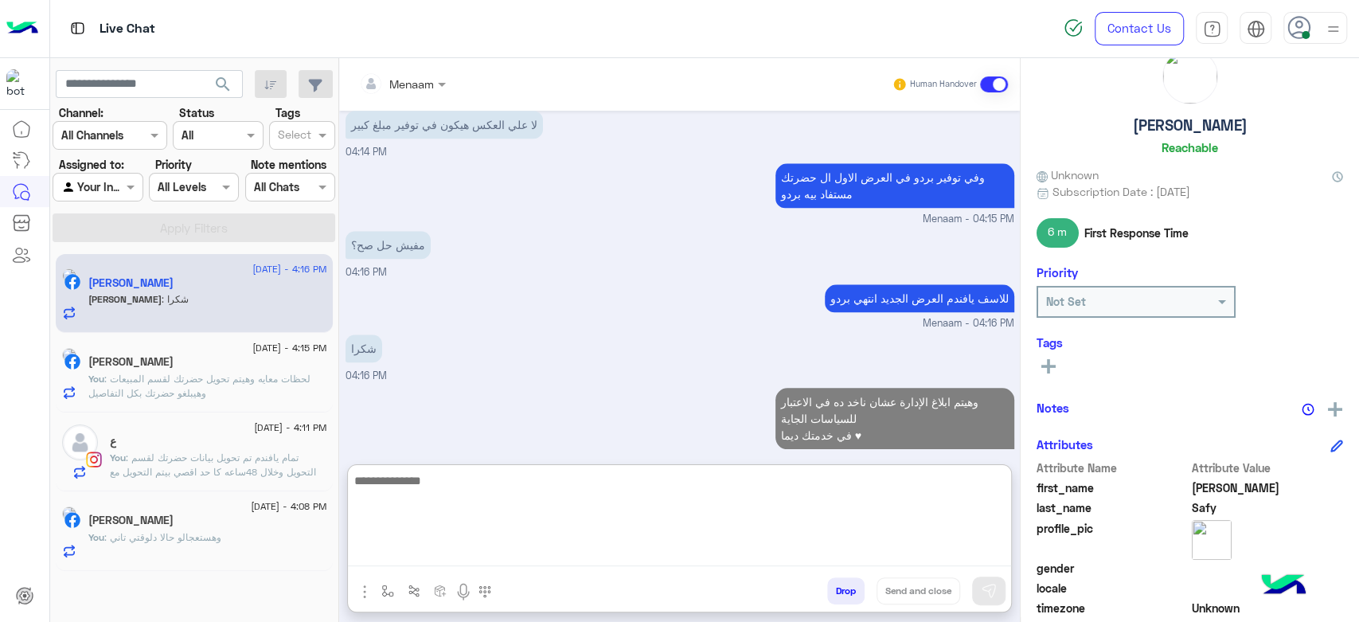
scroll to position [0, 0]
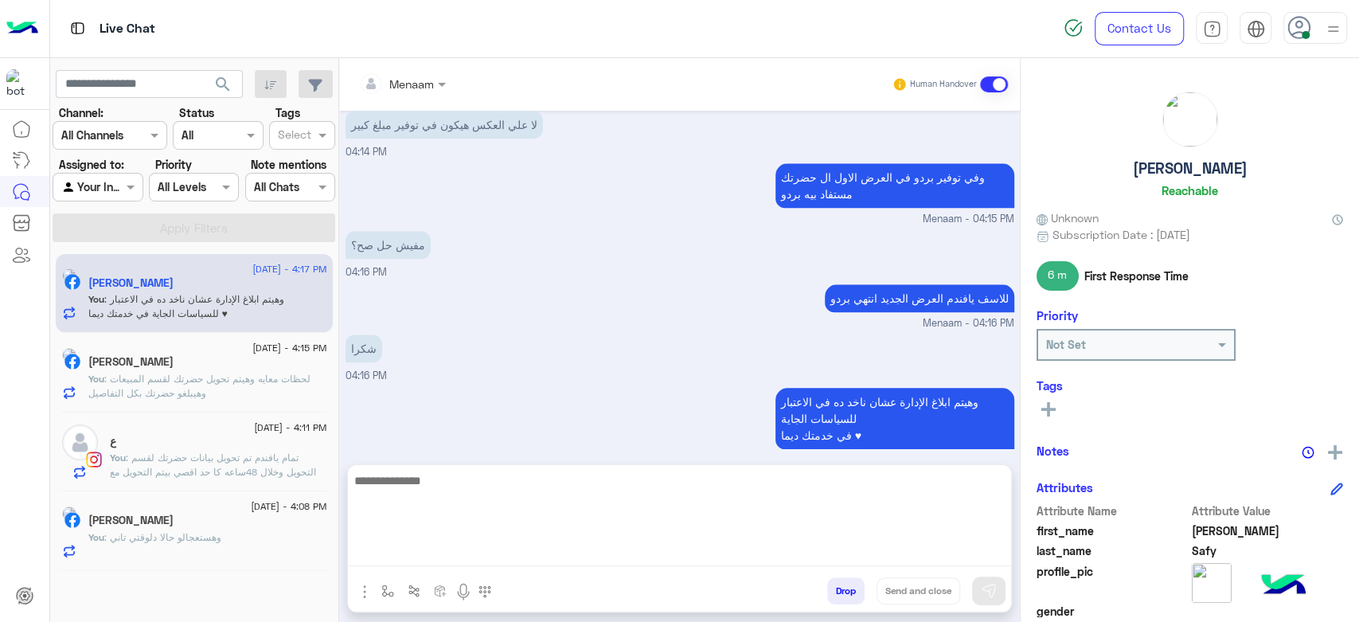
click at [1171, 165] on h5 "Mohamed Safy" at bounding box center [1190, 168] width 115 height 18
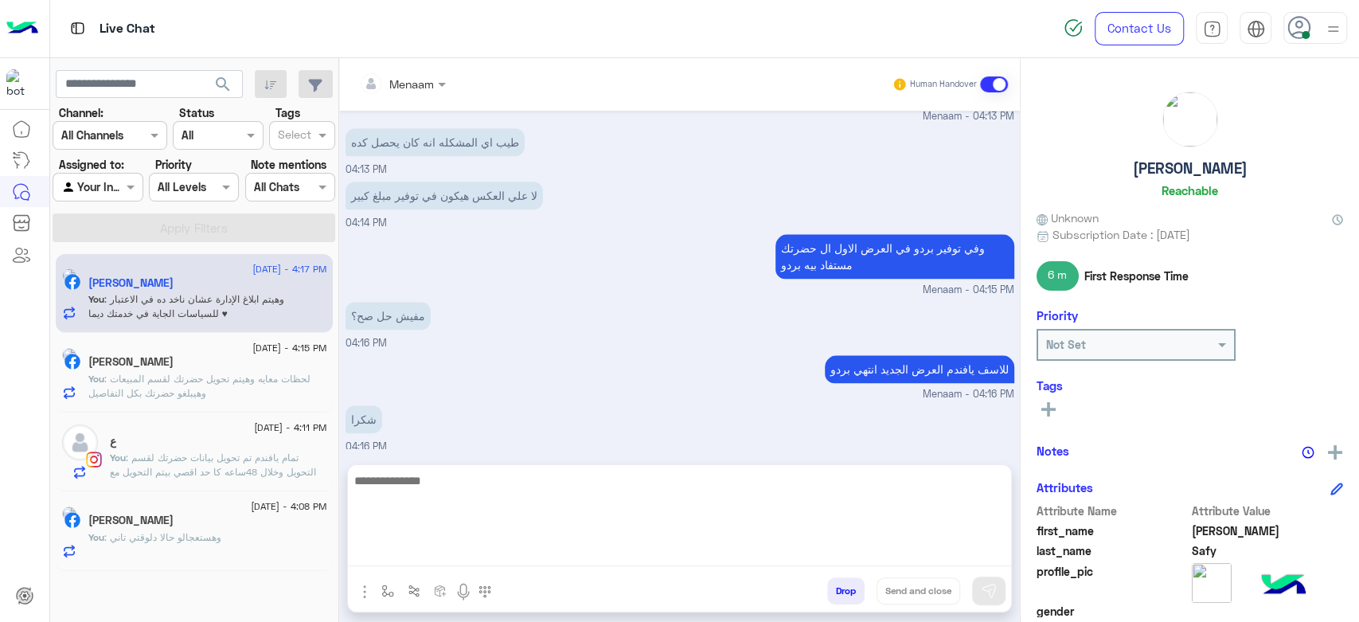
click at [1171, 165] on h5 "Mohamed Safy" at bounding box center [1190, 168] width 115 height 18
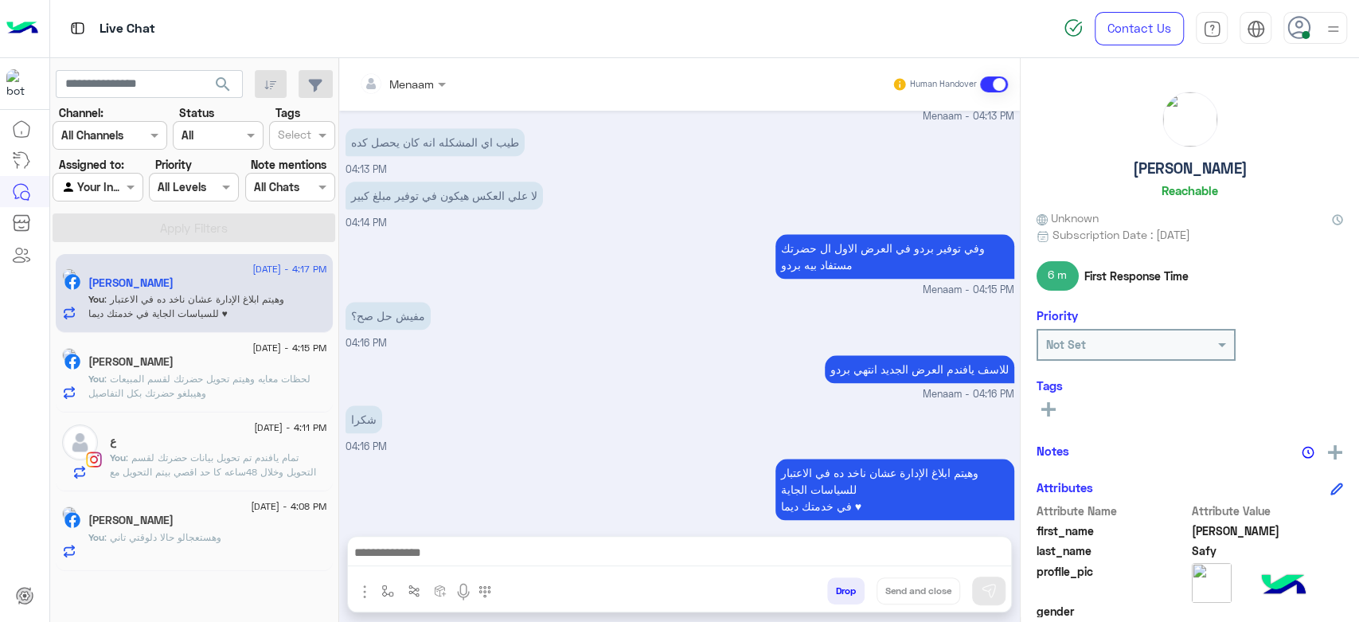
drag, startPoint x: 1171, startPoint y: 166, endPoint x: 1186, endPoint y: 164, distance: 14.4
click at [1171, 164] on h5 "Mohamed Safy" at bounding box center [1190, 168] width 115 height 18
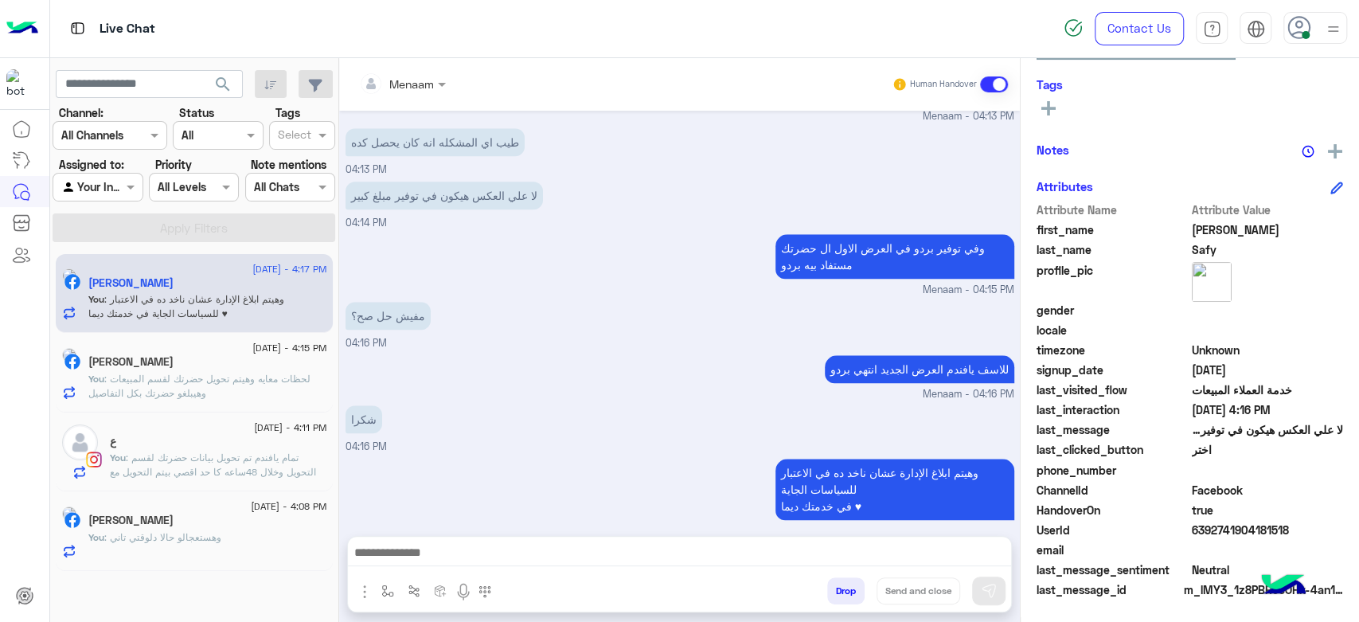
click at [1225, 535] on span "6392741904181518" at bounding box center [1268, 530] width 152 height 17
click at [242, 388] on span ": لحظات معايه وهيتم تحويل حضرتك لقسم المبيعات وهيبلغو حضرتك بكل التفاصيل" at bounding box center [199, 386] width 222 height 26
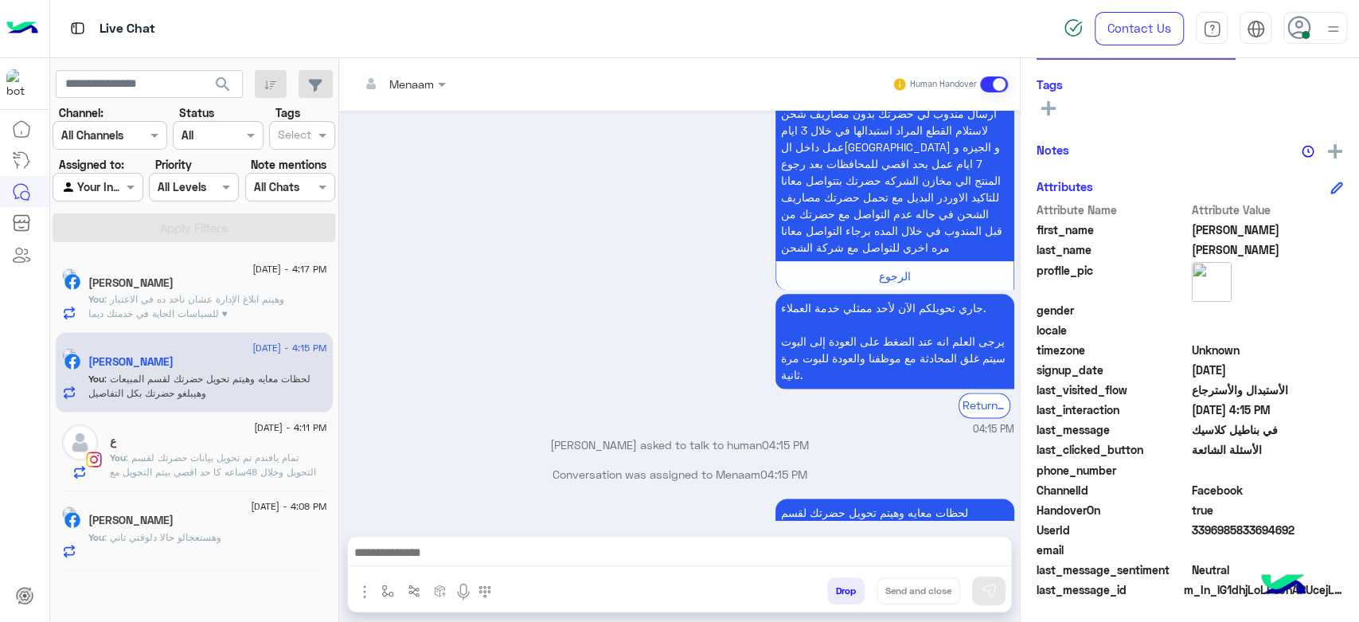
scroll to position [1370, 0]
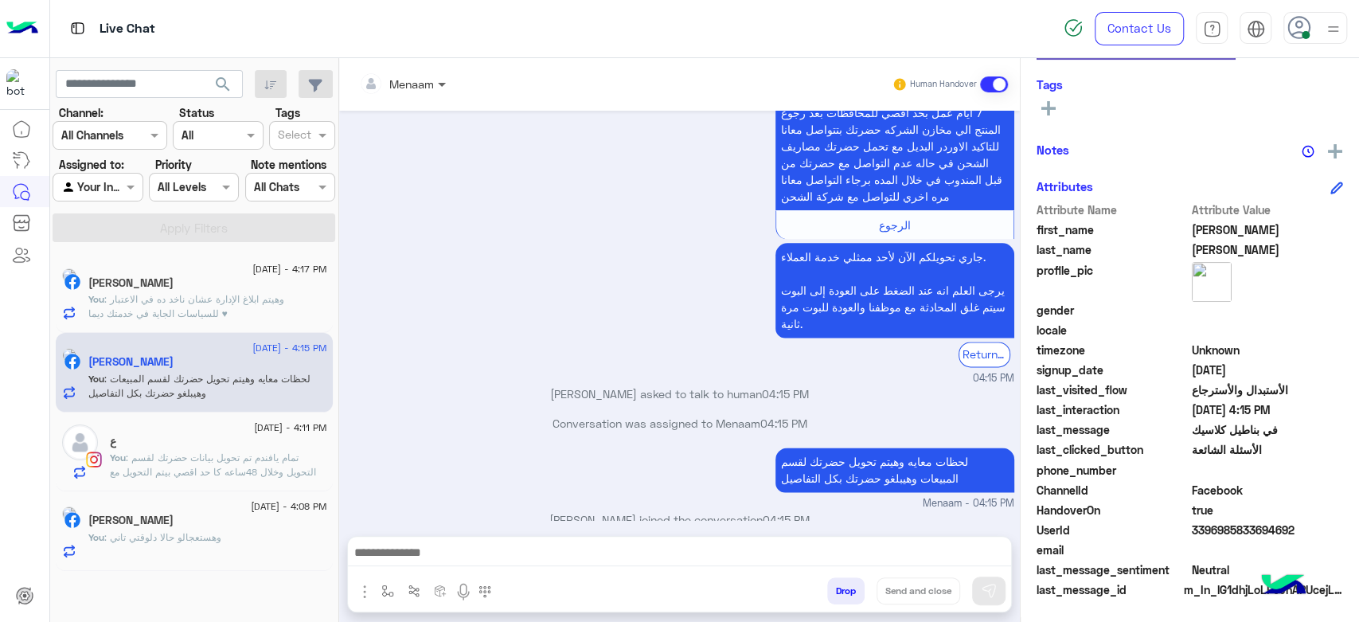
click at [451, 91] on span at bounding box center [444, 84] width 20 height 17
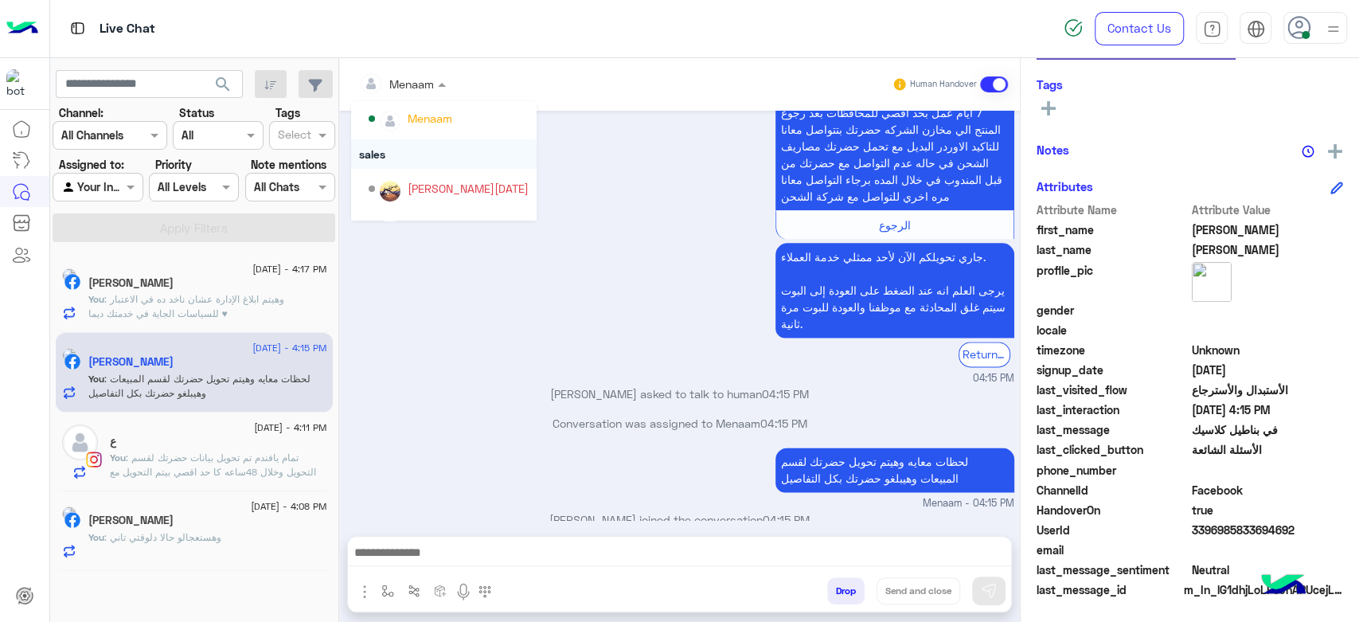
scroll to position [142, 0]
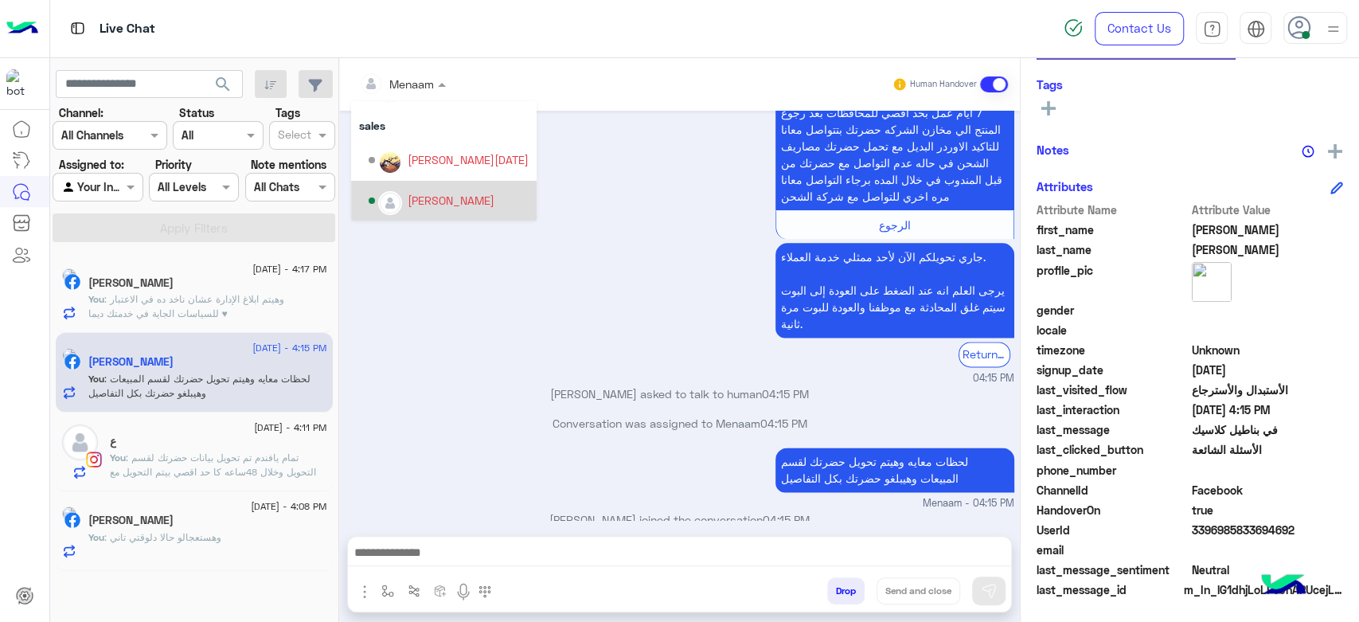
click at [458, 205] on div "mohamed ahmed" at bounding box center [451, 200] width 87 height 17
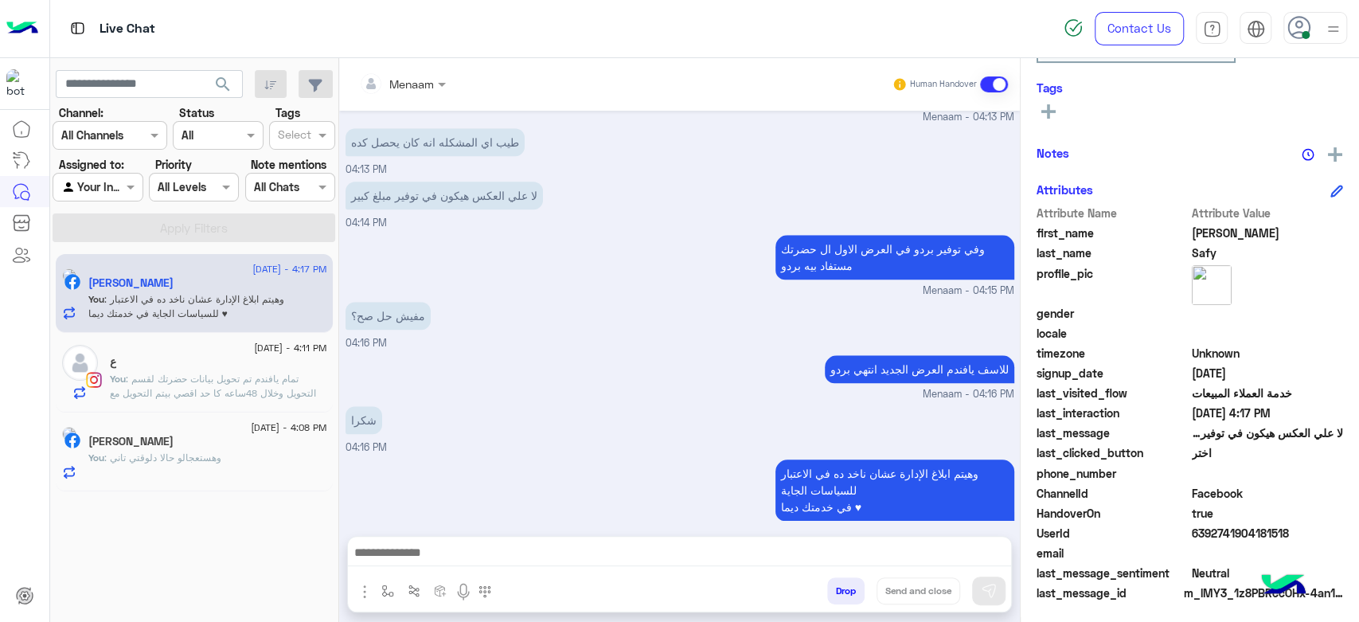
scroll to position [301, 0]
click at [128, 387] on span ": تمام يافندم تم تحويل بيانات حضرتك لقسم التحويل وخلال 48ساعه كا حد اقصي بيتم ا…" at bounding box center [214, 400] width 209 height 55
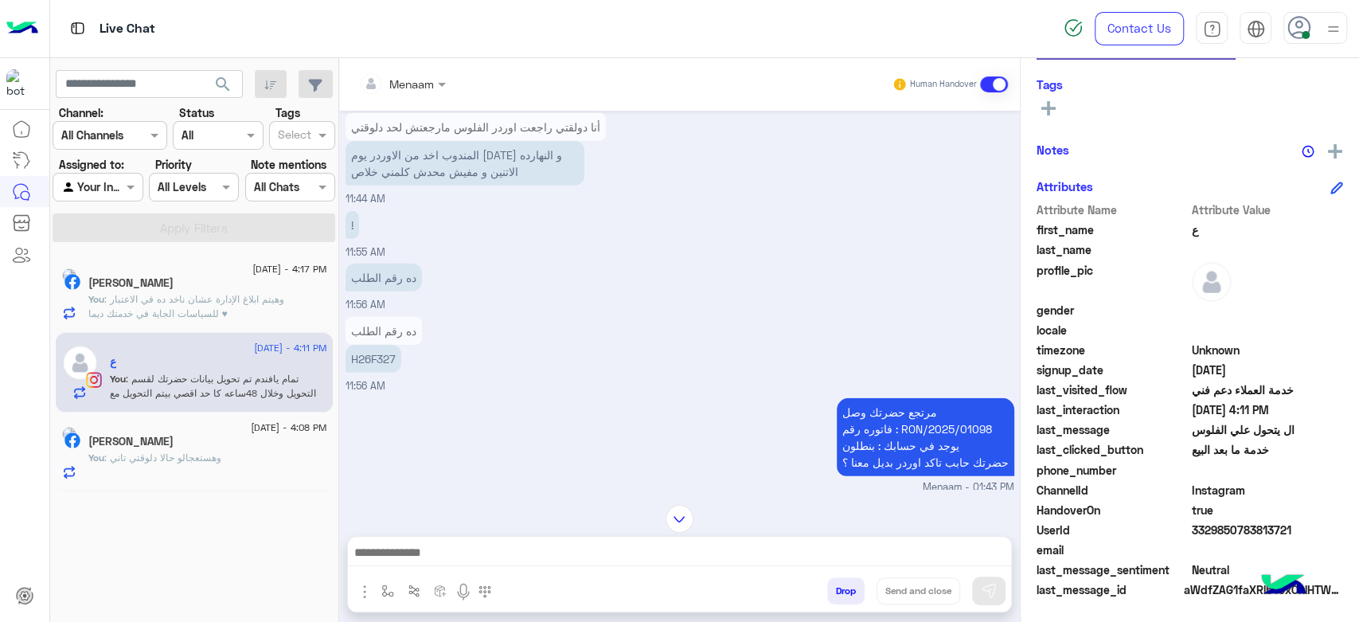
scroll to position [2772, 0]
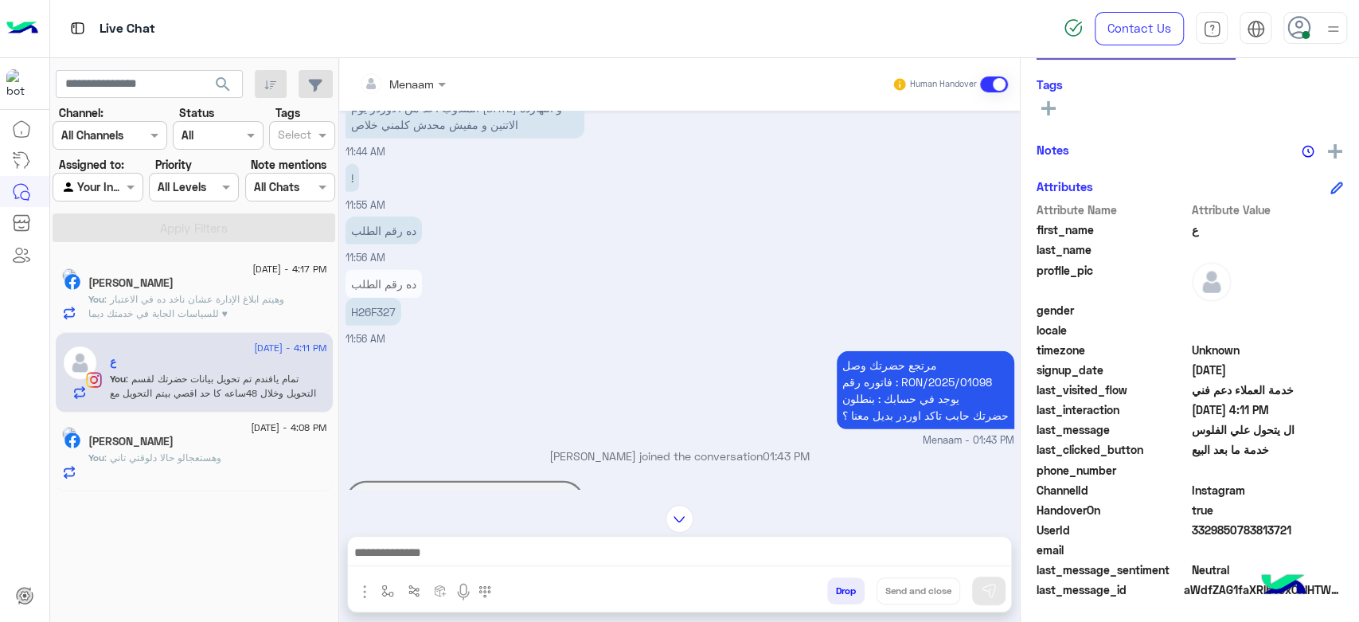
drag, startPoint x: 905, startPoint y: 311, endPoint x: 994, endPoint y: 317, distance: 88.6
click at [994, 351] on p "مرتجع حضرتك وصل فاتوره رقم : RON/2025/01098 يوجد في حسابك : بنطلون حضرتك حابب ت…" at bounding box center [926, 390] width 178 height 78
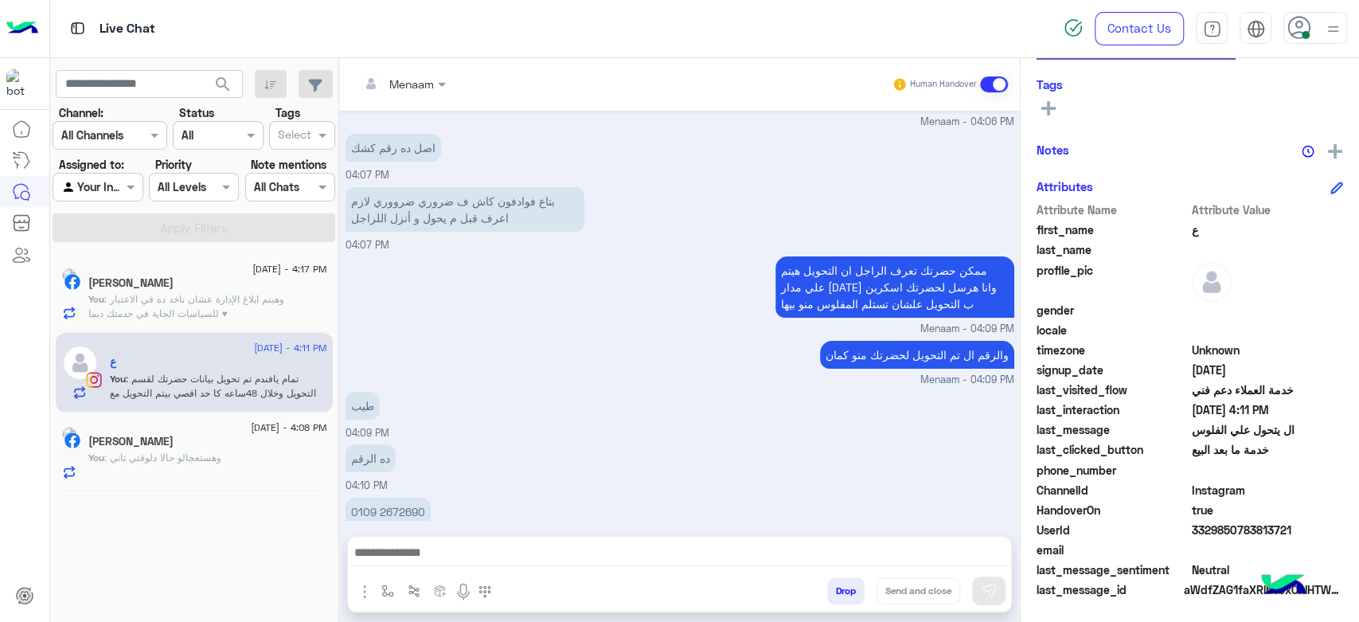
scroll to position [4100, 0]
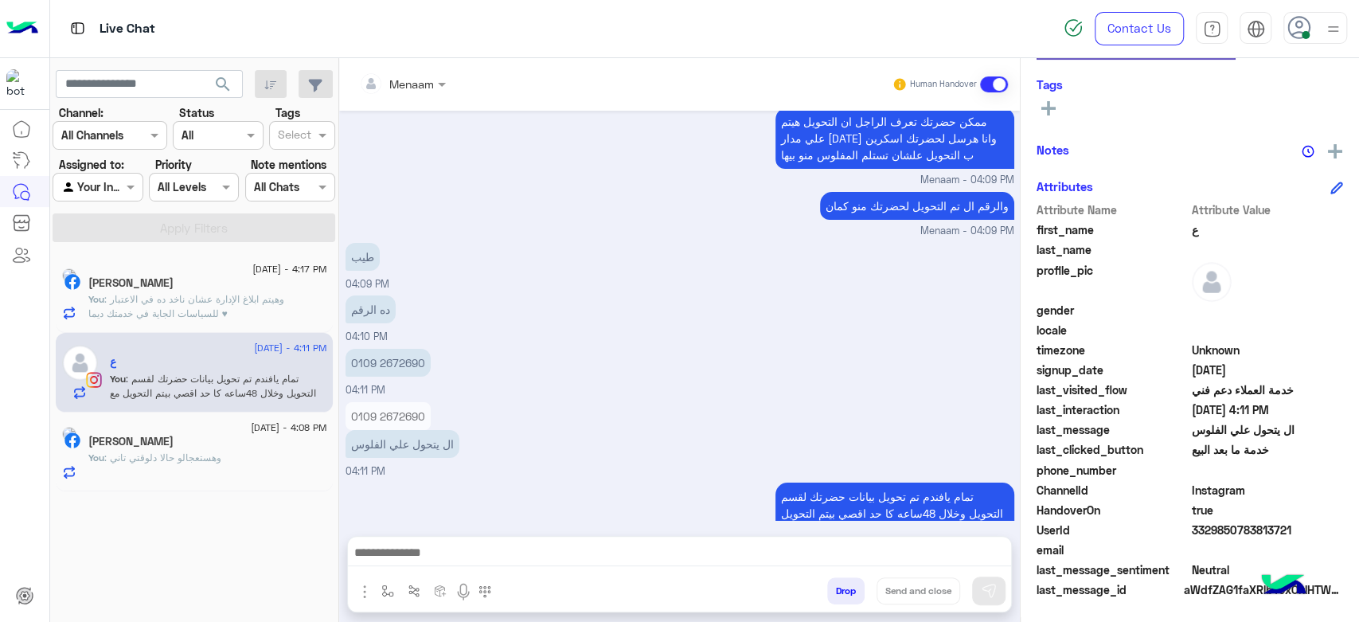
click at [382, 349] on p "0109 2672690" at bounding box center [388, 363] width 85 height 28
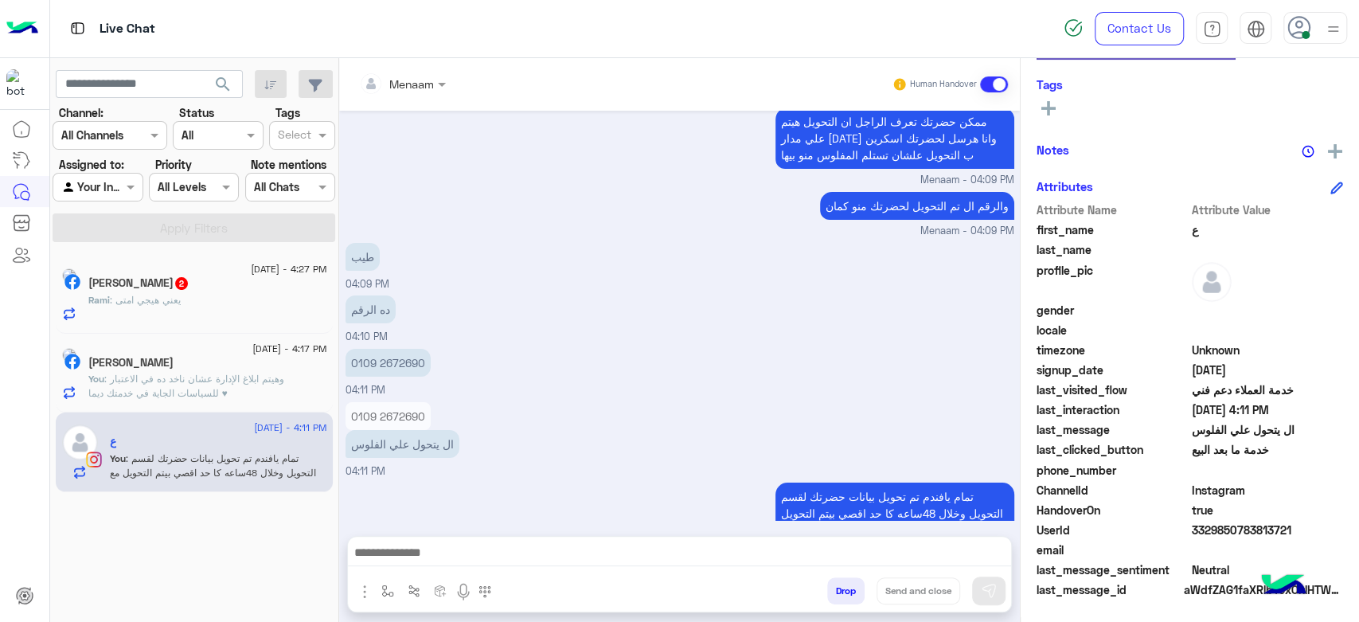
click at [860, 592] on button "Drop" at bounding box center [845, 590] width 37 height 27
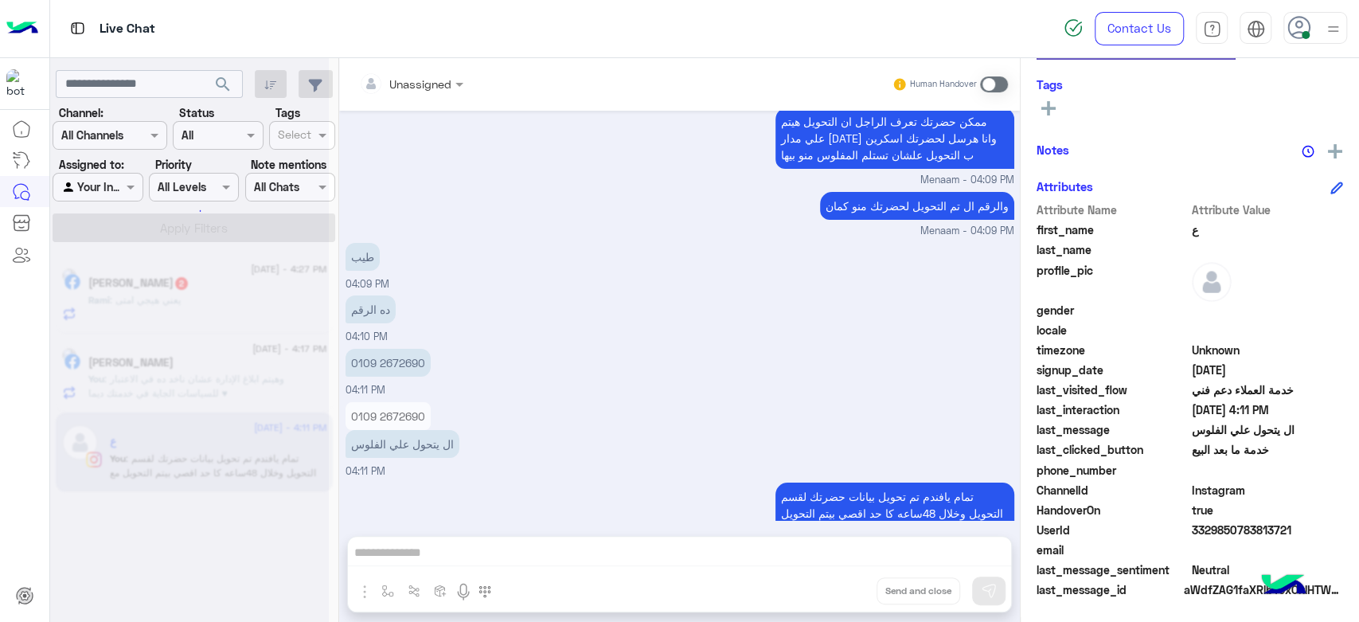
scroll to position [4128, 0]
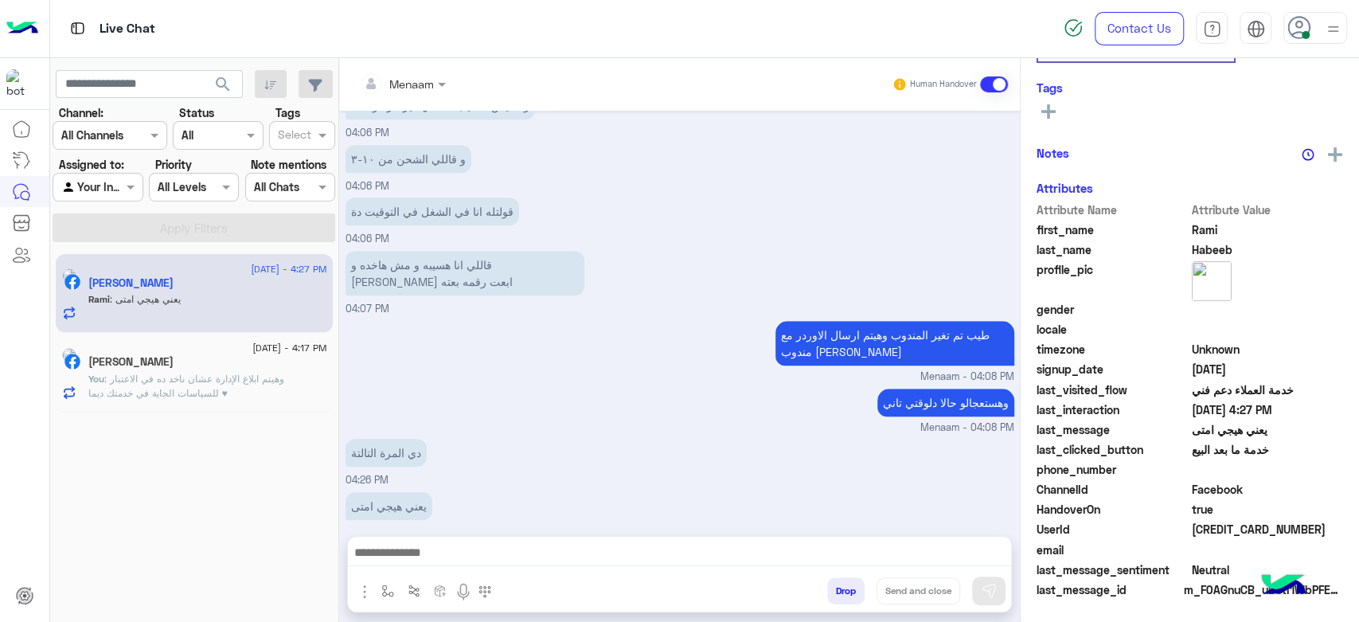
scroll to position [301, 0]
click at [438, 558] on textarea at bounding box center [679, 554] width 663 height 24
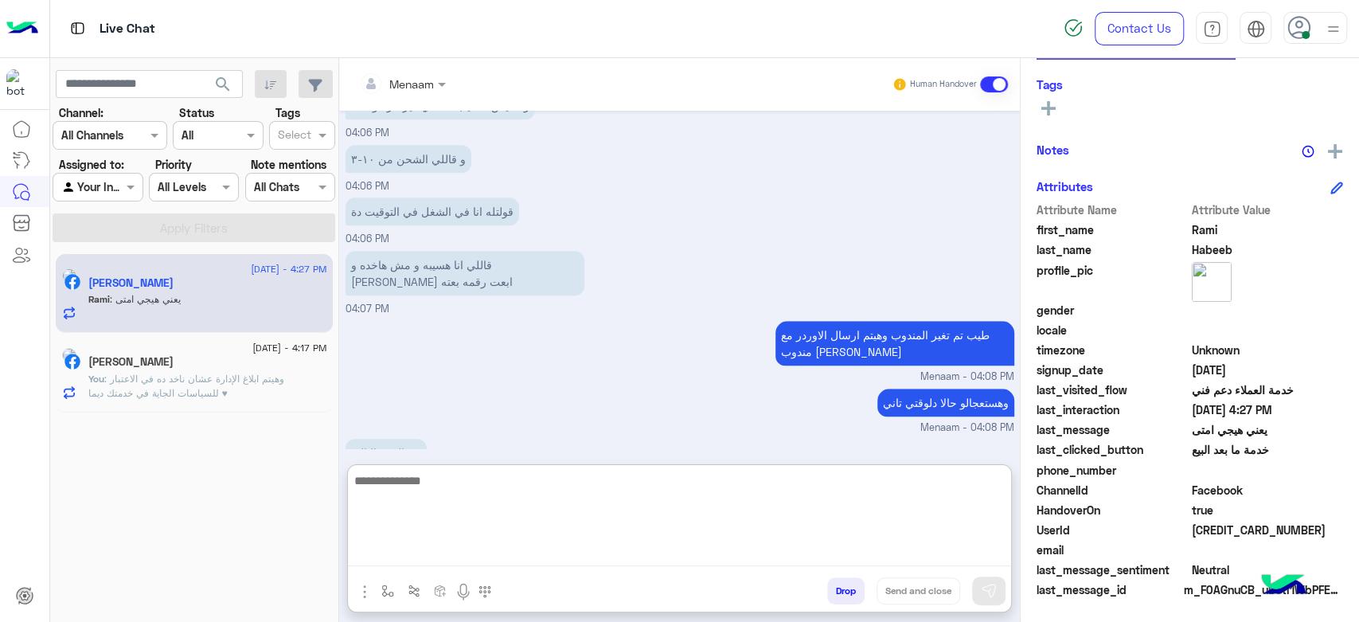
scroll to position [820, 0]
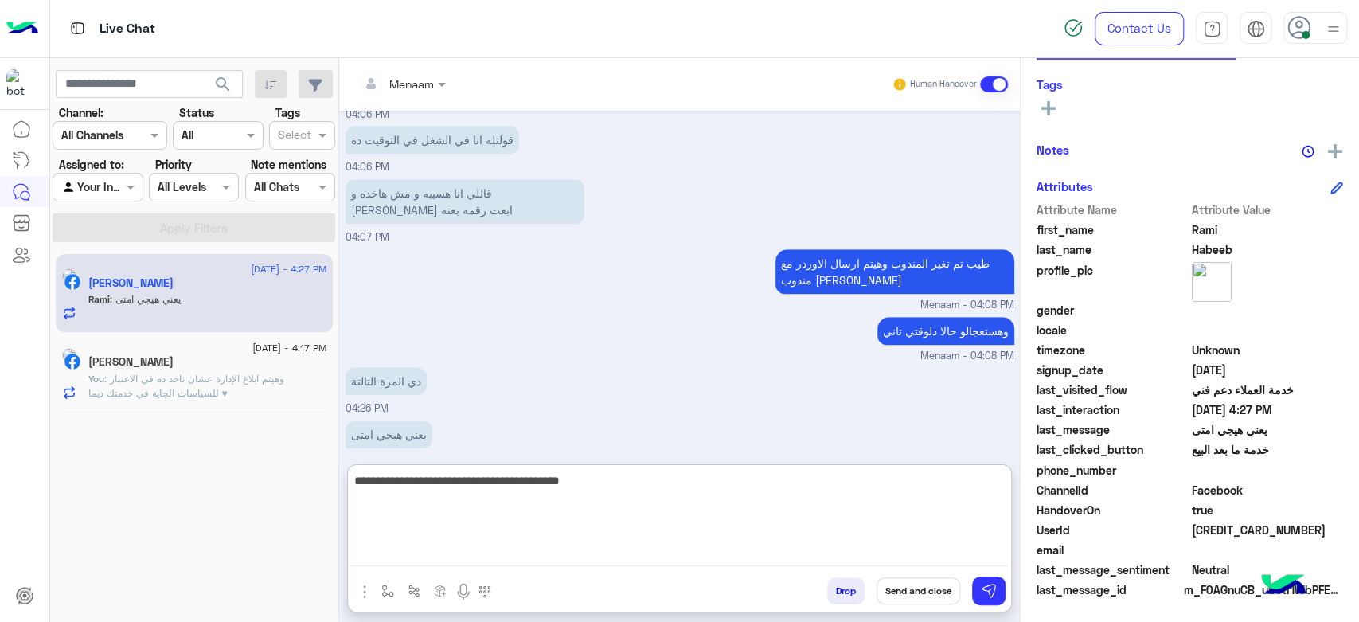
type textarea "**********"
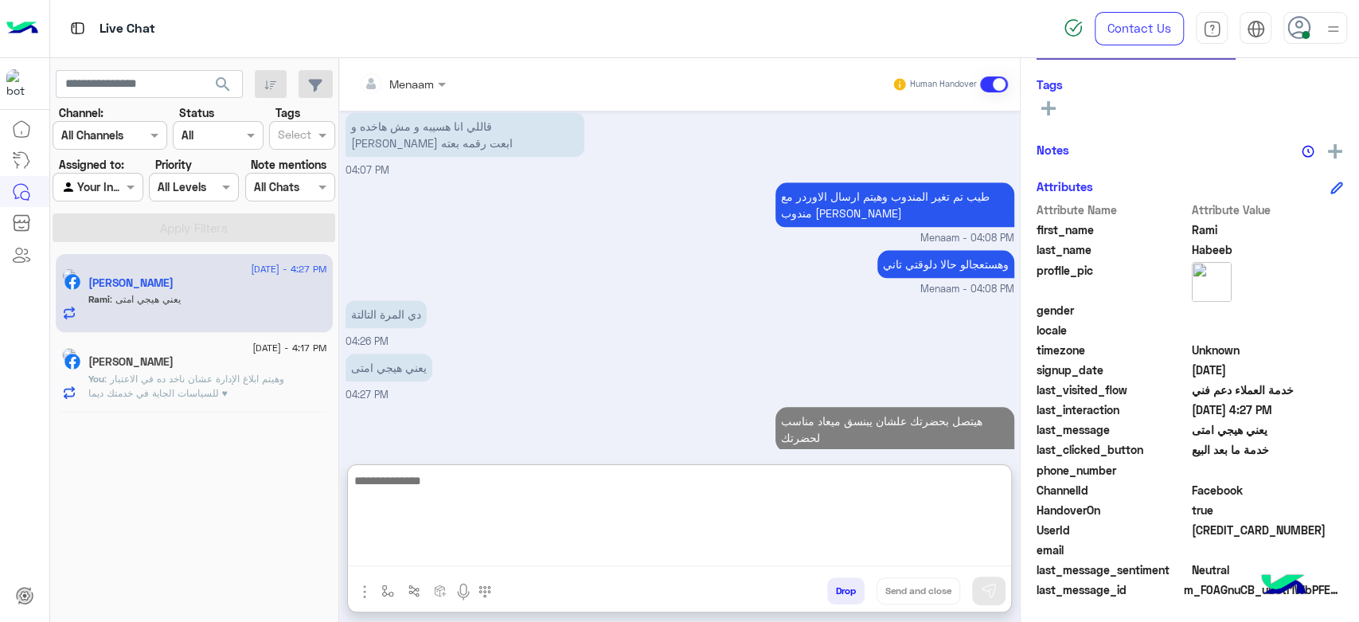
click at [172, 383] on span ": وهيتم ابلاغ الإدارة عشان ناخد ده في الاعتبار للسياسات الجاية في خدمتك ديما ♥" at bounding box center [186, 386] width 196 height 26
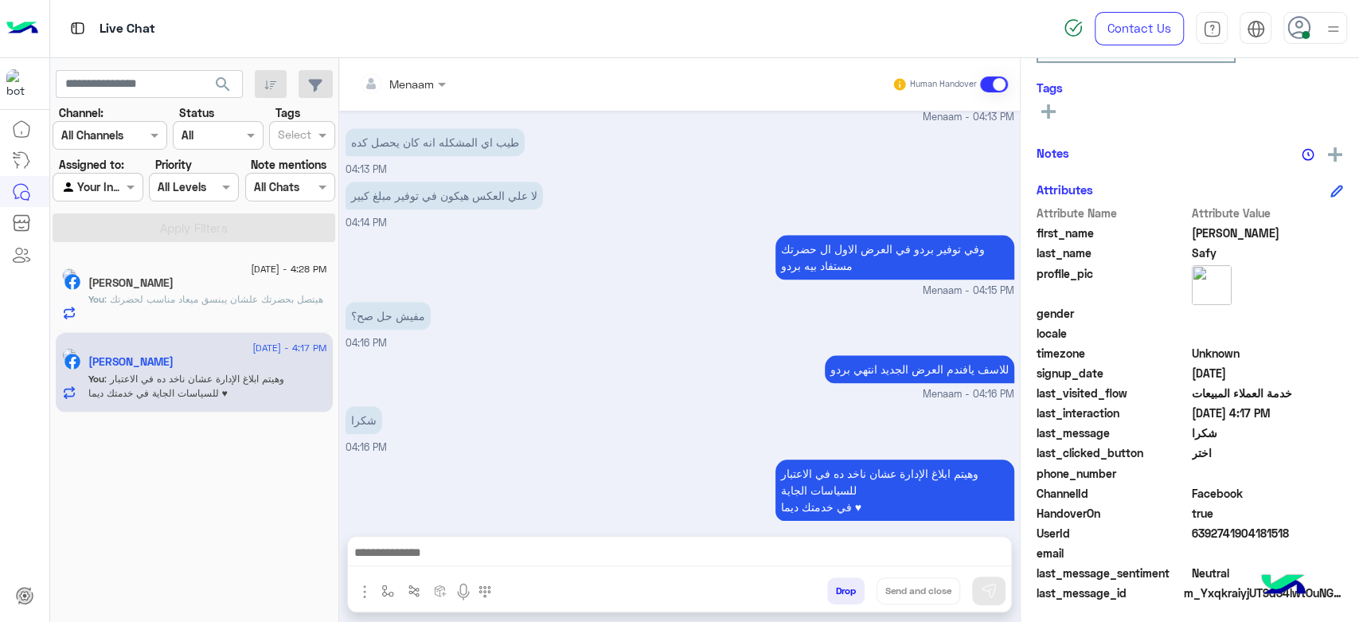
scroll to position [301, 0]
click at [847, 585] on button "Drop" at bounding box center [845, 590] width 37 height 27
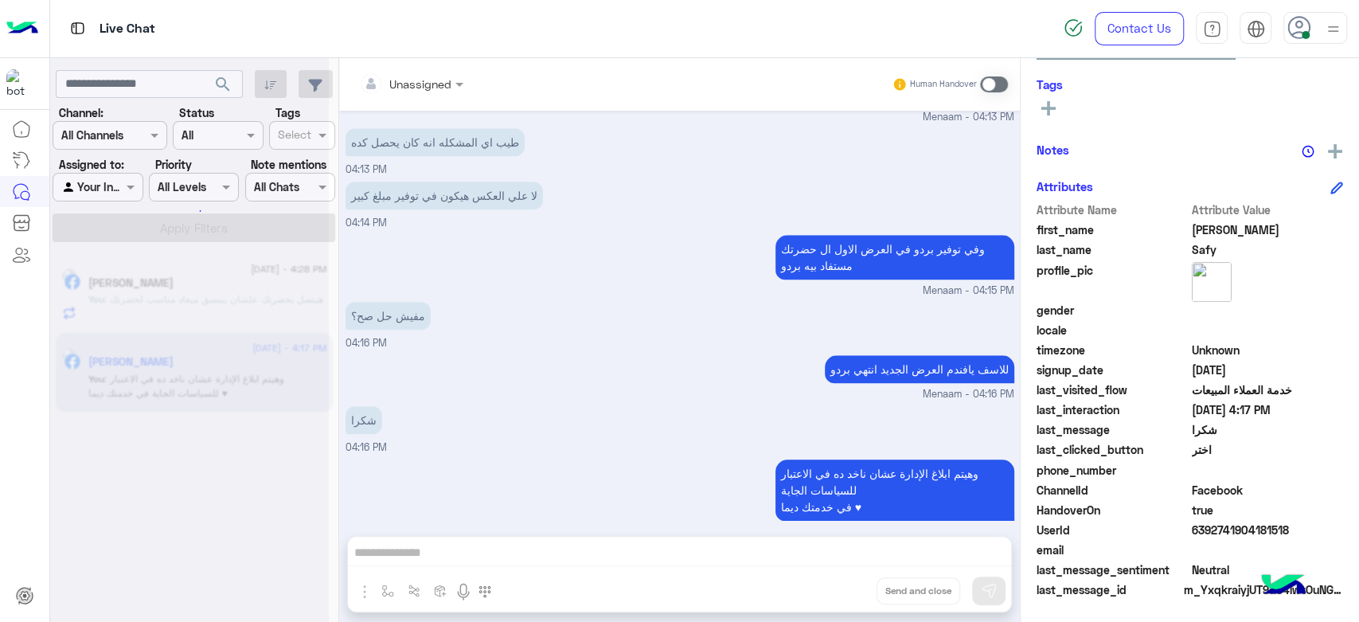
scroll to position [1022, 0]
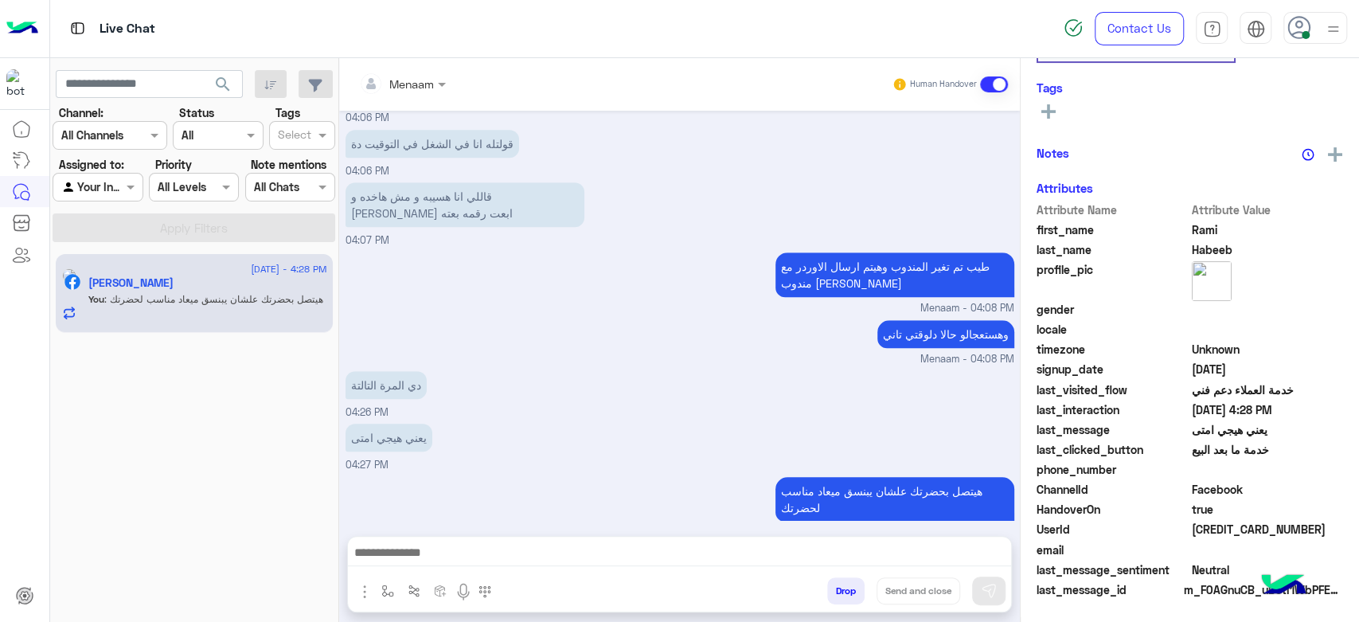
scroll to position [301, 0]
click at [552, 316] on div "وهستعجالو حالا دلوقتي تاني Menaam - 04:08 PM" at bounding box center [680, 341] width 669 height 51
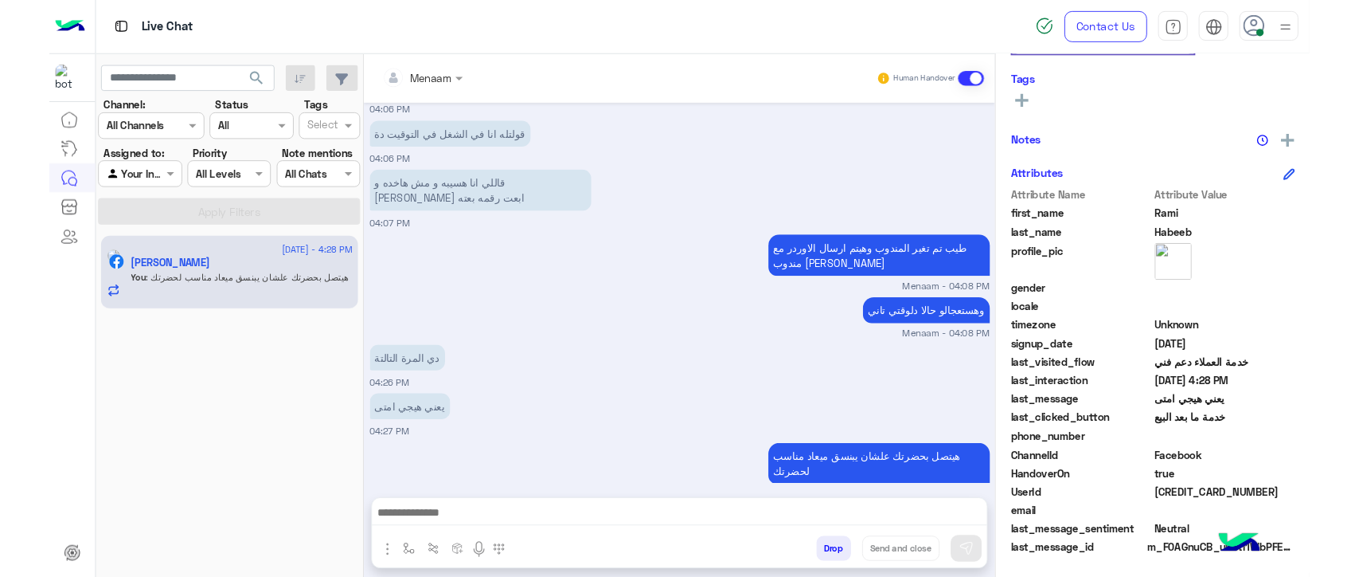
scroll to position [763, 0]
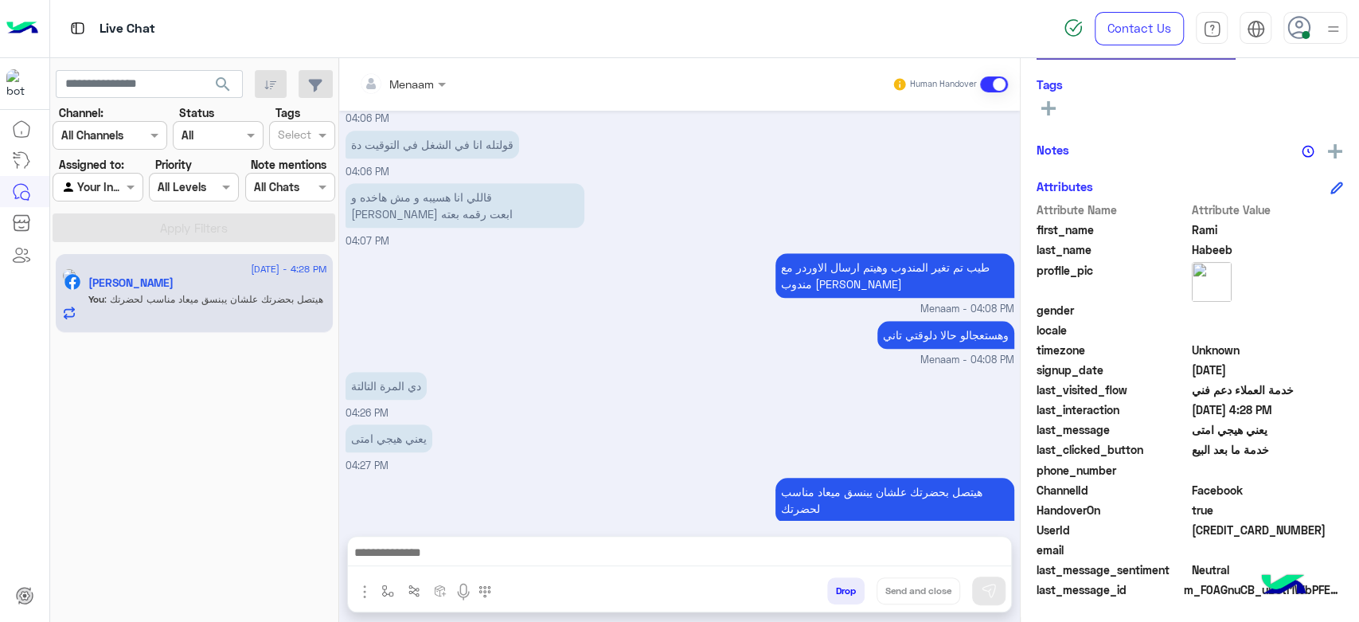
click at [804, 478] on p "هيتصل بحضرتك علشان يبنسق ميعاد مناسب لحضرتك" at bounding box center [895, 500] width 239 height 45
drag, startPoint x: 804, startPoint y: 467, endPoint x: 810, endPoint y: 476, distance: 11.1
click at [810, 478] on p "هيتصل بحضرتك علشان يبنسق ميعاد مناسب لحضرتك" at bounding box center [895, 500] width 239 height 45
click at [632, 368] on div "دي المرة التالتة 04:26 PM" at bounding box center [680, 394] width 669 height 53
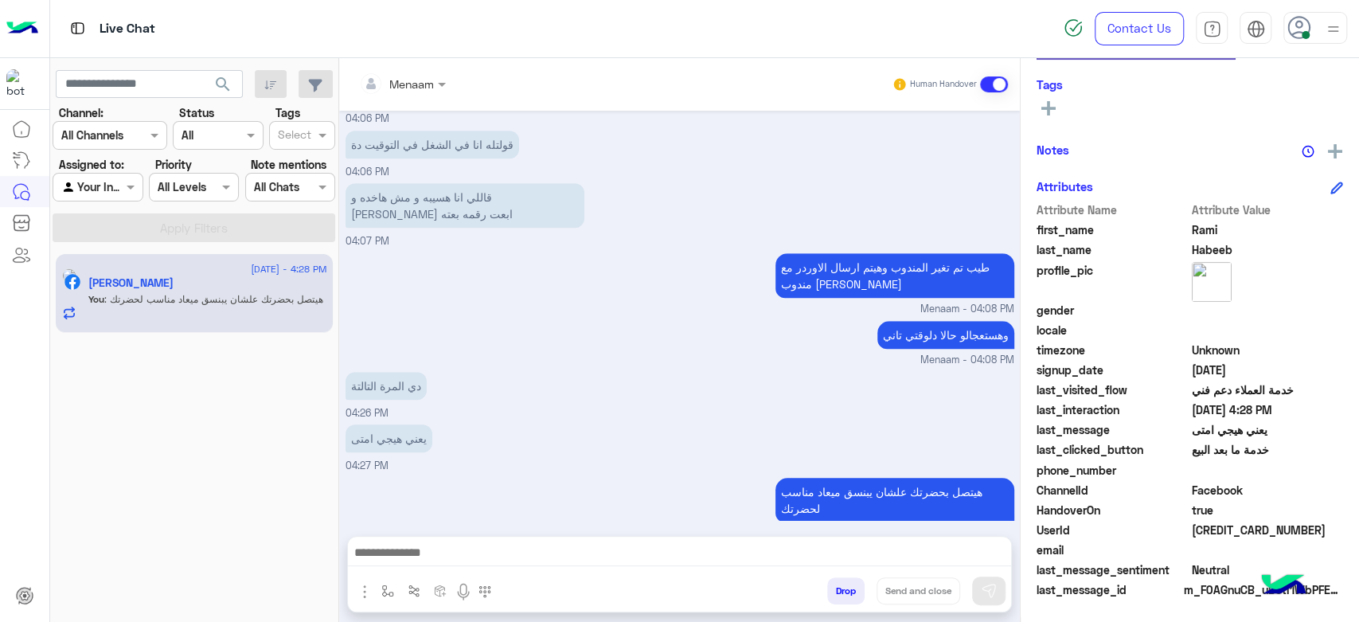
click at [194, 475] on div "1 September - 4:28 PM Rami Habeeb You : هيتصل بحضرتك علشان يبنسق ميعاد مناسب لح…" at bounding box center [194, 438] width 289 height 380
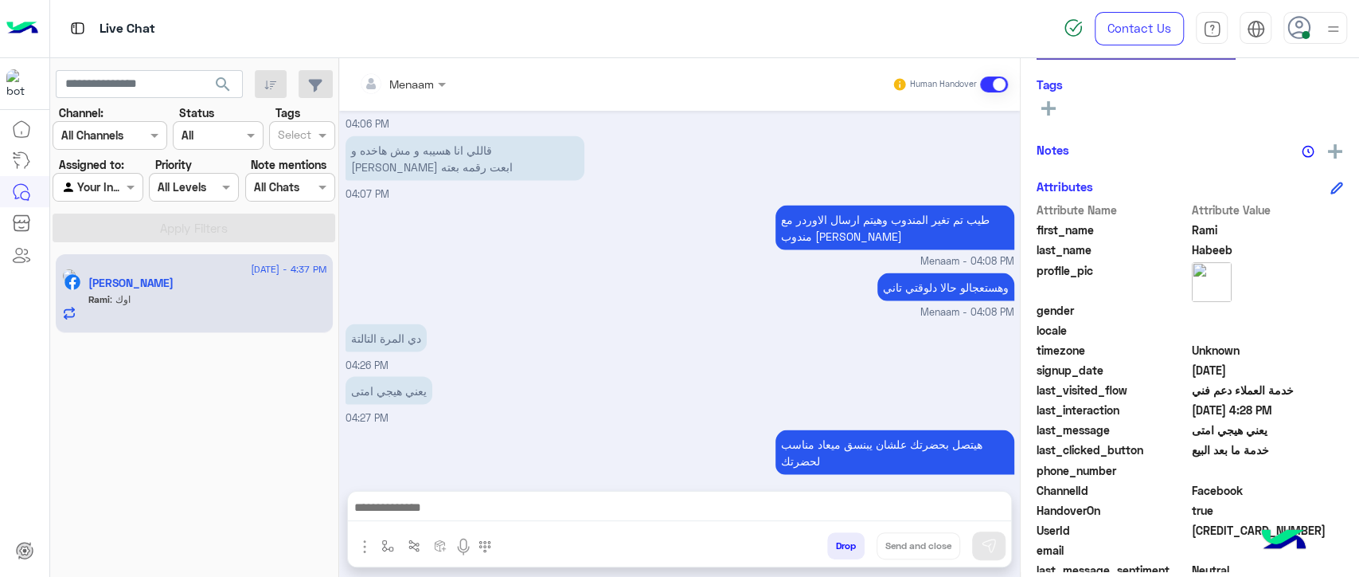
scroll to position [2198, 0]
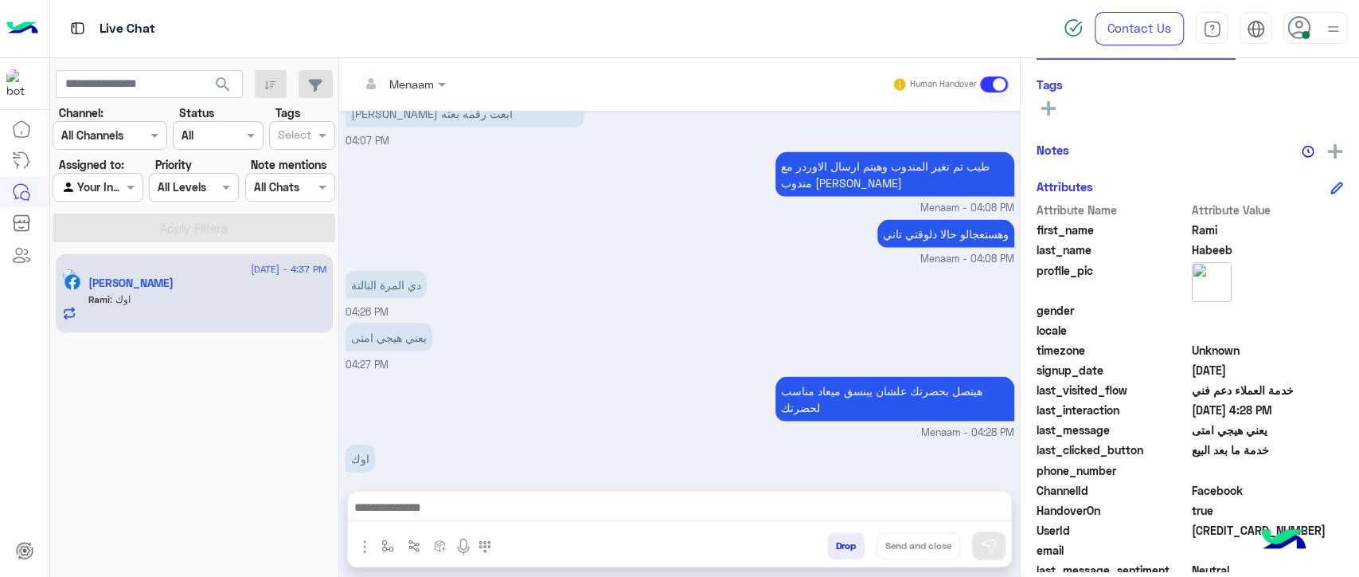
click at [464, 513] on textarea at bounding box center [679, 509] width 663 height 24
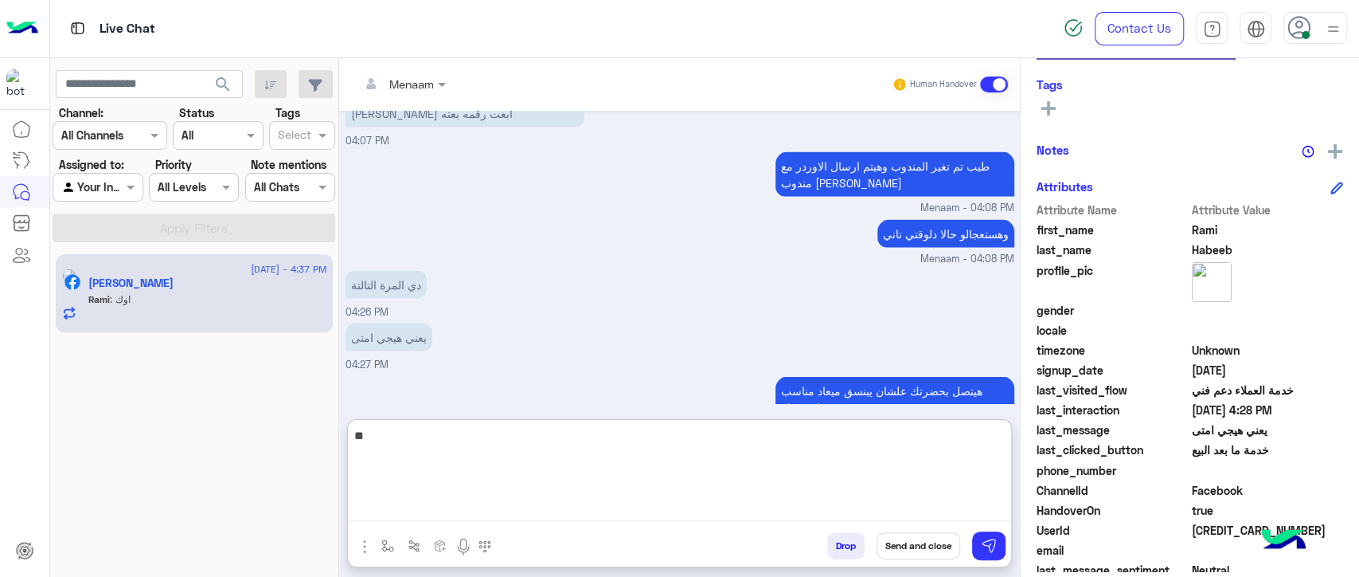
type textarea "*"
type textarea "**********"
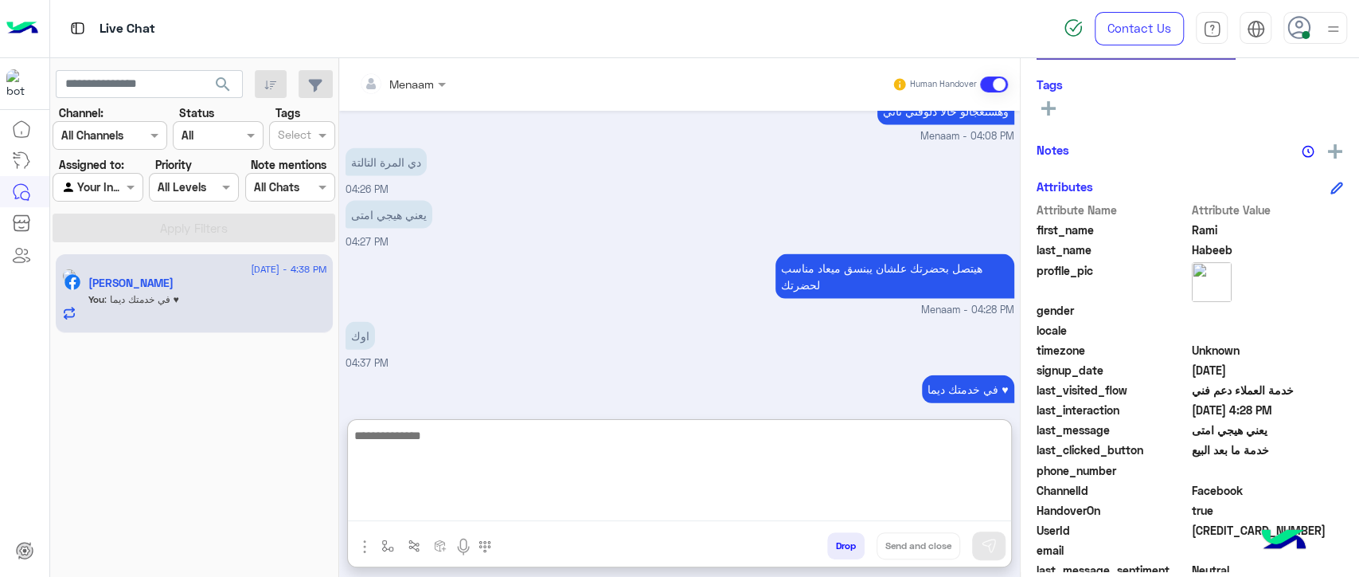
scroll to position [2373, 0]
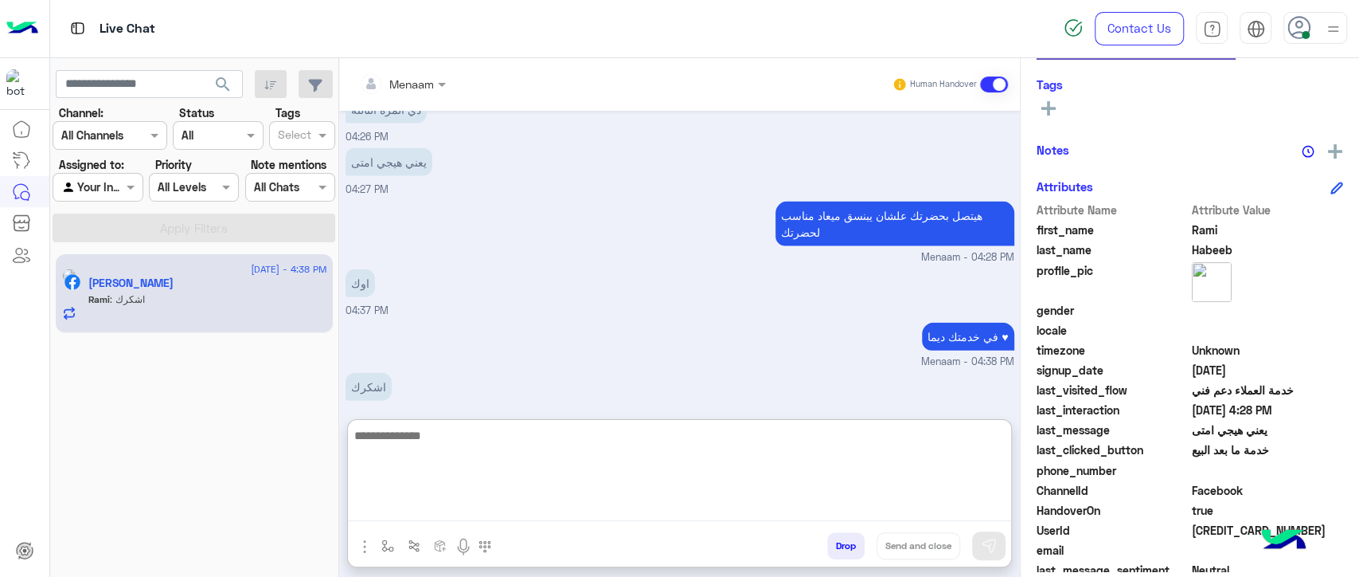
click at [846, 554] on button "Drop" at bounding box center [845, 545] width 37 height 27
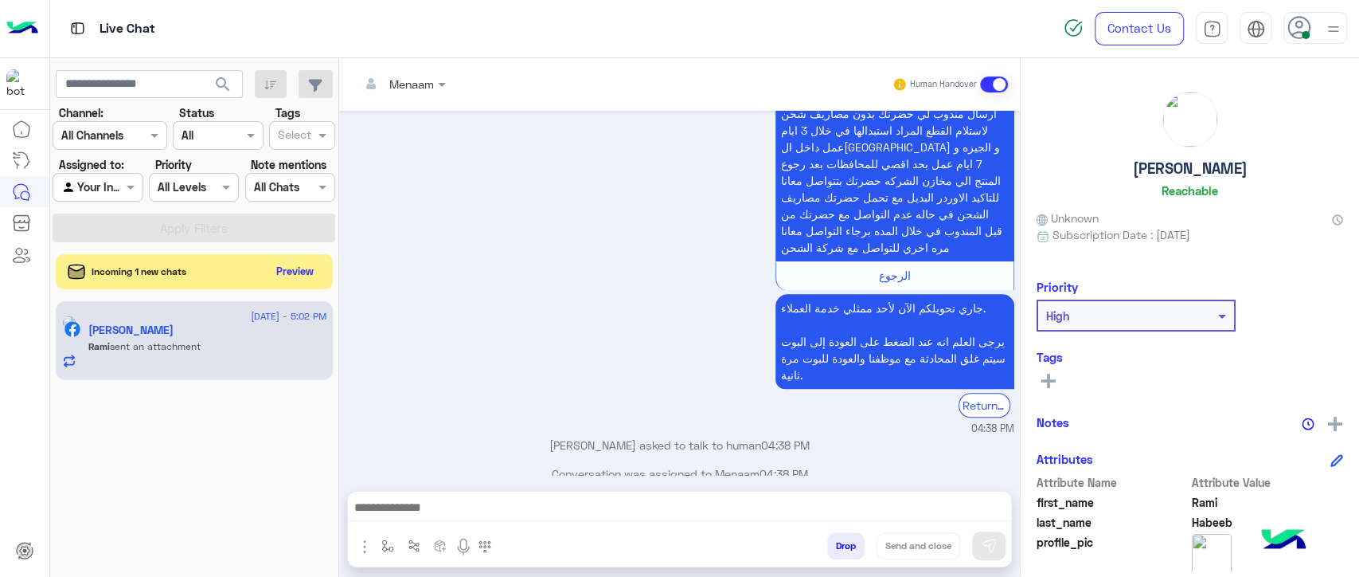
scroll to position [1157, 0]
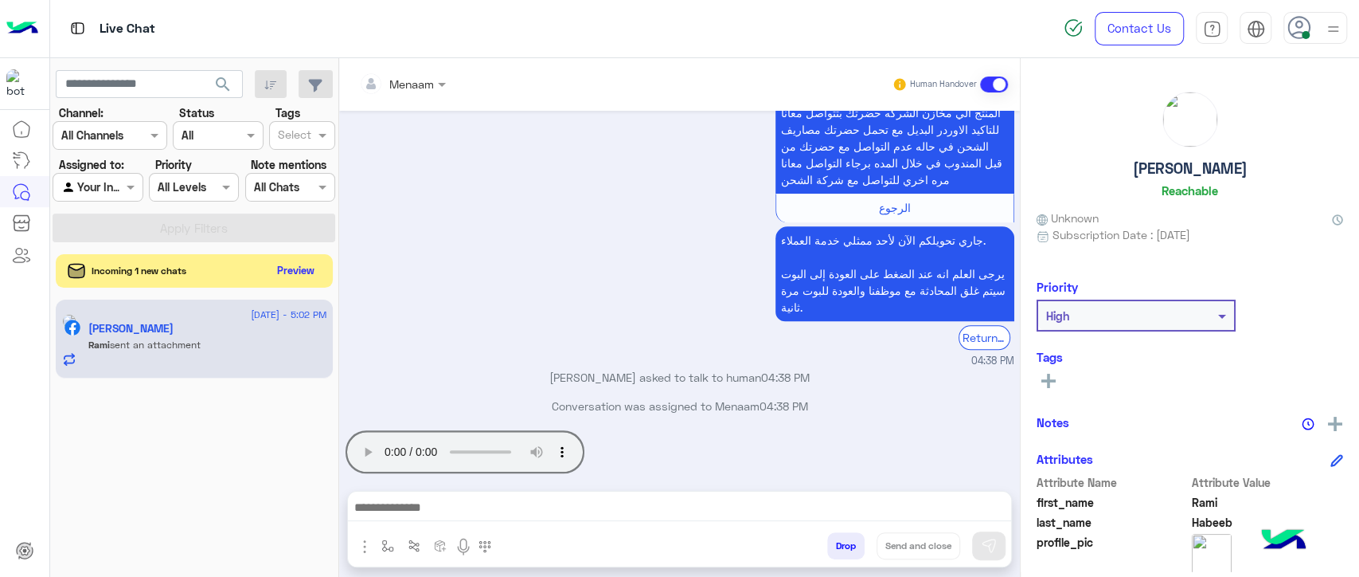
click at [288, 279] on button "Preview" at bounding box center [296, 271] width 49 height 22
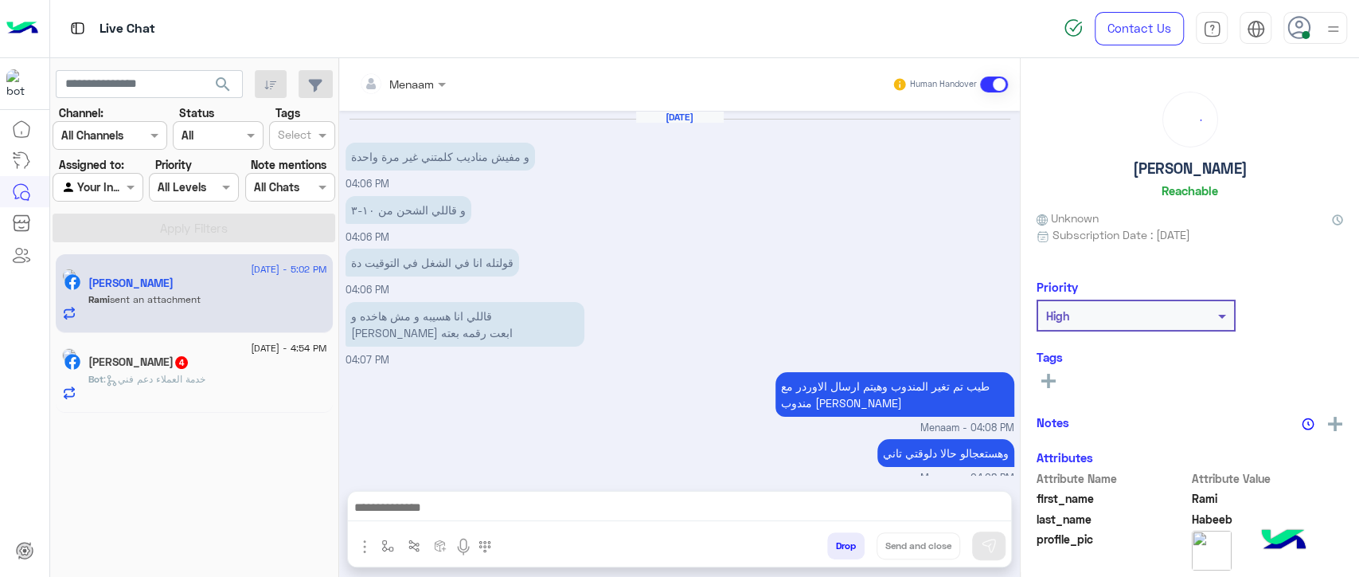
scroll to position [1104, 0]
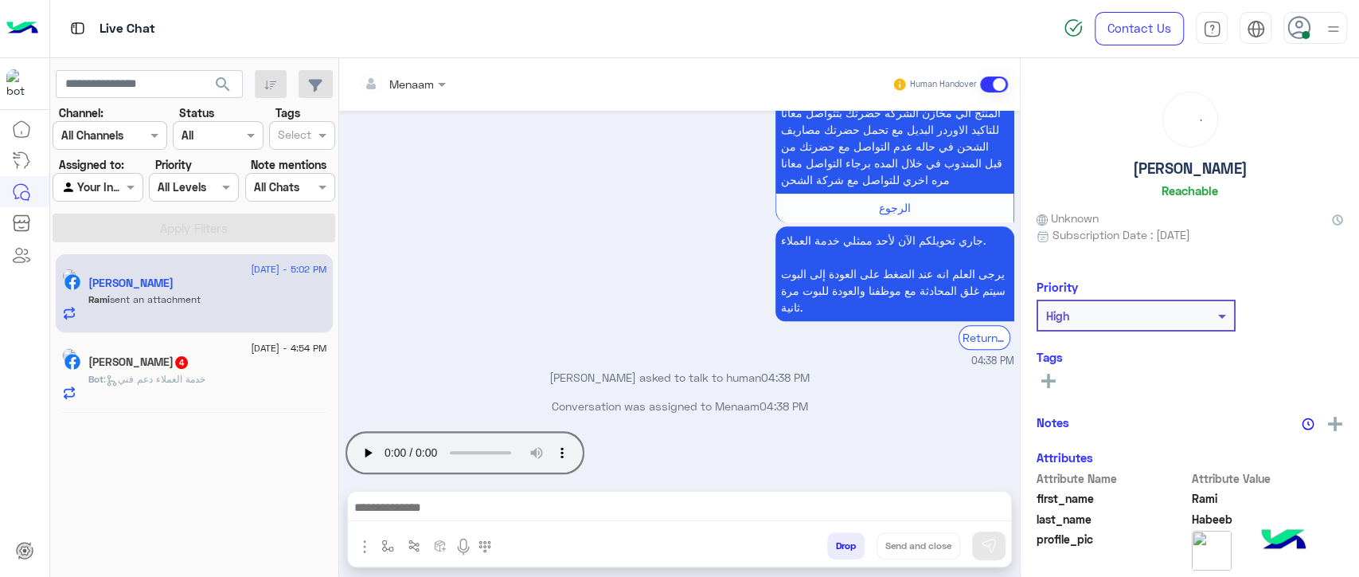
click at [185, 369] on div "Mohamed Elsayed 4" at bounding box center [207, 363] width 239 height 17
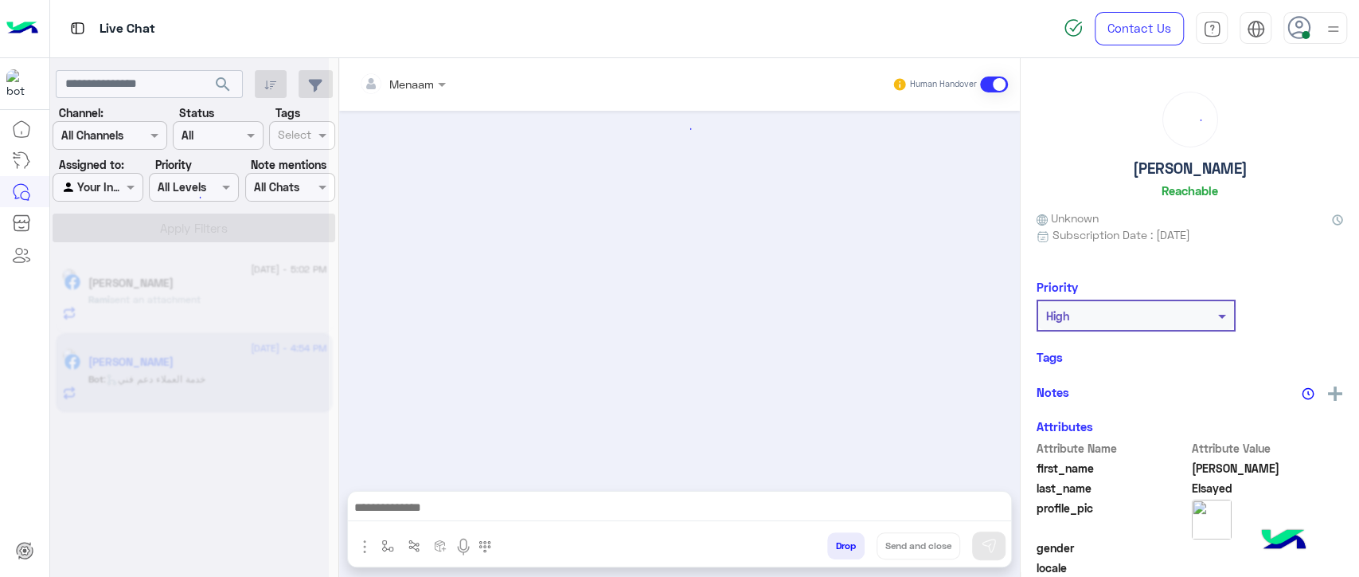
scroll to position [470, 0]
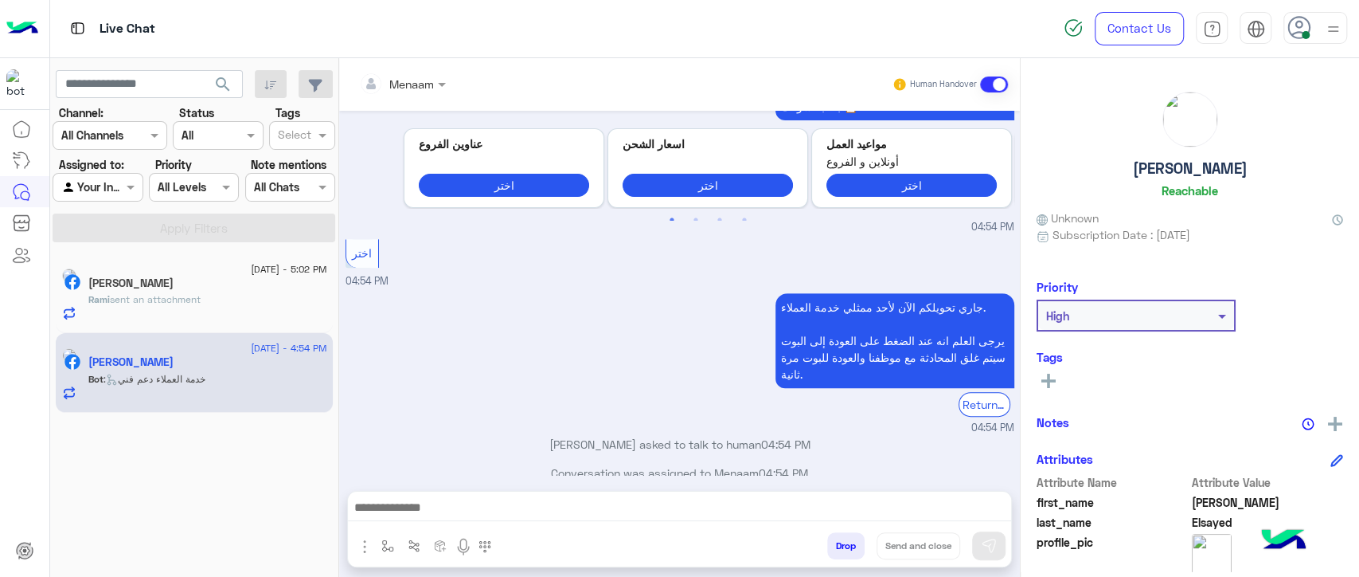
click at [146, 303] on span "sent an attachment" at bounding box center [155, 299] width 91 height 12
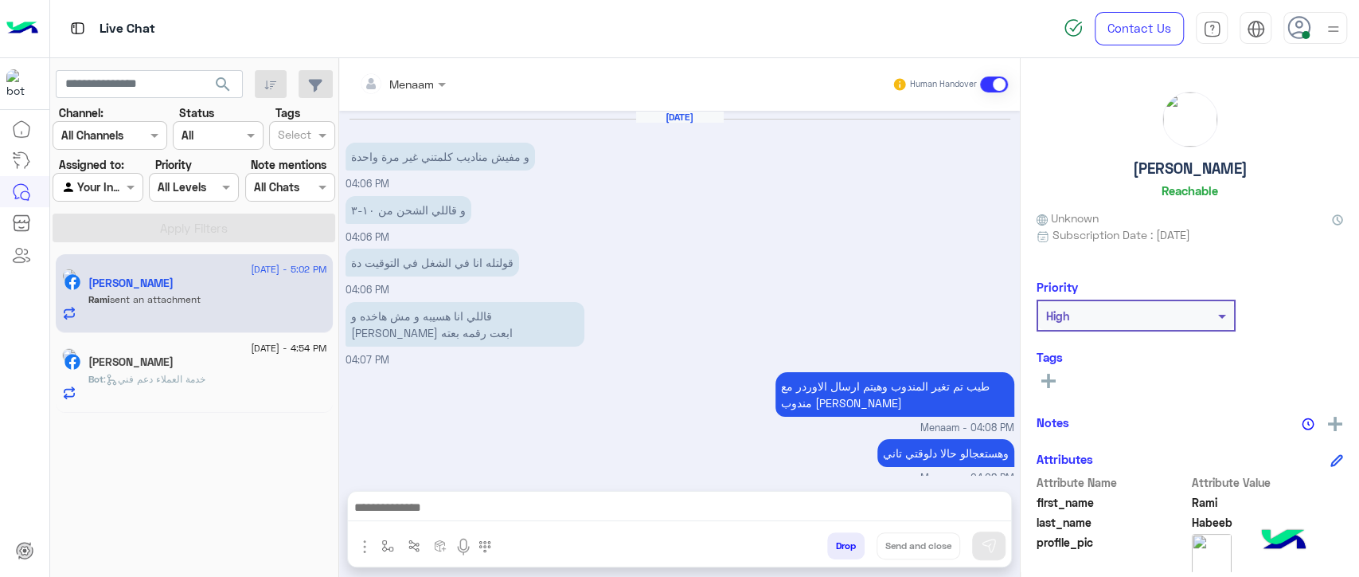
scroll to position [1104, 0]
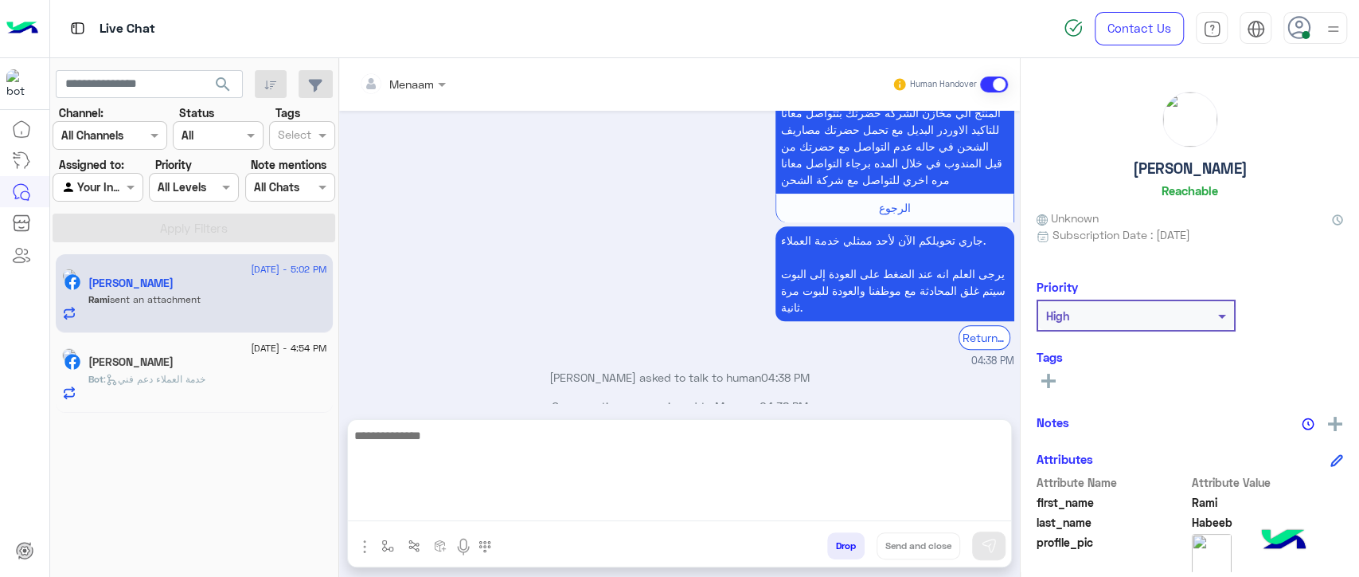
click at [449, 514] on textarea at bounding box center [679, 473] width 663 height 96
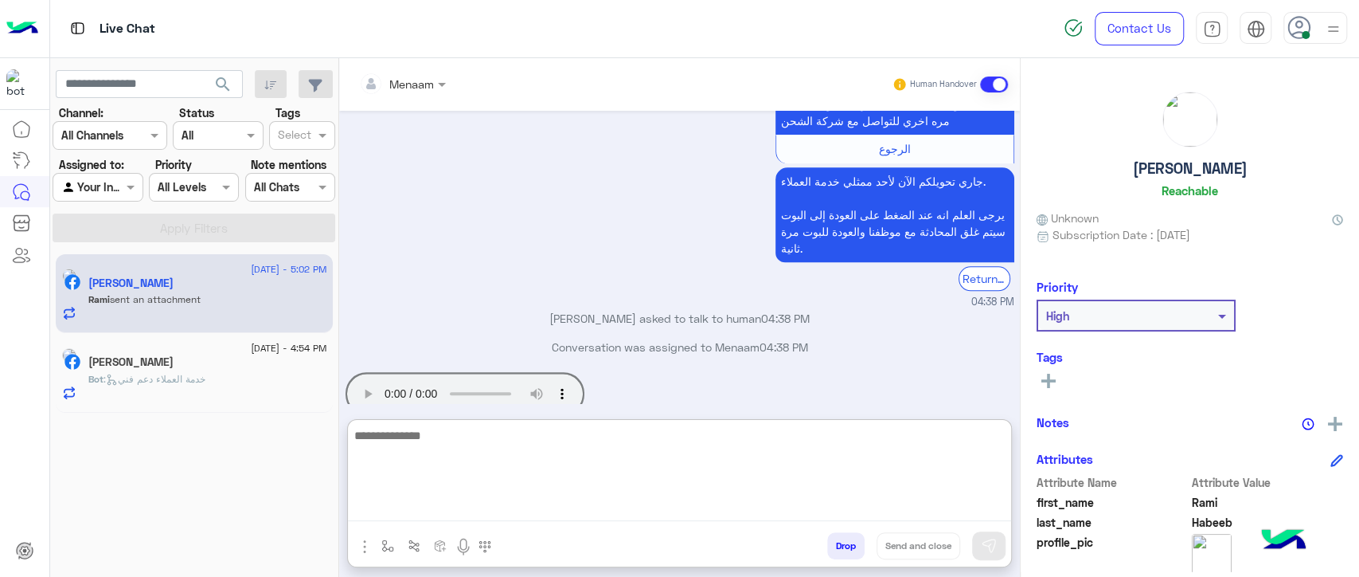
scroll to position [1175, 0]
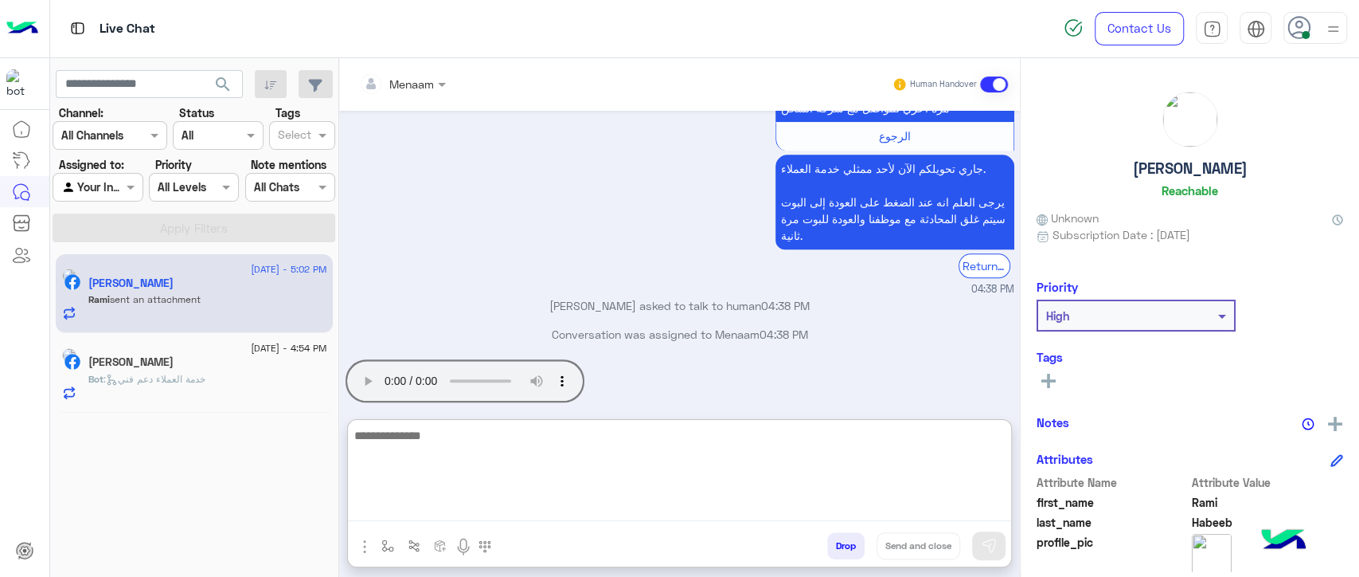
click at [452, 448] on textarea at bounding box center [679, 473] width 663 height 96
click at [476, 438] on textarea at bounding box center [679, 473] width 663 height 96
type textarea "**********"
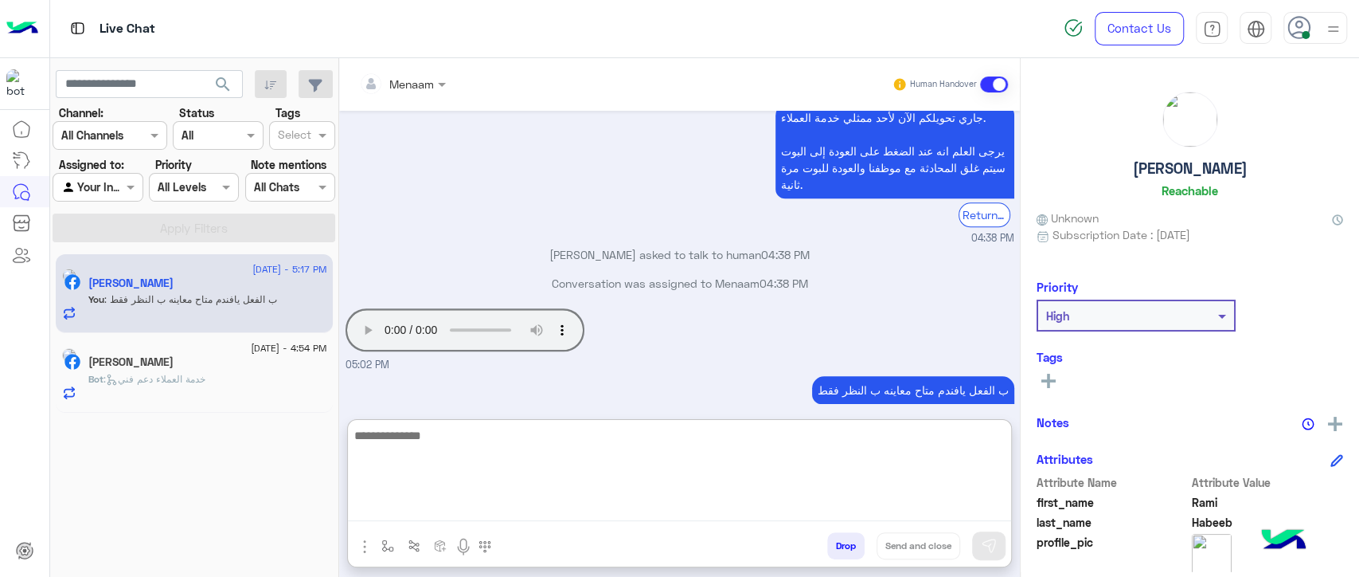
scroll to position [1255, 0]
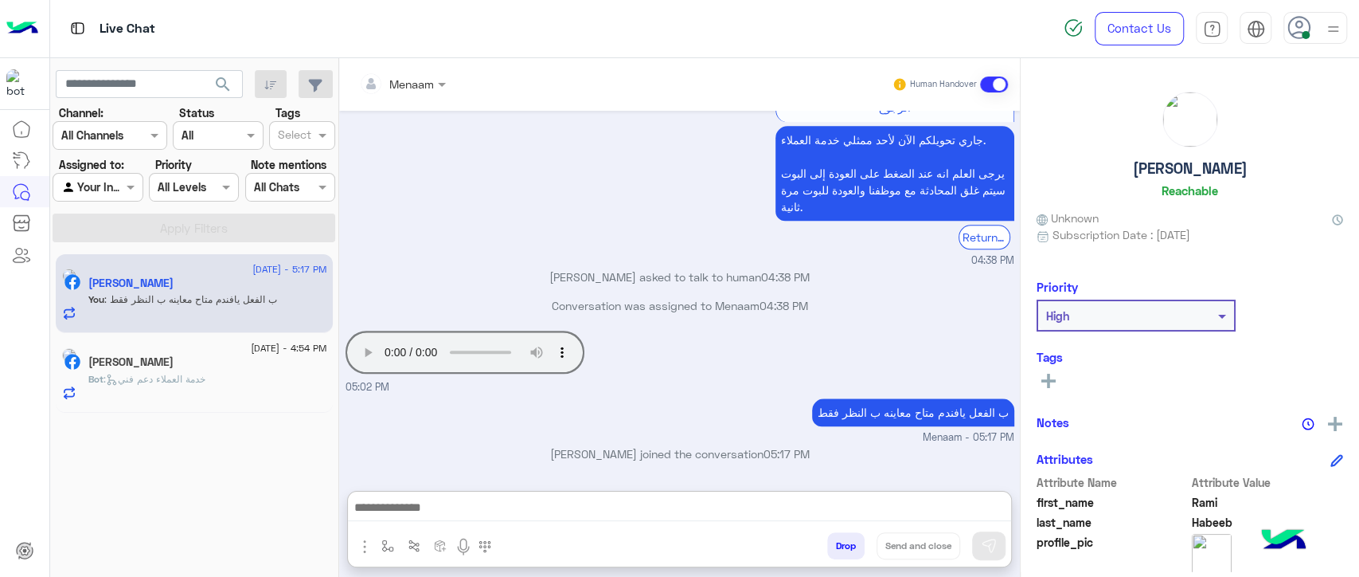
click at [174, 382] on span ": خدمة العملاء دعم فني" at bounding box center [155, 379] width 102 height 12
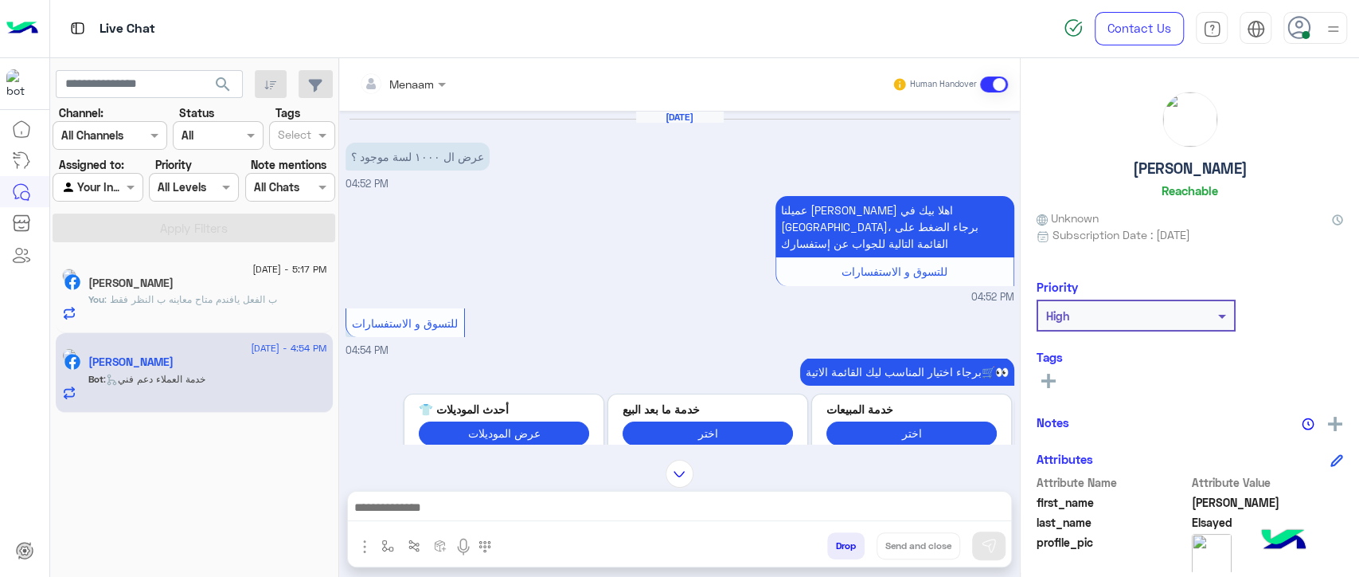
scroll to position [7, 0]
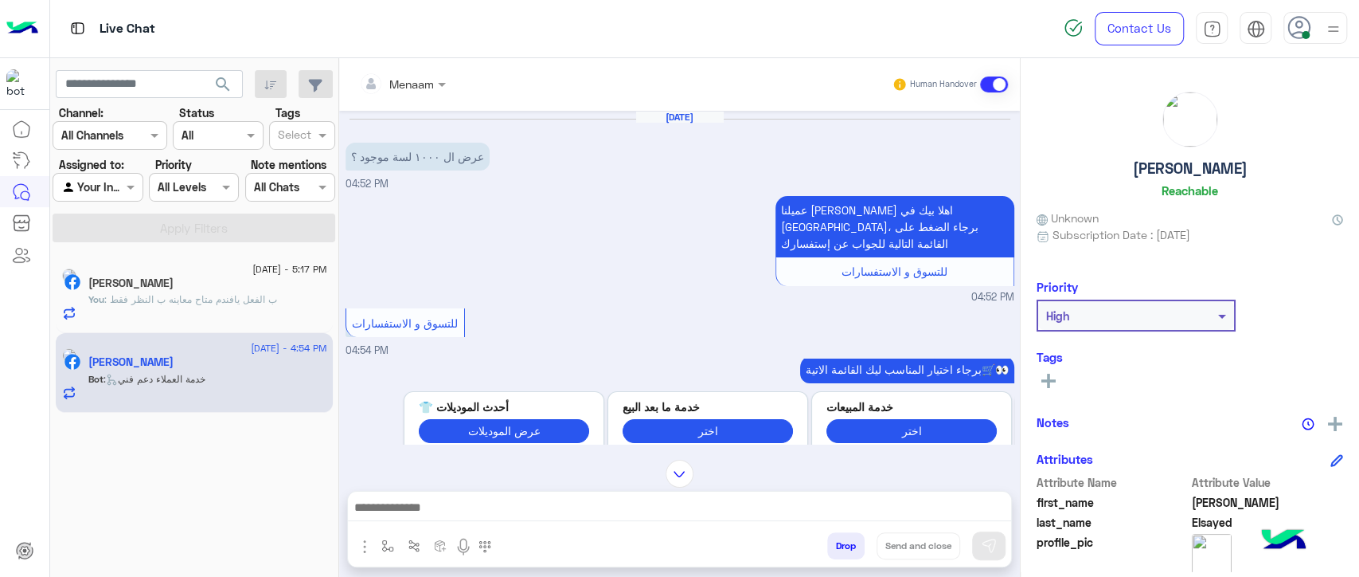
click at [446, 526] on div at bounding box center [679, 511] width 663 height 40
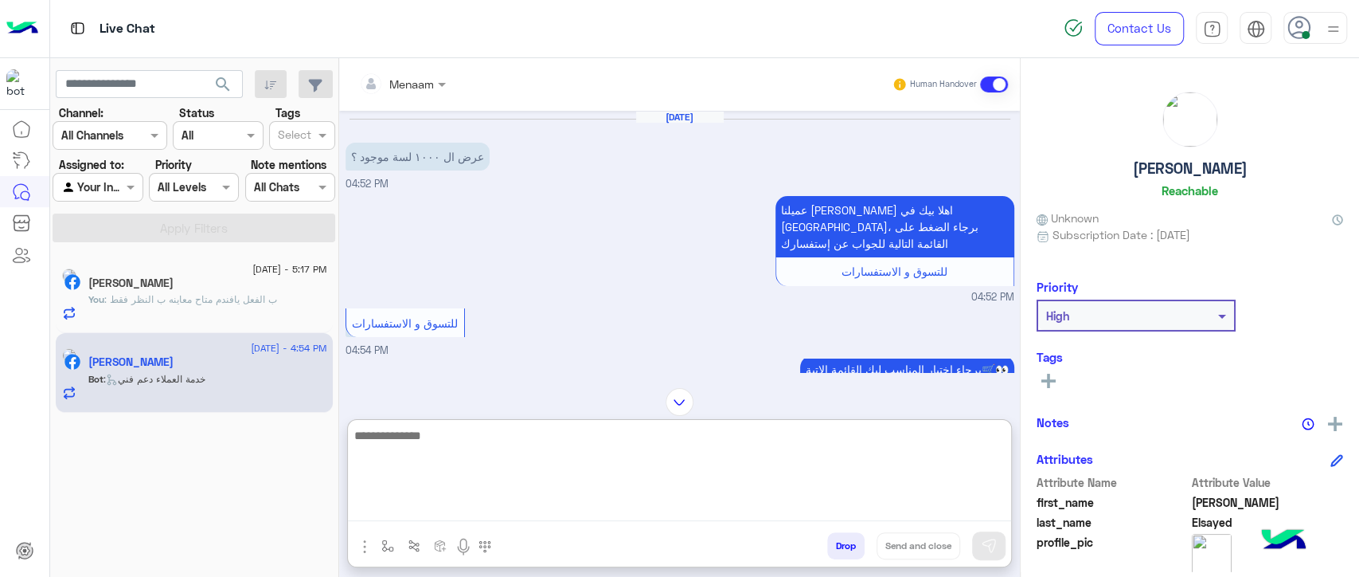
click at [495, 506] on textarea at bounding box center [679, 473] width 663 height 96
type textarea "**********"
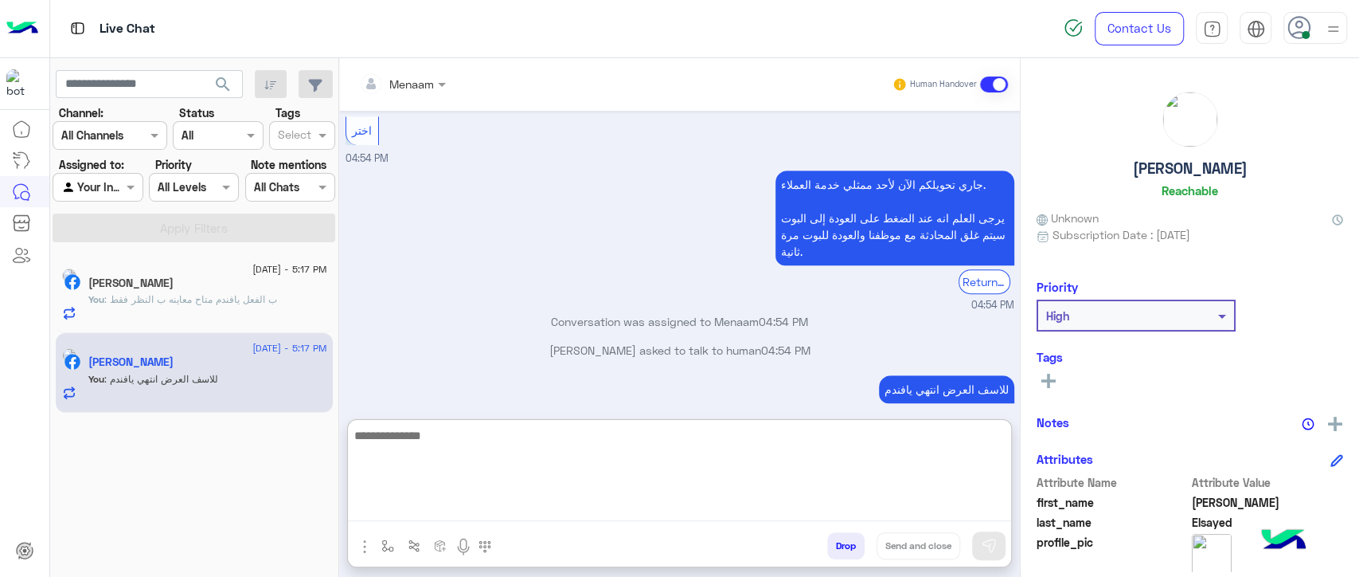
scroll to position [621, 0]
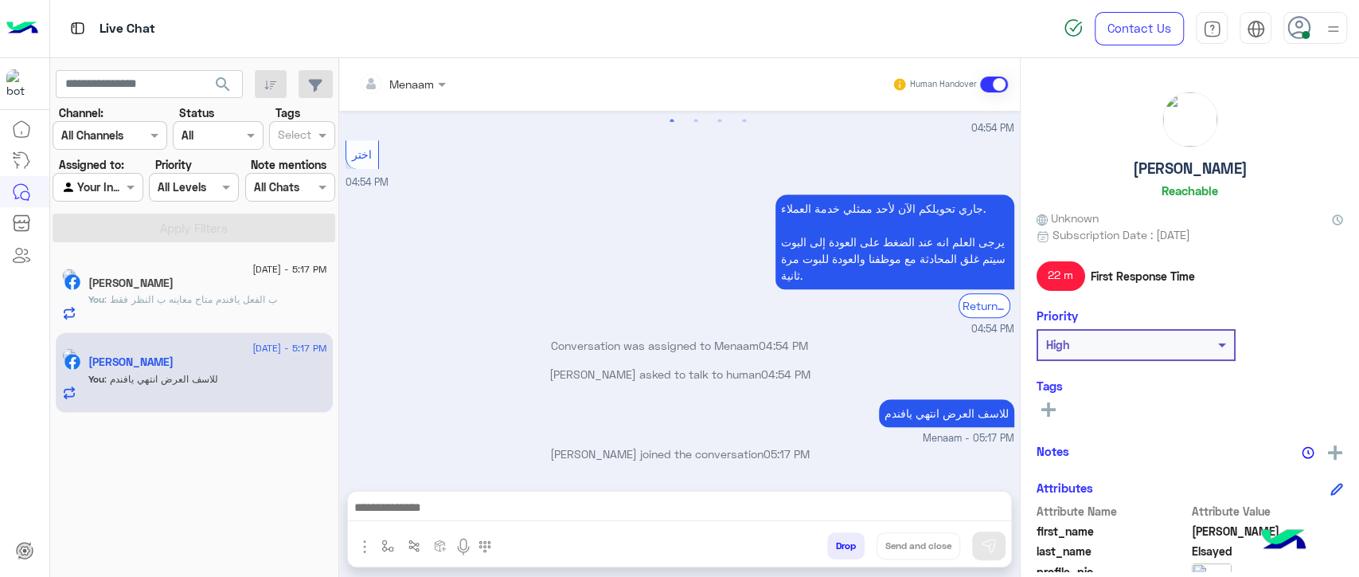
click at [1196, 171] on h5 "Mohamed Elsayed" at bounding box center [1190, 168] width 115 height 18
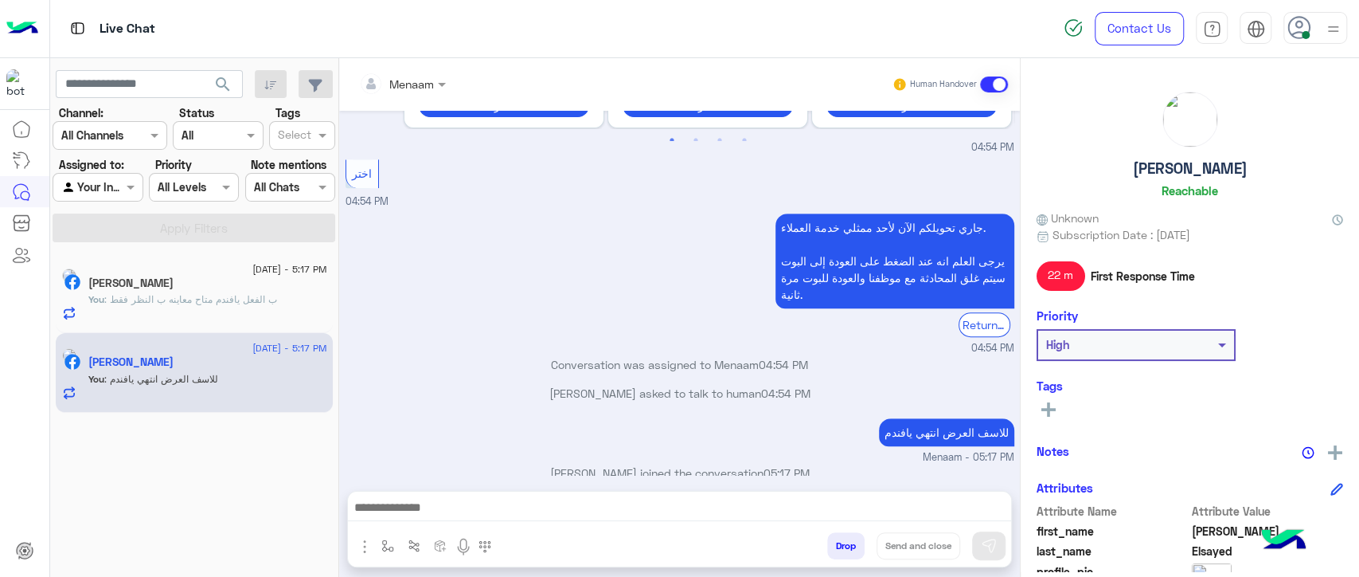
click at [1196, 171] on h5 "Mohamed Elsayed" at bounding box center [1190, 168] width 115 height 18
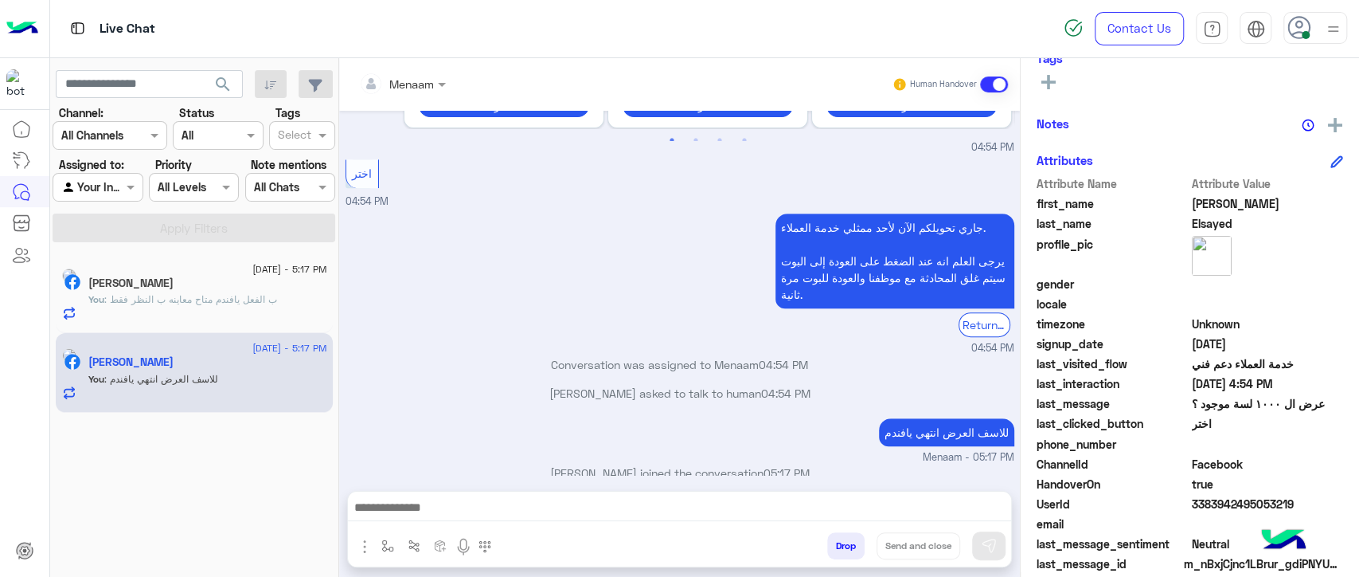
scroll to position [347, 0]
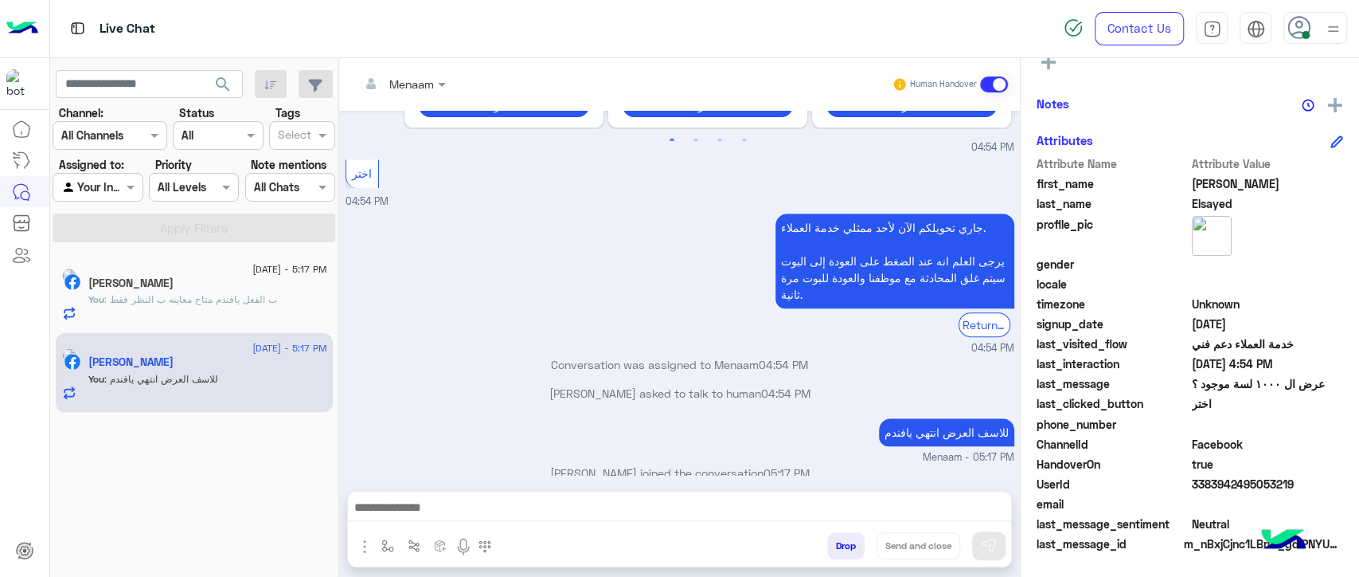
click at [1204, 483] on span "3383942495053219" at bounding box center [1268, 483] width 152 height 17
click at [136, 298] on span ": كدة كدة في فروع جنب شغلي و بيتي لو حبيت اجيبه هبقى اروح اقيس و على الاقل مش ه…" at bounding box center [204, 307] width 233 height 26
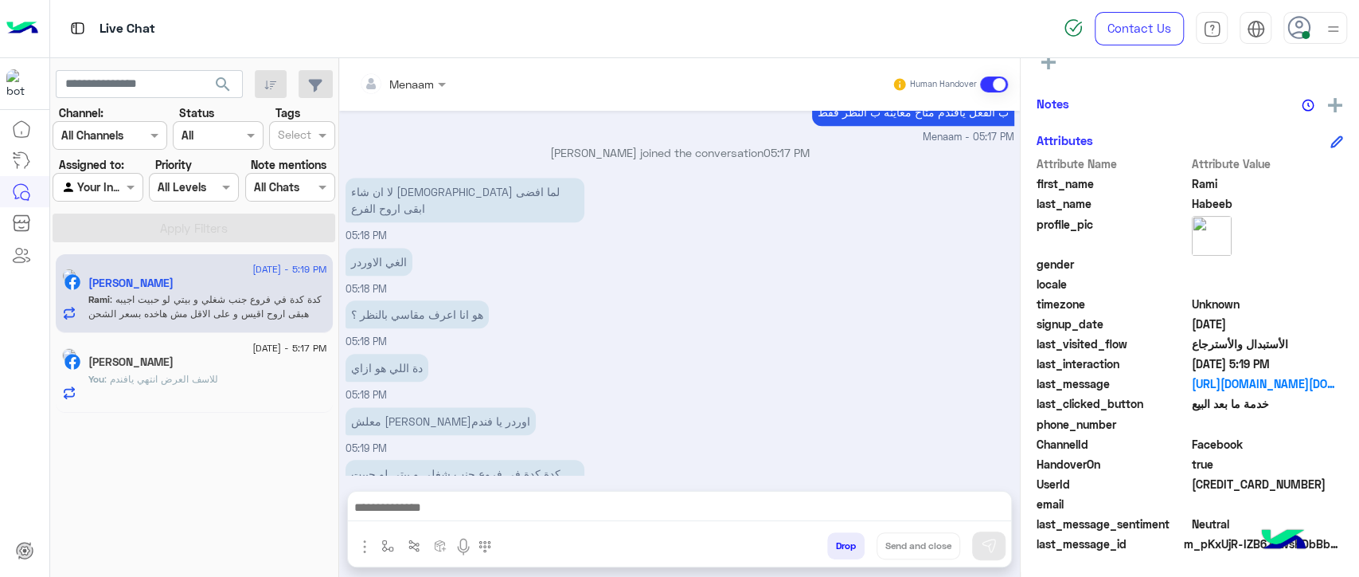
scroll to position [1082, 0]
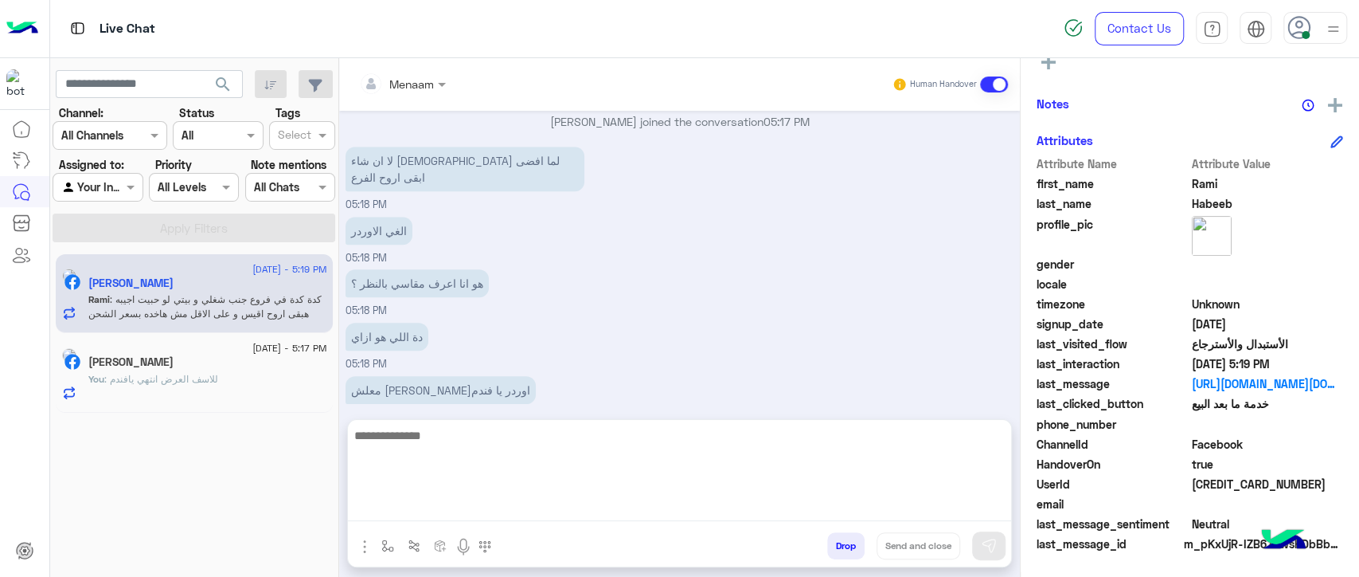
click at [447, 517] on textarea at bounding box center [679, 473] width 663 height 96
type textarea "**********"
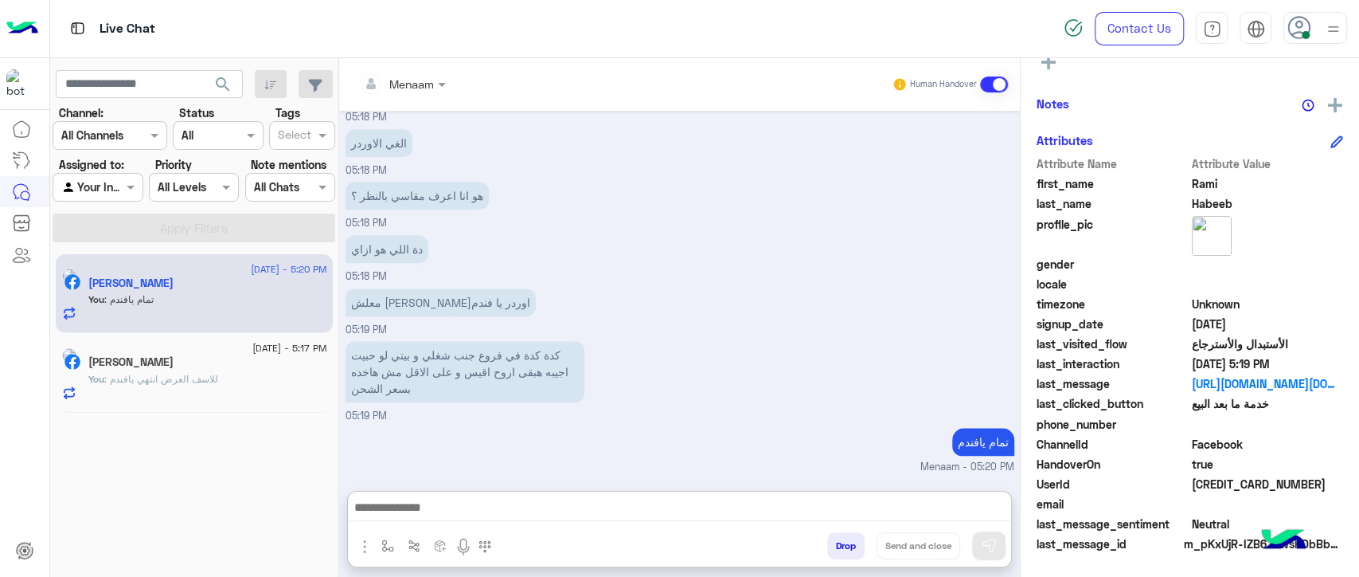
click at [835, 542] on button "Drop" at bounding box center [845, 545] width 37 height 27
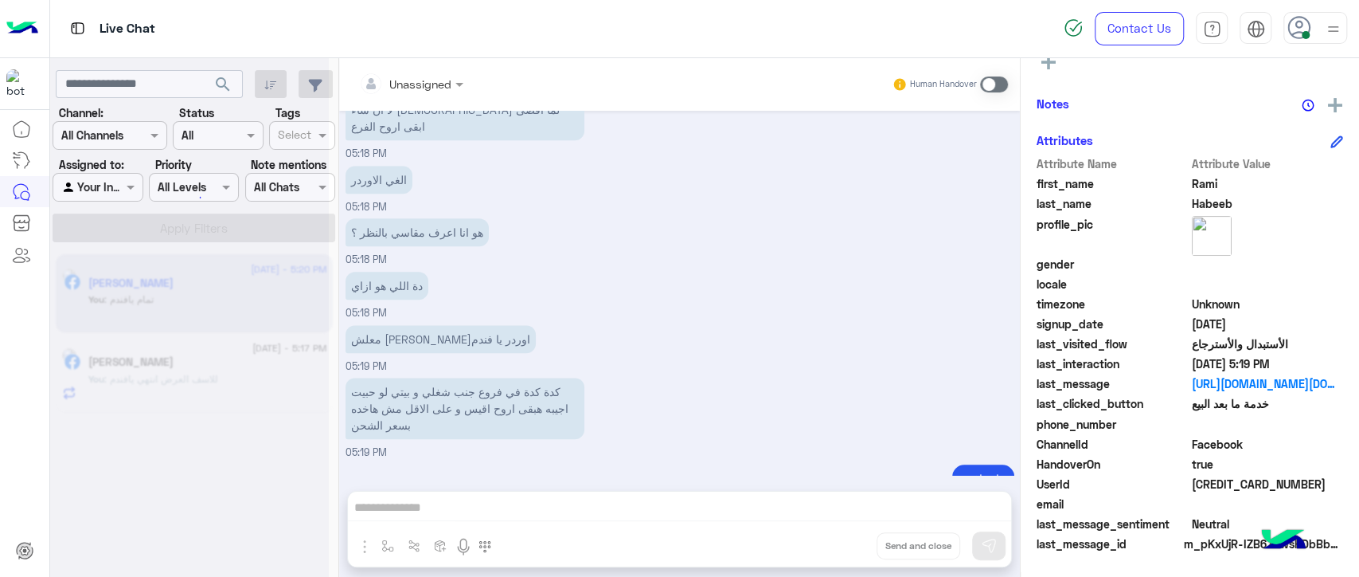
scroll to position [1162, 0]
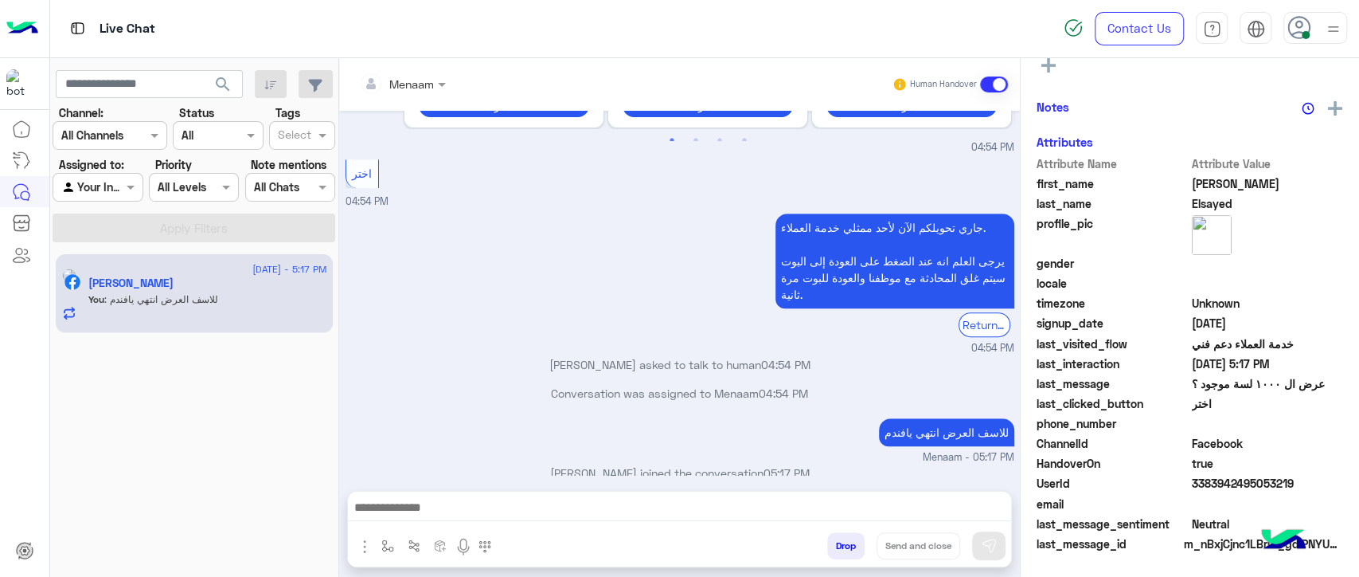
scroll to position [347, 0]
click at [440, 86] on span at bounding box center [444, 84] width 20 height 17
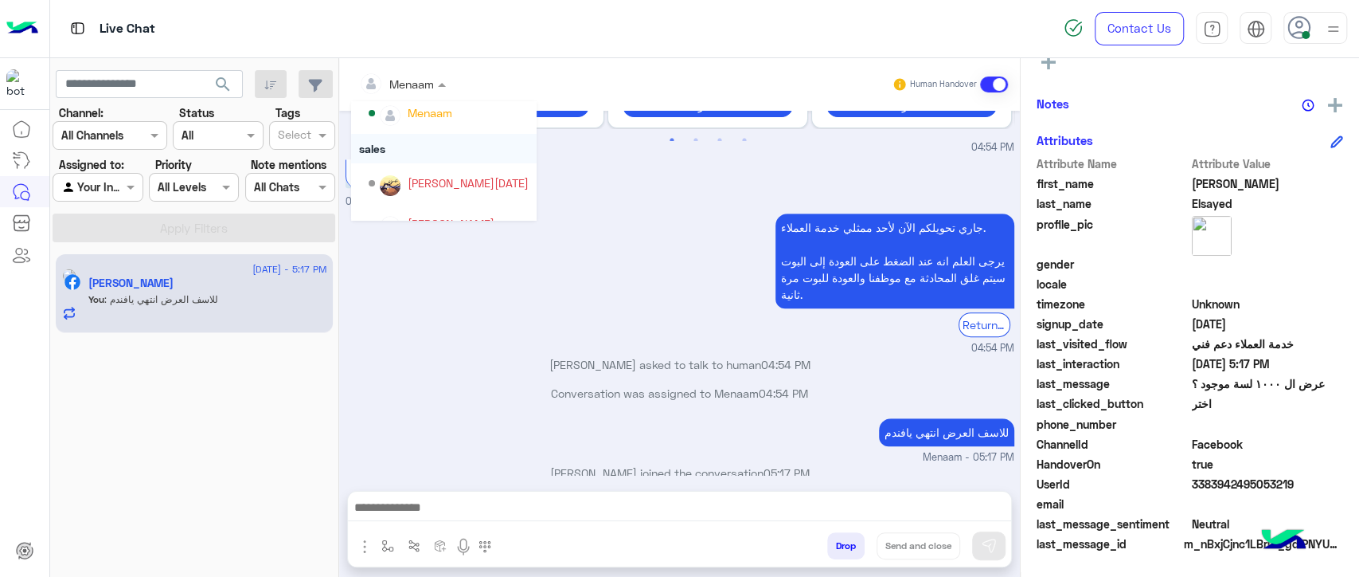
scroll to position [102, 0]
click at [636, 229] on div "جاري تحويلكم الآن لأحد ممثلي خدمة العملاء. يرجى العلم انه عند الضغط على العودة …" at bounding box center [680, 282] width 669 height 147
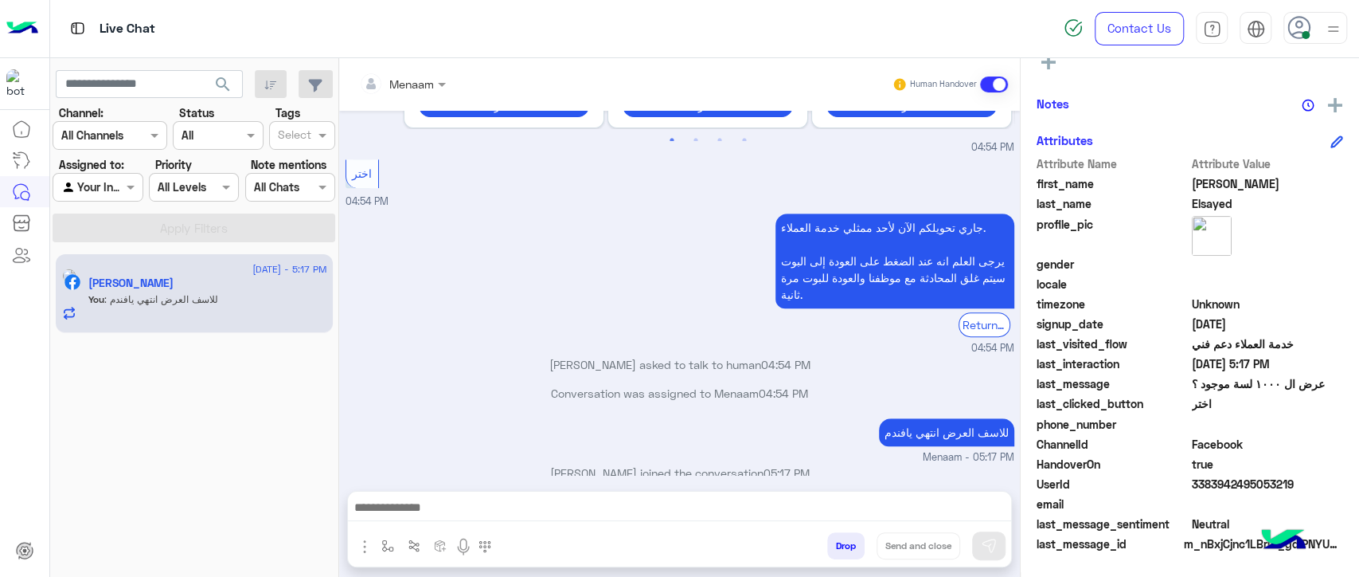
click at [835, 552] on button "Drop" at bounding box center [845, 545] width 37 height 27
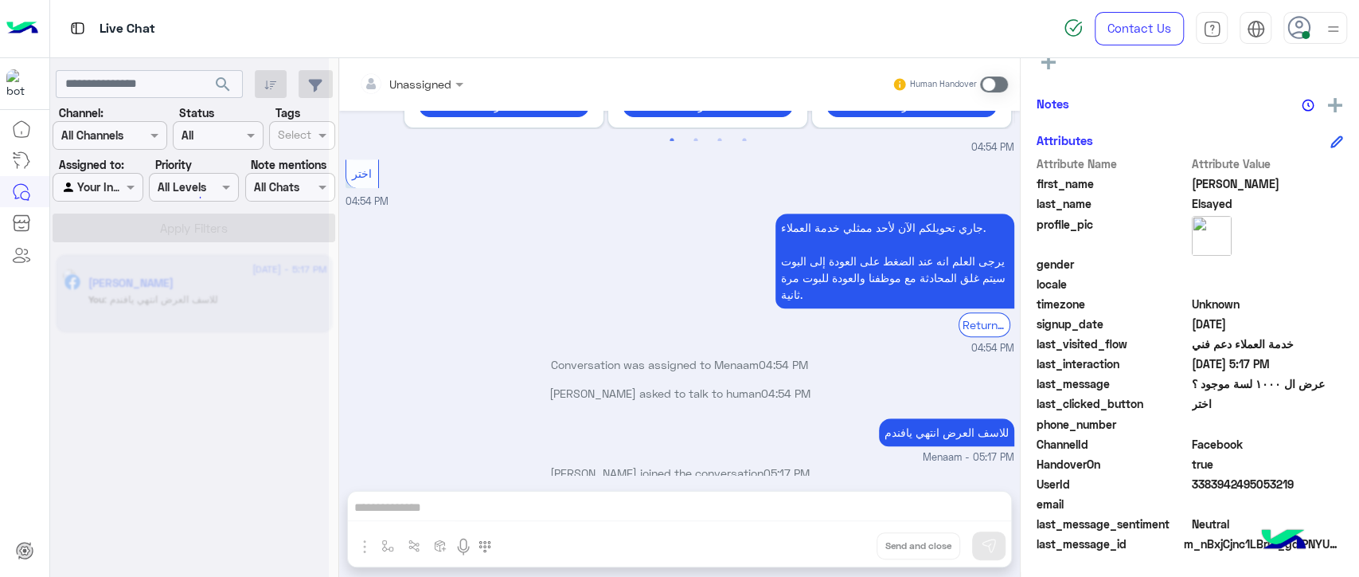
scroll to position [579, 0]
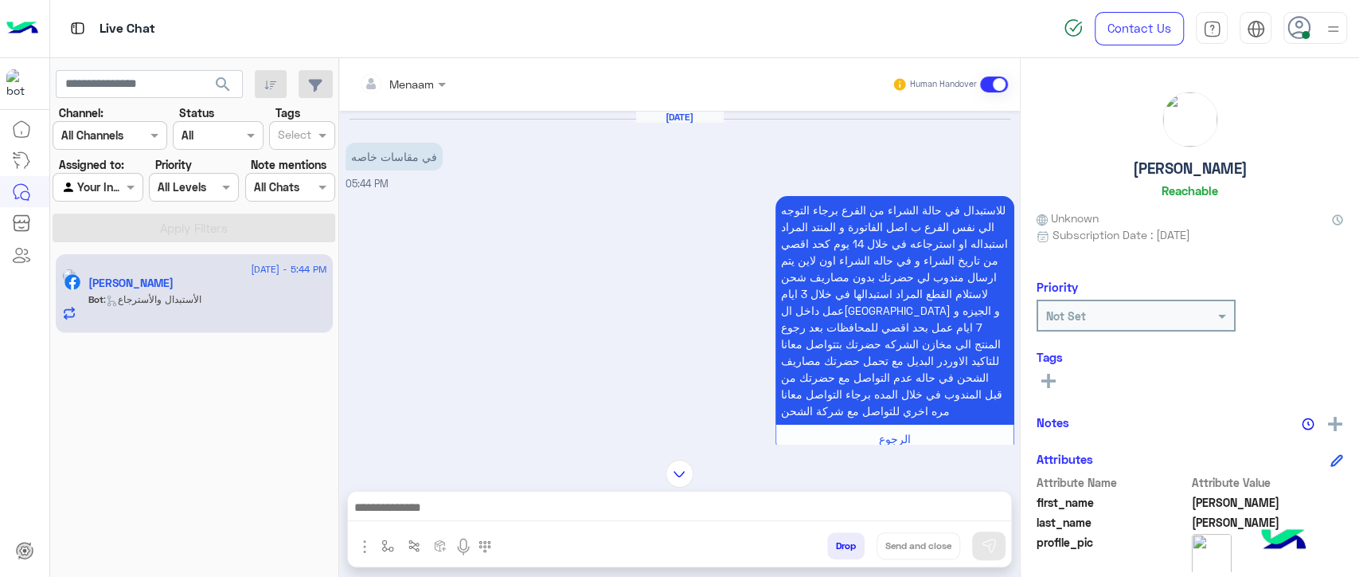
click at [593, 272] on div "للاستبدال في حالة الشراء من الفرع برجاء التوجه الي نفس الفرع ب اصل الفاتورة و ا…" at bounding box center [680, 396] width 669 height 408
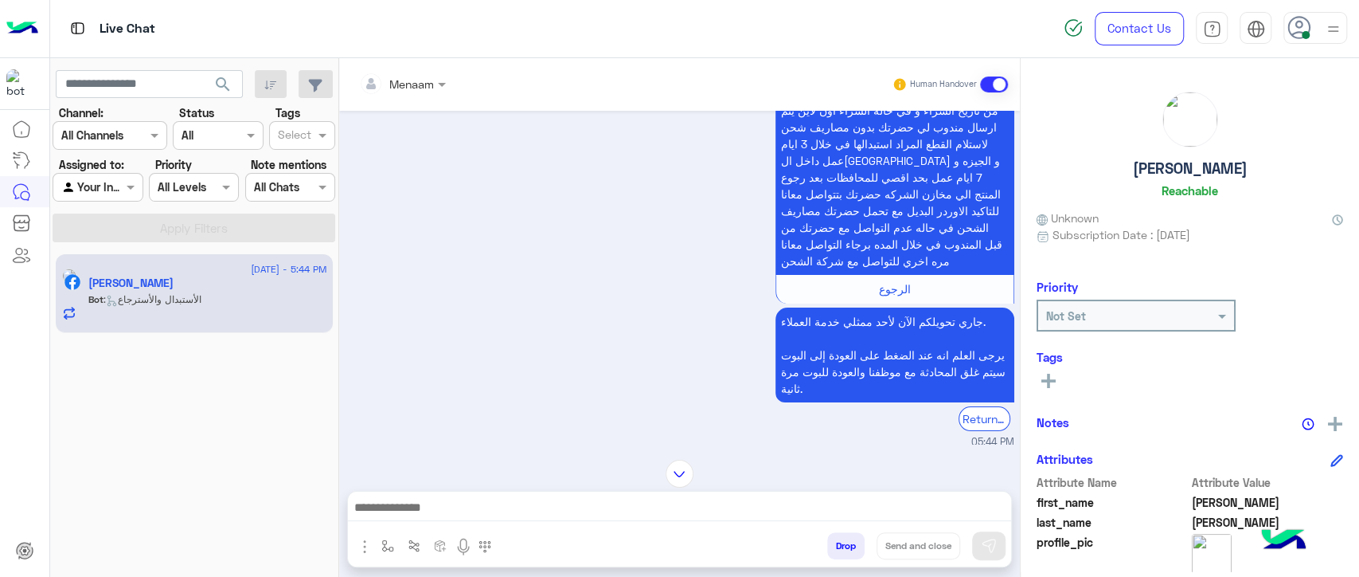
scroll to position [182, 0]
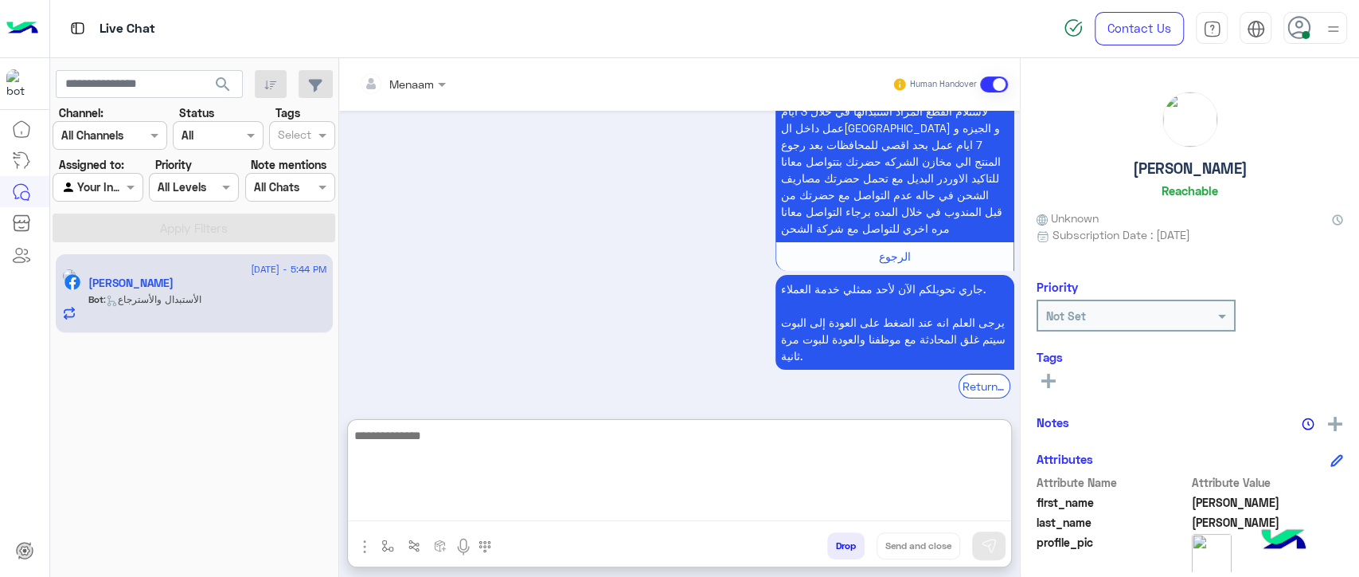
click at [455, 502] on textarea at bounding box center [679, 473] width 663 height 96
type textarea "**********"
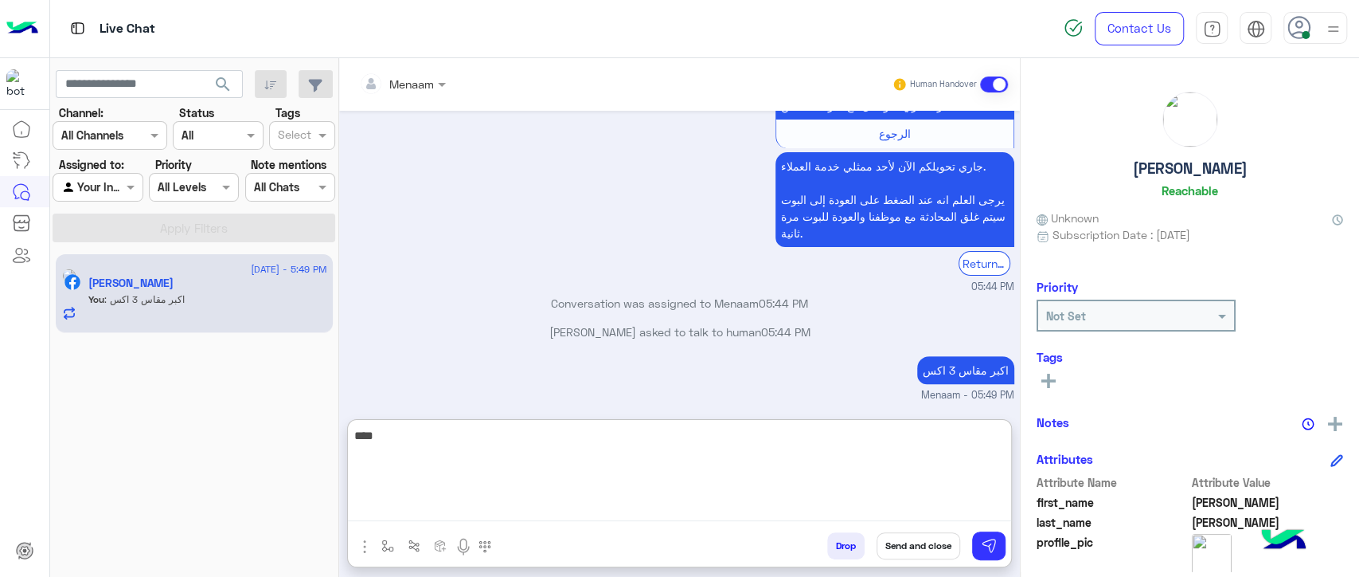
scroll to position [334, 0]
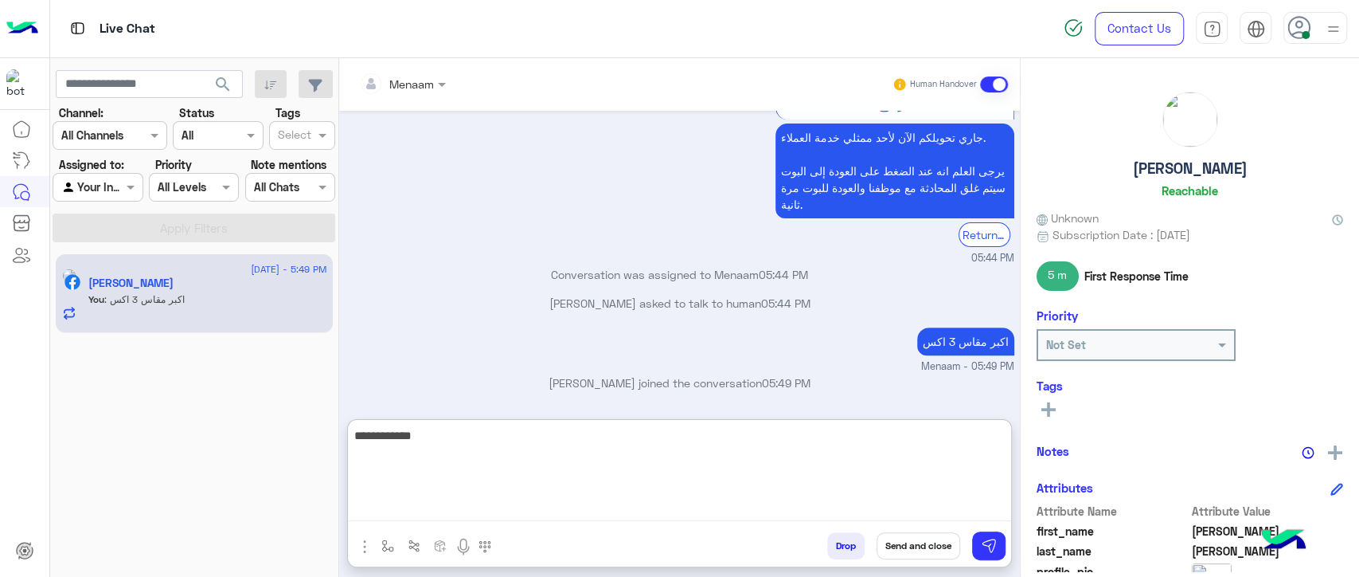
type textarea "**********"
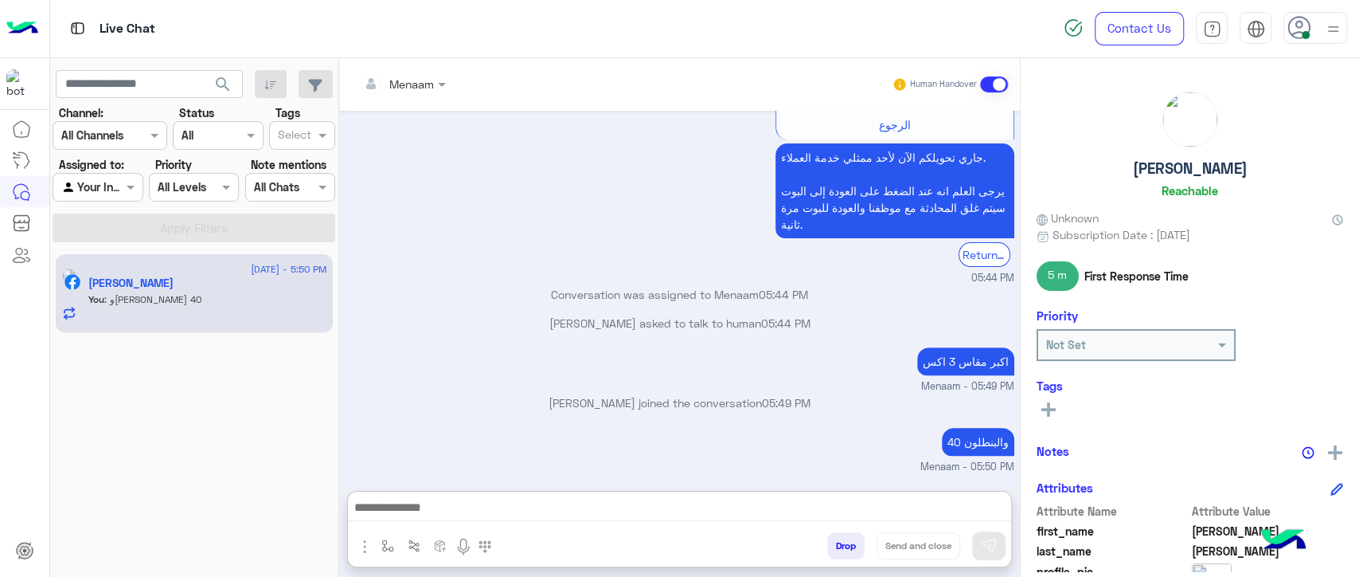
click at [1176, 165] on h5 "Karim Mohamed" at bounding box center [1190, 168] width 115 height 18
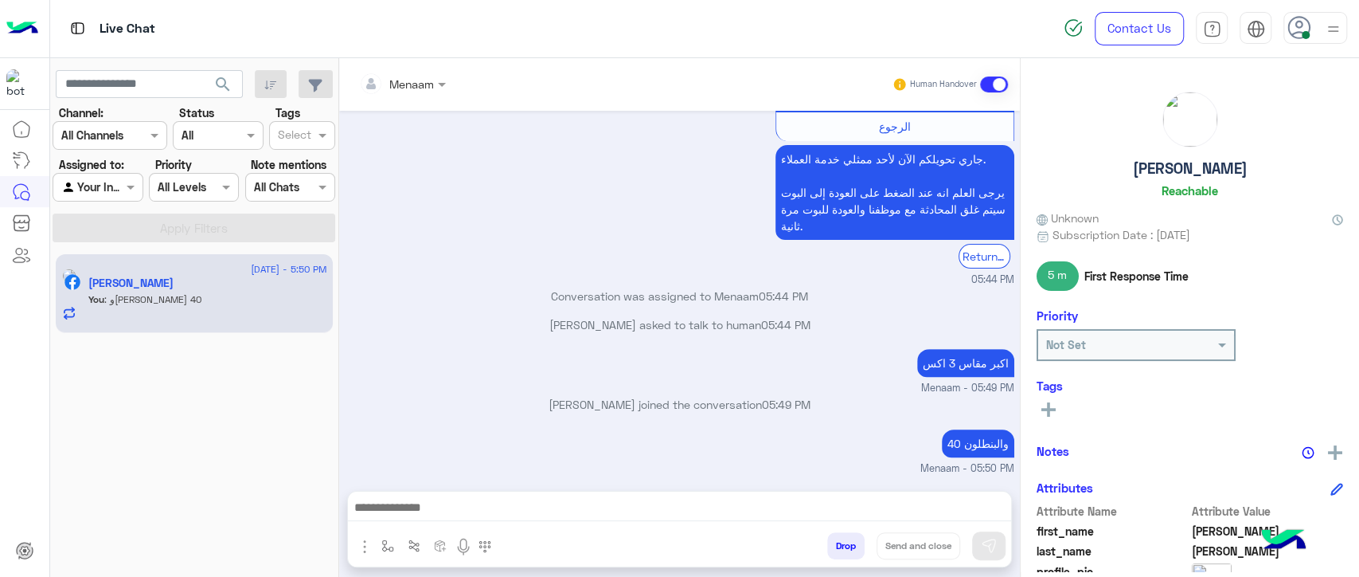
click at [1176, 165] on h5 "Karim Mohamed" at bounding box center [1190, 168] width 115 height 18
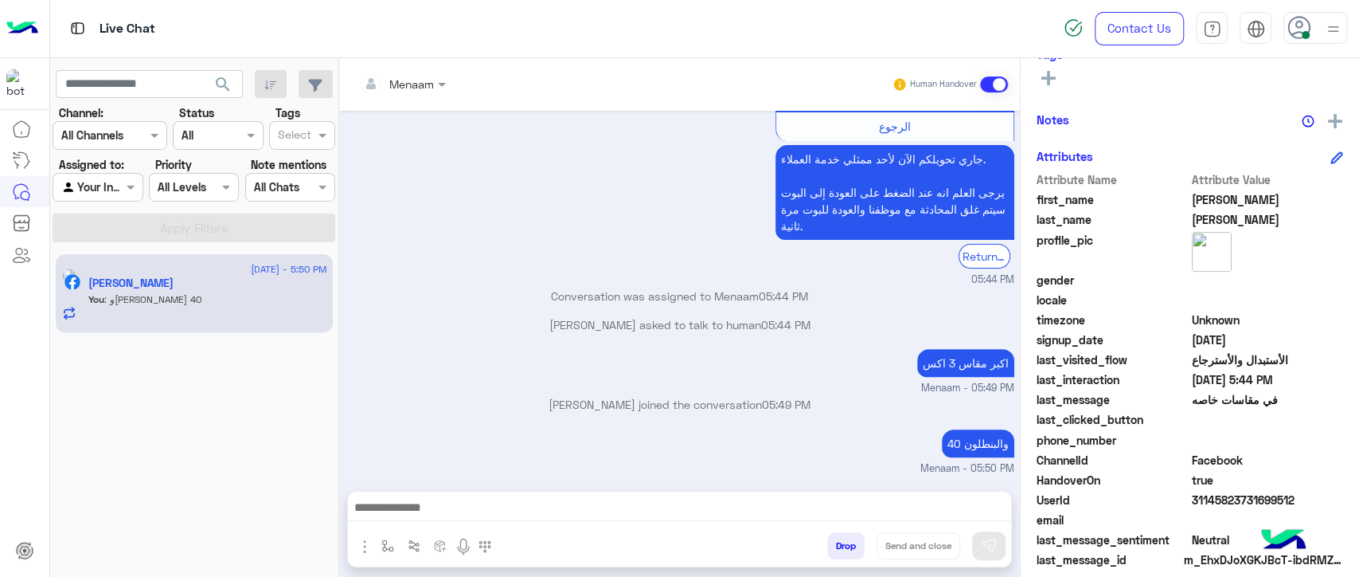
scroll to position [347, 0]
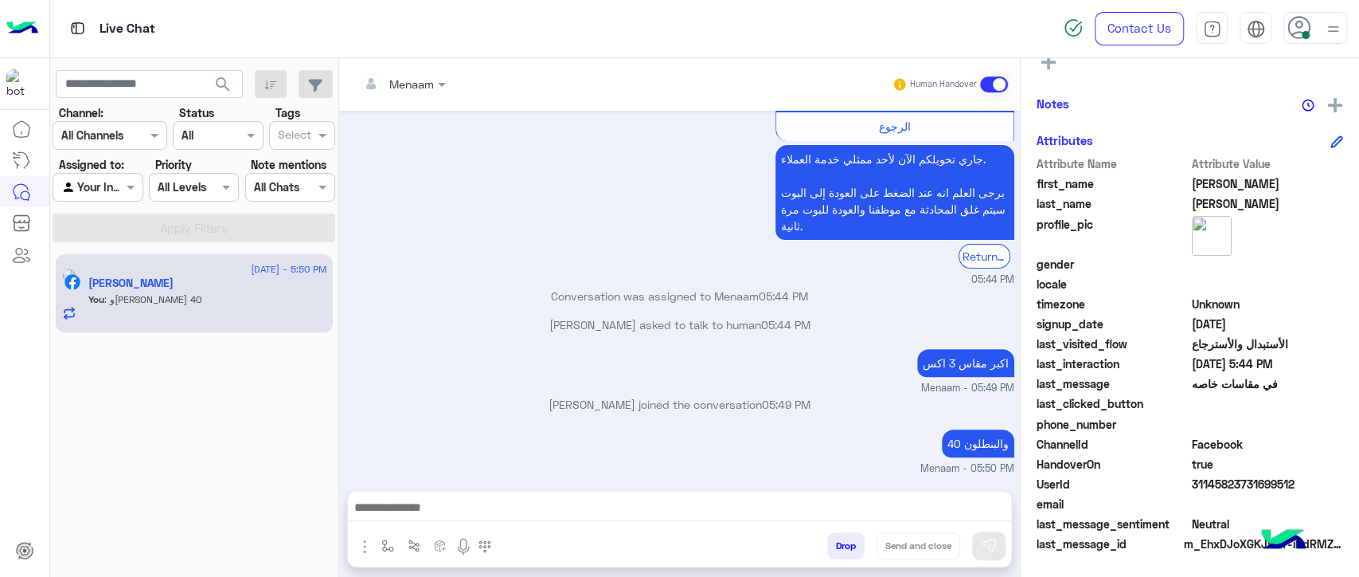
click at [1230, 478] on span "31145823731699512" at bounding box center [1268, 483] width 152 height 17
click at [434, 93] on div "Menaam" at bounding box center [402, 84] width 103 height 29
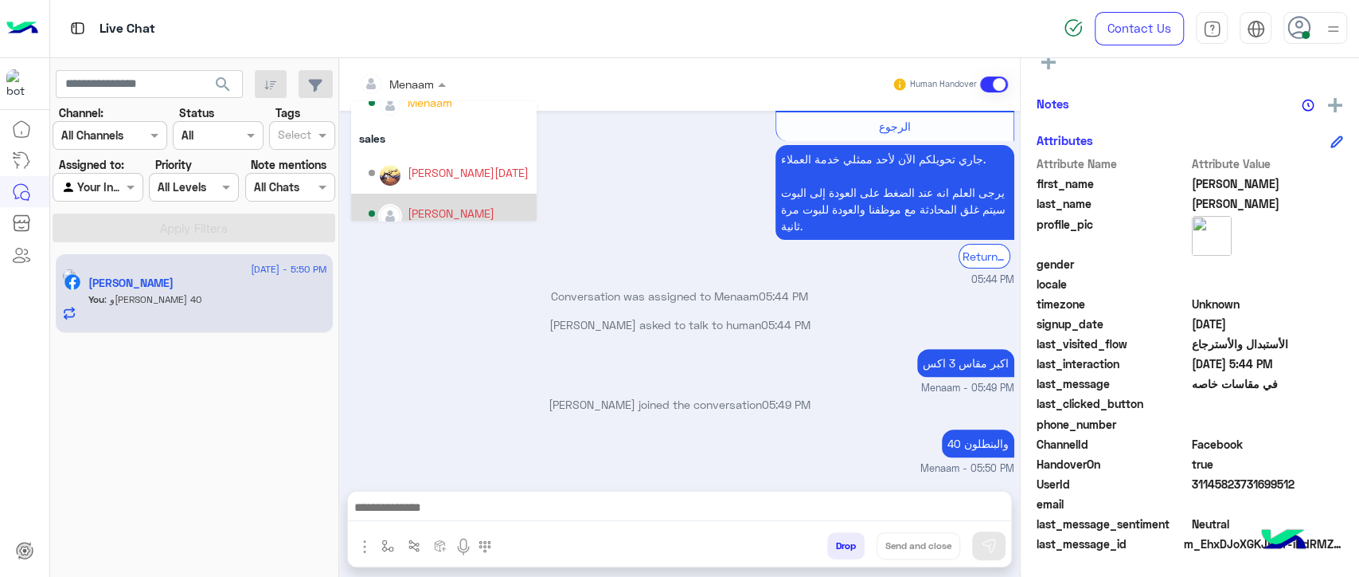
scroll to position [142, 0]
click at [464, 204] on div "mohamed ahmed" at bounding box center [451, 200] width 87 height 17
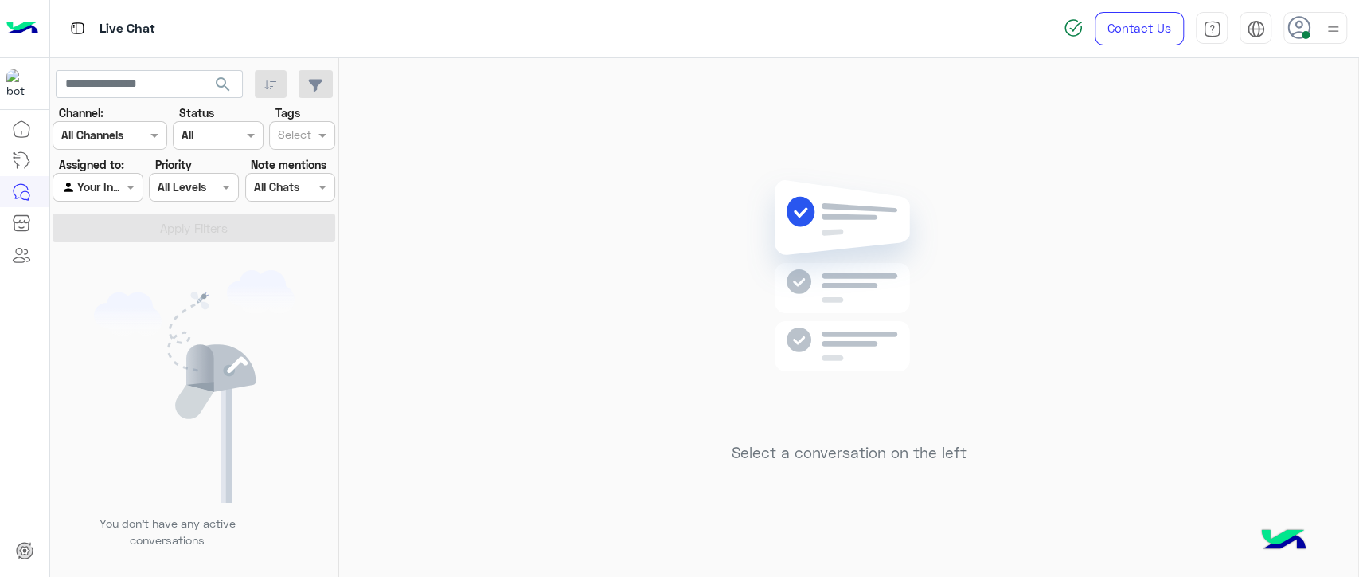
click at [1320, 14] on div at bounding box center [1316, 28] width 64 height 32
click at [1275, 228] on label "Offline" at bounding box center [1248, 226] width 174 height 29
click at [907, 132] on div "Select a conversation on the left" at bounding box center [848, 320] width 1019 height 525
